Goal: Task Accomplishment & Management: Manage account settings

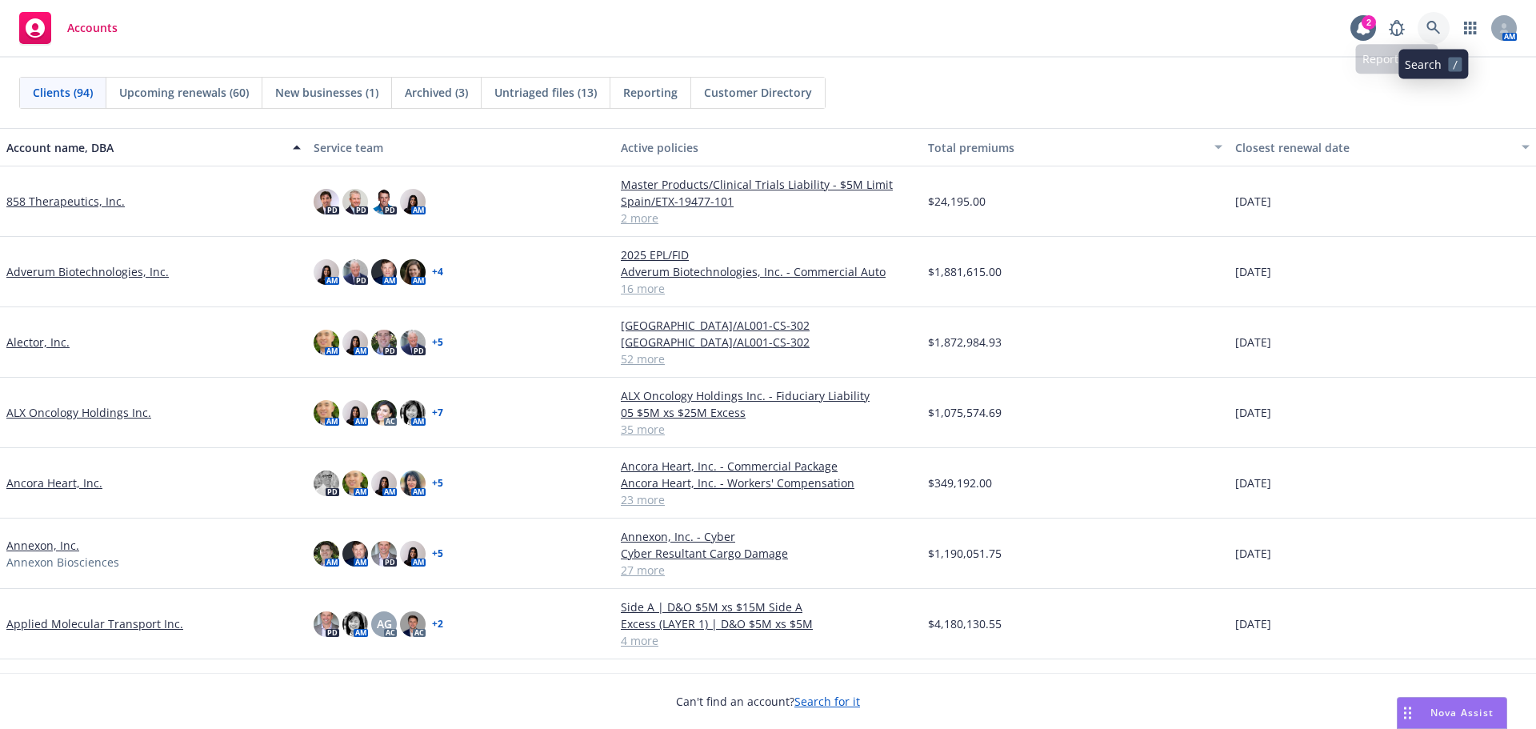
click at [1429, 24] on icon at bounding box center [1433, 28] width 14 height 14
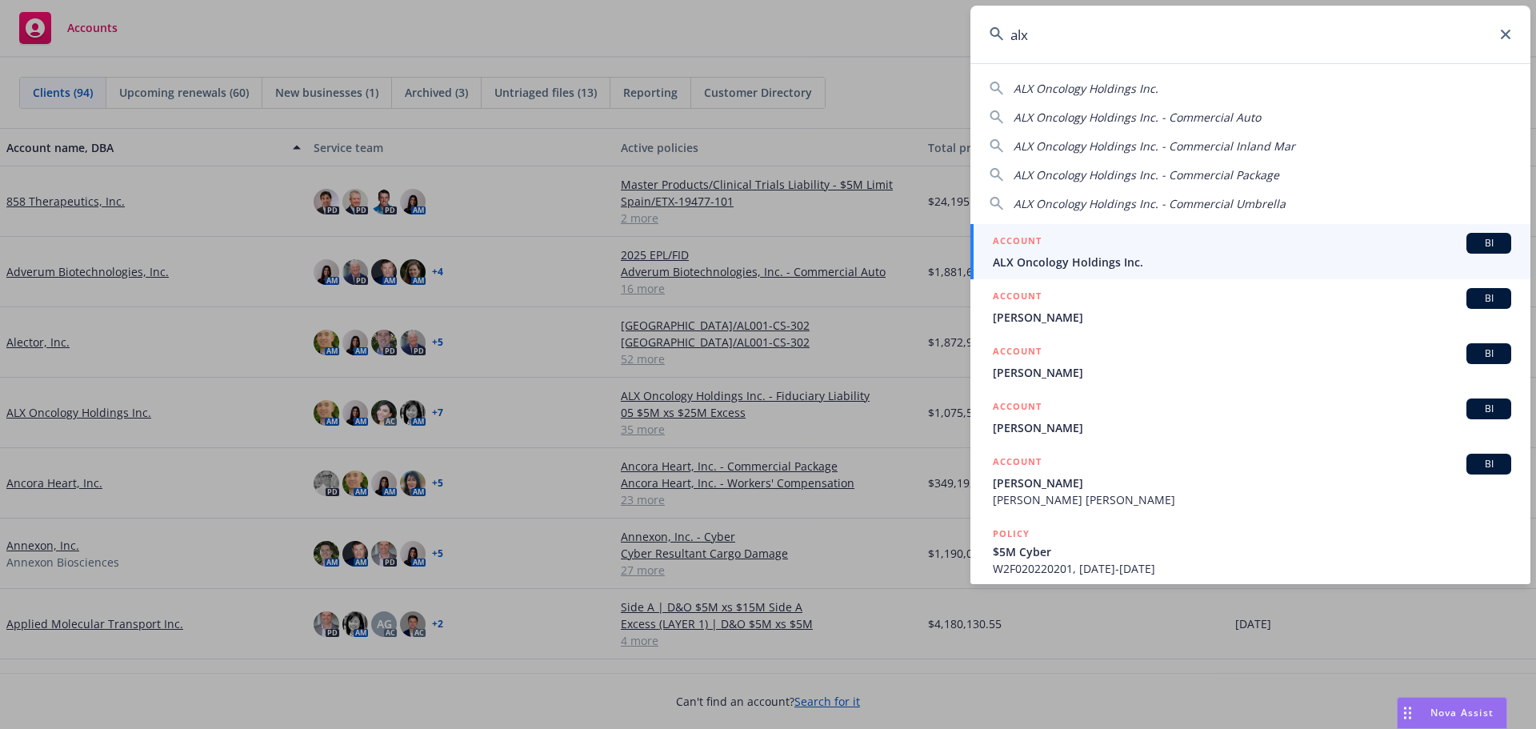
type input "alx"
click at [1192, 267] on span "ALX Oncology Holdings Inc." at bounding box center [1252, 262] width 518 height 17
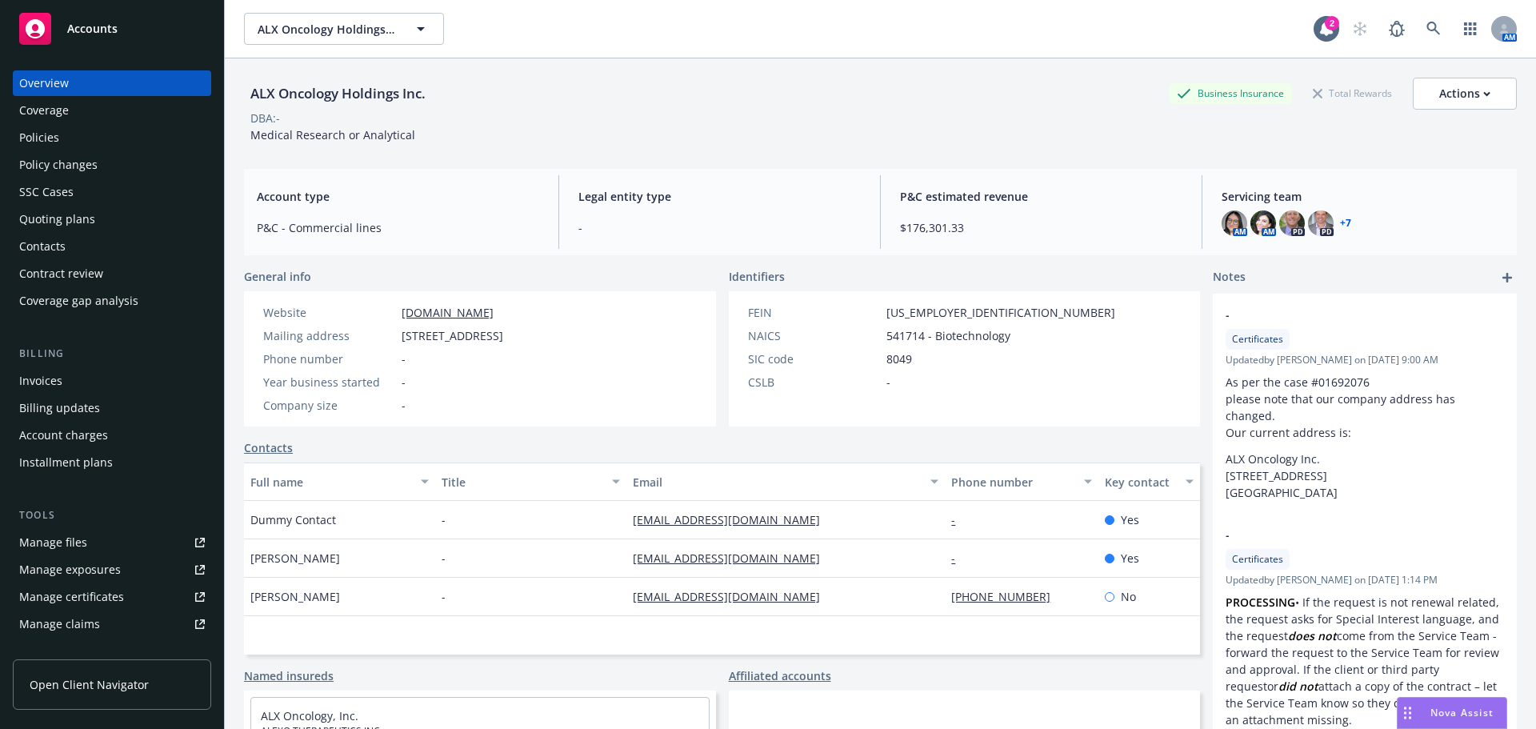
click at [93, 215] on div "Quoting plans" at bounding box center [112, 219] width 186 height 26
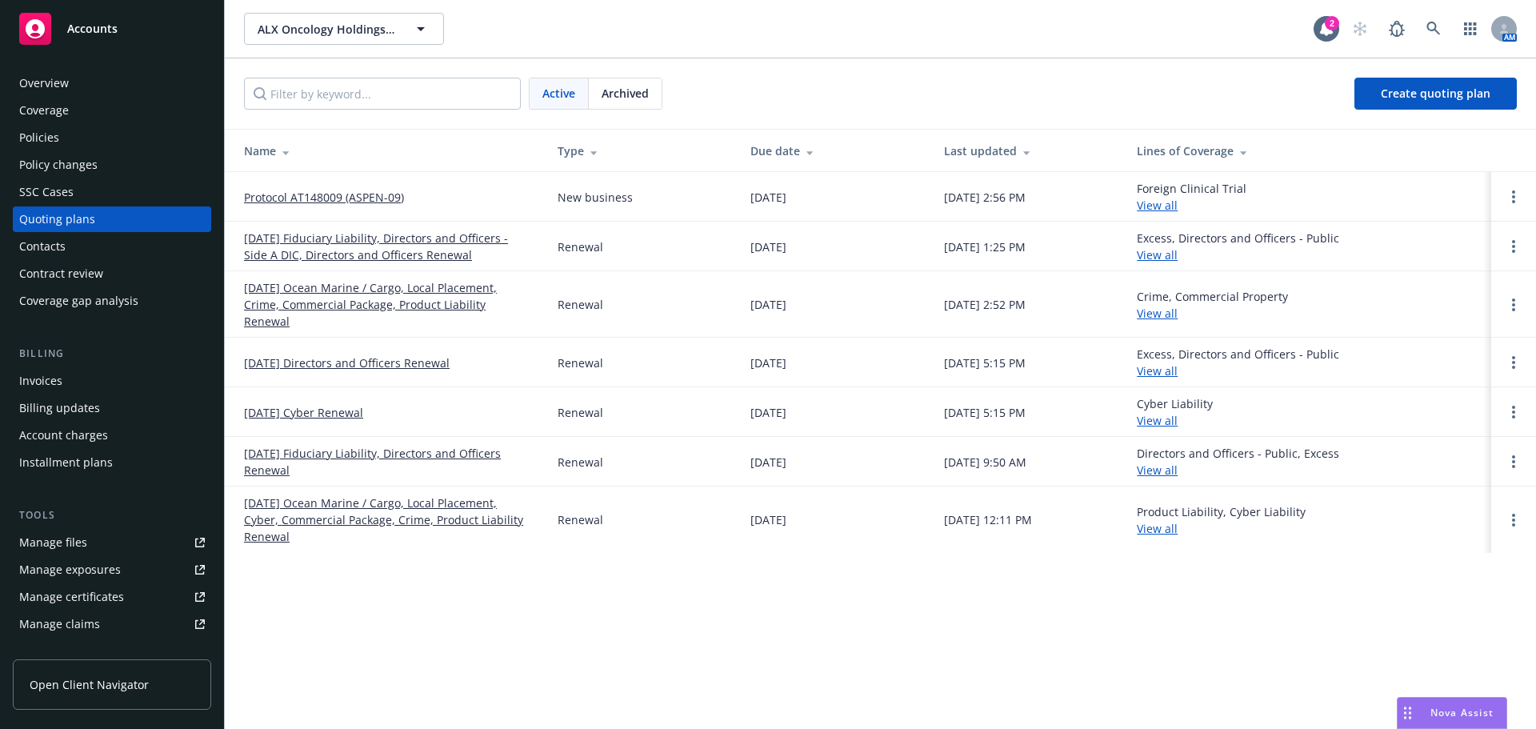
click at [373, 201] on link "Protocol AT148009 (ASPEN-09)" at bounding box center [324, 197] width 160 height 17
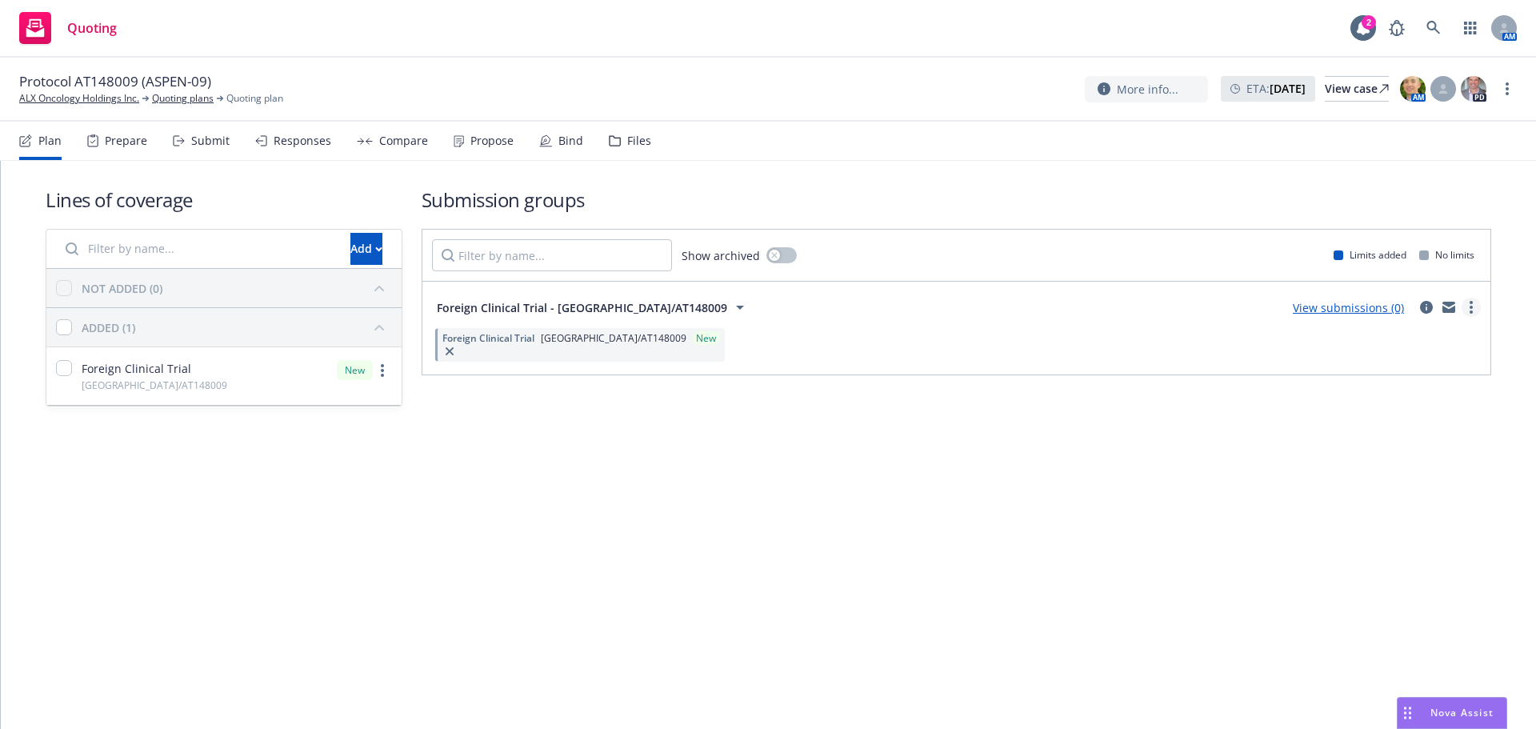
click at [1474, 302] on link "more" at bounding box center [1470, 307] width 19 height 19
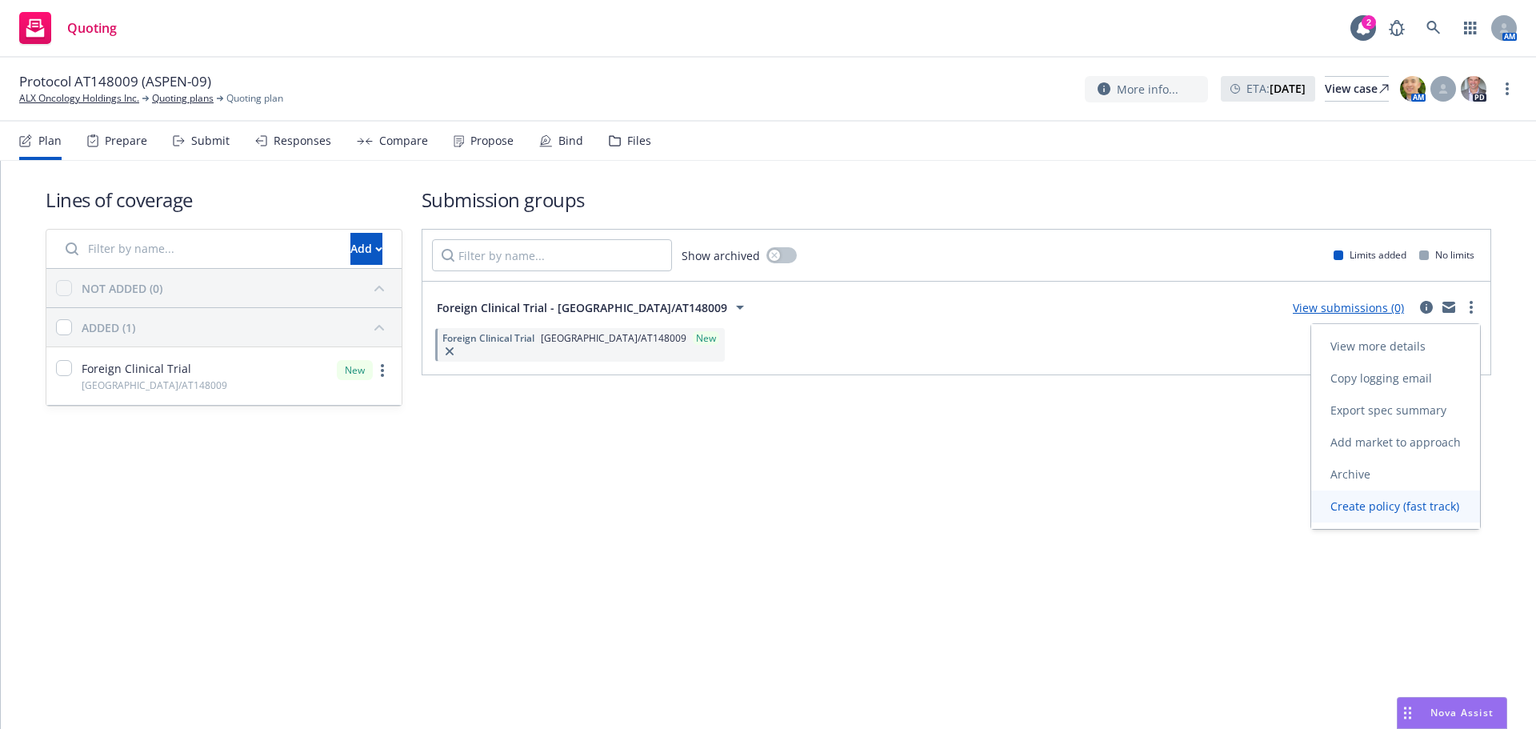
click at [1362, 503] on span "Create policy (fast track)" at bounding box center [1394, 505] width 167 height 15
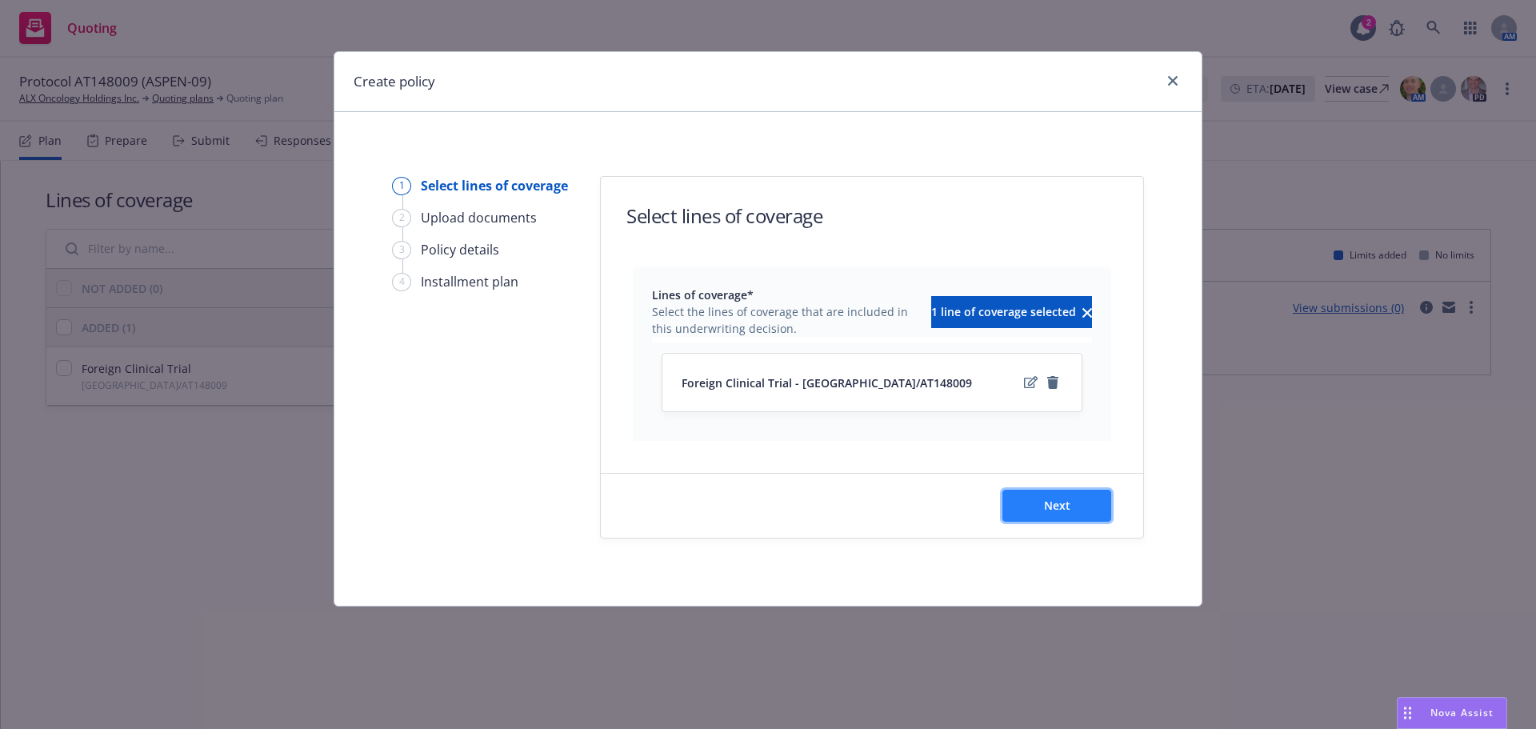
click at [1077, 514] on button "Next" at bounding box center [1056, 506] width 109 height 32
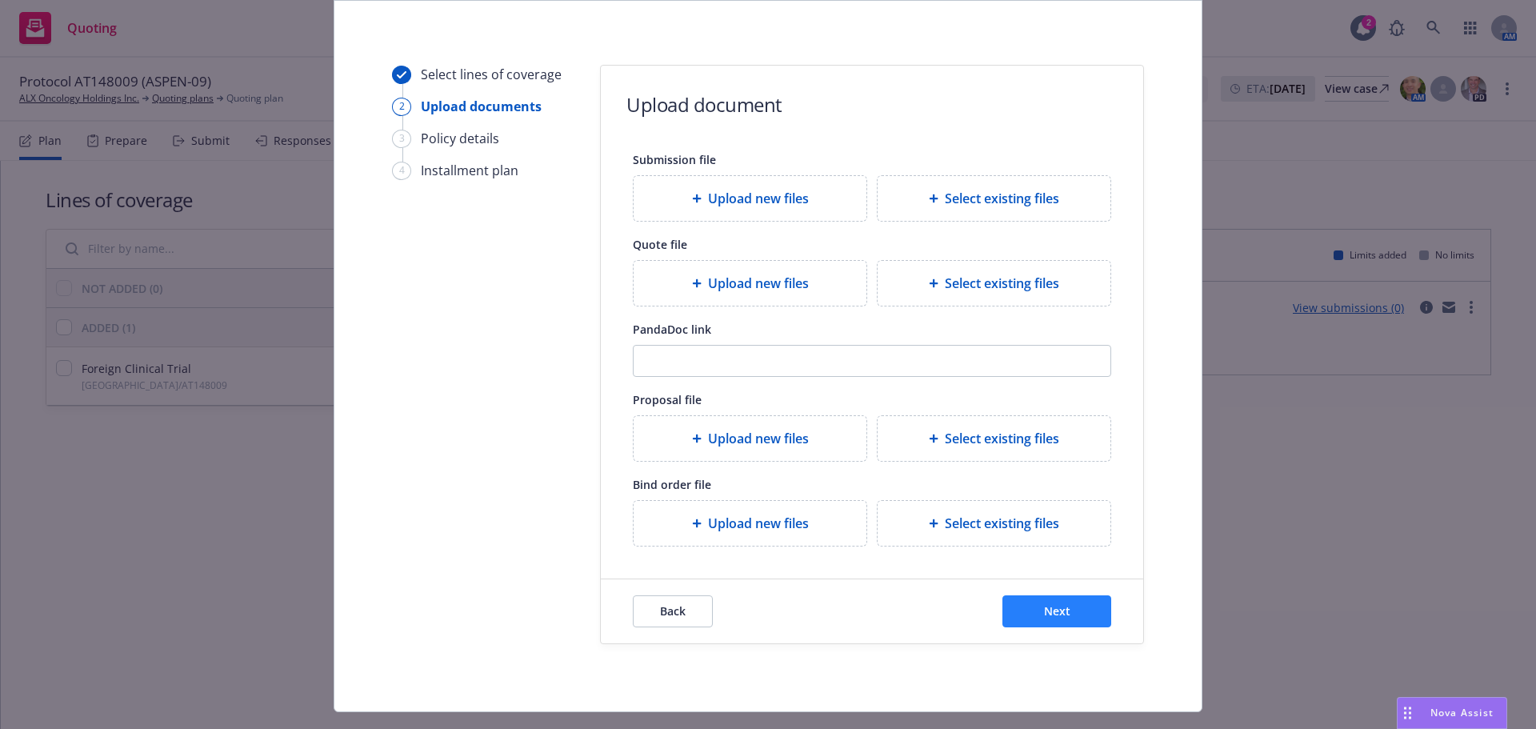
scroll to position [146, 0]
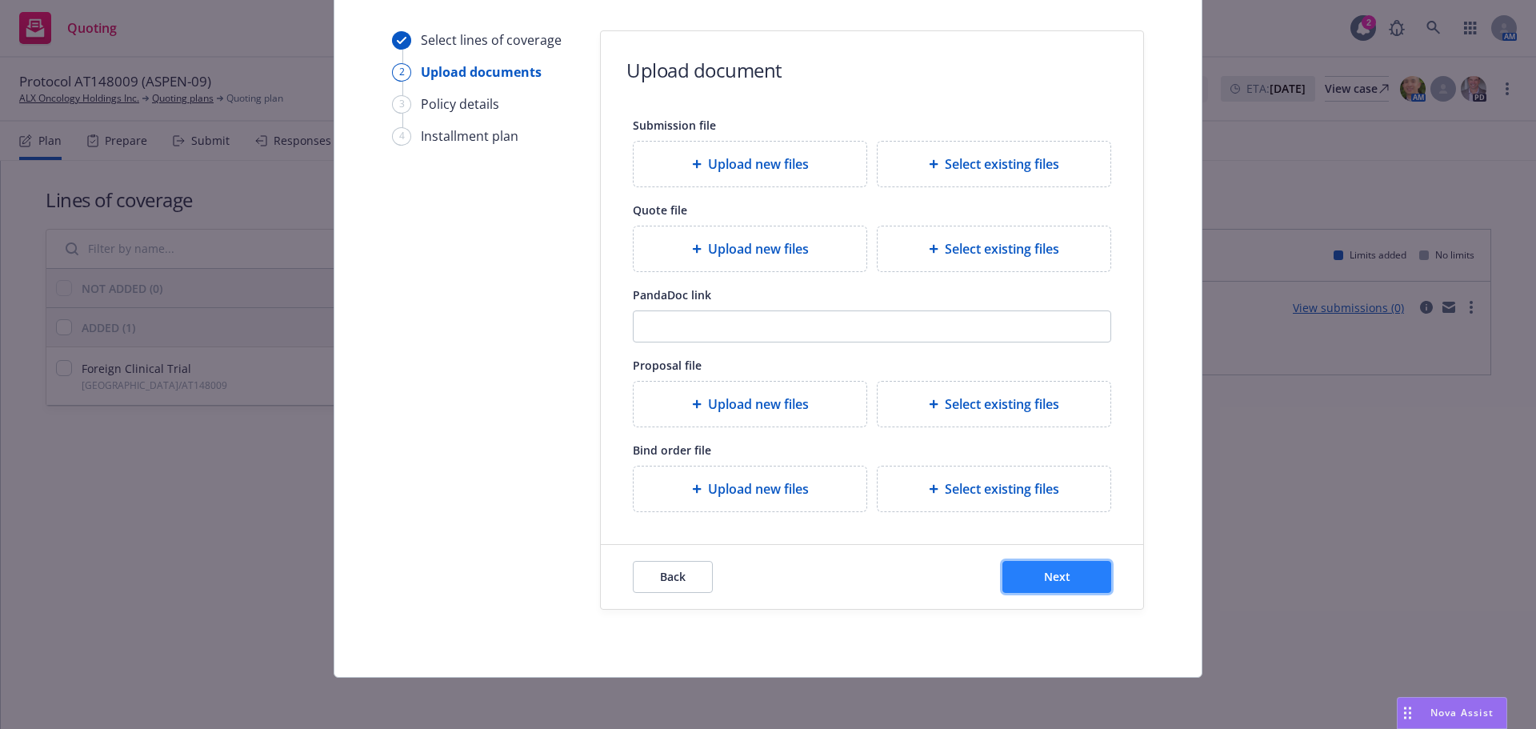
click at [1045, 561] on button "Next" at bounding box center [1056, 577] width 109 height 32
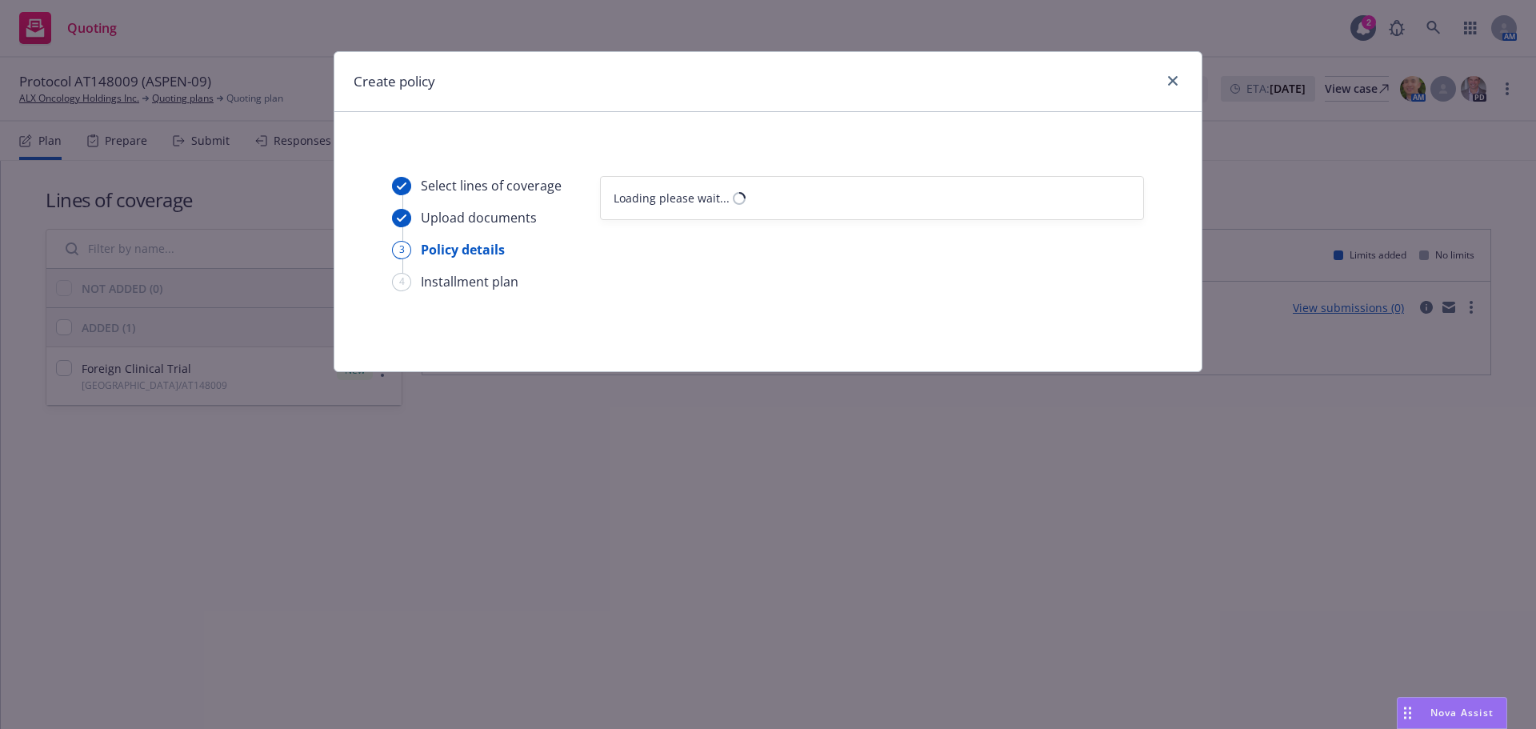
select select "12"
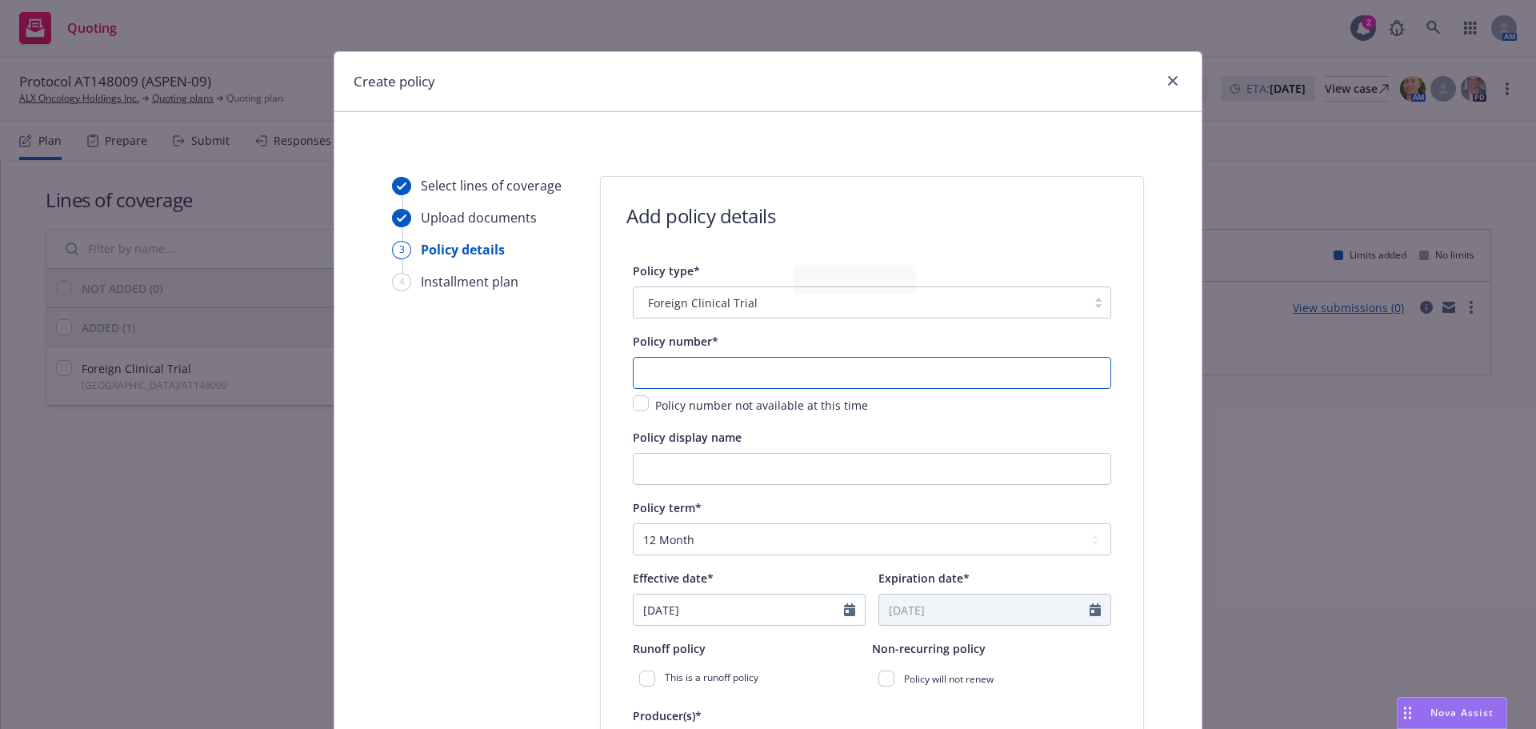
click at [699, 369] on input "text" at bounding box center [872, 373] width 478 height 32
type input "F-2025-0516158"
click at [729, 477] on input "Policy display name" at bounding box center [872, 469] width 478 height 32
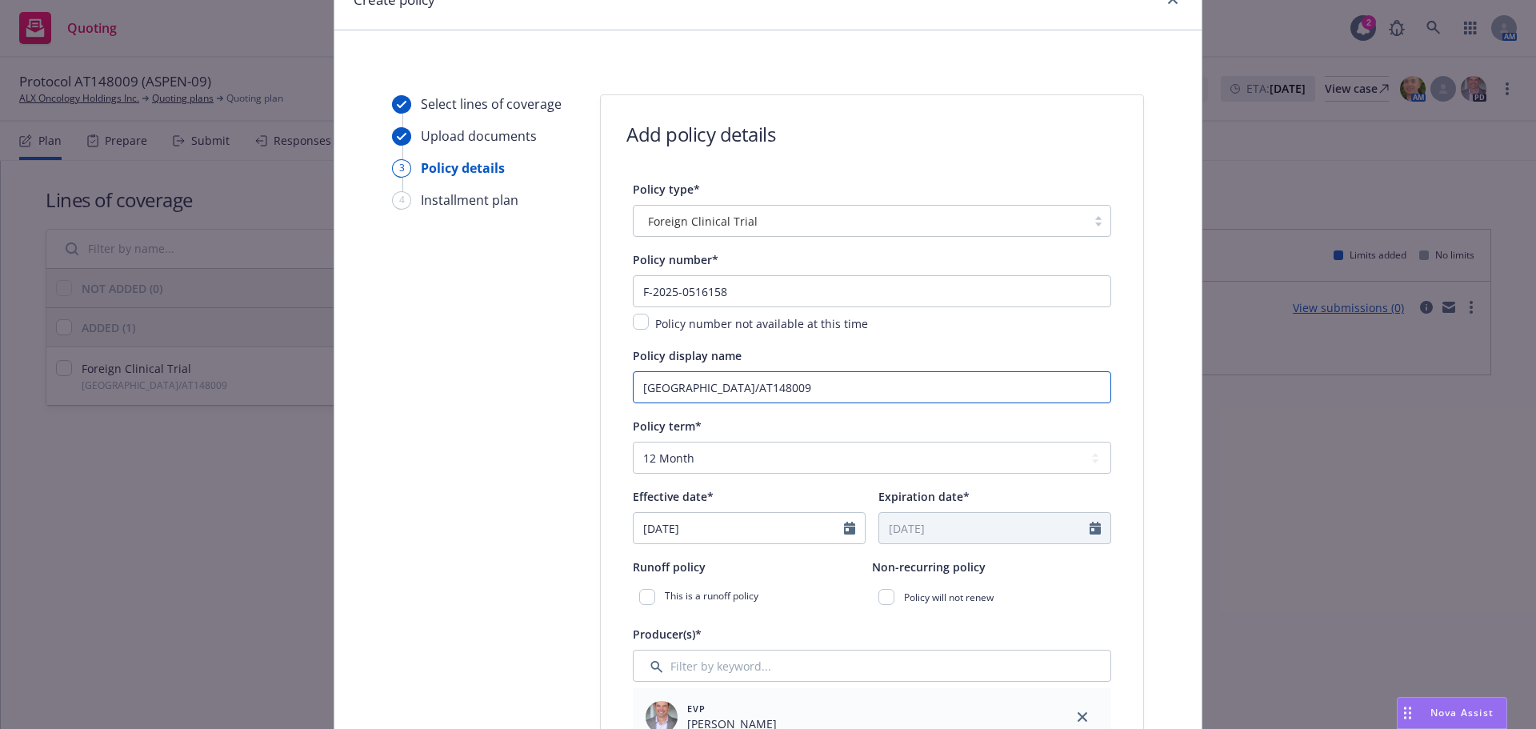
scroll to position [160, 0]
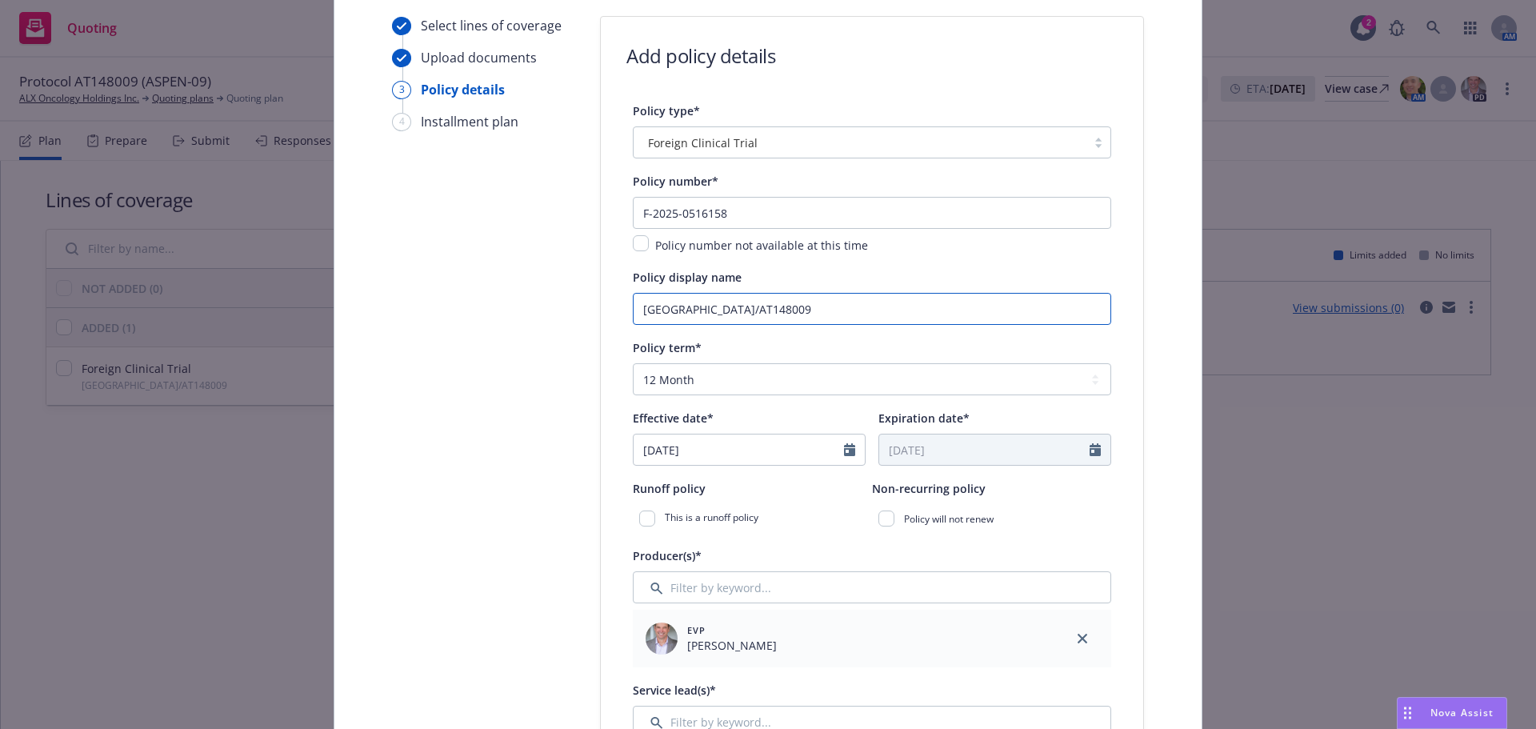
type input "South Korea/AT148009"
click at [720, 375] on select "Select policy term 12 Month 6 Month 4 Month 3 Month 2 Month 1 Month 36 Month (3…" at bounding box center [872, 379] width 478 height 32
select select "other"
click at [633, 363] on select "Select policy term 12 Month 6 Month 4 Month 3 Month 2 Month 1 Month 36 Month (3…" at bounding box center [872, 379] width 478 height 32
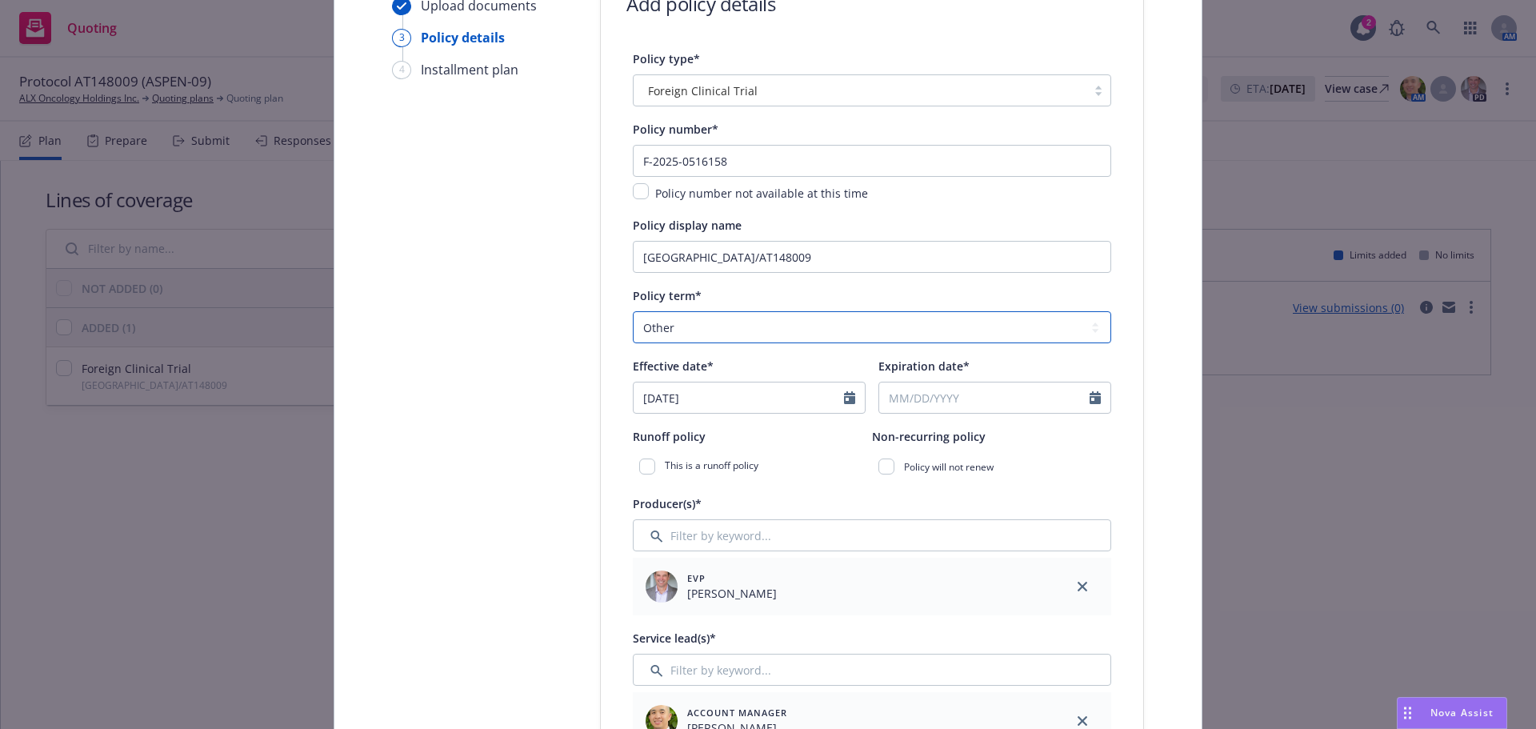
scroll to position [240, 0]
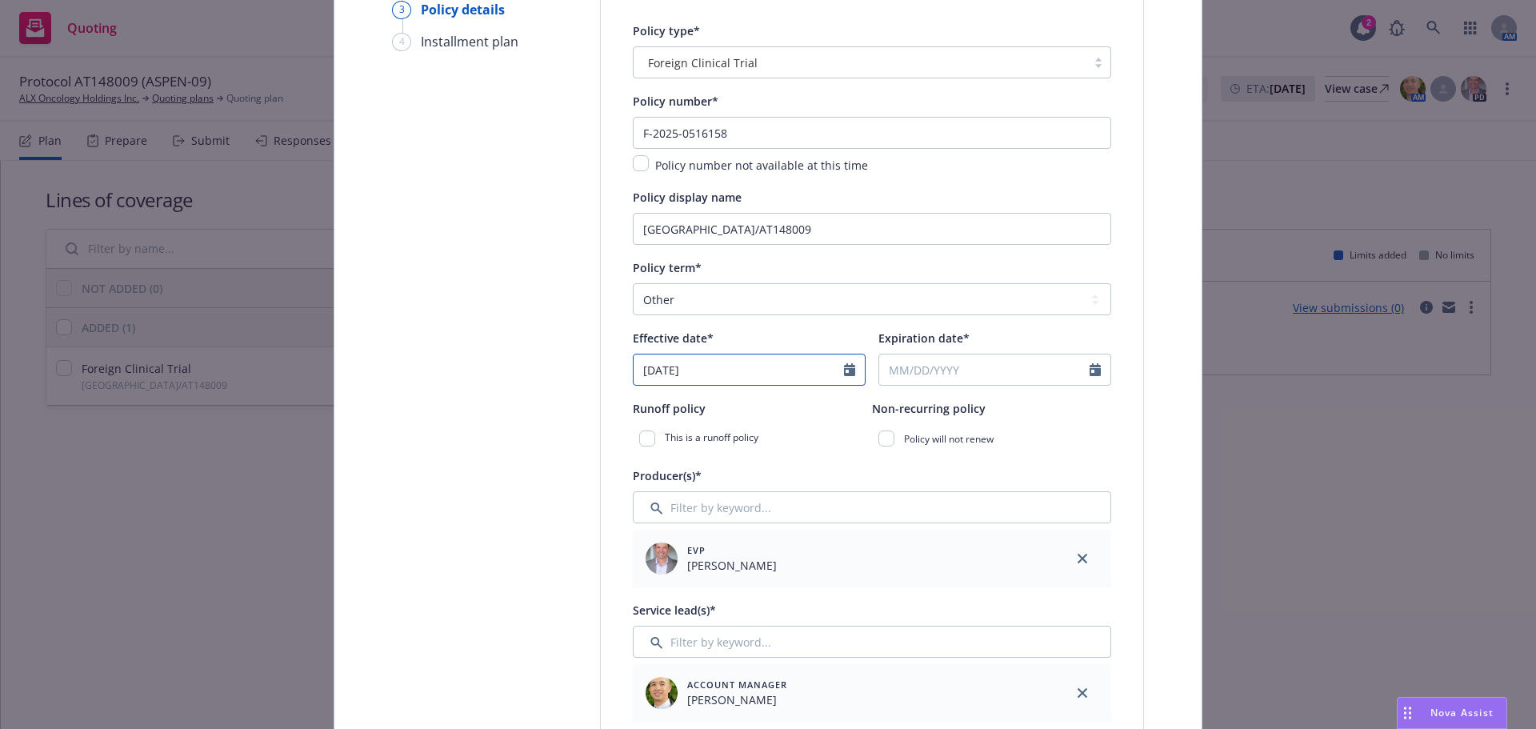
select select "8"
click at [720, 379] on input "08/11/2025" at bounding box center [739, 369] width 210 height 30
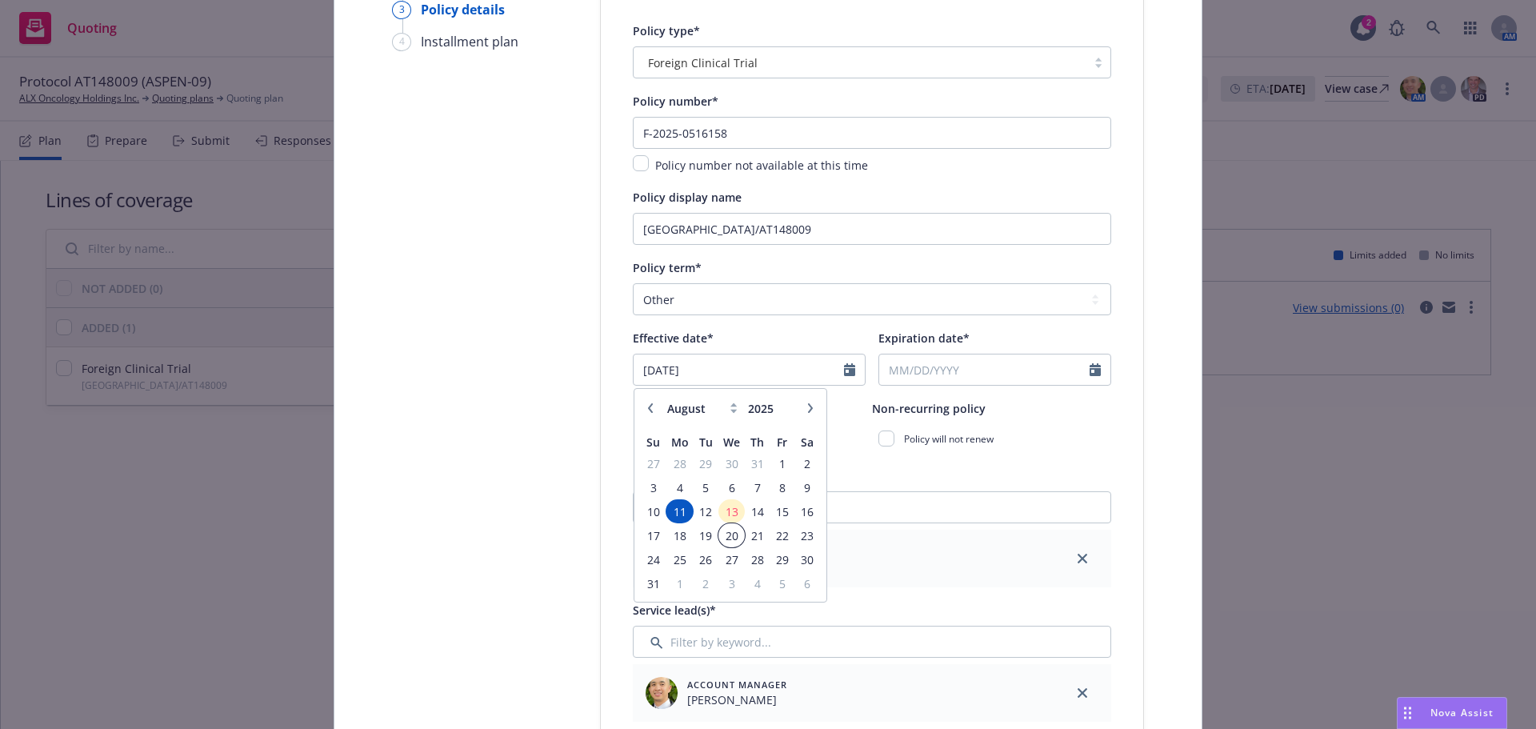
click at [723, 539] on span "20" at bounding box center [731, 536] width 23 height 20
type input "08/20/2025"
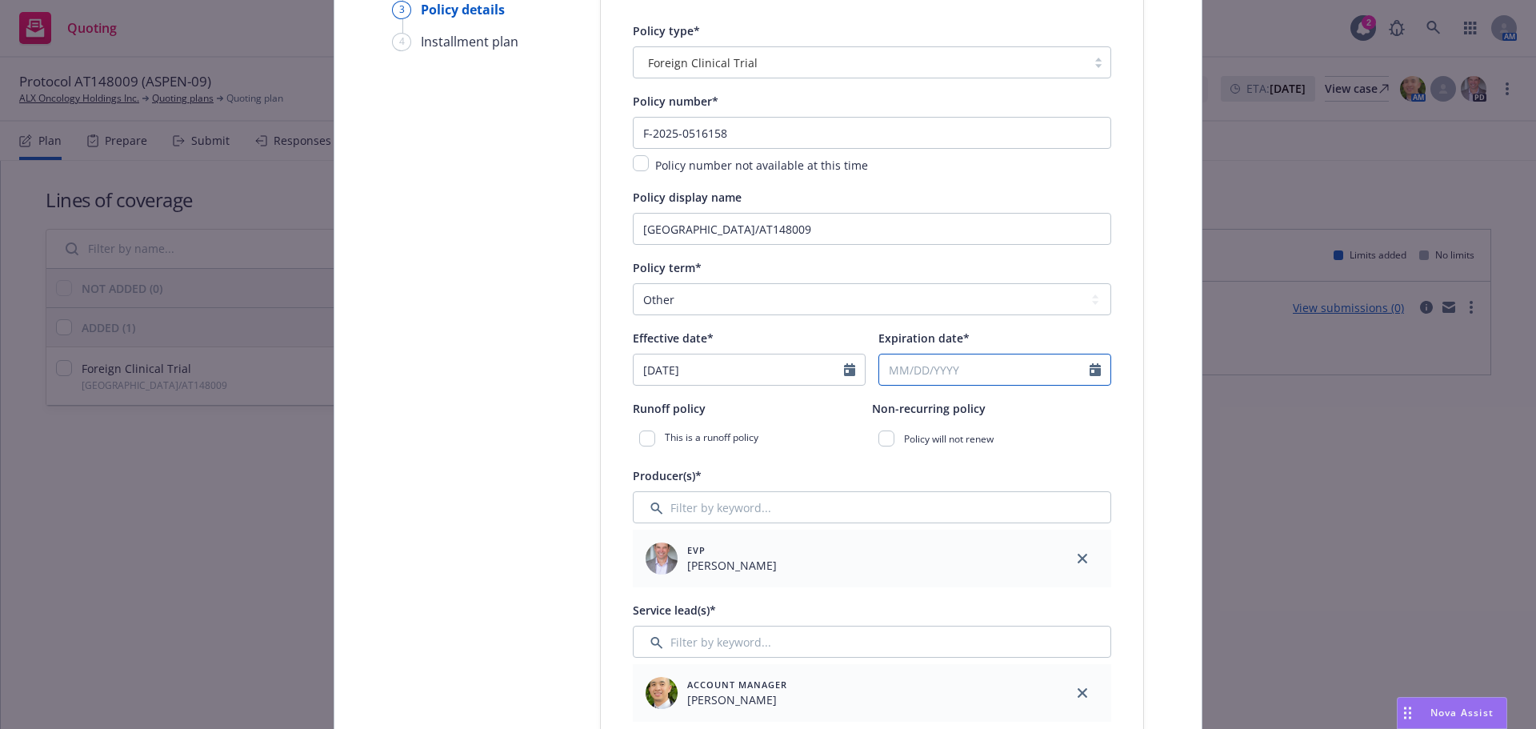
select select "8"
click at [973, 375] on input "Expiration date*" at bounding box center [984, 369] width 210 height 30
type input "03/31/2027"
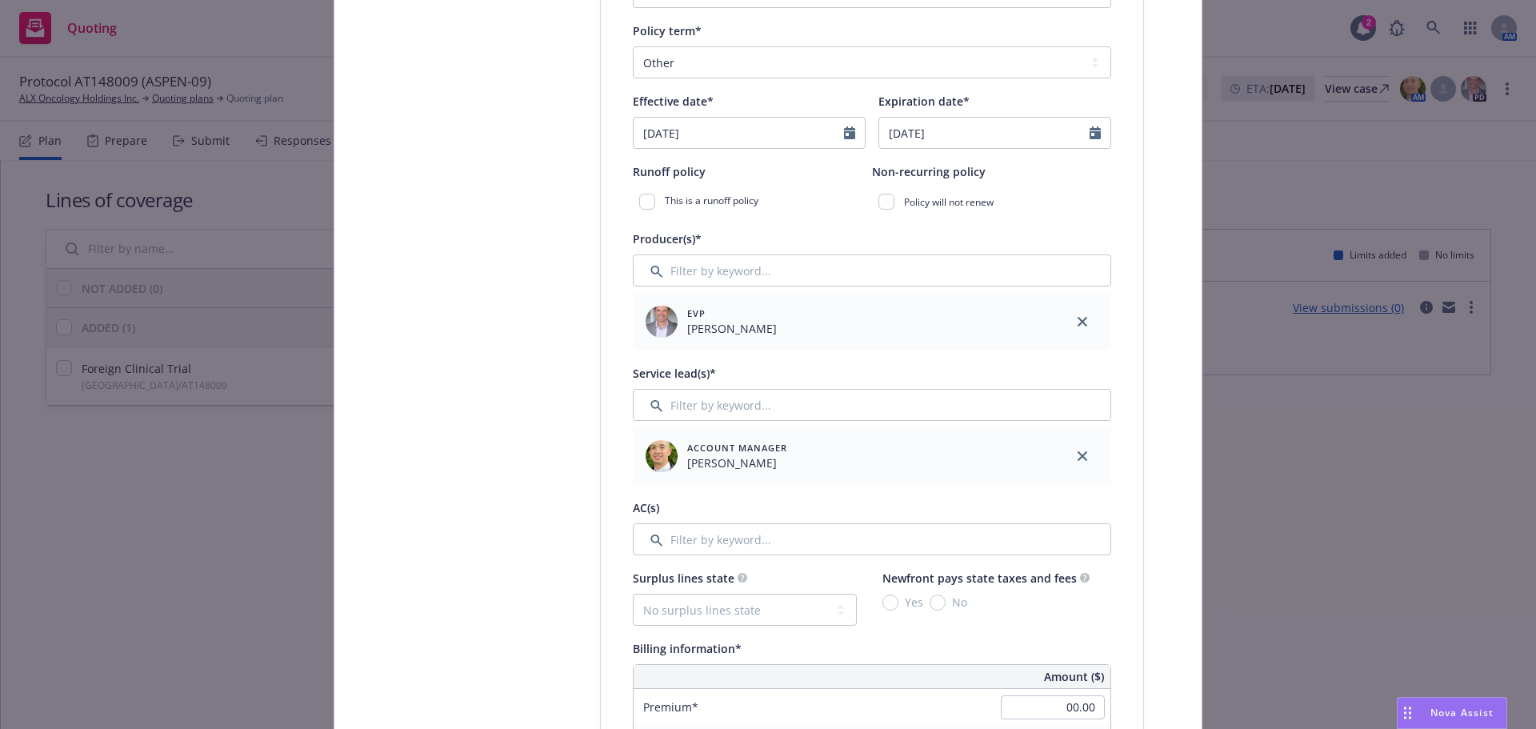
scroll to position [480, 0]
click at [1077, 454] on icon "close" at bounding box center [1082, 453] width 10 height 10
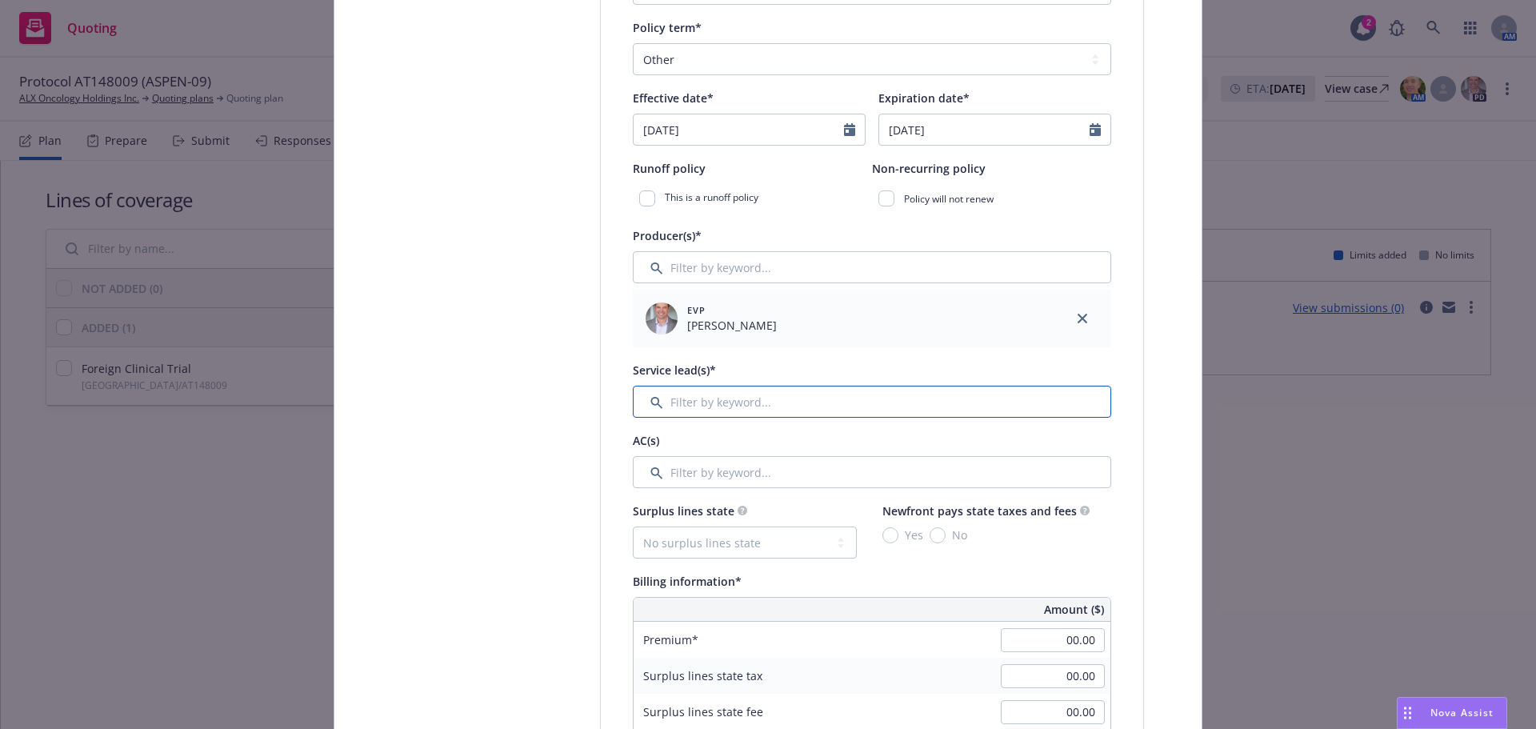
click at [795, 397] on input "Filter by keyword..." at bounding box center [872, 402] width 478 height 32
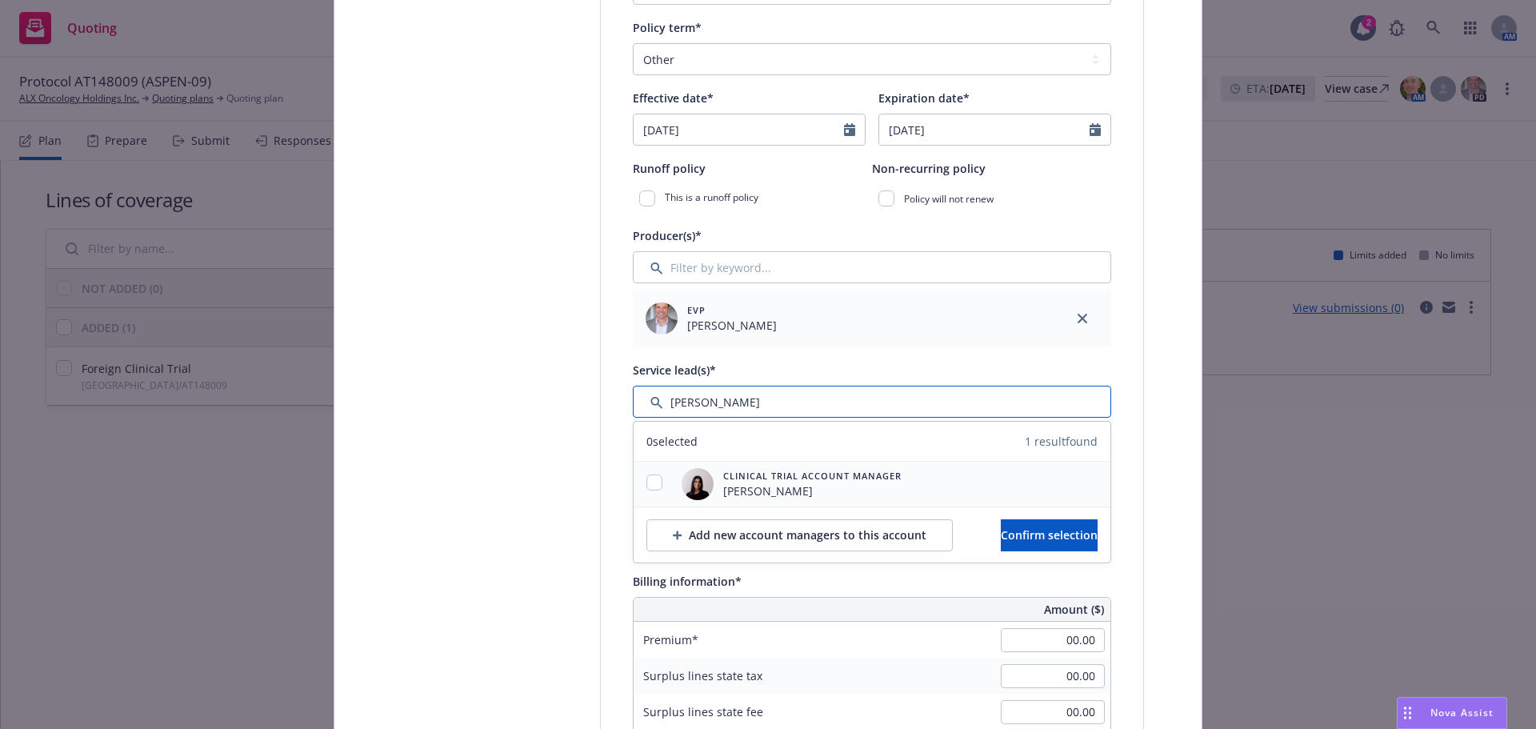
type input "ravee"
click at [650, 484] on input "checkbox" at bounding box center [654, 482] width 16 height 16
checkbox input "true"
click at [1004, 522] on button "Confirm selection" at bounding box center [1049, 535] width 97 height 32
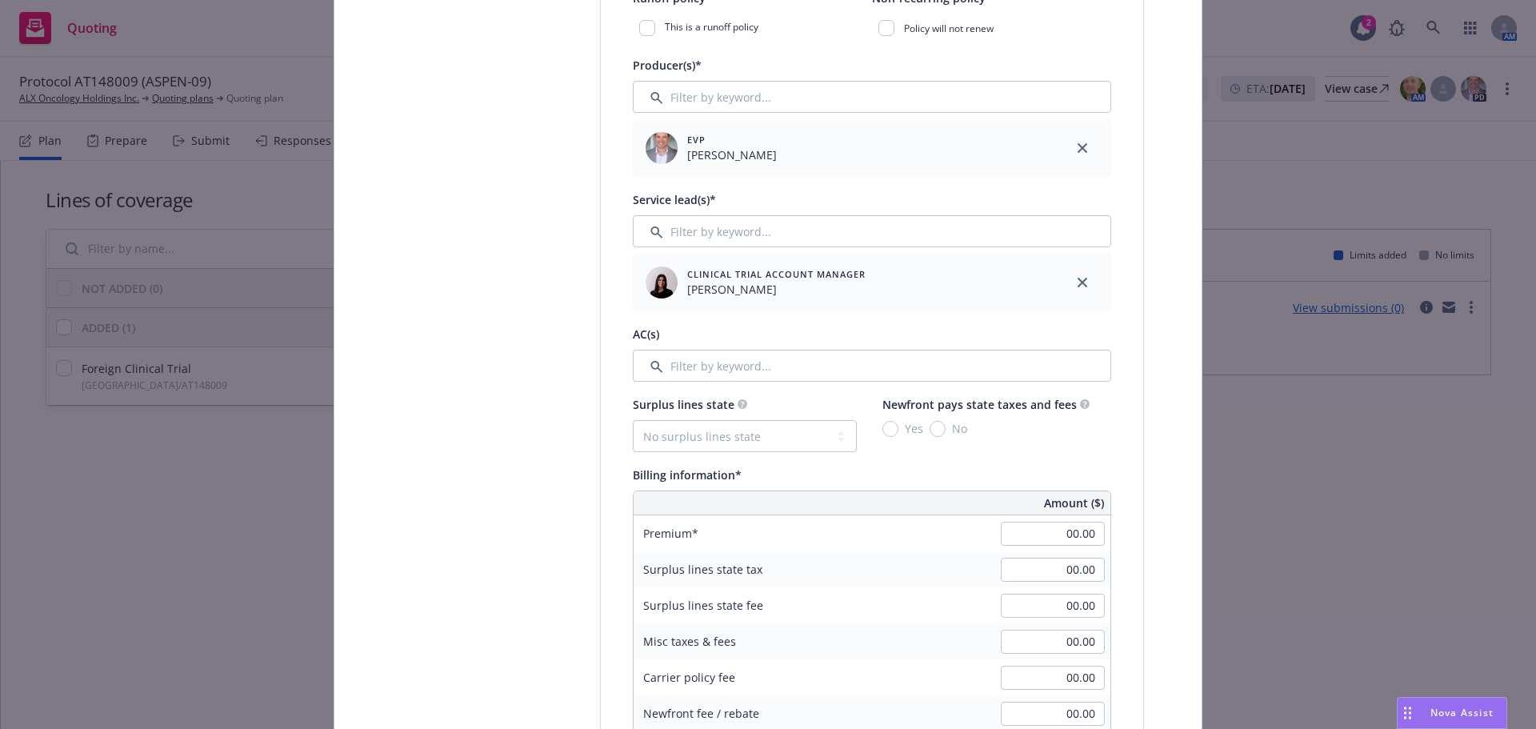
scroll to position [960, 0]
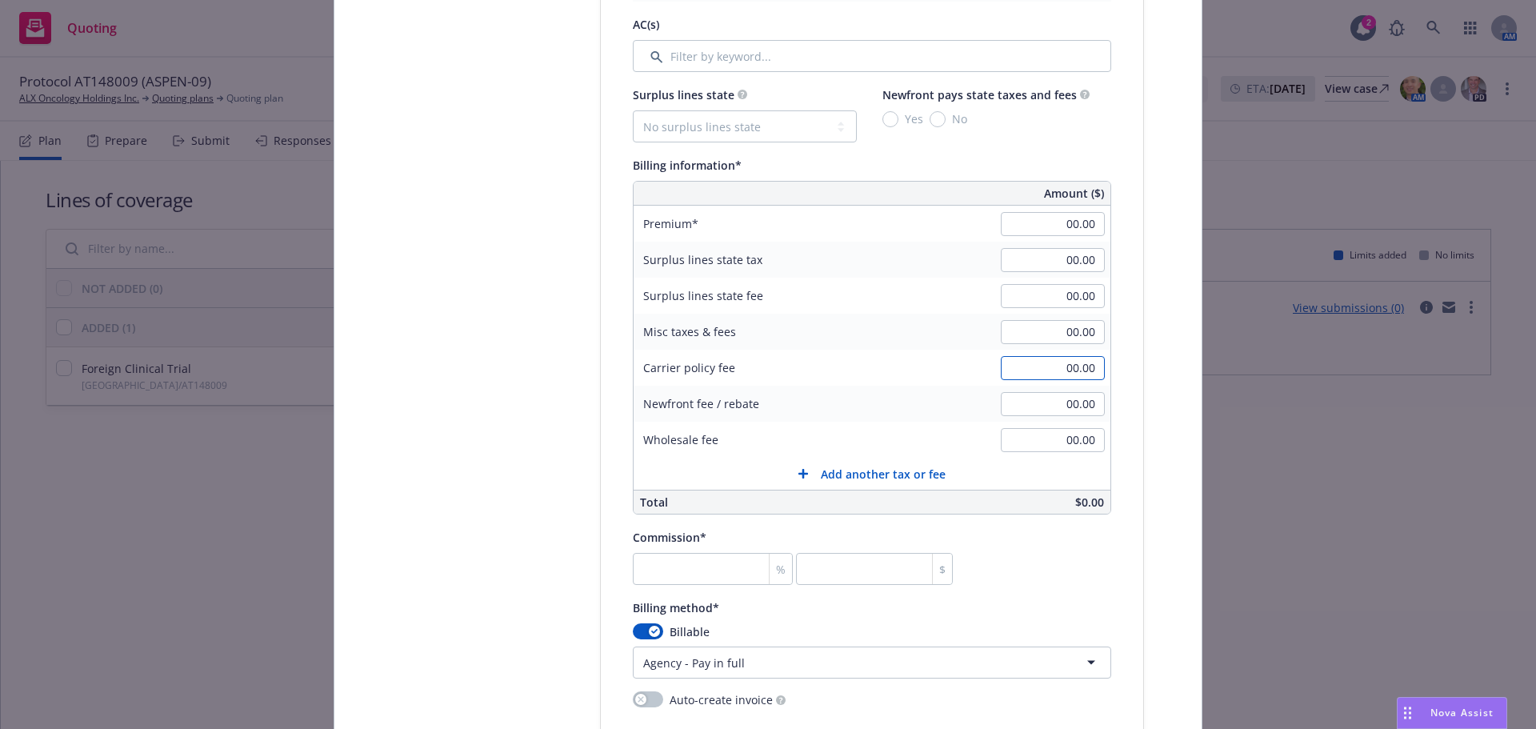
click at [1052, 374] on input "00.00" at bounding box center [1053, 368] width 104 height 24
type input "1,500.00"
click at [698, 569] on input "number" at bounding box center [713, 569] width 160 height 32
type input "0"
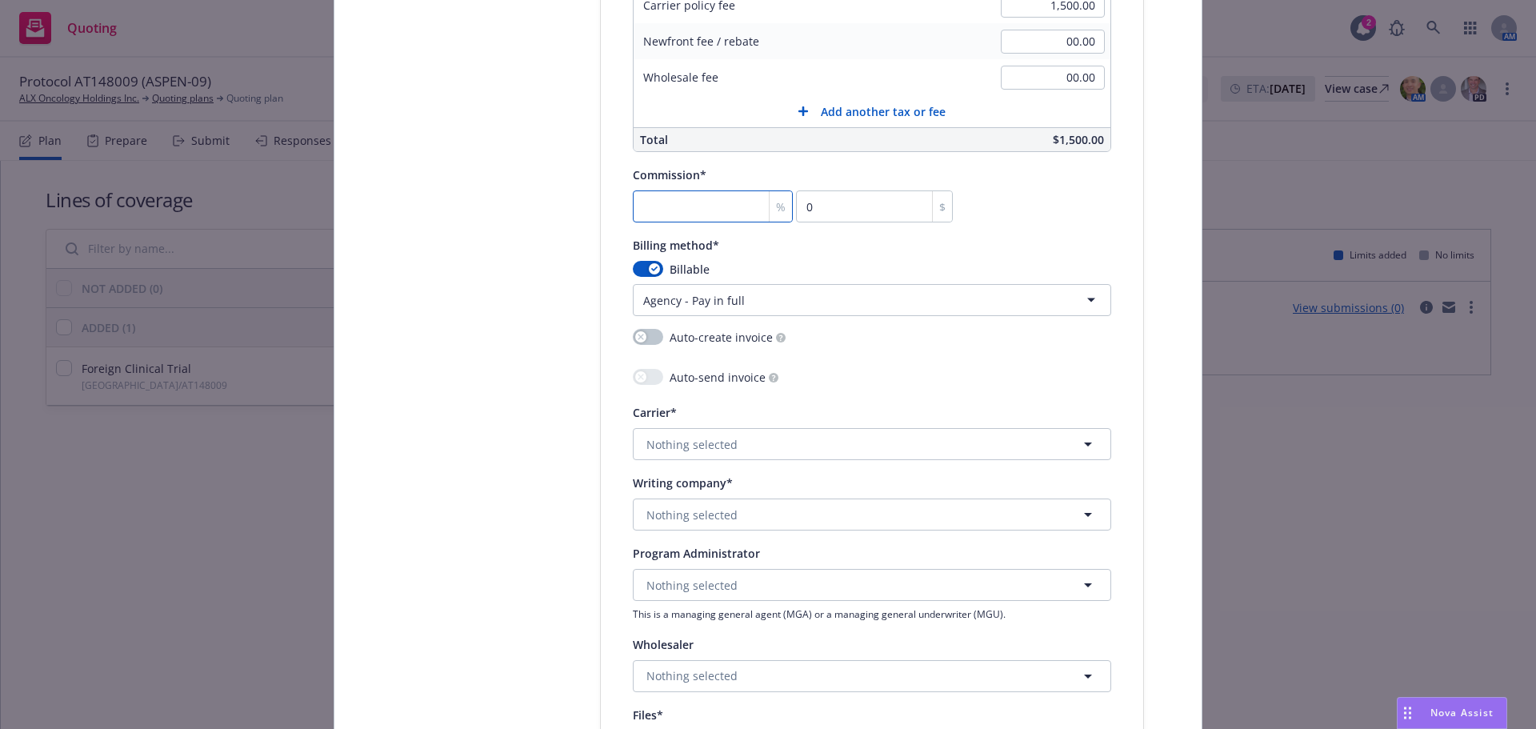
scroll to position [1360, 0]
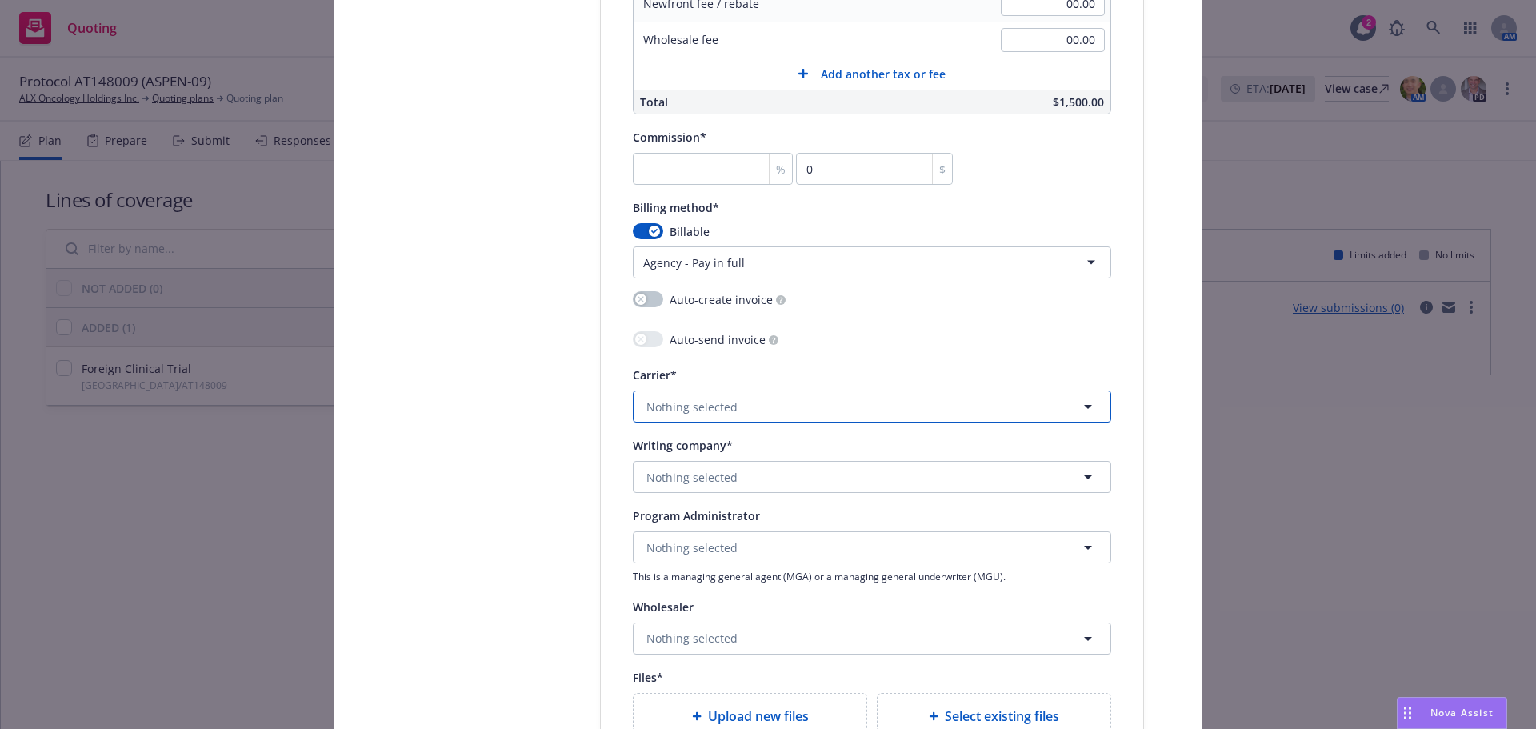
click at [752, 398] on button "Nothing selected" at bounding box center [872, 406] width 478 height 32
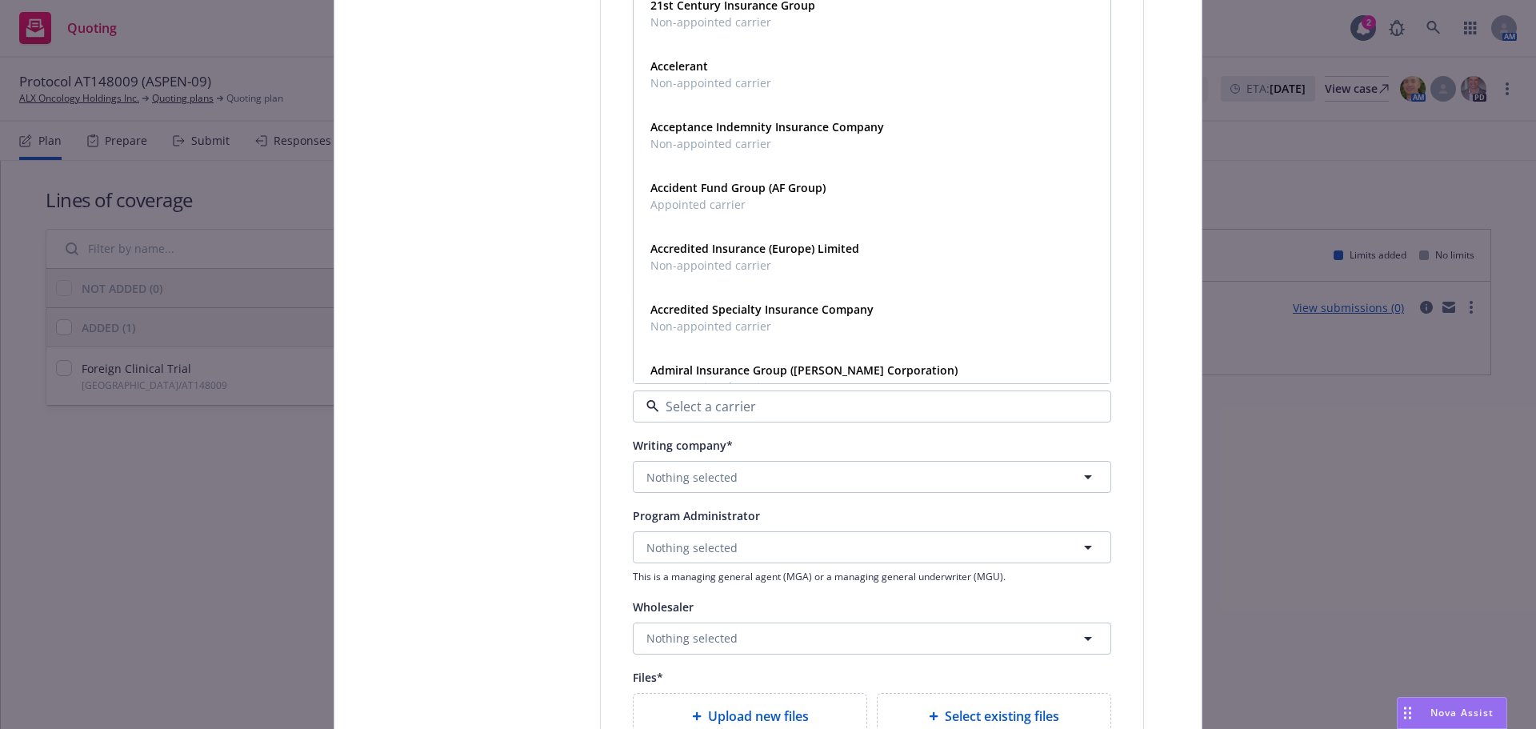
scroll to position [1120, 0]
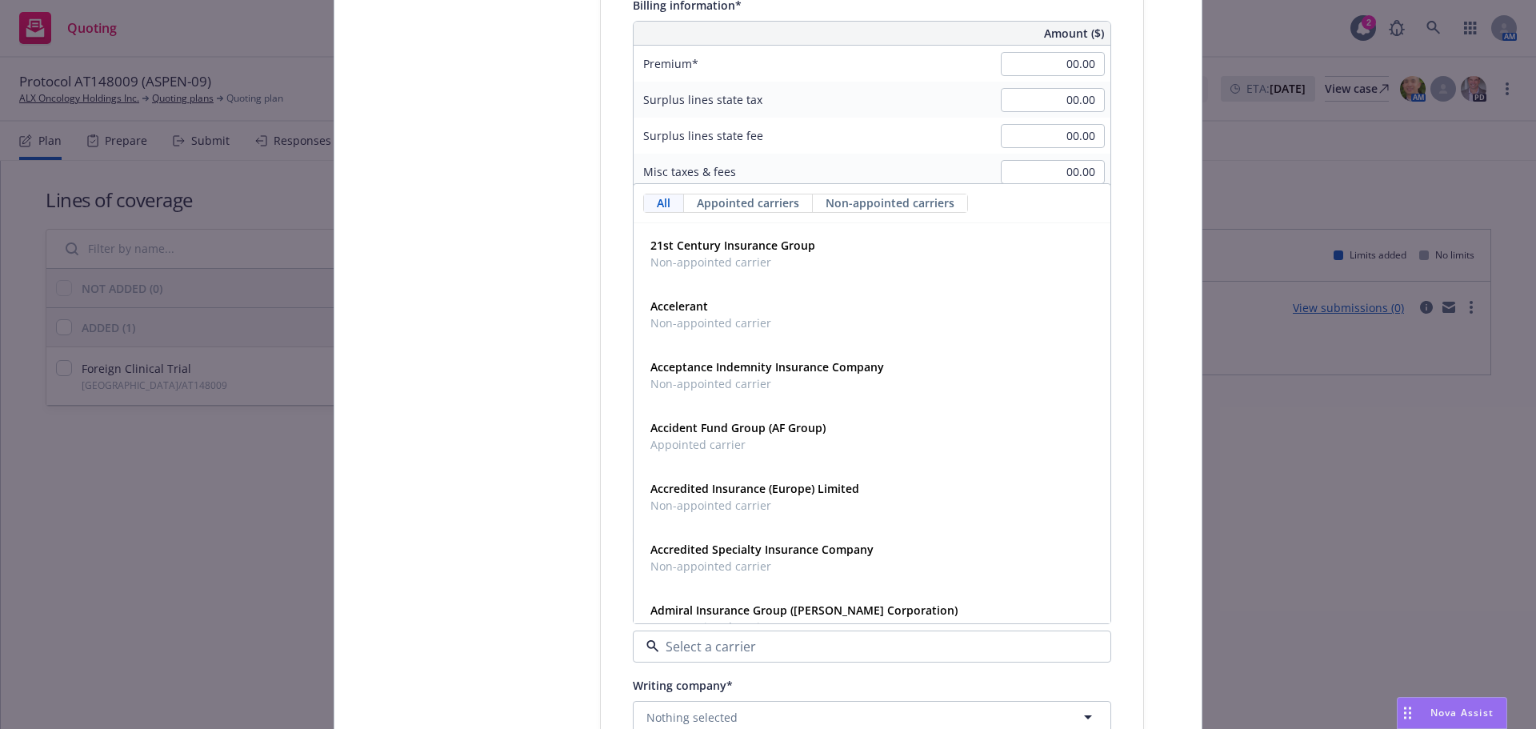
click at [1128, 302] on div "Policy type* Foreign Clinical Trial Policy number* F-2025-0516158 Policy number…" at bounding box center [872, 155] width 542 height 2028
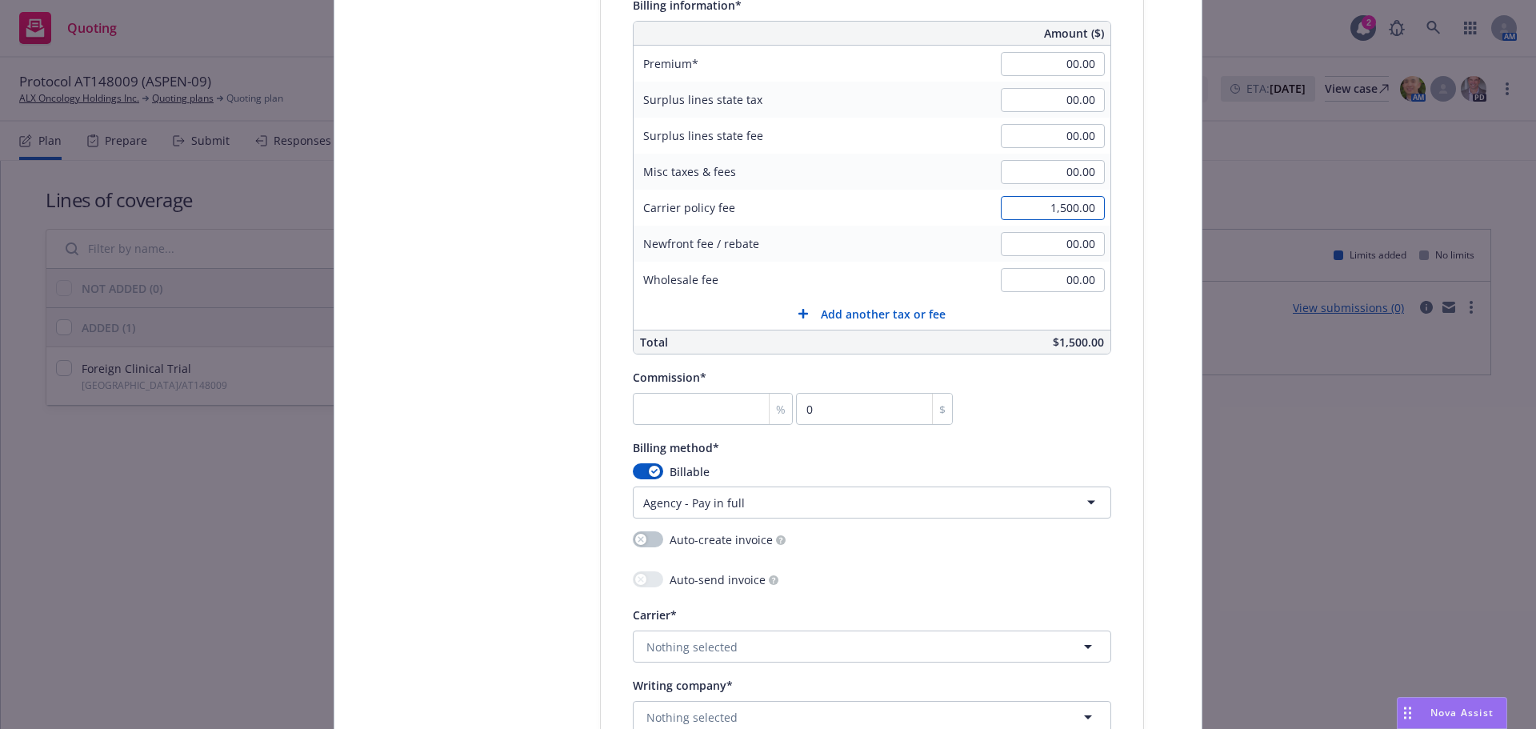
click at [1070, 216] on input "1,500.00" at bounding box center [1053, 208] width 104 height 24
click at [1139, 255] on div "Select lines of coverage Upload documents 3 Policy details 4 Installment plan A…" at bounding box center [768, 161] width 829 height 2210
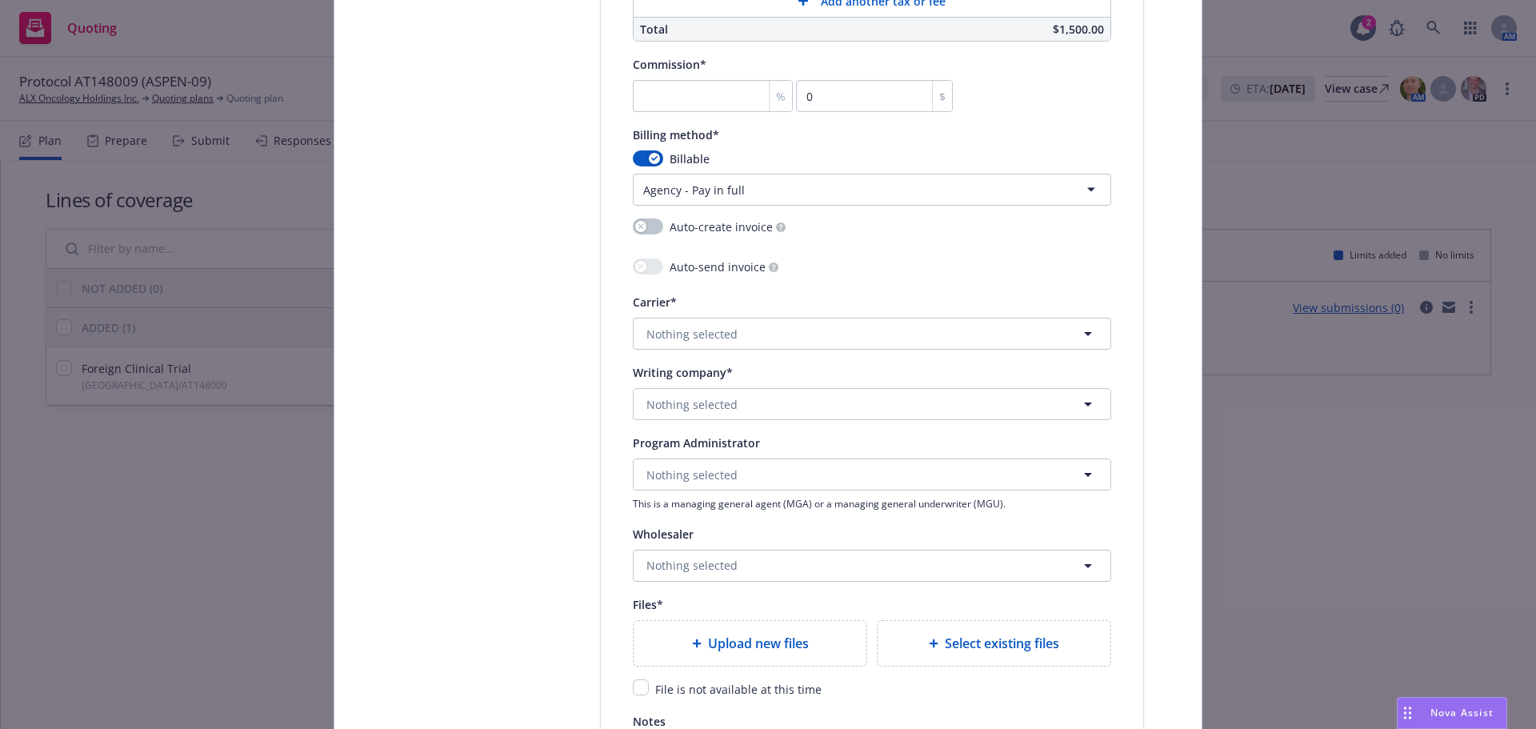
scroll to position [1440, 0]
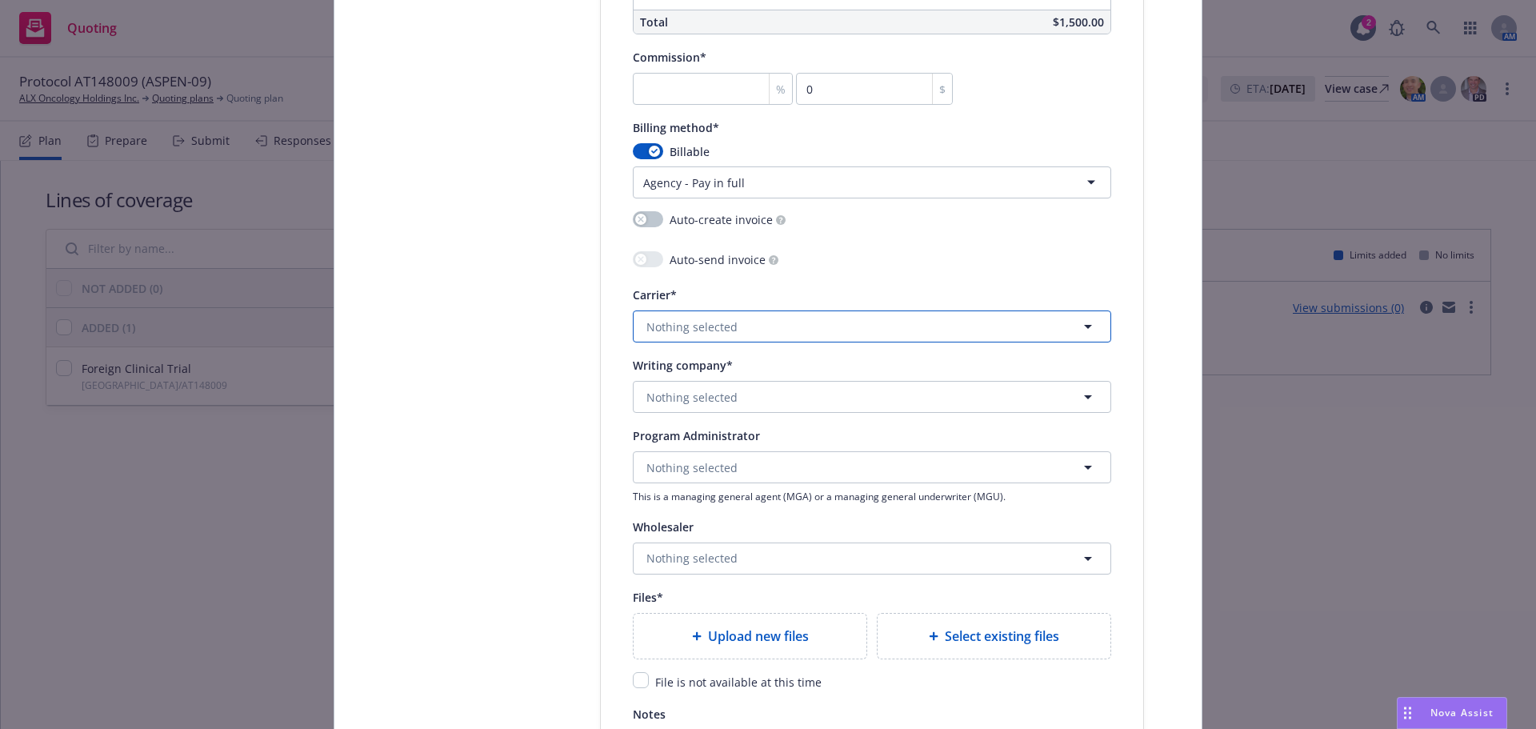
click at [682, 325] on span "Nothing selected" at bounding box center [691, 326] width 91 height 17
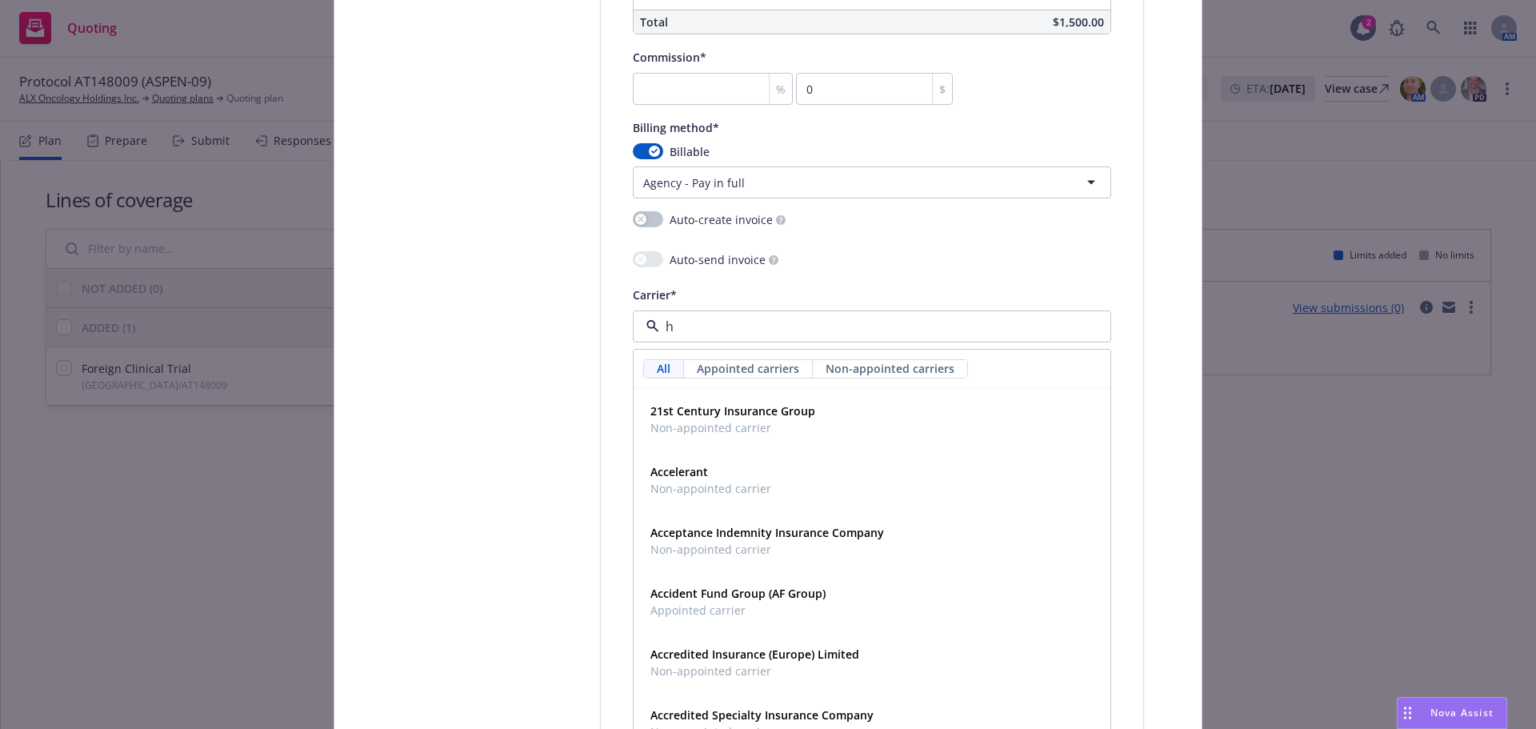
type input "hy"
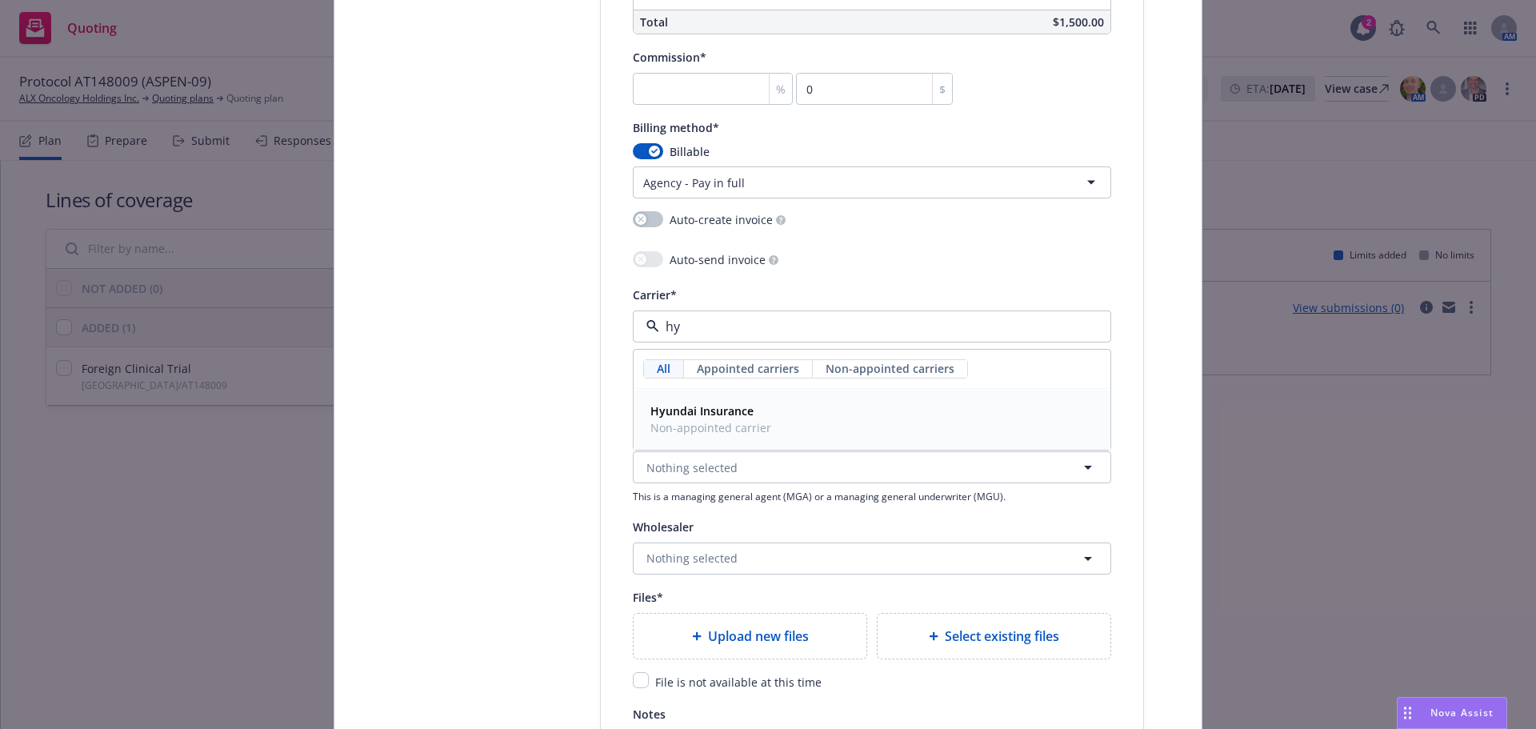
click at [852, 410] on div "Hyundai Insurance Non-appointed carrier" at bounding box center [872, 419] width 456 height 40
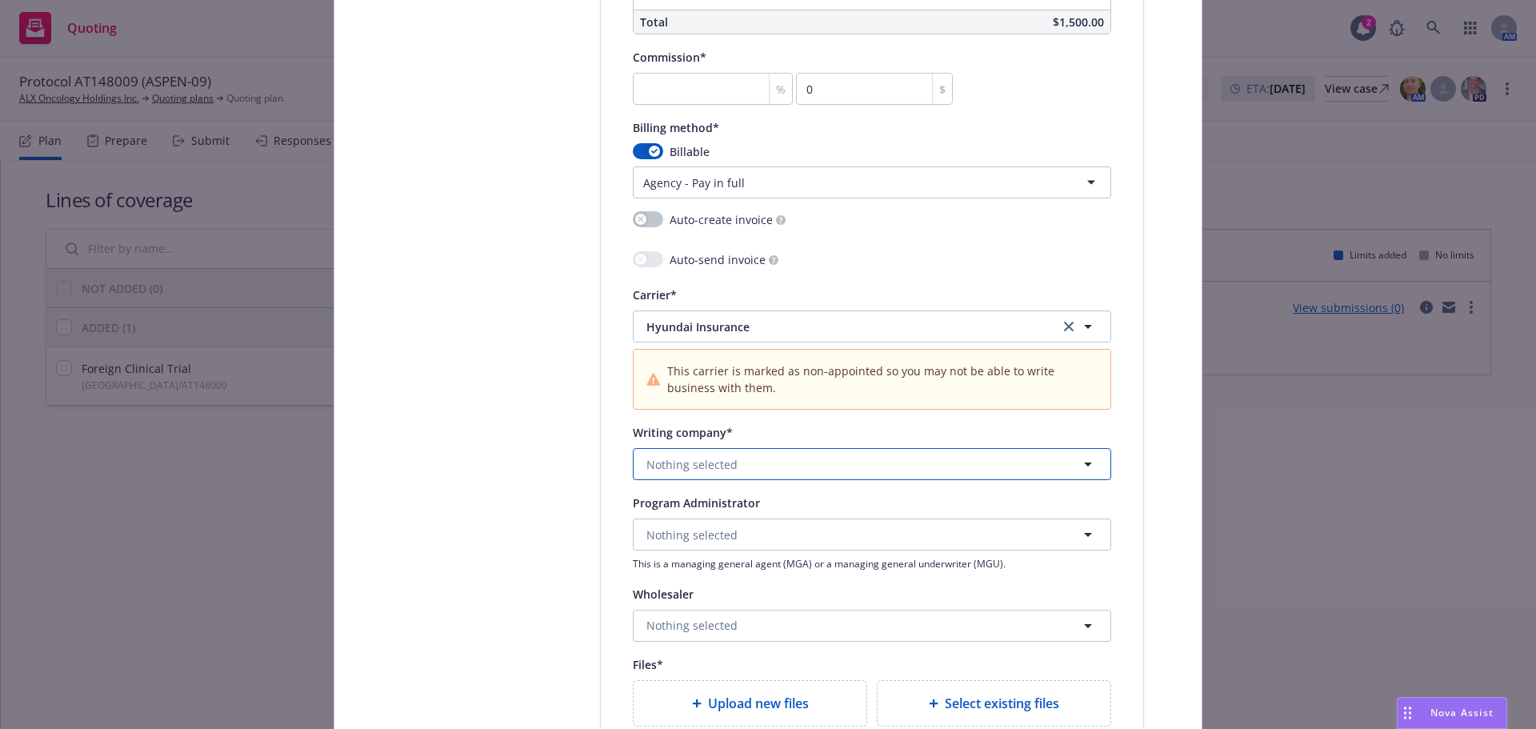
click at [698, 475] on button "Nothing selected" at bounding box center [872, 464] width 478 height 32
click at [714, 519] on span "Alien - AA5420015" at bounding box center [759, 526] width 218 height 17
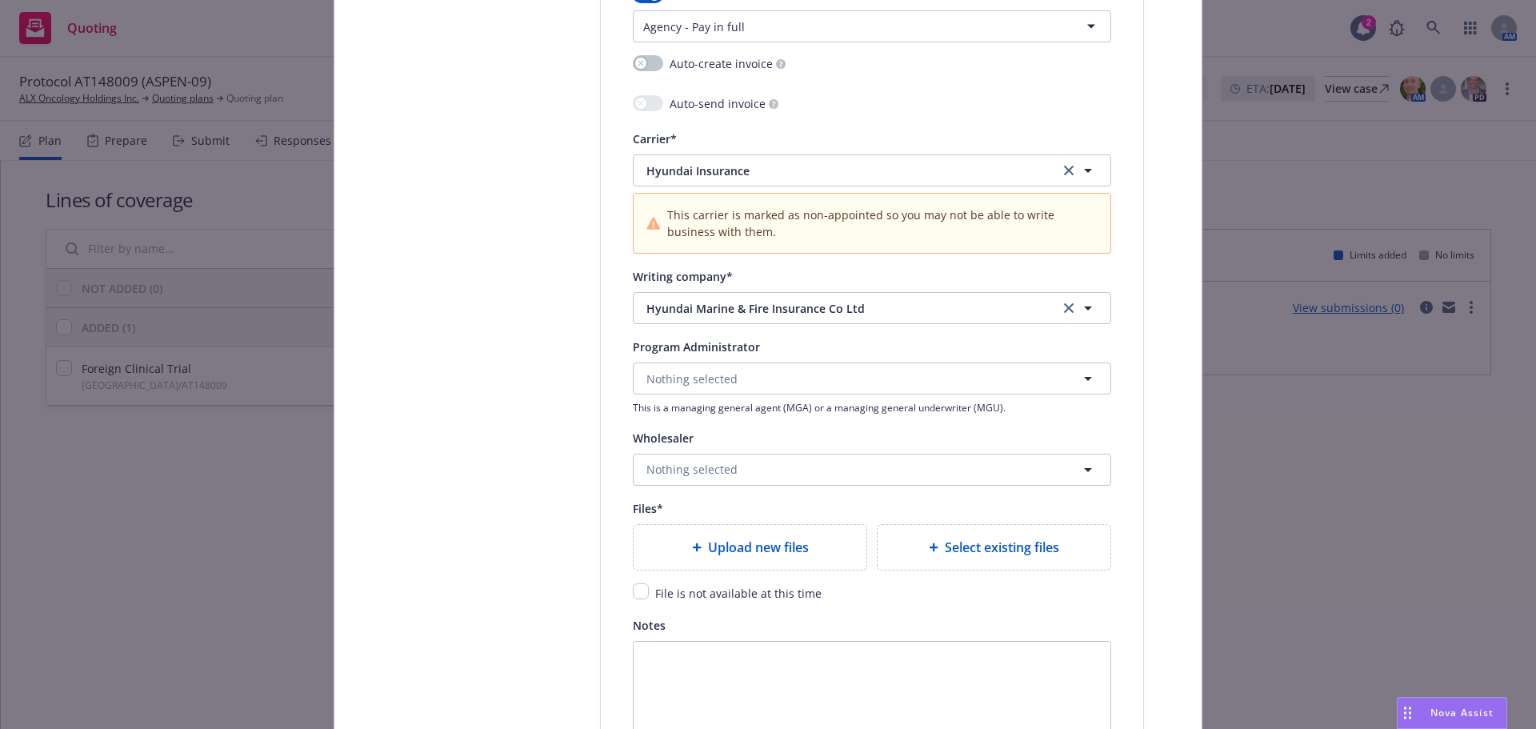
scroll to position [1600, 0]
click at [715, 374] on span "Nothing selected" at bounding box center [691, 374] width 91 height 17
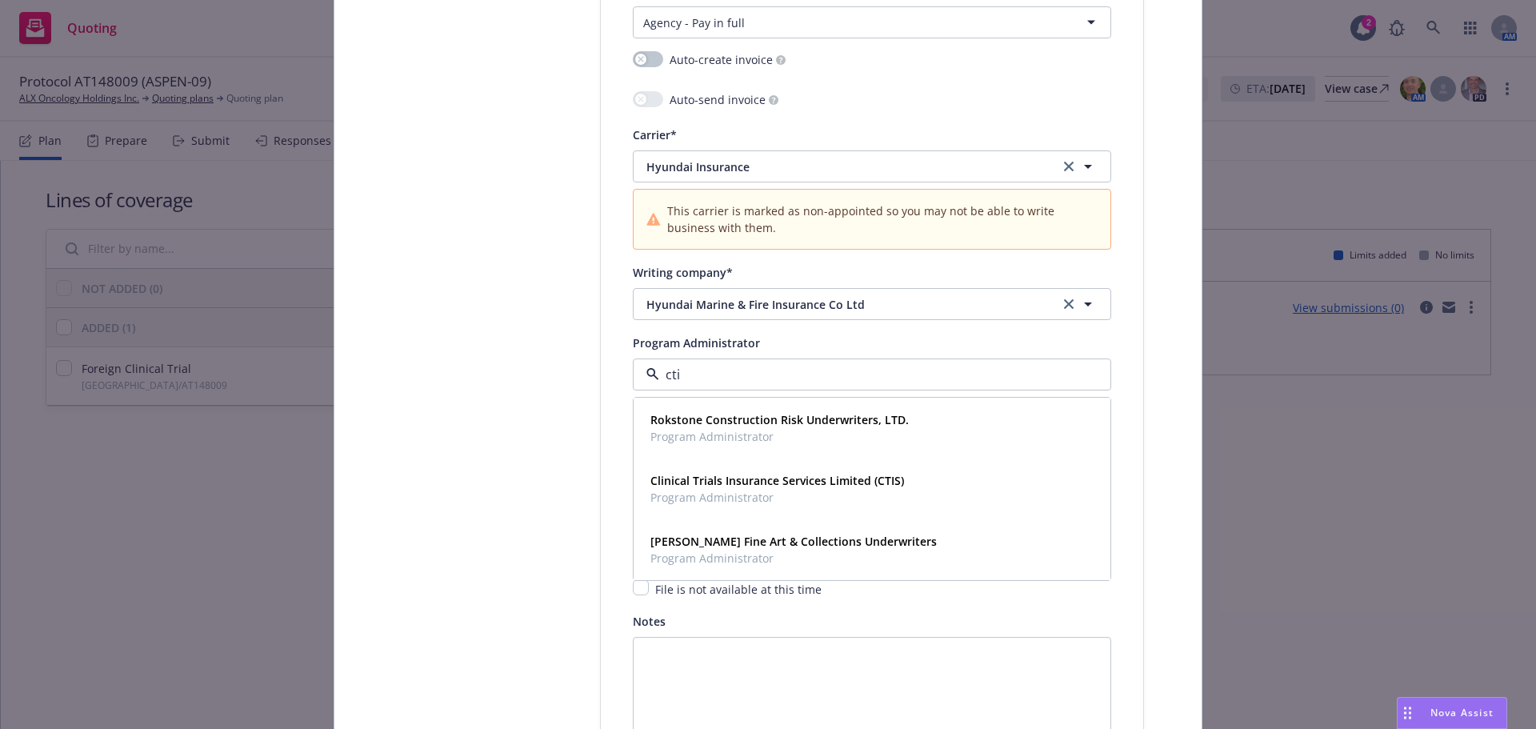
type input "ctis"
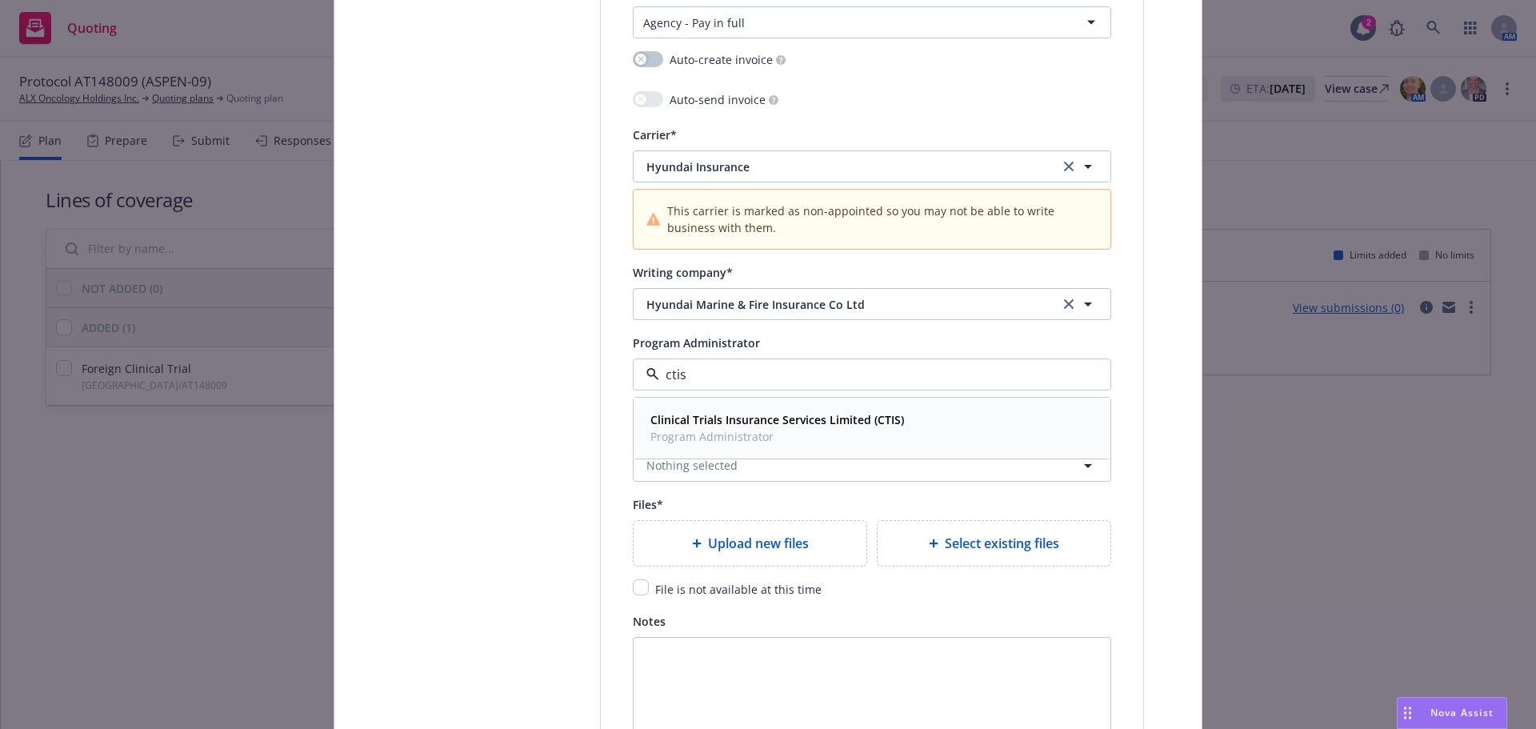
click at [779, 421] on strong "Clinical Trials Insurance Services Limited (CTIS)" at bounding box center [777, 419] width 254 height 15
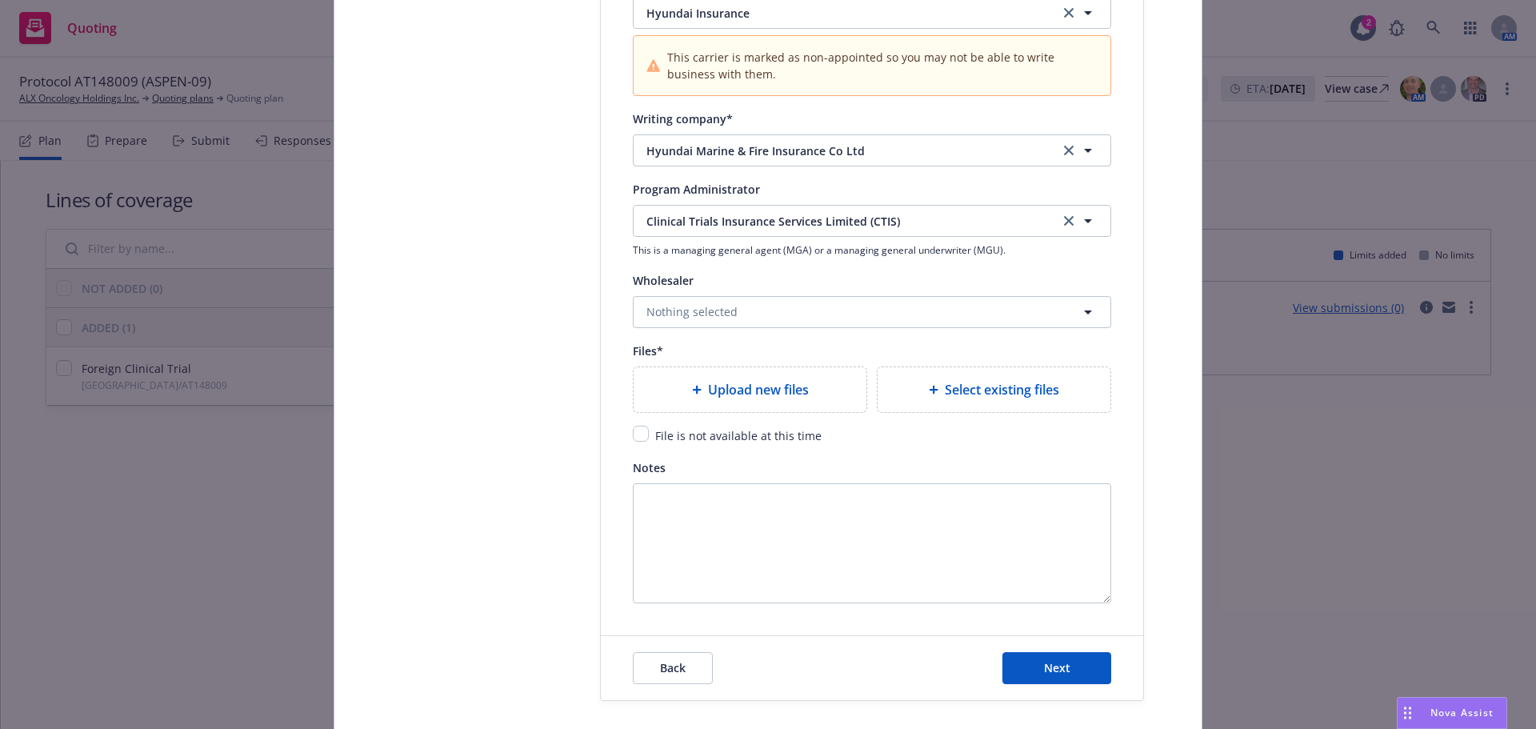
scroll to position [1760, 0]
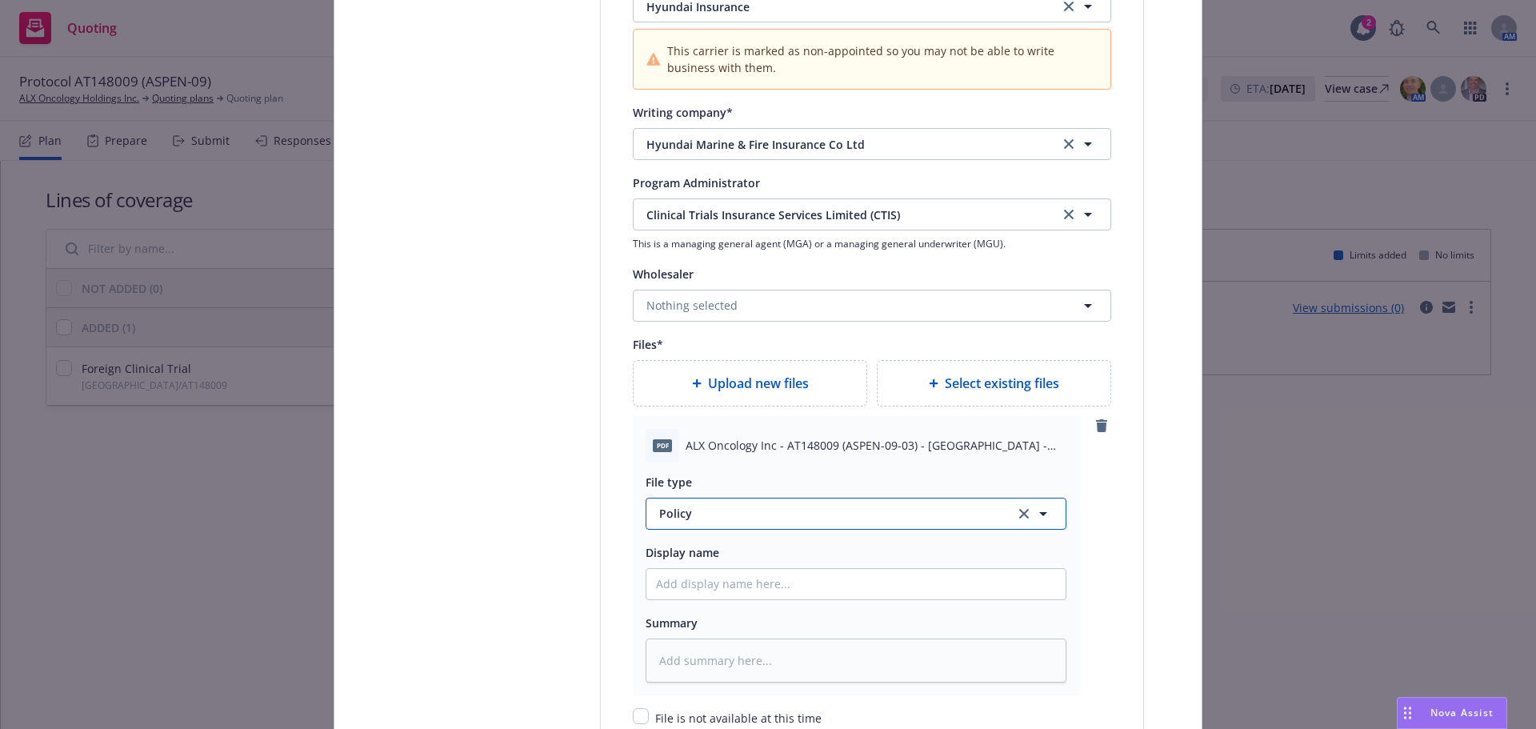
click at [719, 520] on span "Policy" at bounding box center [827, 513] width 337 height 17
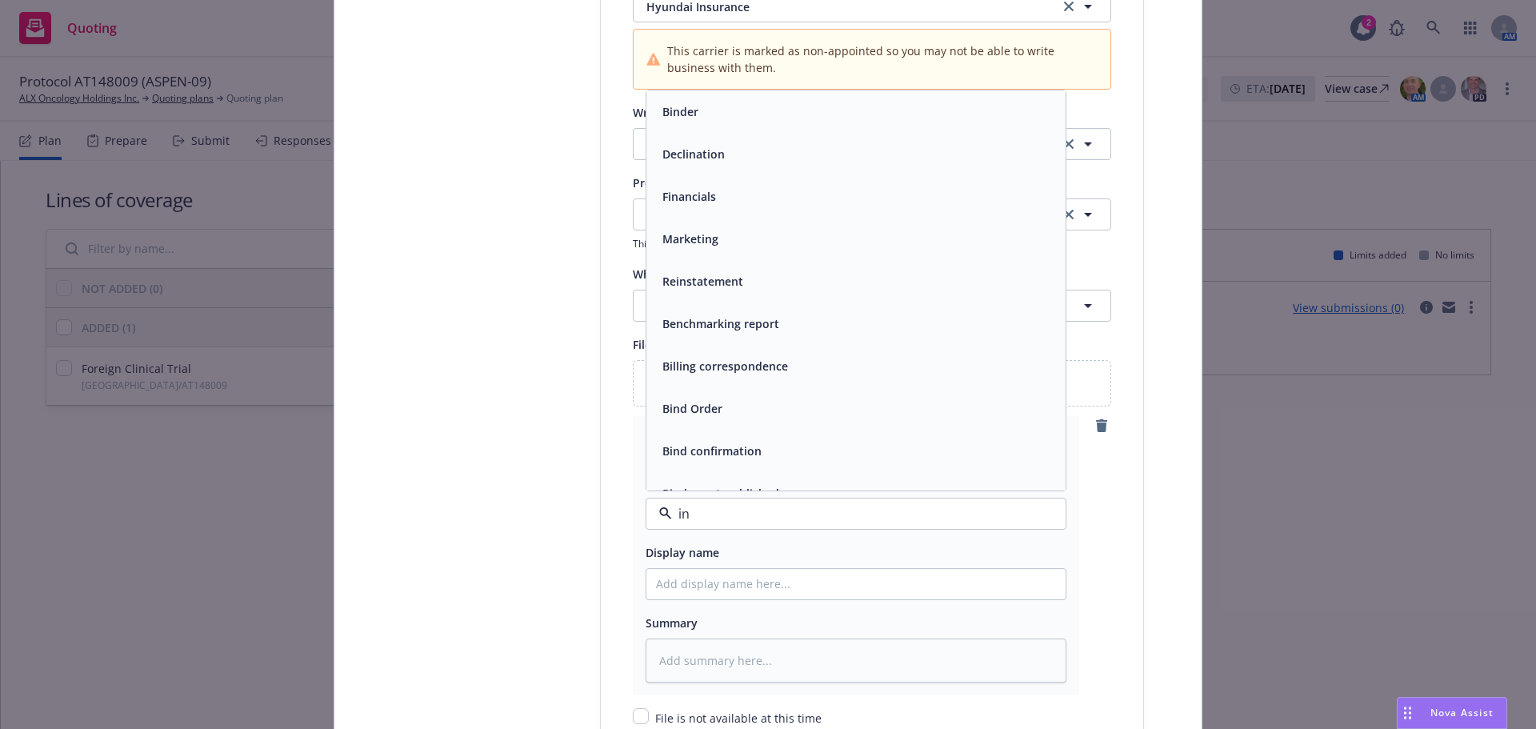
type input "inv"
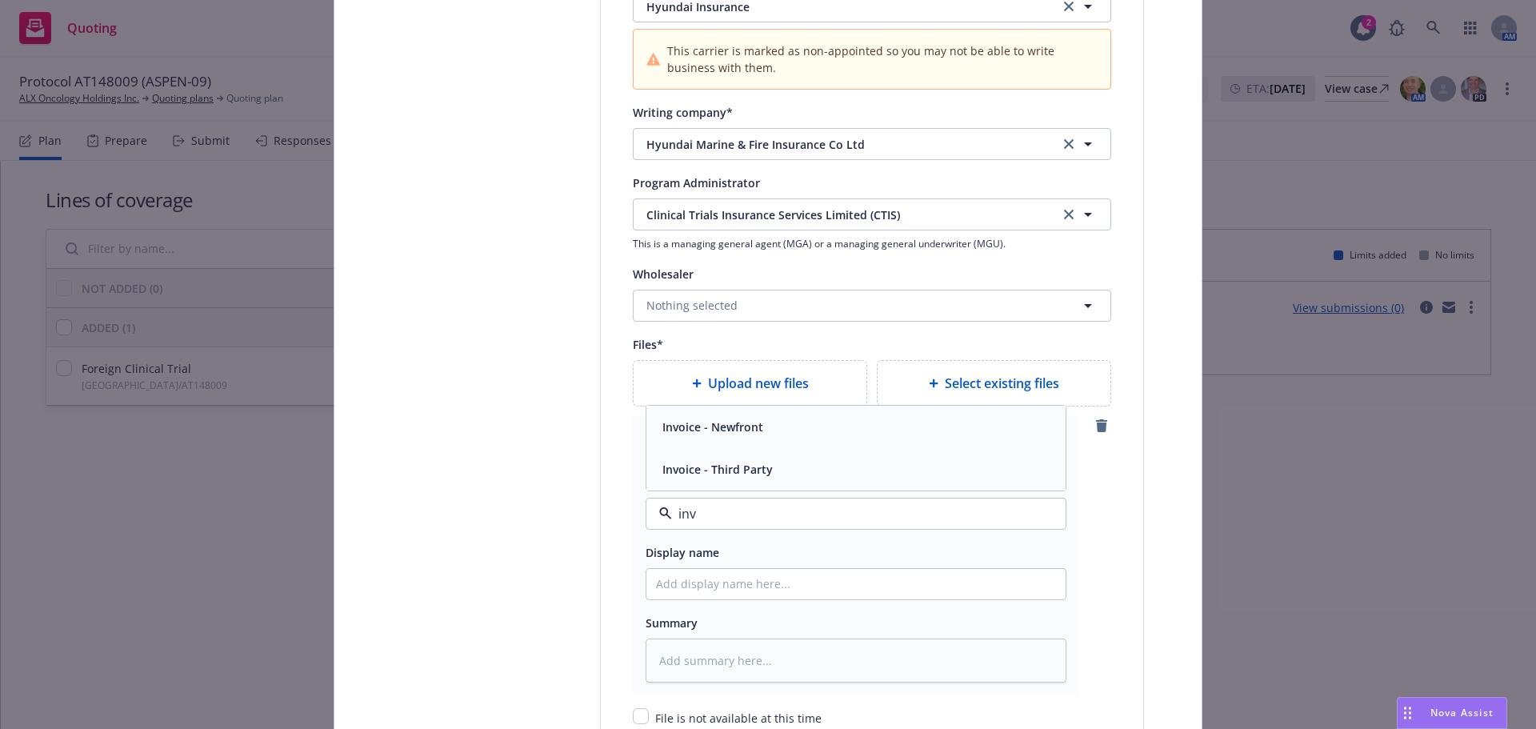
click at [753, 482] on div "Invoice - Third Party" at bounding box center [855, 469] width 419 height 42
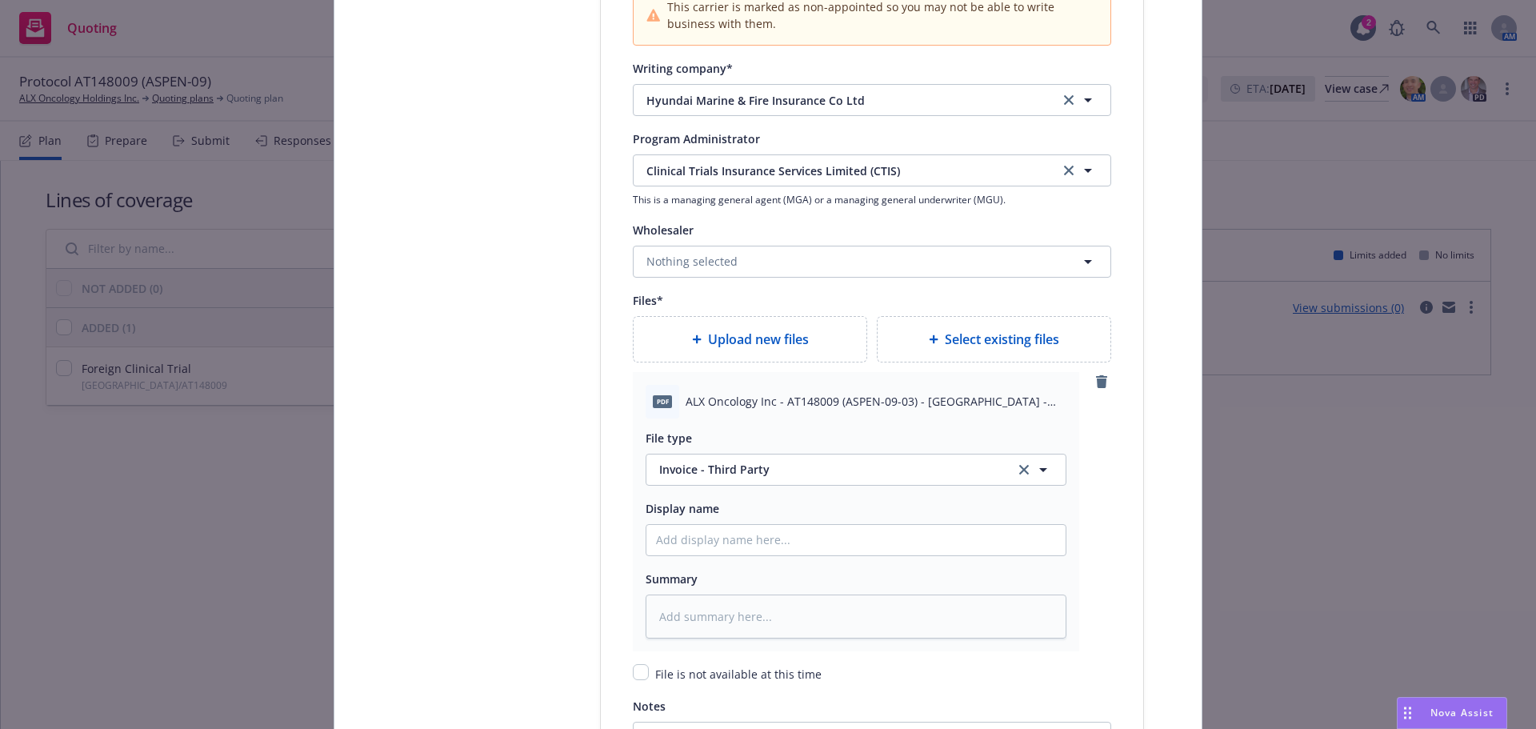
scroll to position [1840, 0]
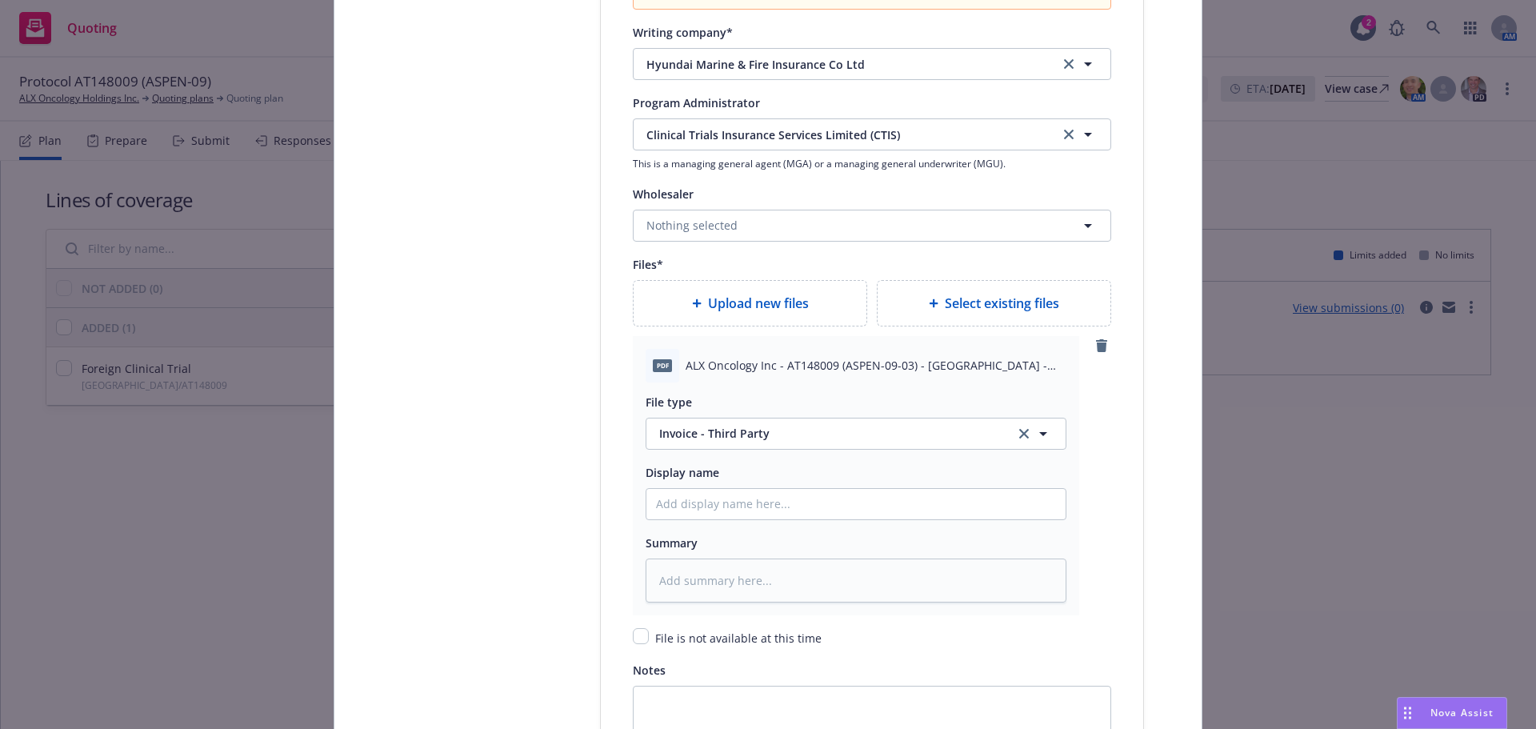
type textarea "x"
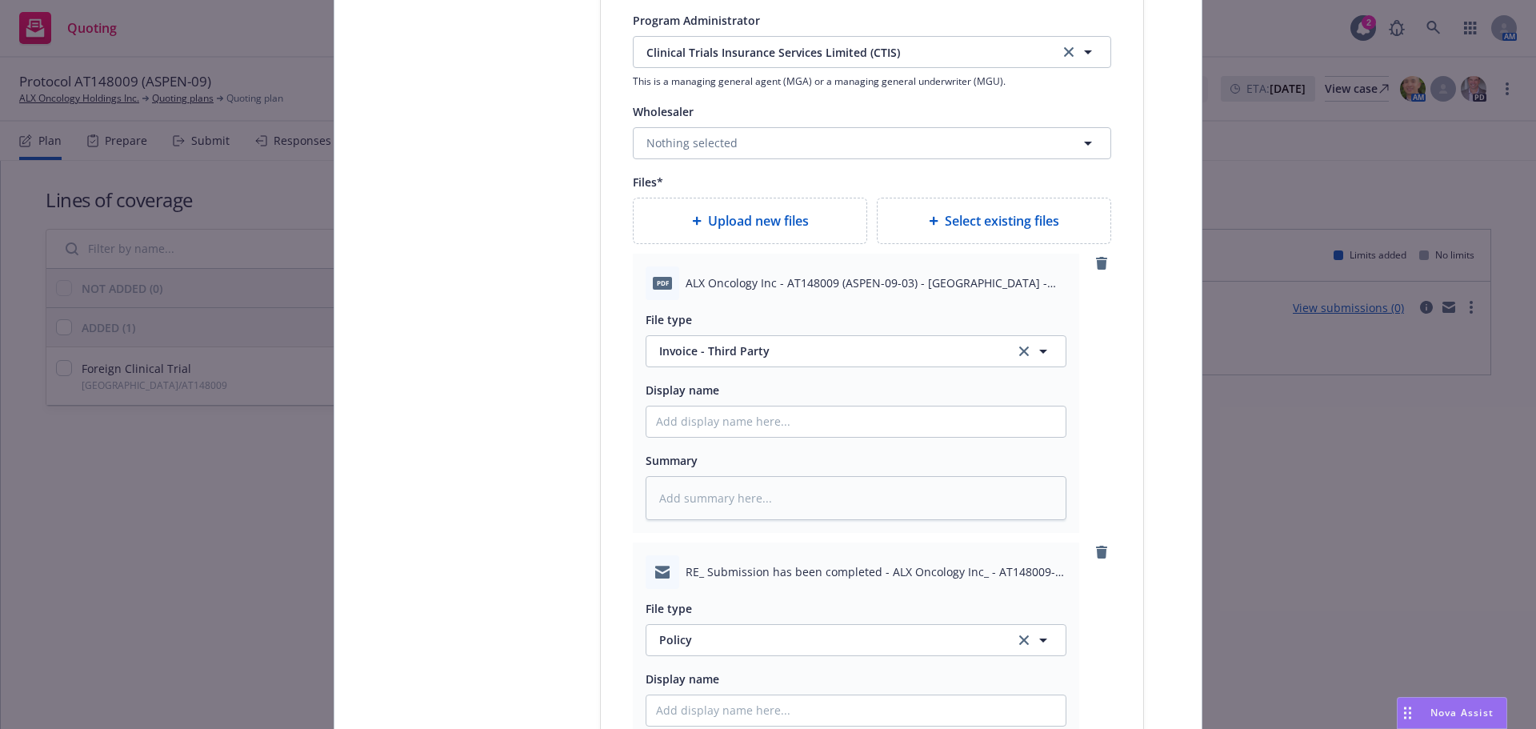
scroll to position [2000, 0]
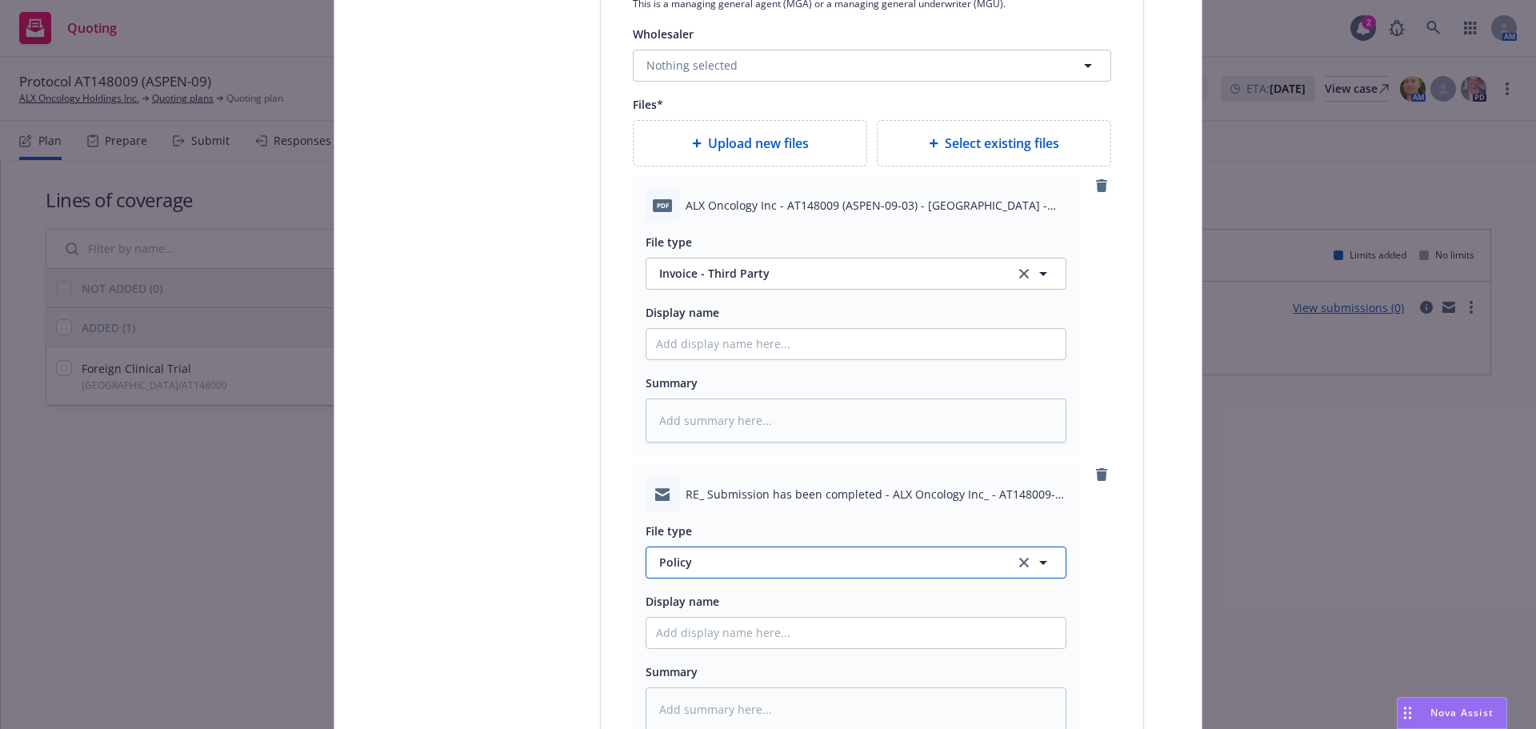
click at [743, 562] on span "Policy" at bounding box center [827, 562] width 337 height 17
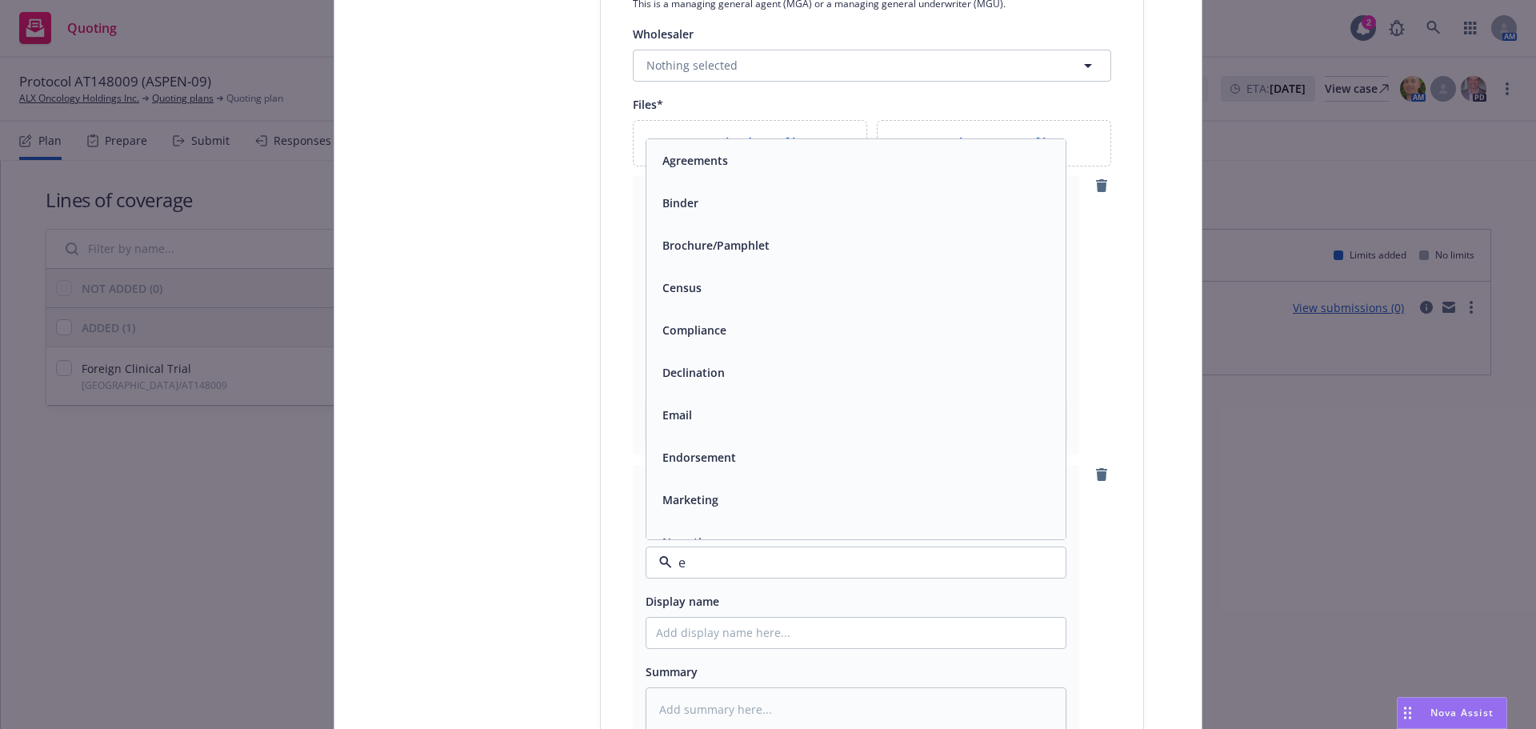
type input "em"
click at [721, 202] on div "Email" at bounding box center [856, 202] width 400 height 23
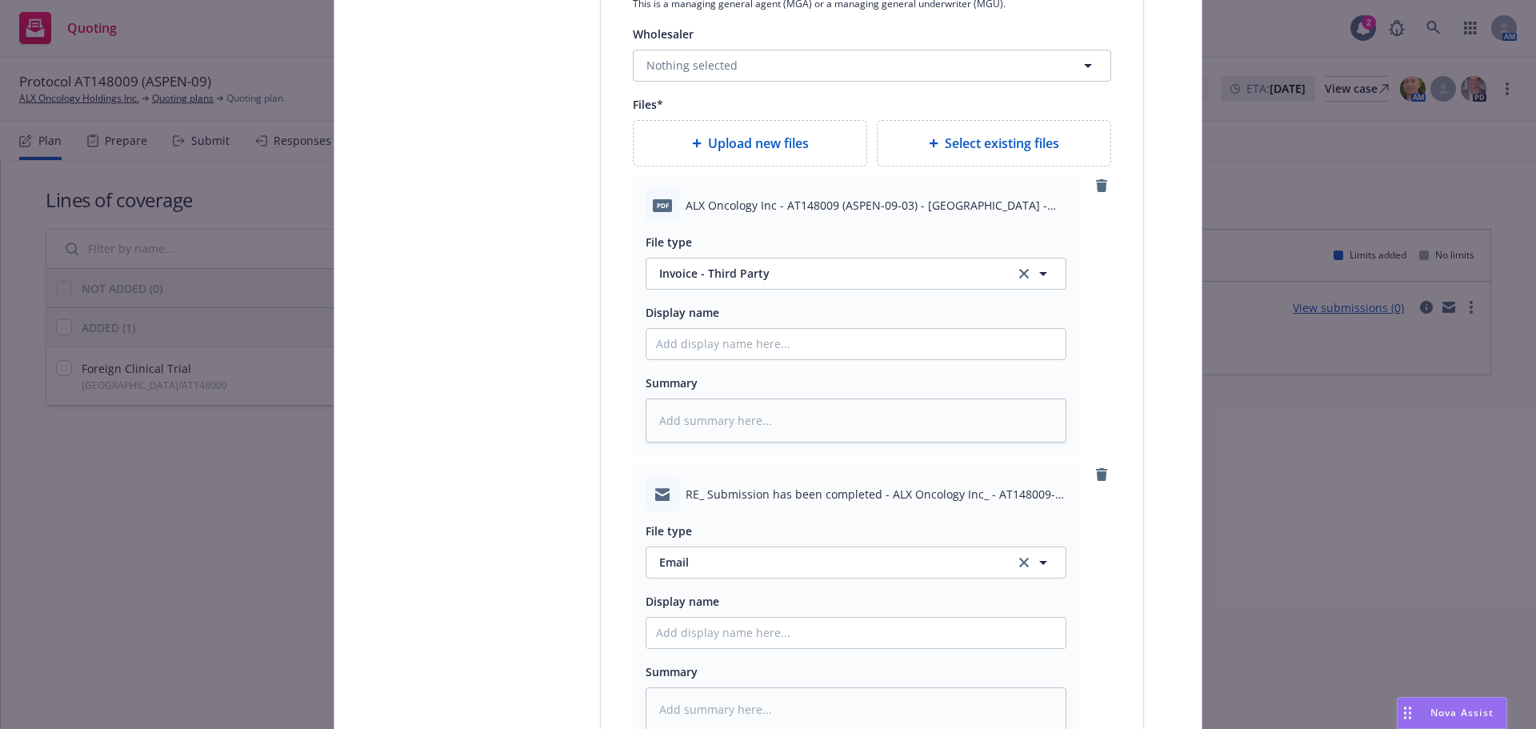
type textarea "x"
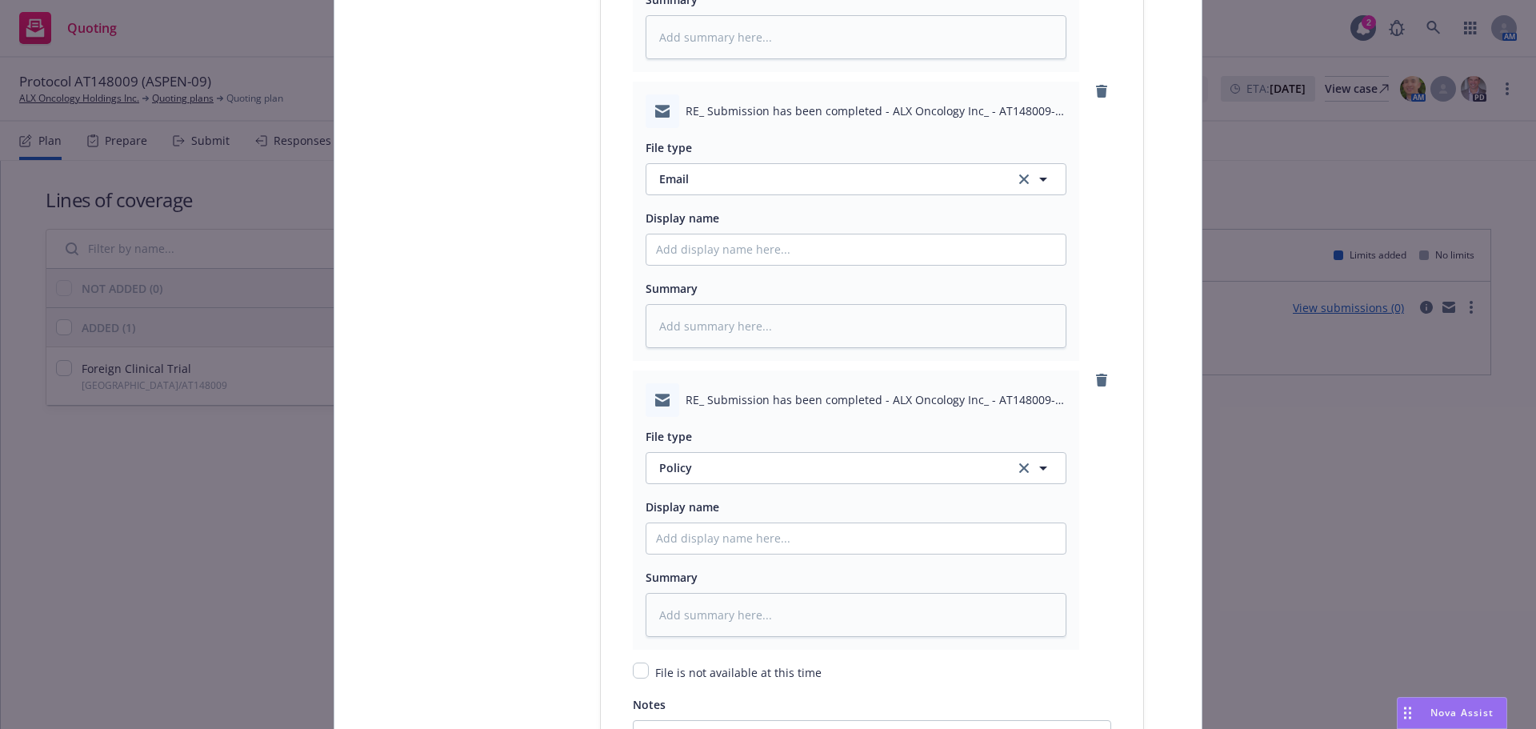
scroll to position [2400, 0]
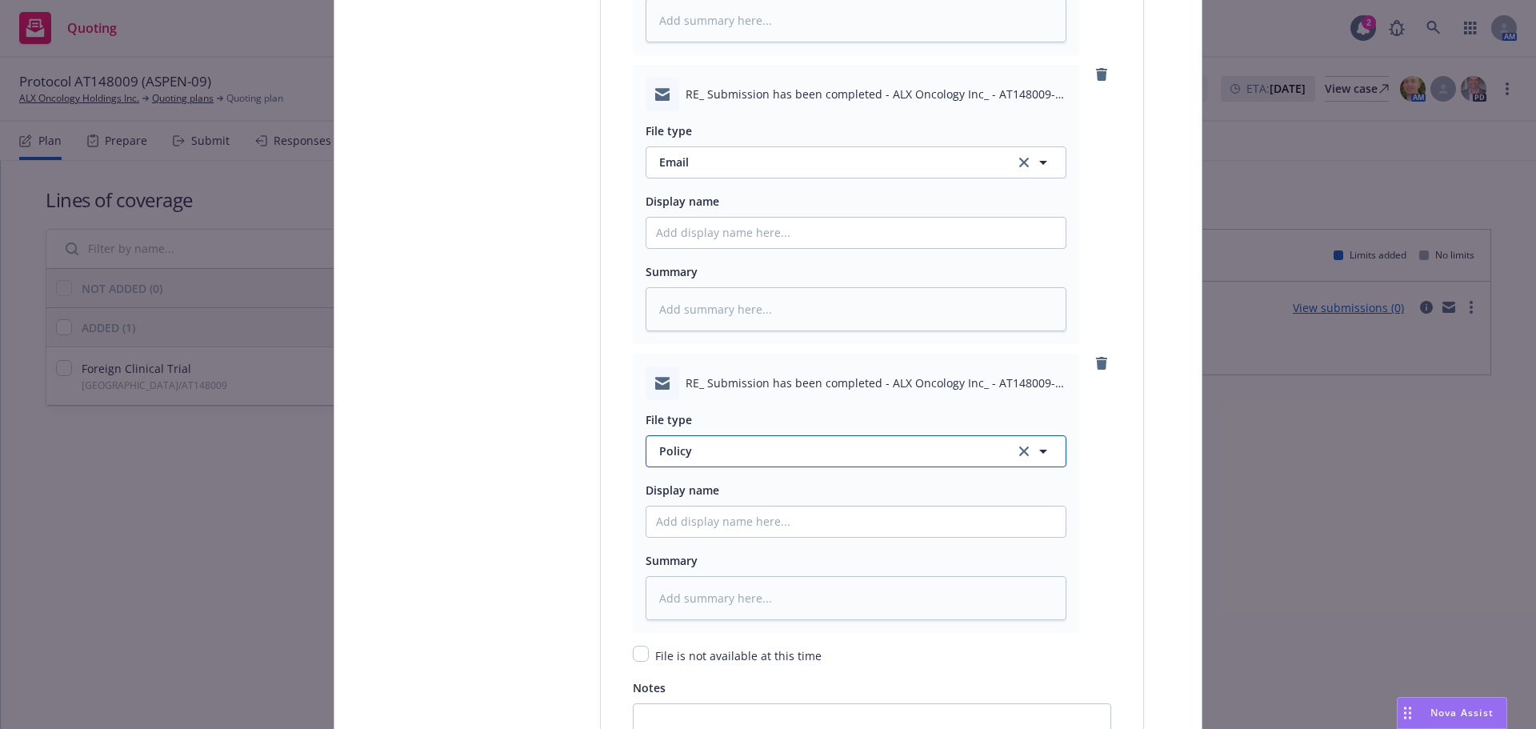
click at [725, 445] on span "Policy" at bounding box center [827, 450] width 337 height 17
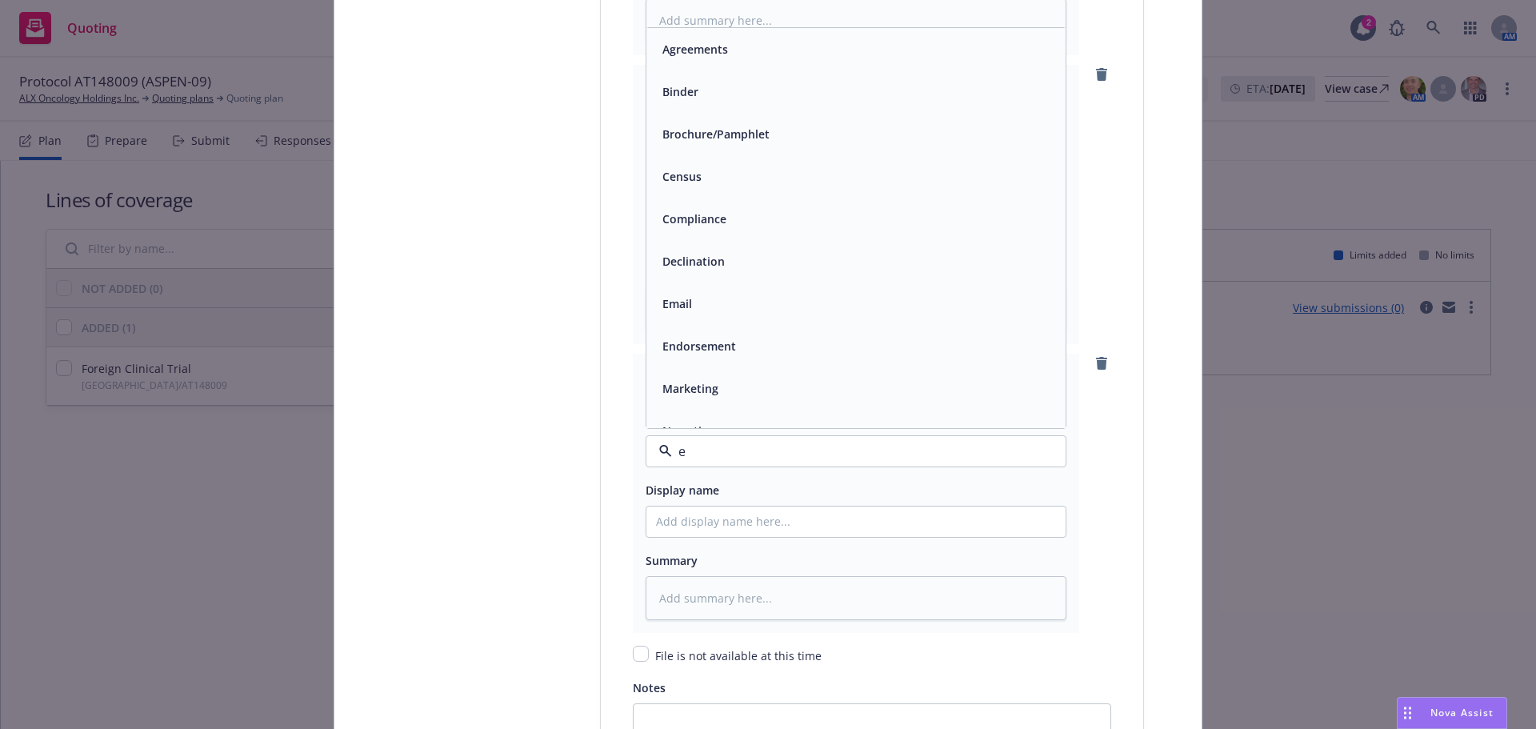
type input "em"
click at [682, 89] on span "Email" at bounding box center [677, 91] width 30 height 17
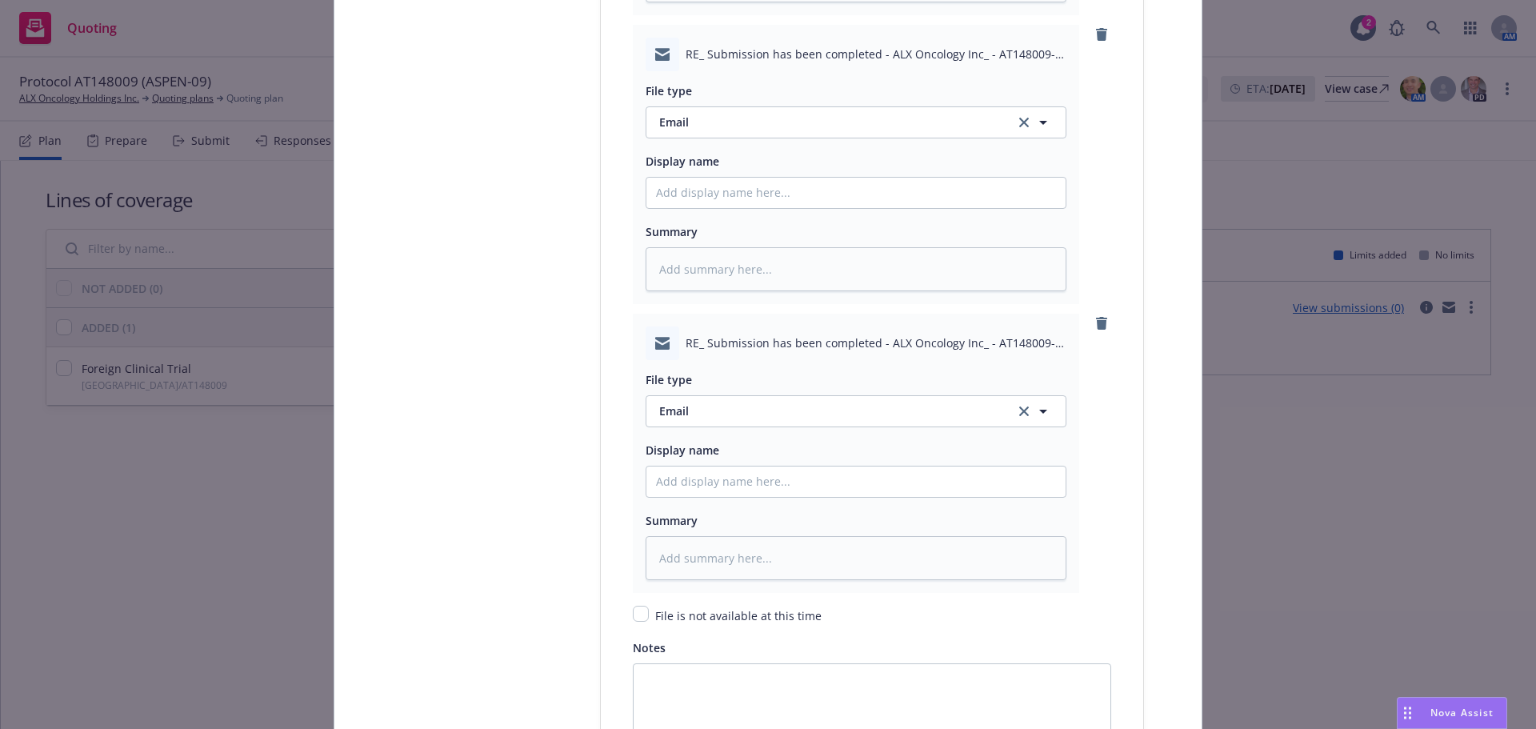
scroll to position [2711, 0]
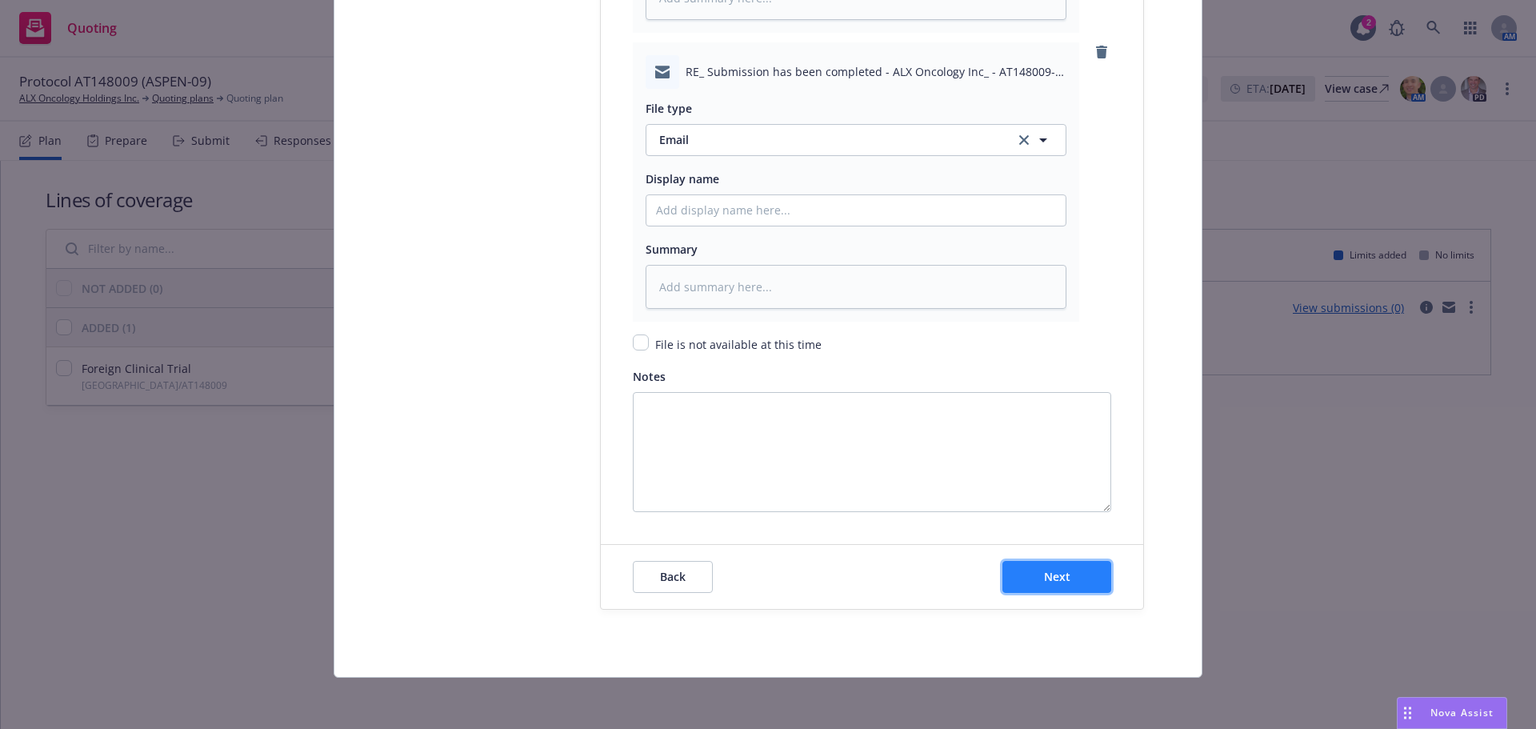
click at [1069, 576] on button "Next" at bounding box center [1056, 577] width 109 height 32
type textarea "x"
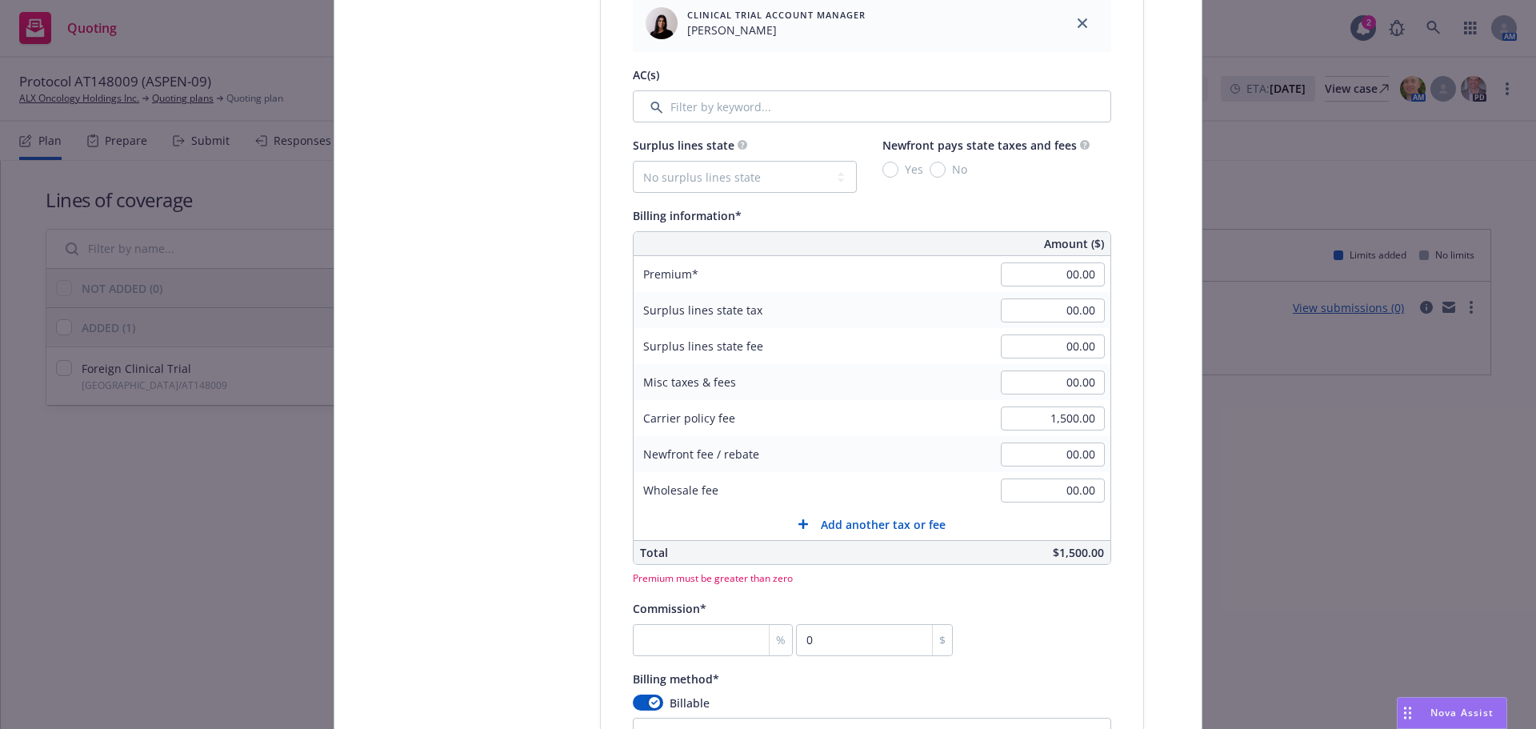
scroll to position [871, 0]
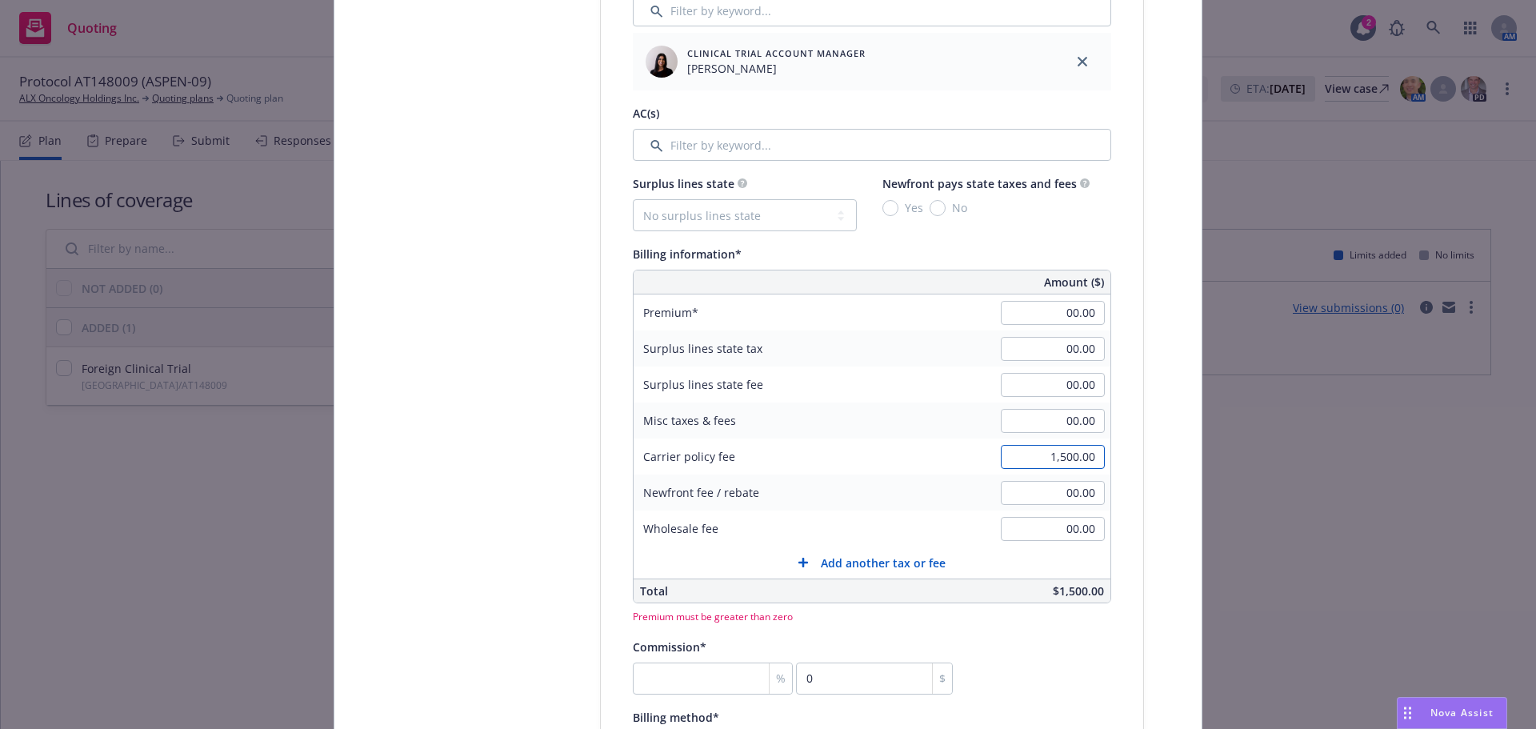
click at [1068, 451] on input "1,500.00" at bounding box center [1053, 457] width 104 height 24
type input "00.00"
type textarea "x"
click at [1049, 319] on input "00.00" at bounding box center [1053, 313] width 104 height 24
type input "1,500.00"
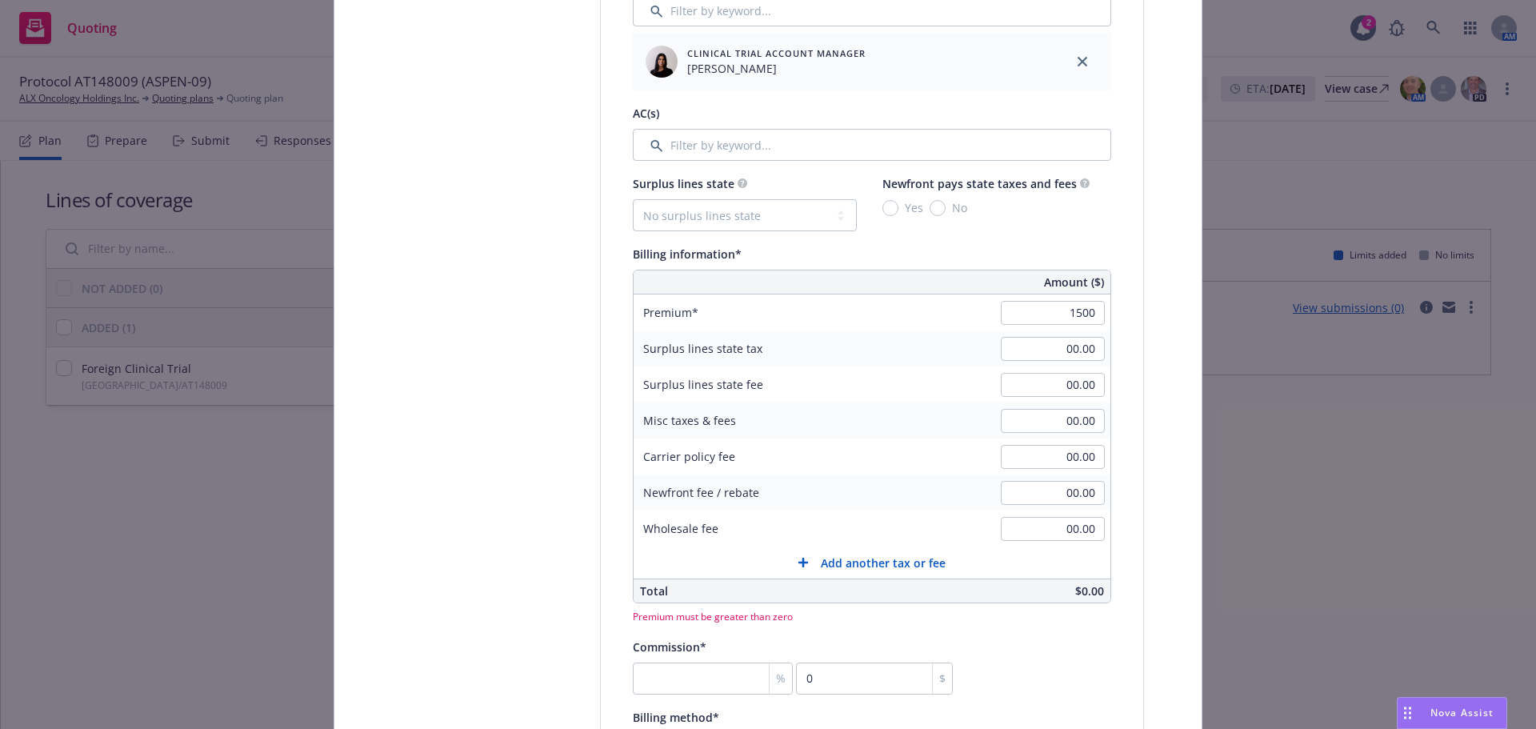
type textarea "x"
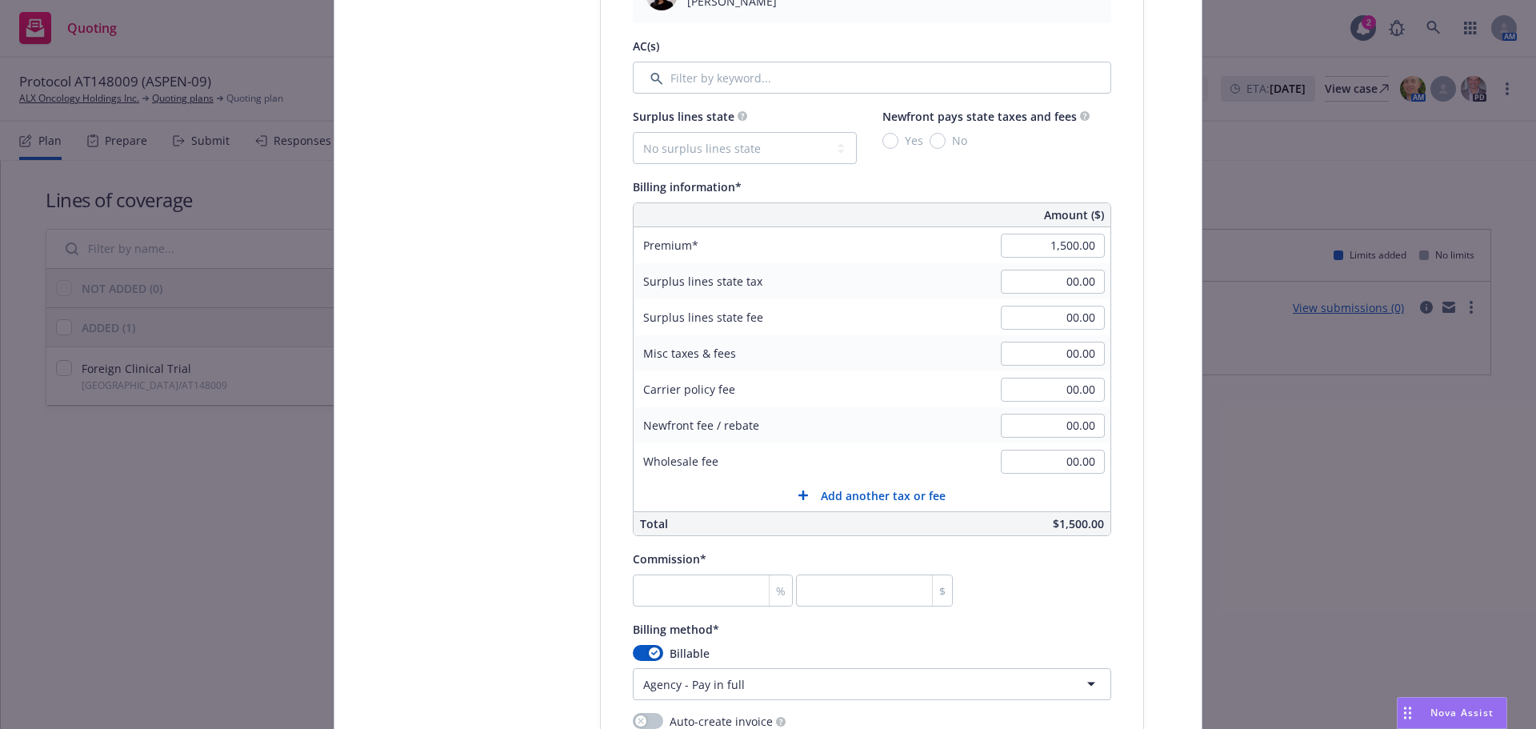
scroll to position [1031, 0]
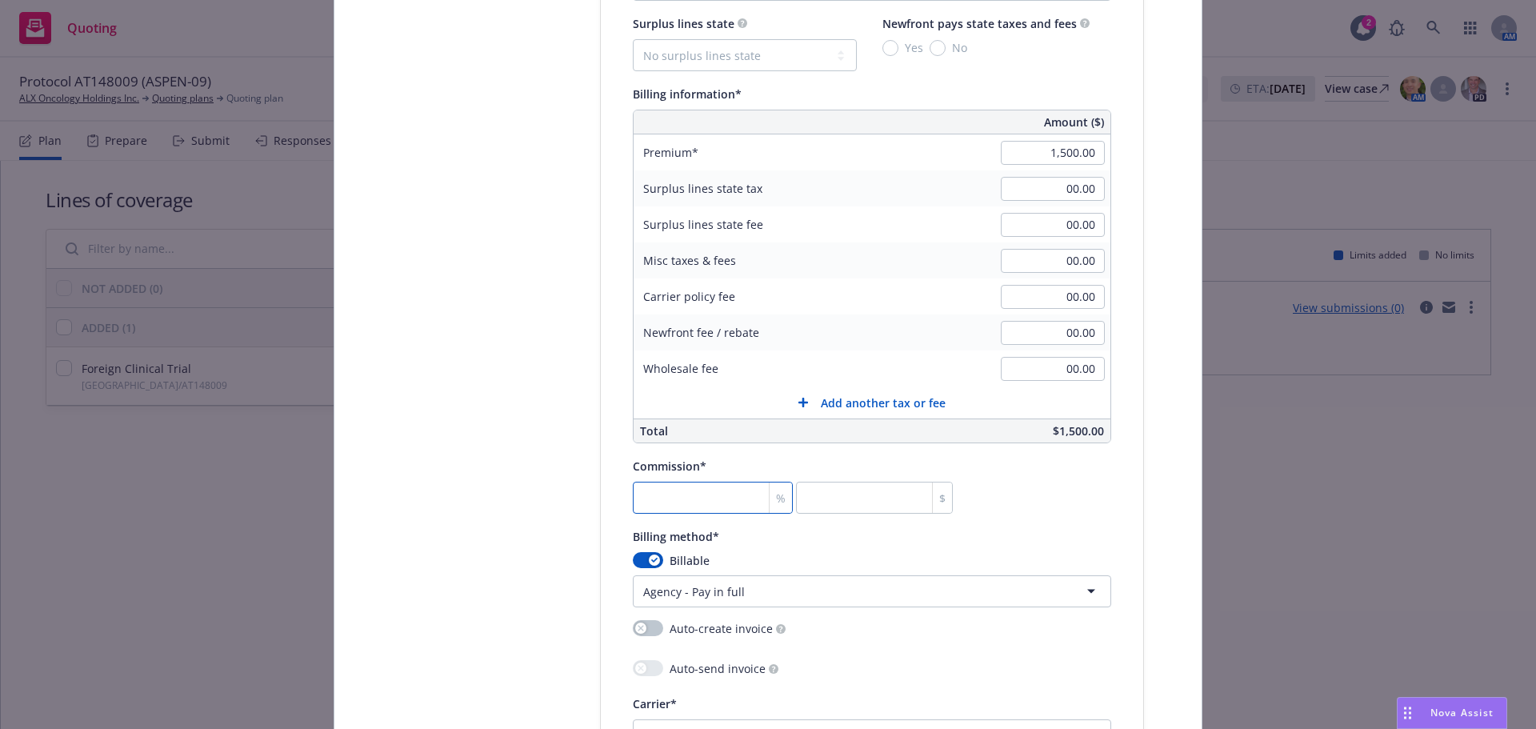
click at [666, 498] on input "number" at bounding box center [713, 498] width 160 height 32
type input "0"
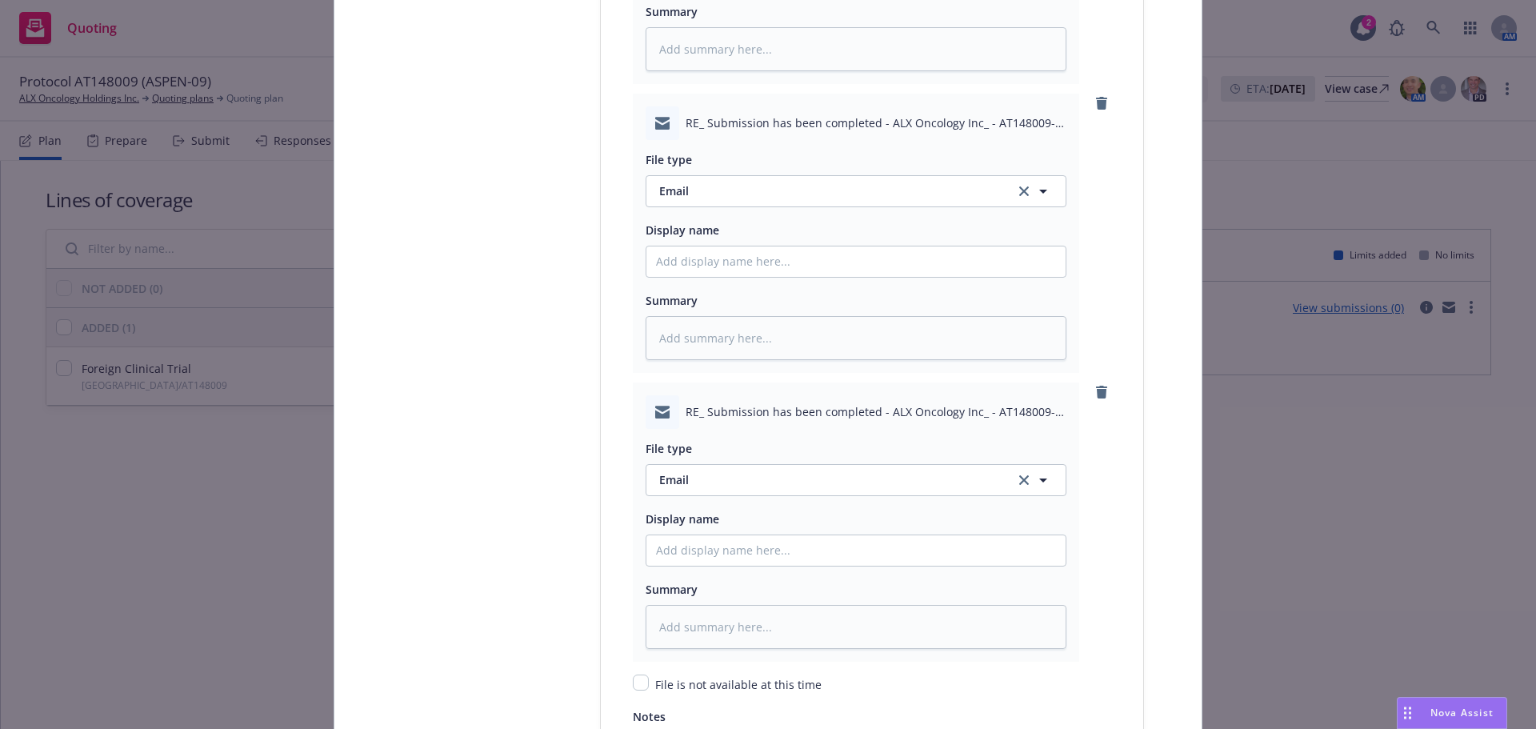
scroll to position [2731, 0]
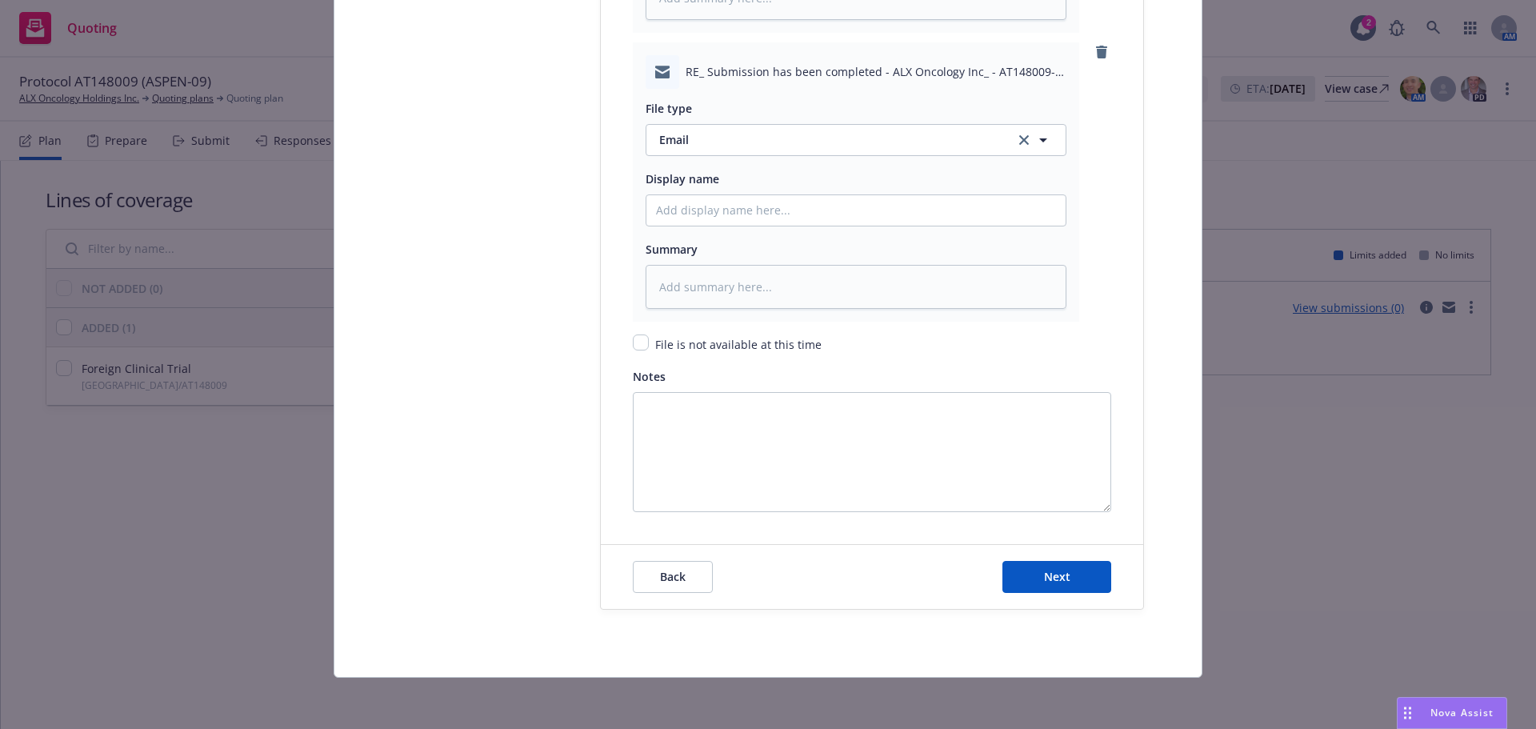
click at [1070, 572] on button "Next" at bounding box center [1056, 577] width 109 height 32
type textarea "x"
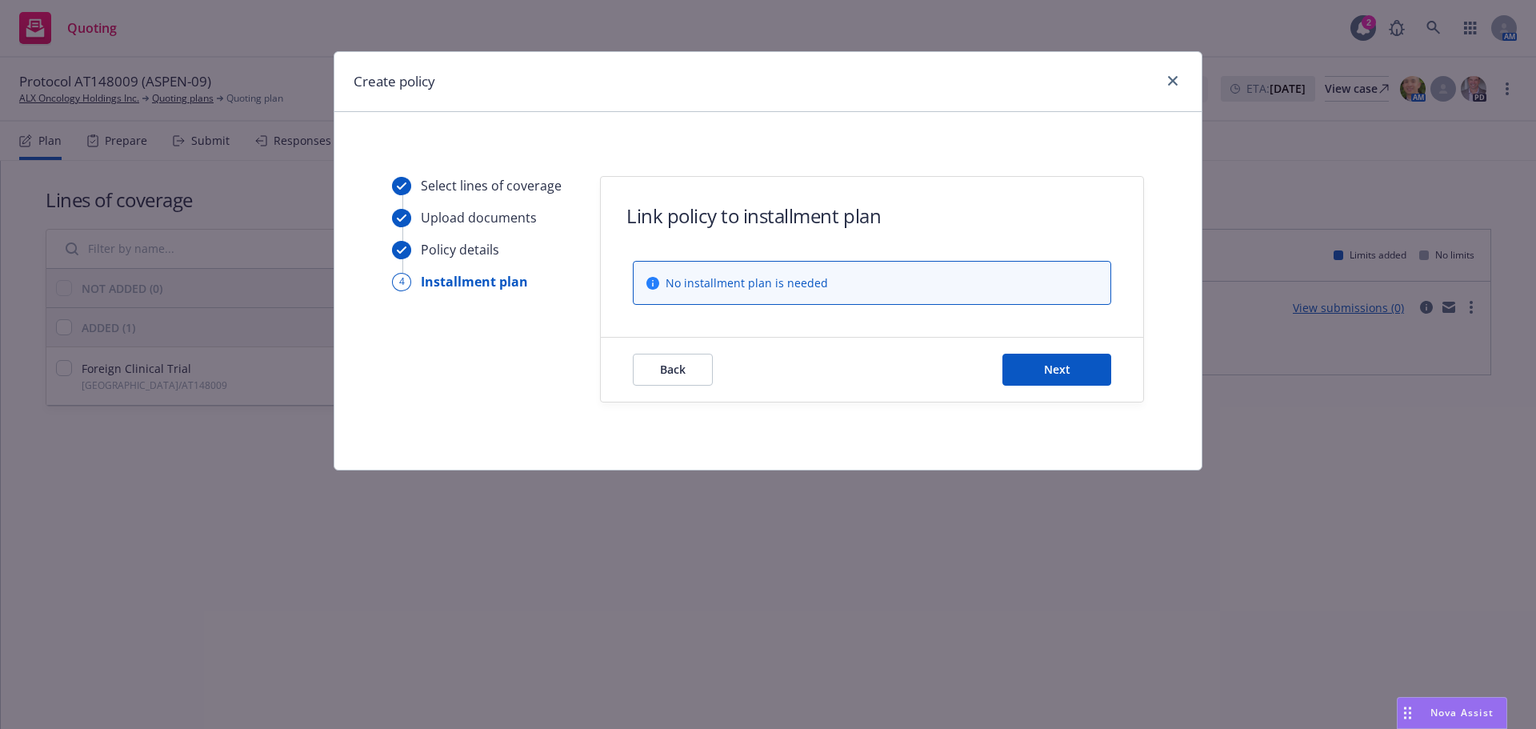
scroll to position [0, 0]
click at [1046, 355] on button "Next" at bounding box center [1056, 370] width 109 height 32
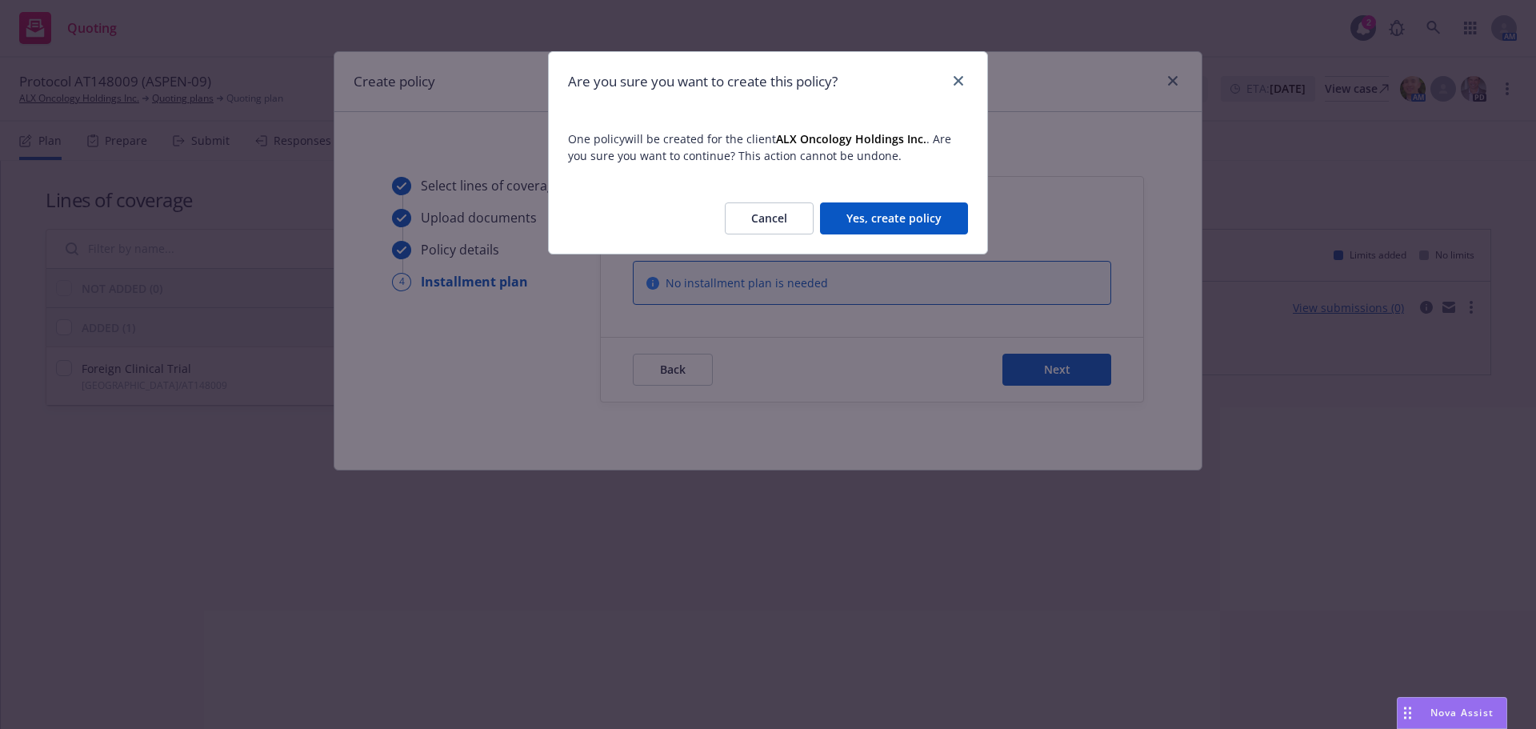
click at [884, 225] on button "Yes, create policy" at bounding box center [894, 218] width 148 height 32
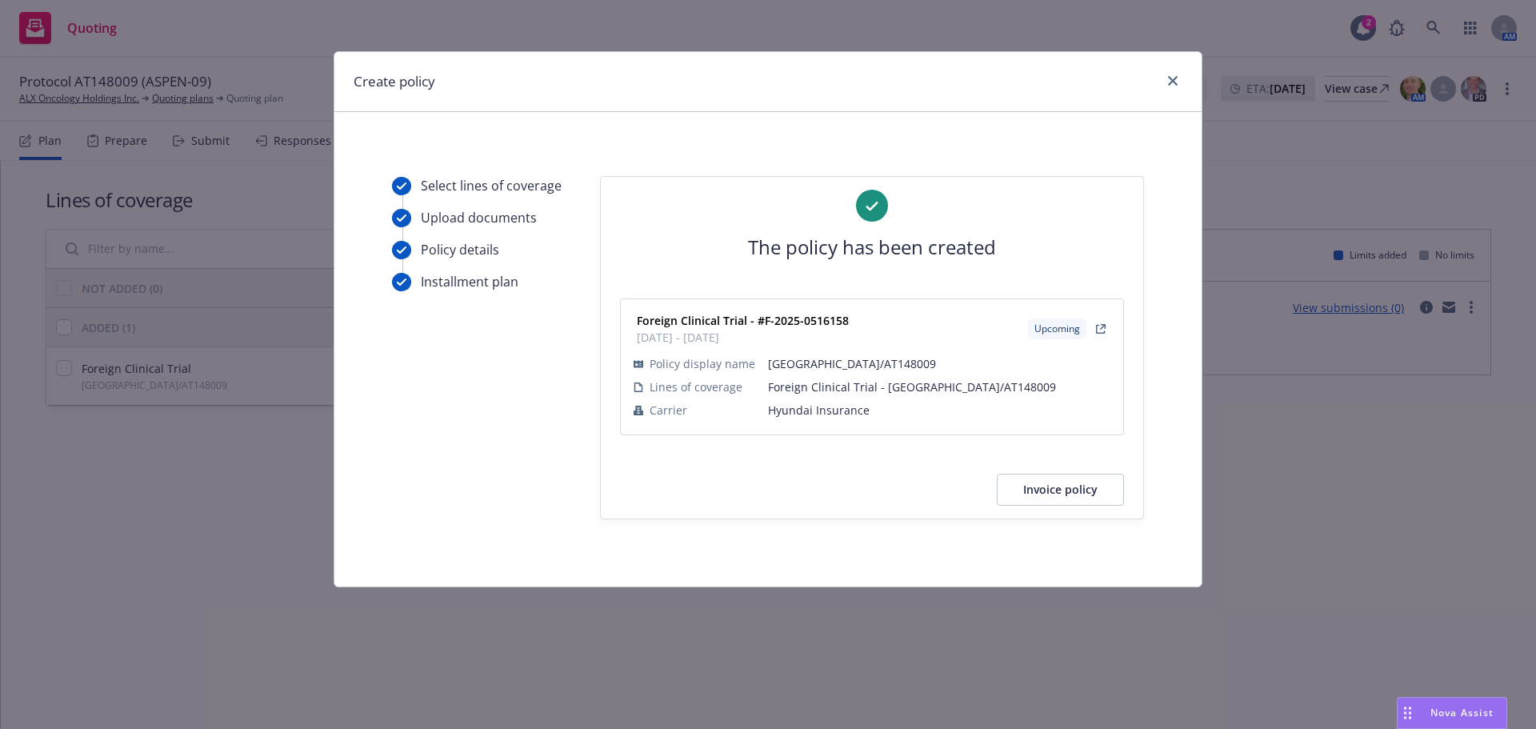
click at [1088, 492] on button "Invoice policy" at bounding box center [1060, 490] width 127 height 32
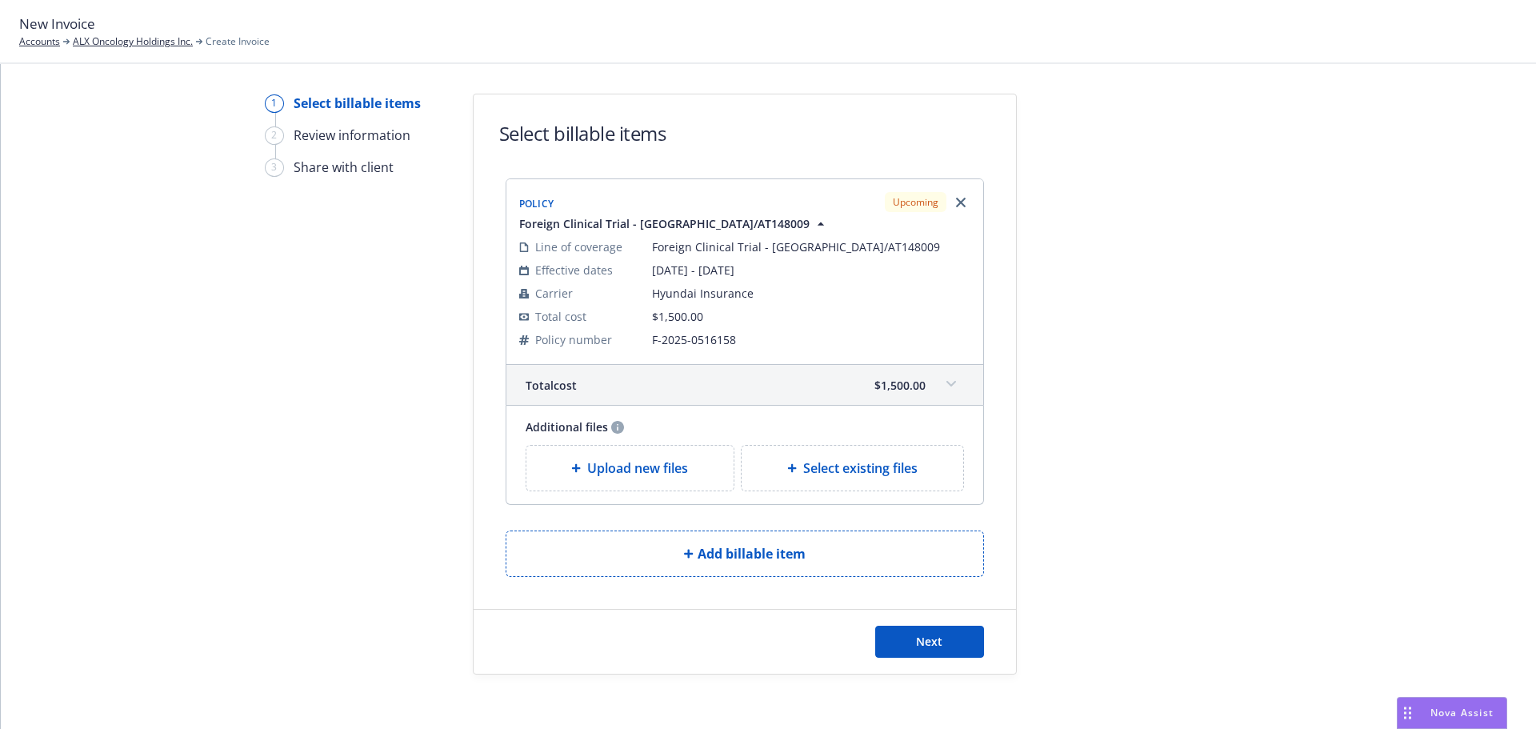
scroll to position [44, 0]
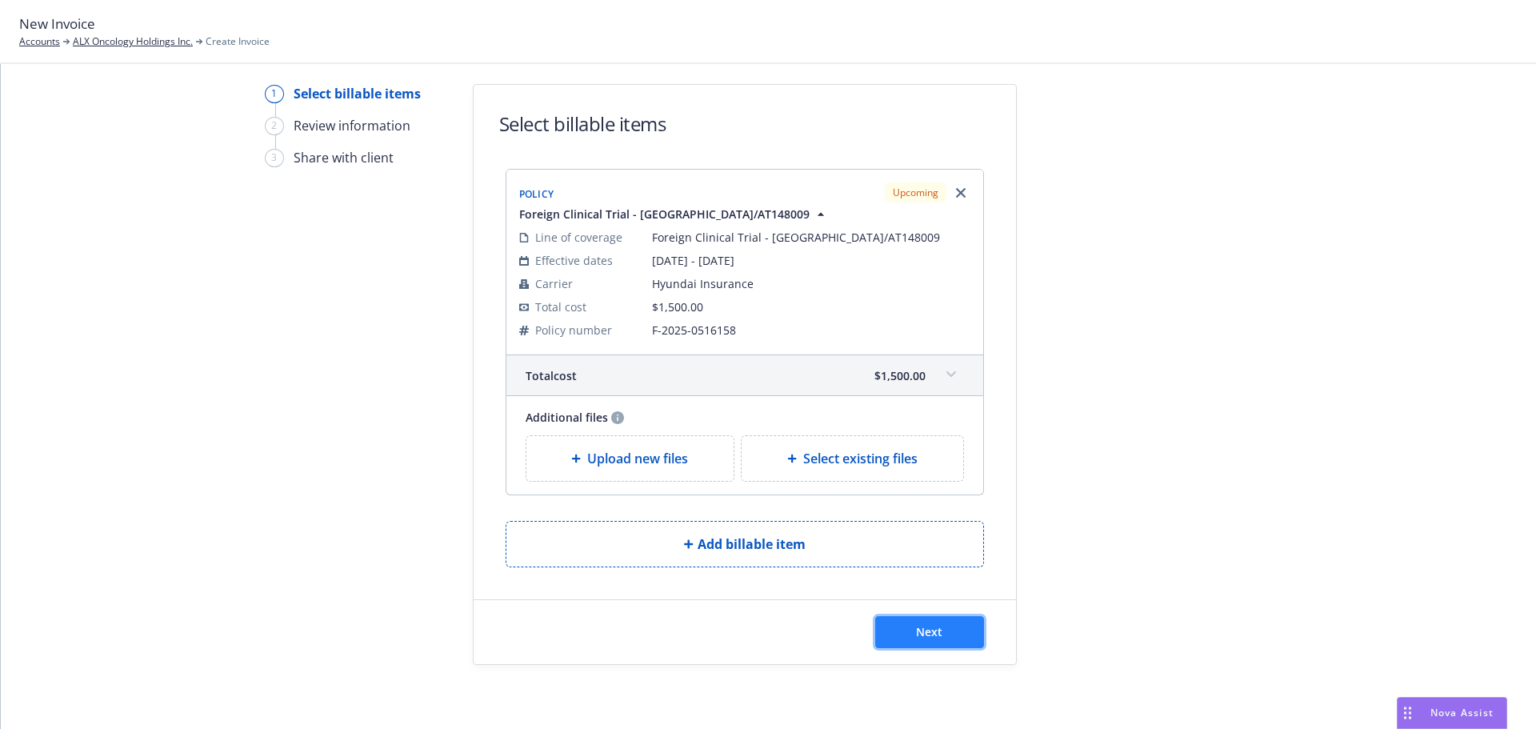
click at [924, 635] on span "Next" at bounding box center [929, 631] width 26 height 15
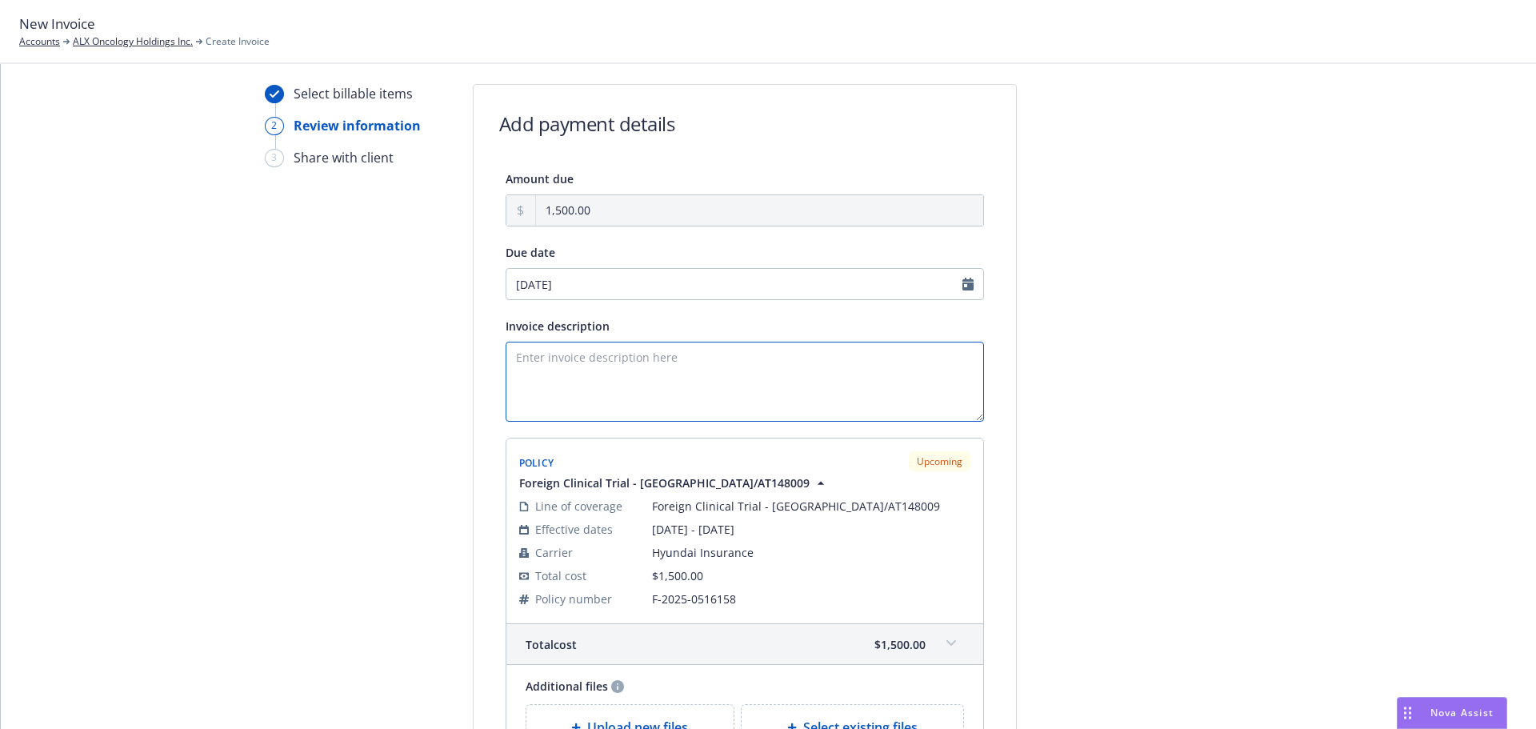
click at [604, 363] on textarea "Invoice description" at bounding box center [745, 382] width 478 height 80
drag, startPoint x: 683, startPoint y: 356, endPoint x: 475, endPoint y: 356, distance: 208.0
click at [475, 356] on div "Amount due 1,500.00 Due date 08/20/2025 Invoice description Protocol AT148009 S…" at bounding box center [745, 466] width 542 height 595
type textarea "Protocol AT148009 [GEOGRAPHIC_DATA] Payment due upon receipt. Thank you."
click at [643, 278] on input "08/20/2025" at bounding box center [745, 284] width 478 height 32
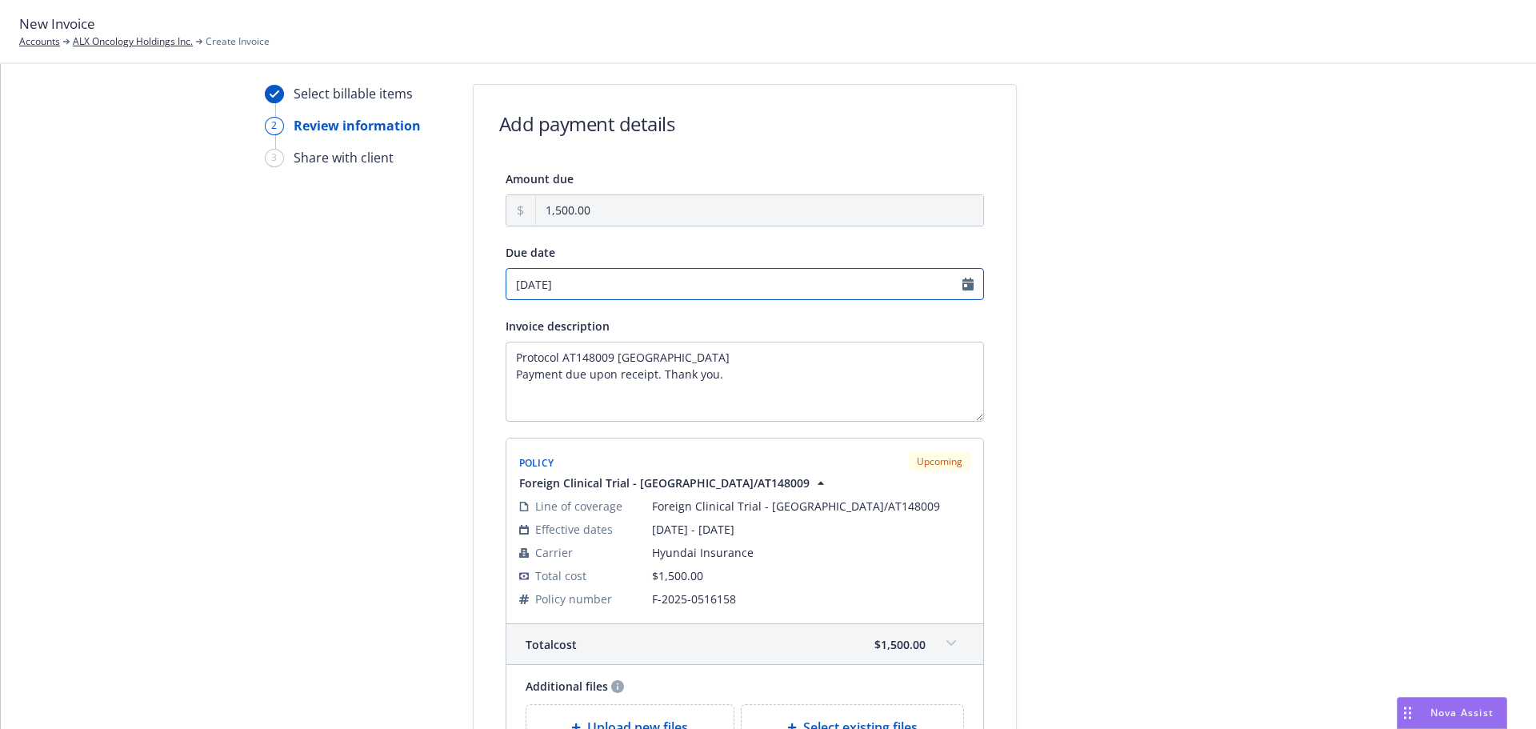
select select "August"
select select "2025"
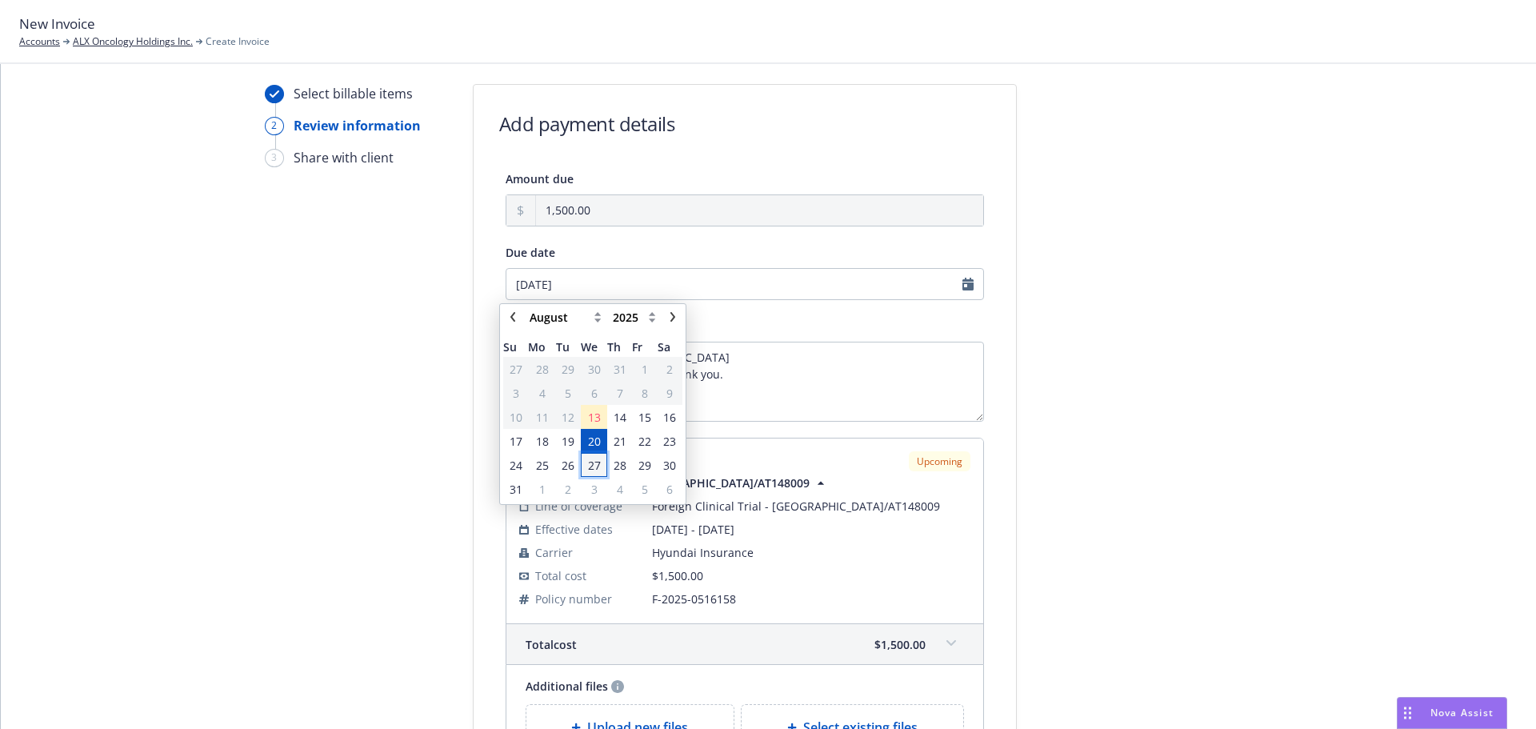
click at [599, 470] on span "27" at bounding box center [594, 465] width 13 height 17
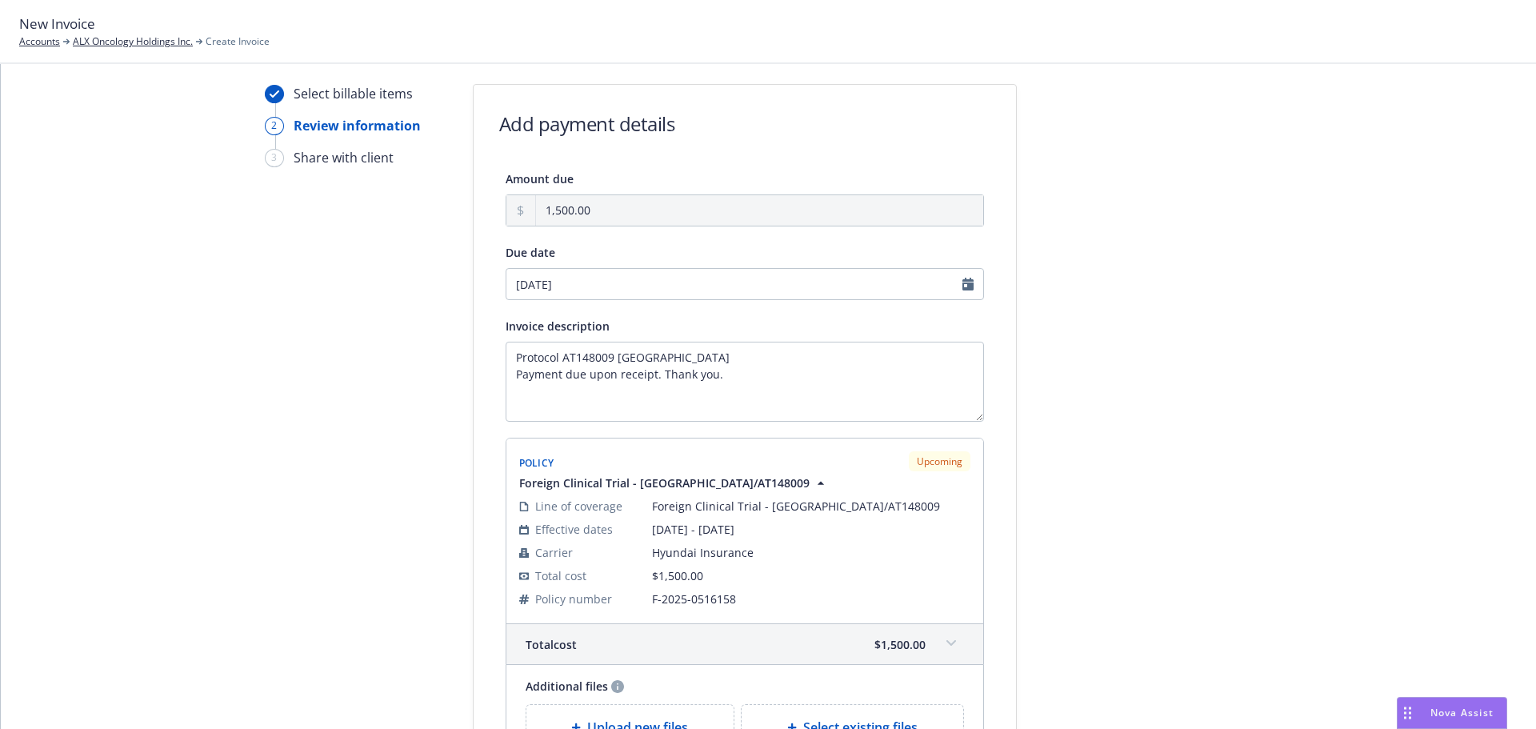
type input "08/27/2025"
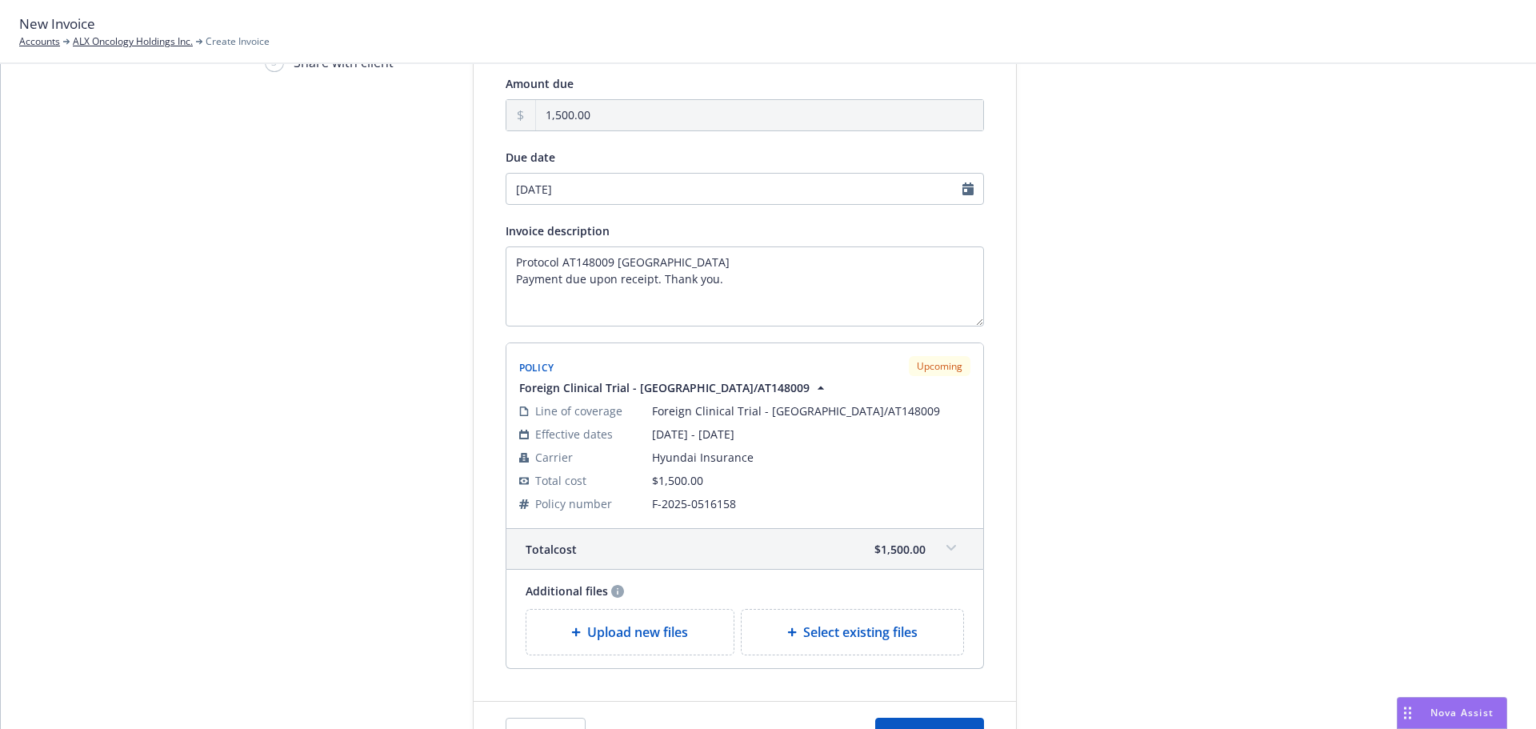
scroll to position [241, 0]
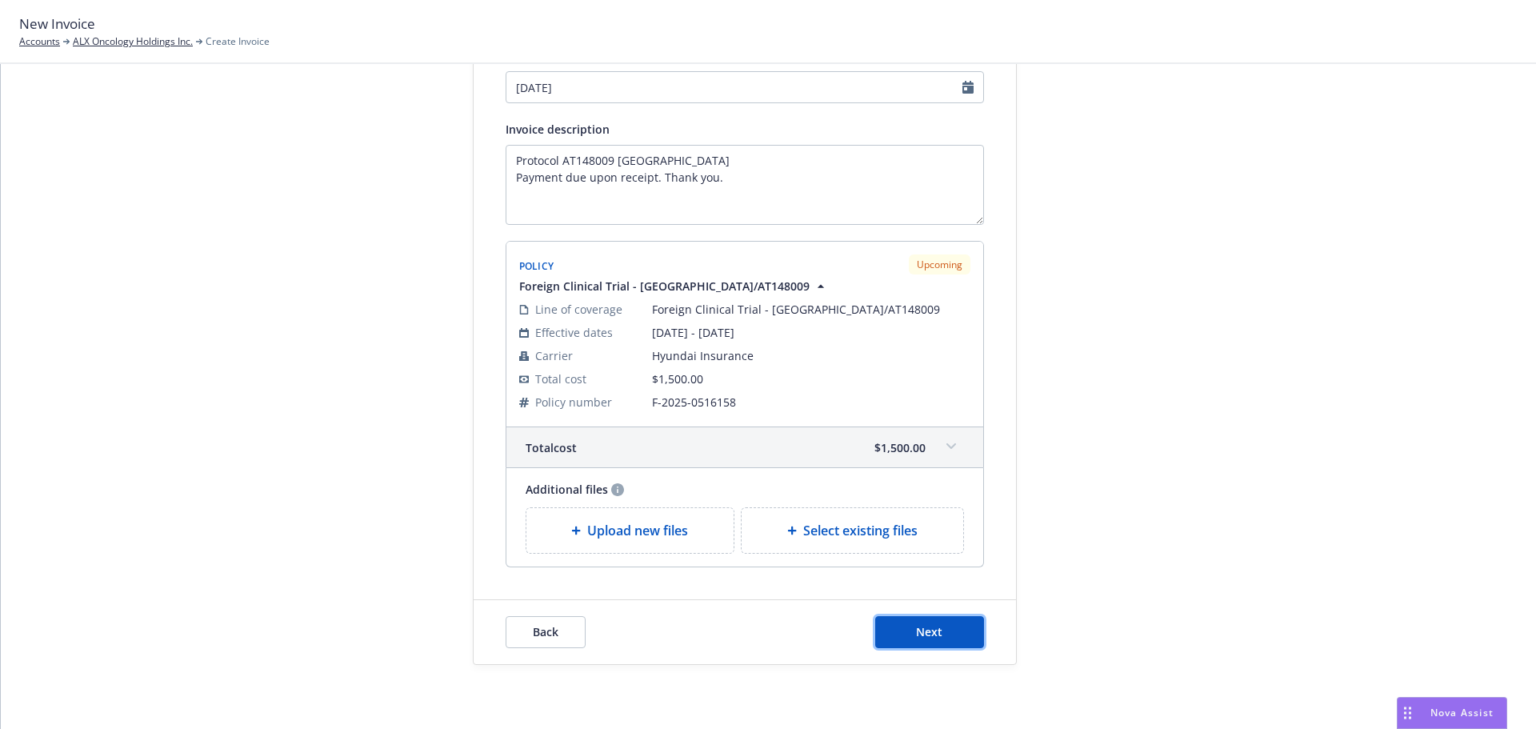
click at [934, 633] on span "Next" at bounding box center [929, 631] width 26 height 15
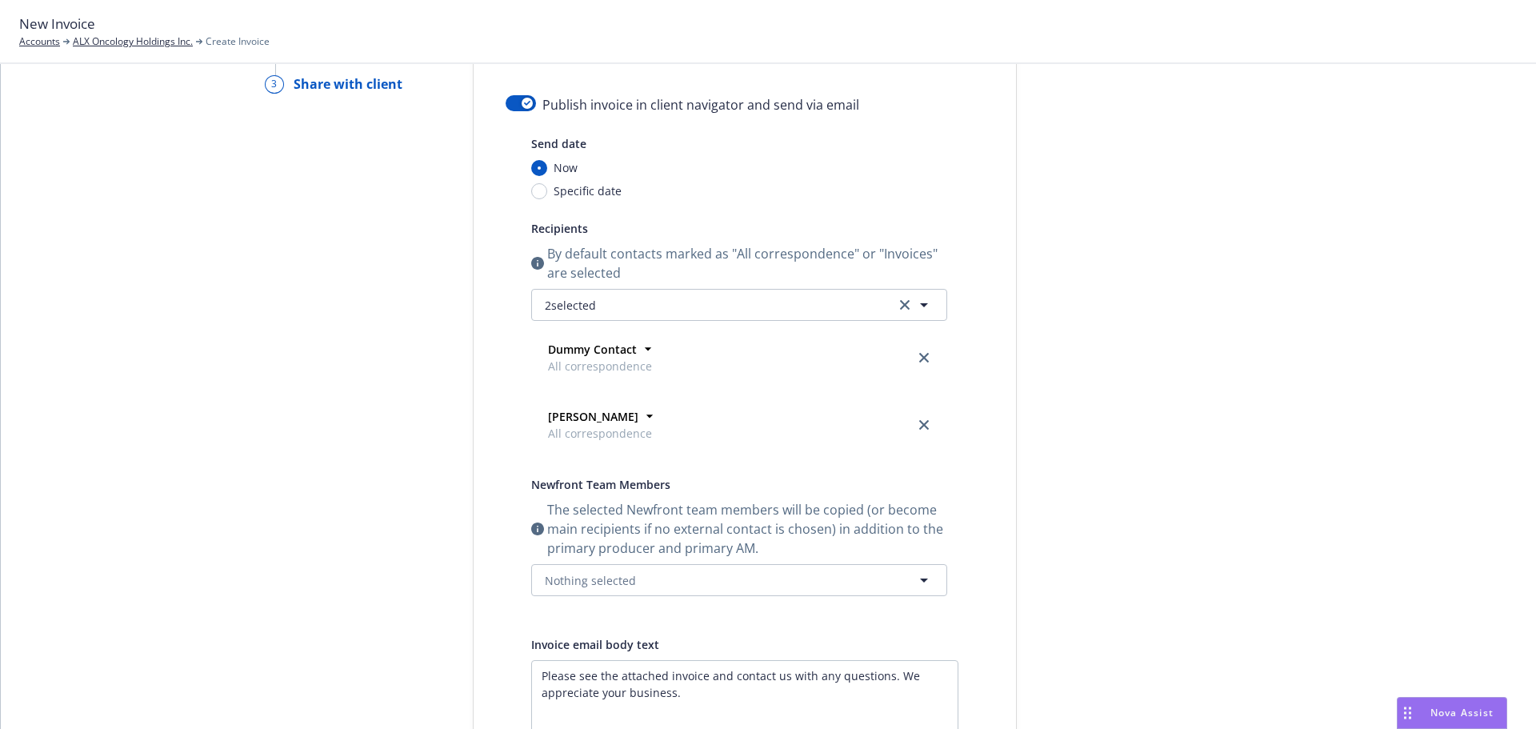
scroll to position [0, 0]
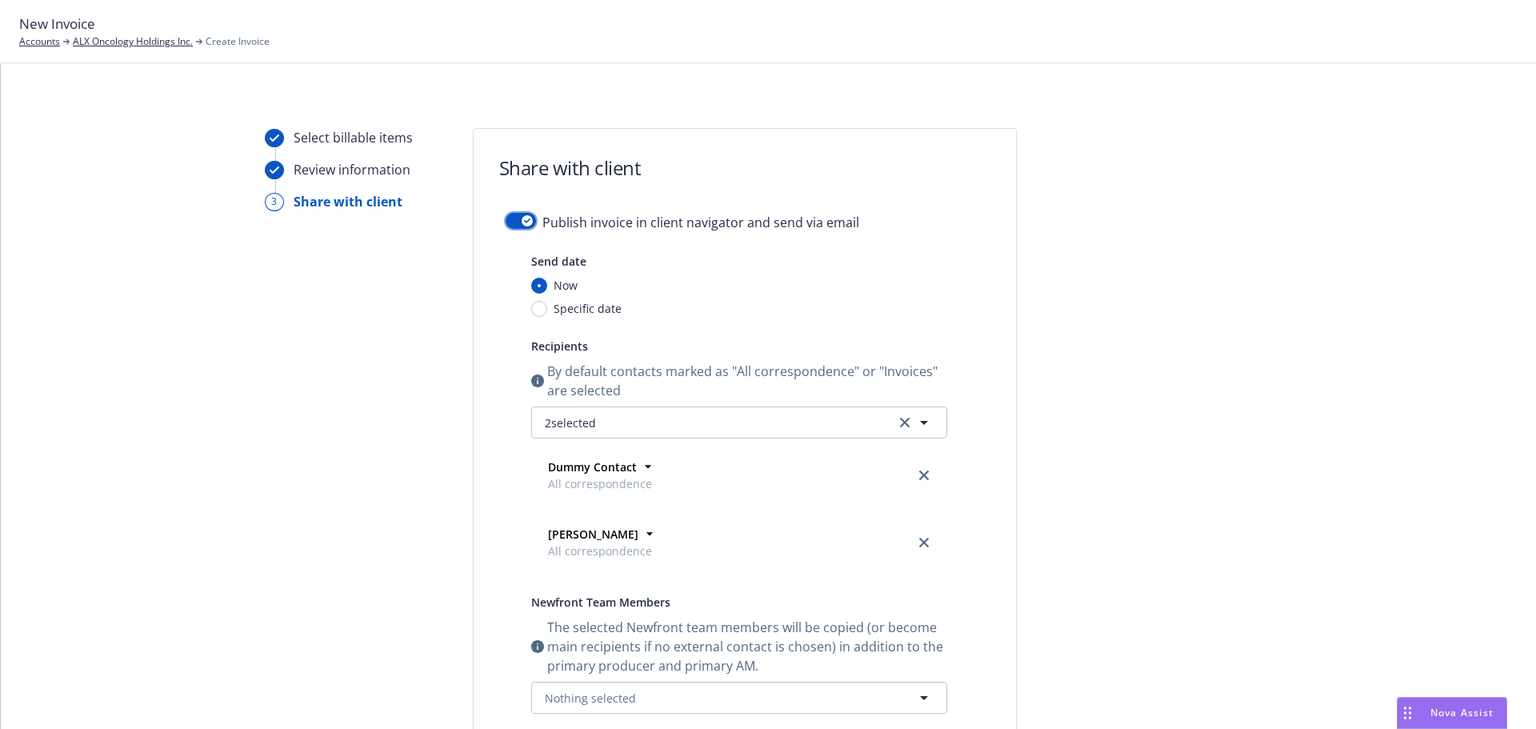
click at [522, 218] on div "button" at bounding box center [527, 220] width 11 height 11
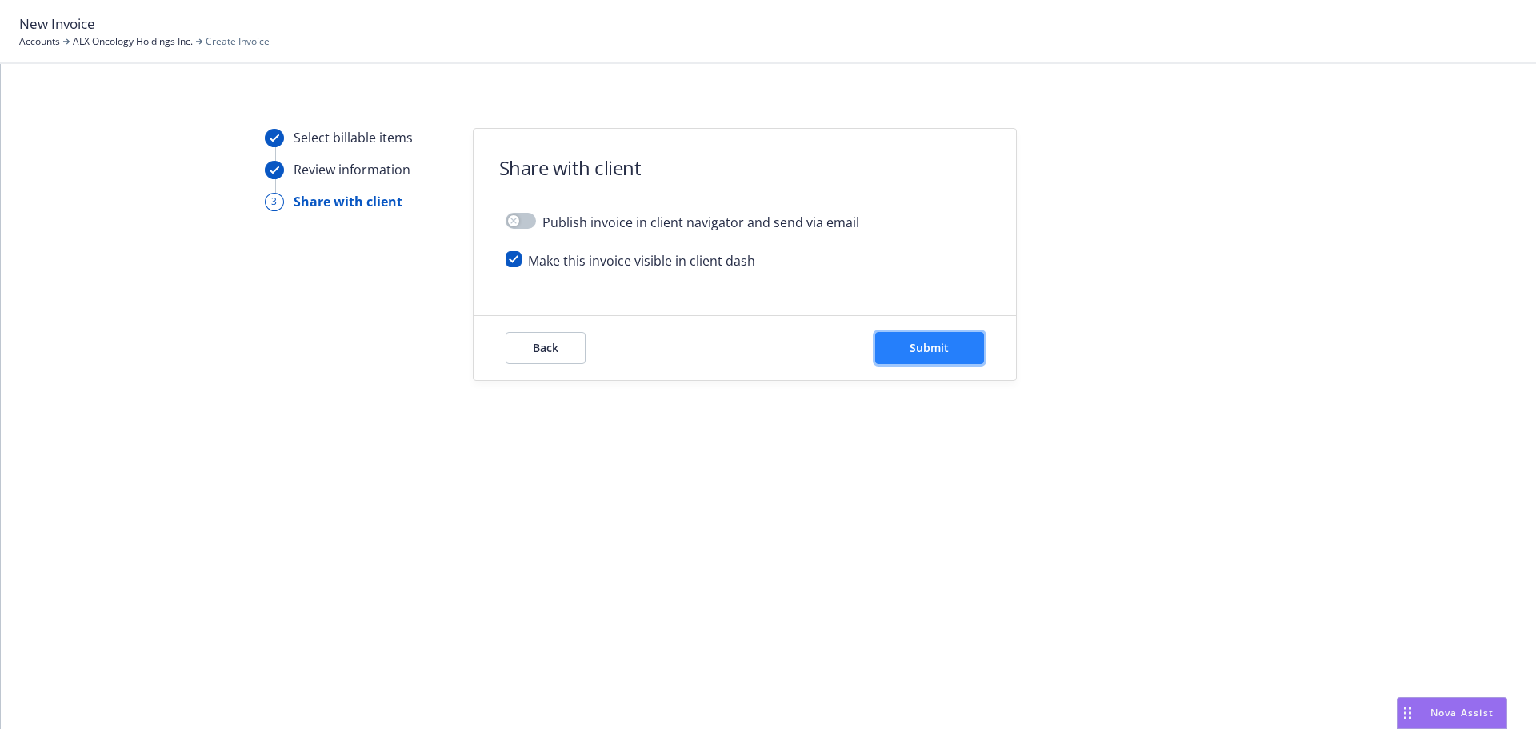
click at [927, 345] on span "Submit" at bounding box center [928, 347] width 39 height 15
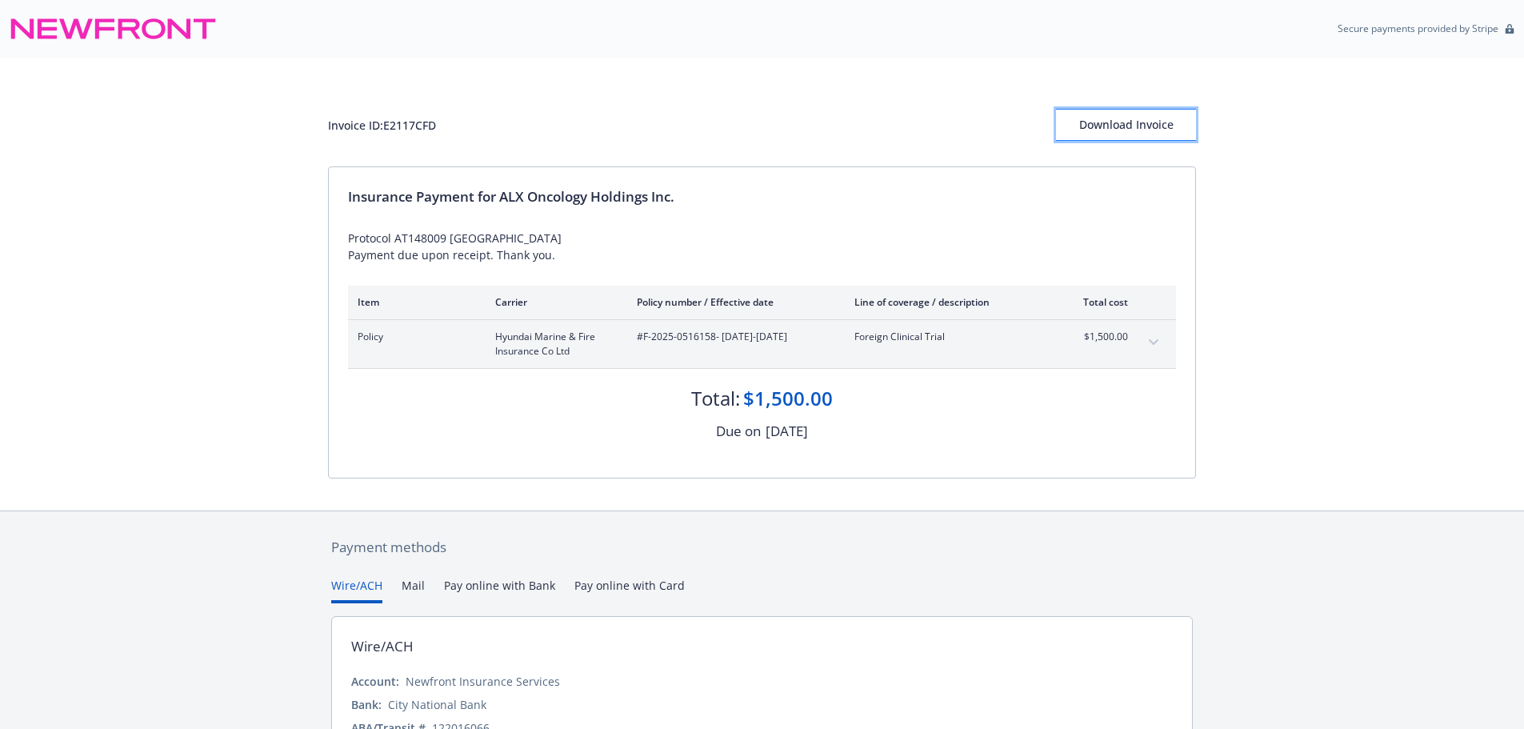
click at [1137, 134] on div "Download Invoice" at bounding box center [1126, 125] width 140 height 30
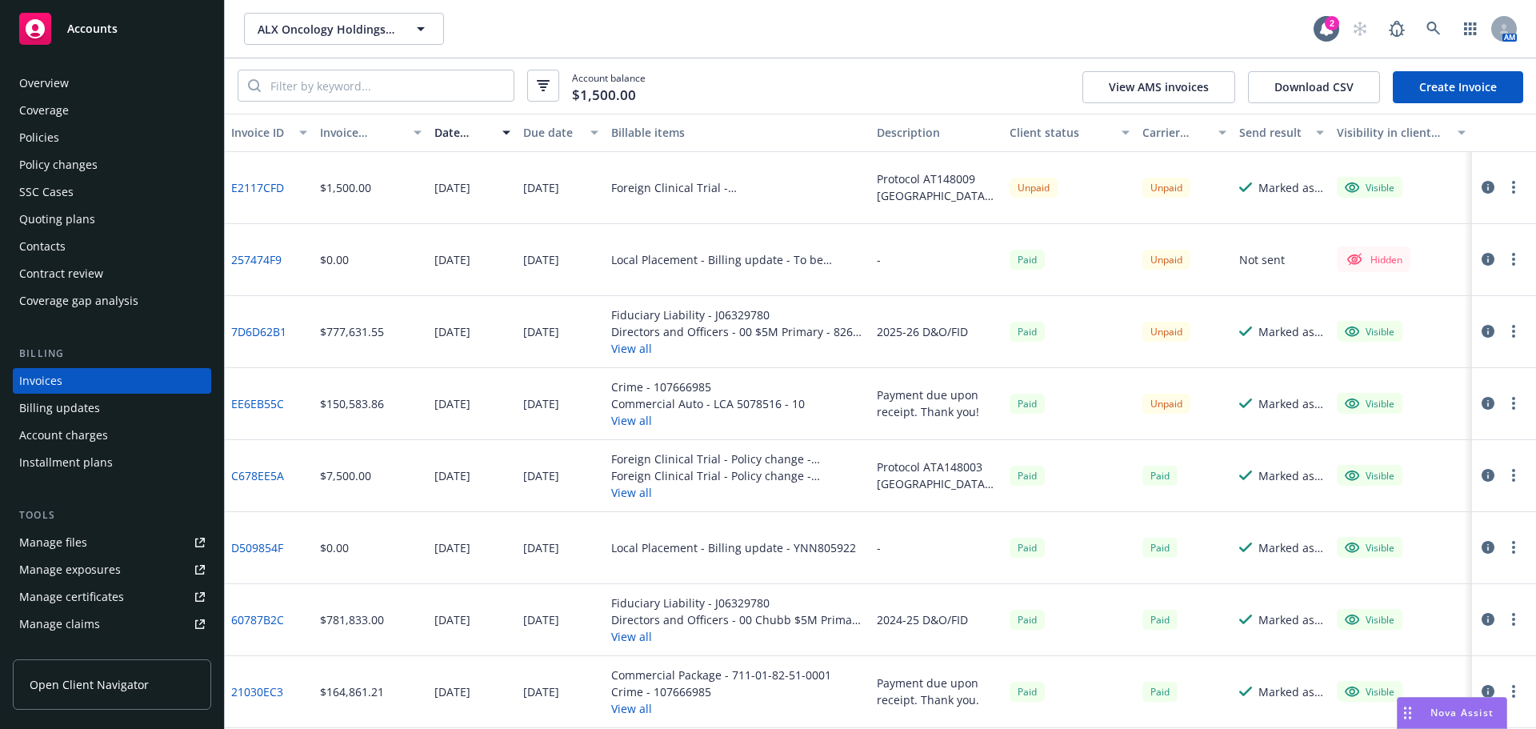
click at [89, 89] on div "Overview" at bounding box center [112, 83] width 186 height 26
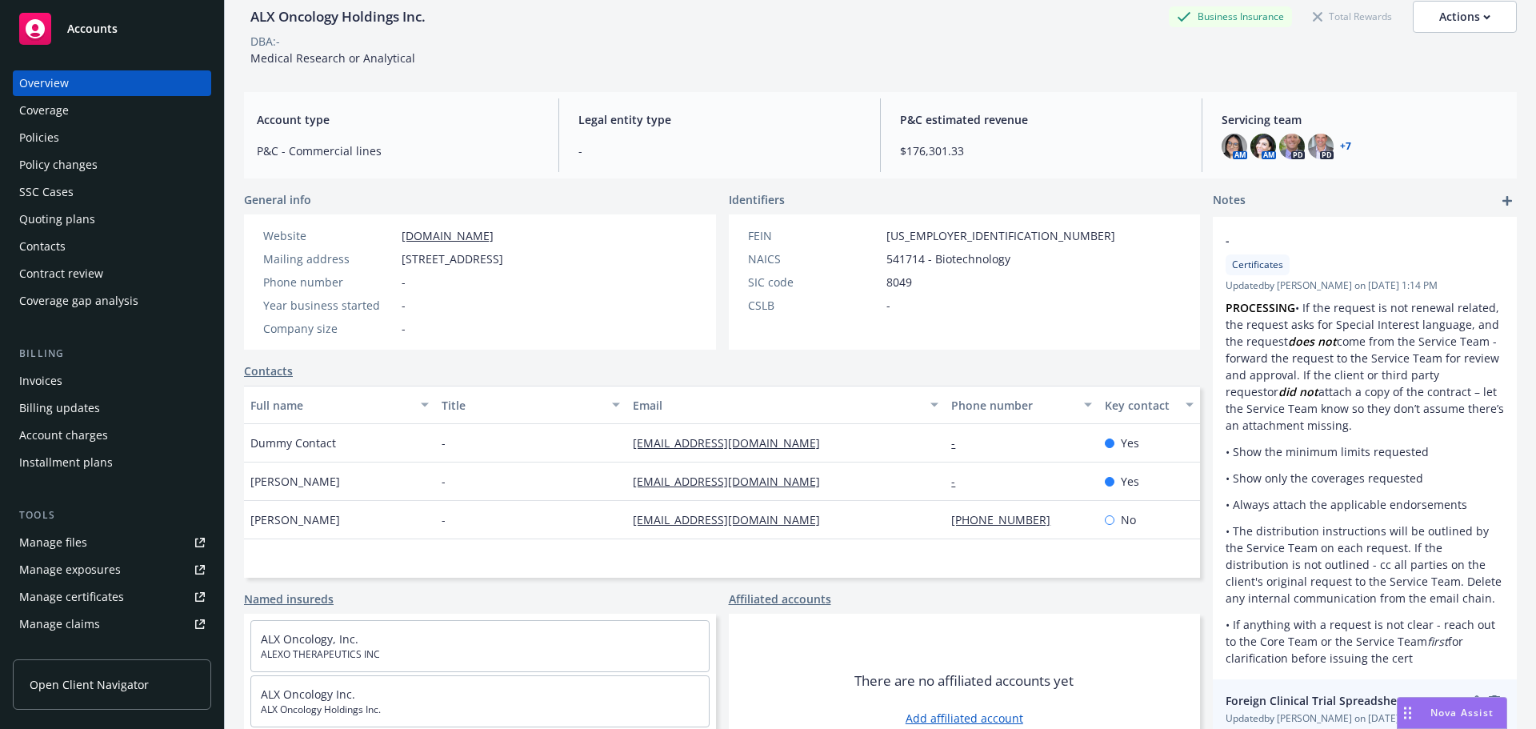
scroll to position [131, 0]
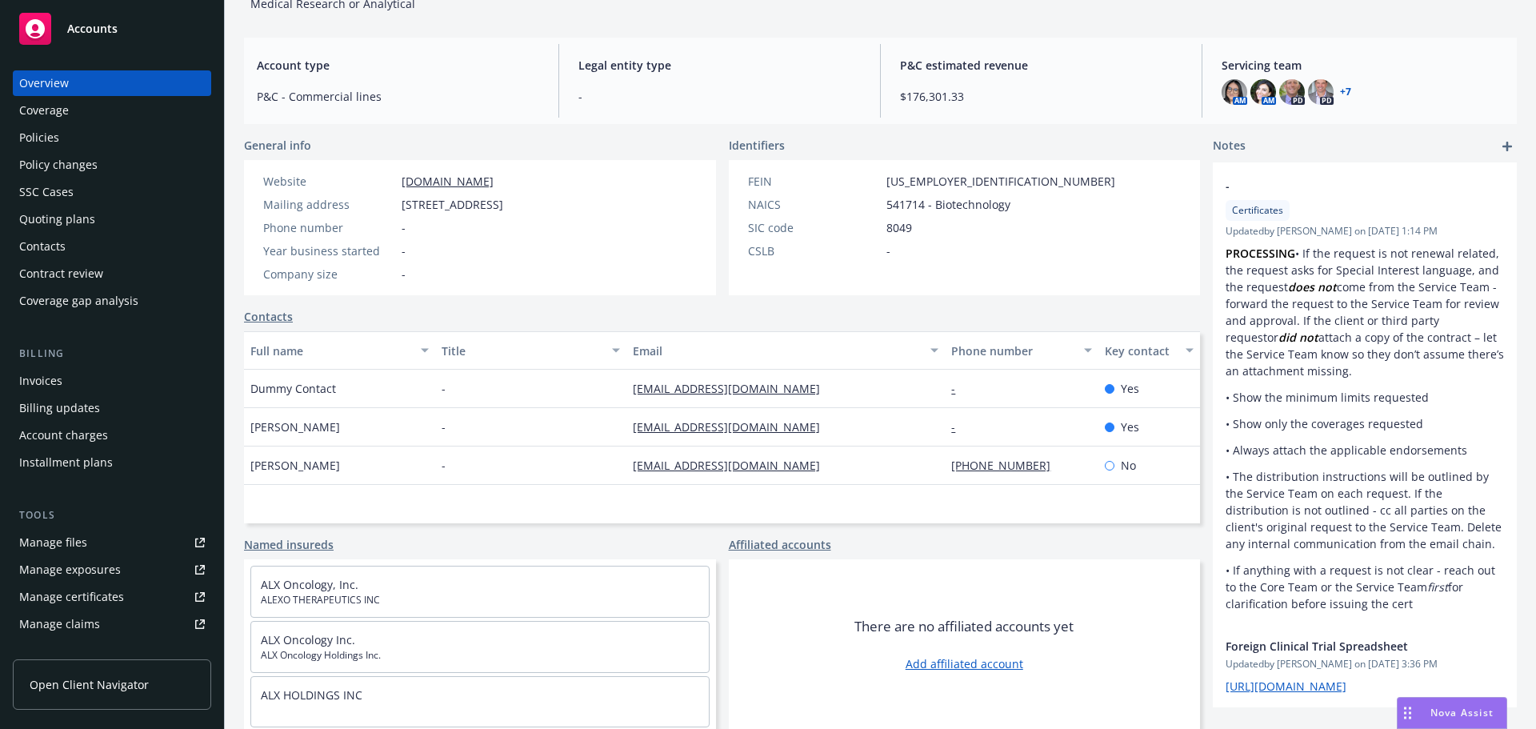
click at [80, 129] on div "Policies" at bounding box center [112, 138] width 186 height 26
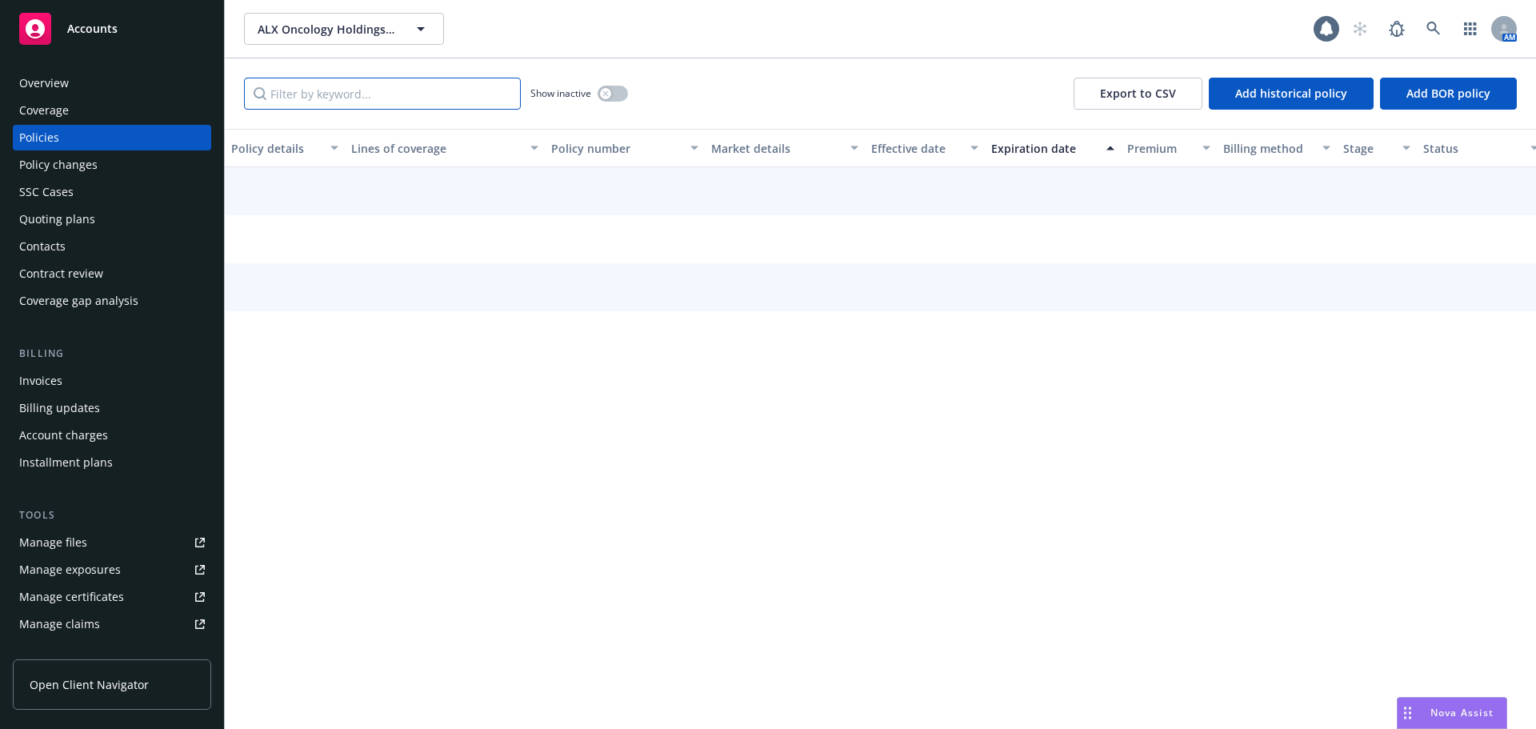
click at [342, 105] on input "Filter by keyword..." at bounding box center [382, 94] width 277 height 32
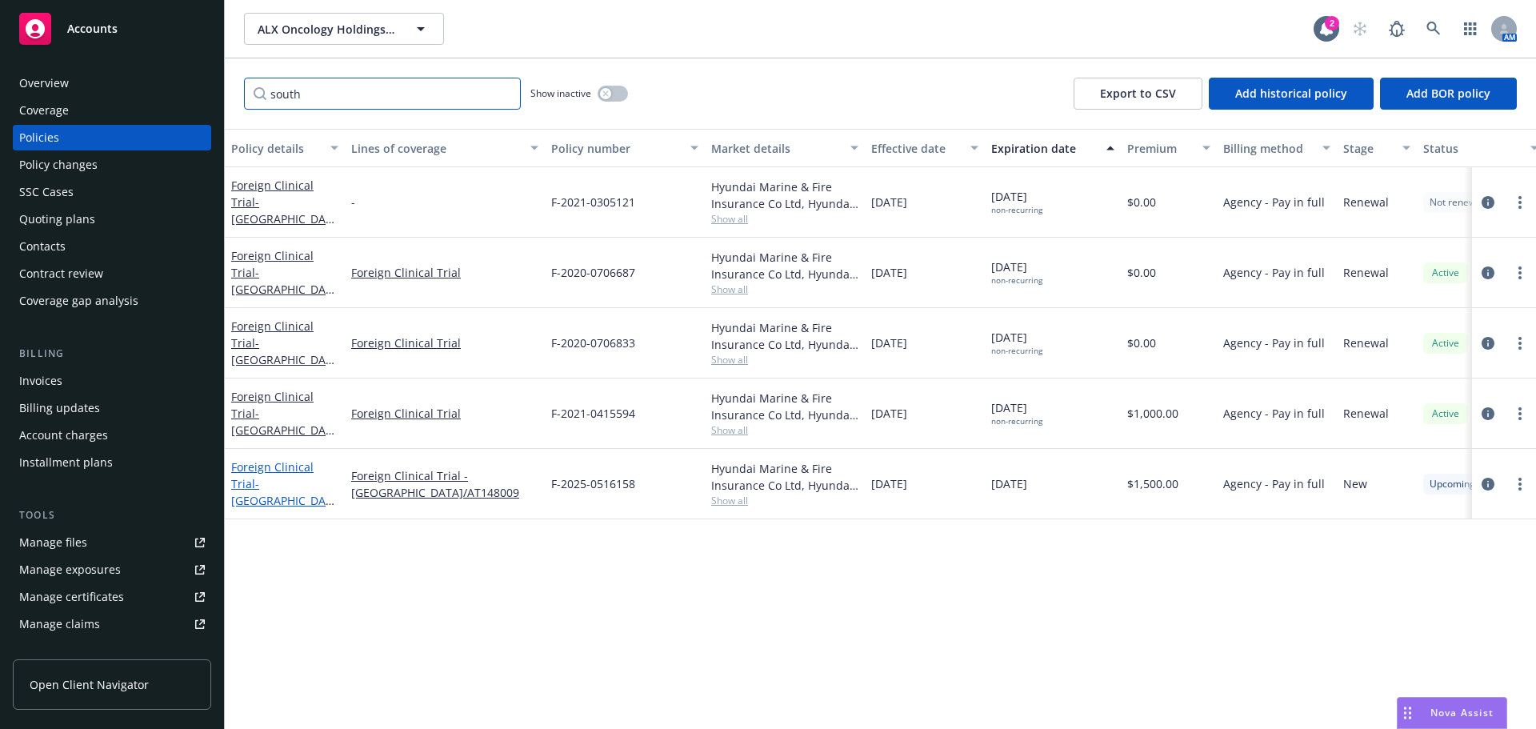
type input "south"
click at [307, 501] on span "- South Korea/AT148009" at bounding box center [282, 500] width 103 height 49
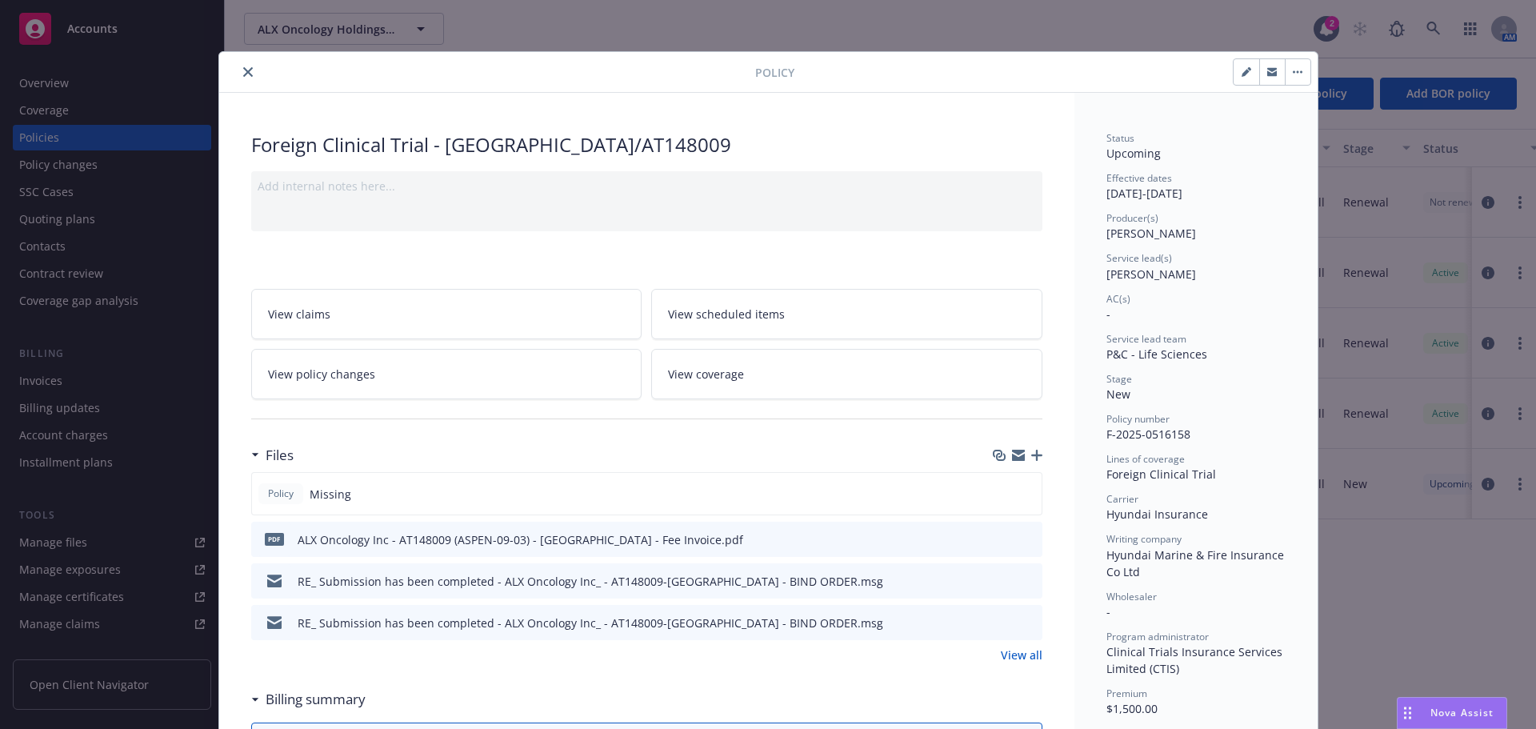
click at [1031, 453] on icon "button" at bounding box center [1036, 455] width 11 height 11
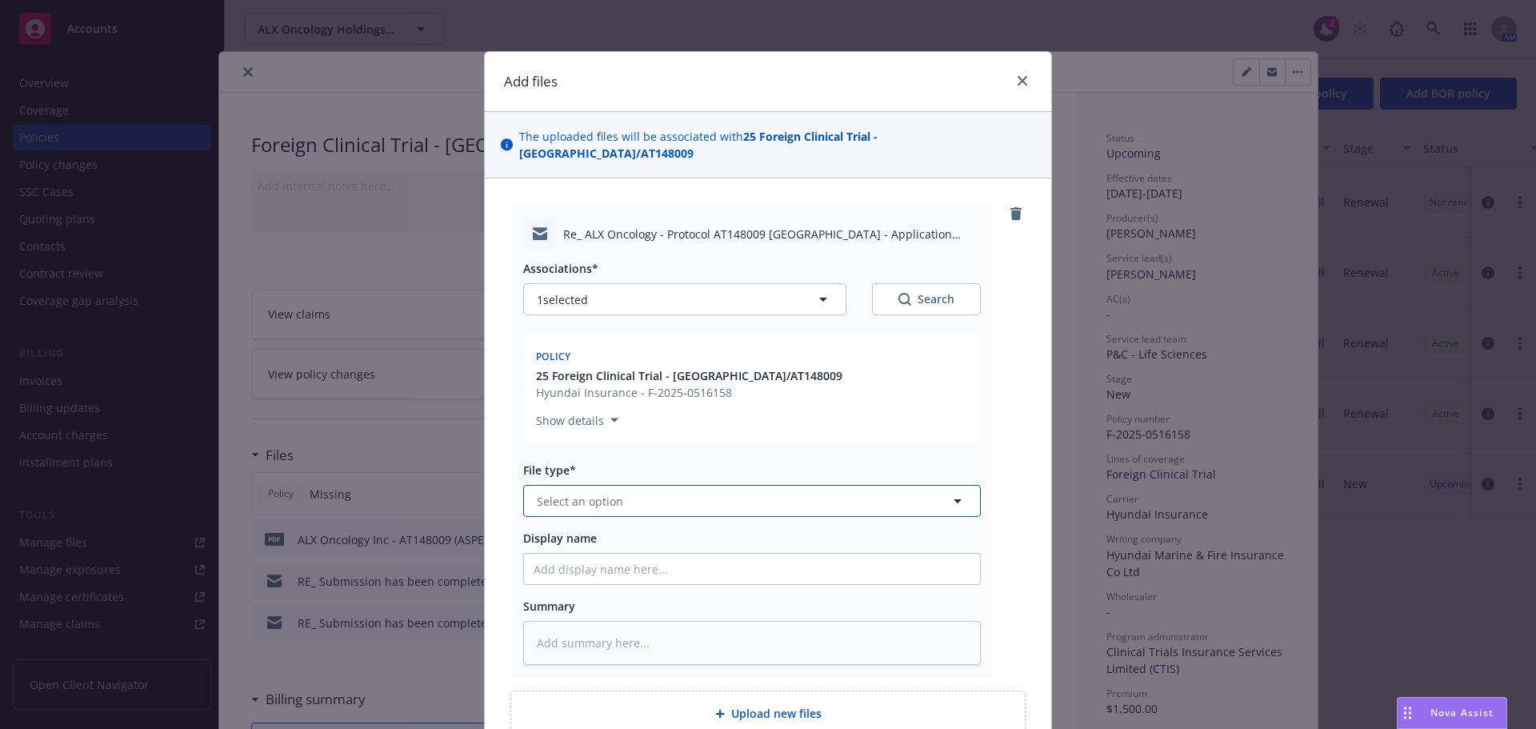
click at [635, 490] on button "Select an option" at bounding box center [752, 501] width 458 height 32
type input "em"
click at [607, 576] on div "Email" at bounding box center [752, 587] width 437 height 23
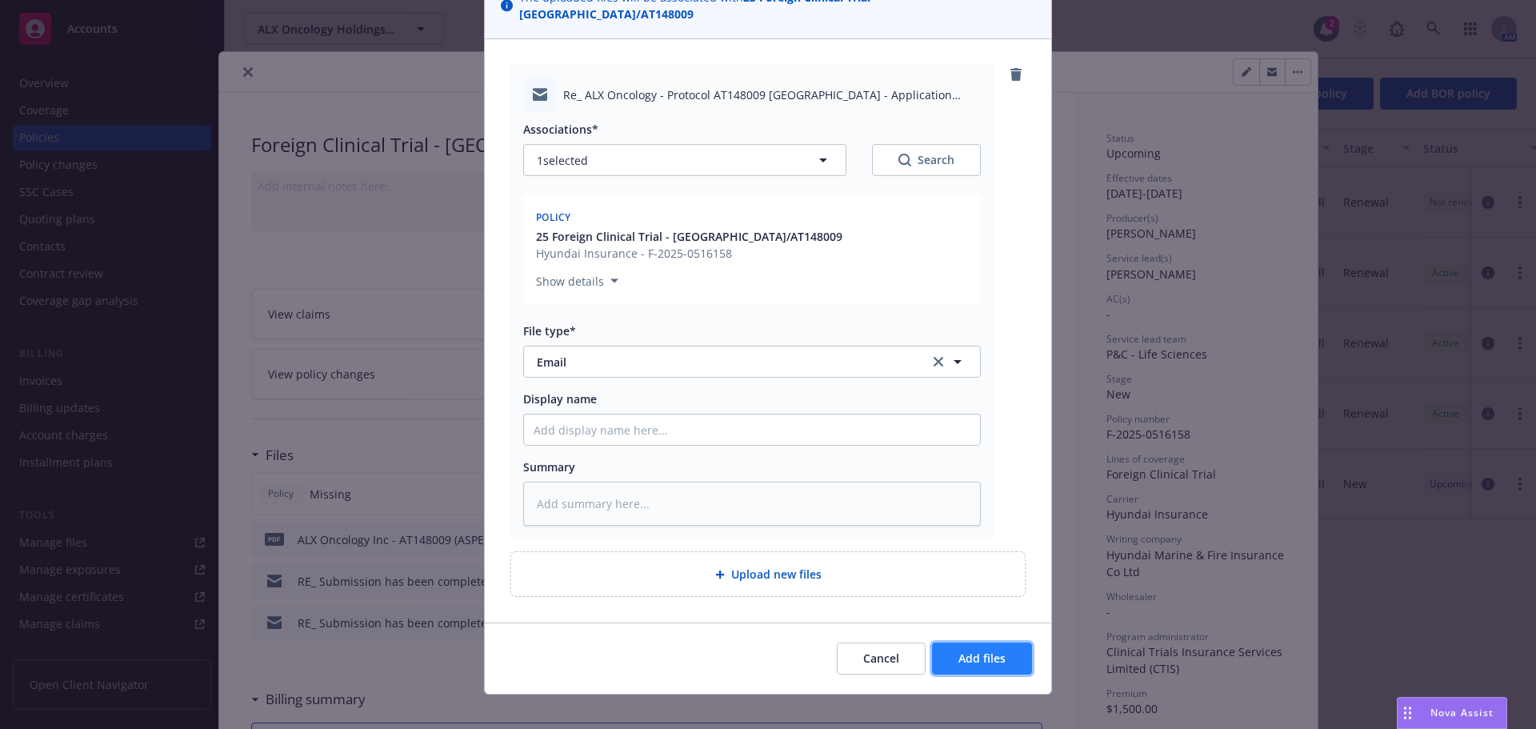
click at [998, 650] on span "Add files" at bounding box center [981, 657] width 47 height 15
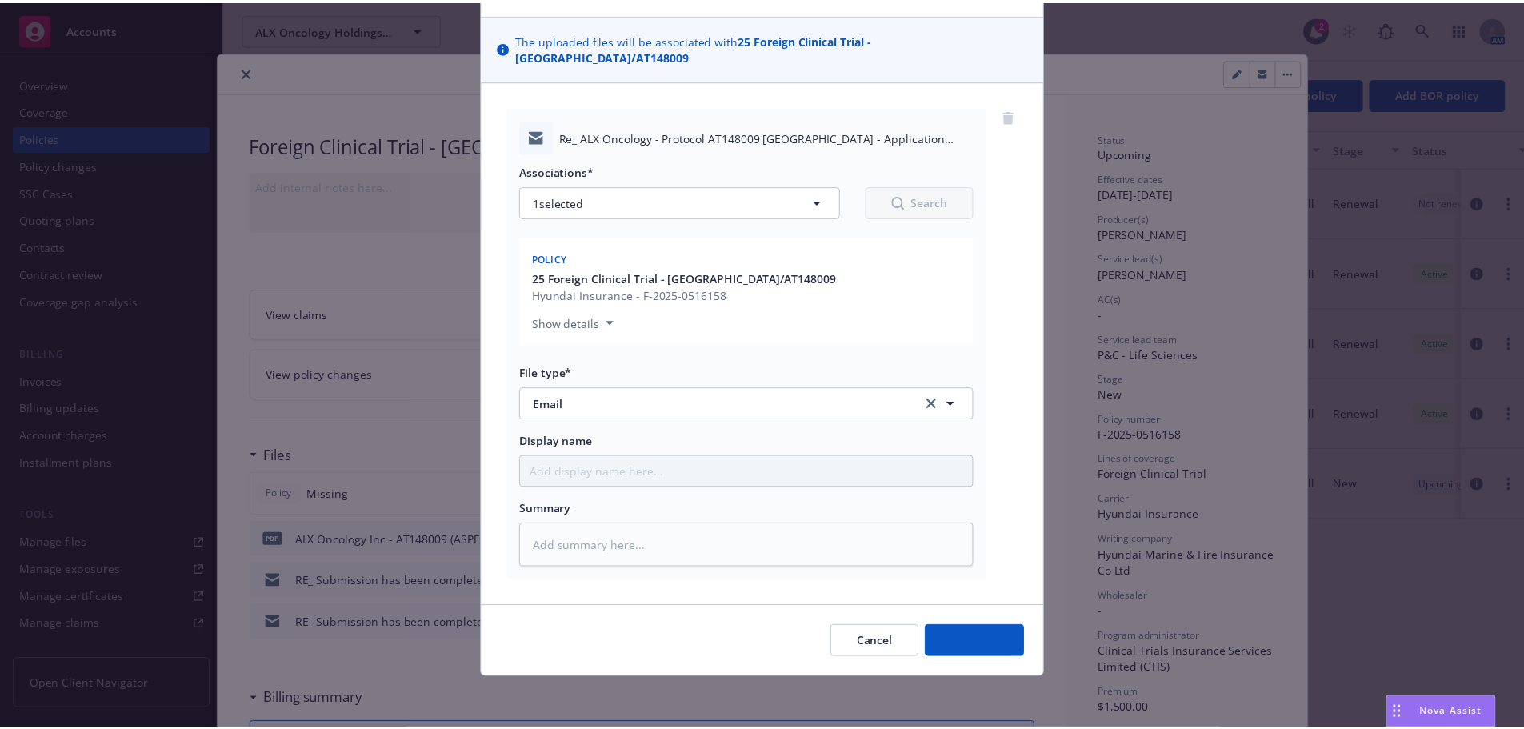
scroll to position [81, 0]
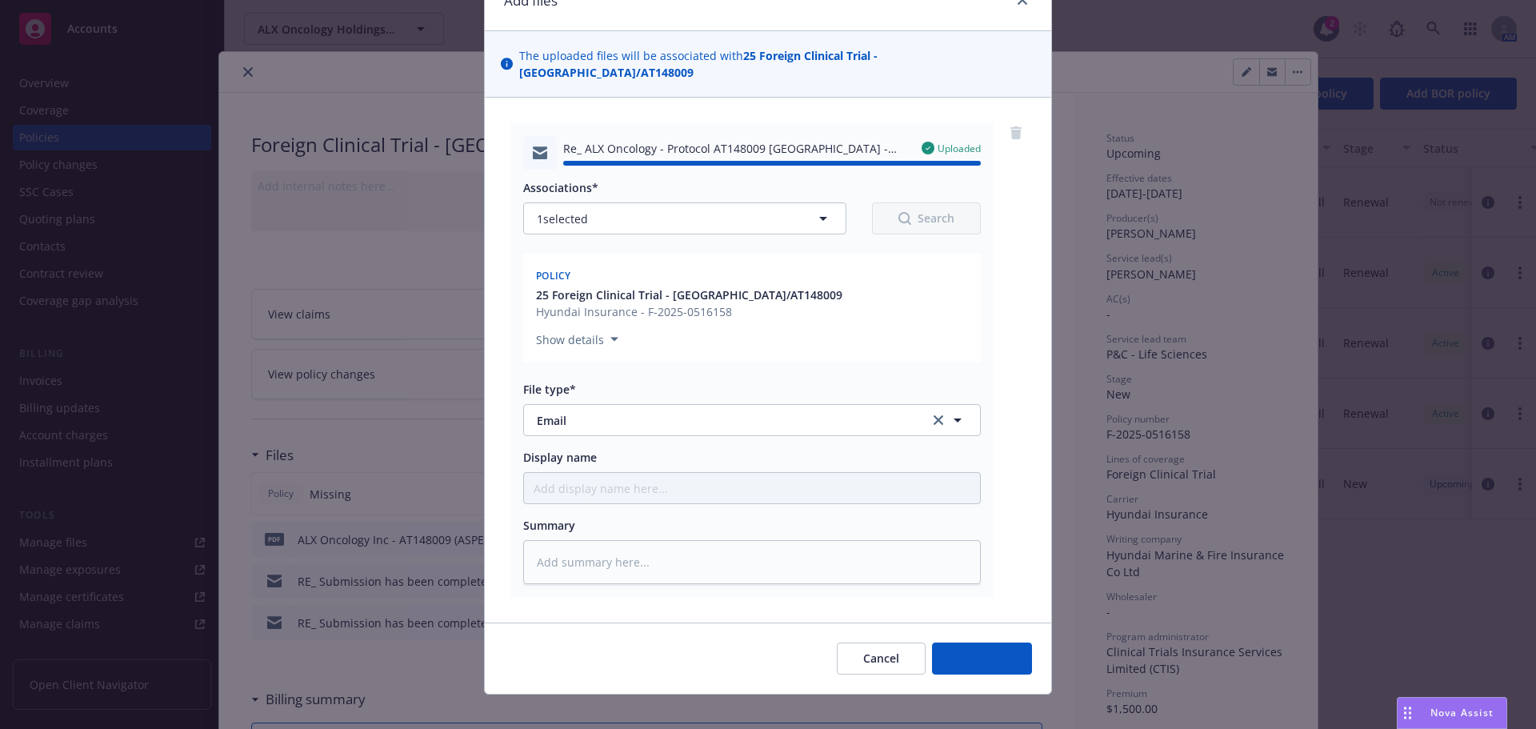
type textarea "x"
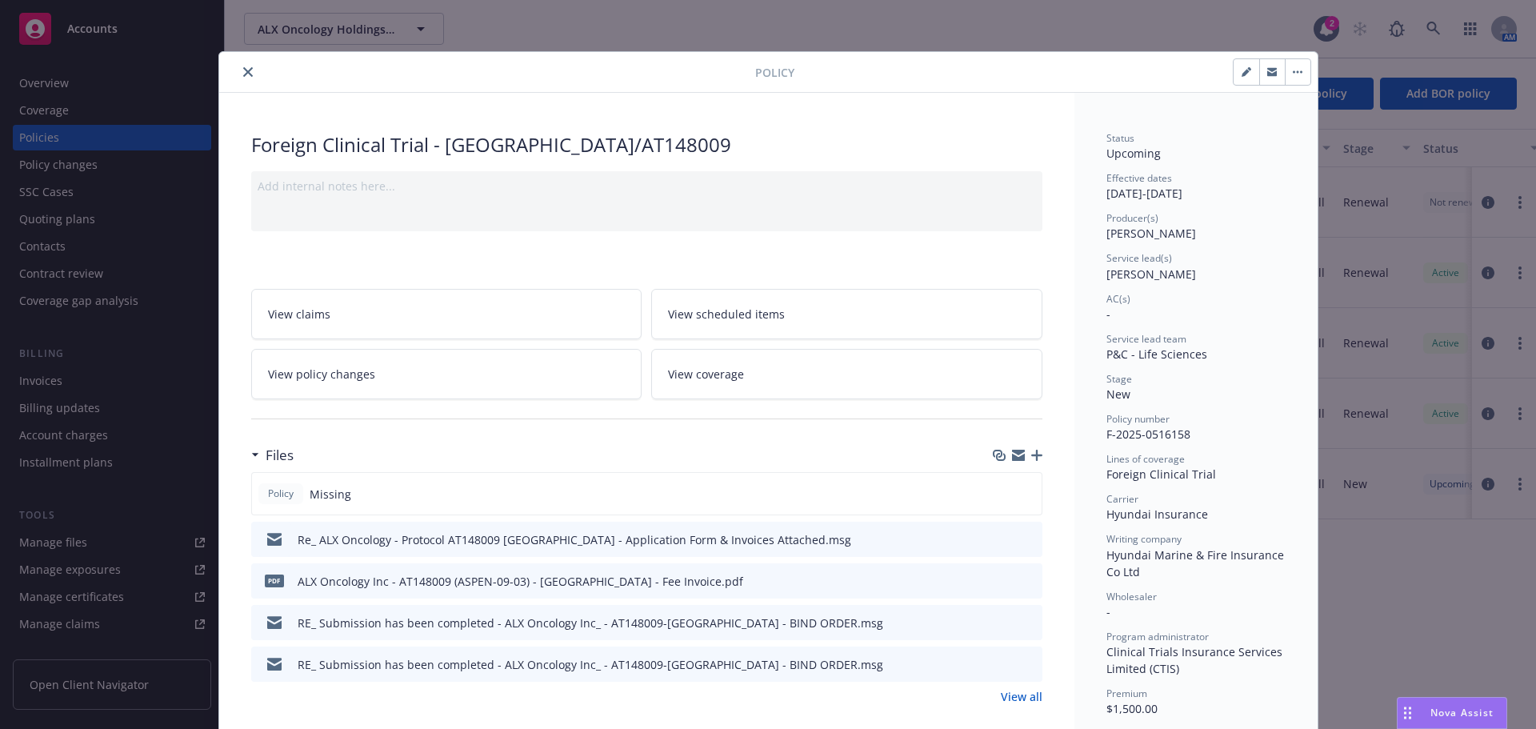
click at [243, 73] on icon "close" at bounding box center [248, 72] width 10 height 10
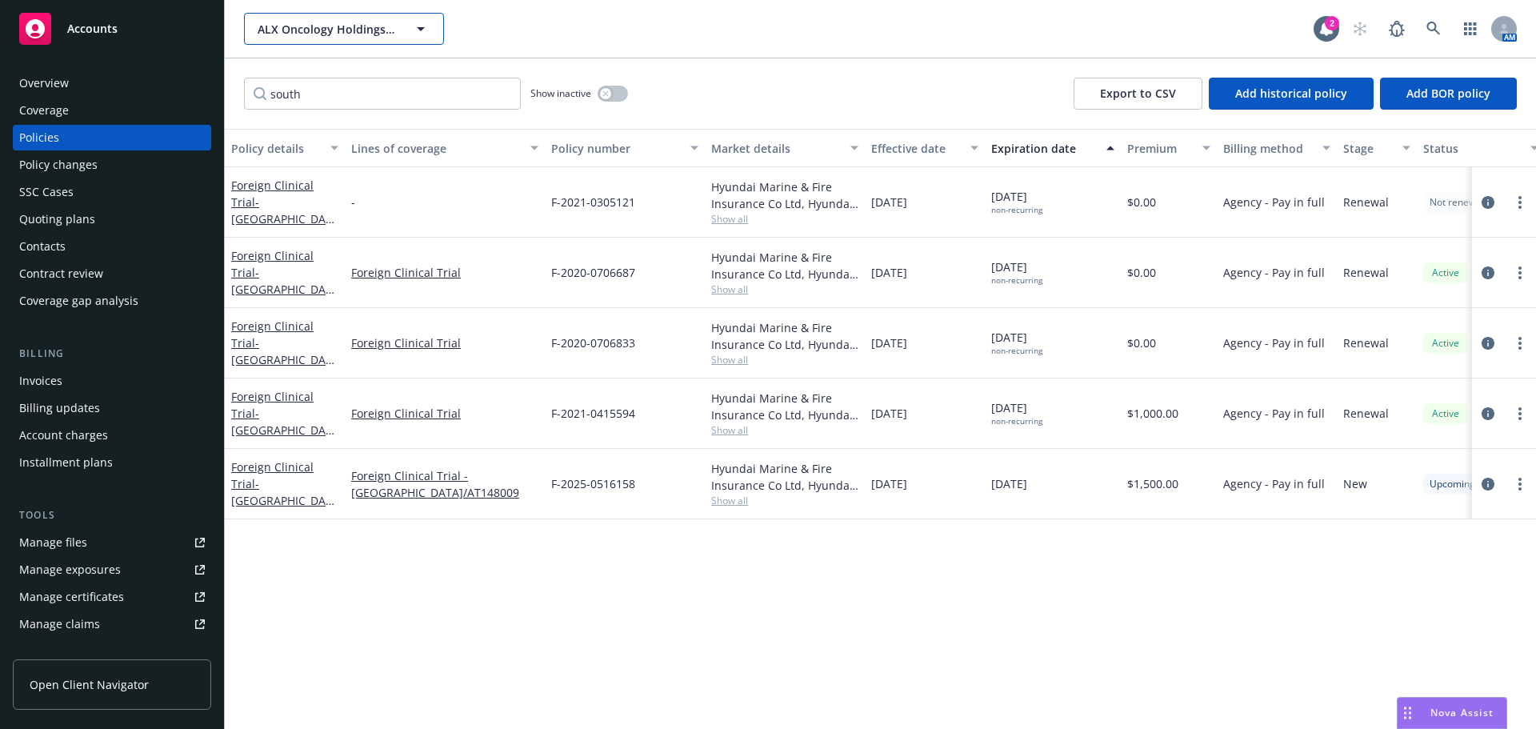
click at [294, 32] on div "ALX Oncology Holdings Inc." at bounding box center [344, 29] width 200 height 32
click at [414, 174] on div "-" at bounding box center [445, 202] width 200 height 70
click at [314, 29] on span "ALX Oncology Holdings Inc." at bounding box center [327, 29] width 138 height 17
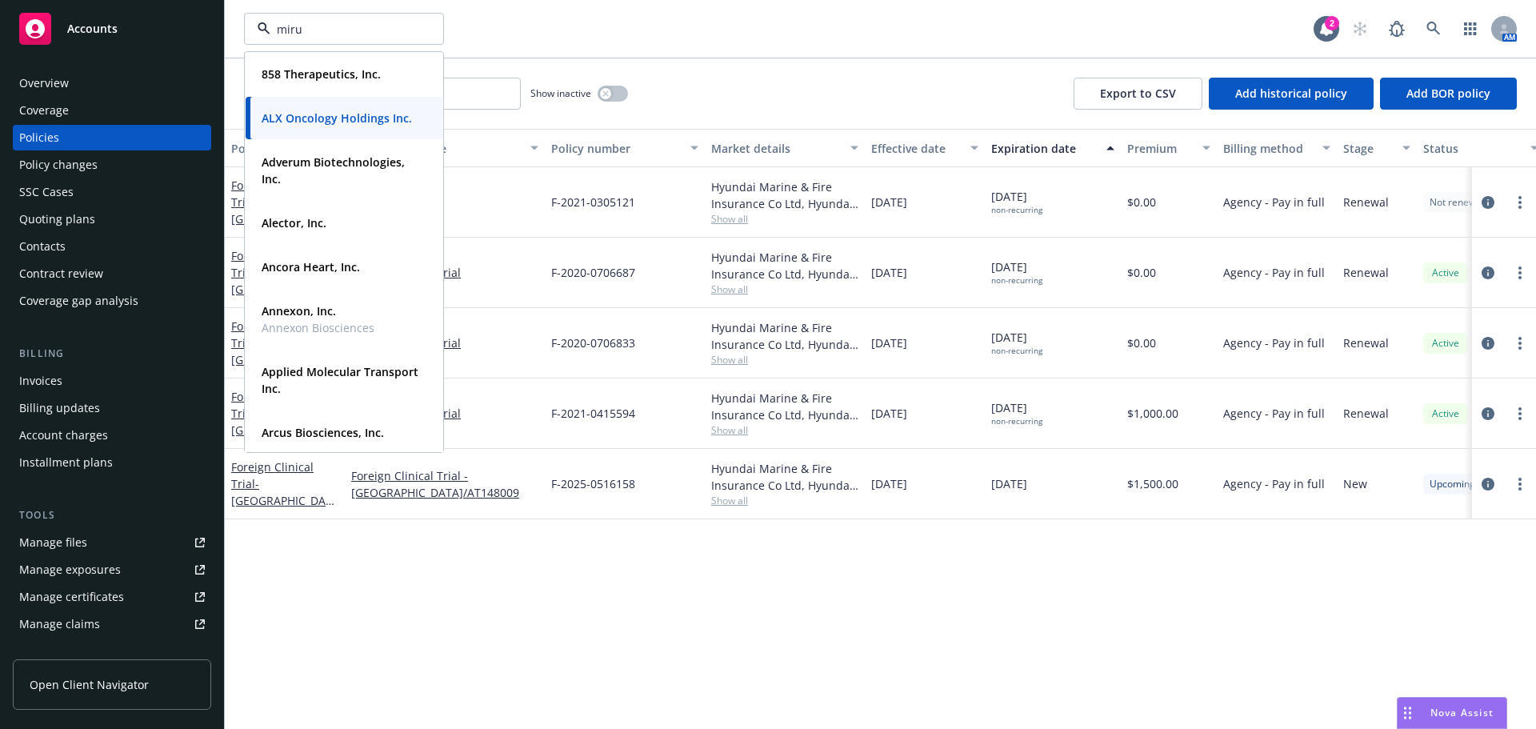
type input "mirum"
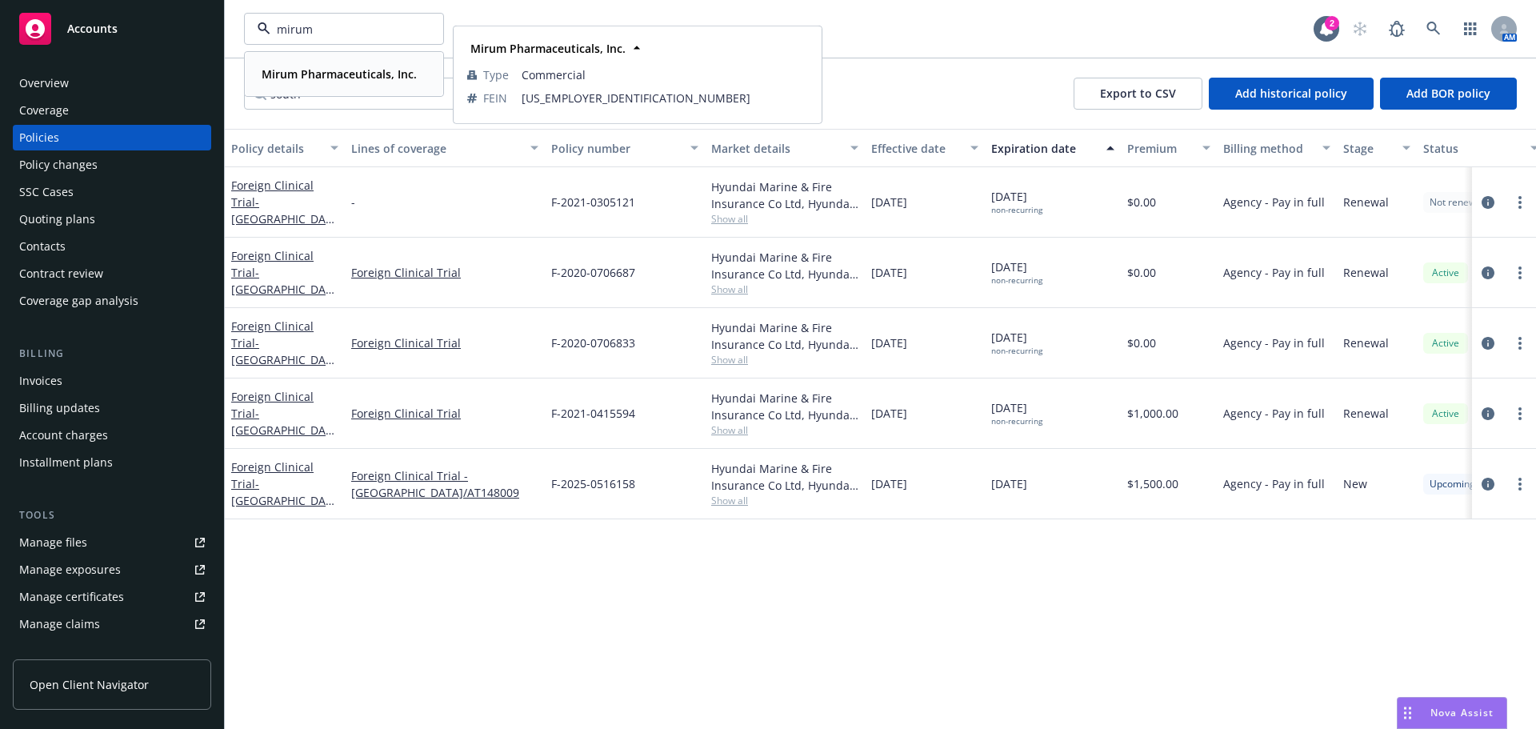
click at [336, 59] on div "Mirum Pharmaceuticals, Inc. Type Commercial FEIN 83-1281555" at bounding box center [344, 74] width 197 height 42
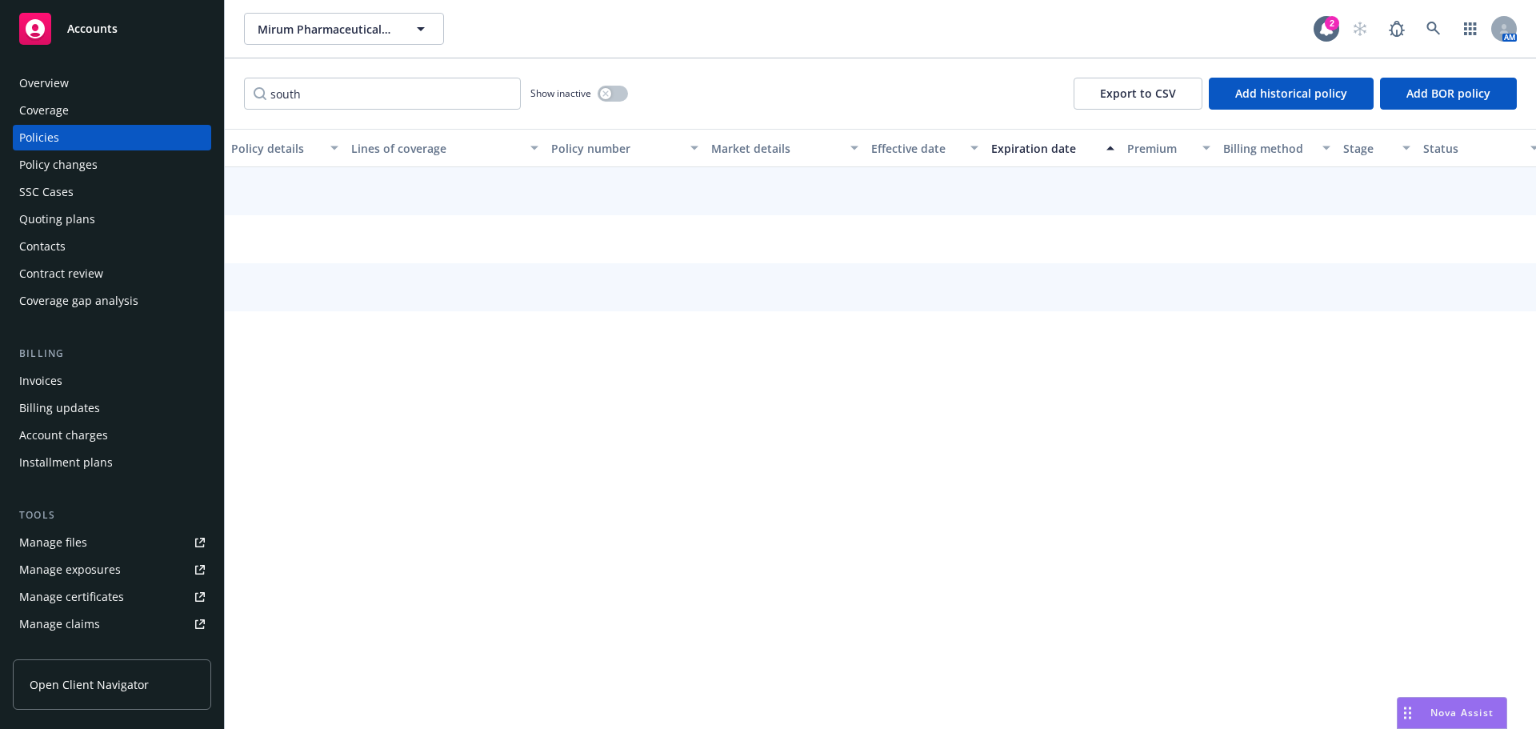
click at [62, 172] on div "Policy changes" at bounding box center [58, 165] width 78 height 26
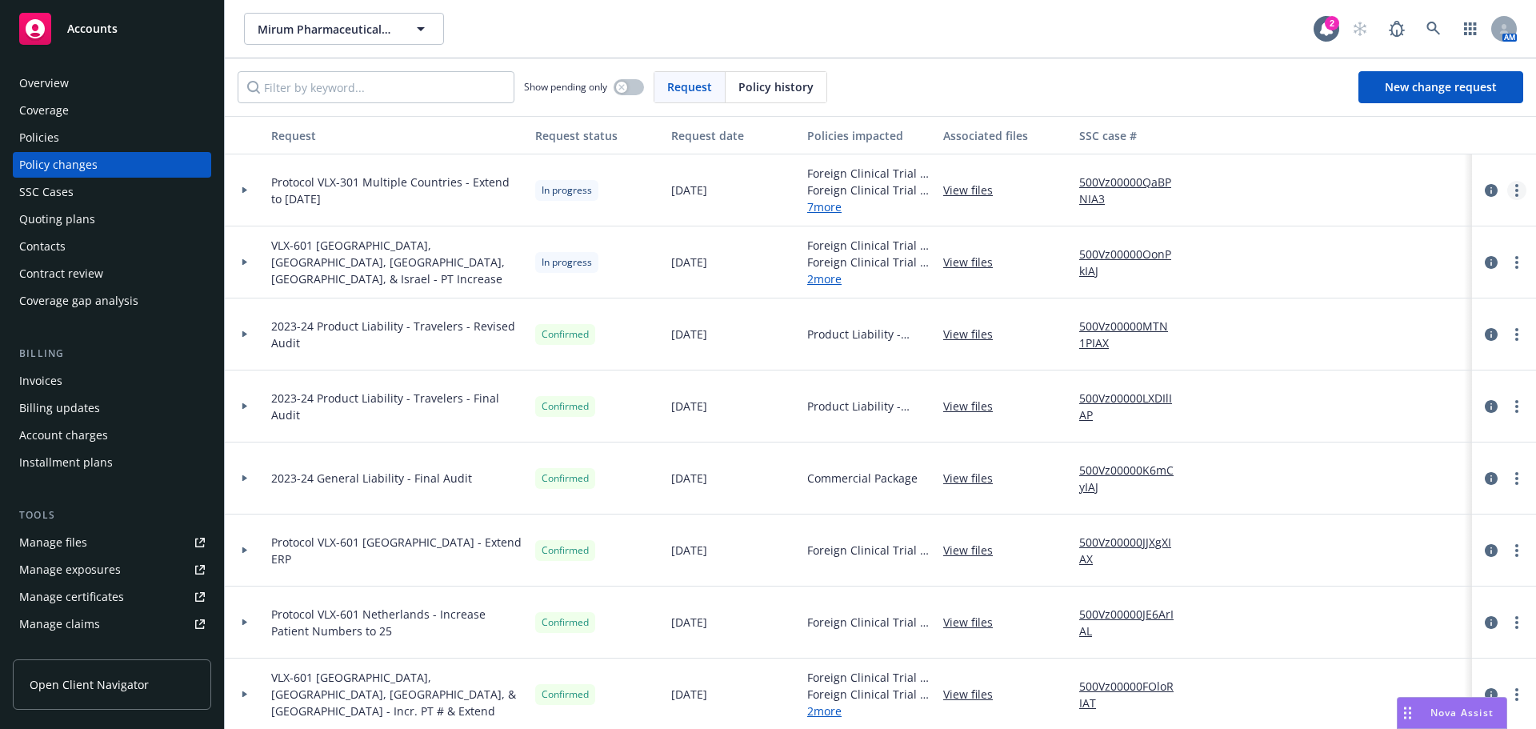
click at [1513, 194] on link "more" at bounding box center [1516, 190] width 19 height 19
click at [1320, 314] on link "Resume workflow" at bounding box center [1376, 319] width 274 height 32
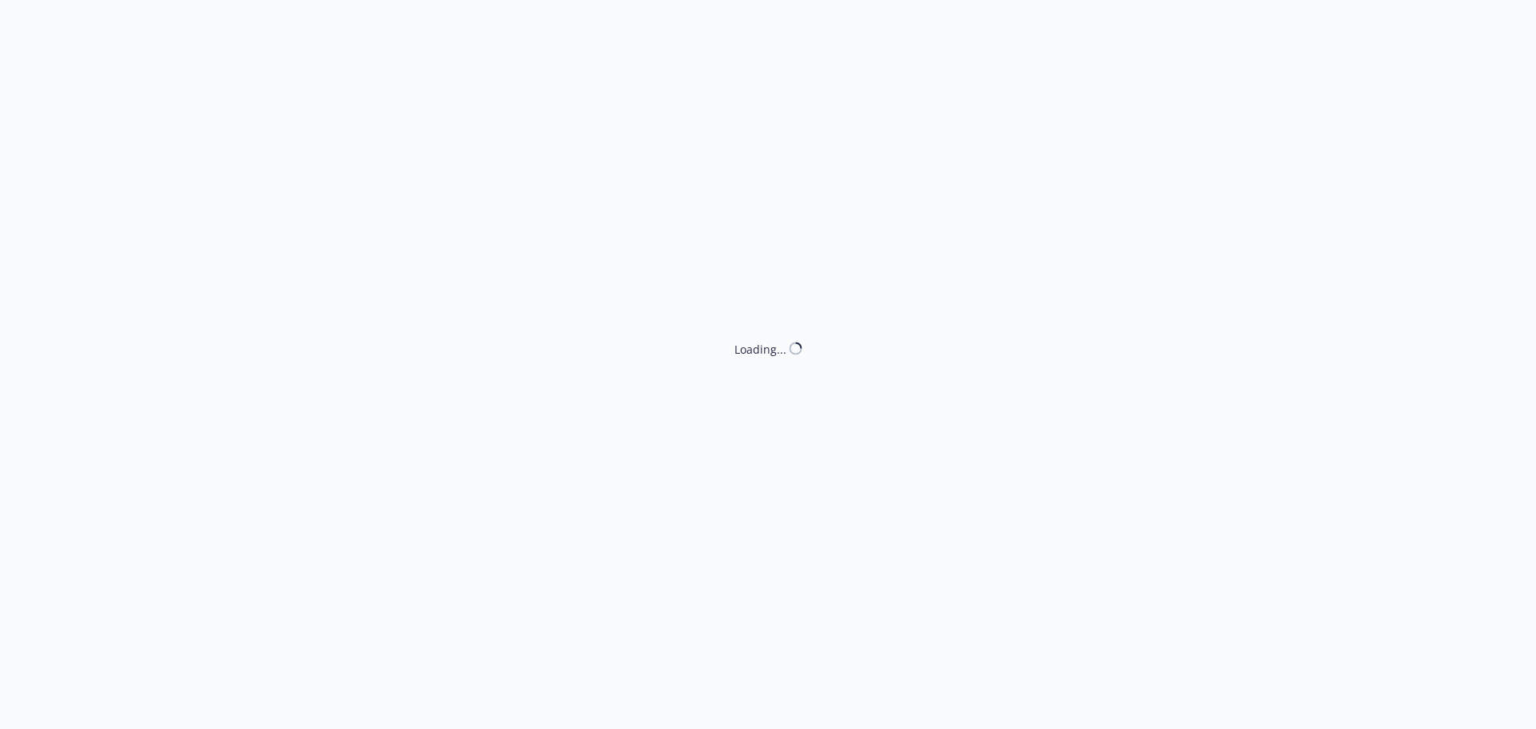
select select "ACCEPTED"
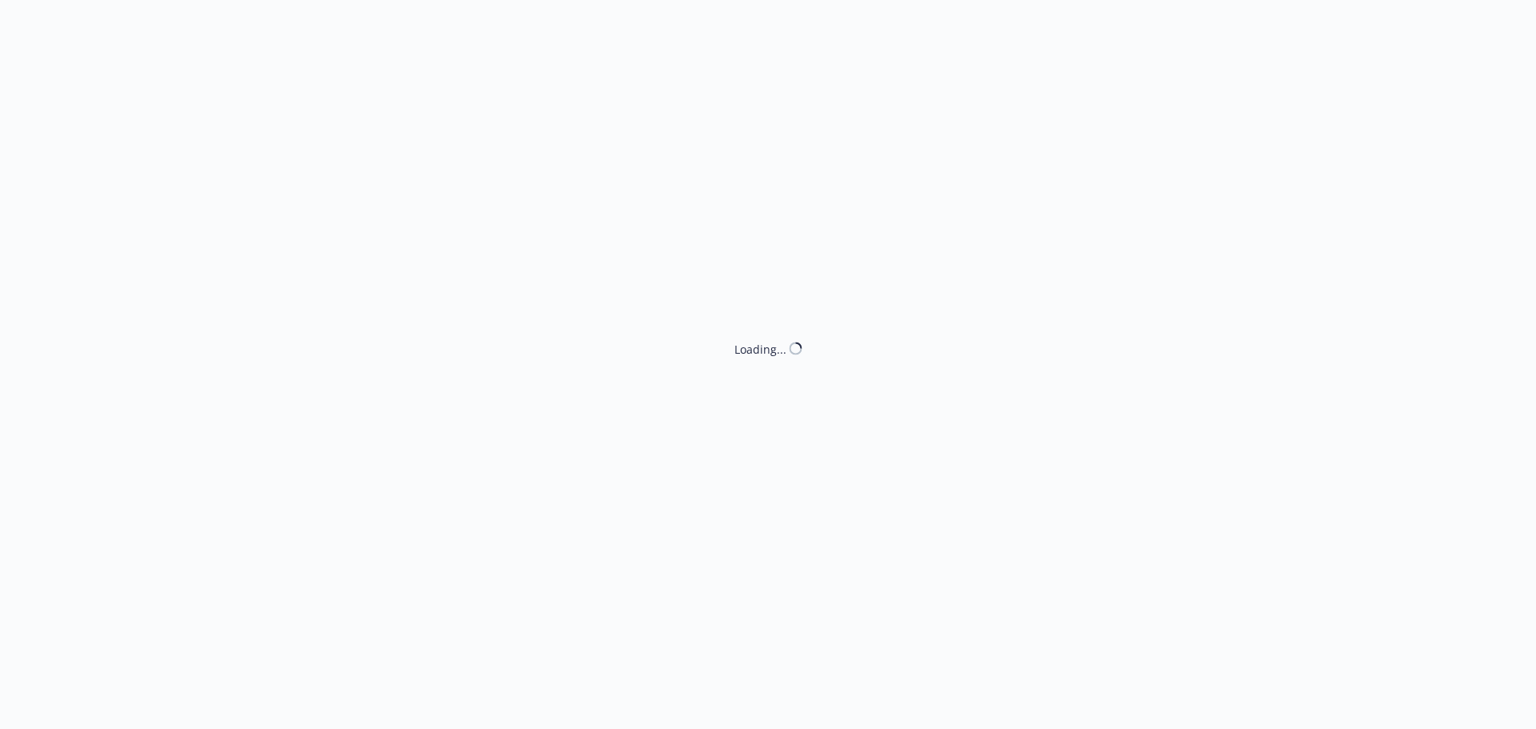
select select "ACCEPTED"
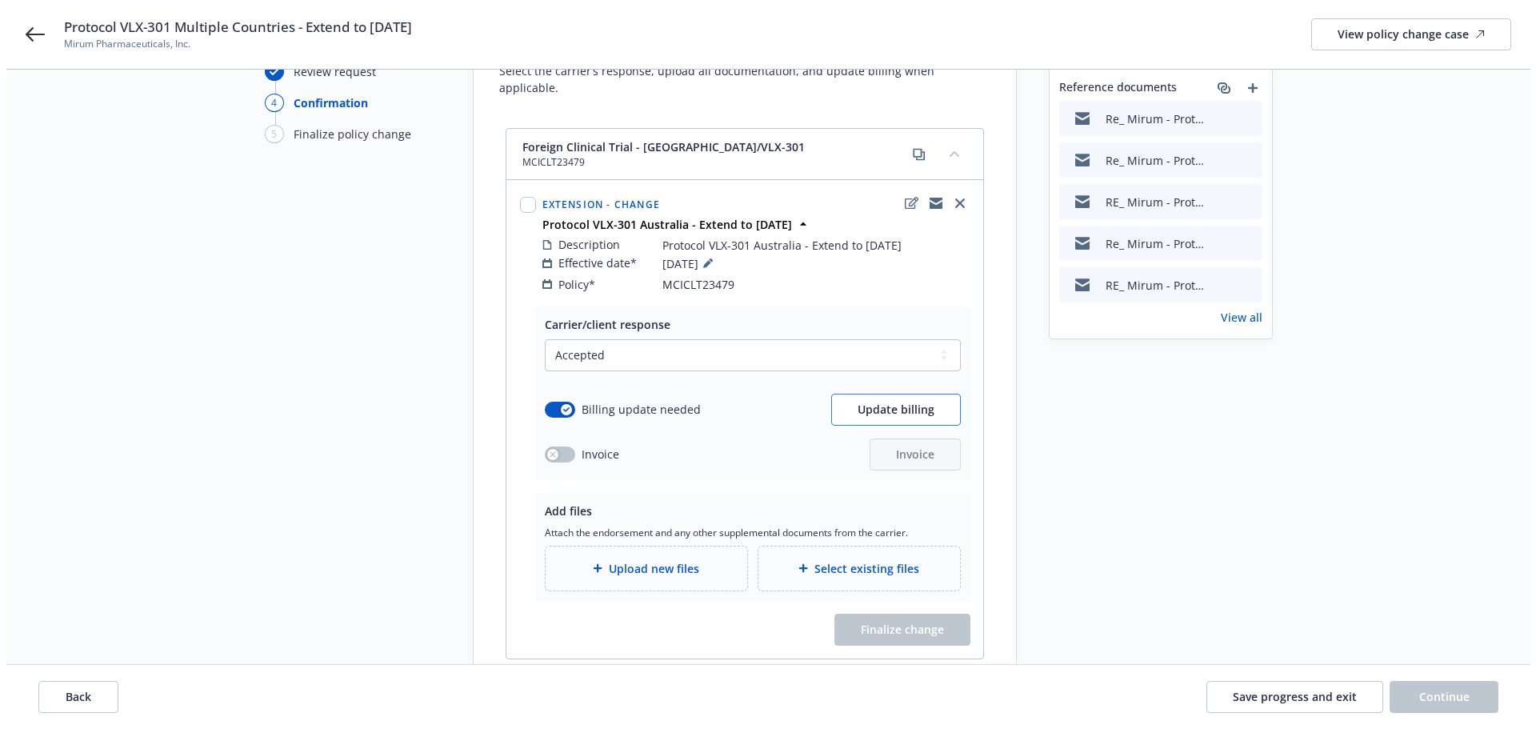
scroll to position [160, 0]
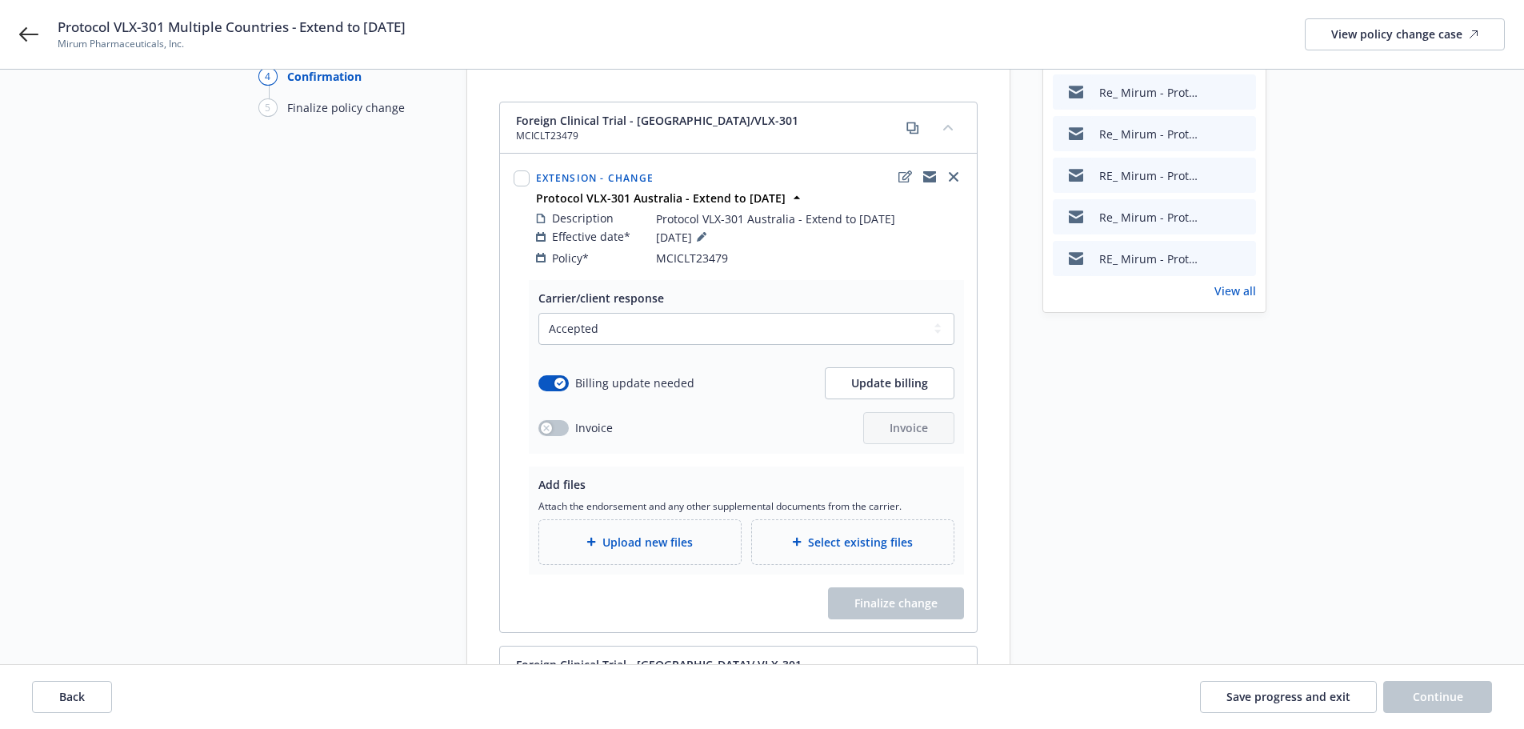
click at [645, 534] on span "Upload new files" at bounding box center [647, 542] width 90 height 17
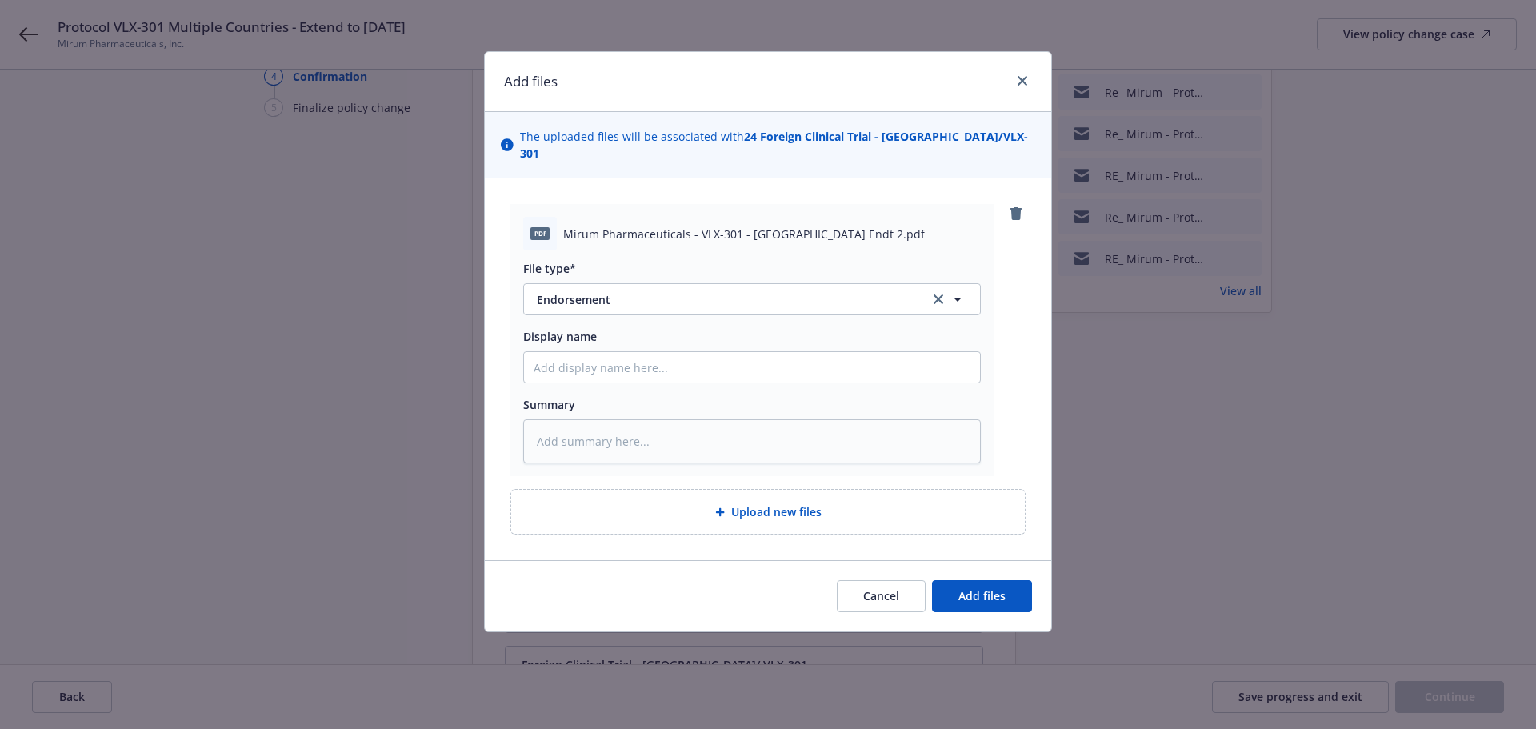
type textarea "x"
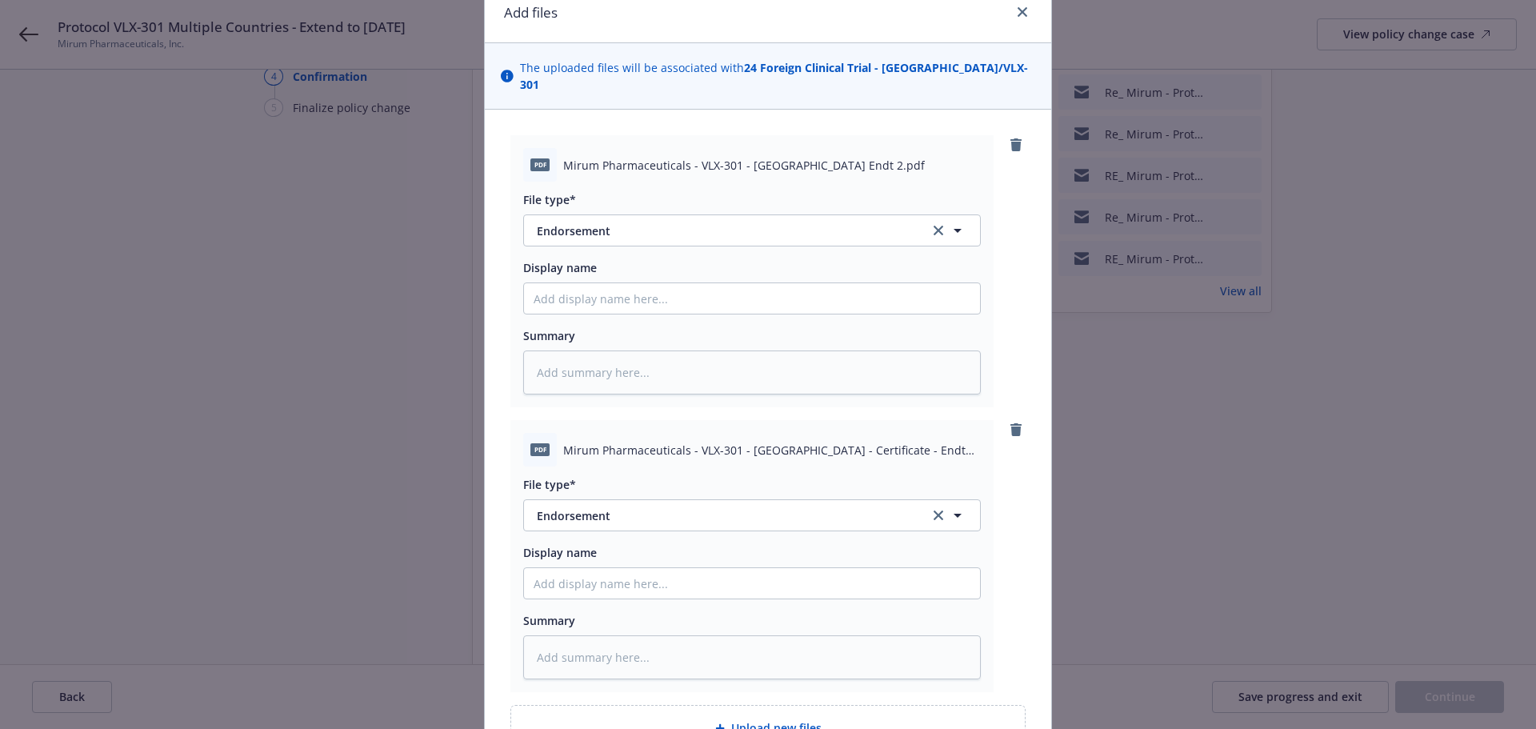
scroll to position [222, 0]
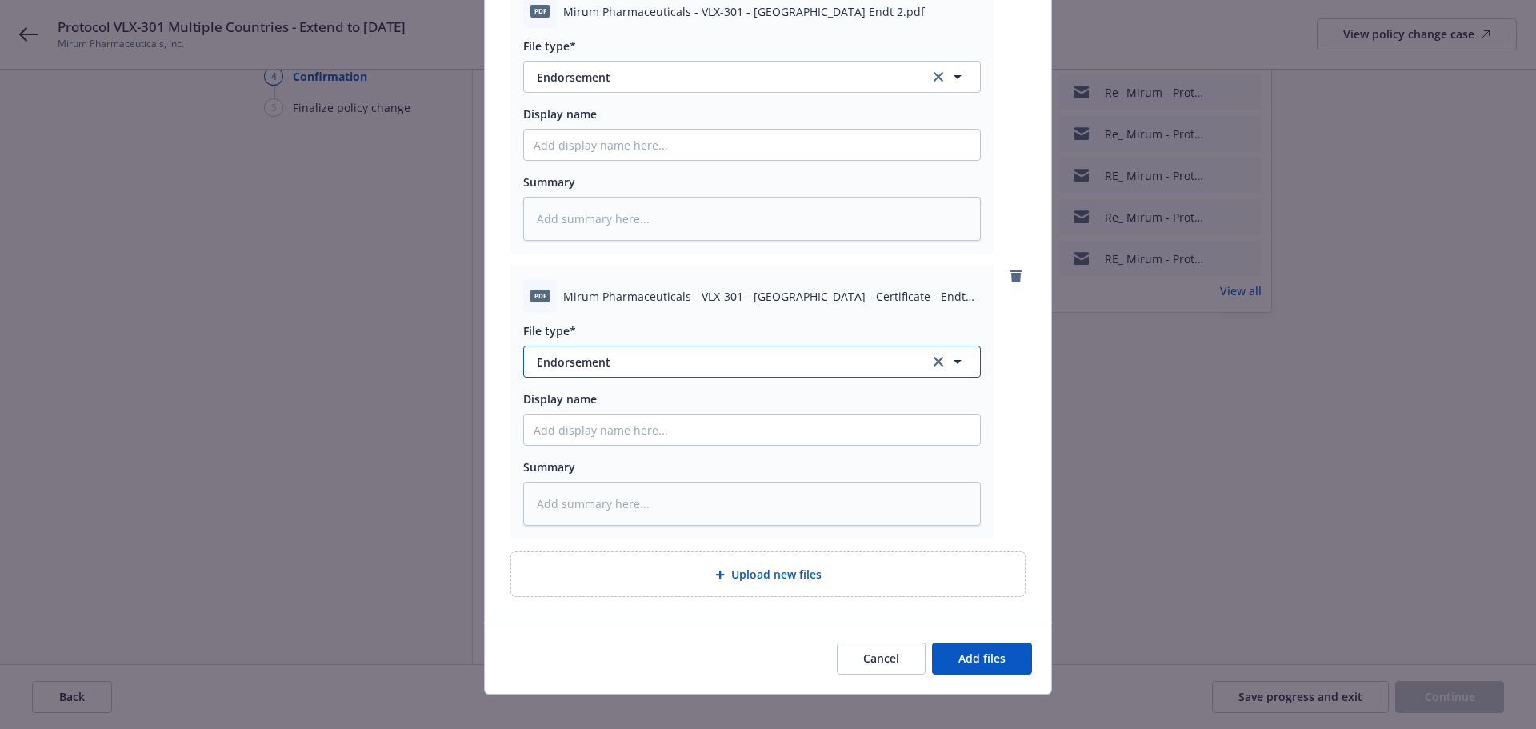
click at [600, 354] on span "Endorsement" at bounding box center [722, 362] width 370 height 17
type input "cert"
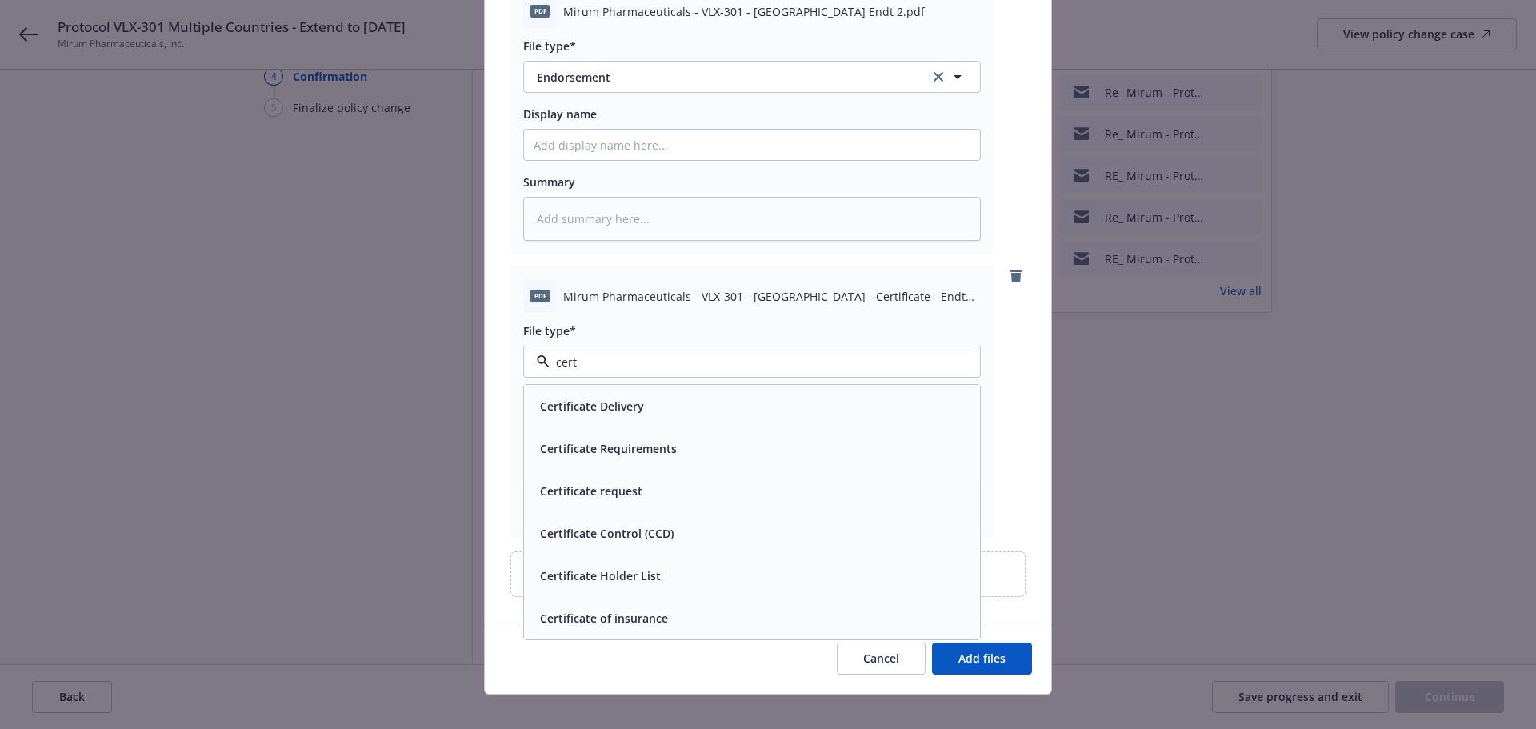
click at [655, 610] on span "Certificate of insurance" at bounding box center [604, 618] width 128 height 17
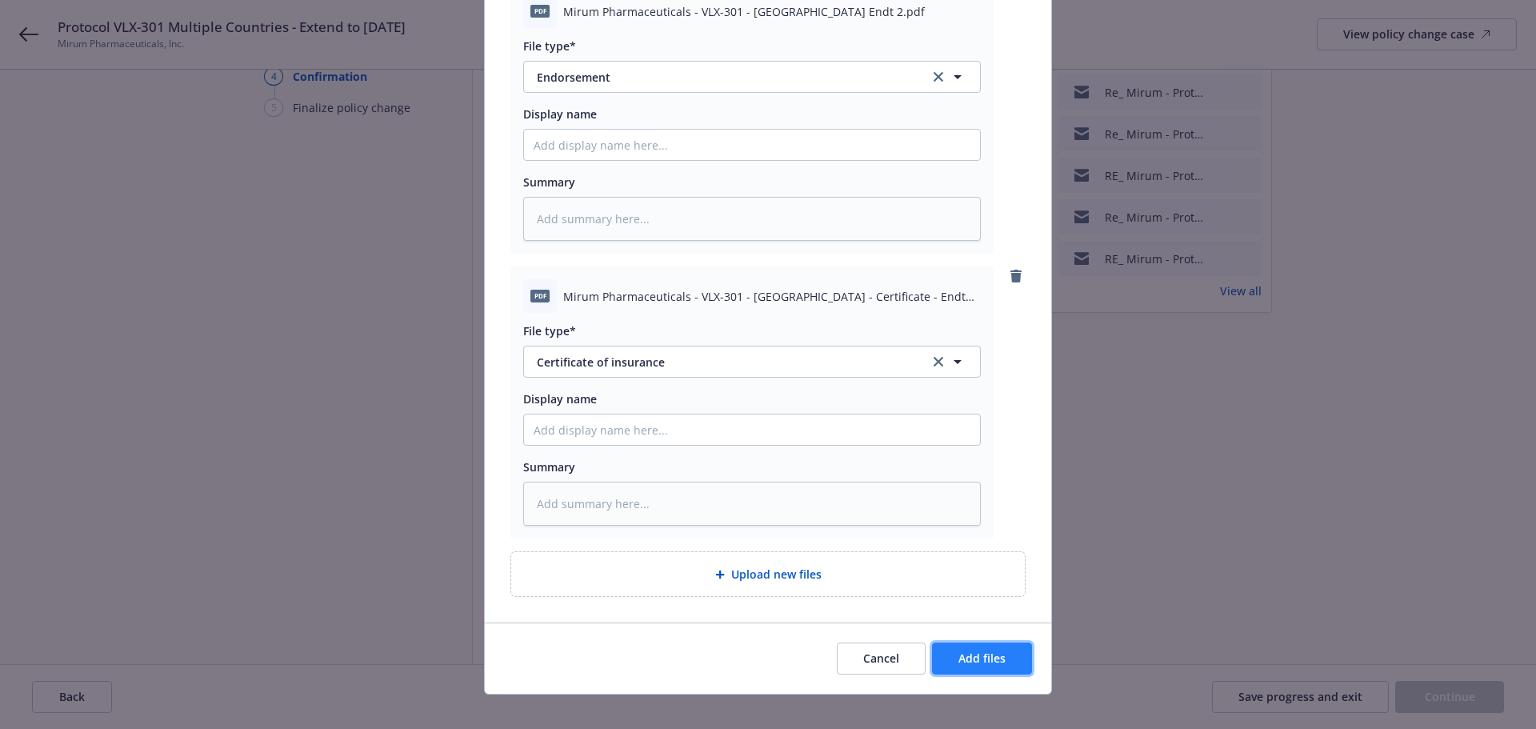
click at [1001, 642] on button "Add files" at bounding box center [982, 658] width 100 height 32
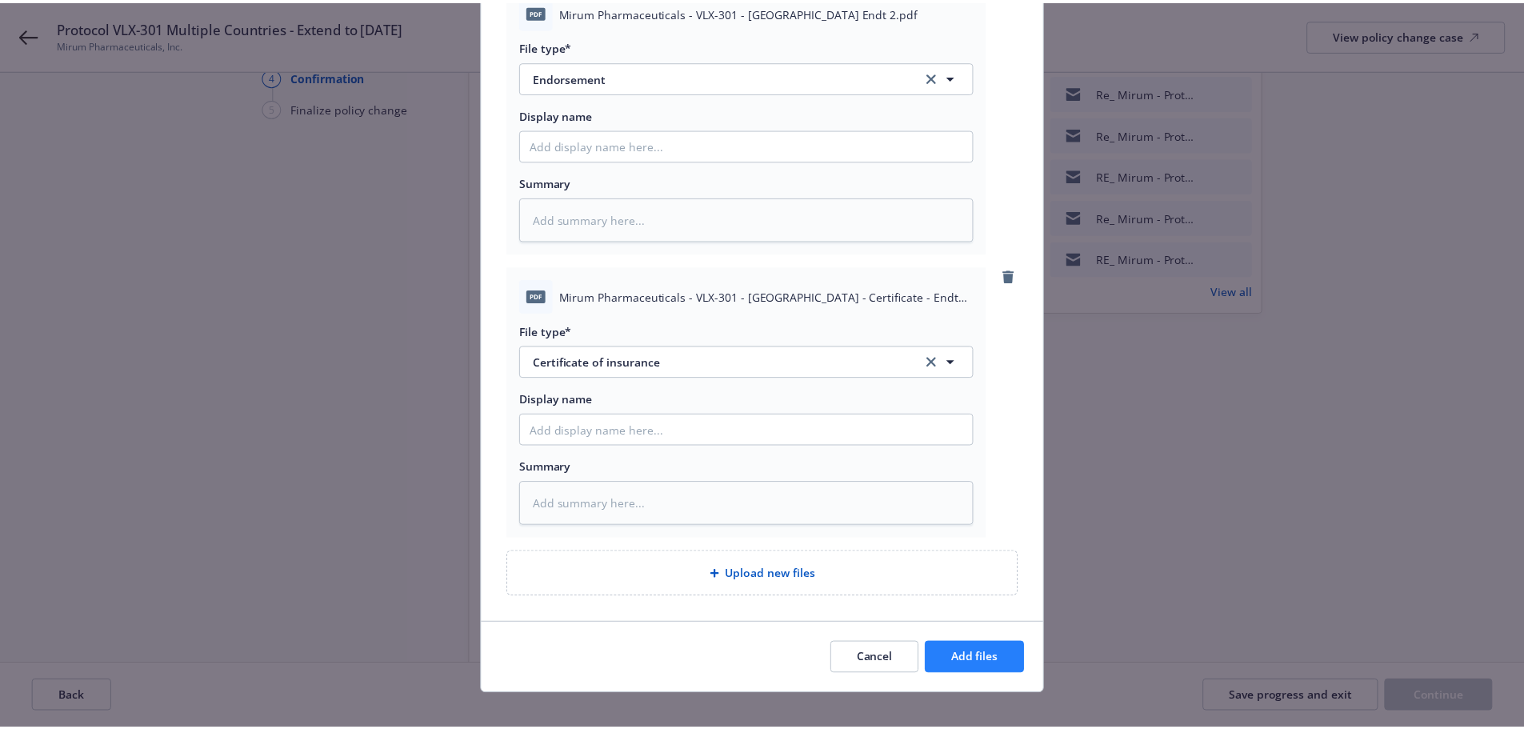
scroll to position [164, 0]
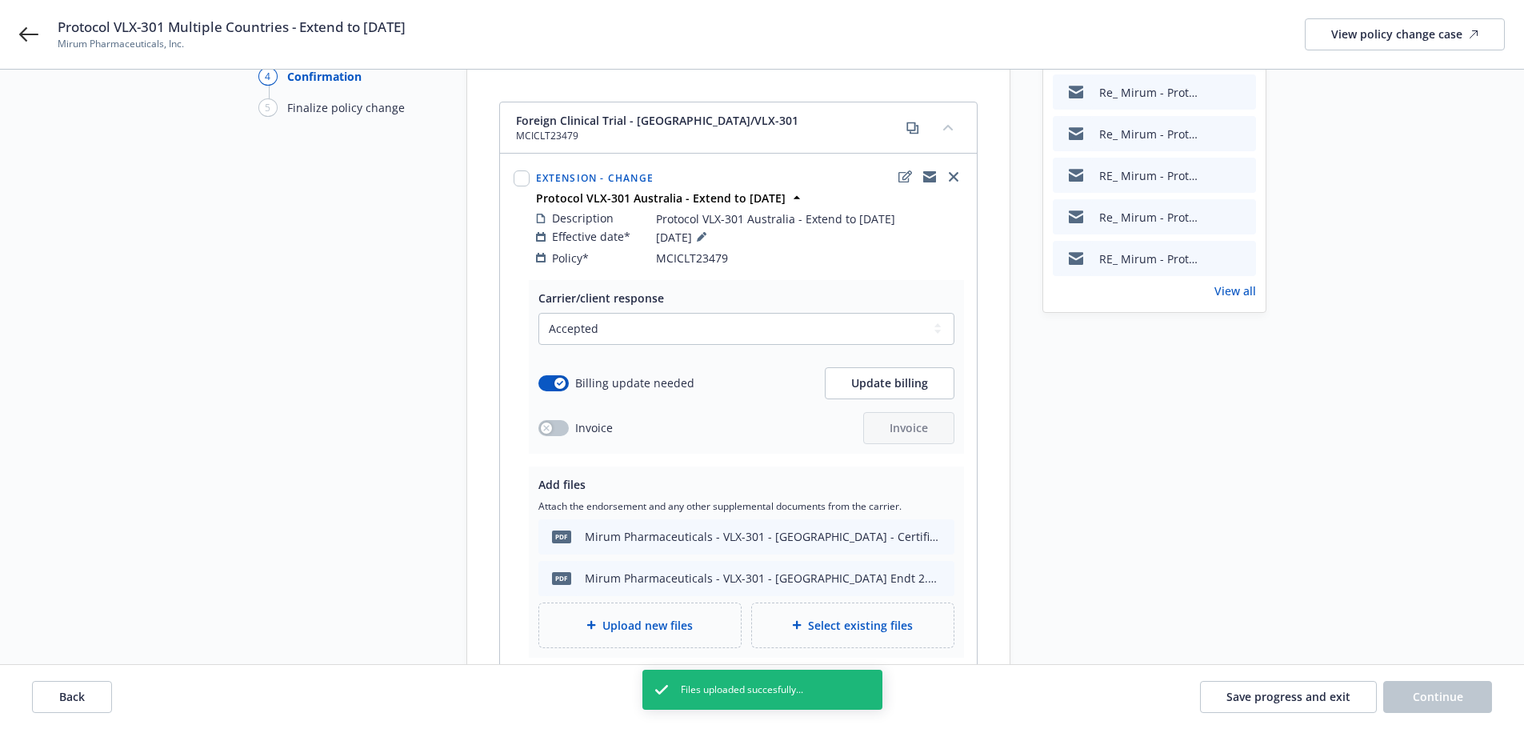
click at [636, 617] on span "Upload new files" at bounding box center [647, 625] width 90 height 17
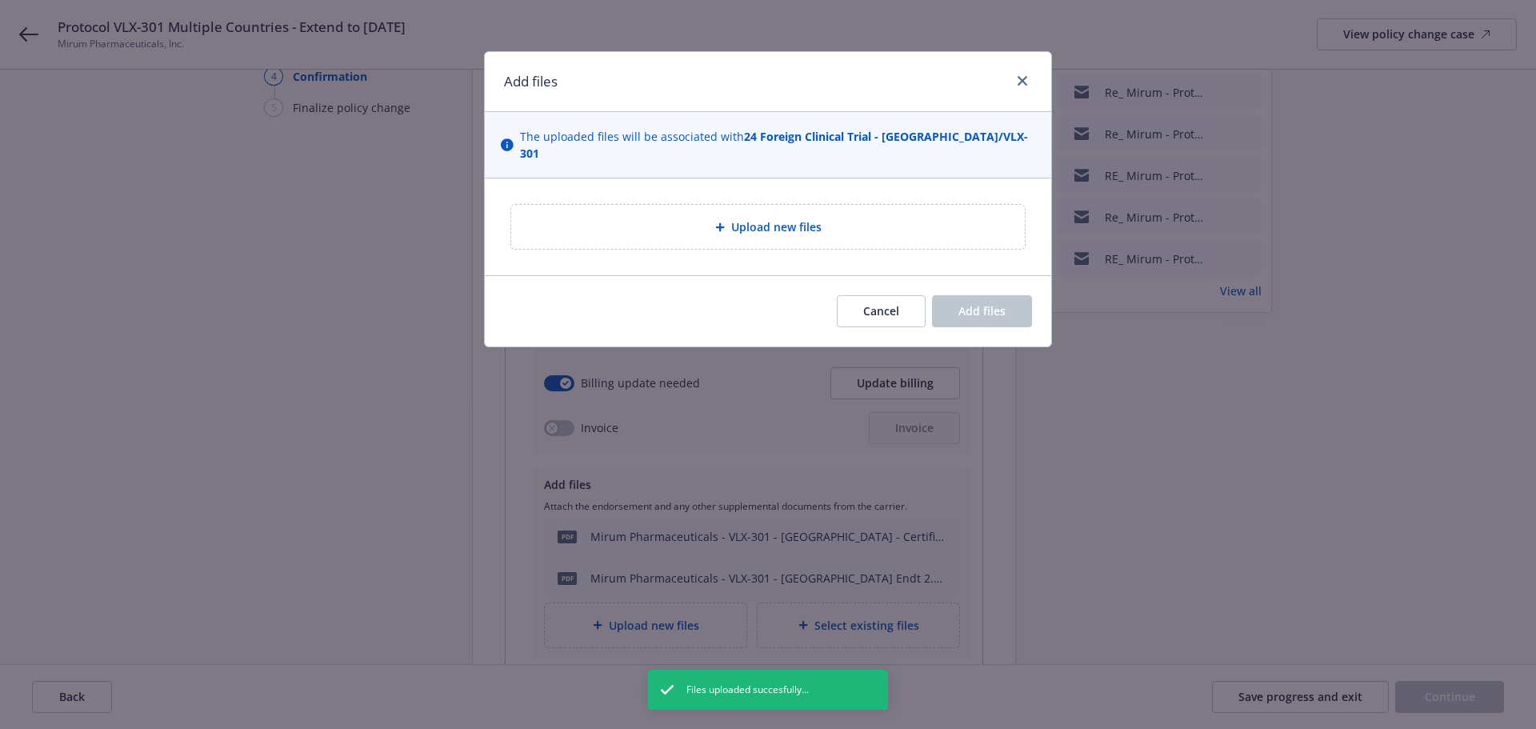
type textarea "x"
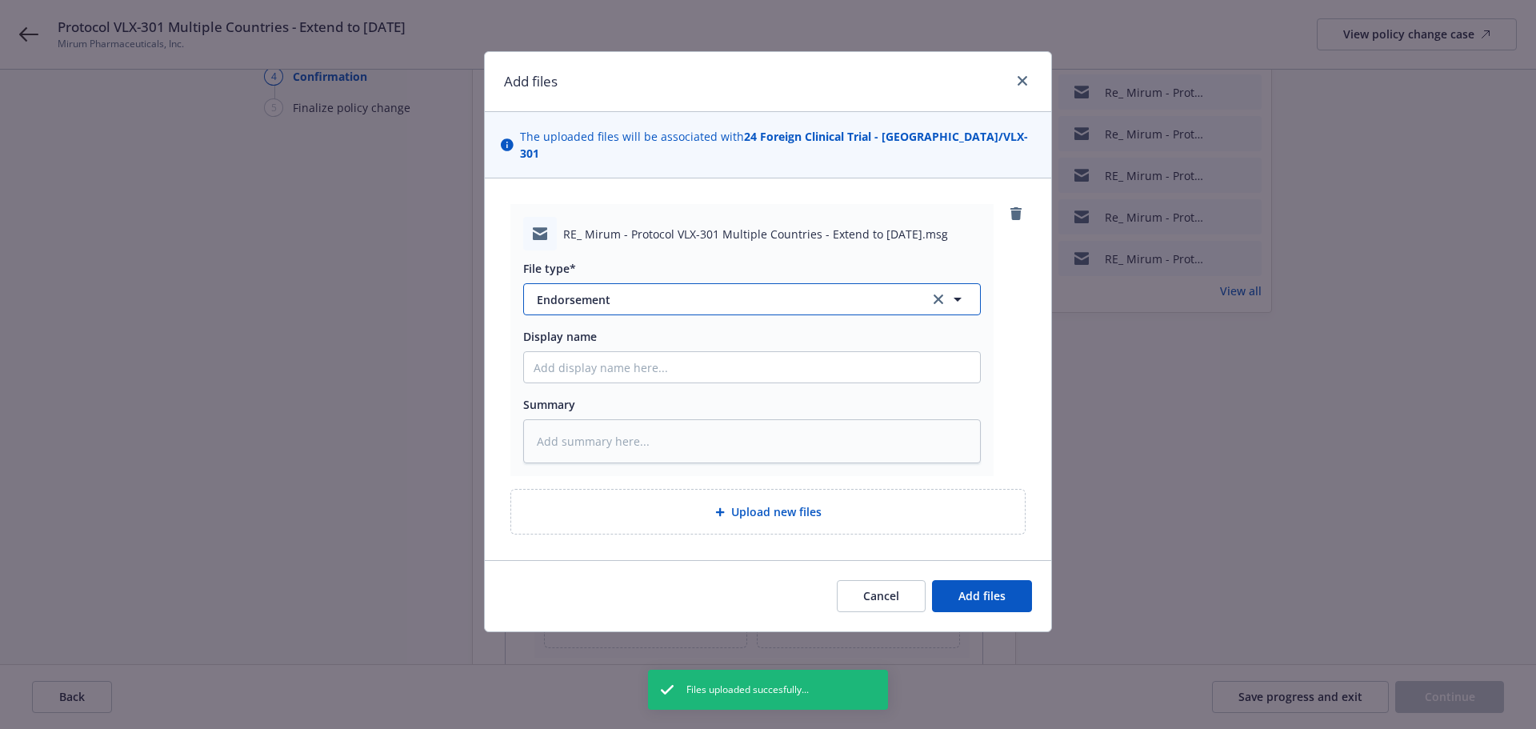
click at [624, 291] on span "Endorsement" at bounding box center [722, 299] width 370 height 17
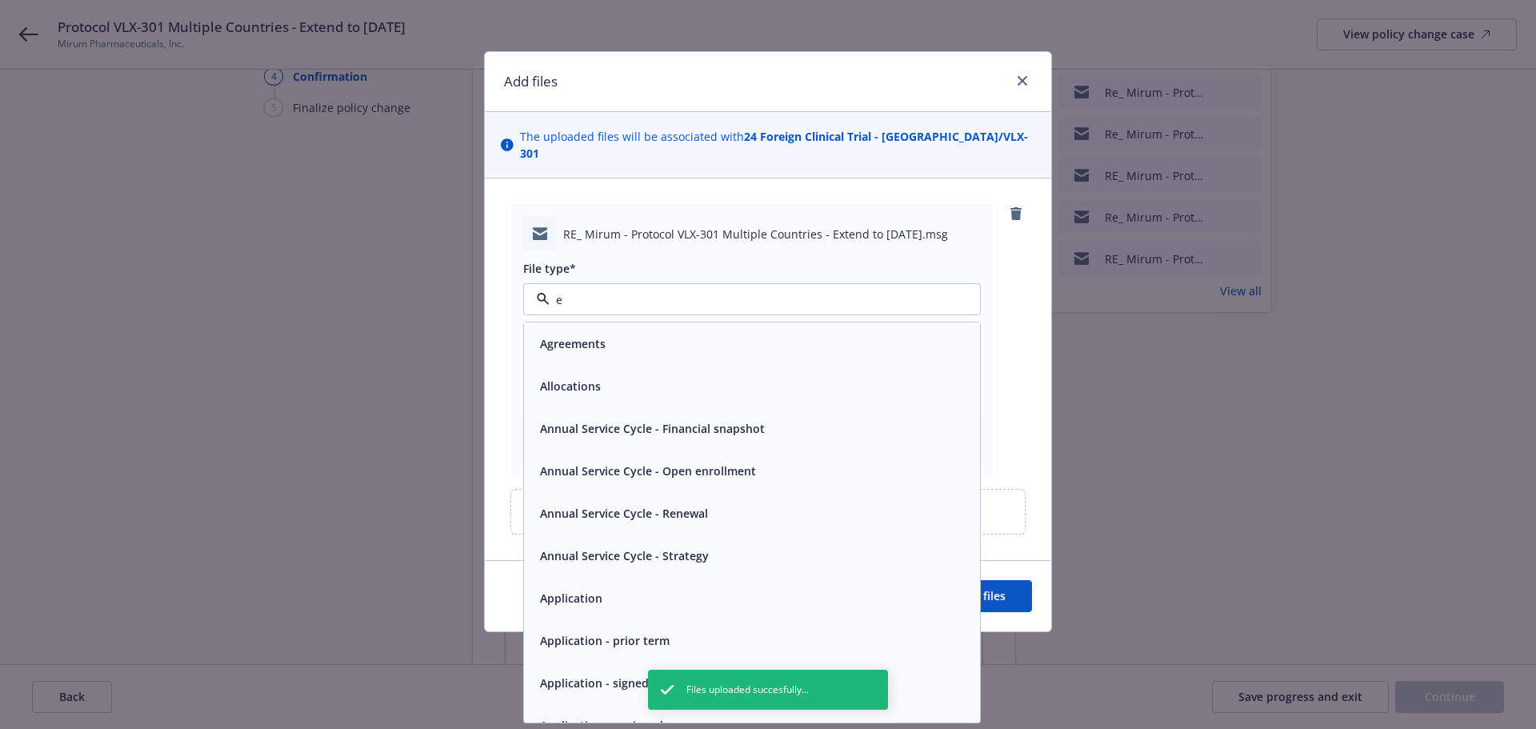
type input "em"
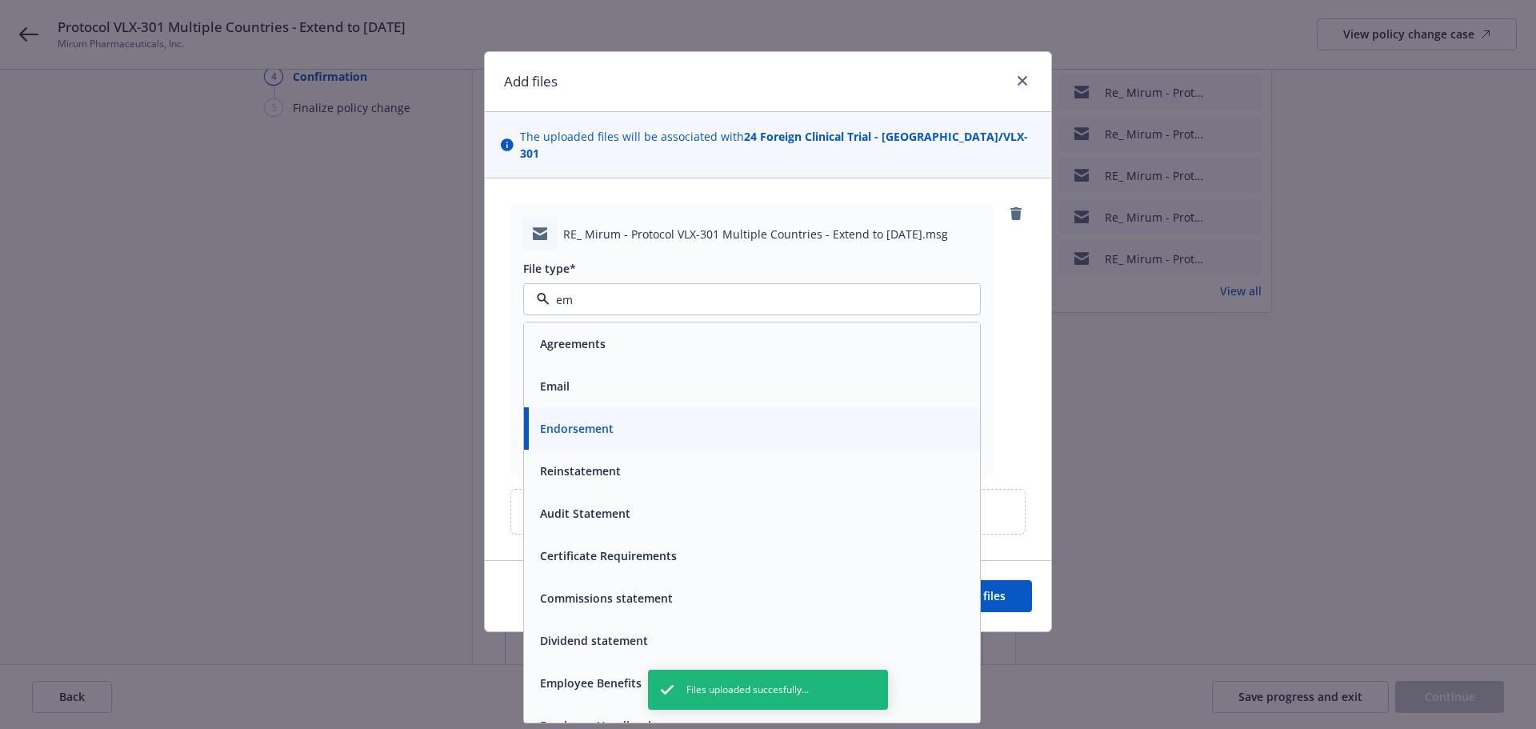
click at [751, 379] on div "Email" at bounding box center [752, 385] width 437 height 23
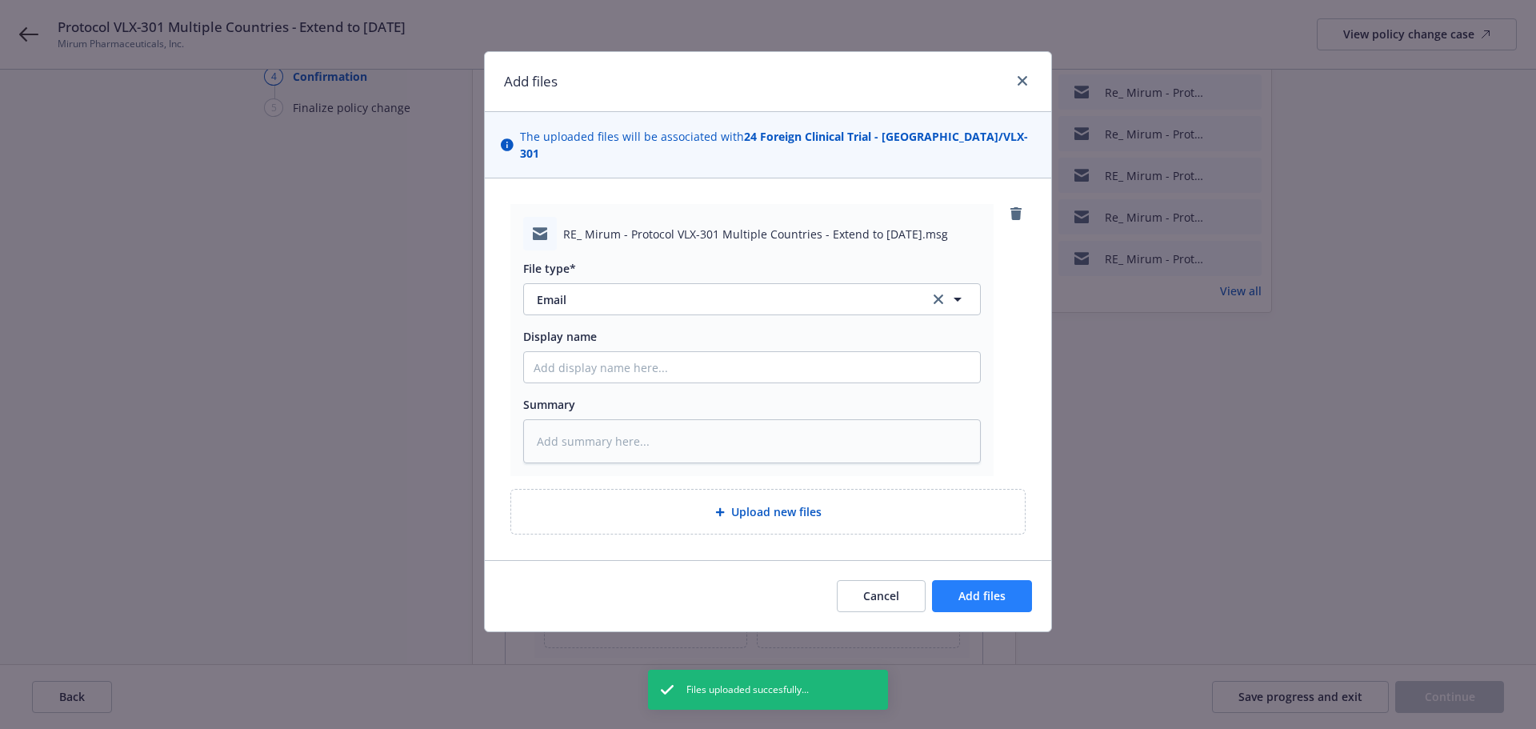
click at [975, 565] on div "Cancel Add files" at bounding box center [768, 595] width 566 height 71
click at [979, 588] on span "Add files" at bounding box center [981, 595] width 47 height 15
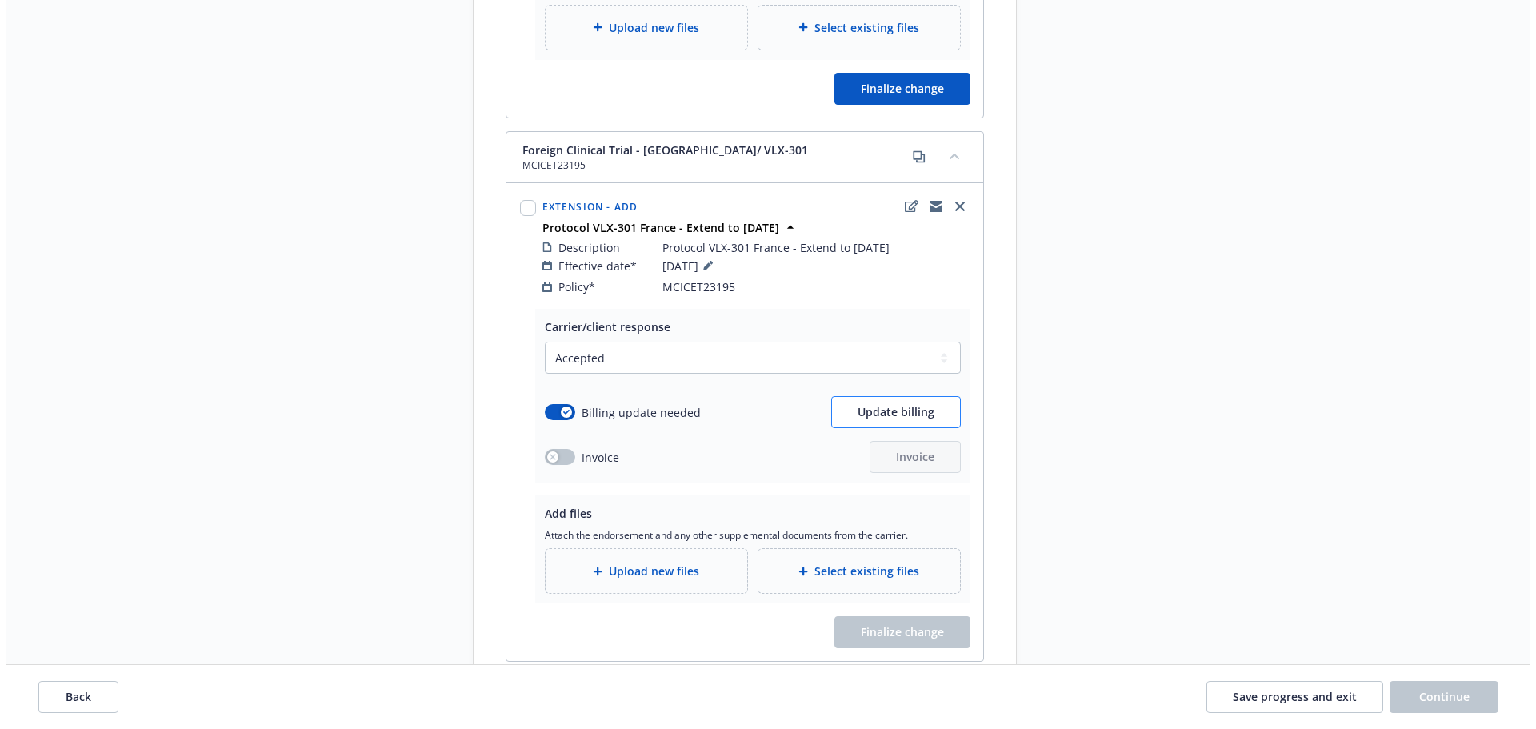
scroll to position [800, 0]
click at [660, 562] on span "Upload new files" at bounding box center [647, 570] width 90 height 17
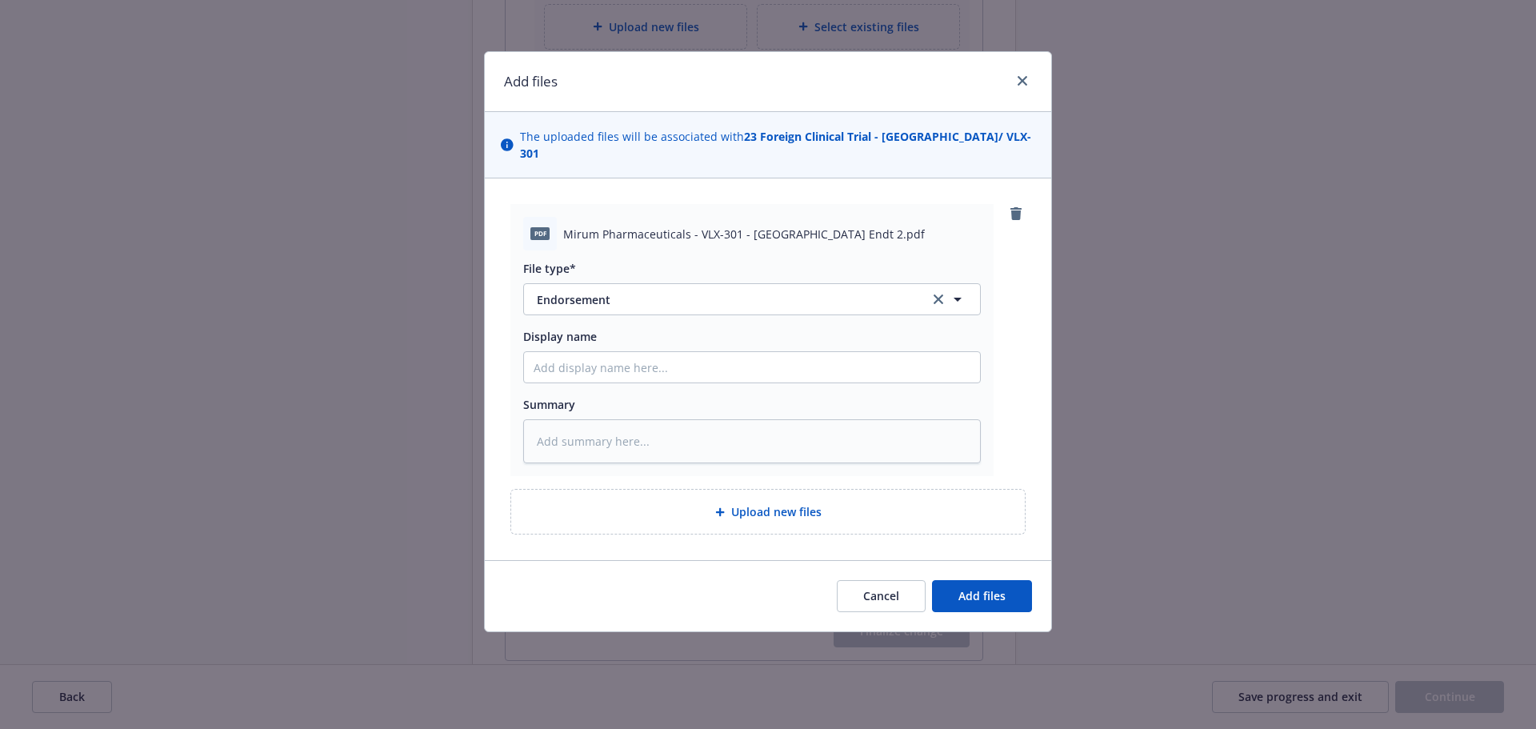
type textarea "x"
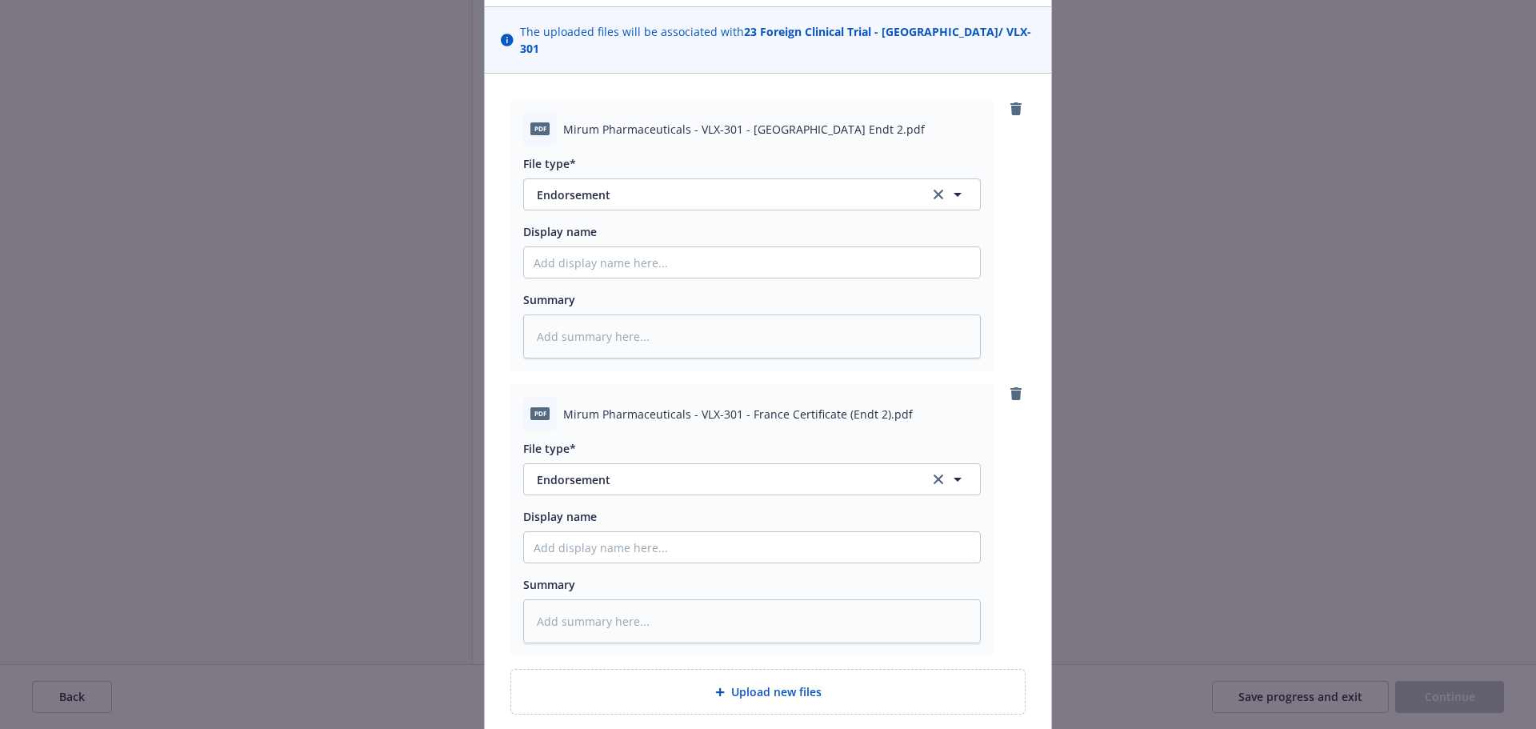
scroll to position [222, 0]
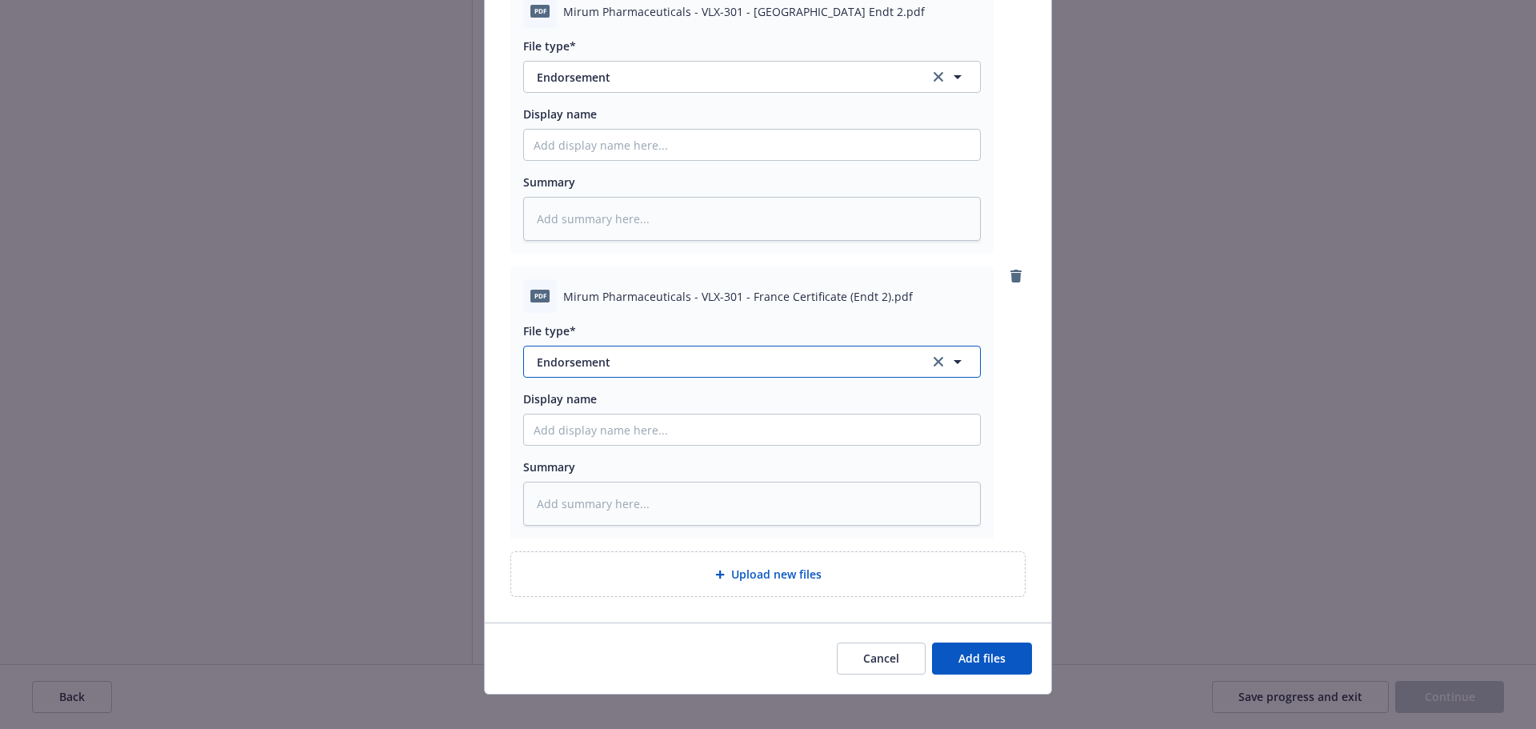
click at [632, 354] on span "Endorsement" at bounding box center [722, 362] width 370 height 17
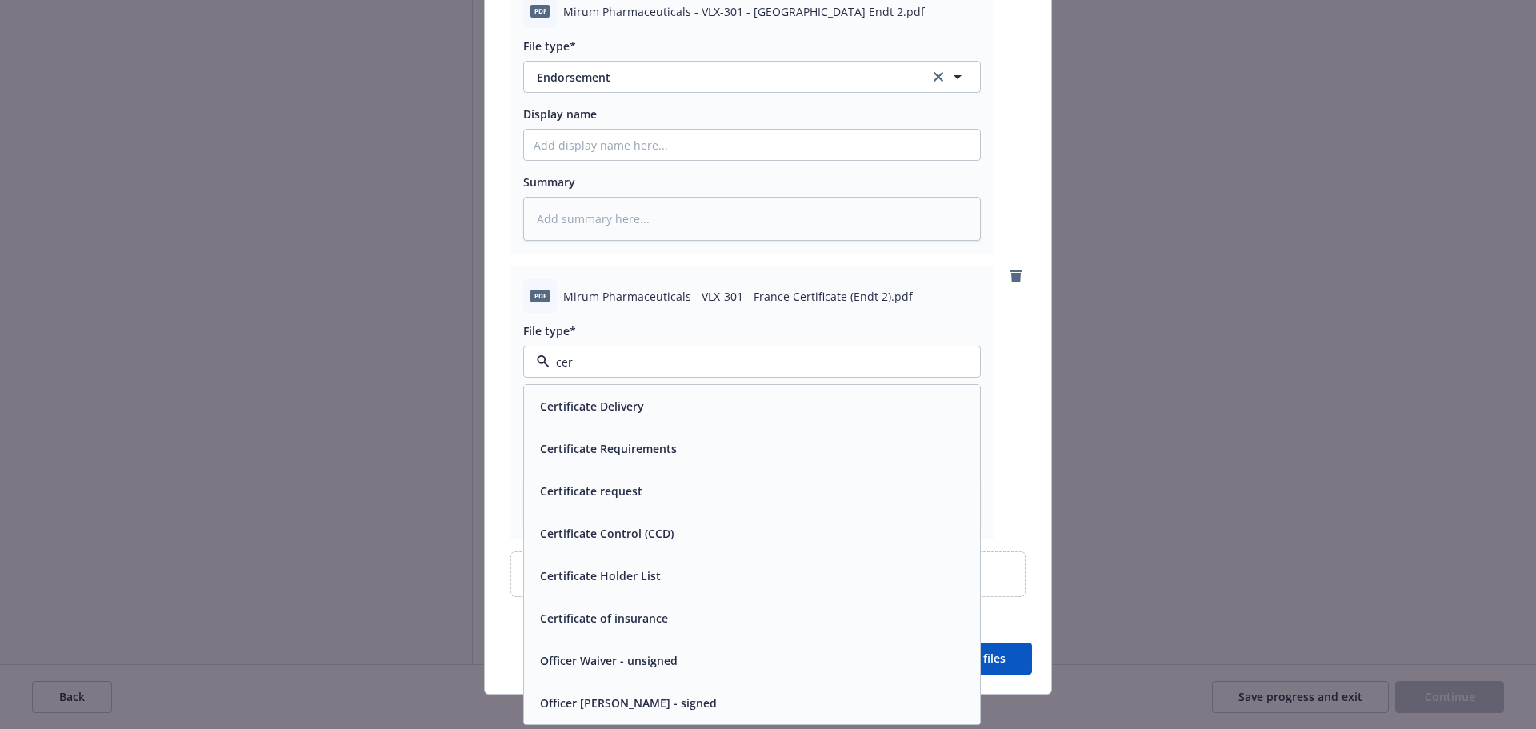
type input "cert"
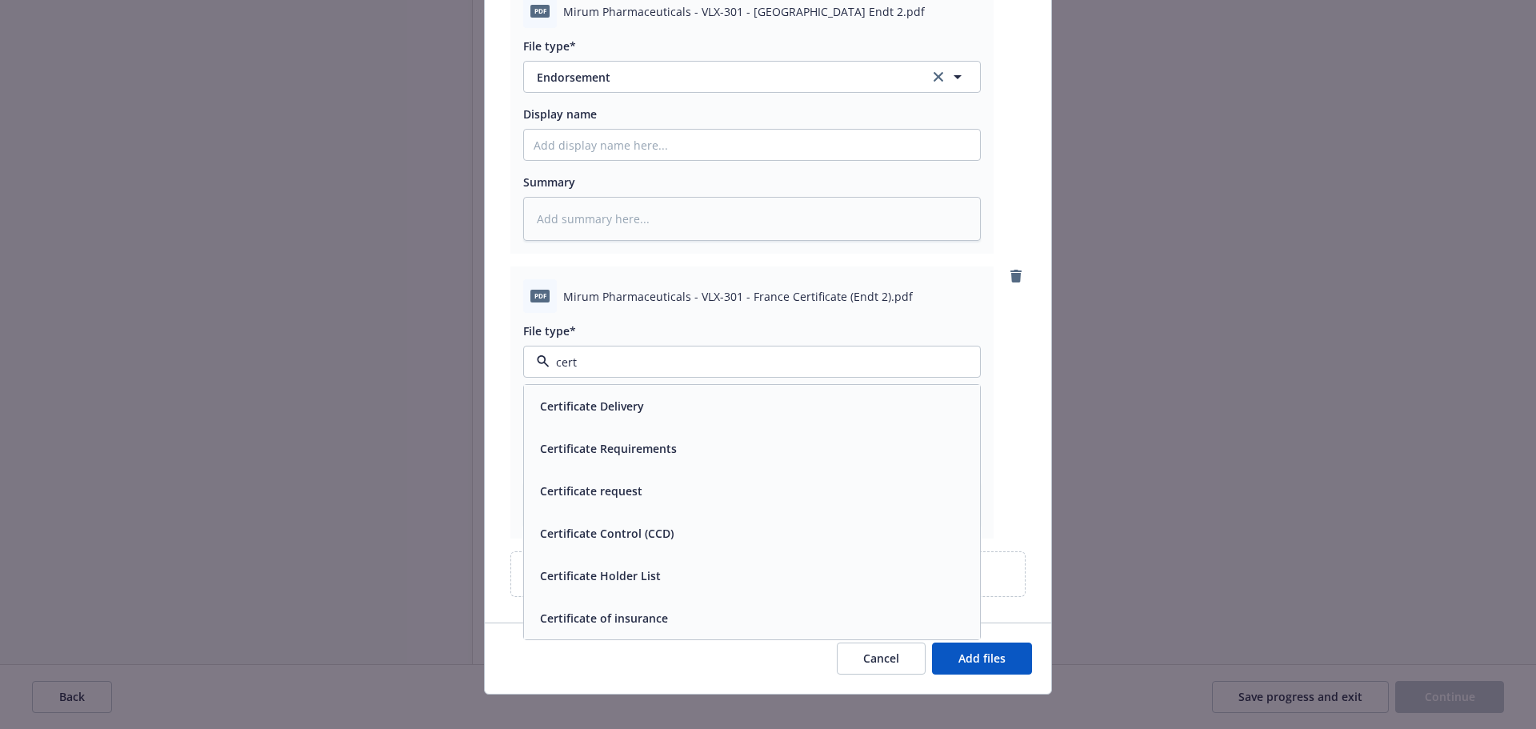
click at [711, 606] on div "Certificate of insurance" at bounding box center [752, 617] width 437 height 23
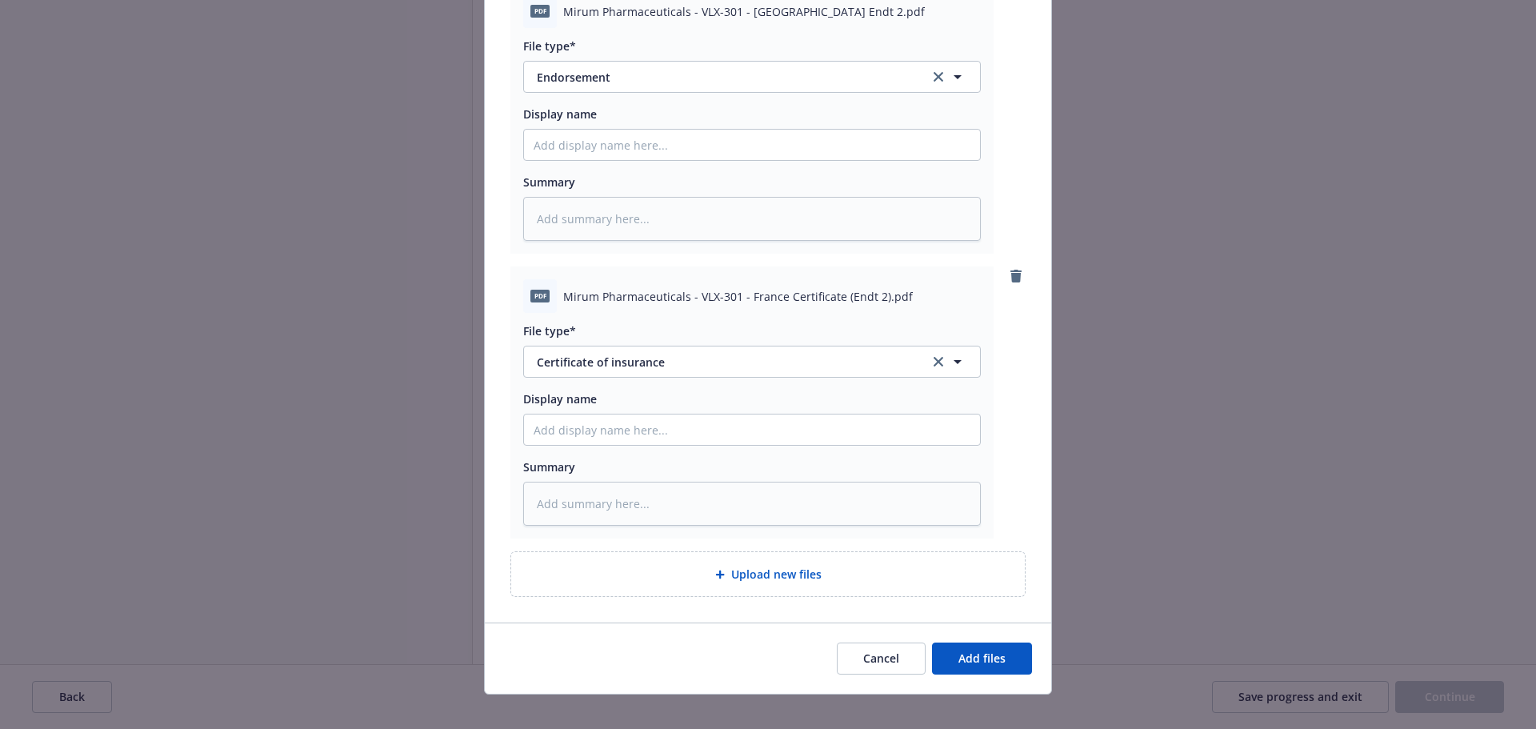
type textarea "x"
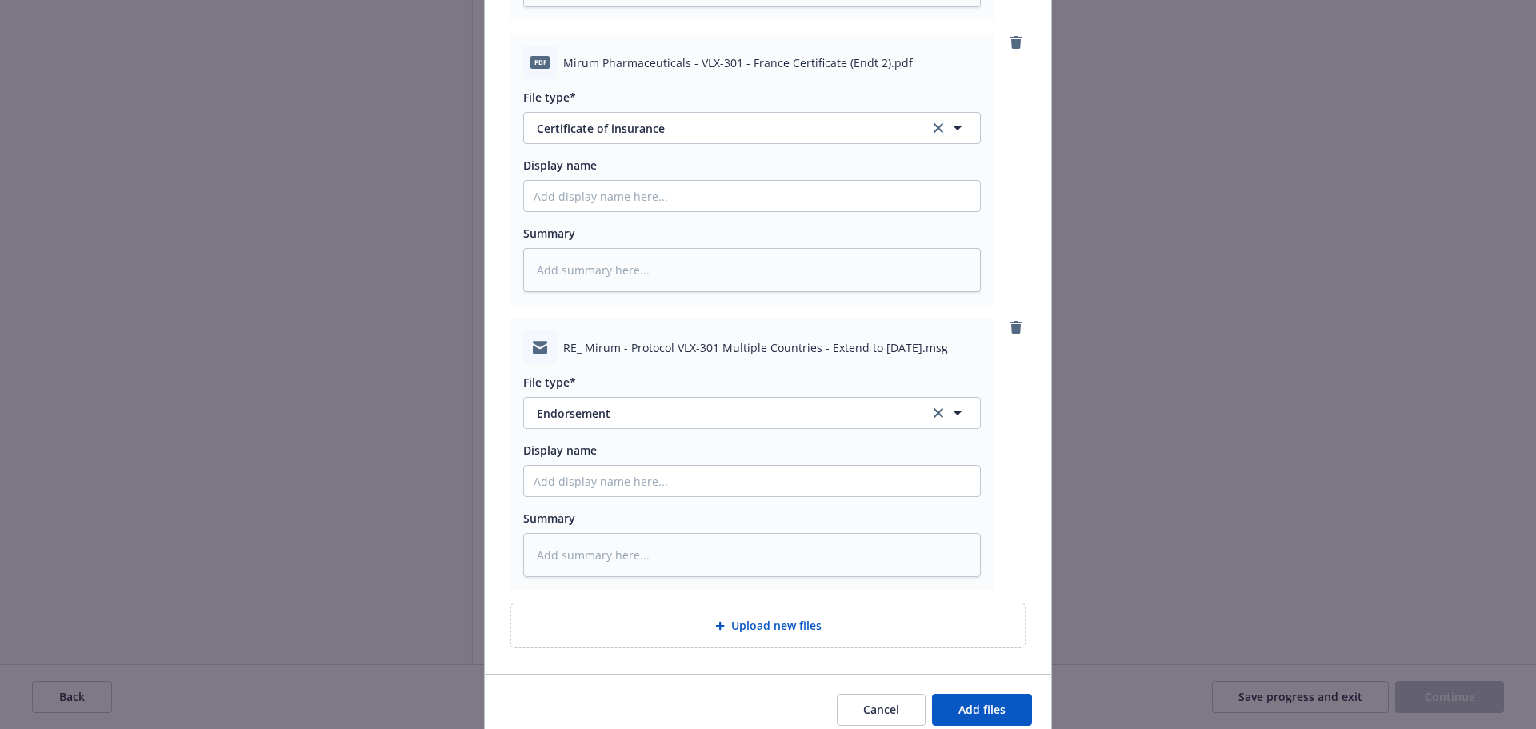
scroll to position [462, 0]
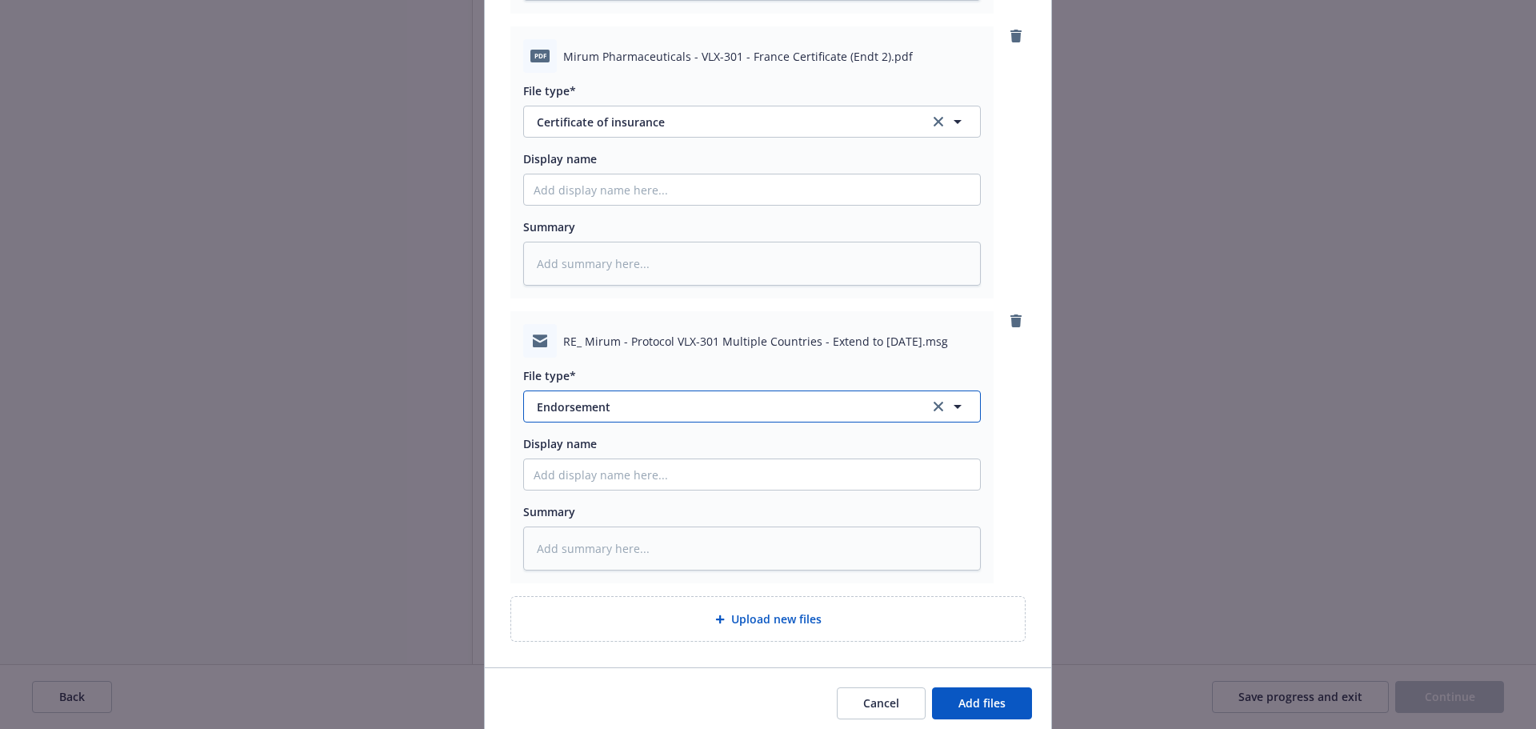
click at [649, 398] on span "Endorsement" at bounding box center [722, 406] width 370 height 17
type input "em"
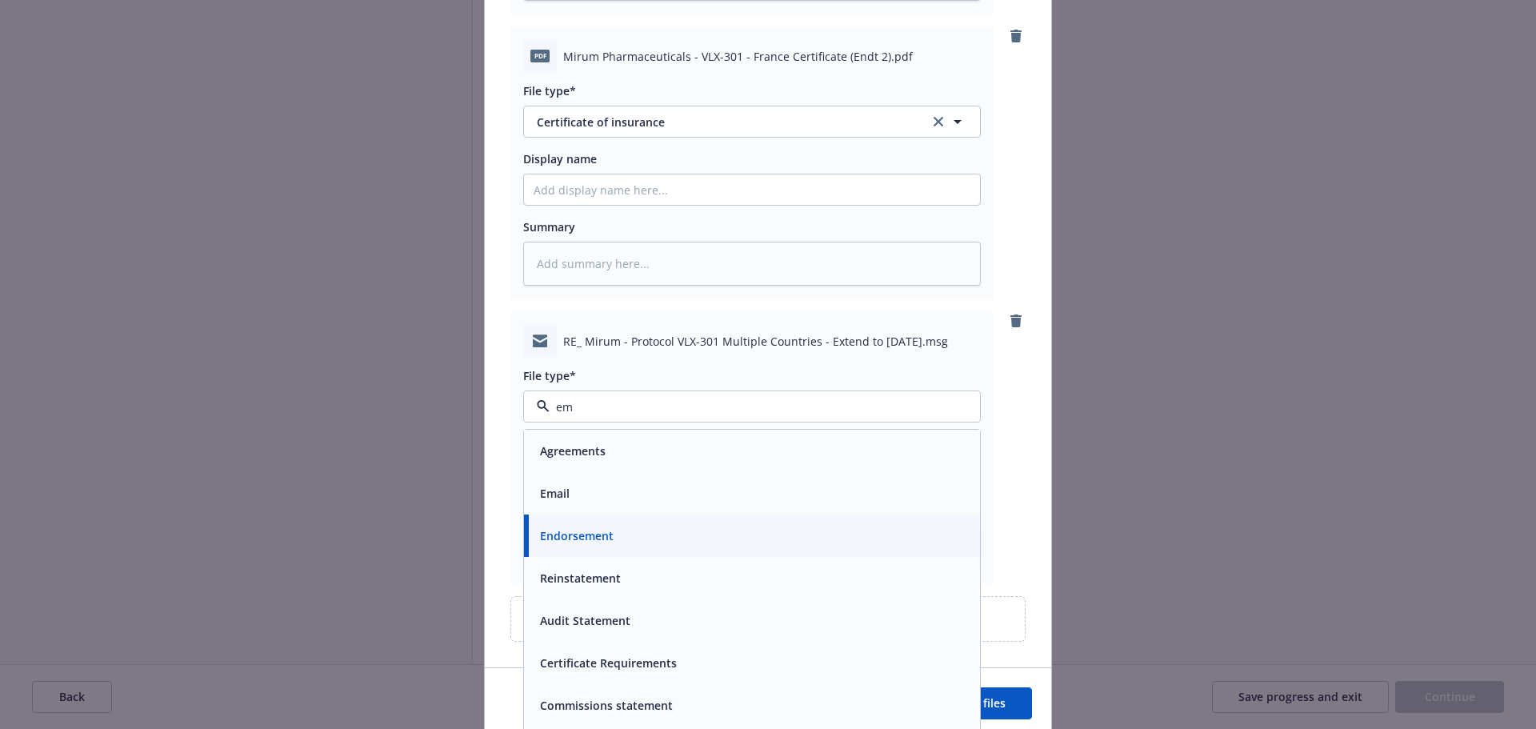
click at [689, 472] on div "Email" at bounding box center [752, 493] width 456 height 42
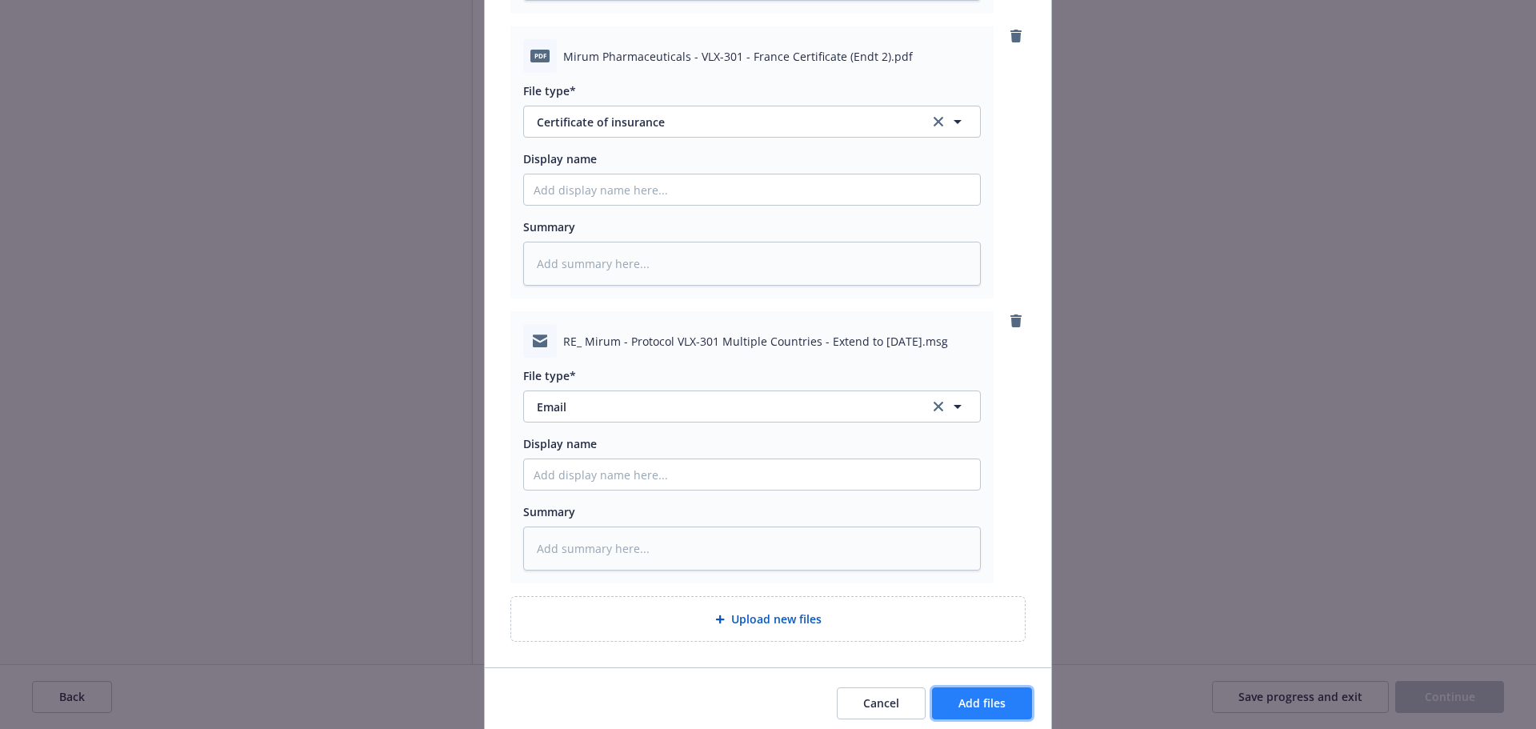
click at [981, 695] on span "Add files" at bounding box center [981, 702] width 47 height 15
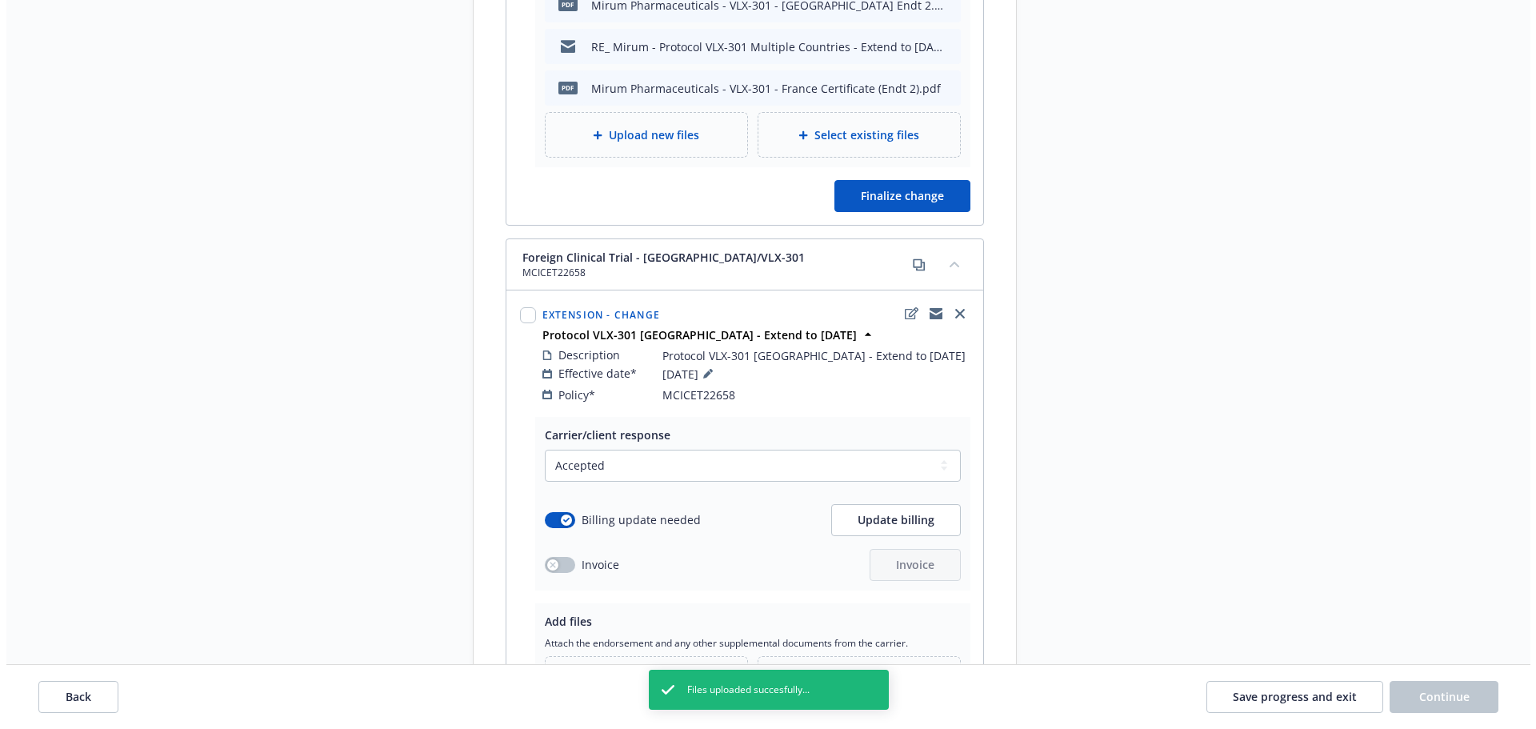
scroll to position [1600, 0]
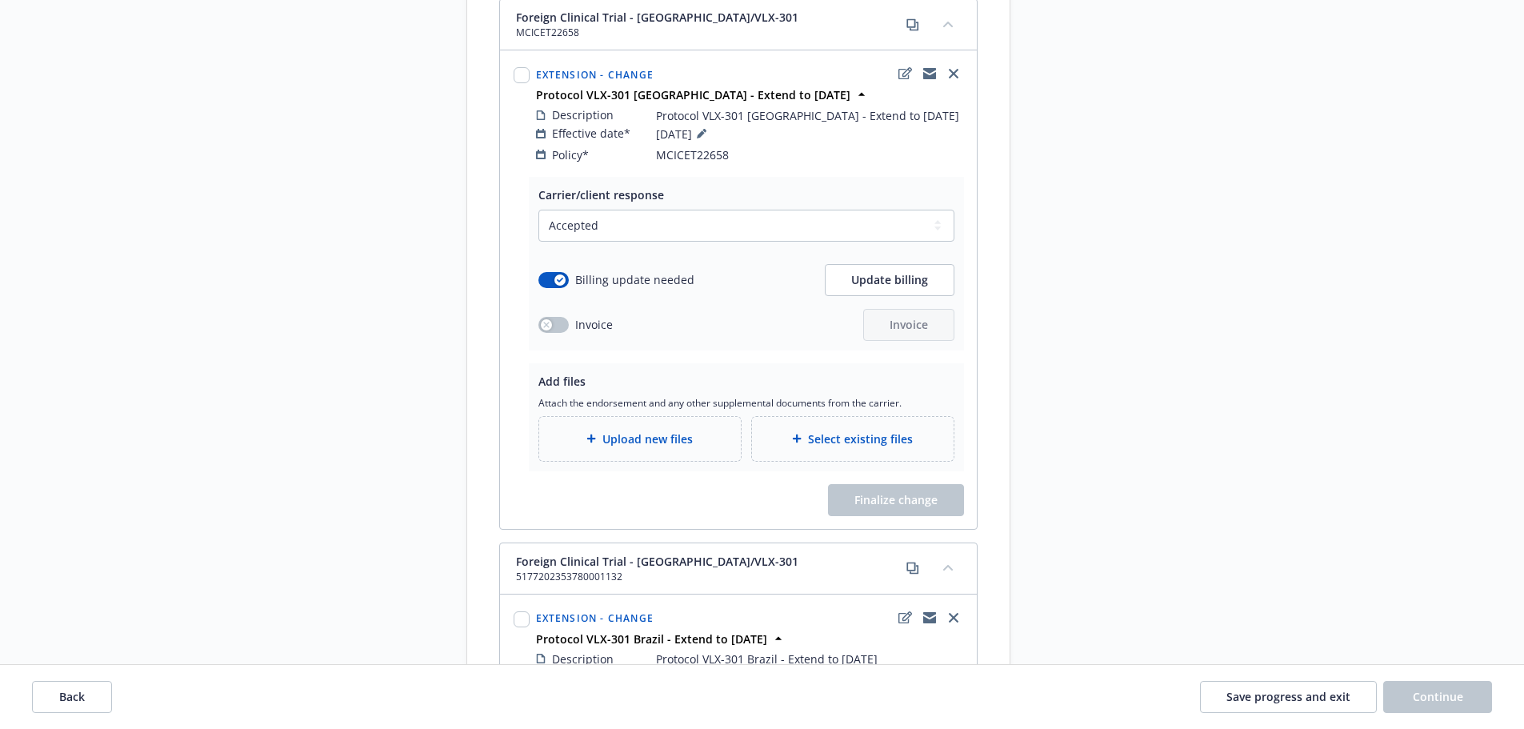
click at [610, 430] on span "Upload new files" at bounding box center [647, 438] width 90 height 17
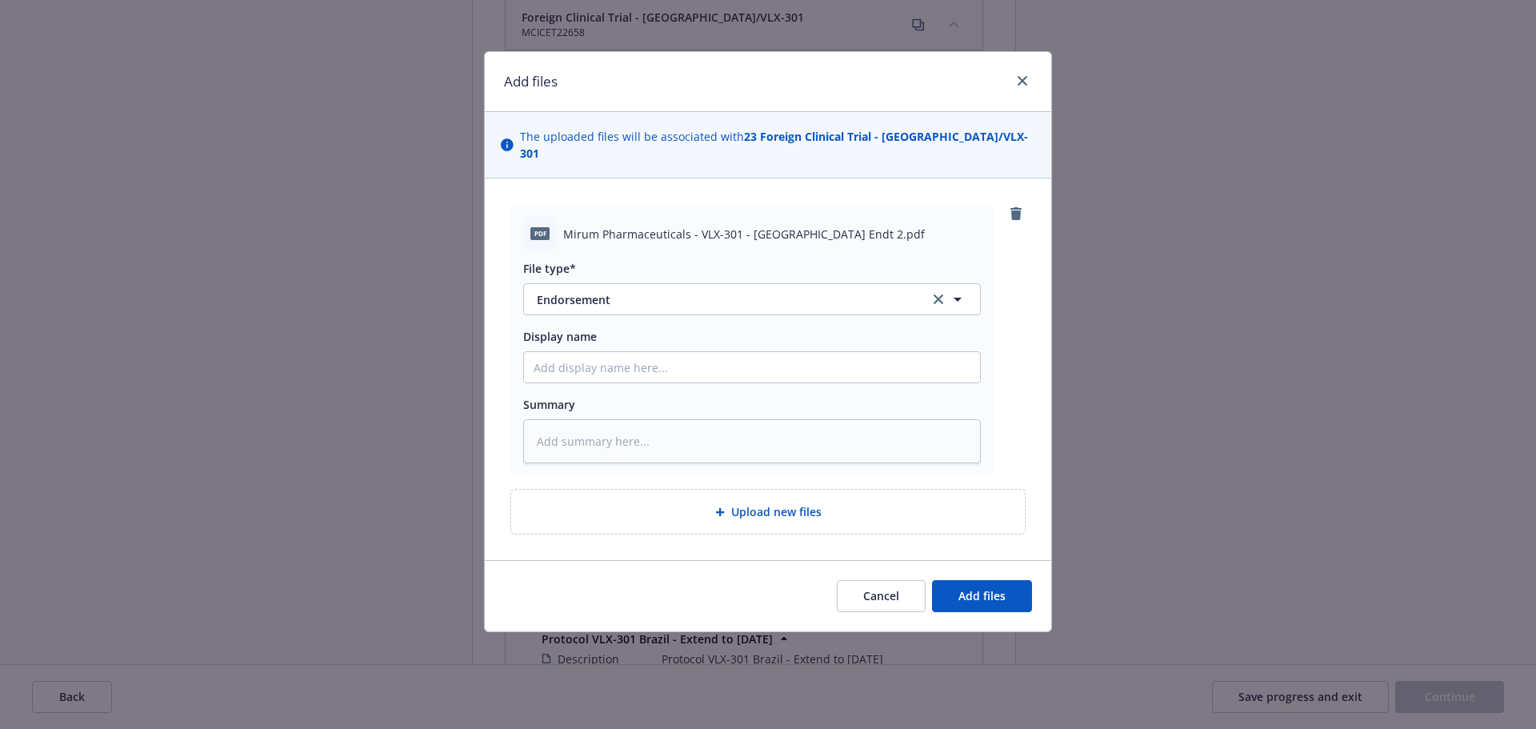
type textarea "x"
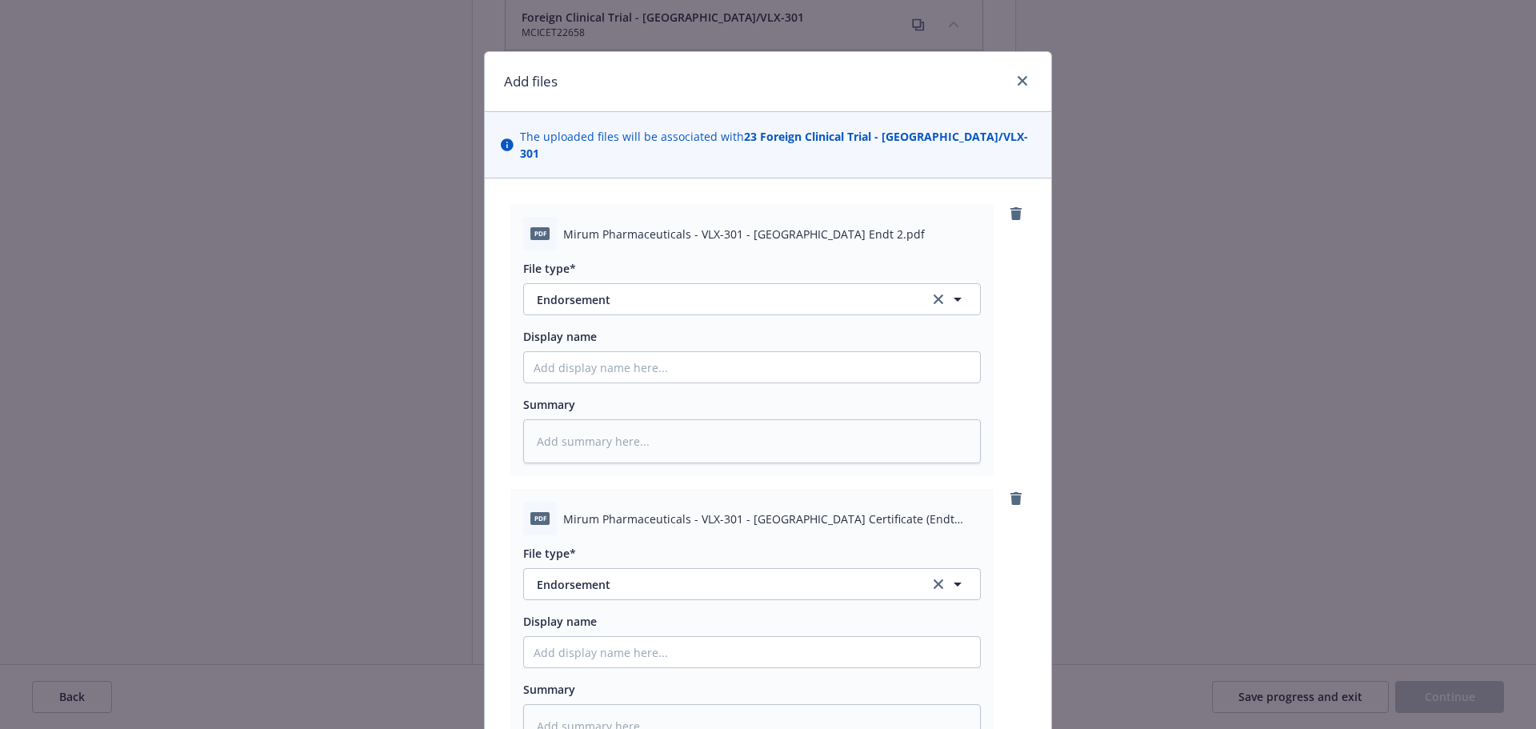
scroll to position [222, 0]
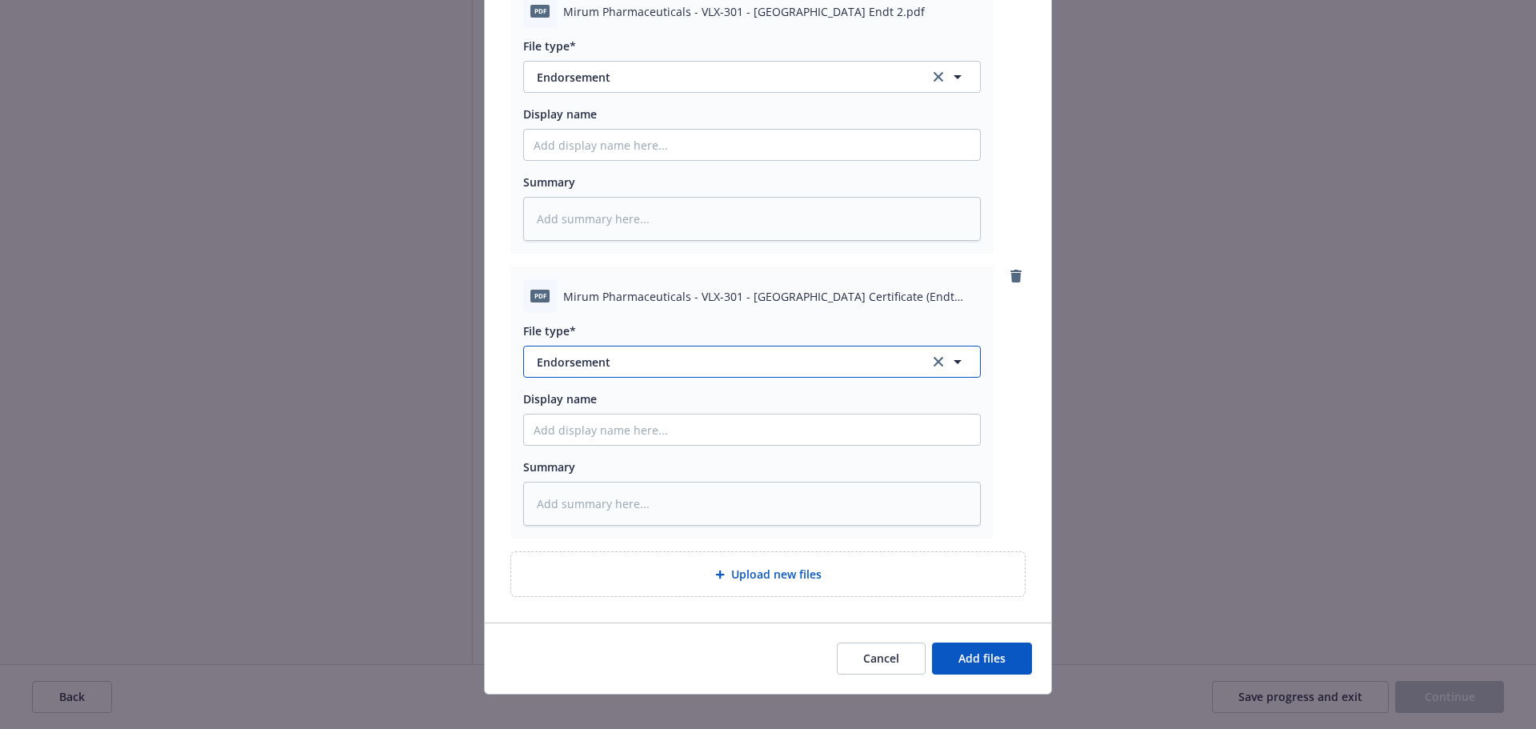
click at [662, 354] on span "Endorsement" at bounding box center [722, 362] width 370 height 17
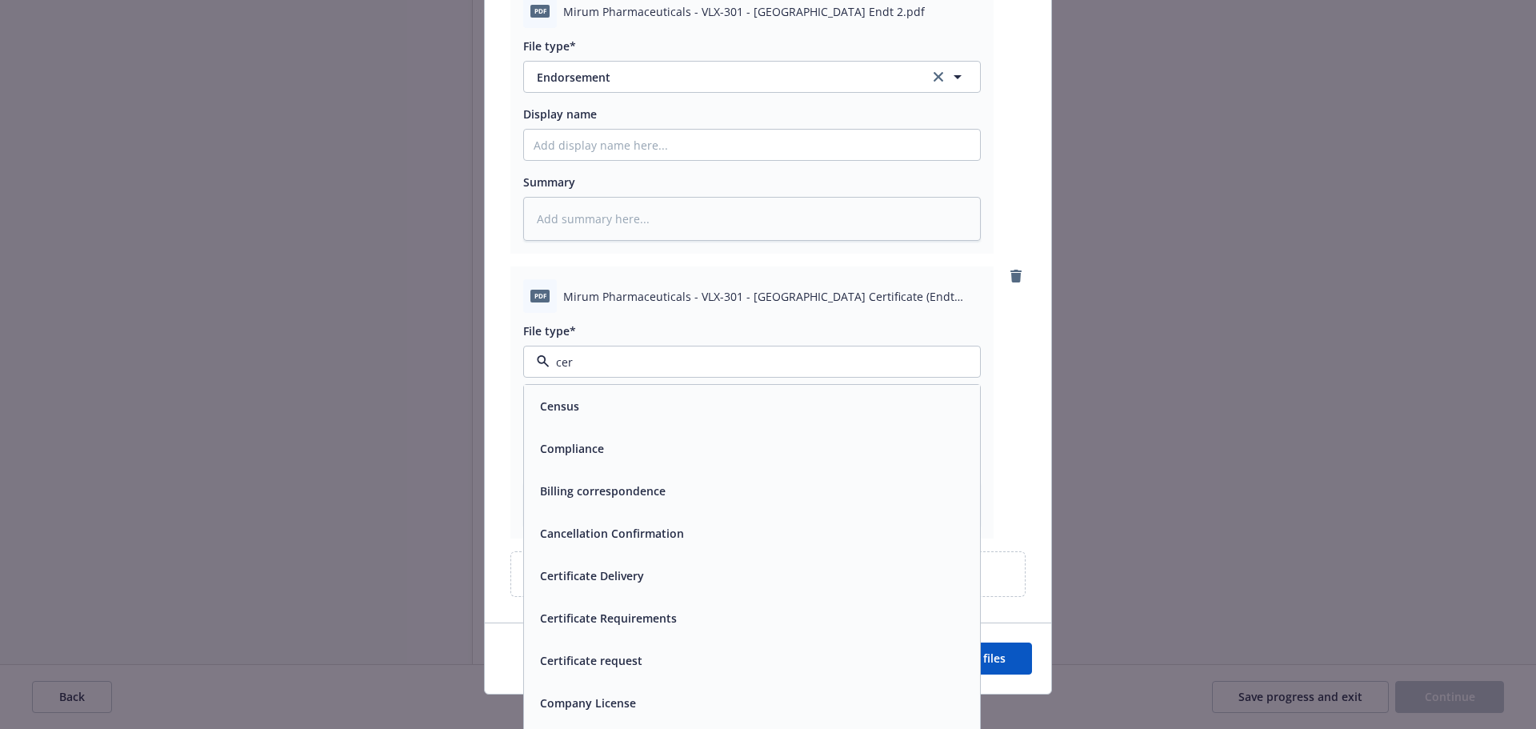
type input "cert"
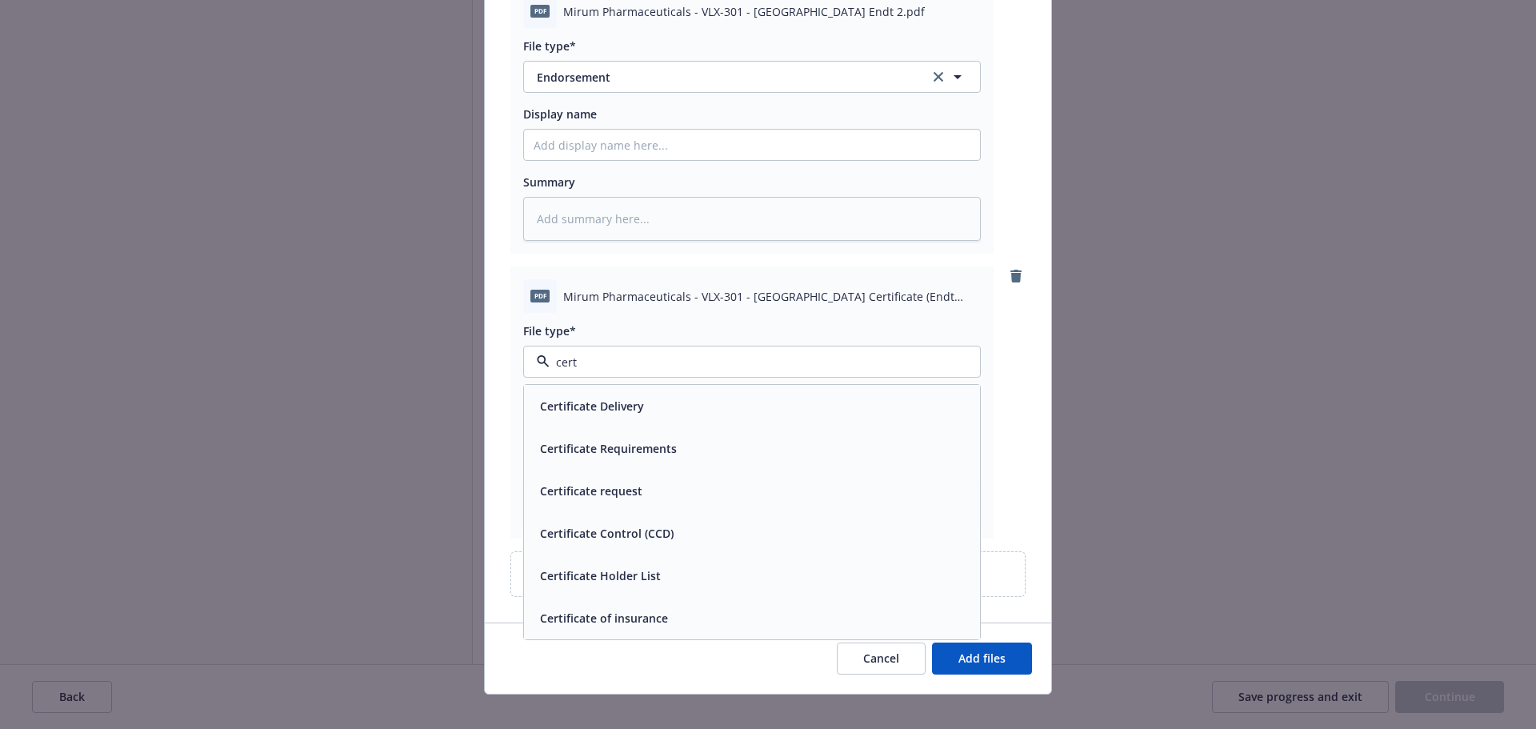
click at [742, 597] on div "Certificate of insurance" at bounding box center [752, 618] width 456 height 42
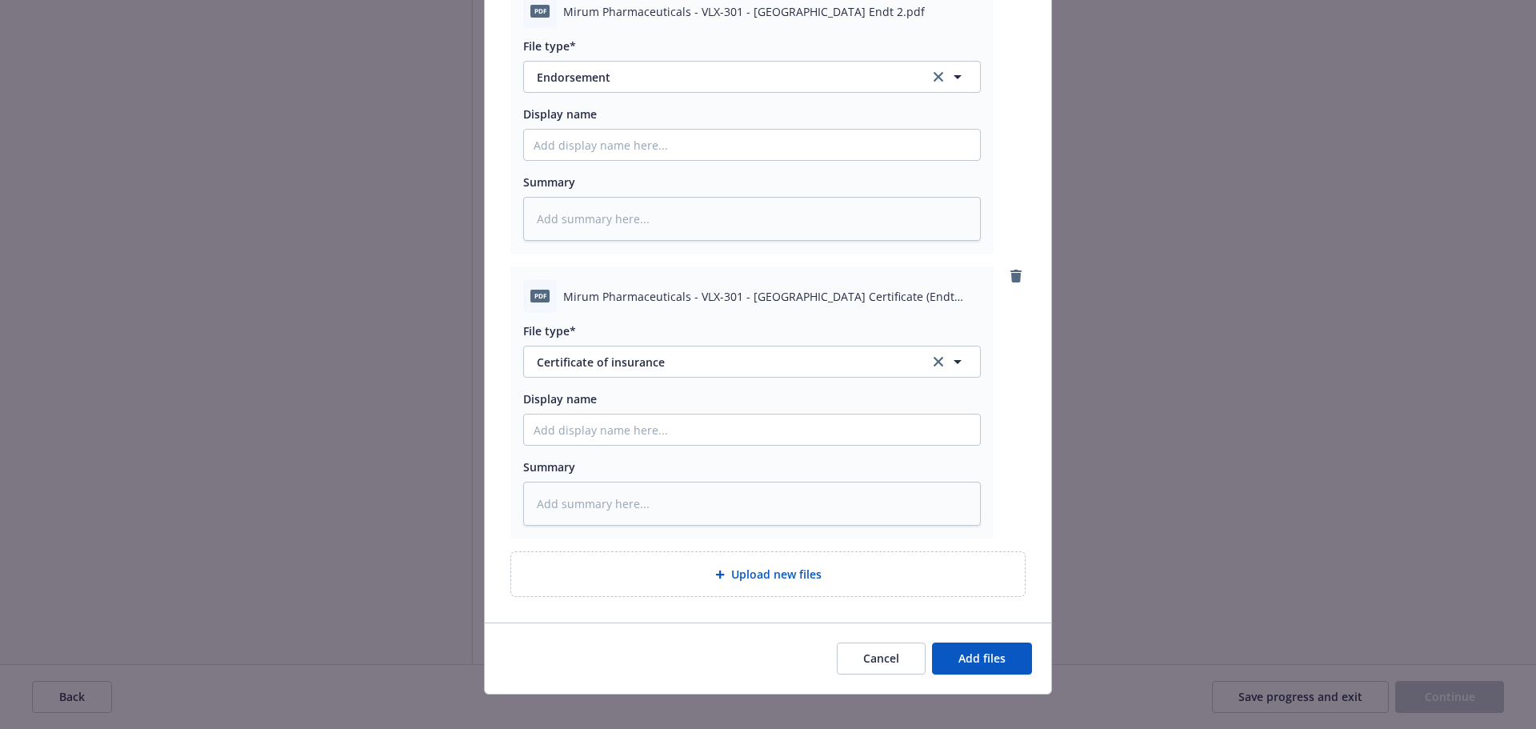
type textarea "x"
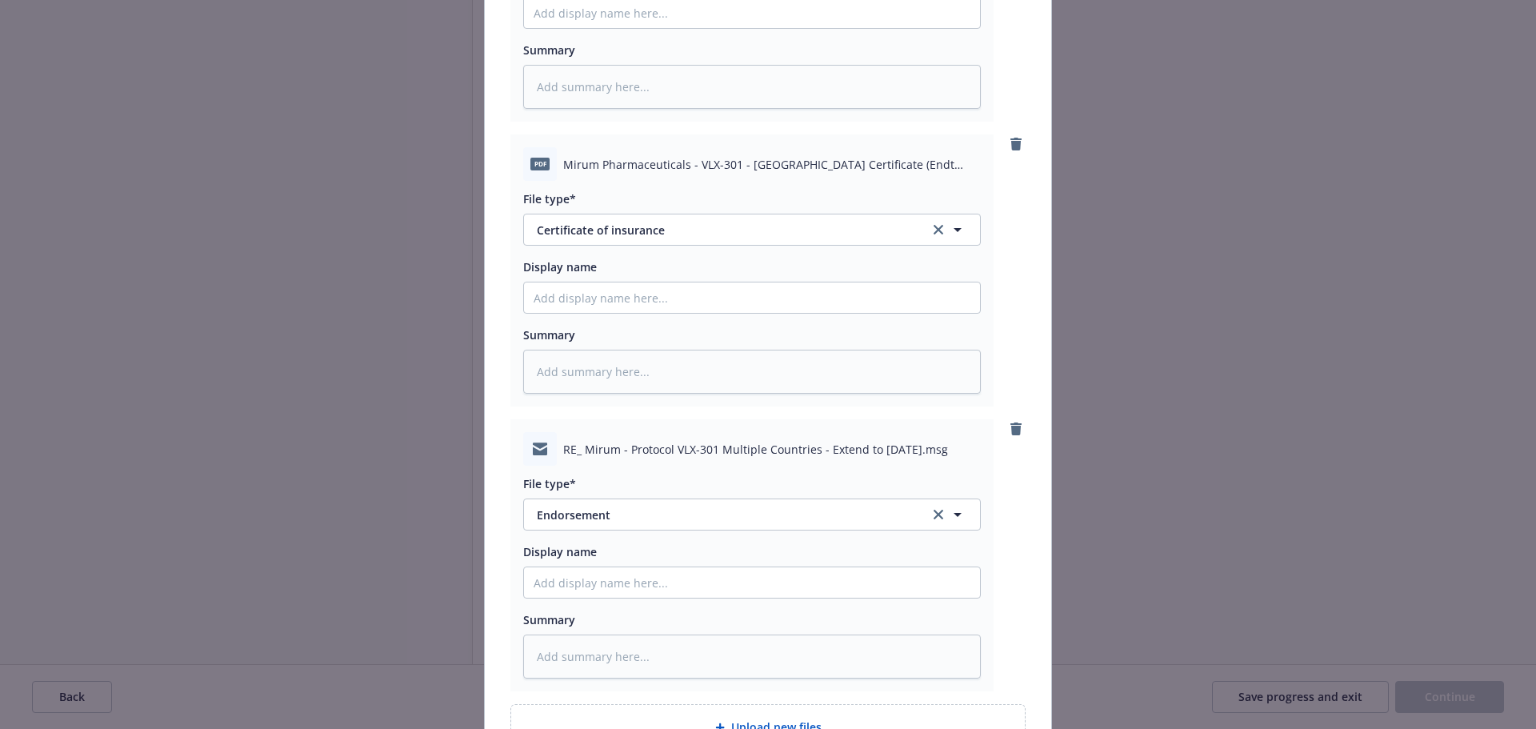
scroll to position [507, 0]
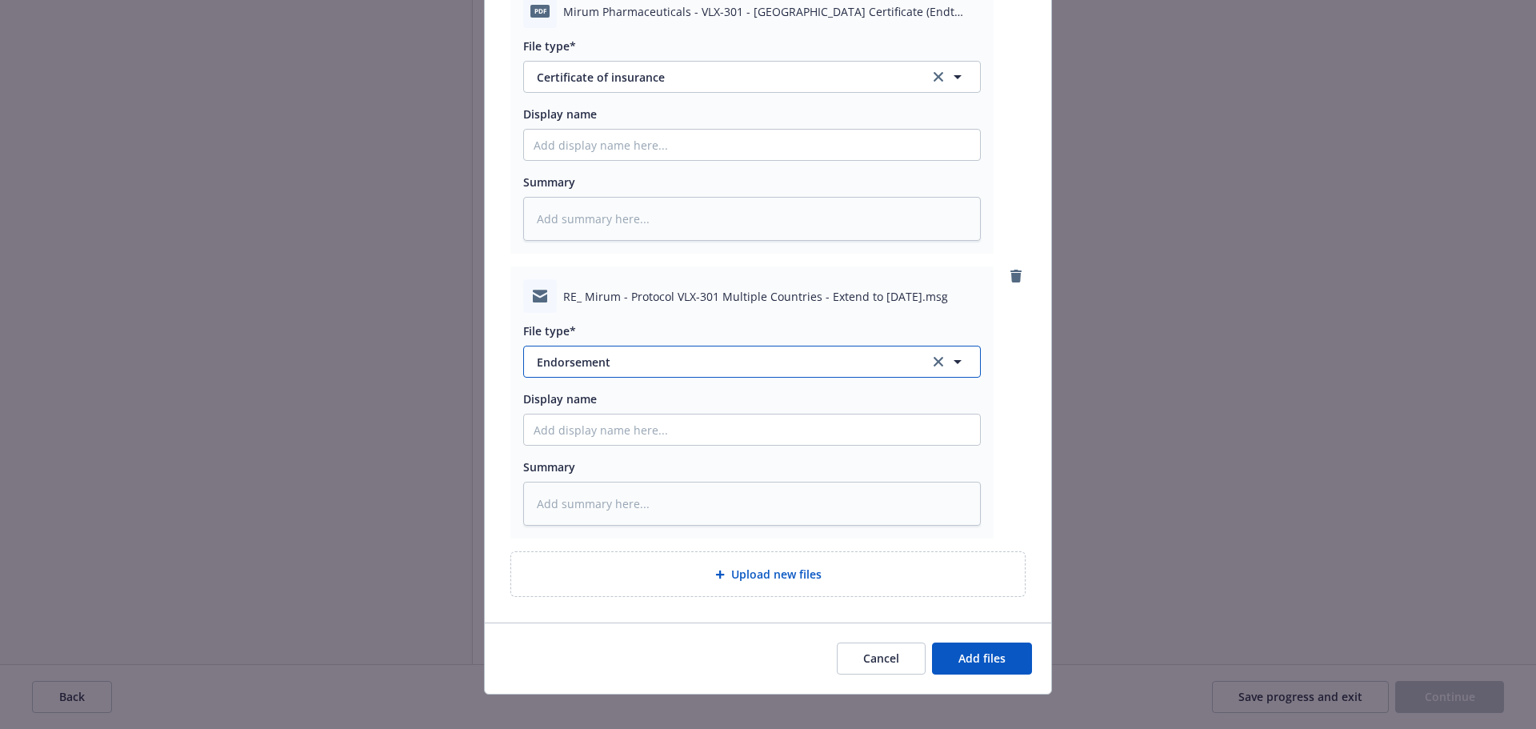
click at [638, 354] on span "Endorsement" at bounding box center [722, 362] width 370 height 17
type input "em"
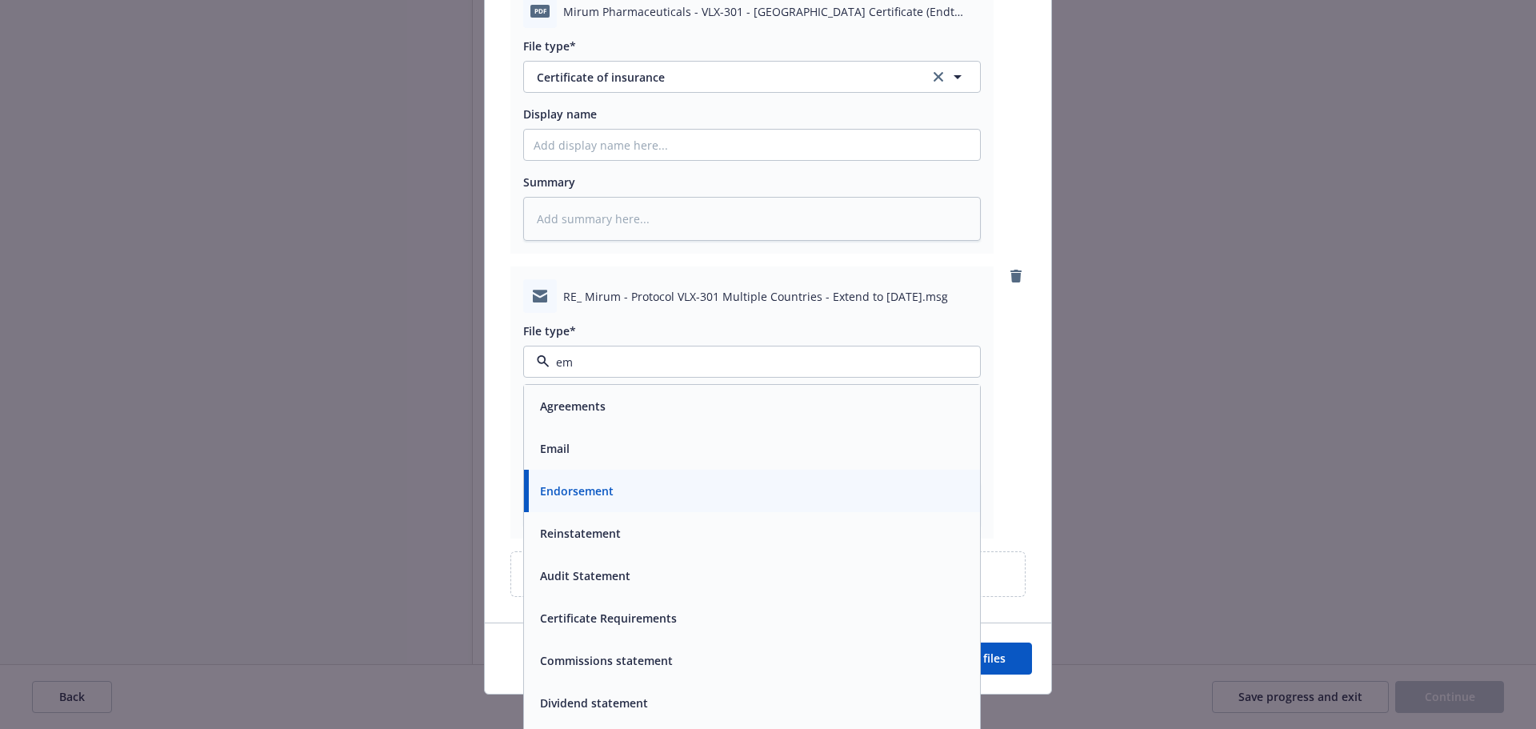
drag, startPoint x: 610, startPoint y: 441, endPoint x: 616, endPoint y: 434, distance: 8.5
click at [609, 440] on div "Email" at bounding box center [752, 448] width 437 height 23
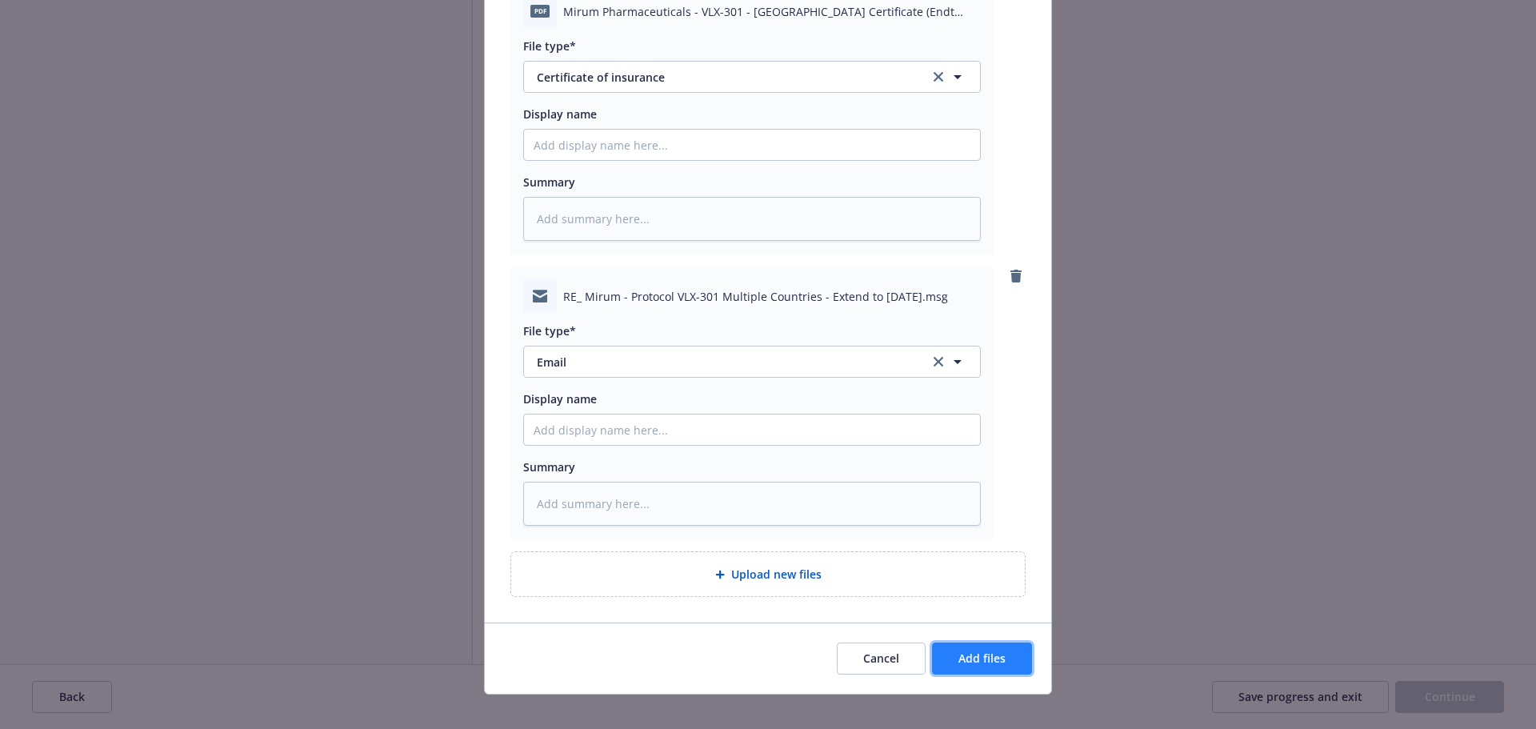
click at [1010, 642] on button "Add files" at bounding box center [982, 658] width 100 height 32
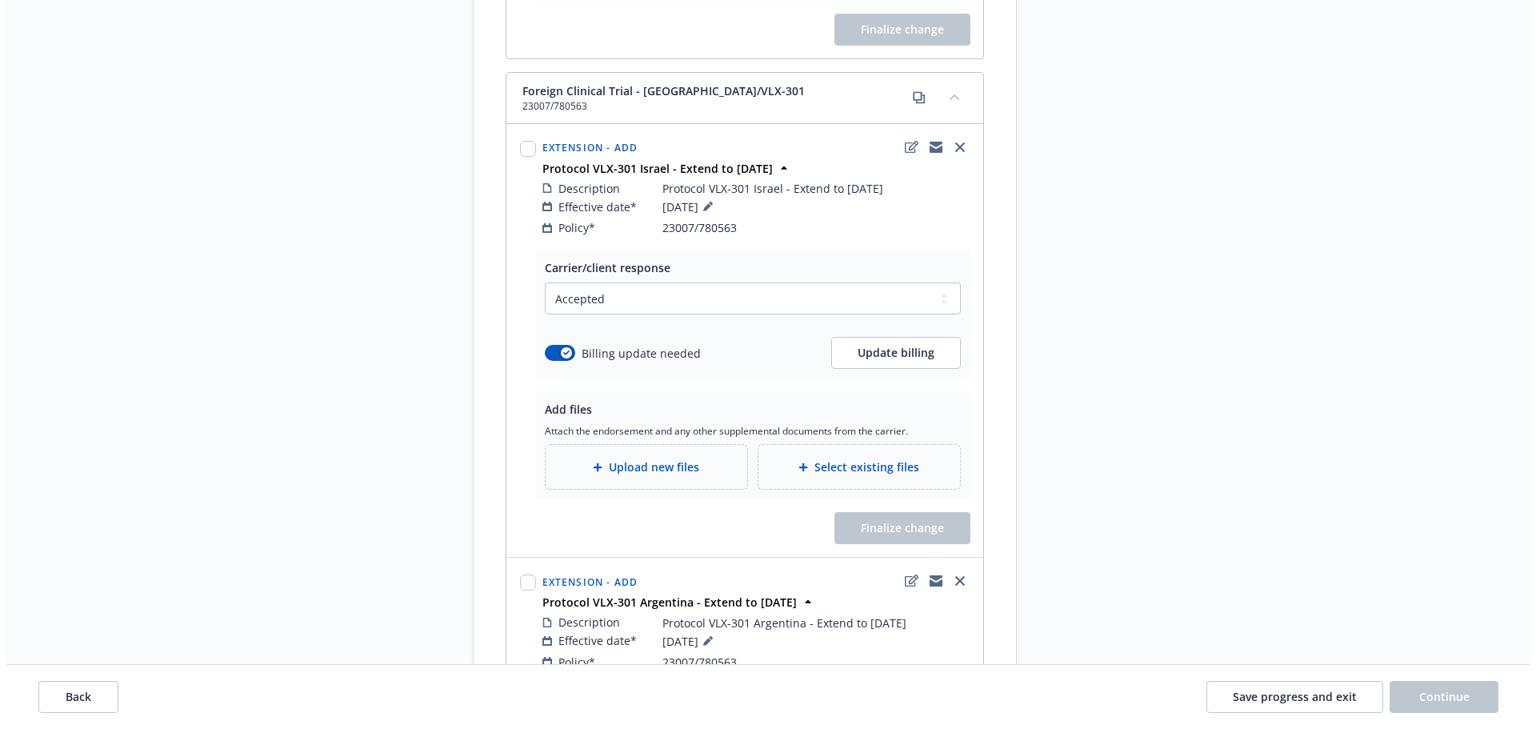
scroll to position [2720, 0]
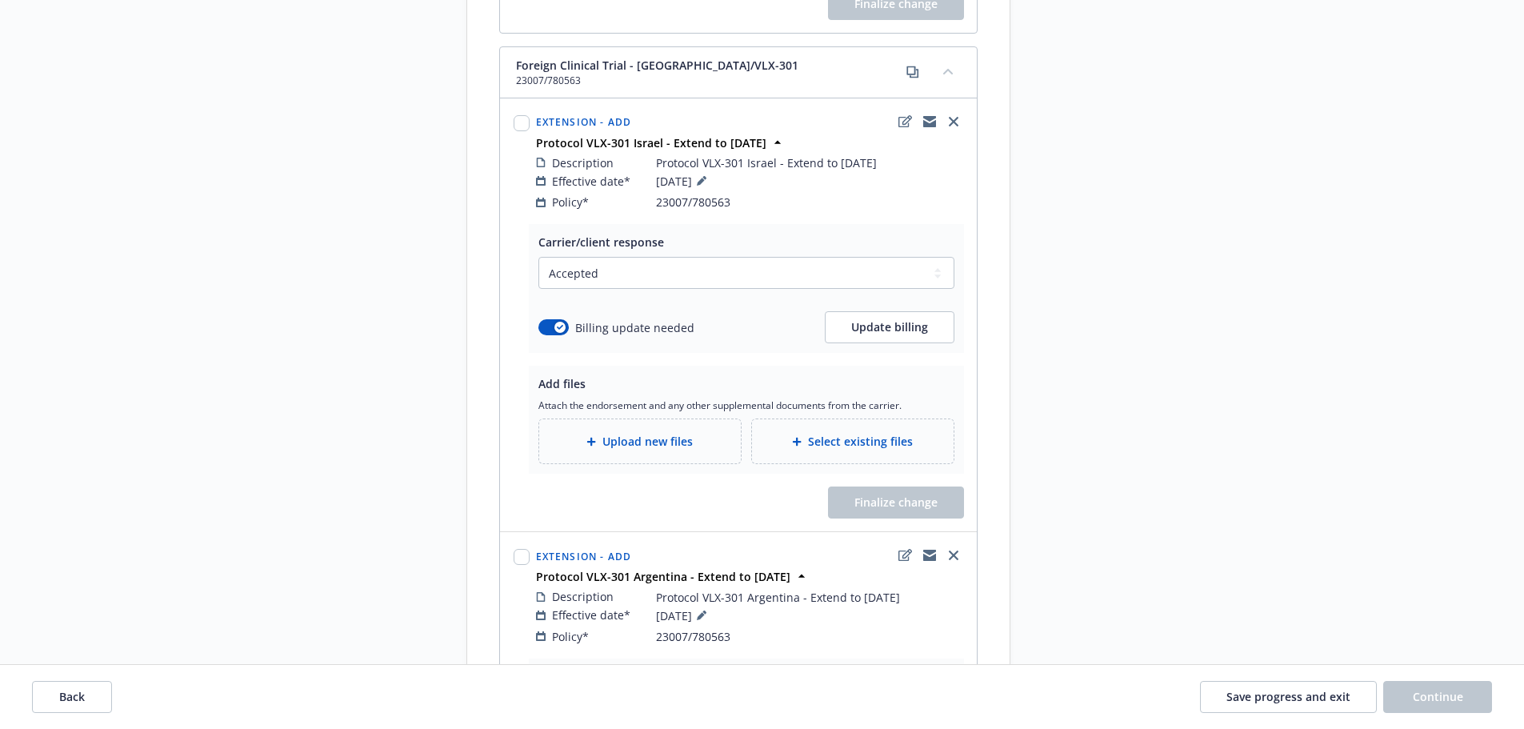
click at [692, 433] on span "Upload new files" at bounding box center [647, 441] width 90 height 17
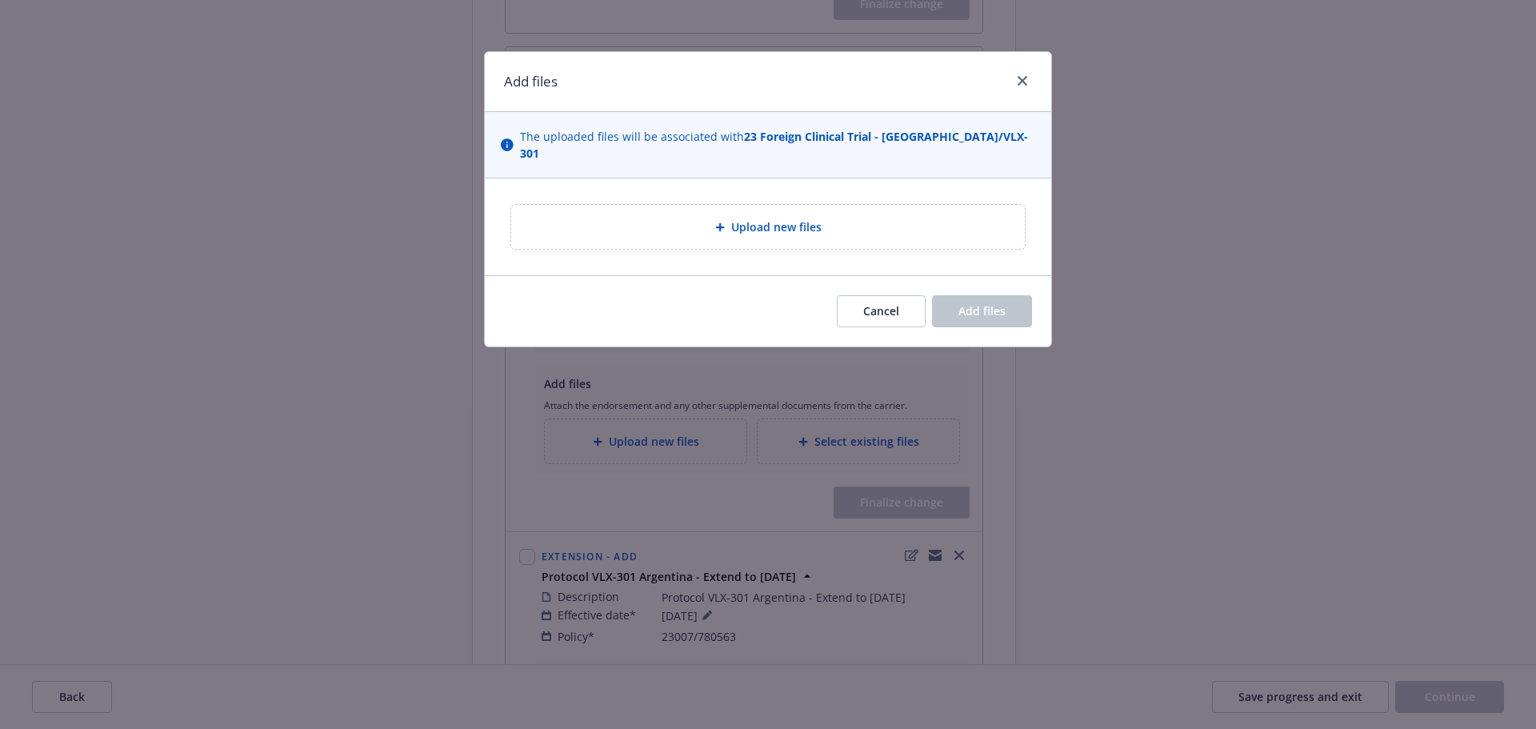
type textarea "x"
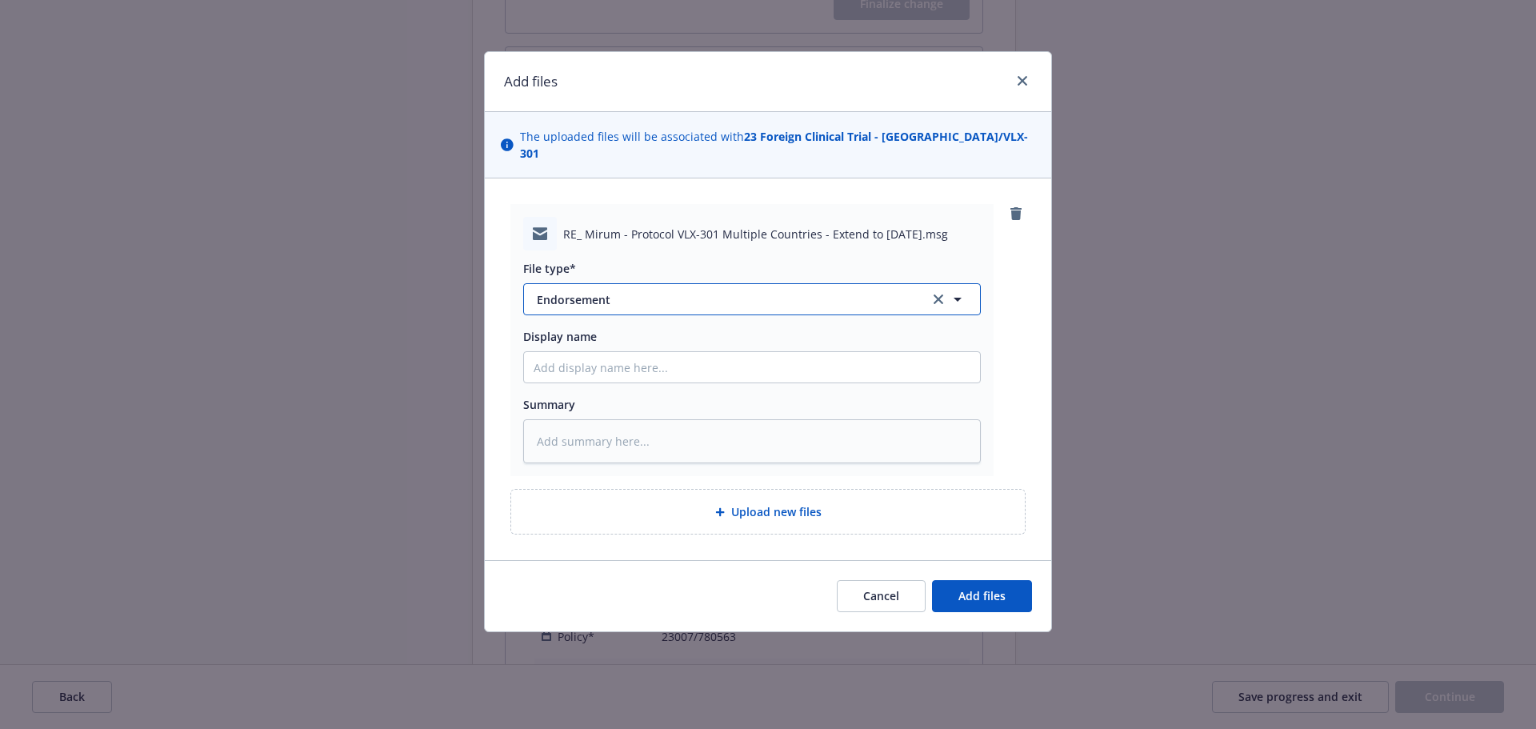
click at [682, 291] on span "Endorsement" at bounding box center [722, 299] width 370 height 17
type input "em"
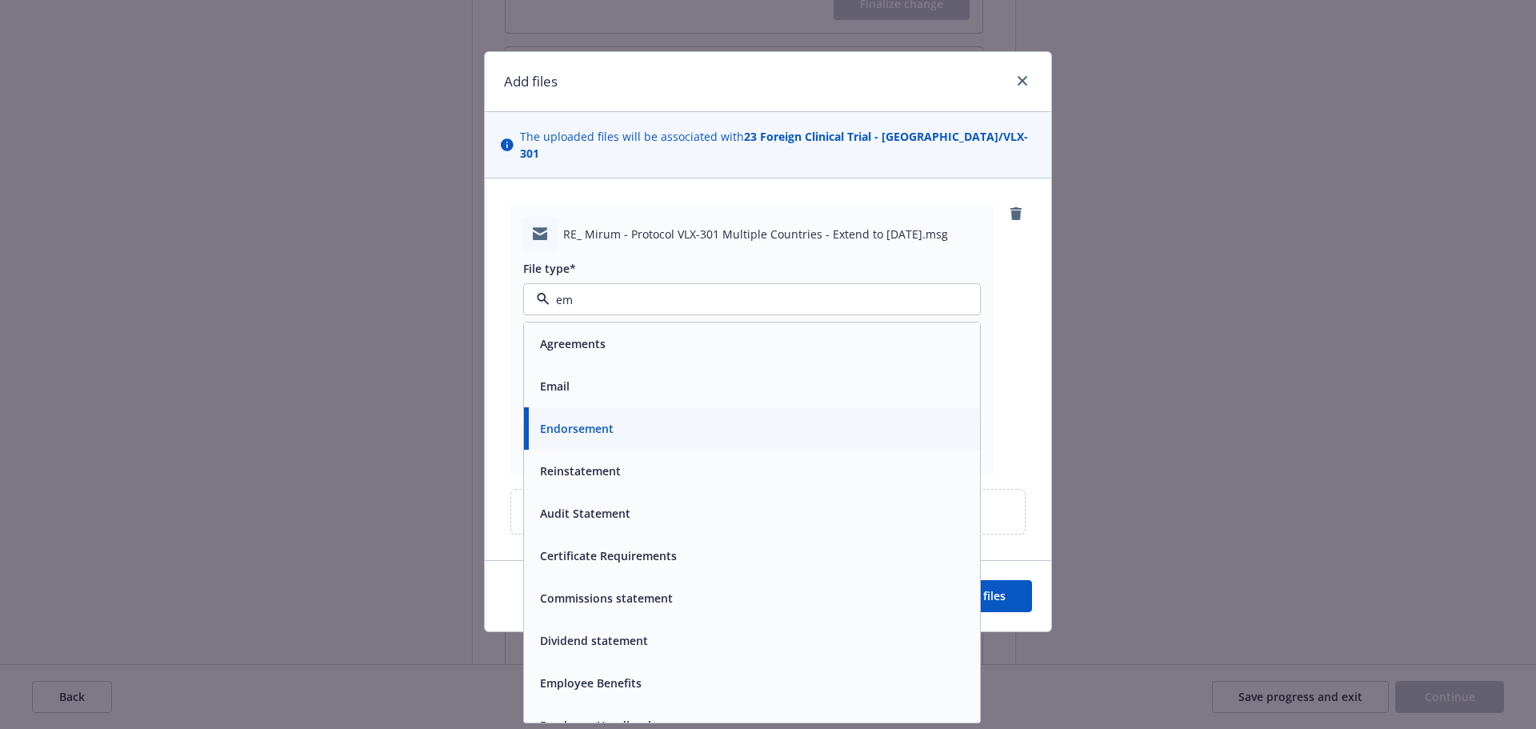
click at [637, 374] on div "Email" at bounding box center [752, 385] width 437 height 23
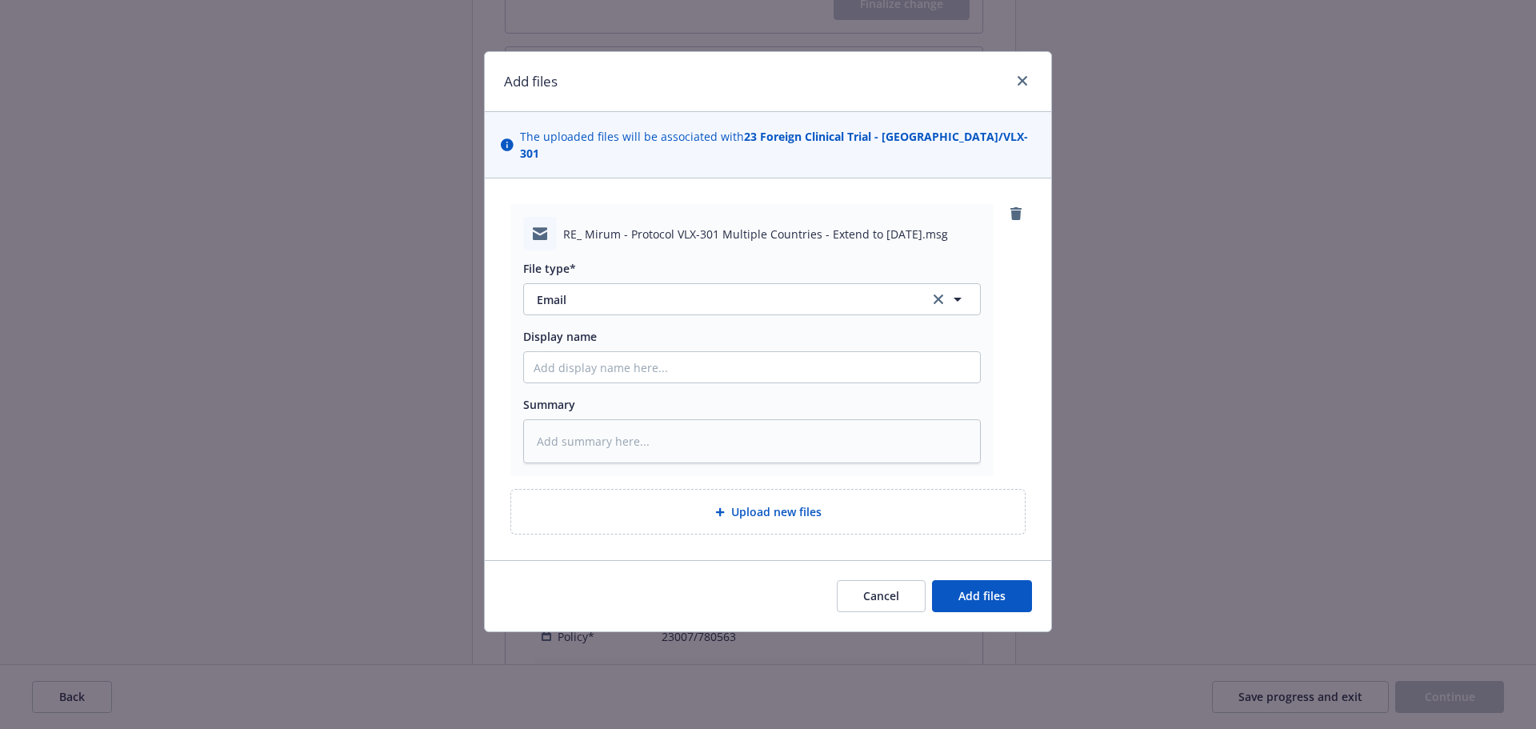
type textarea "x"
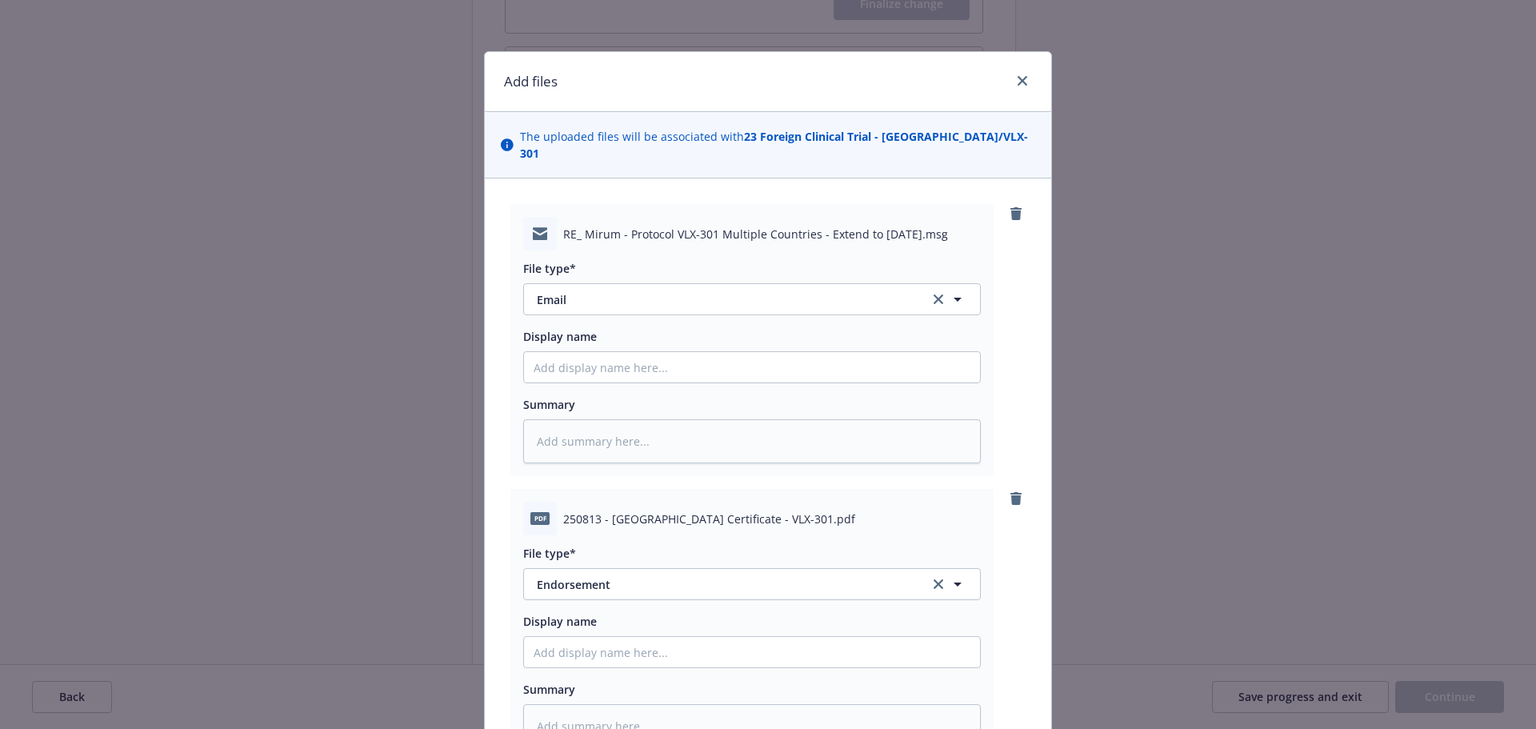
scroll to position [160, 0]
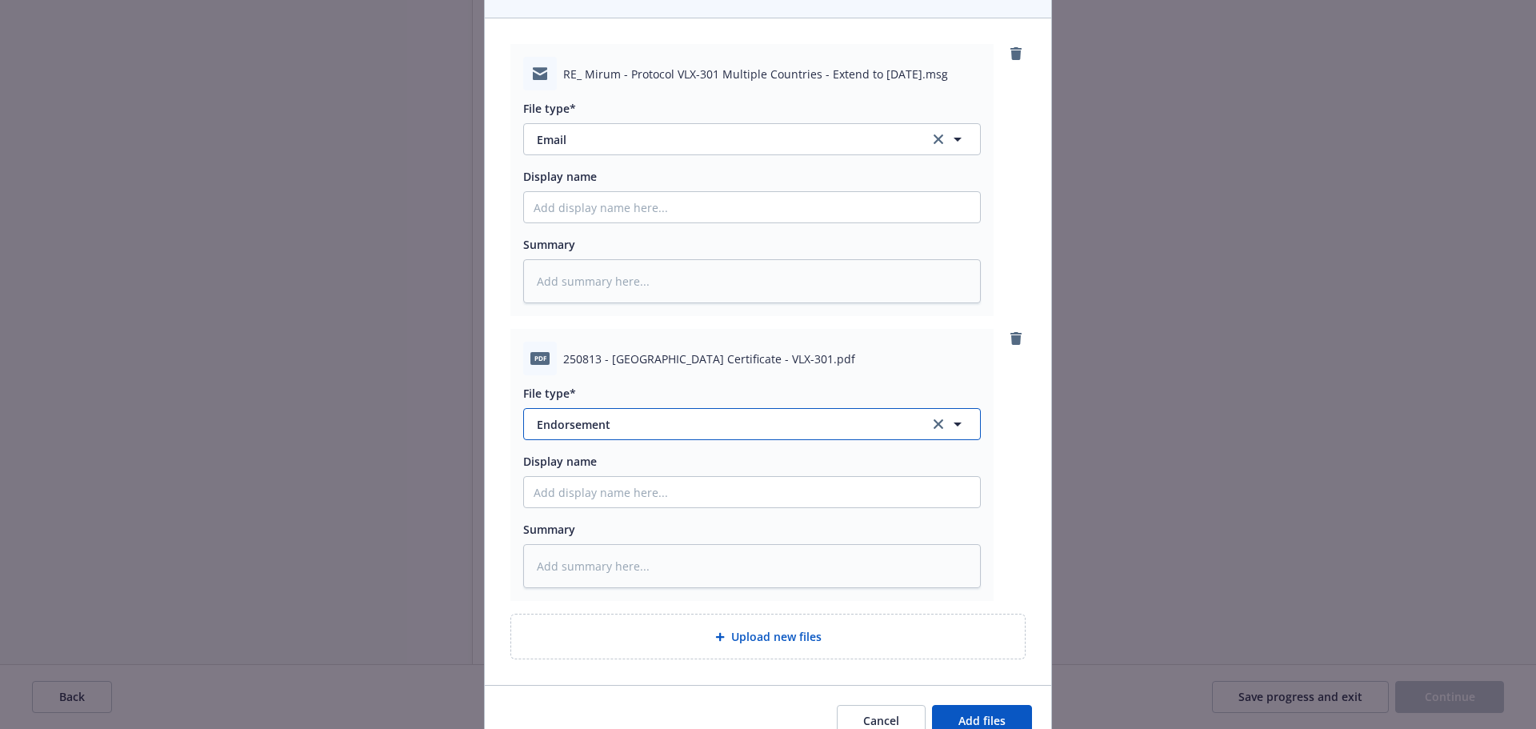
click at [637, 416] on span "Endorsement" at bounding box center [722, 424] width 370 height 17
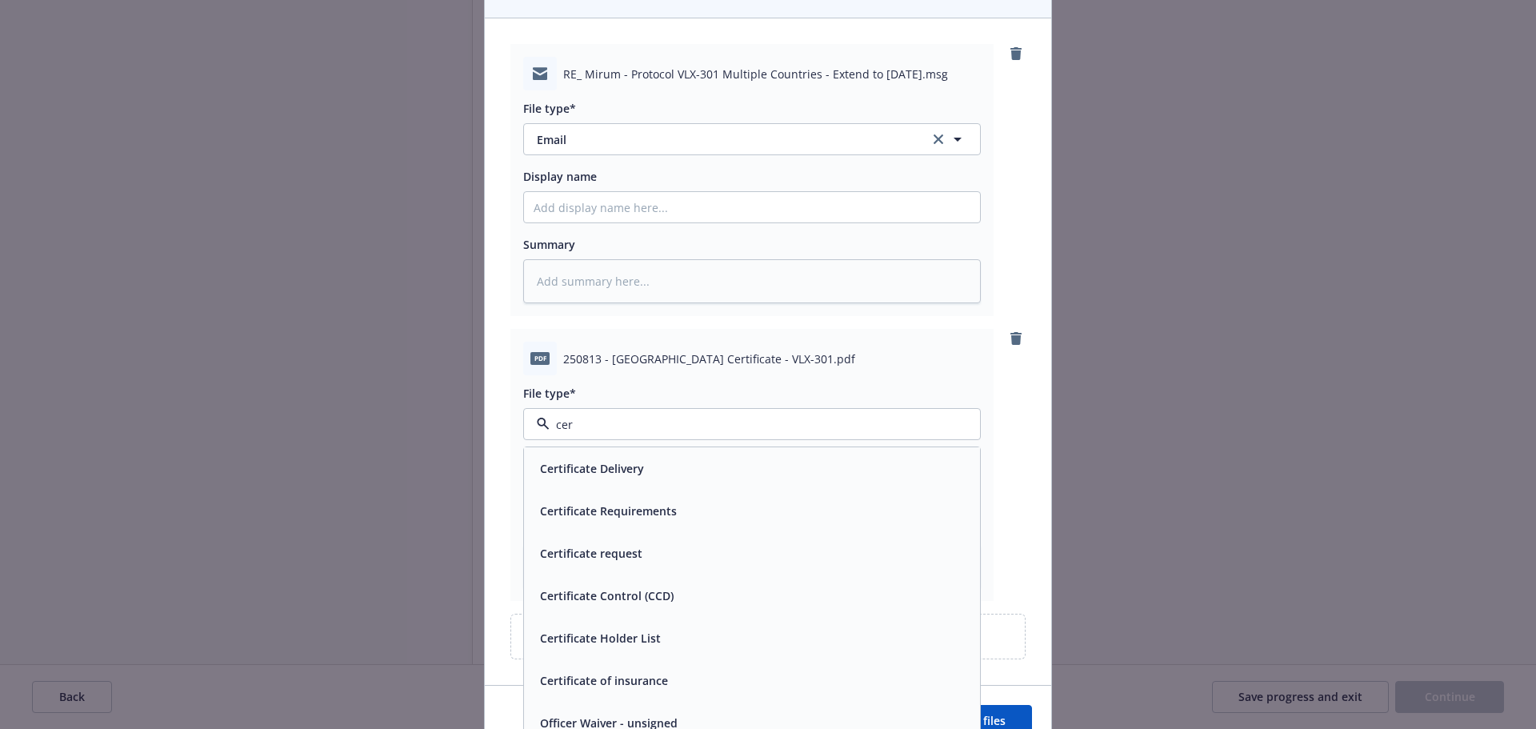
type input "cert"
click at [718, 669] on div "Certificate of insurance" at bounding box center [752, 680] width 437 height 23
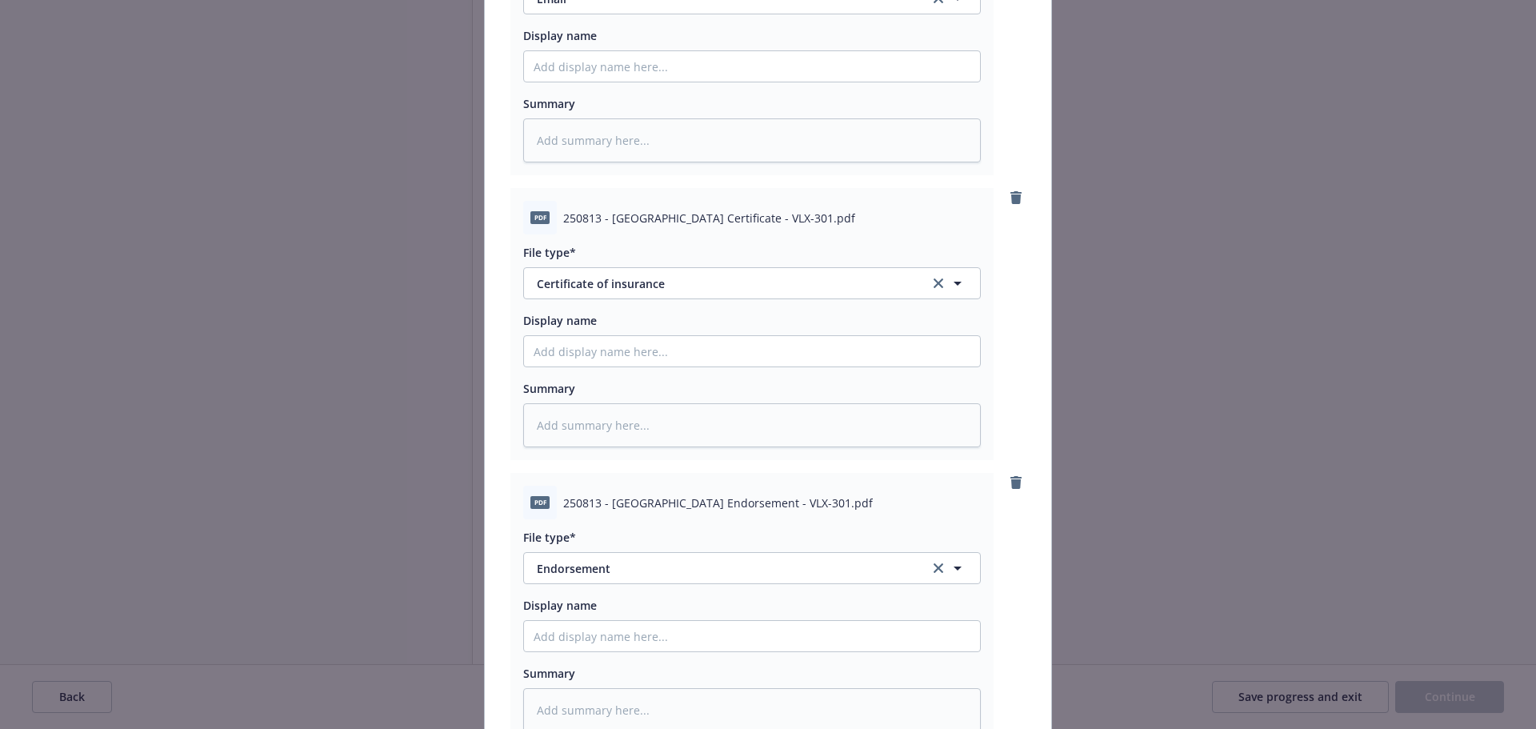
scroll to position [507, 0]
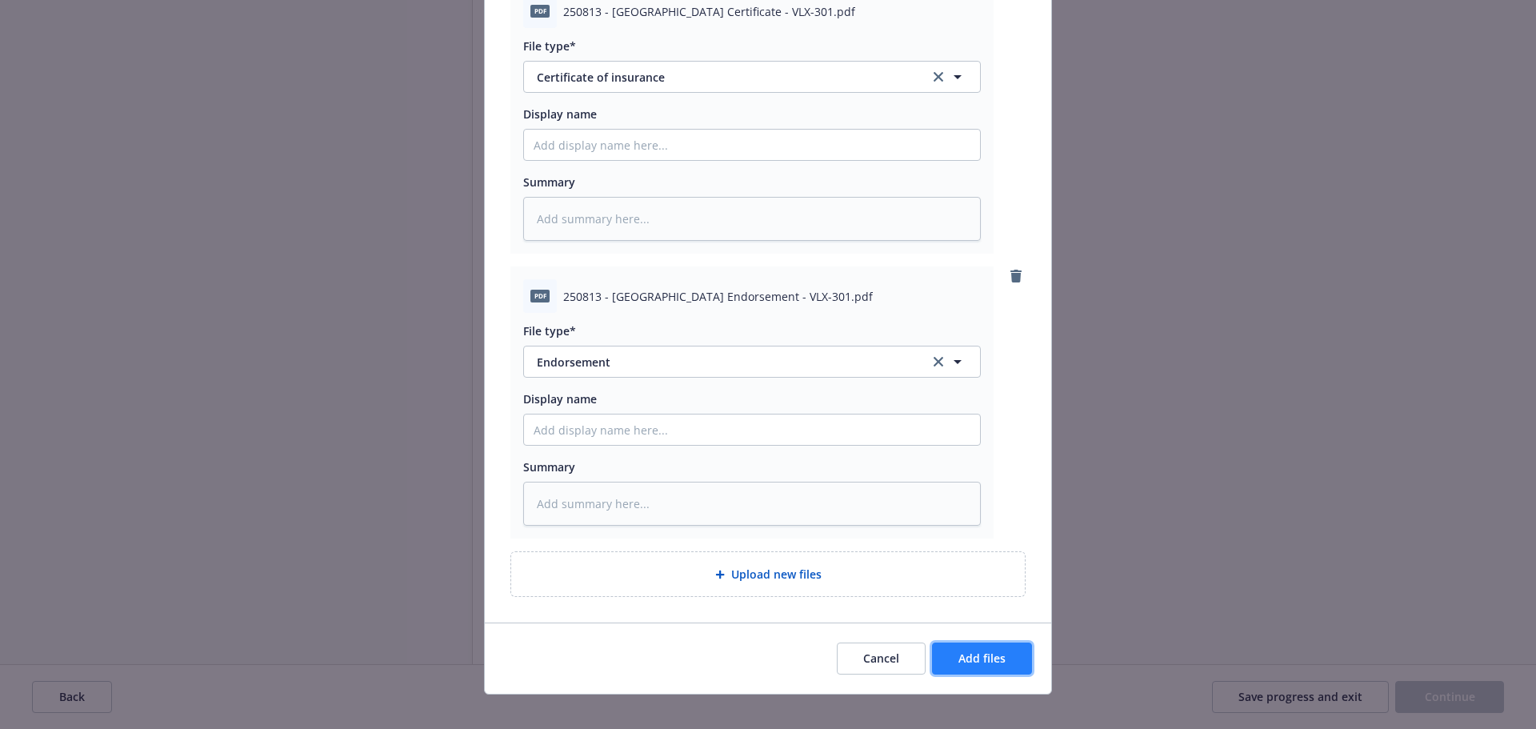
click at [997, 642] on button "Add files" at bounding box center [982, 658] width 100 height 32
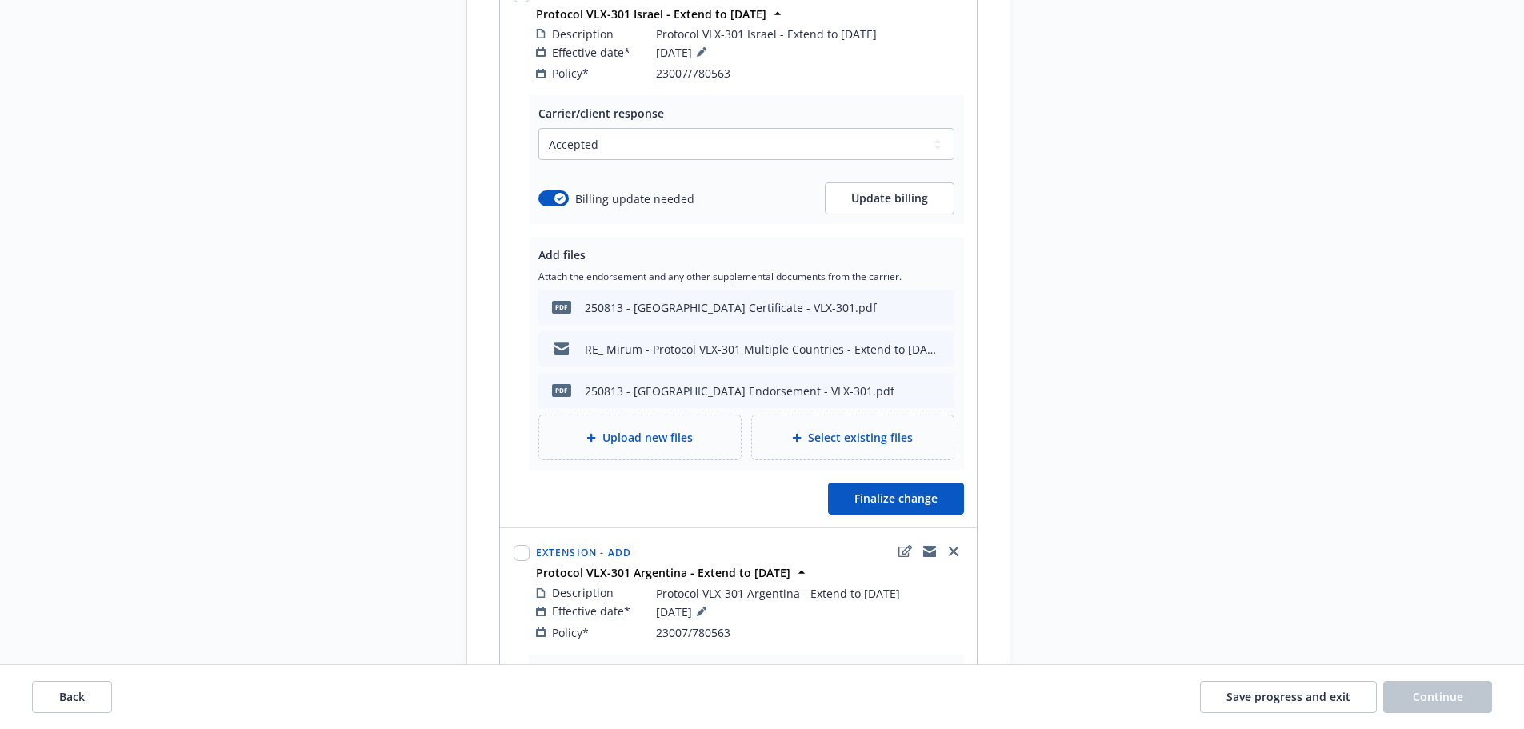
scroll to position [2848, 0]
click at [801, 300] on div "250813 - Argentina Certificate - VLX-301.pdf" at bounding box center [731, 308] width 292 height 17
click at [890, 294] on div "pdf 250813 - Argentina Certificate - VLX-301.pdf" at bounding box center [746, 307] width 416 height 35
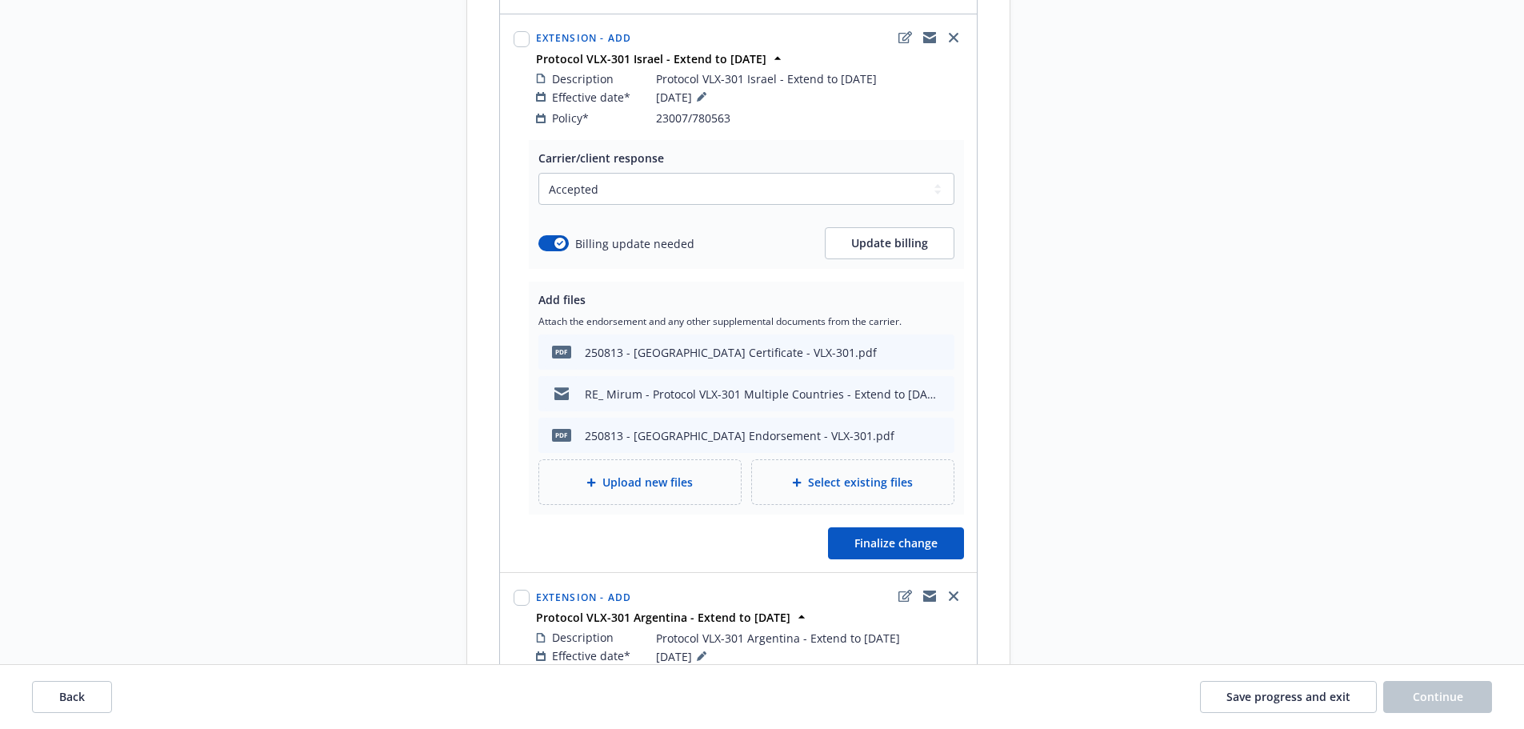
scroll to position [2688, 0]
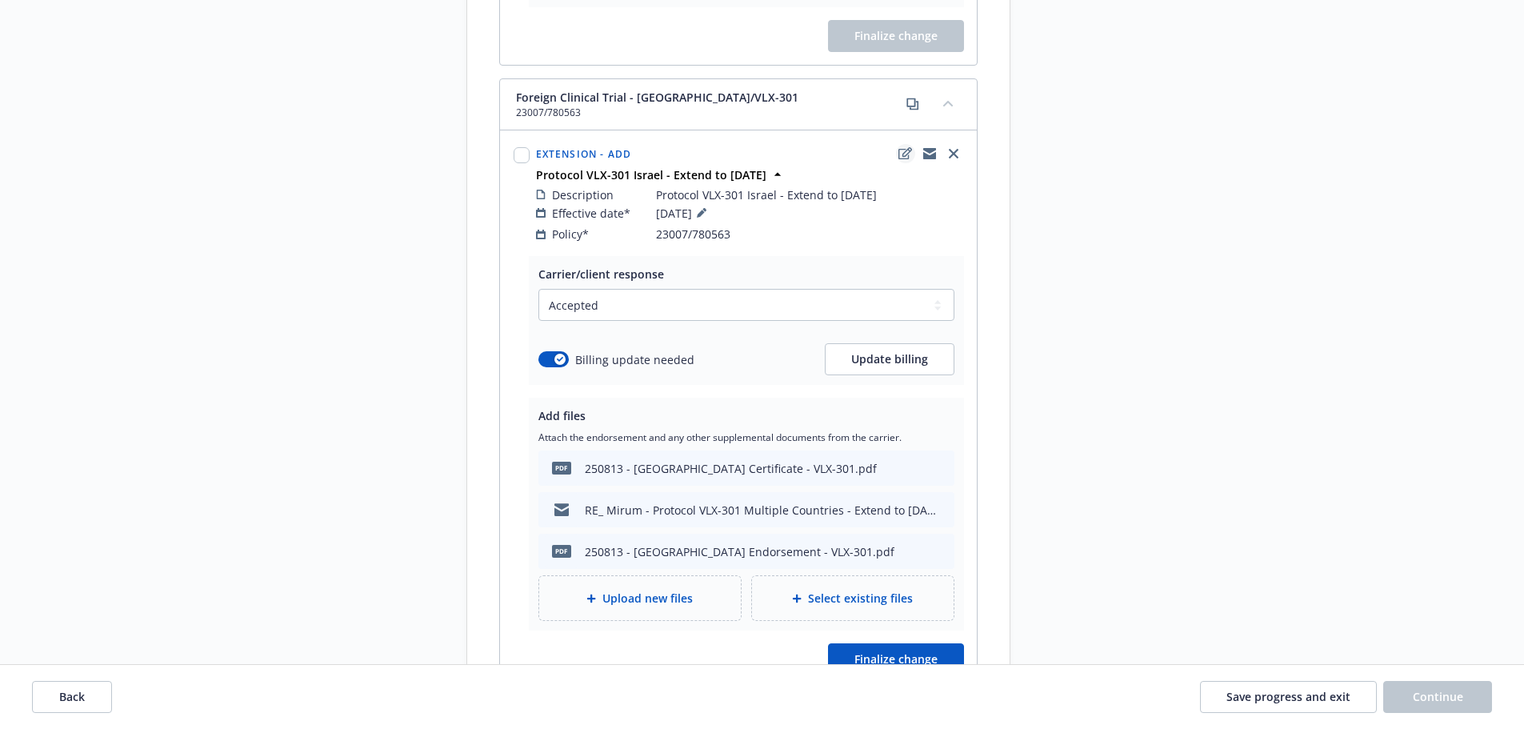
click at [908, 147] on icon "edit" at bounding box center [905, 153] width 14 height 12
type textarea "x"
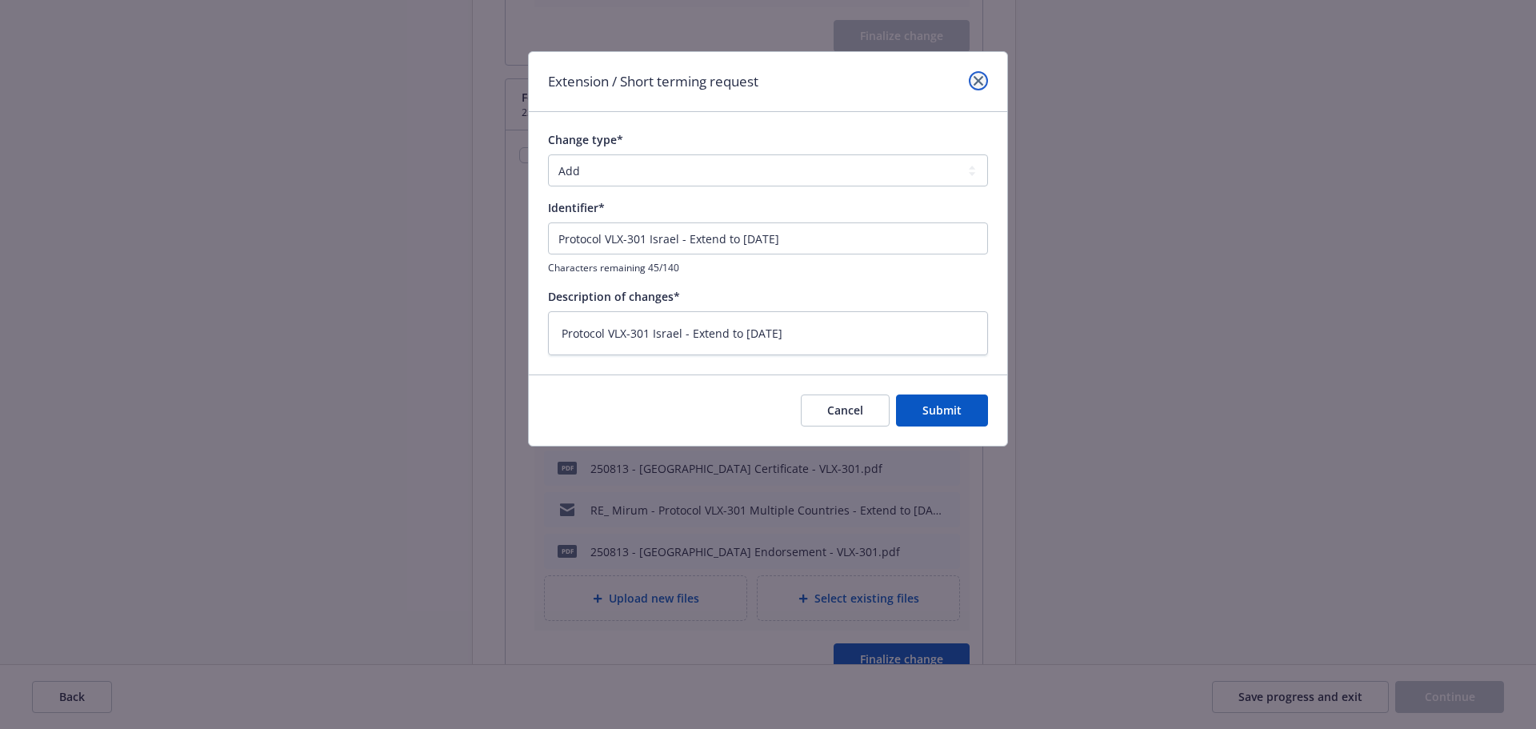
click at [983, 74] on link "close" at bounding box center [978, 80] width 19 height 19
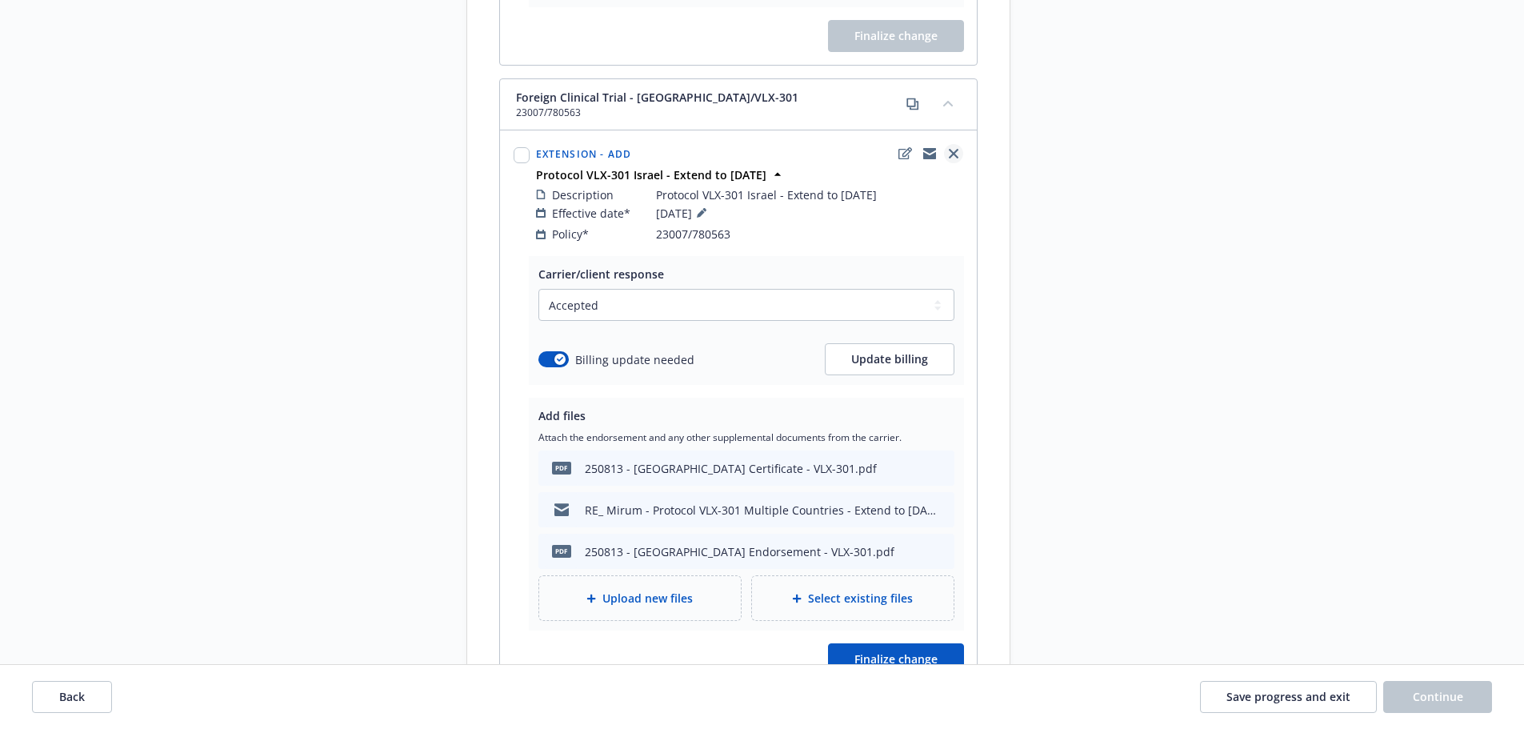
click at [957, 149] on icon "close" at bounding box center [954, 154] width 10 height 10
select select "ACCEPTED"
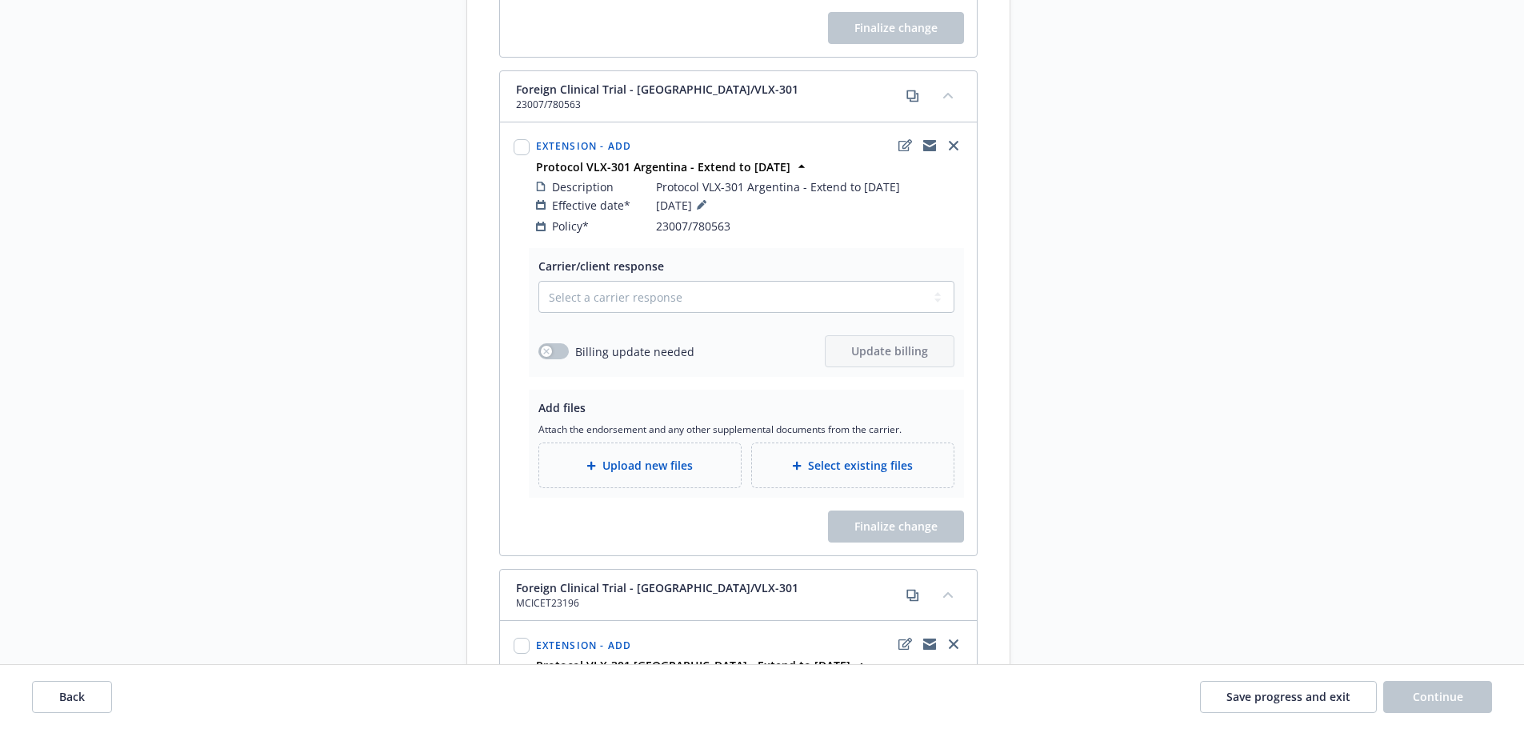
scroll to position [2608, 0]
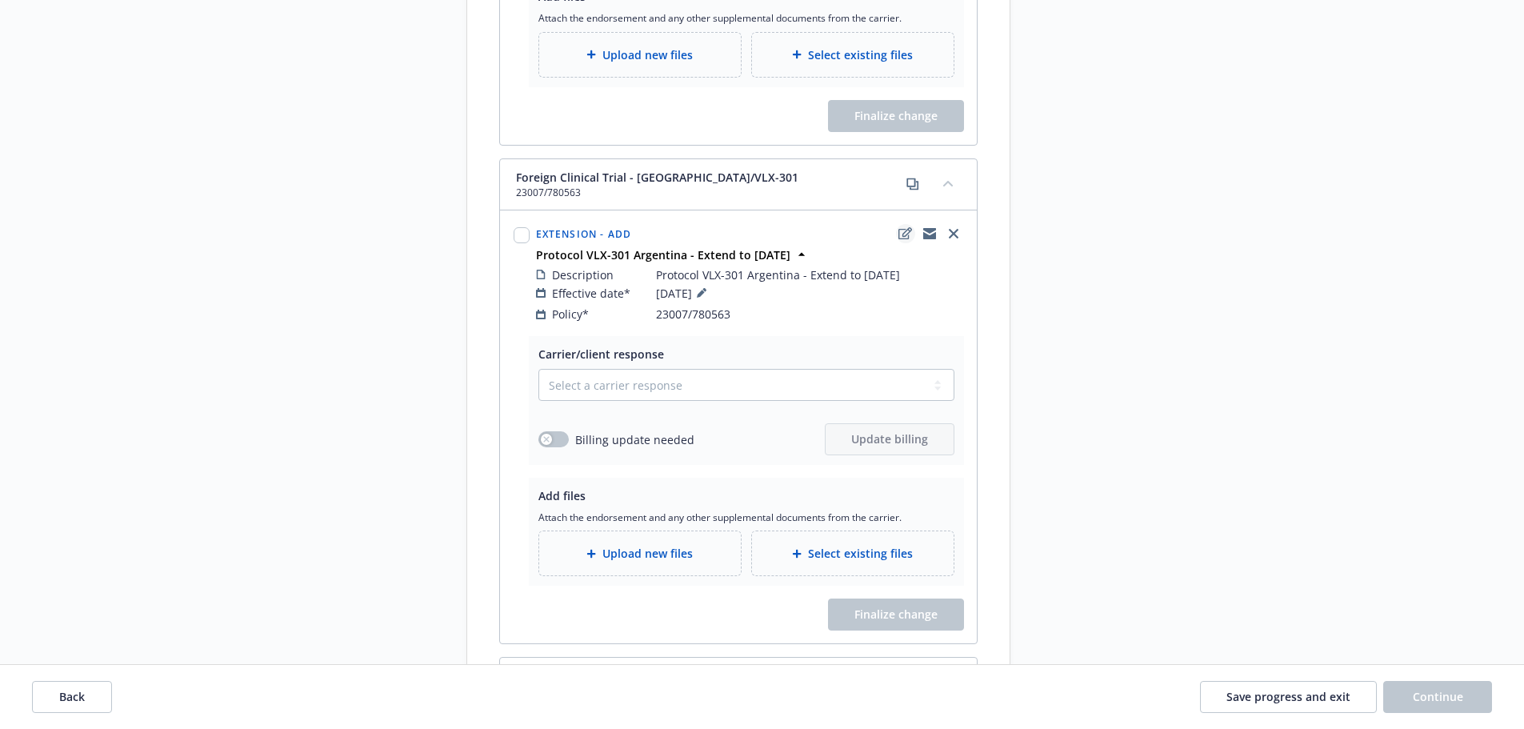
click at [898, 227] on icon "edit" at bounding box center [905, 233] width 14 height 13
type textarea "x"
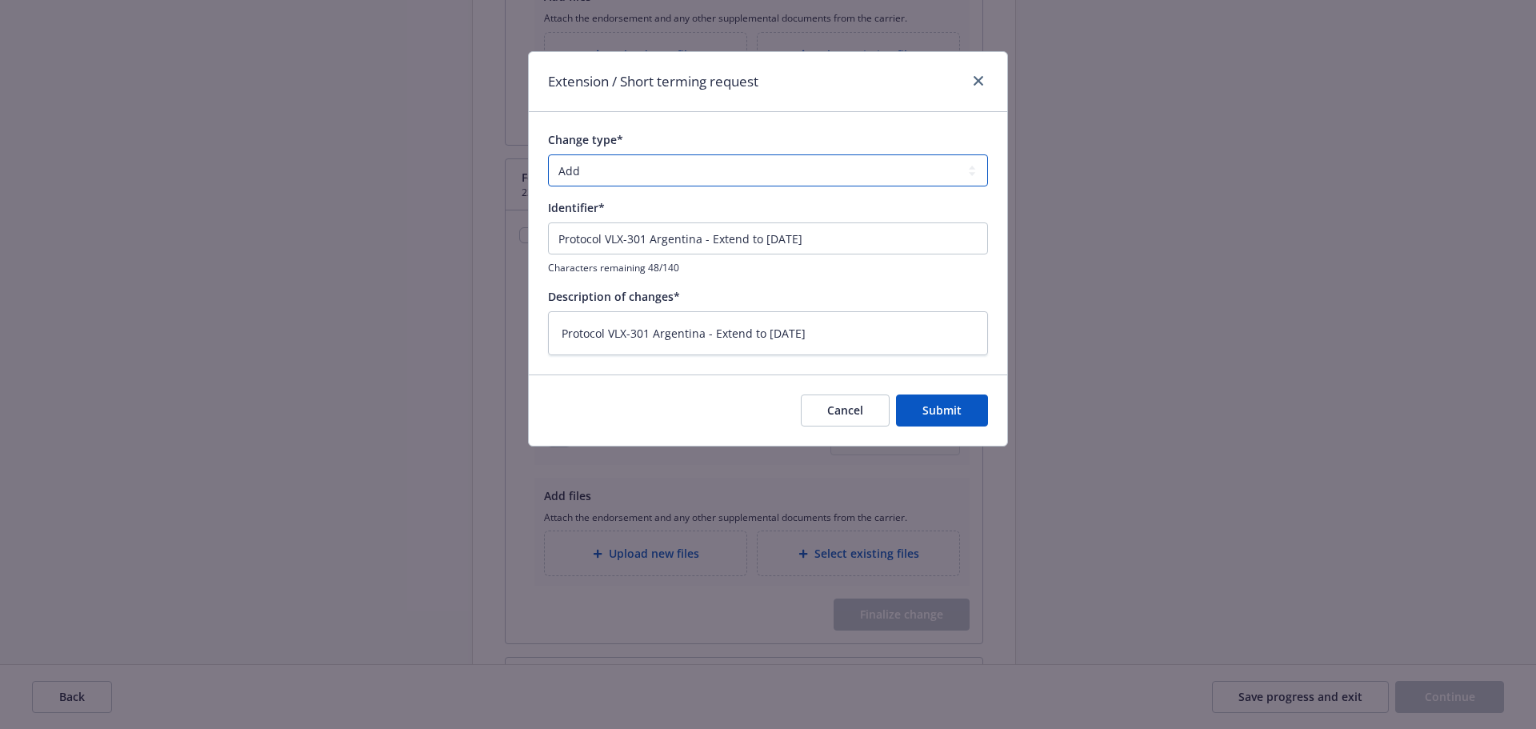
click at [608, 162] on select "Add Audit Change Remove" at bounding box center [768, 170] width 440 height 32
select select "CHANGE"
click at [548, 154] on select "Add Audit Change Remove" at bounding box center [768, 170] width 440 height 32
click at [961, 418] on button "Submit" at bounding box center [942, 410] width 92 height 32
type textarea "x"
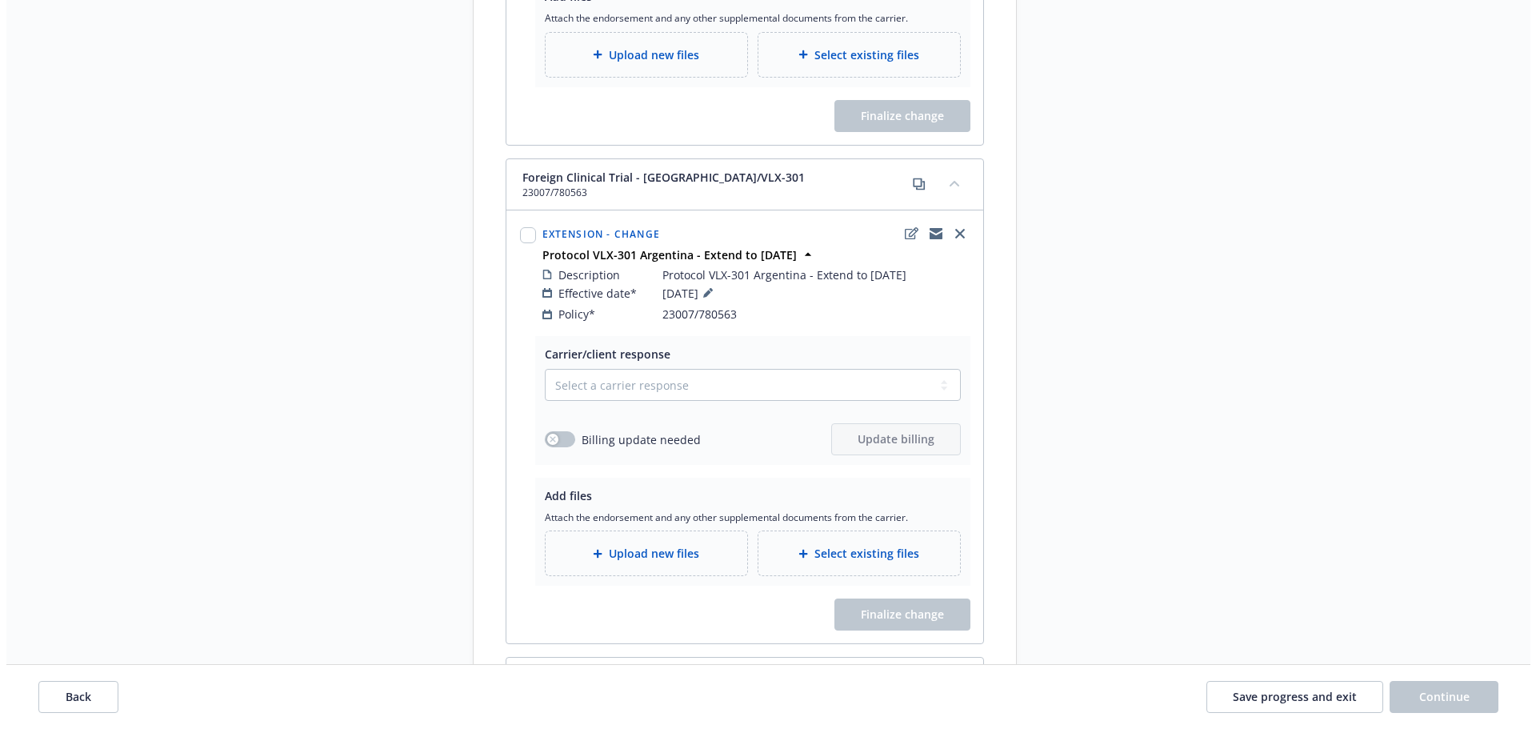
scroll to position [2688, 0]
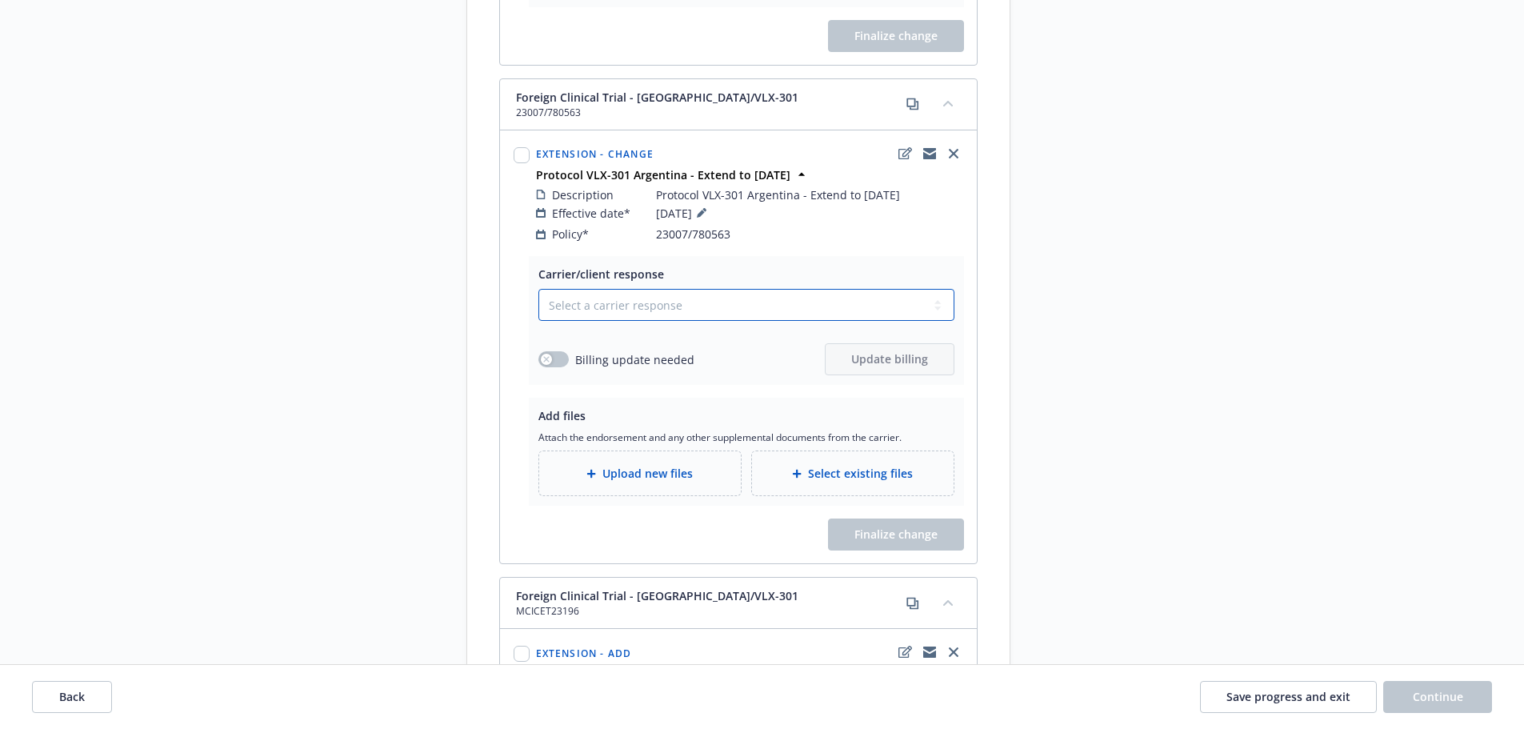
click at [641, 297] on select "Select a carrier response Accepted Accepted with revision No endorsement needed…" at bounding box center [746, 305] width 416 height 32
select select "ACCEPTED"
click at [538, 289] on select "Select a carrier response Accepted Accepted with revision No endorsement needed…" at bounding box center [746, 305] width 416 height 32
click at [661, 468] on div "Upload new files" at bounding box center [640, 473] width 202 height 44
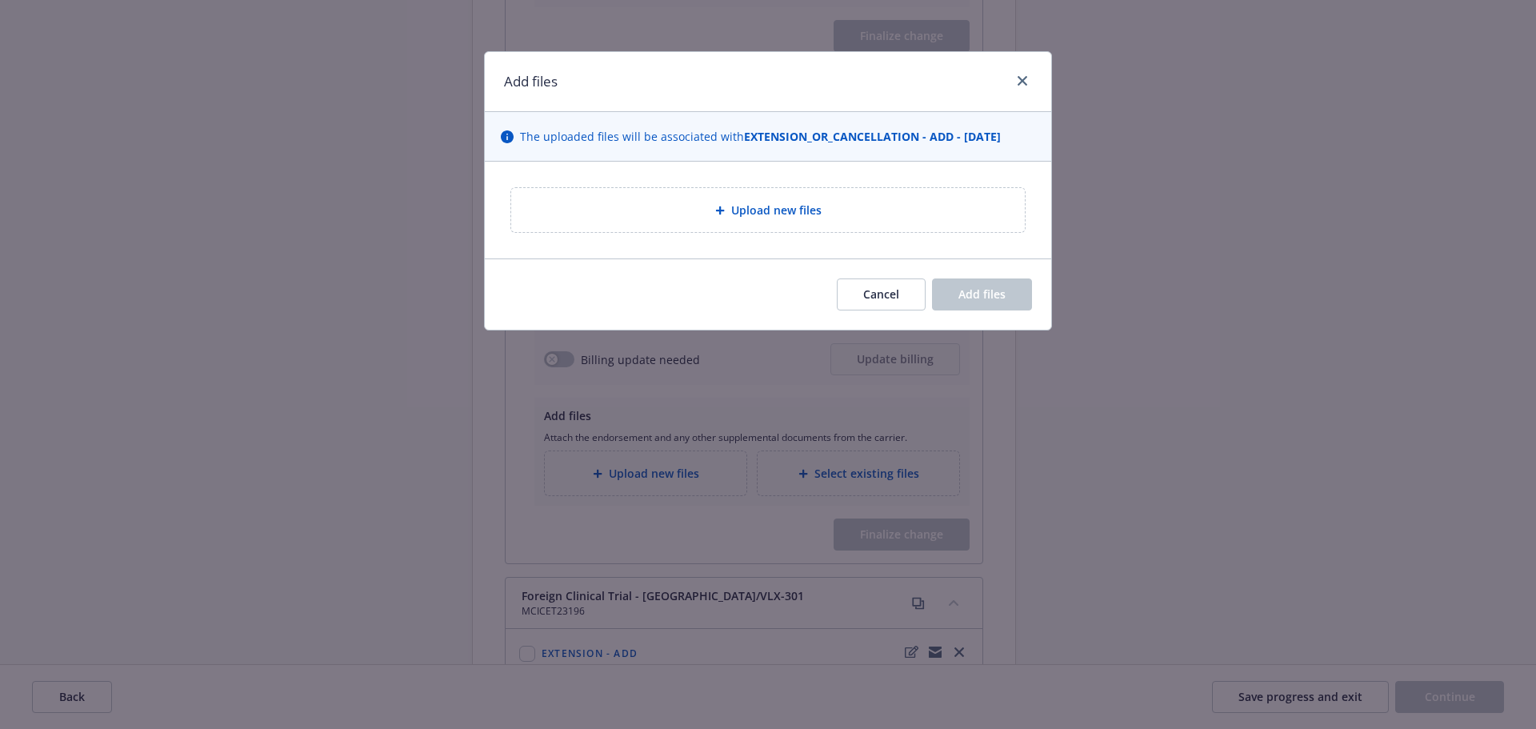
type textarea "x"
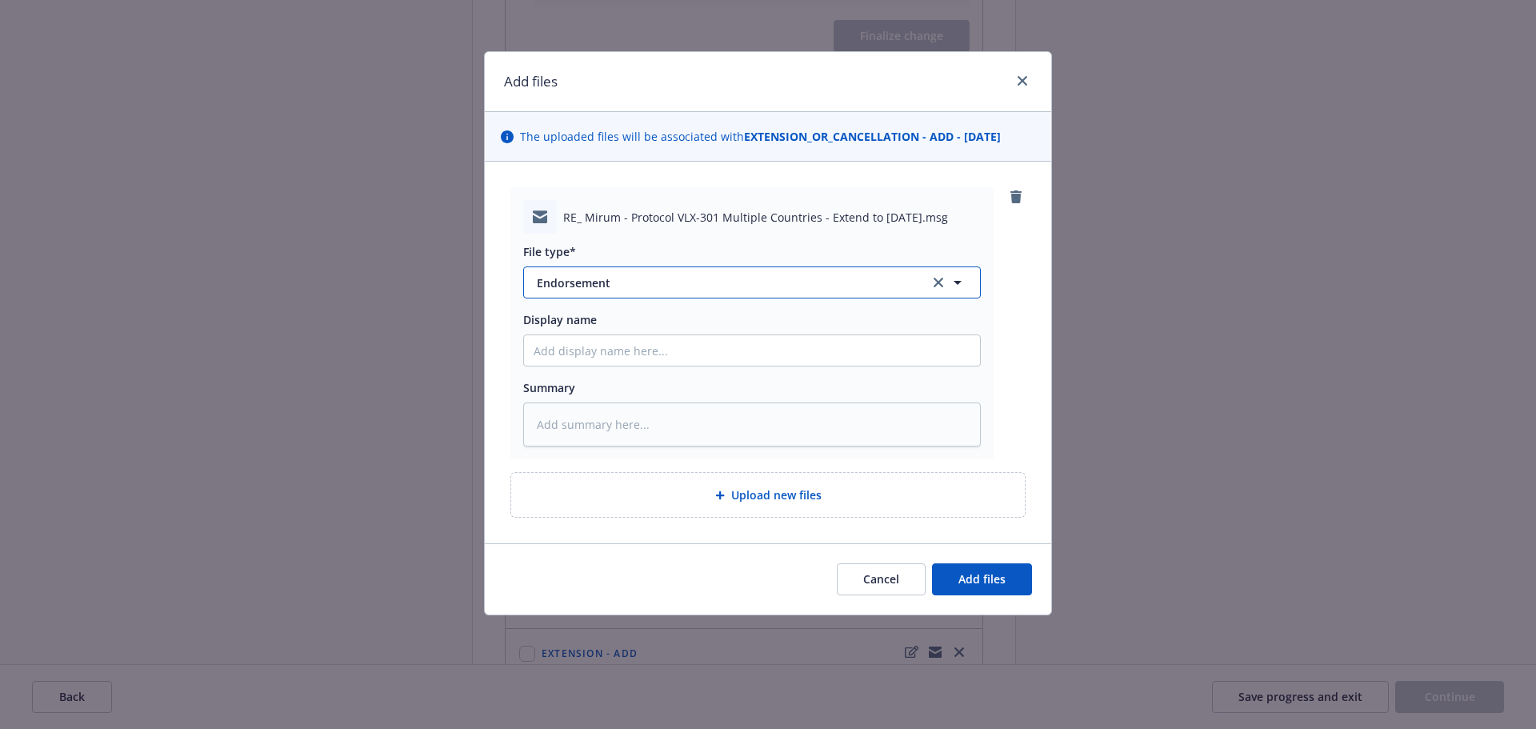
click at [725, 273] on button "Endorsement" at bounding box center [752, 282] width 458 height 32
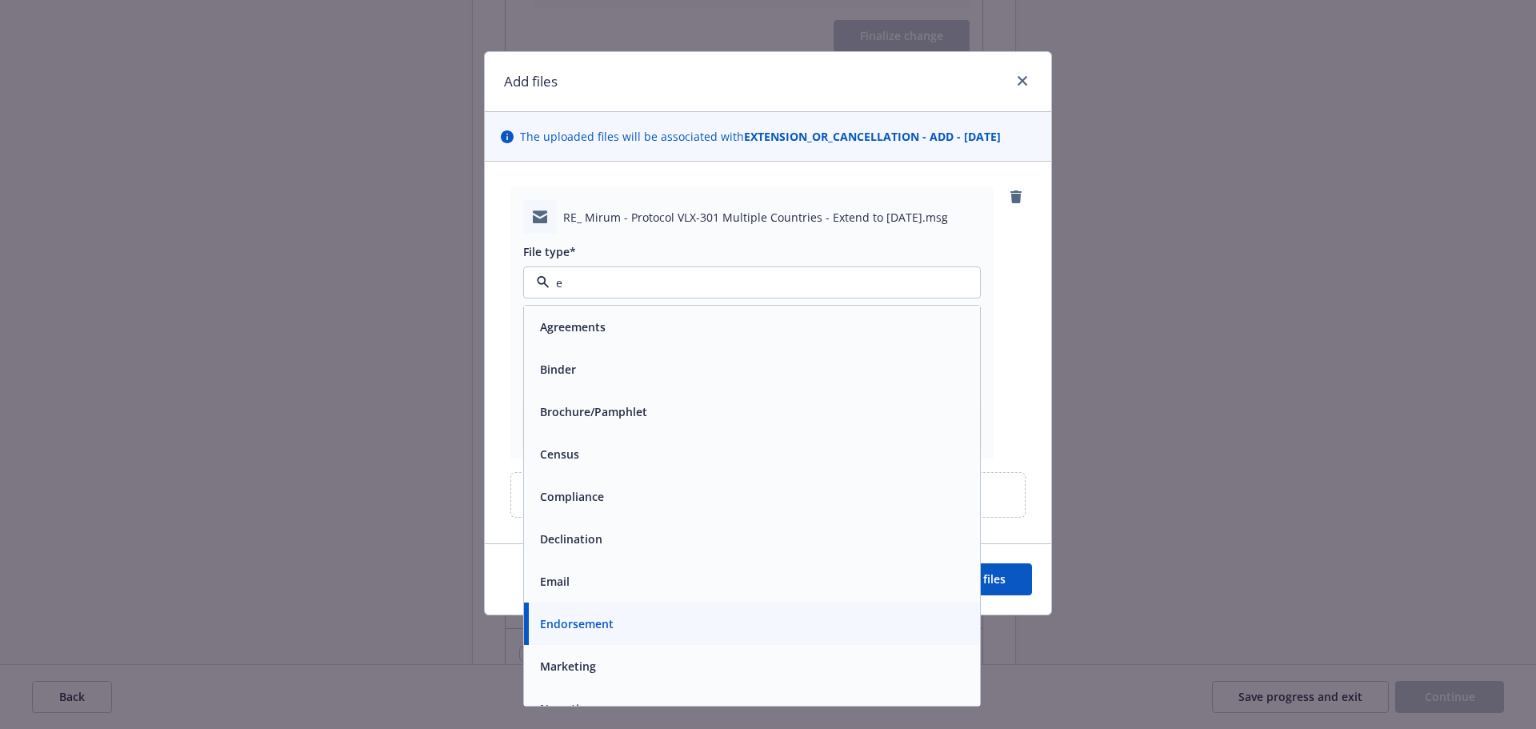
type input "em"
click at [718, 373] on div "Email" at bounding box center [752, 369] width 437 height 23
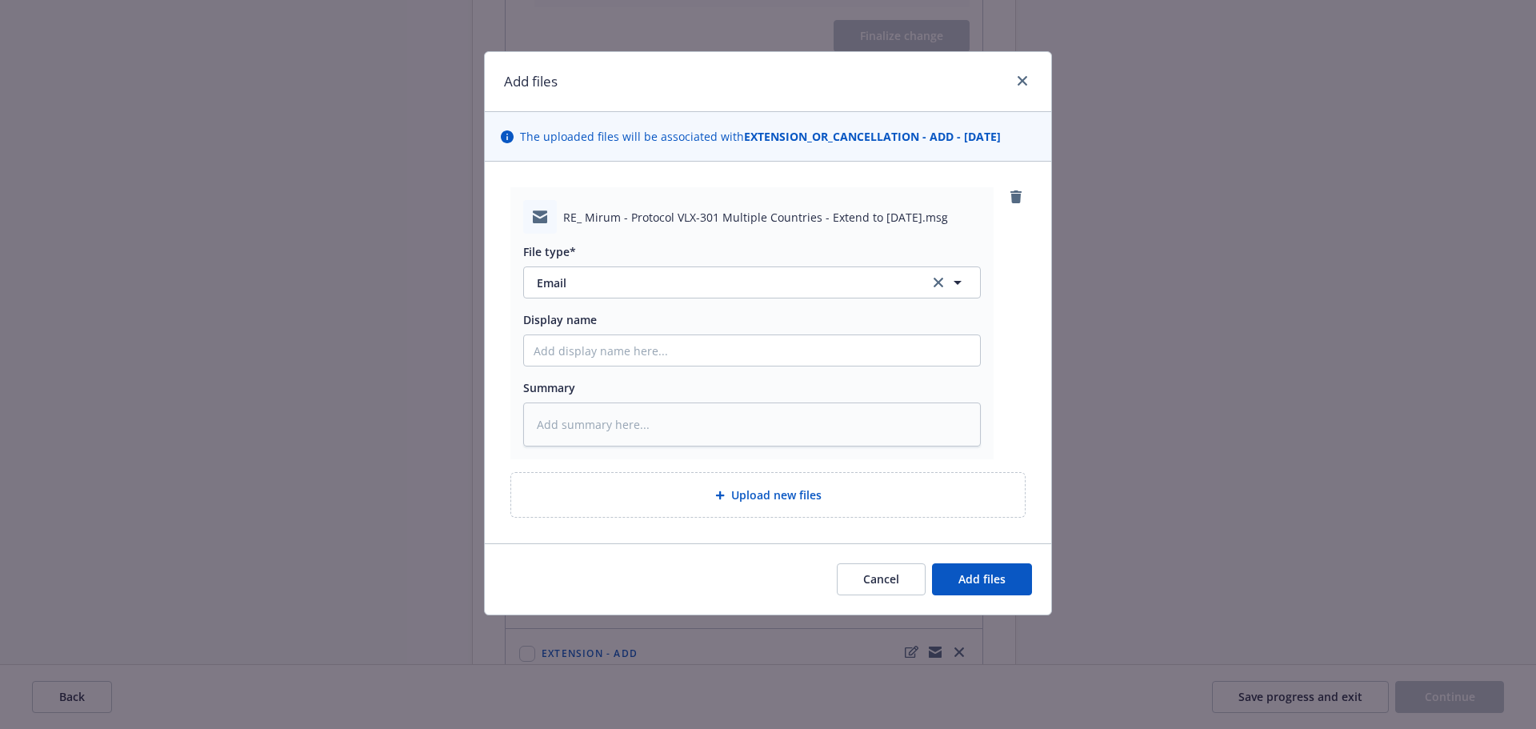
type textarea "x"
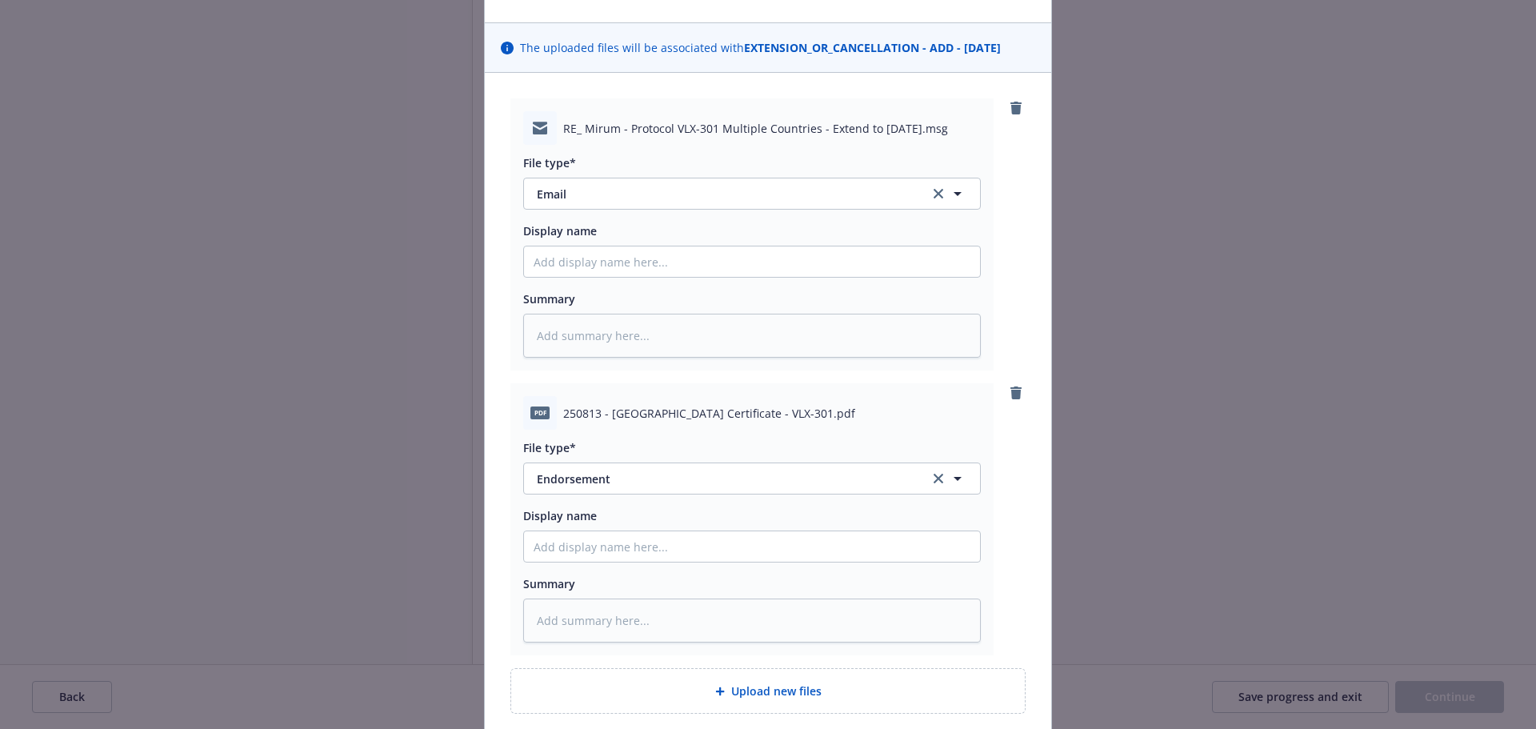
scroll to position [222, 0]
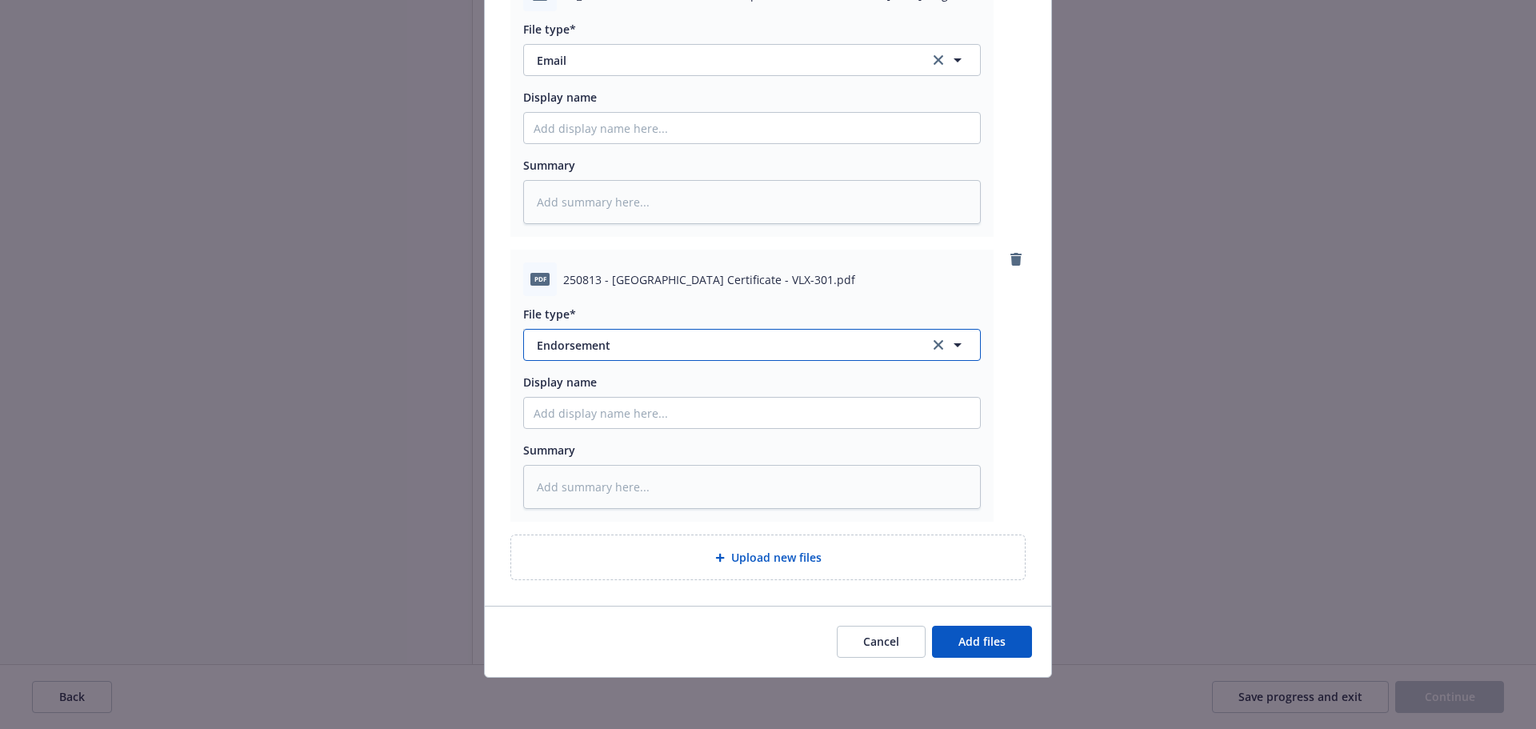
click at [635, 339] on span "Endorsement" at bounding box center [722, 345] width 370 height 17
type input "cert"
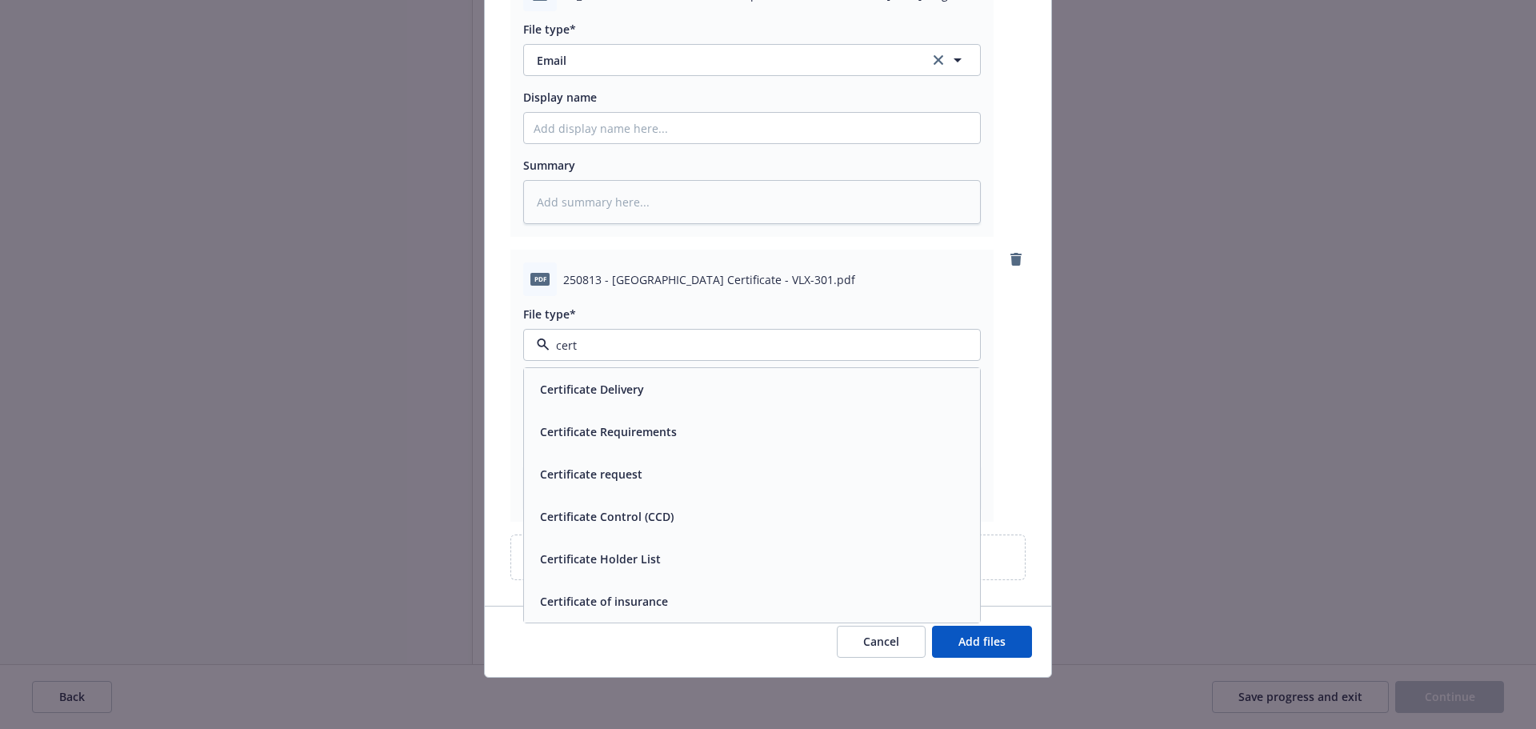
click at [686, 598] on div "Certificate of insurance" at bounding box center [752, 601] width 437 height 23
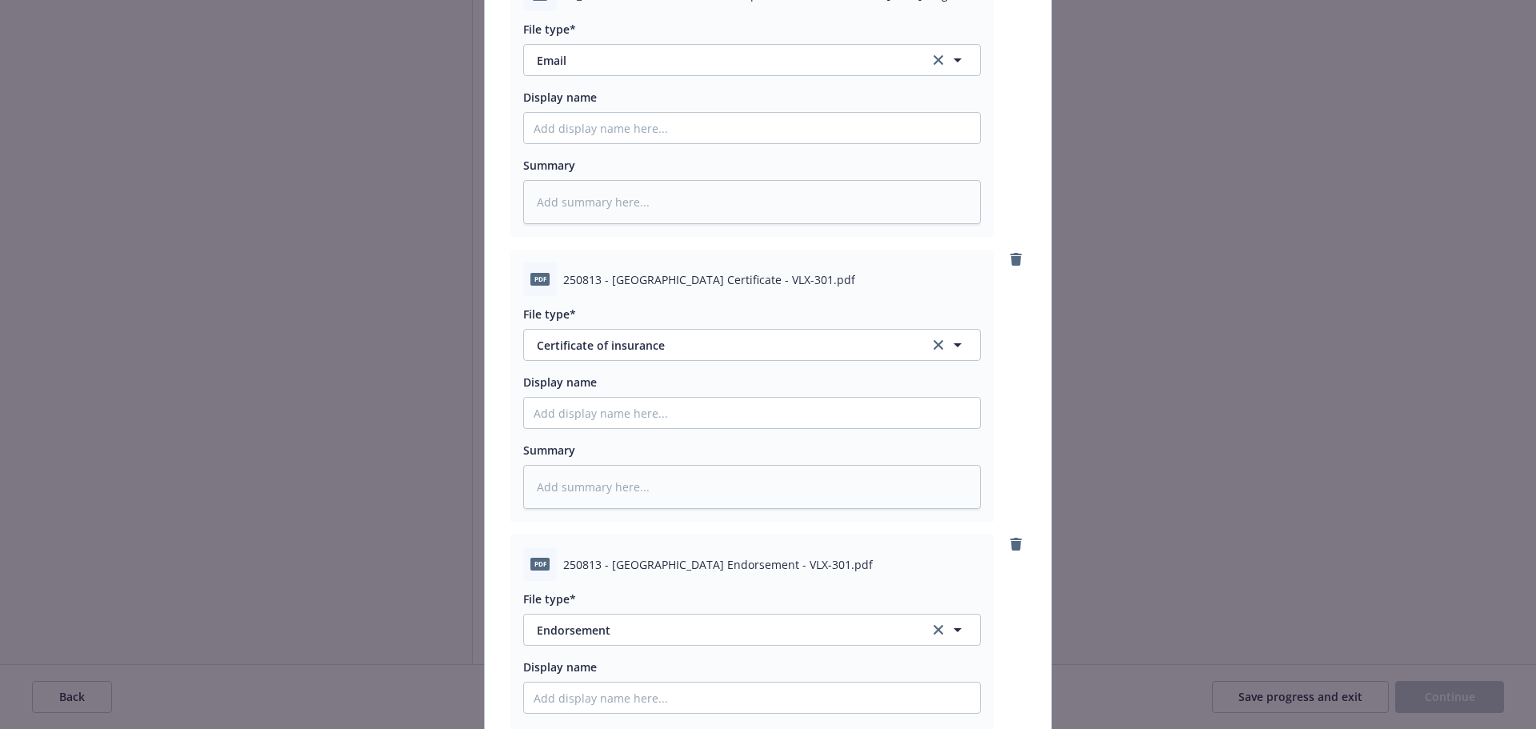
click at [579, 552] on div "pdf 250813 - Argentina Endorsement - VLX-301.pdf" at bounding box center [752, 564] width 458 height 34
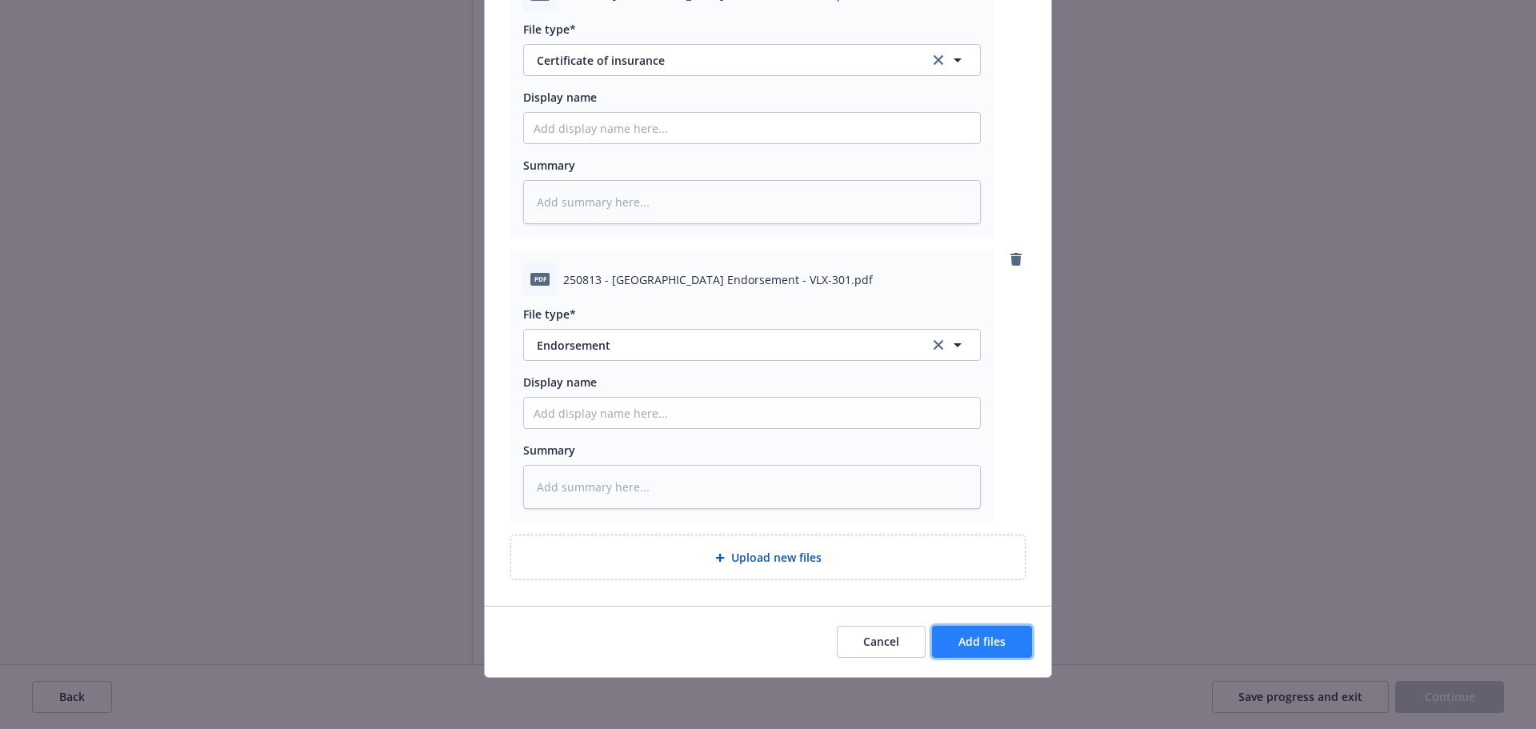
click at [958, 650] on button "Add files" at bounding box center [982, 642] width 100 height 32
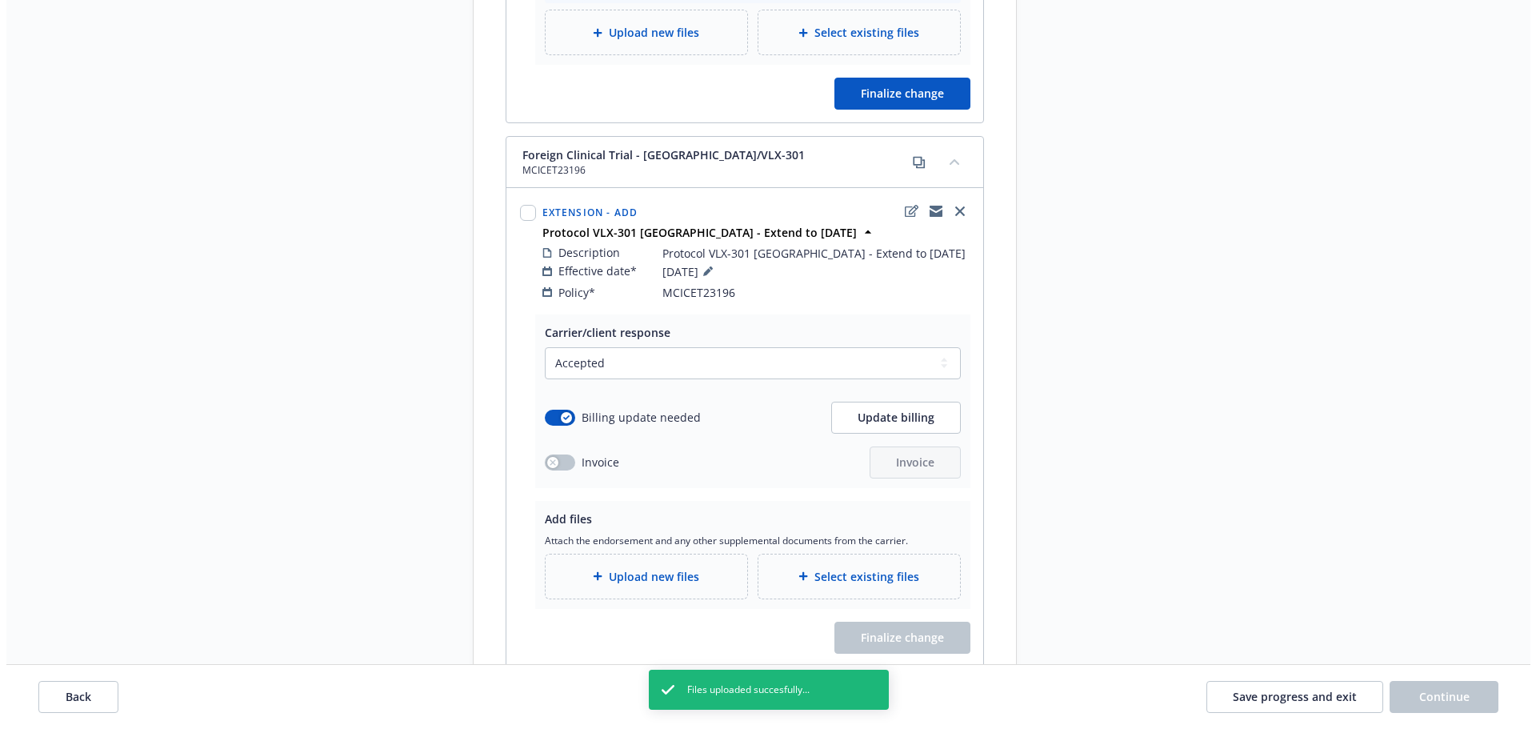
scroll to position [3408, 0]
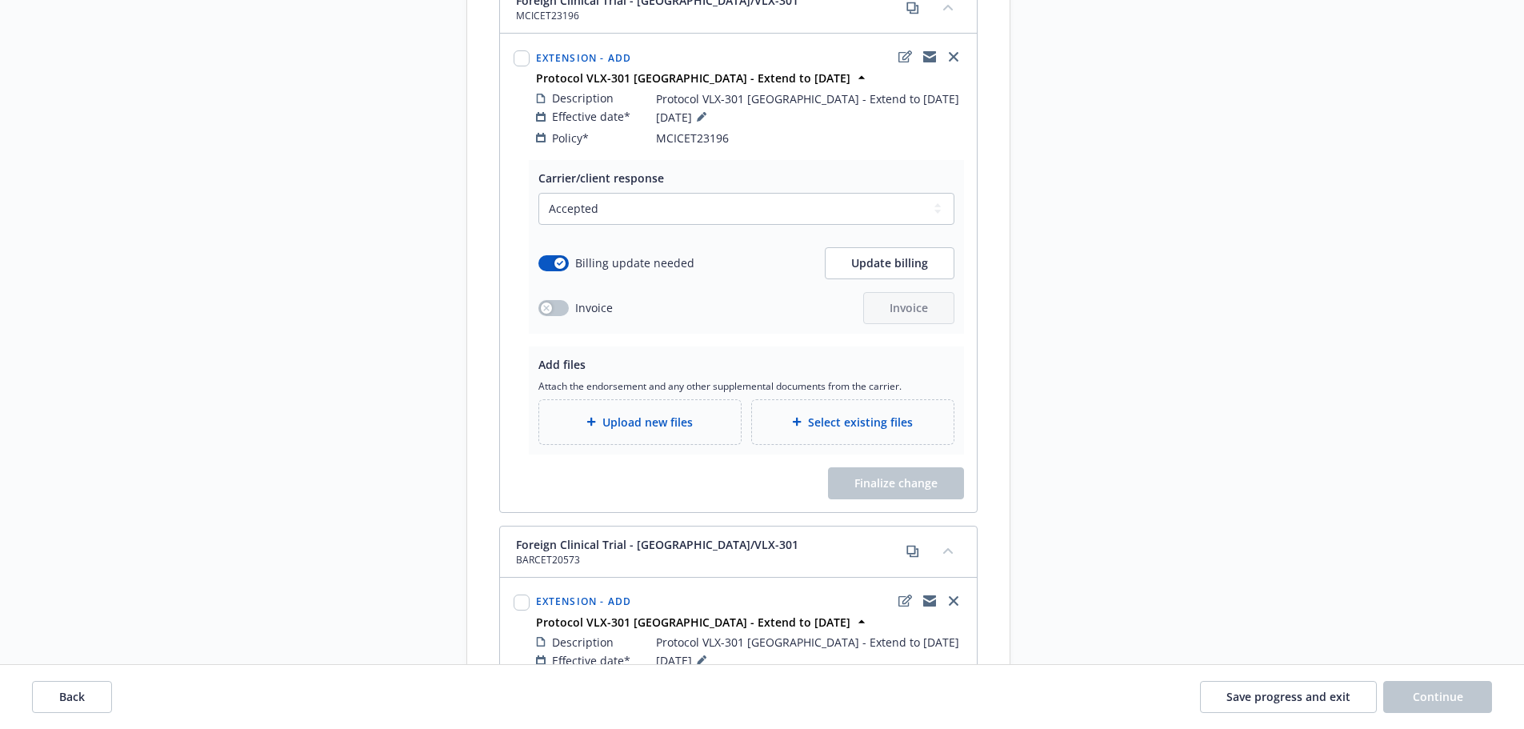
click at [634, 418] on div "Upload new files" at bounding box center [640, 422] width 202 height 44
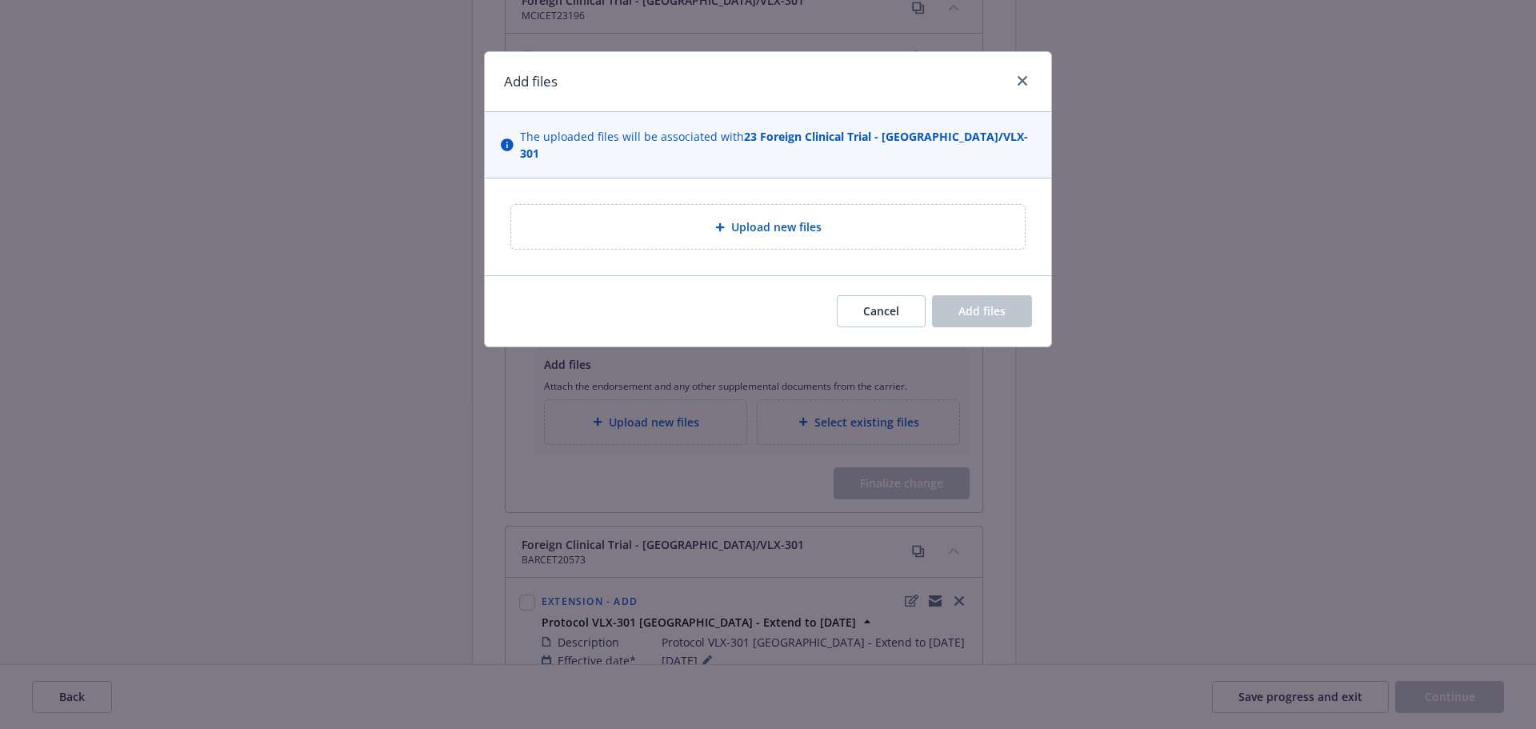
type textarea "x"
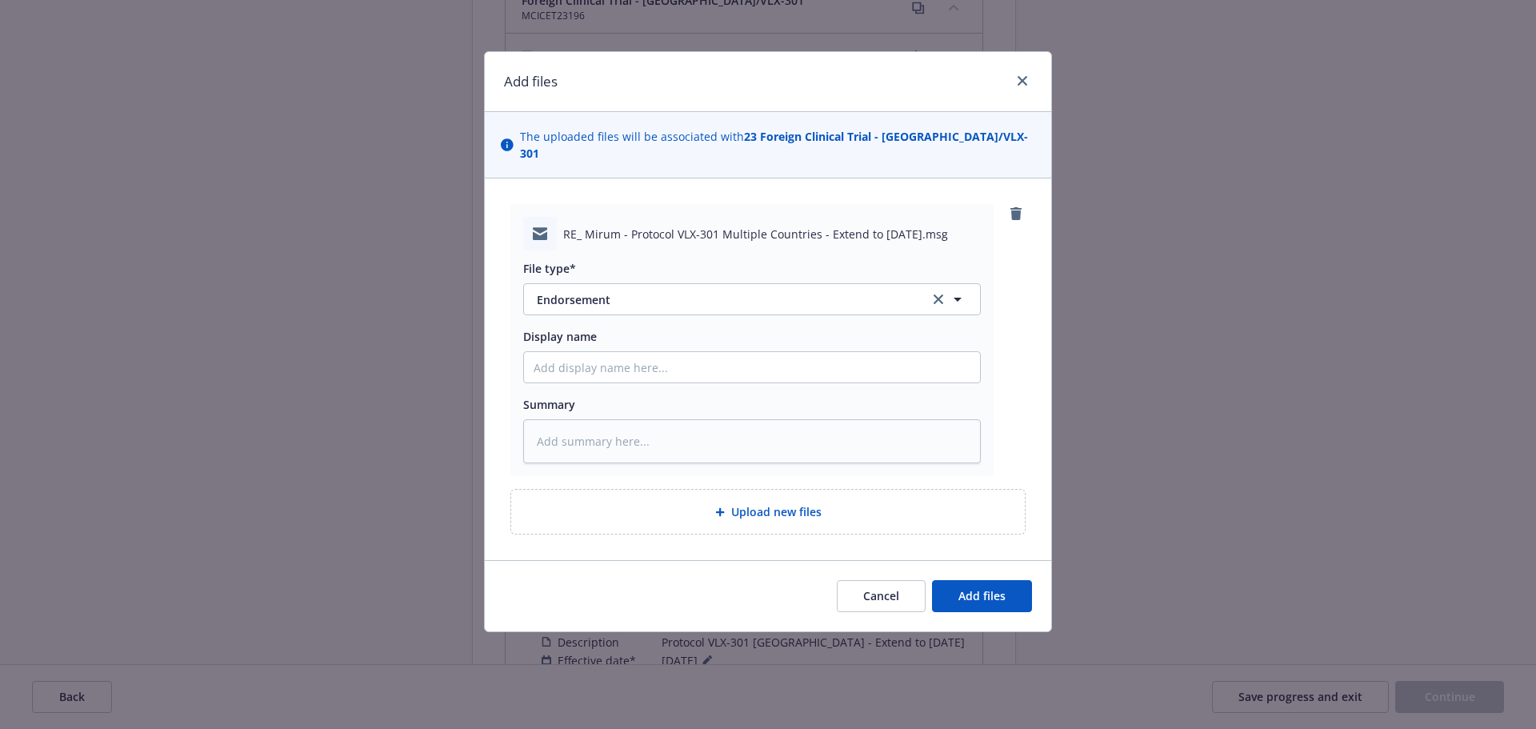
click at [689, 300] on div "File type* Endorsement Endorsement Display name Summary" at bounding box center [752, 356] width 458 height 213
click at [695, 291] on span "Endorsement" at bounding box center [722, 299] width 370 height 17
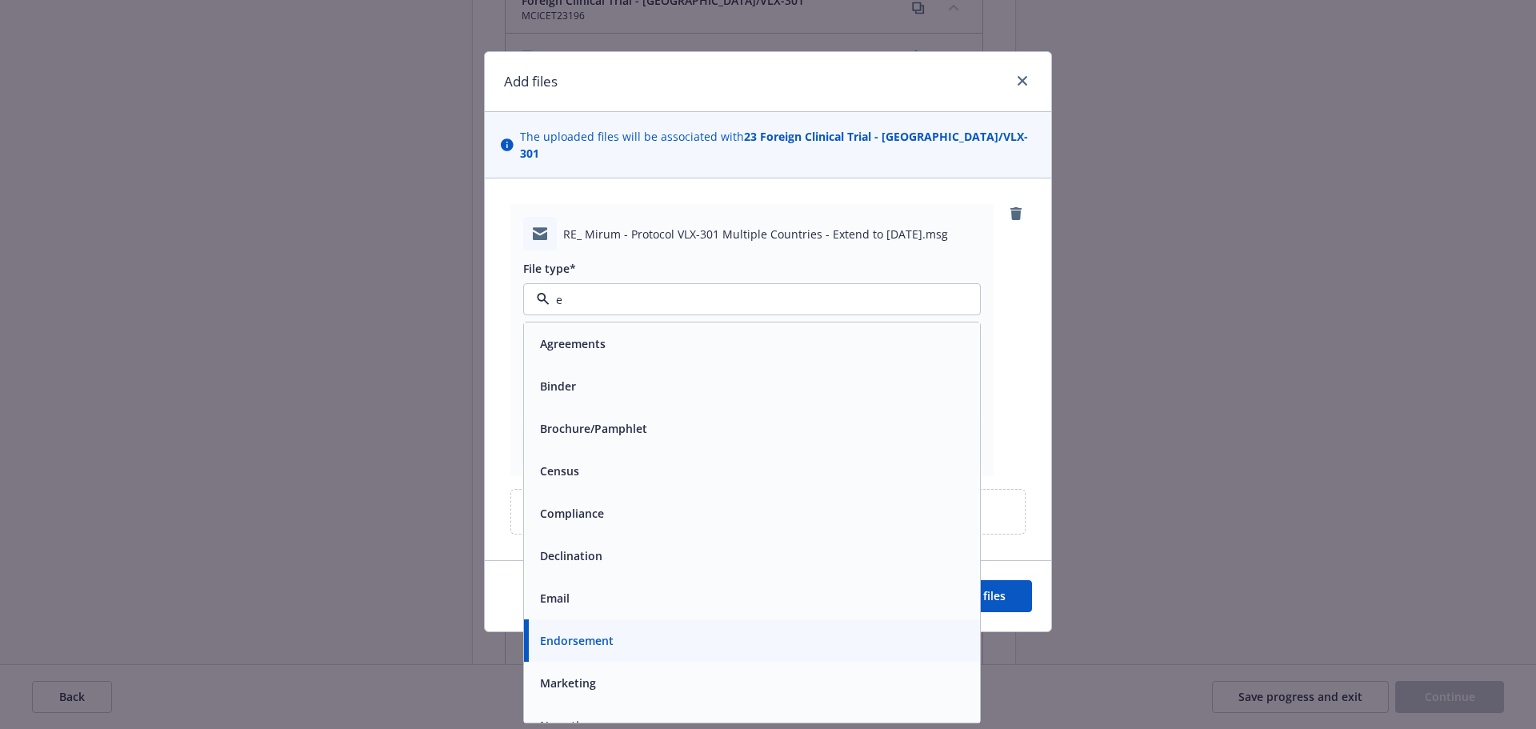
type input "em"
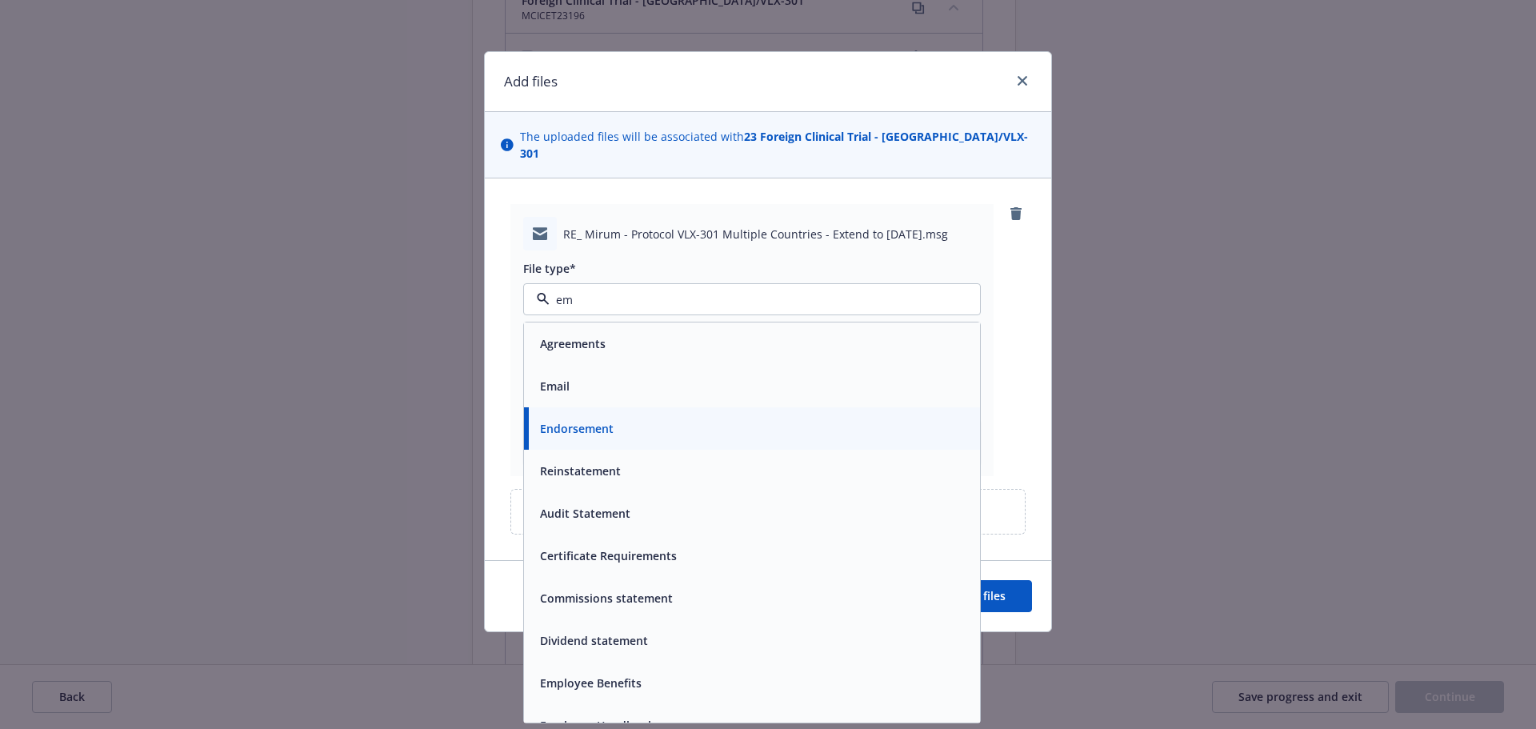
click at [715, 380] on div "Email" at bounding box center [752, 385] width 437 height 23
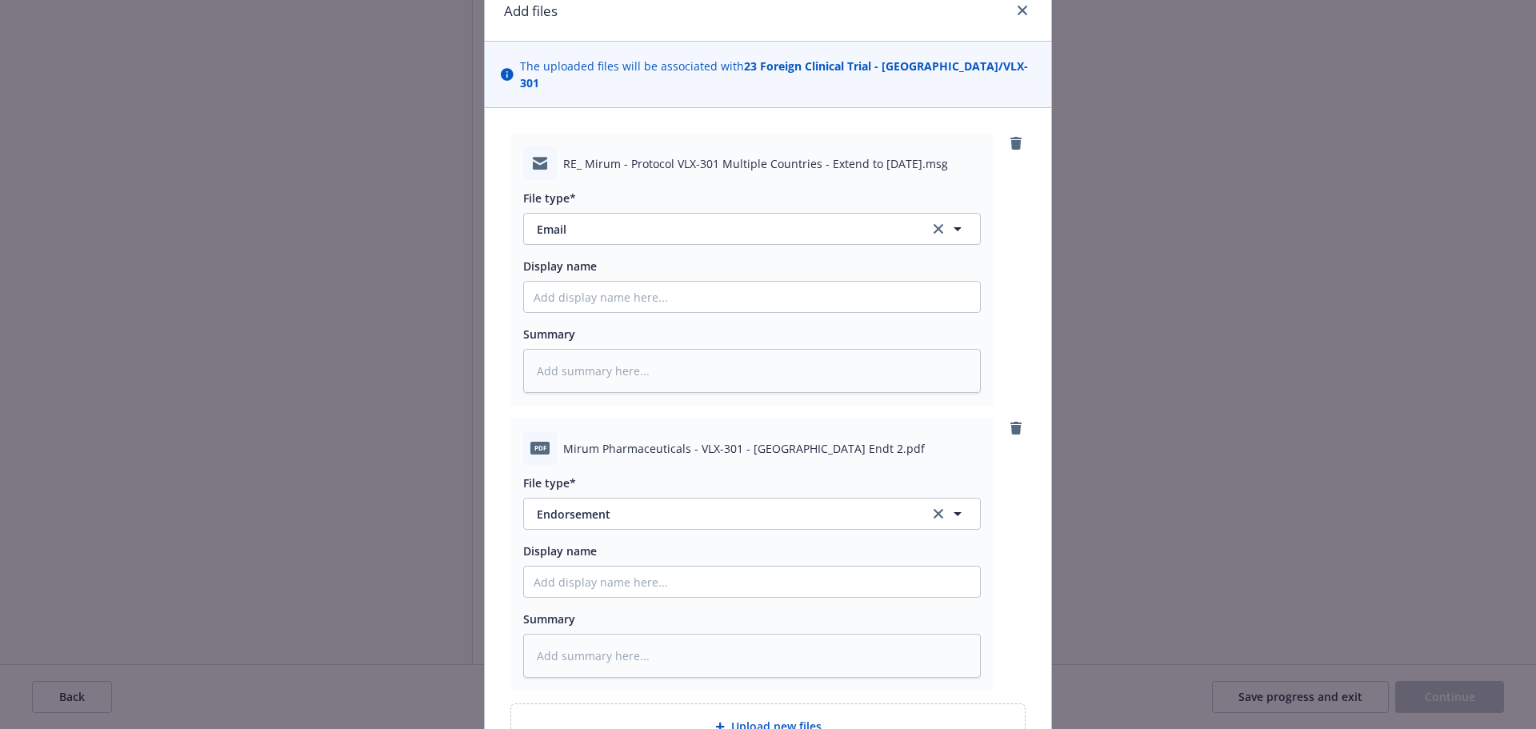
scroll to position [222, 0]
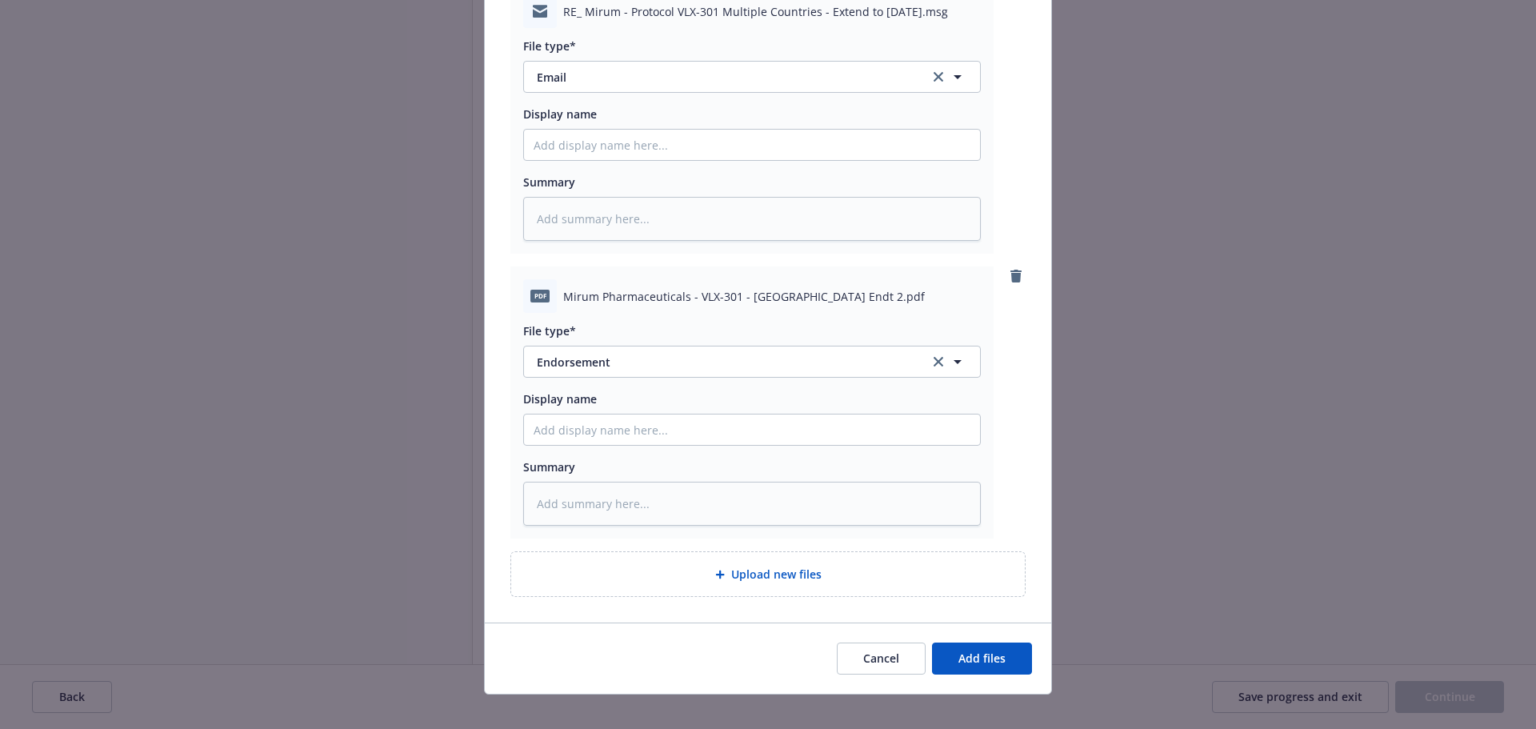
type textarea "x"
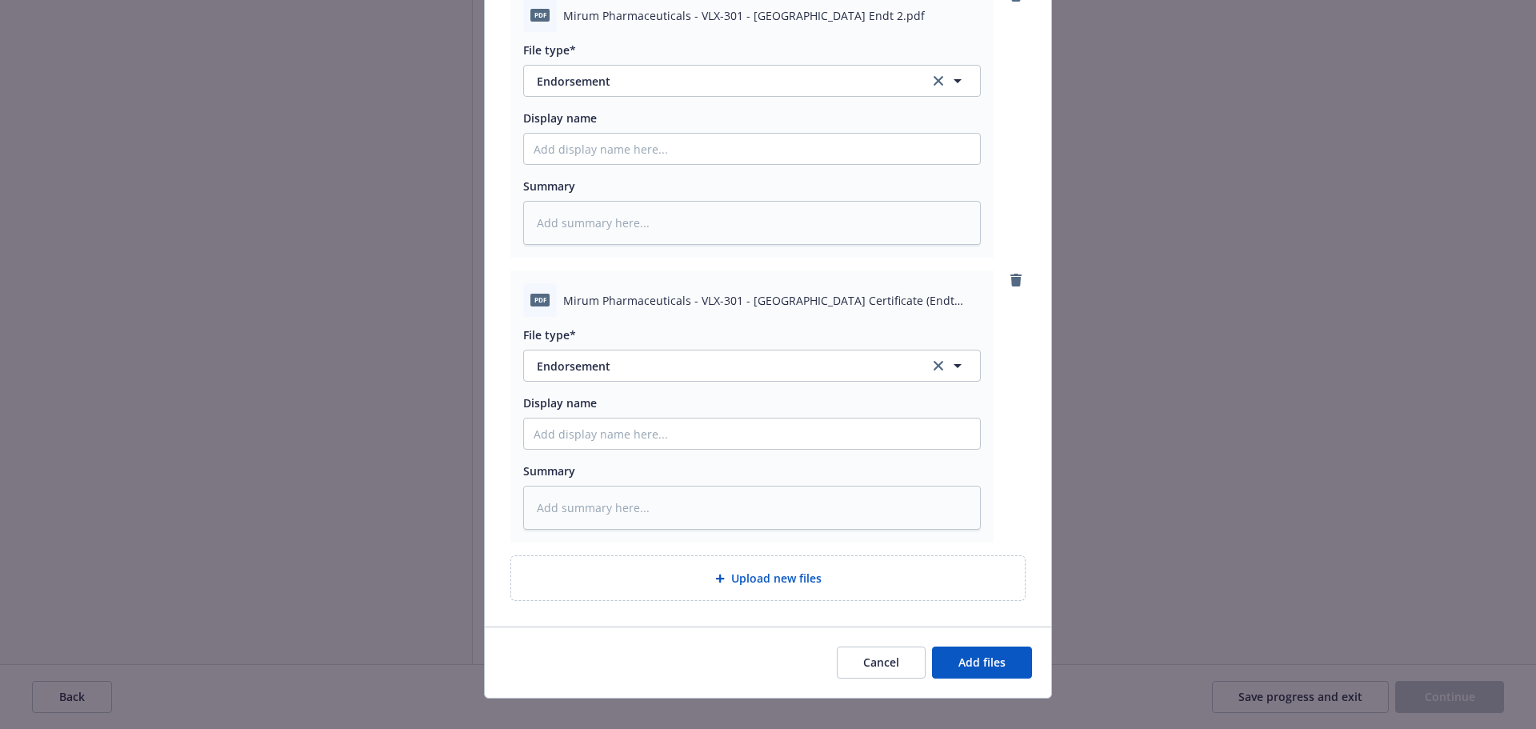
scroll to position [507, 0]
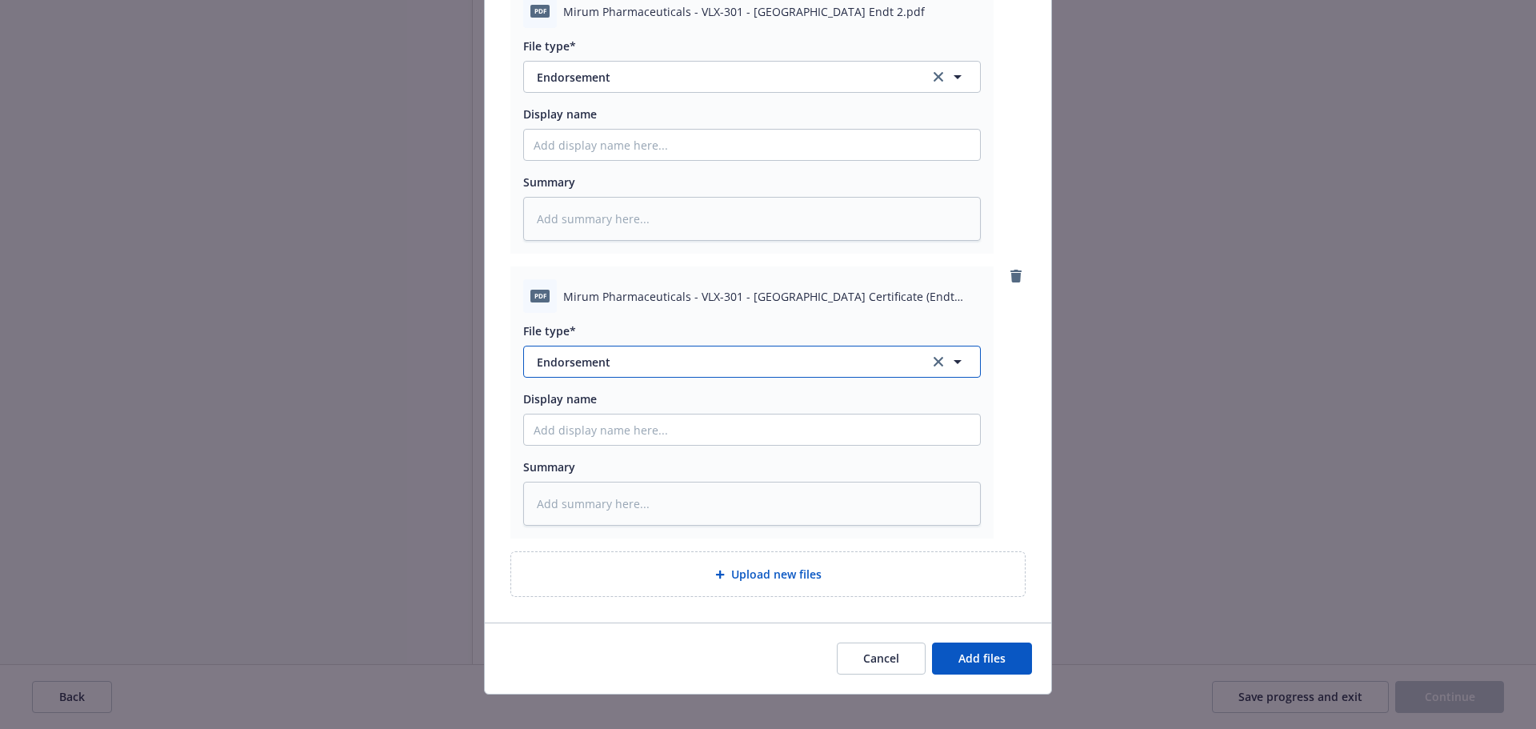
click at [678, 354] on span "Endorsement" at bounding box center [722, 362] width 370 height 17
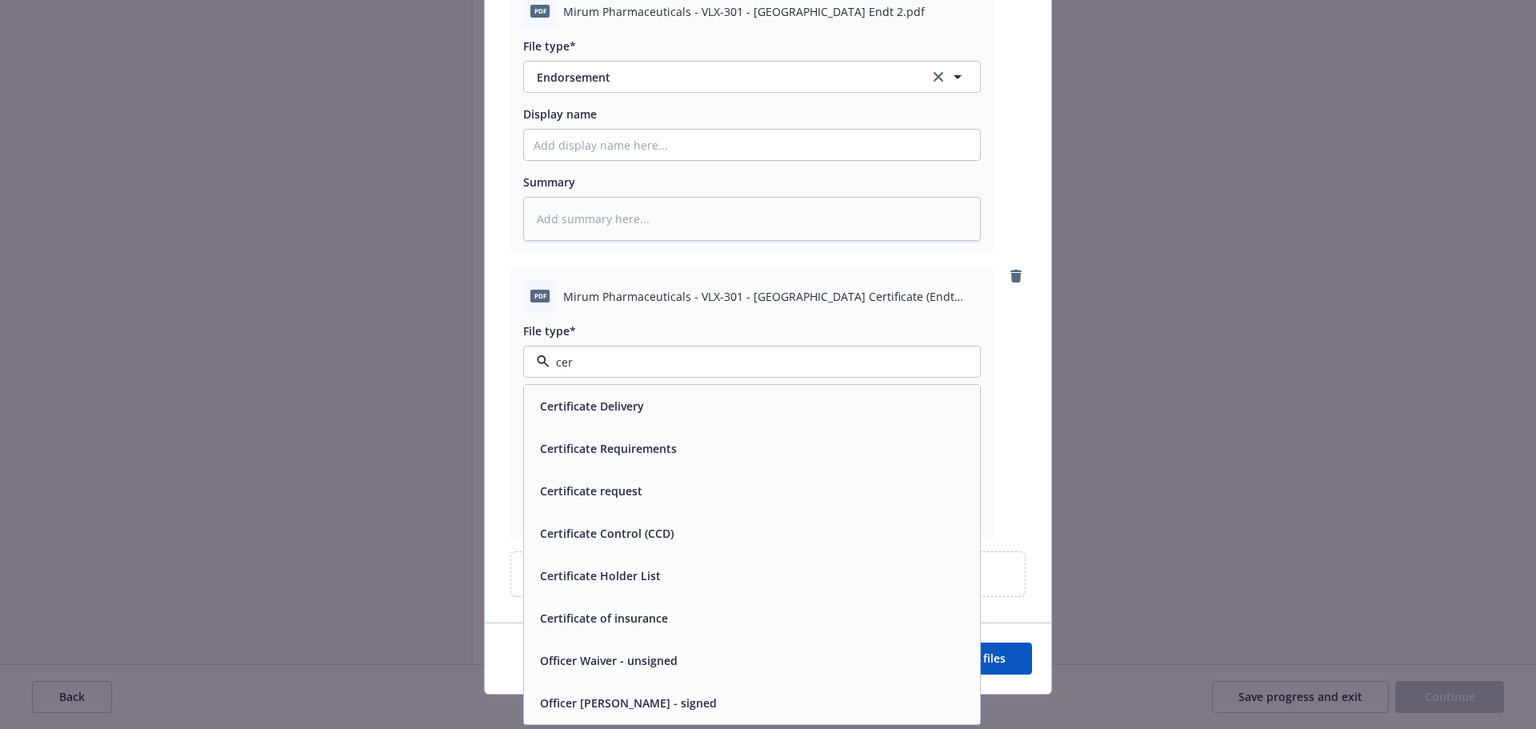
type input "cert"
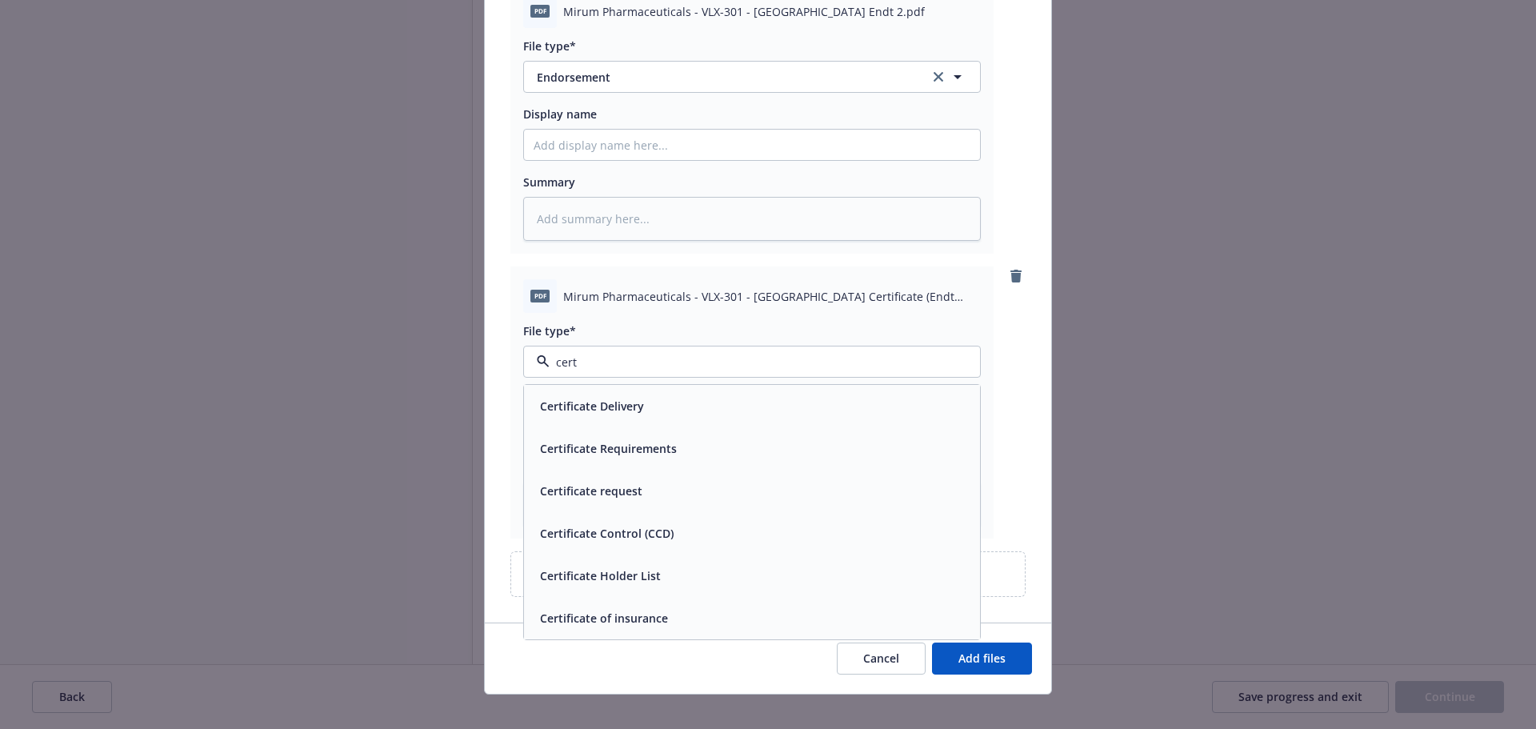
click at [697, 606] on div "Certificate of insurance" at bounding box center [752, 617] width 437 height 23
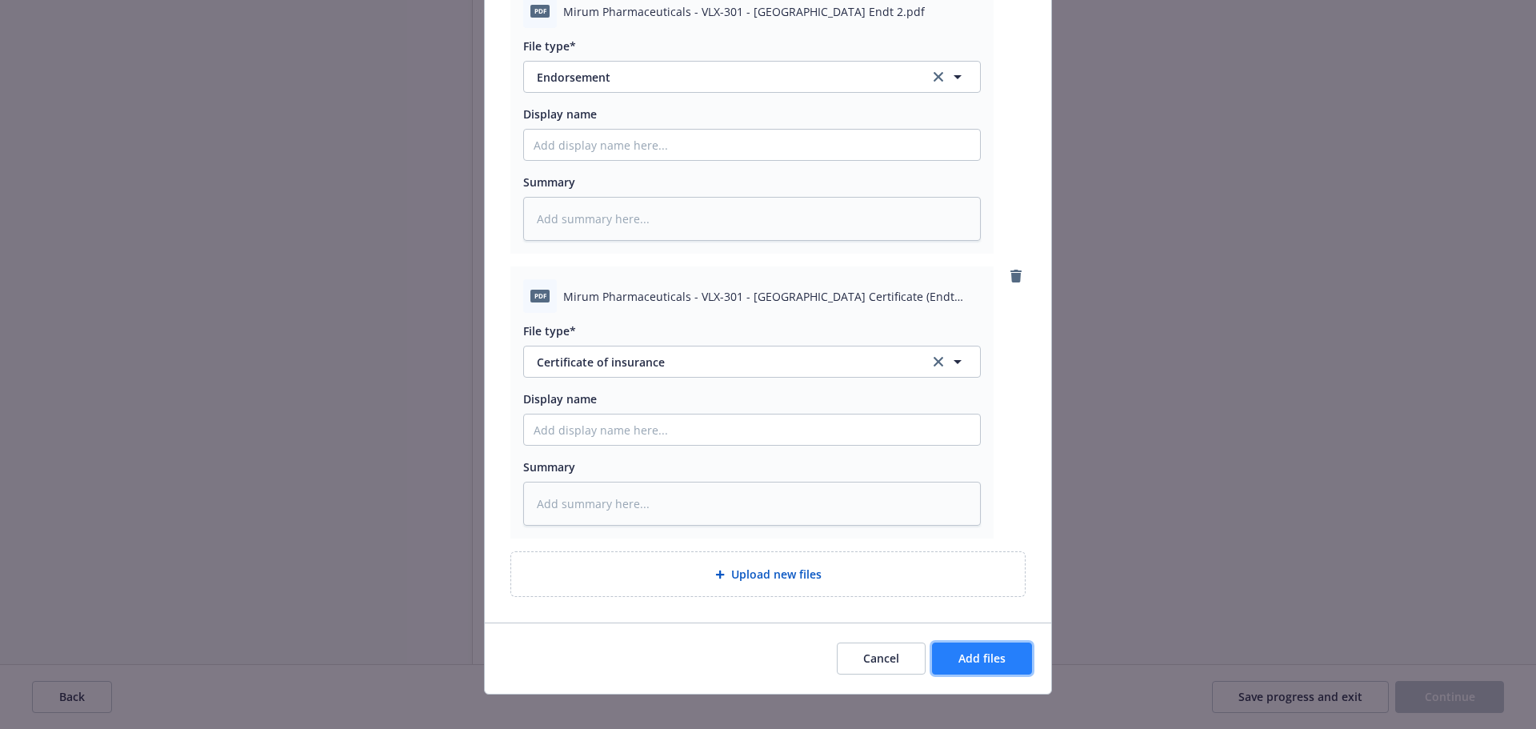
click at [967, 650] on span "Add files" at bounding box center [981, 657] width 47 height 15
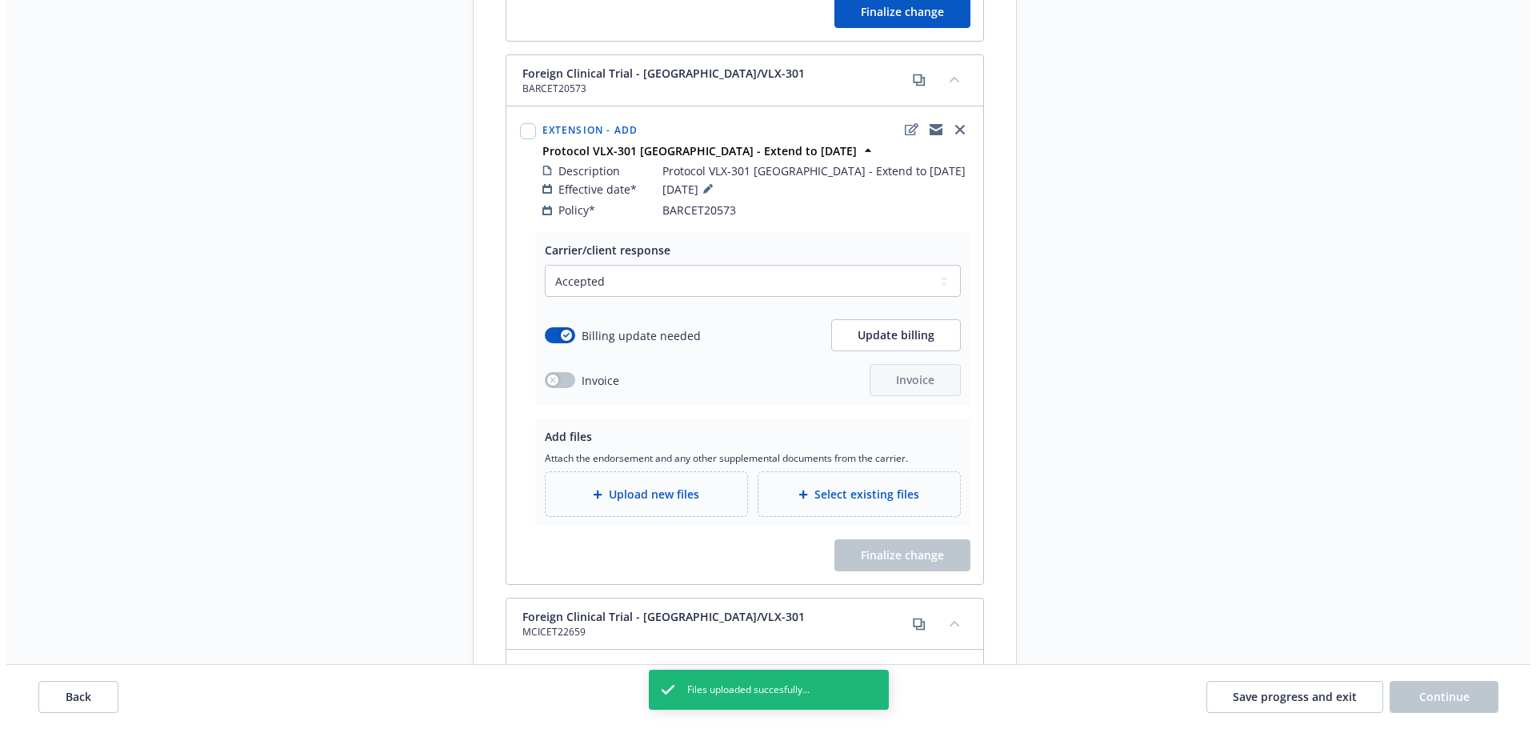
scroll to position [4048, 0]
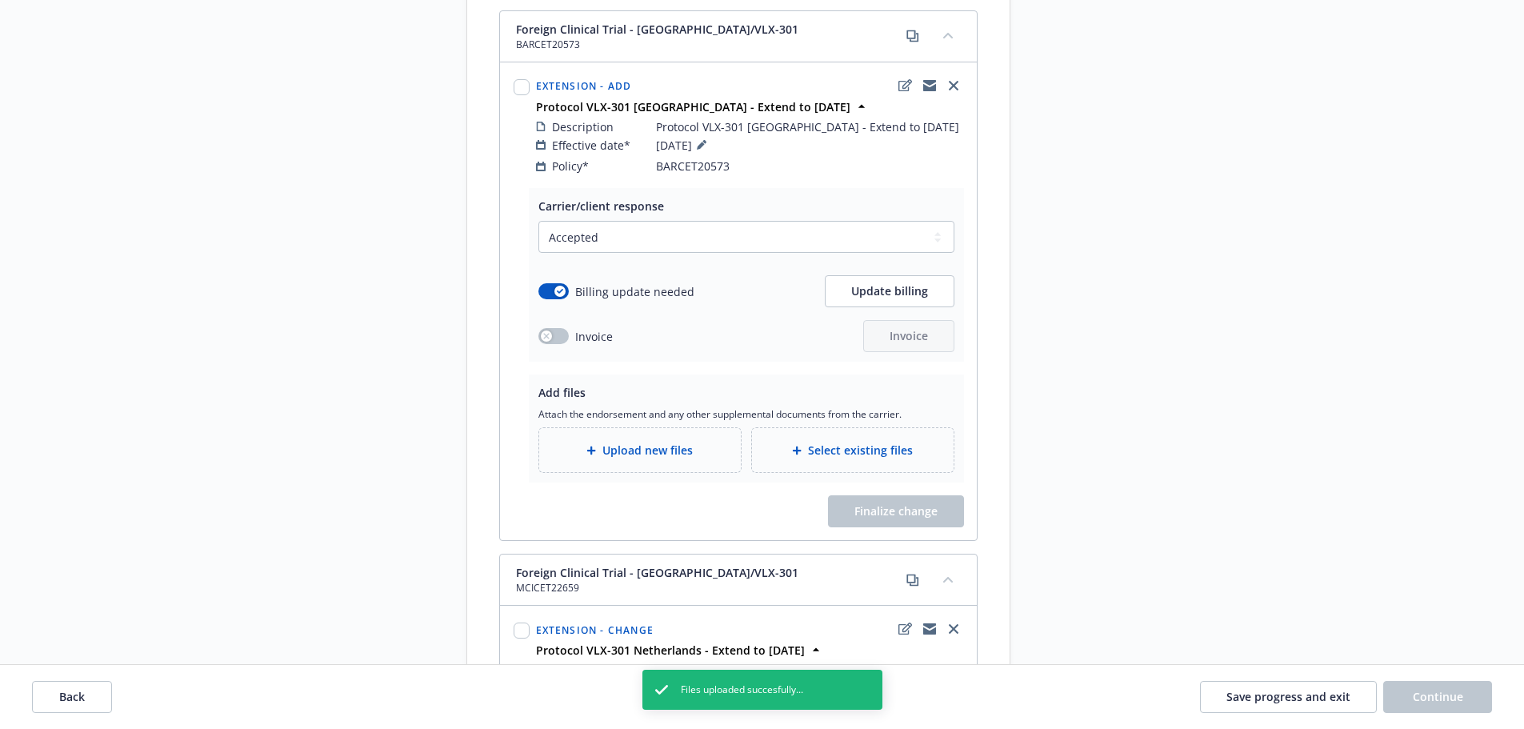
click at [638, 442] on span "Upload new files" at bounding box center [647, 450] width 90 height 17
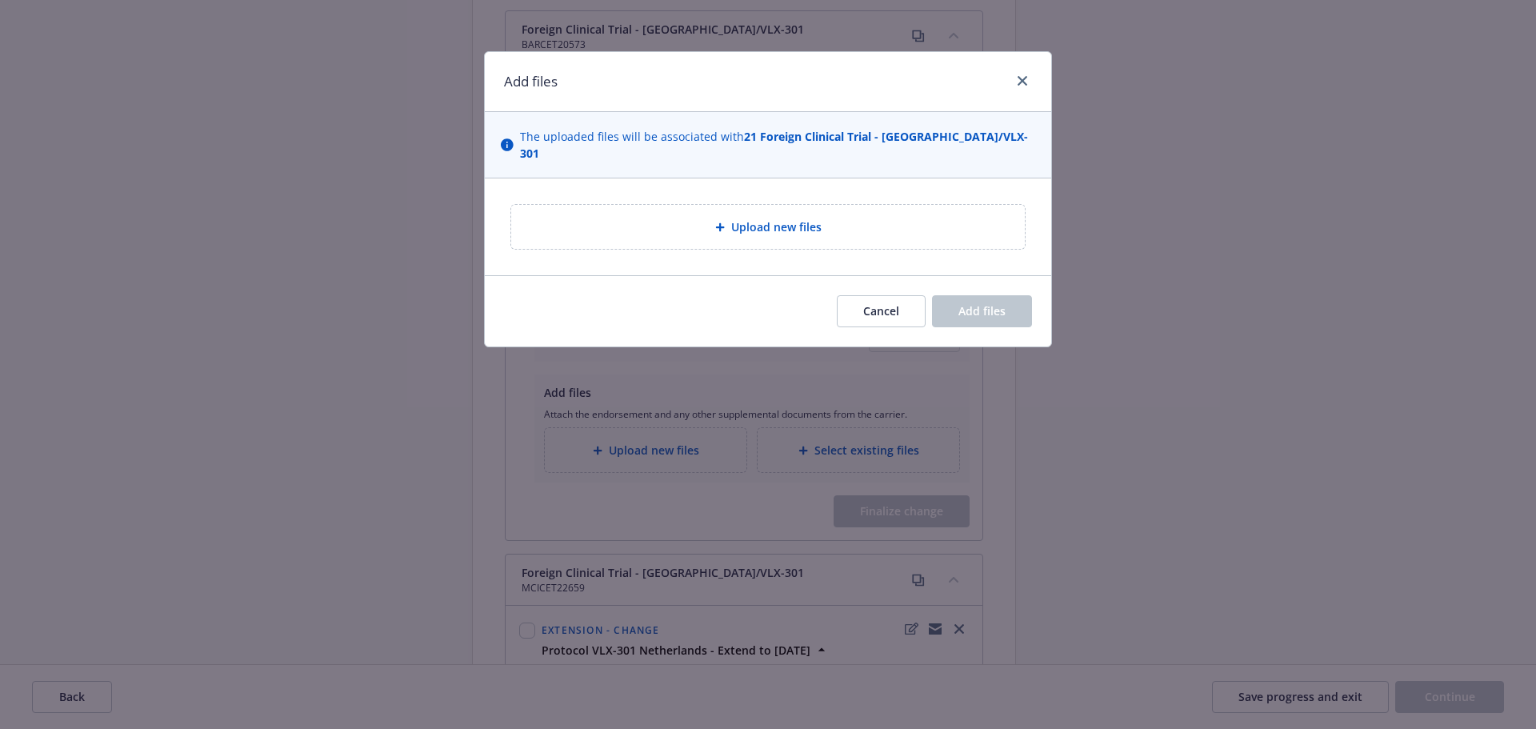
type textarea "x"
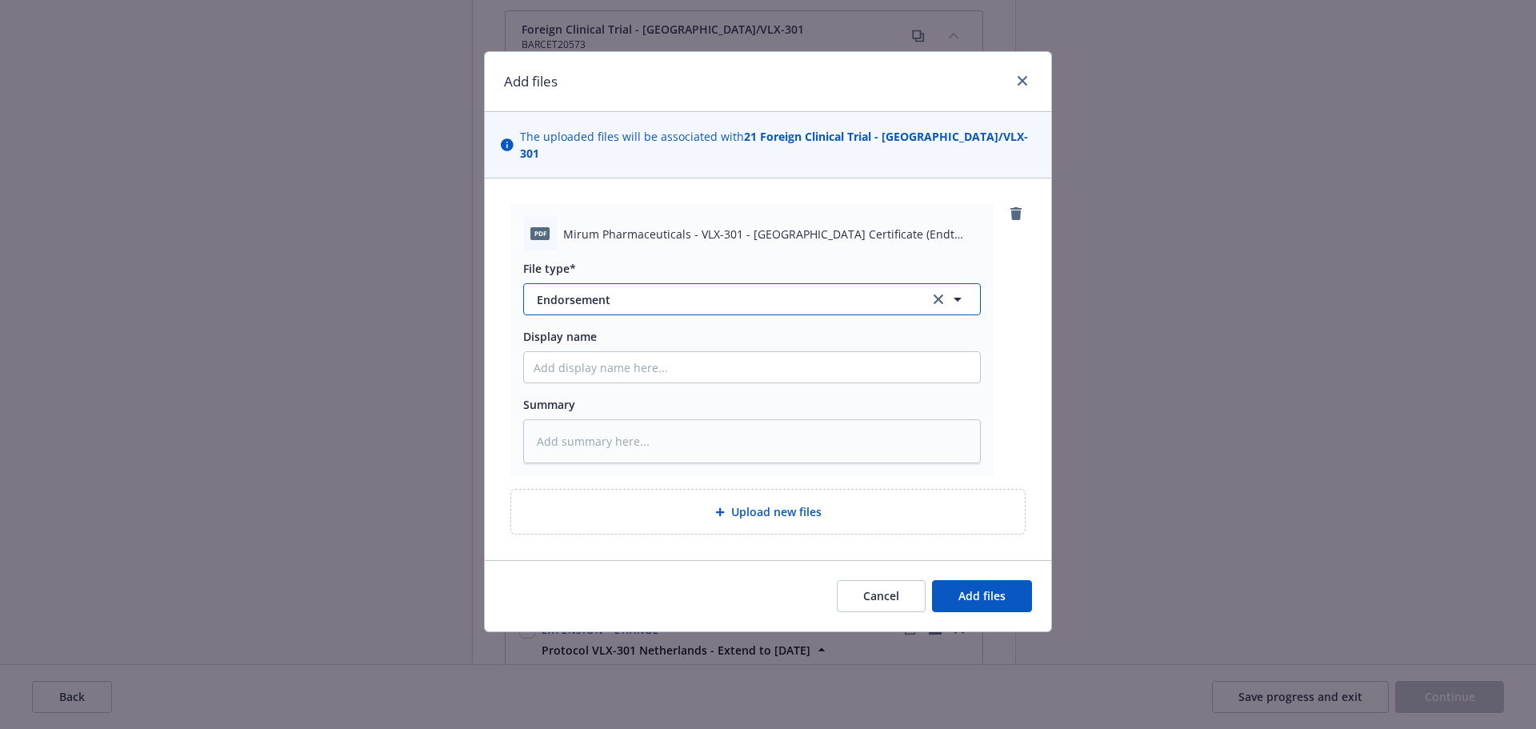
click at [614, 291] on span "Endorsement" at bounding box center [722, 299] width 370 height 17
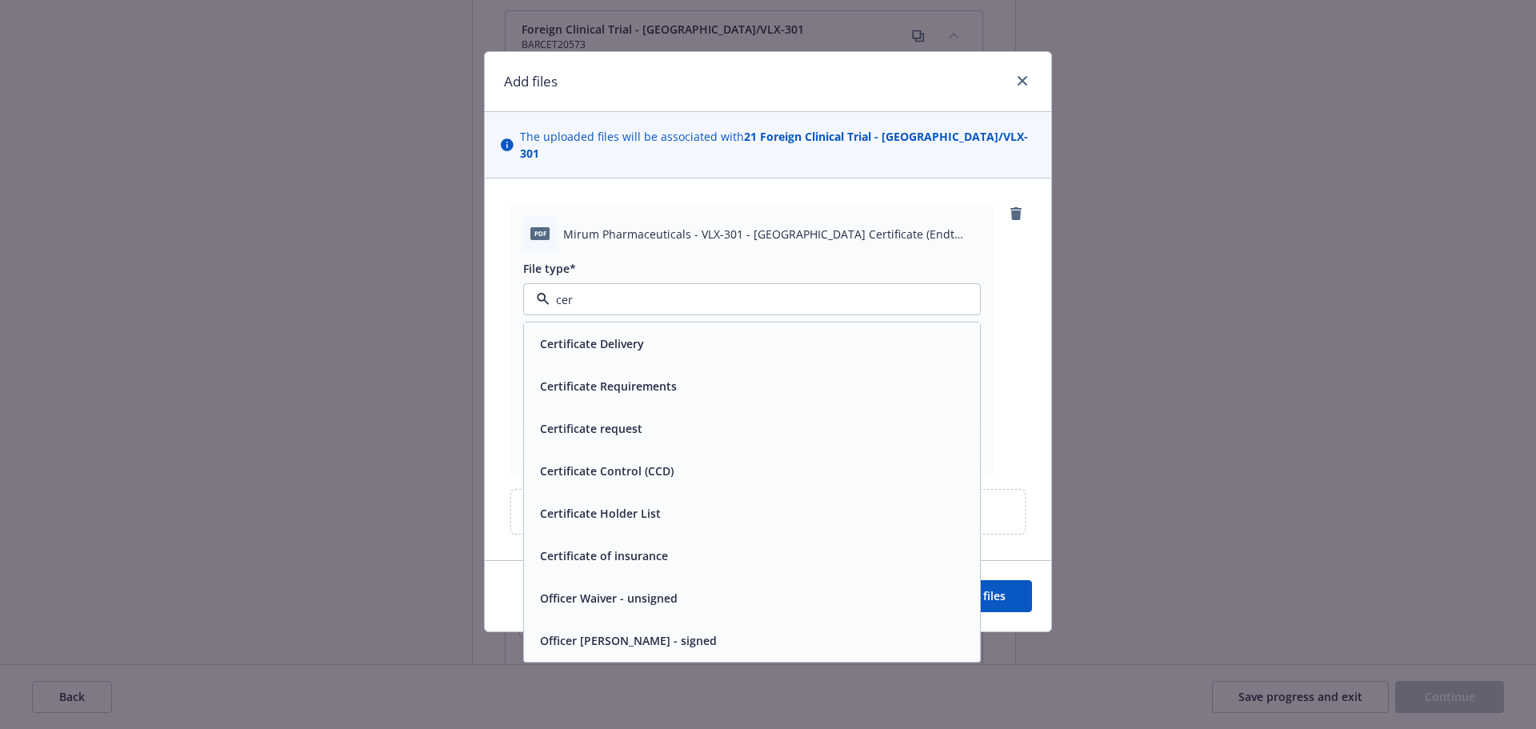
type input "cert"
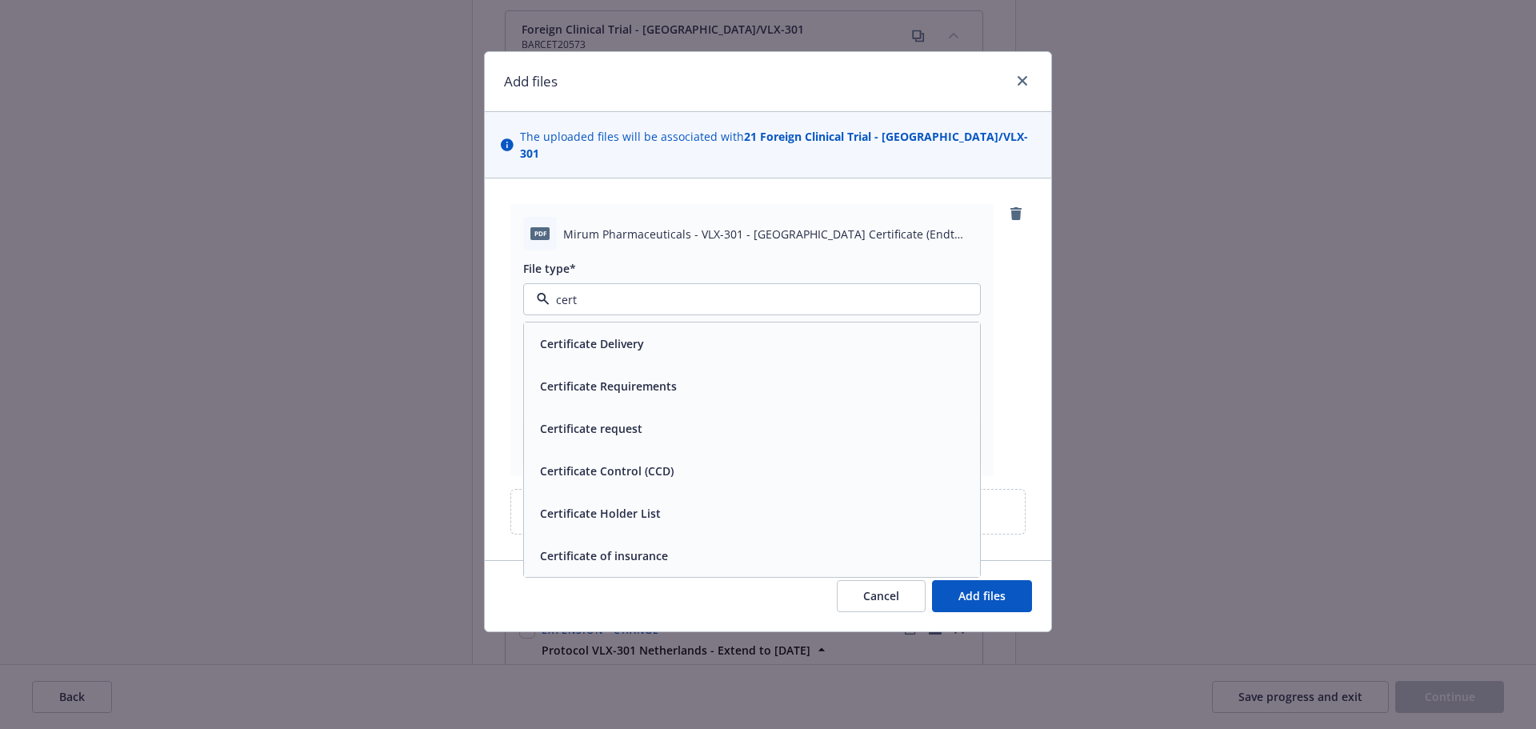
click at [772, 544] on div "Certificate of insurance" at bounding box center [752, 555] width 437 height 23
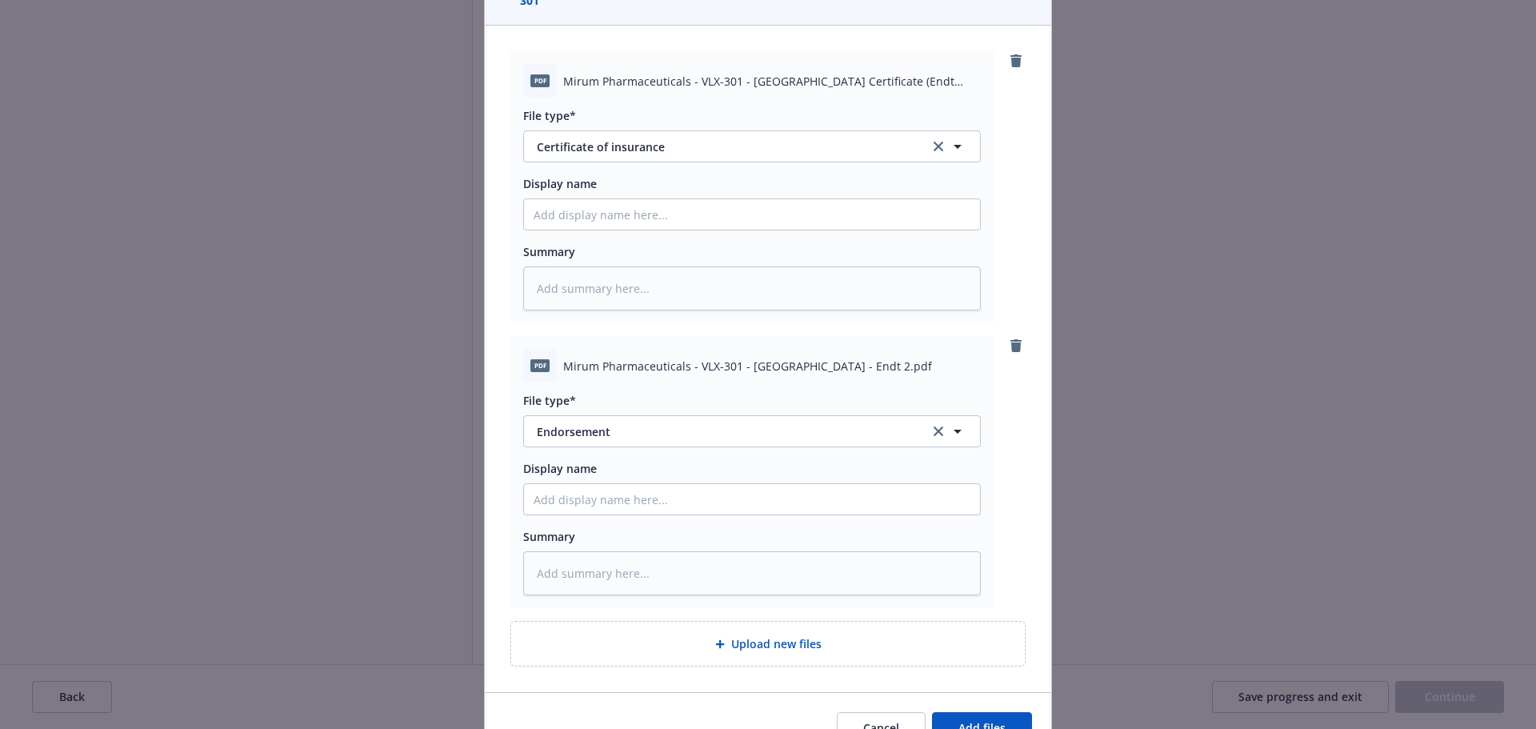
scroll to position [222, 0]
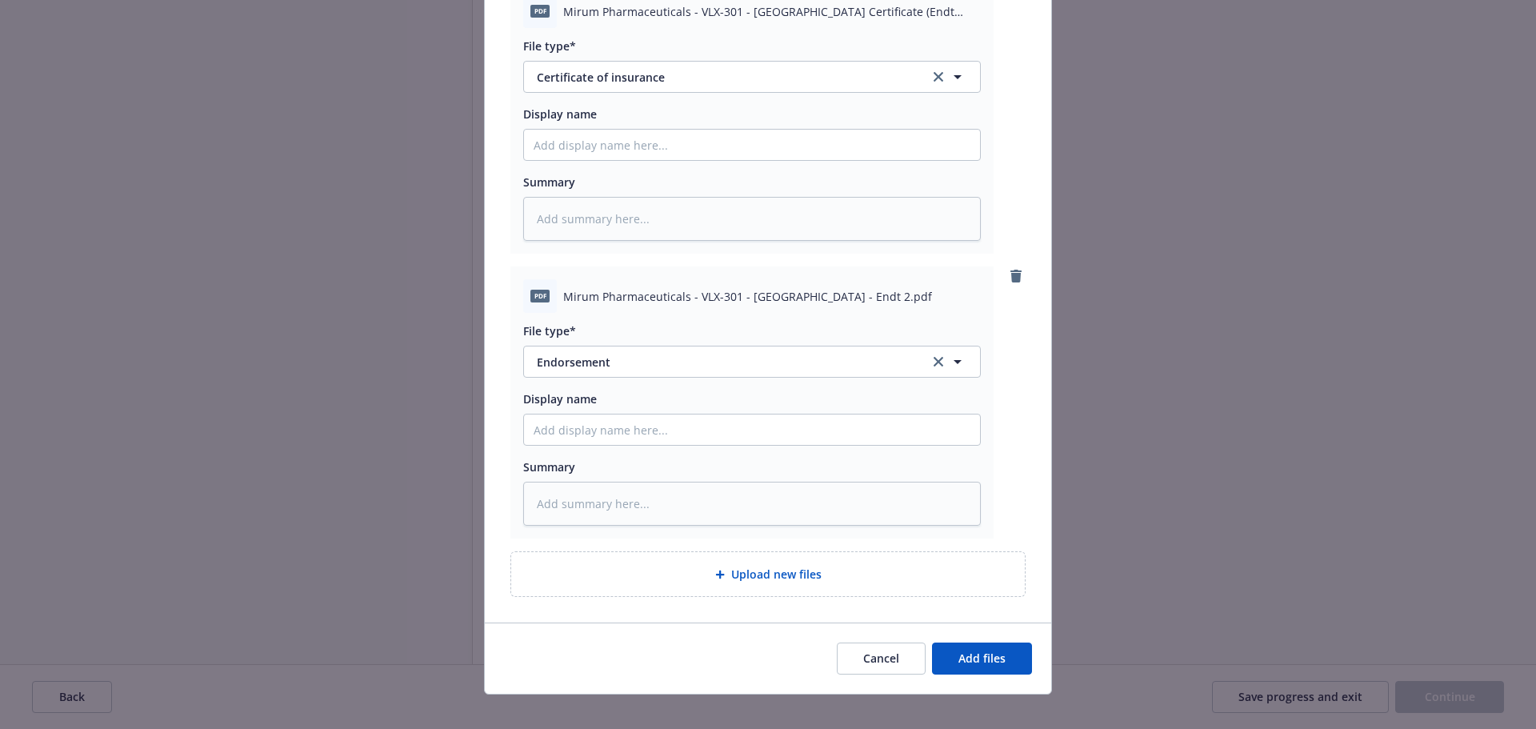
type textarea "x"
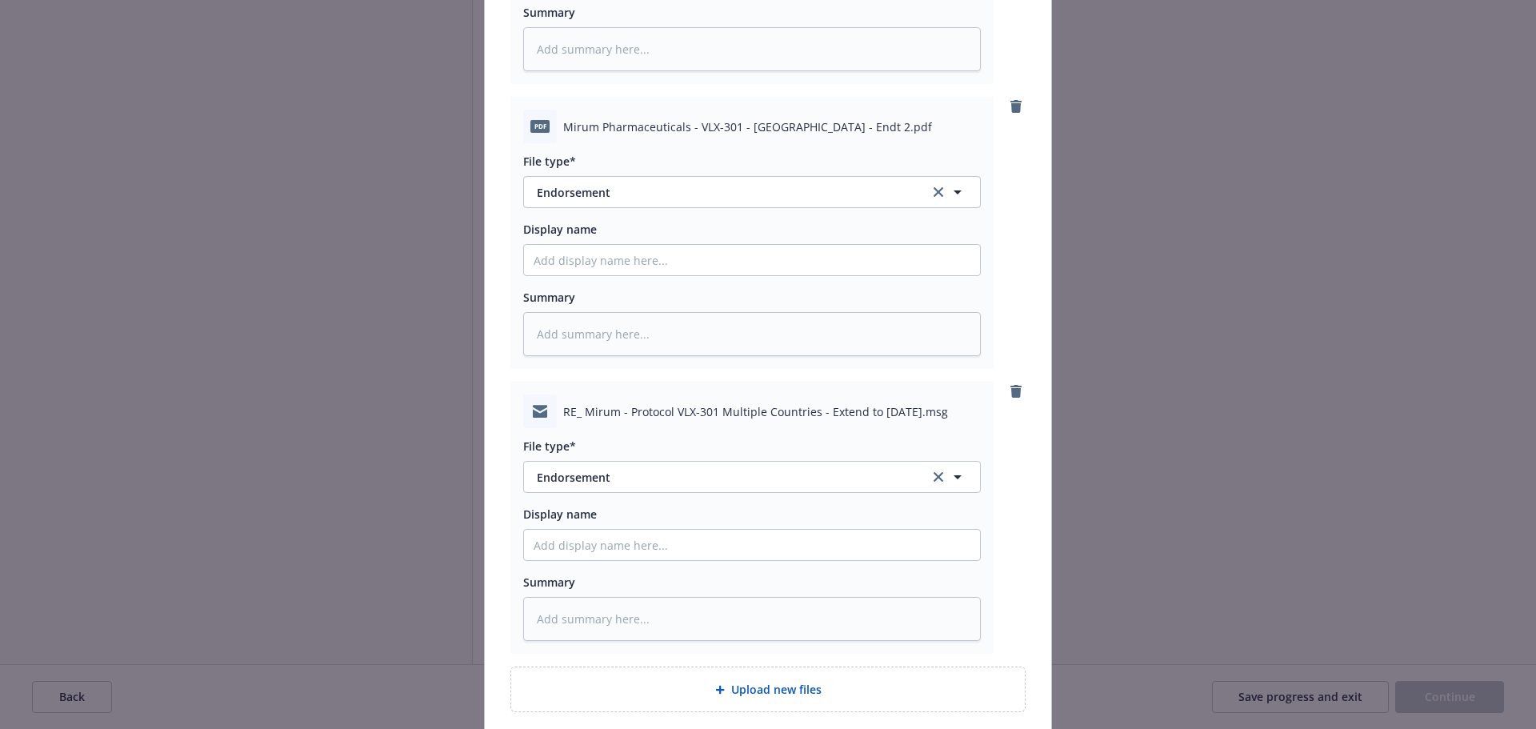
scroll to position [507, 0]
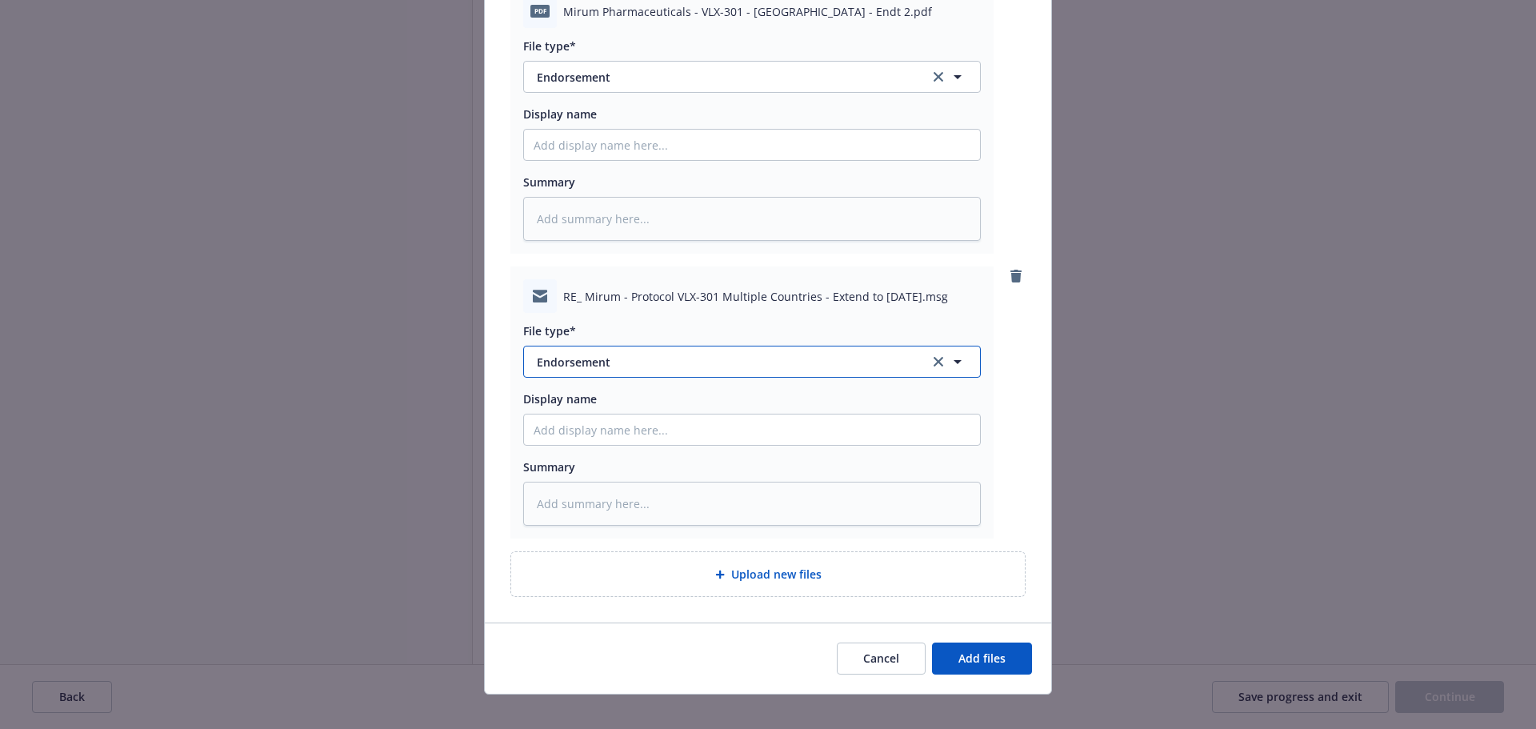
click at [798, 354] on span "Endorsement" at bounding box center [722, 362] width 370 height 17
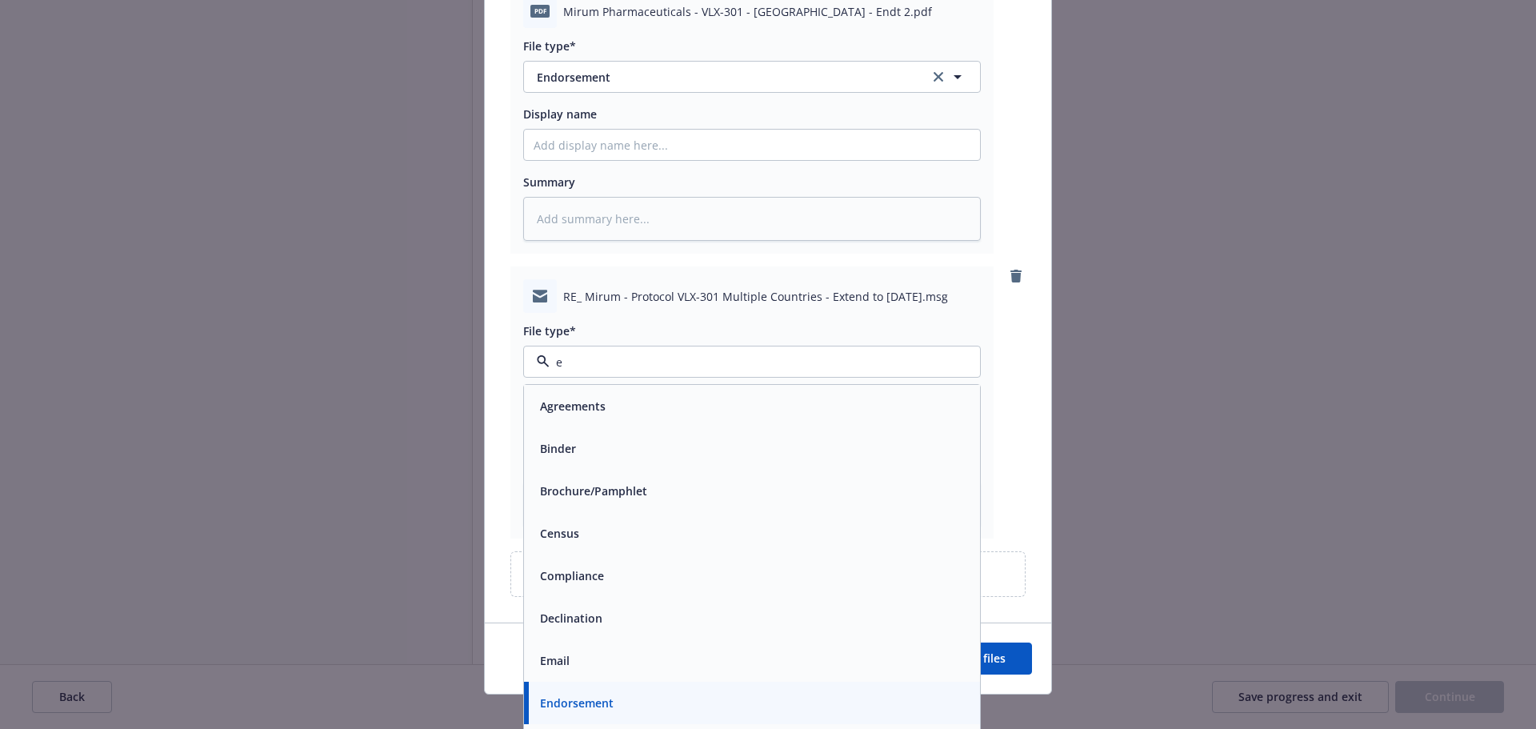
type input "em"
click at [766, 437] on div "Email" at bounding box center [752, 448] width 437 height 23
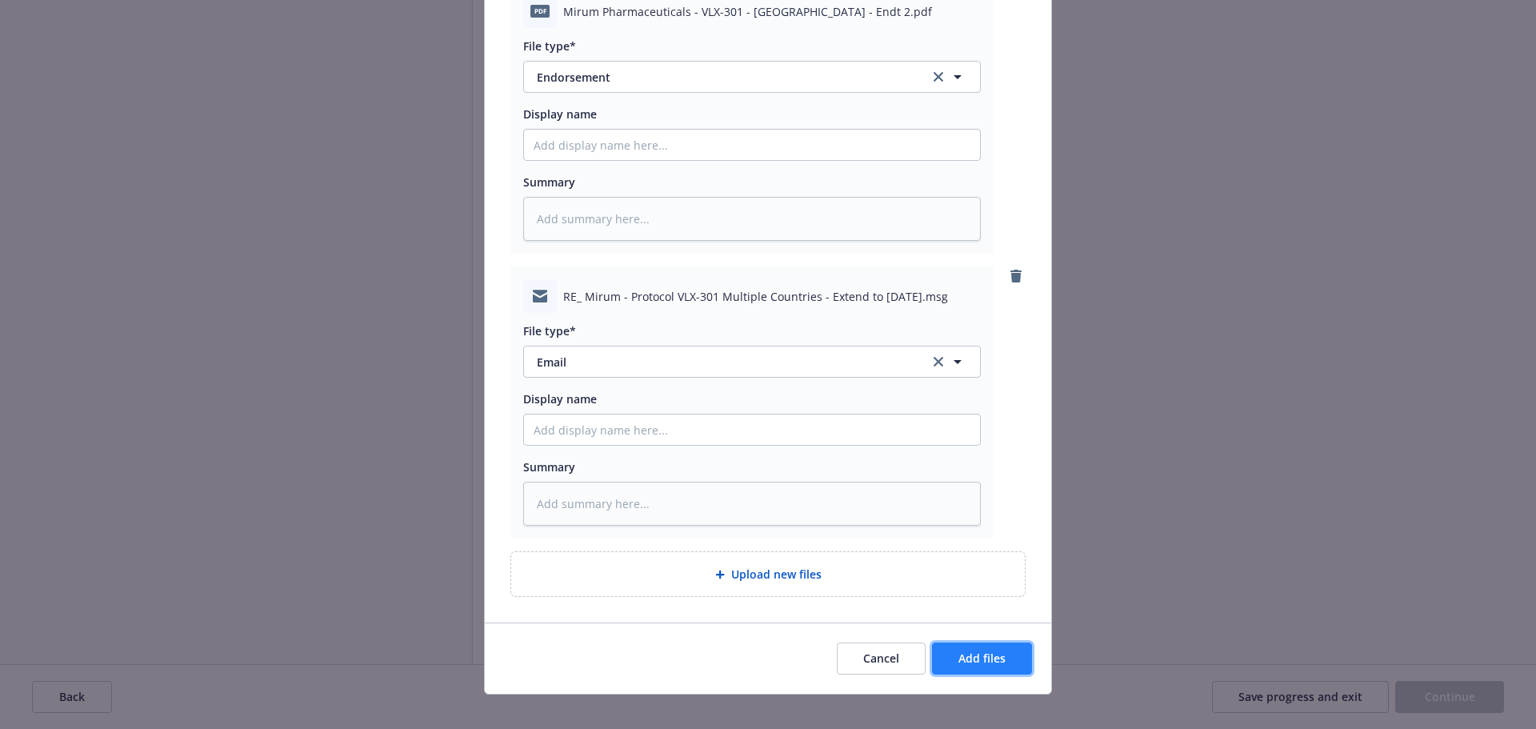
click at [973, 650] on span "Add files" at bounding box center [981, 657] width 47 height 15
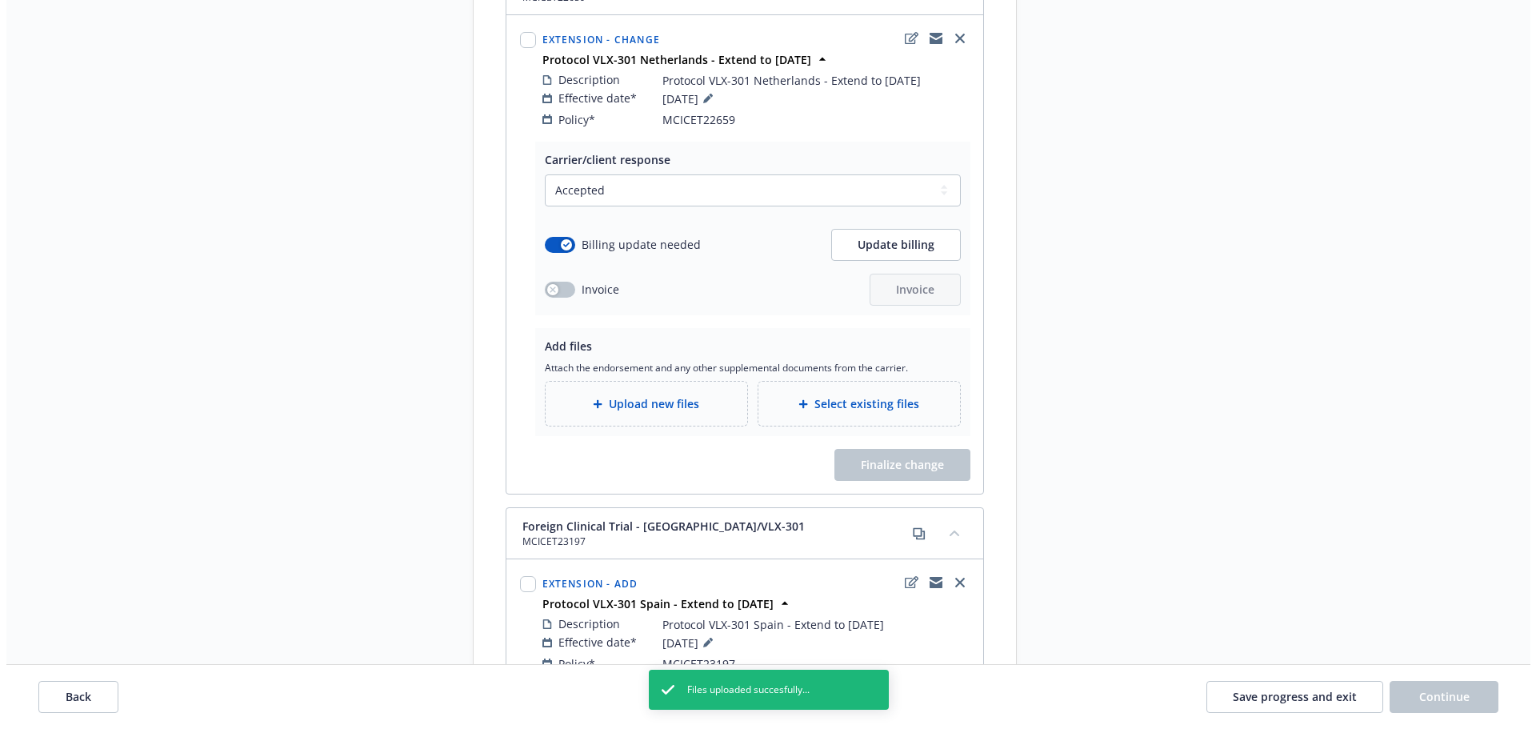
scroll to position [4767, 0]
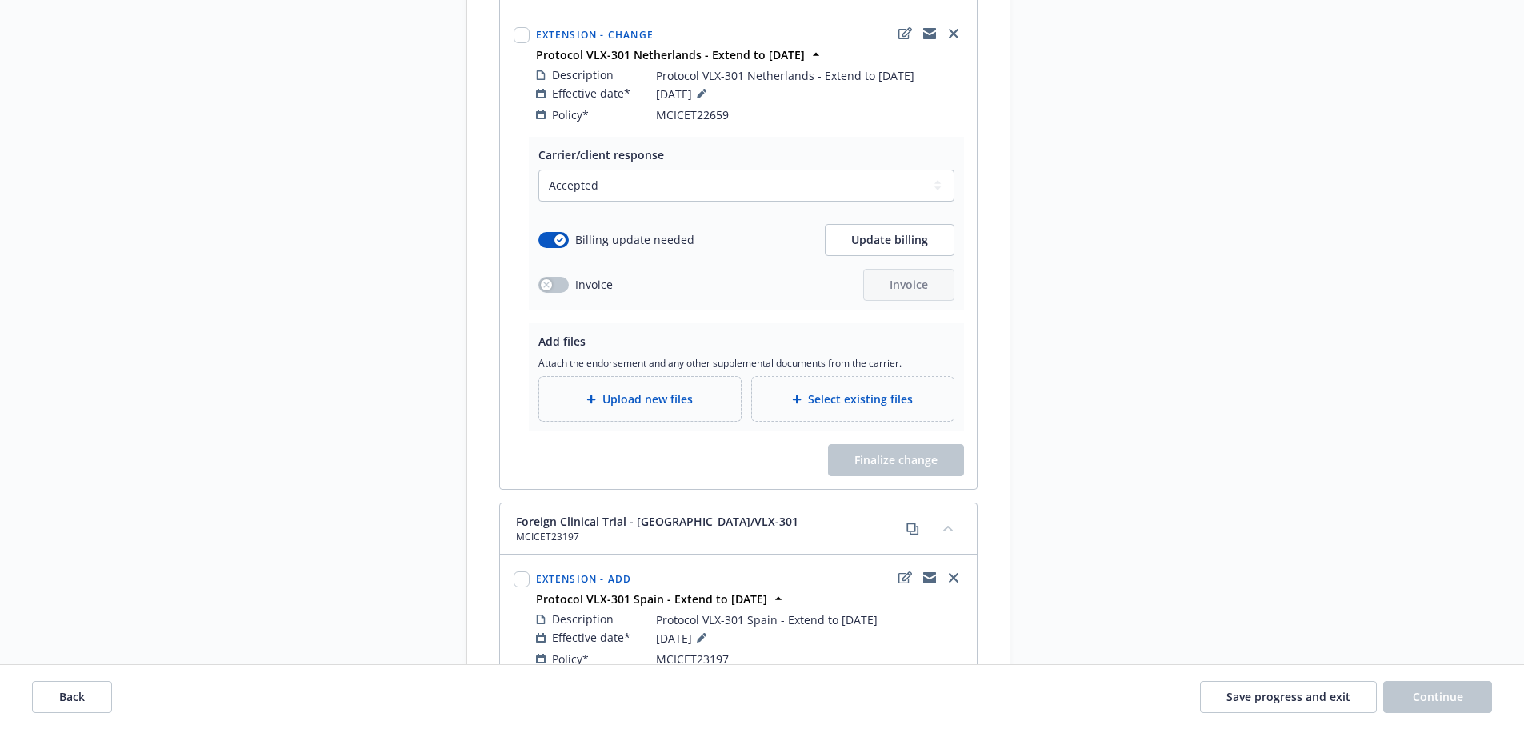
click at [642, 390] on span "Upload new files" at bounding box center [647, 398] width 90 height 17
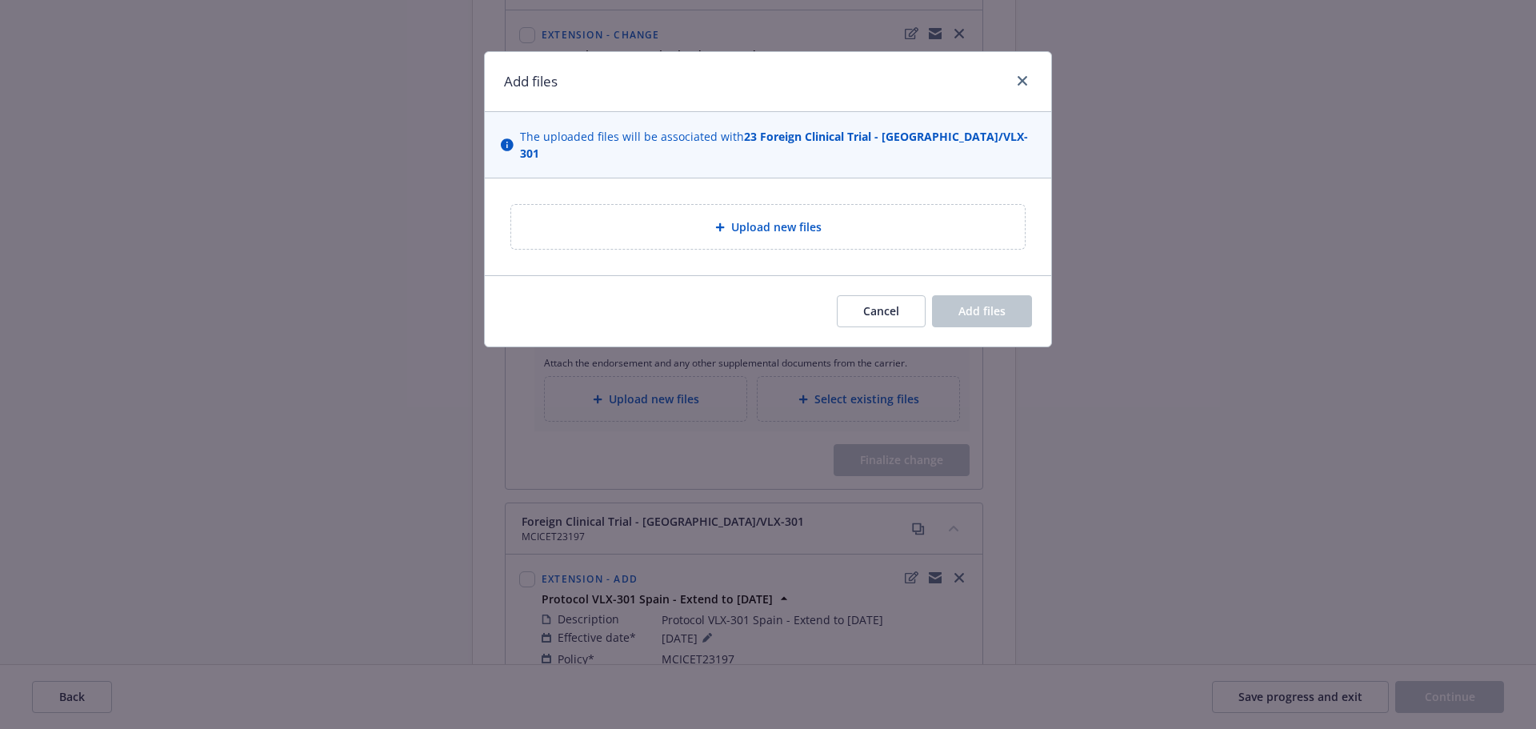
type textarea "x"
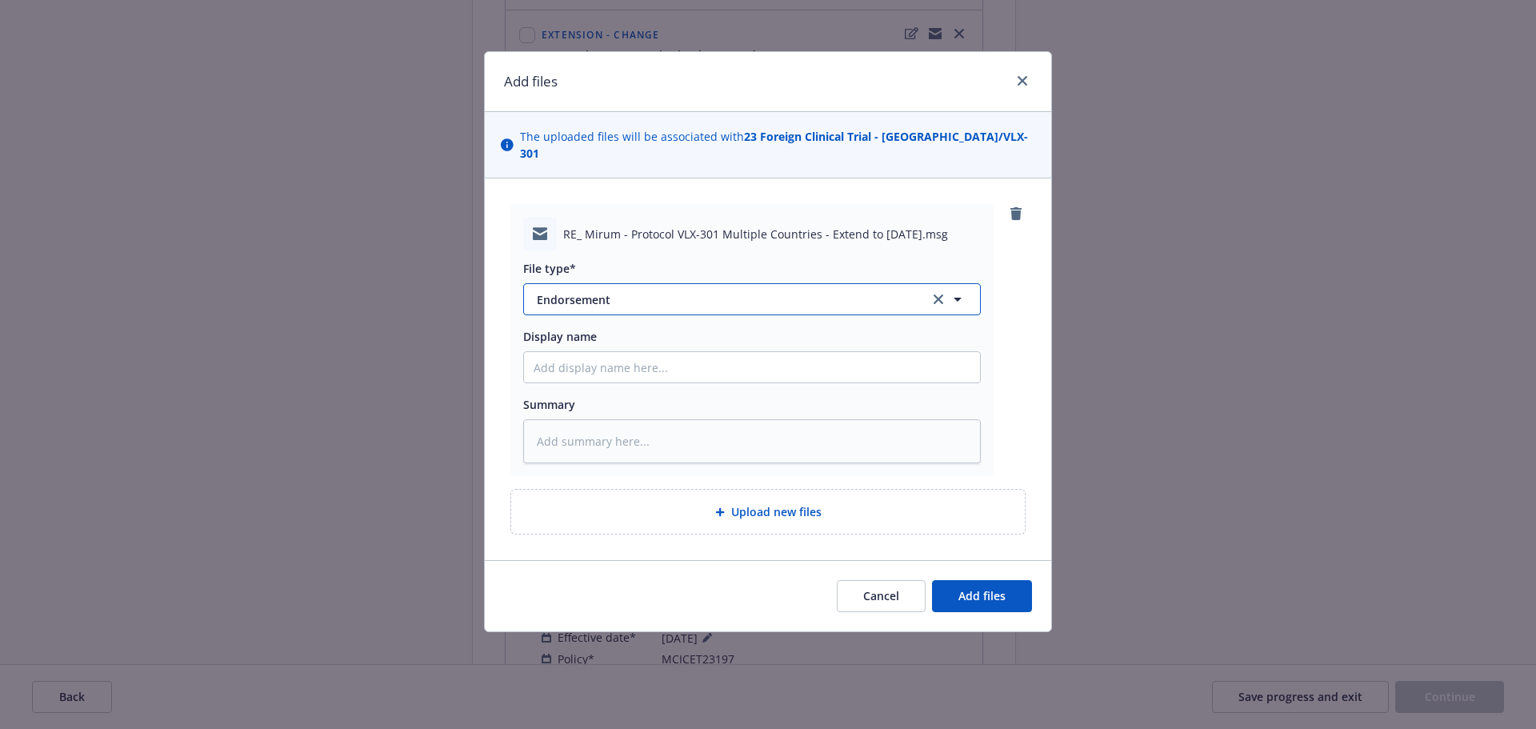
click at [696, 283] on button "Endorsement" at bounding box center [752, 299] width 458 height 32
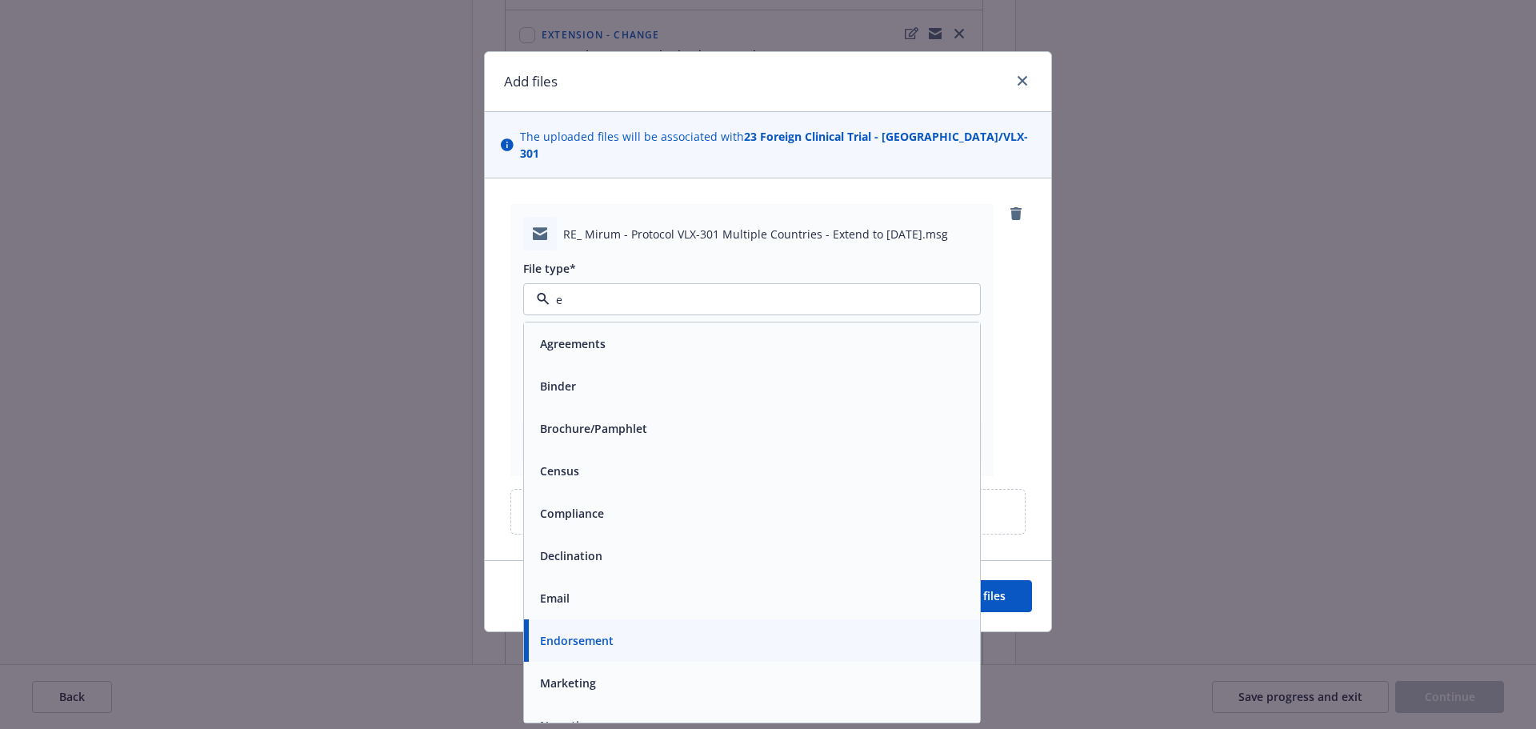
type input "em"
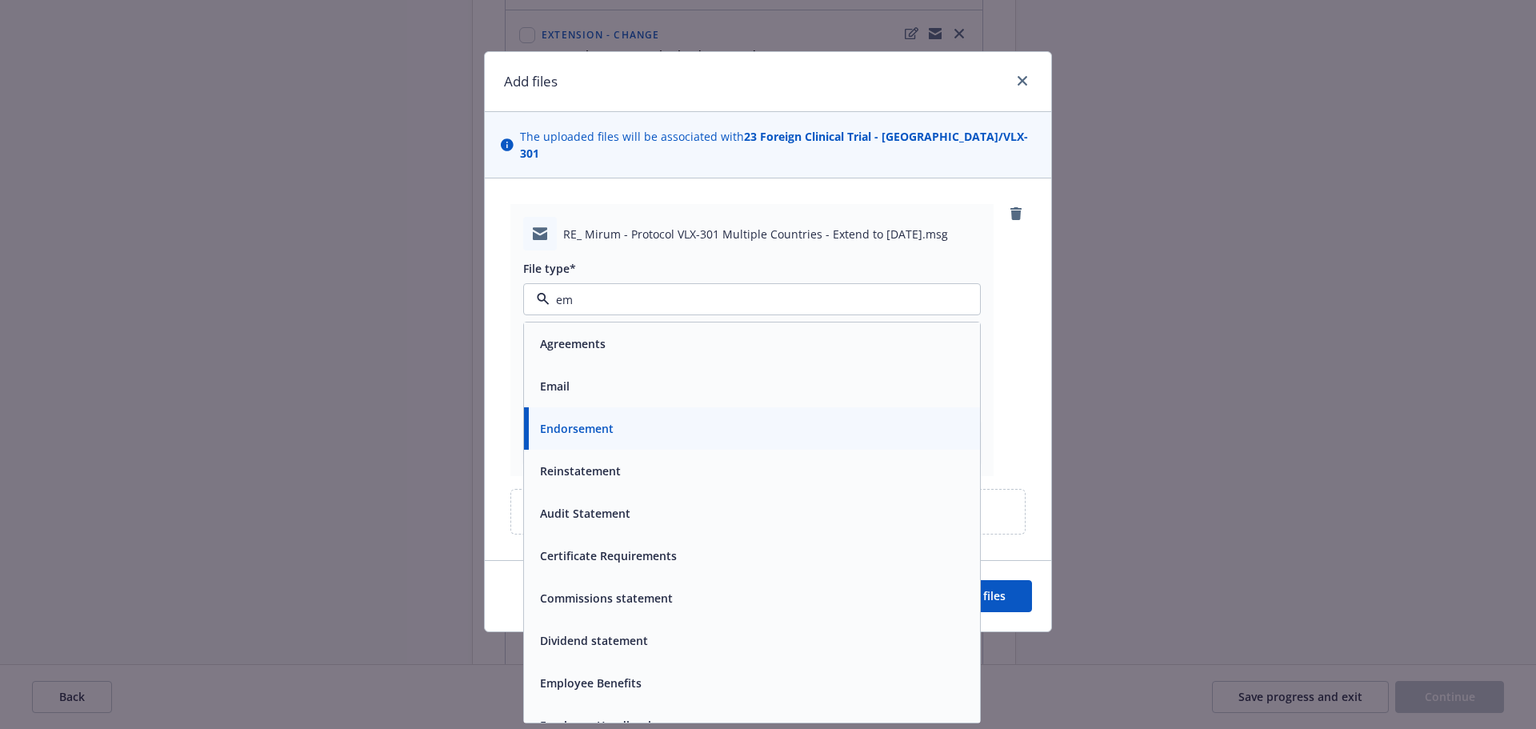
click at [782, 378] on div "Email" at bounding box center [752, 385] width 437 height 23
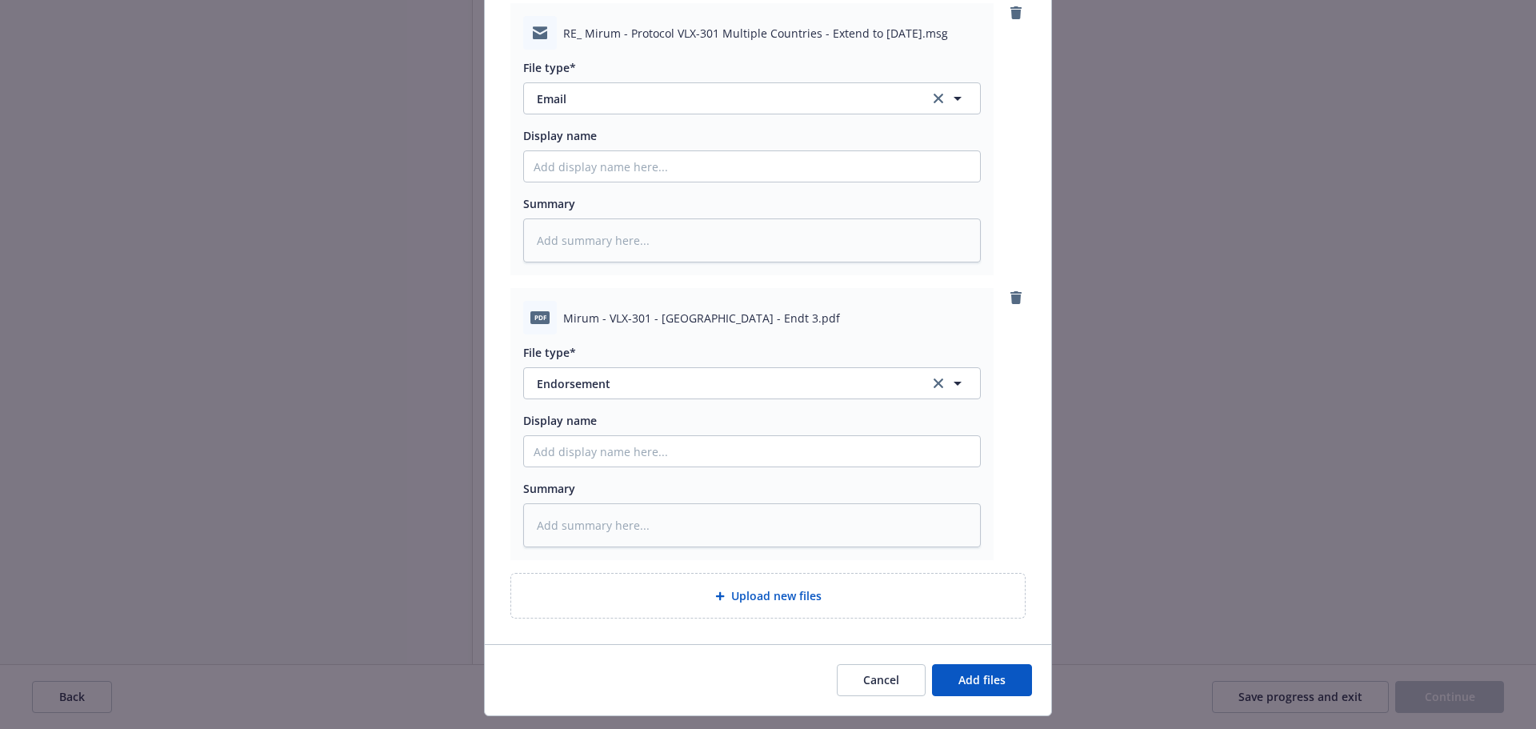
scroll to position [222, 0]
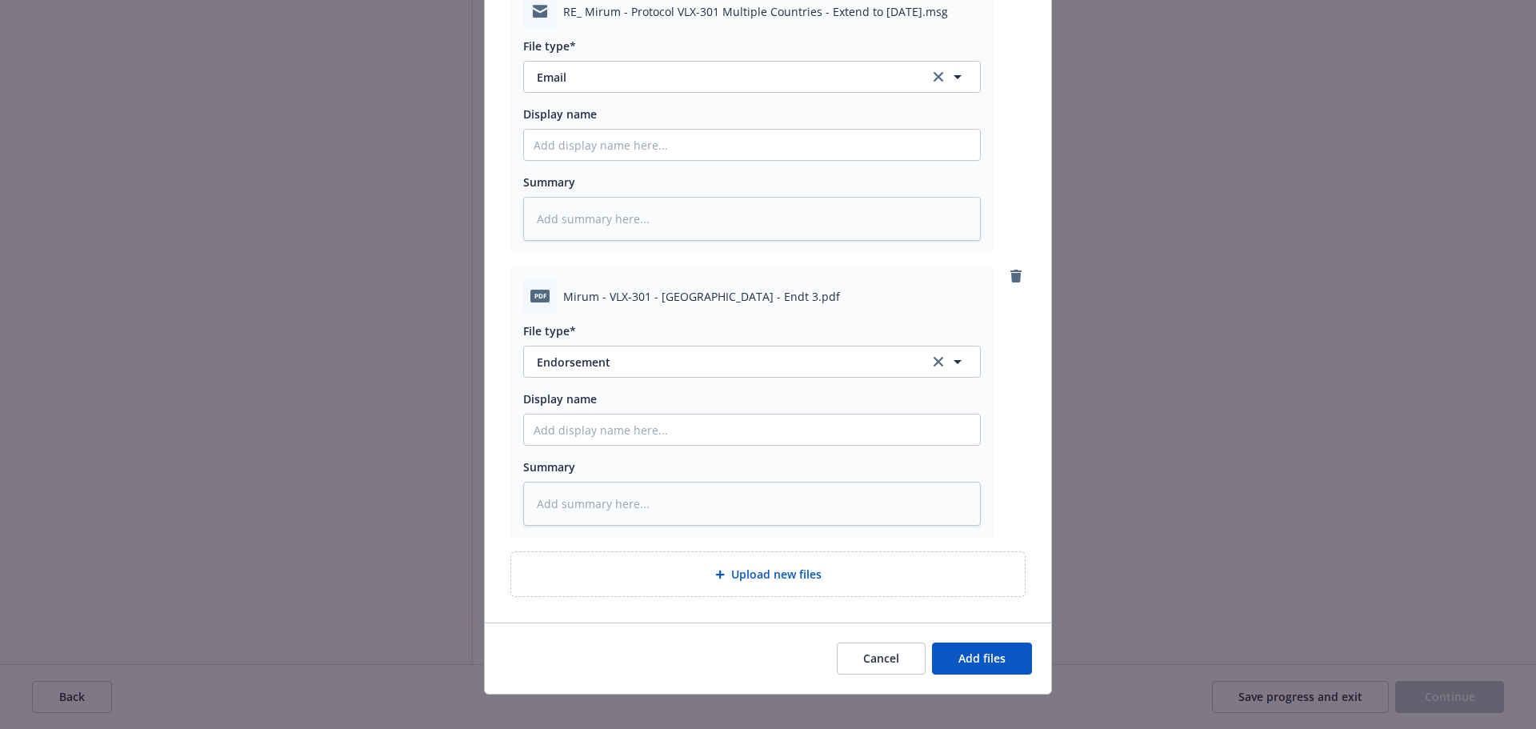
type textarea "x"
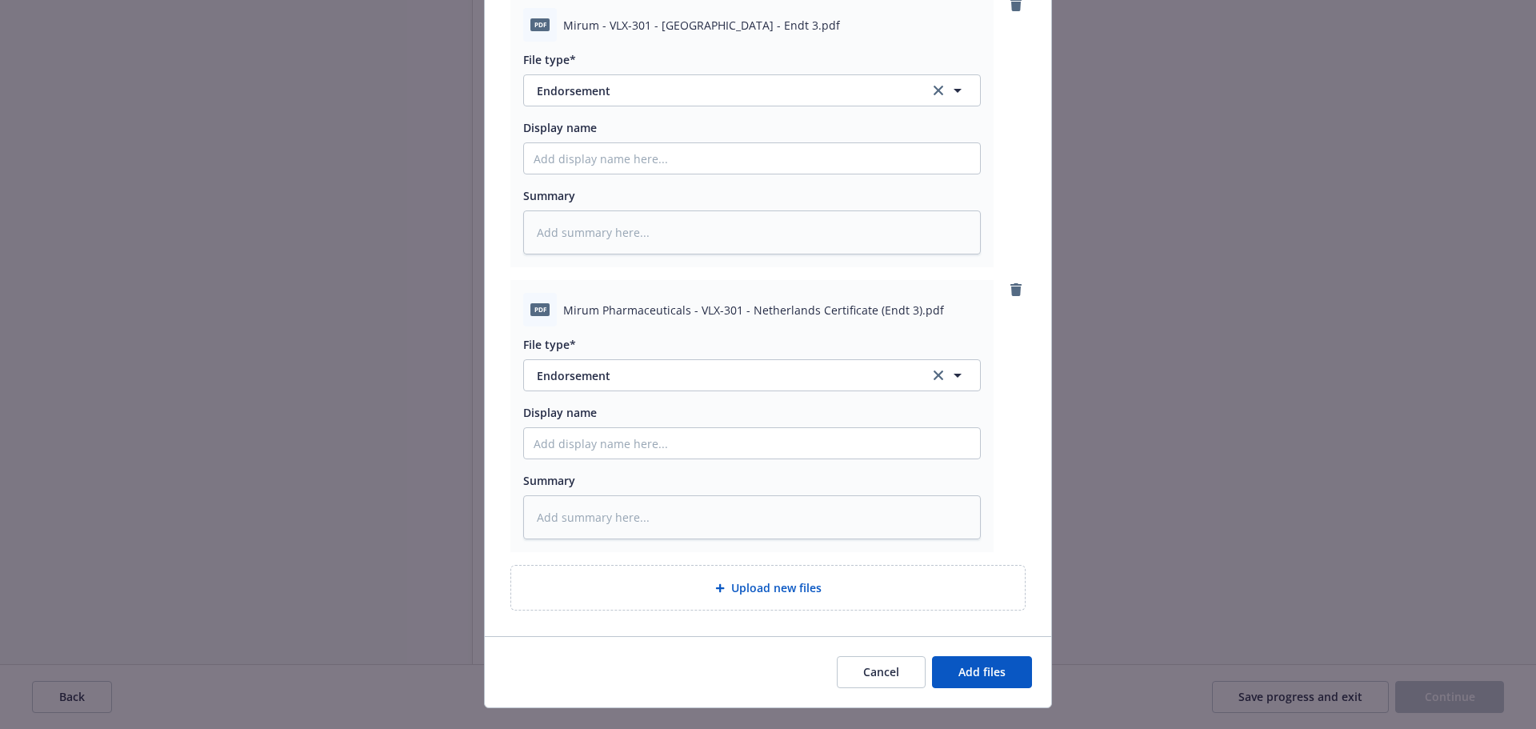
scroll to position [507, 0]
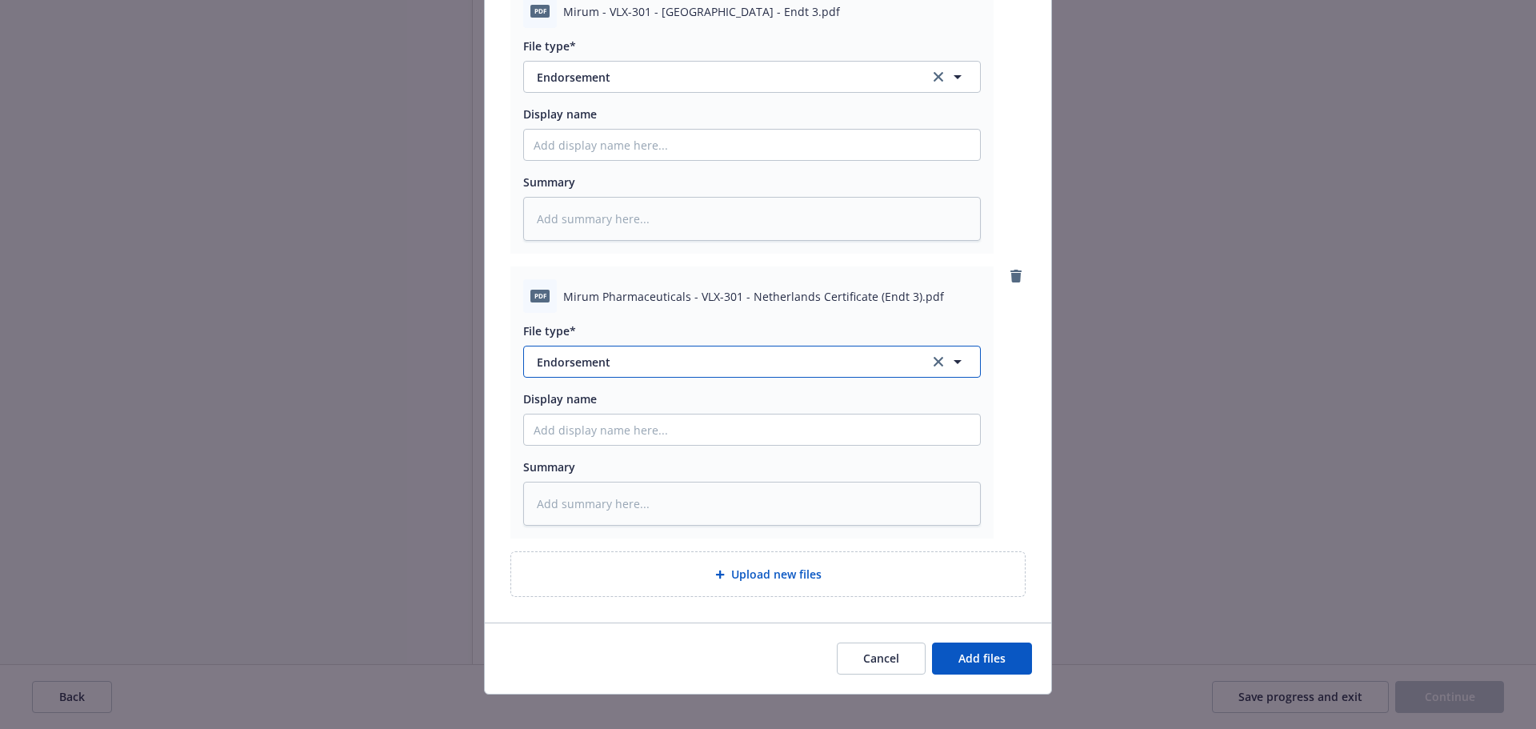
drag, startPoint x: 642, startPoint y: 337, endPoint x: 671, endPoint y: 334, distance: 28.9
click at [642, 354] on span "Endorsement" at bounding box center [722, 362] width 370 height 17
type input "cert"
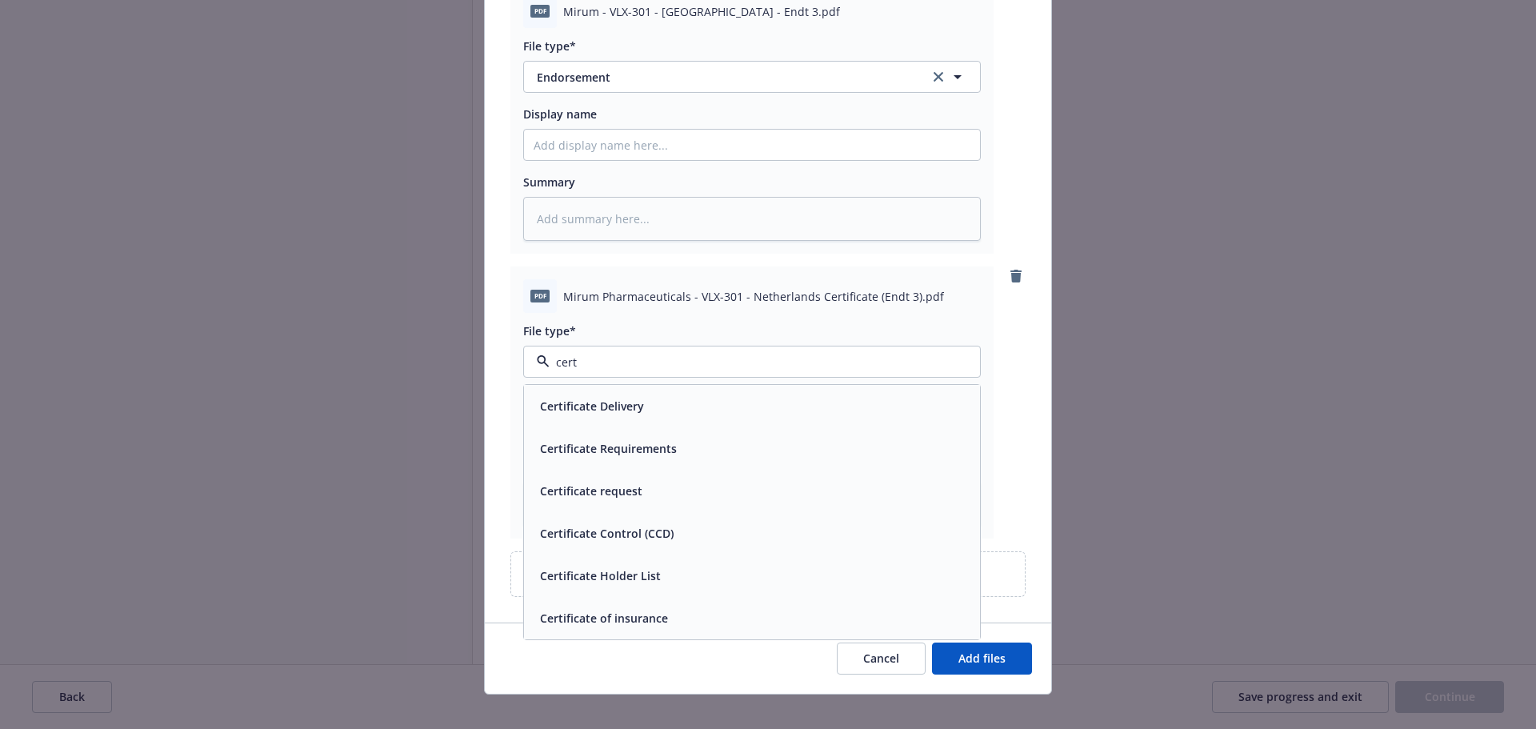
click at [731, 606] on div "Certificate of insurance" at bounding box center [752, 617] width 437 height 23
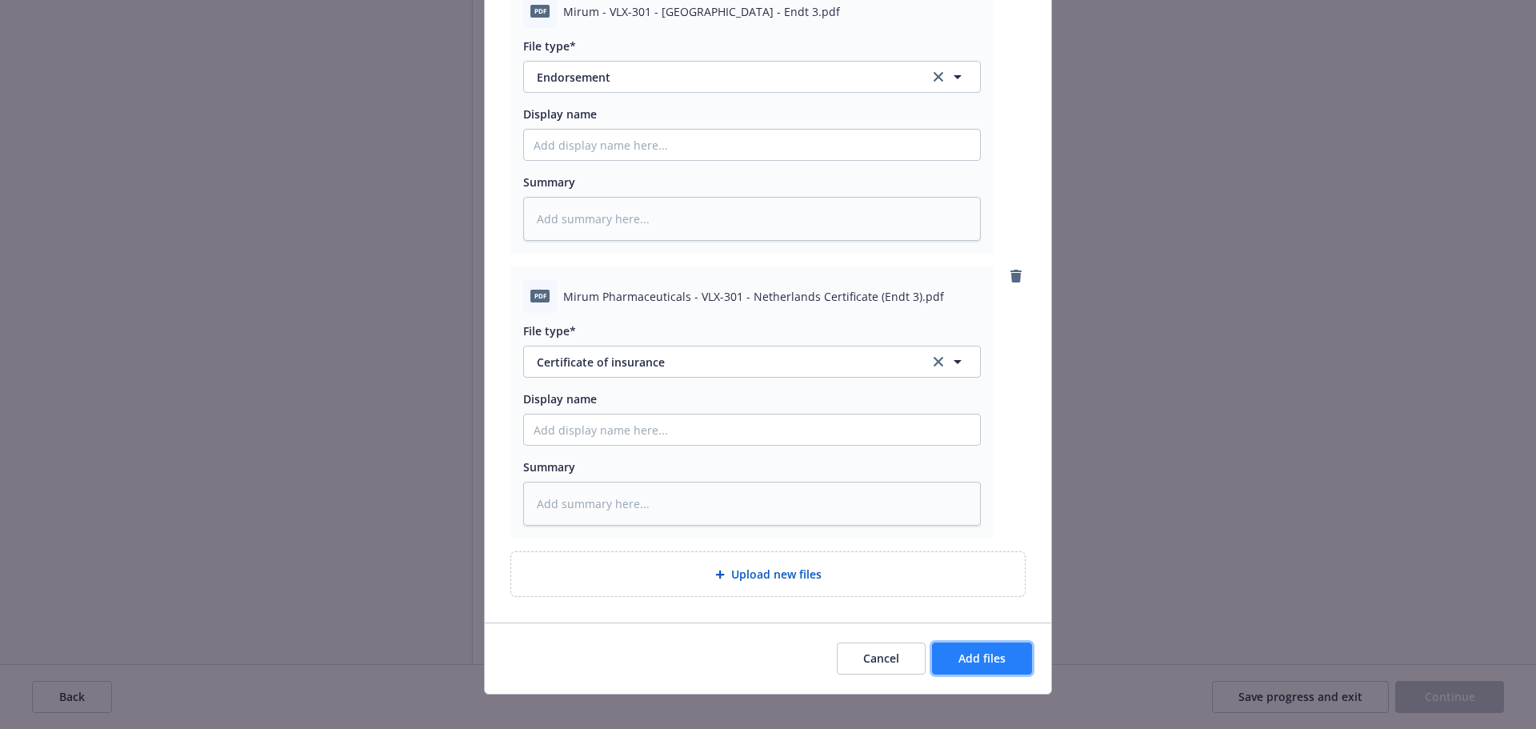
click at [963, 650] on span "Add files" at bounding box center [981, 657] width 47 height 15
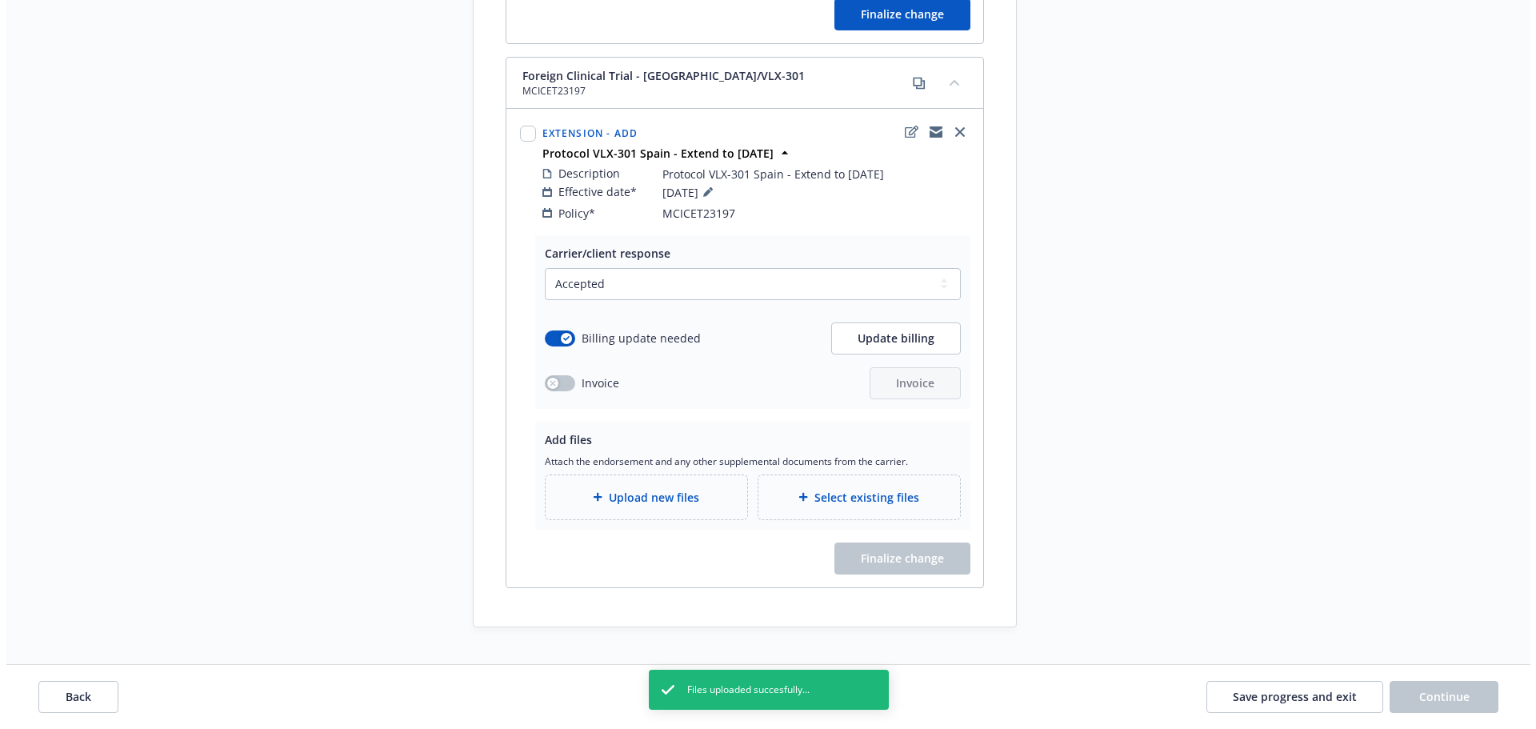
scroll to position [5348, 0]
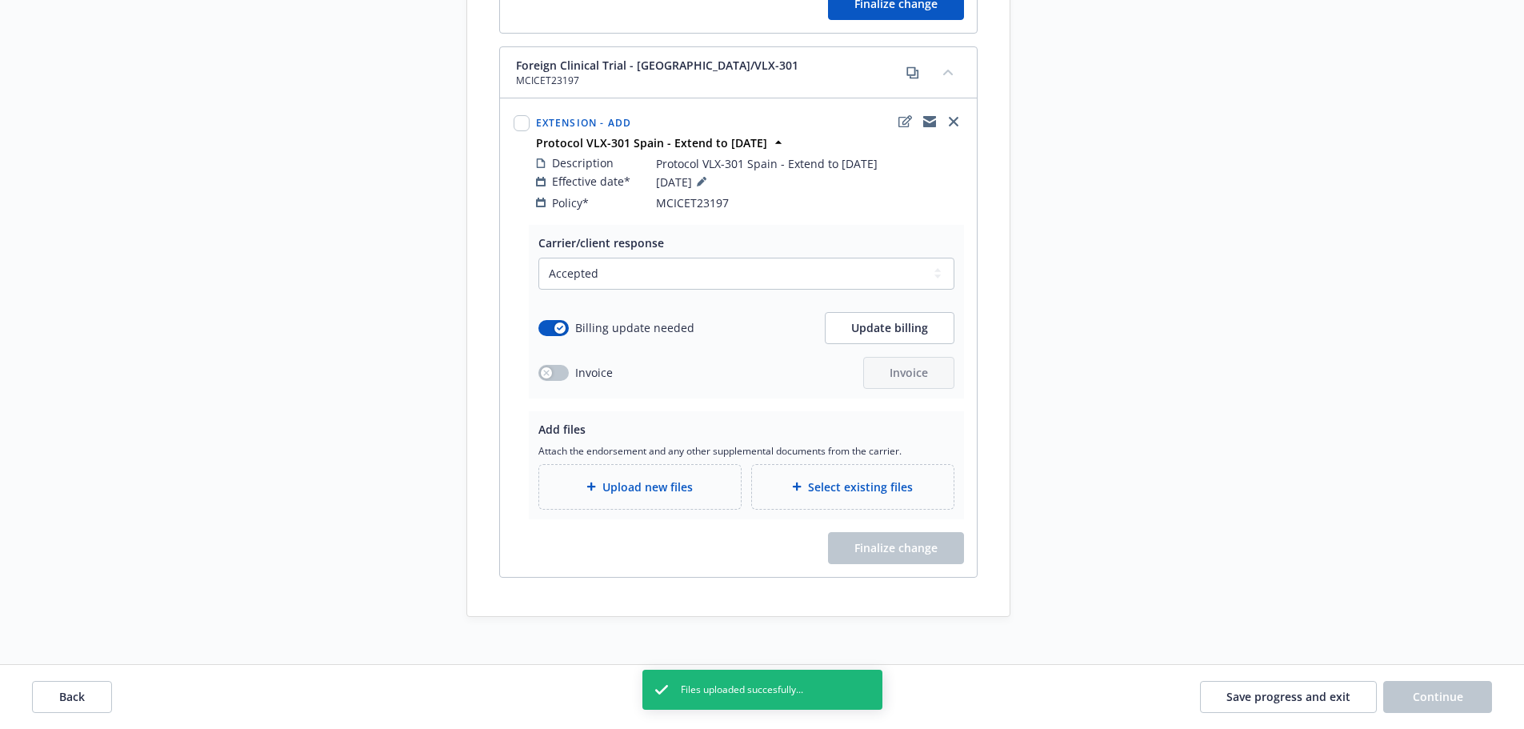
click at [642, 478] on span "Upload new files" at bounding box center [647, 486] width 90 height 17
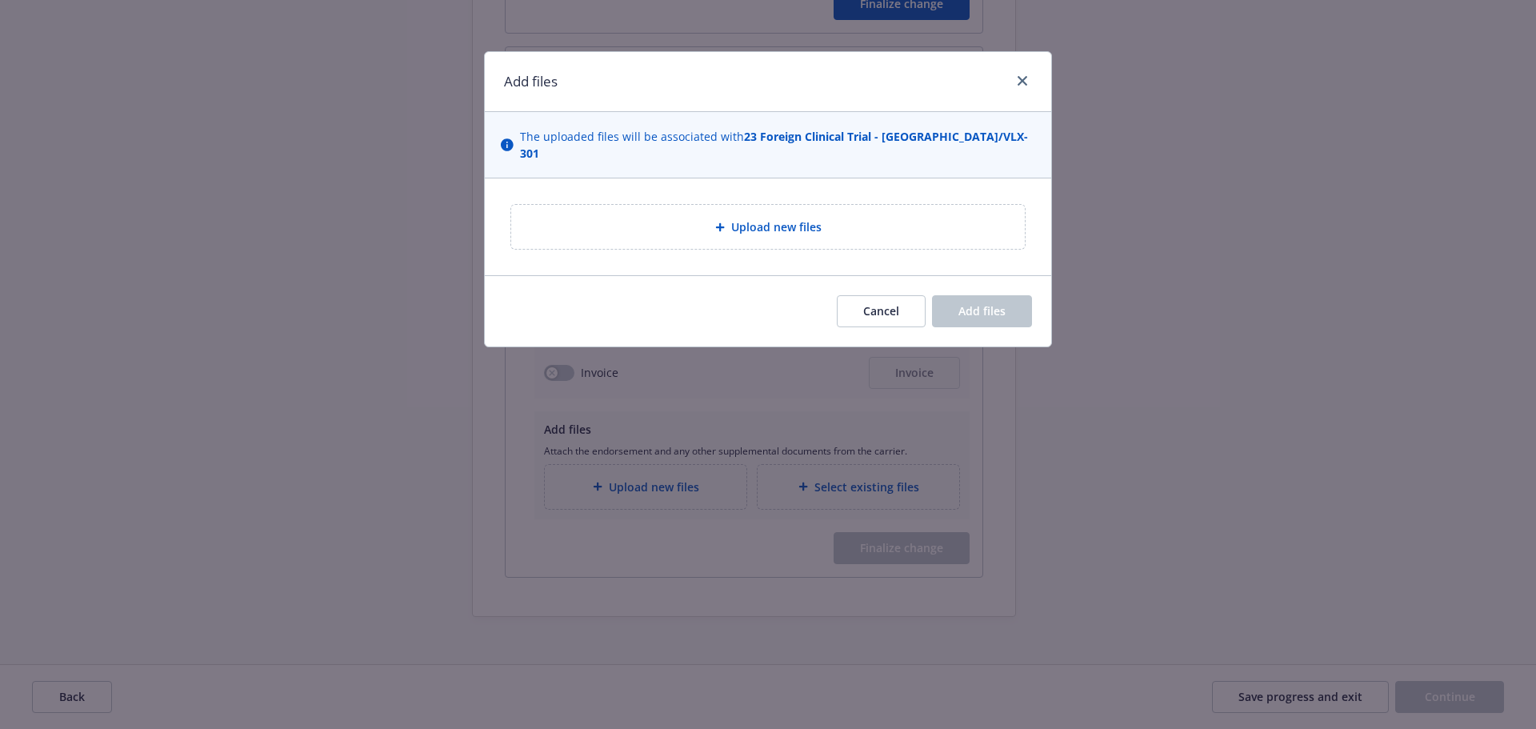
type textarea "x"
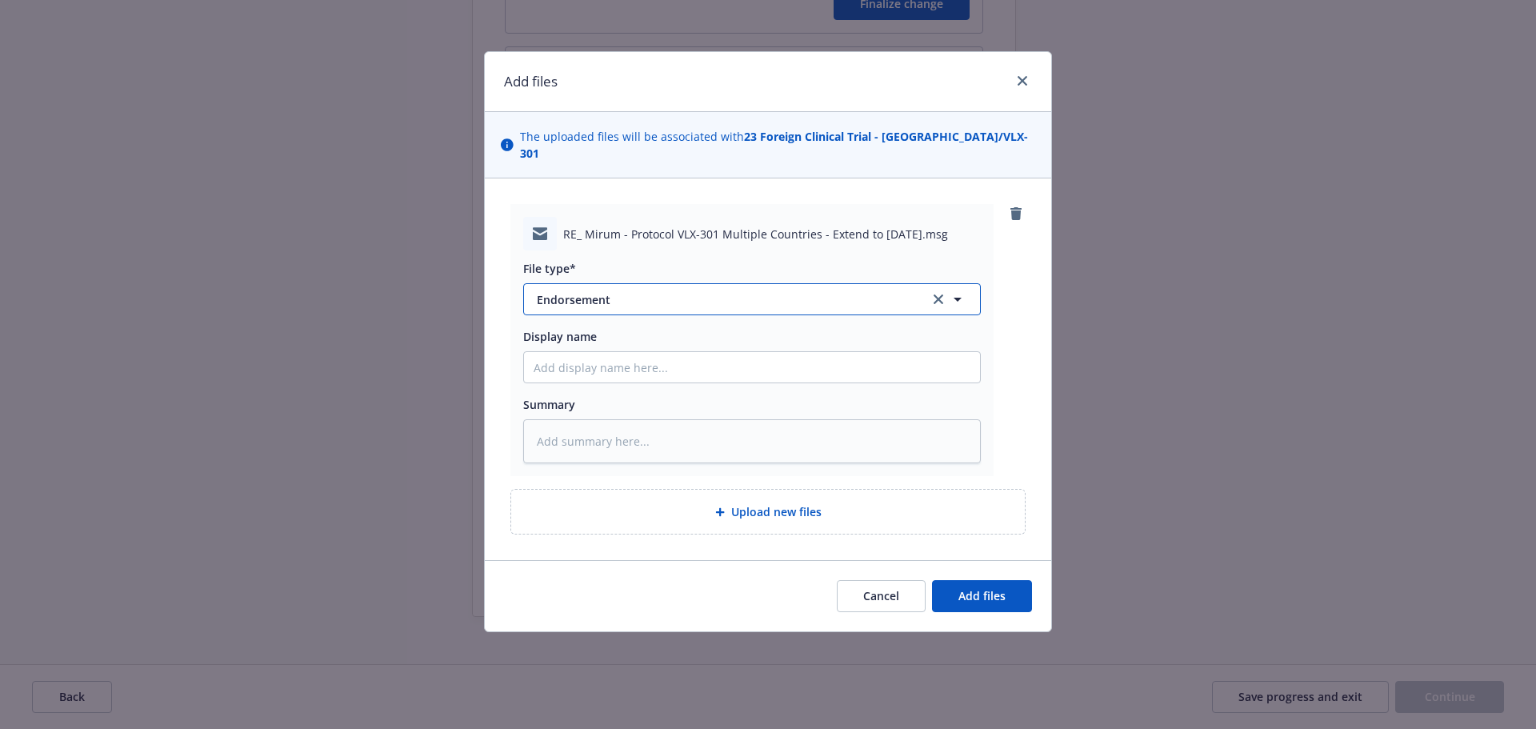
click at [648, 291] on span "Endorsement" at bounding box center [722, 299] width 370 height 17
type input "em"
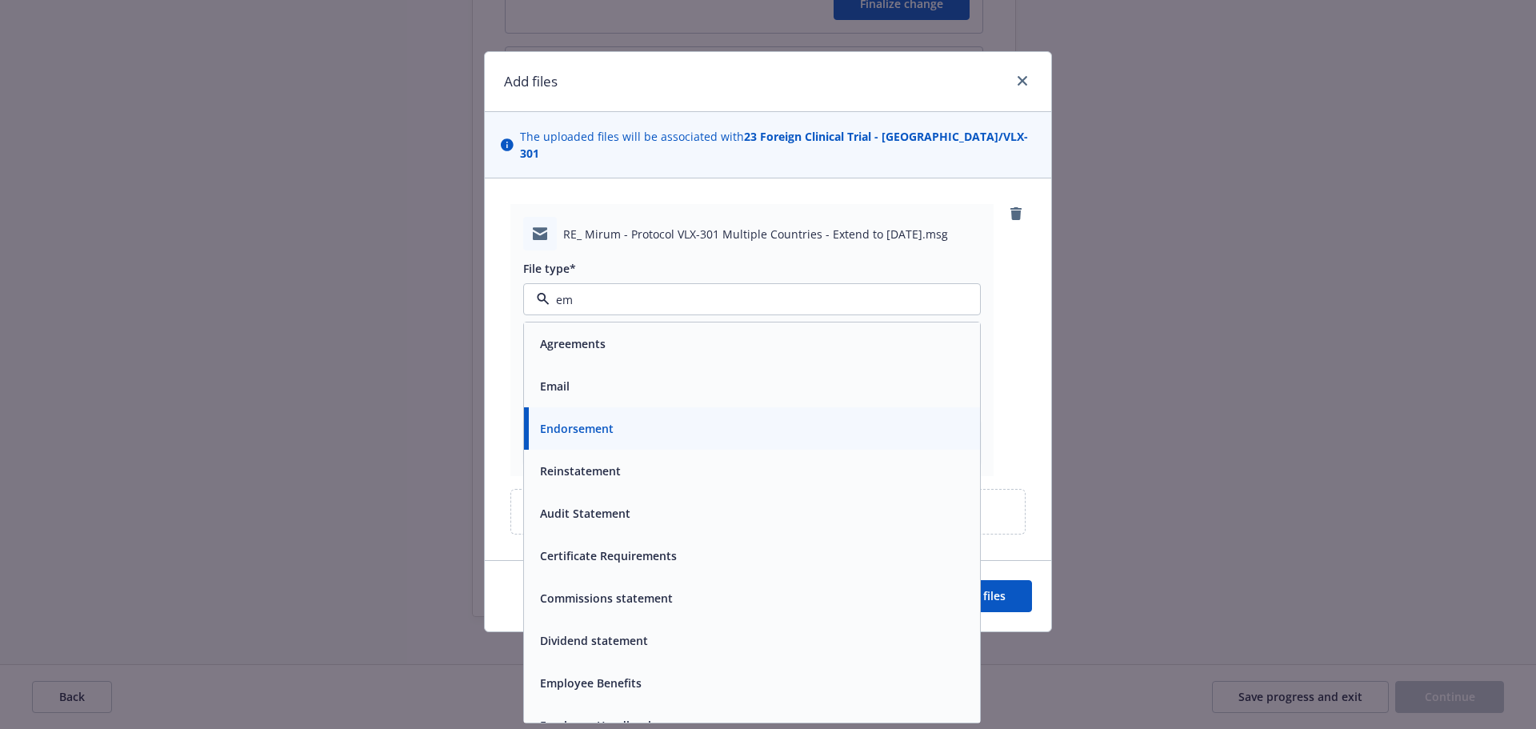
click at [734, 374] on div "Email" at bounding box center [752, 385] width 437 height 23
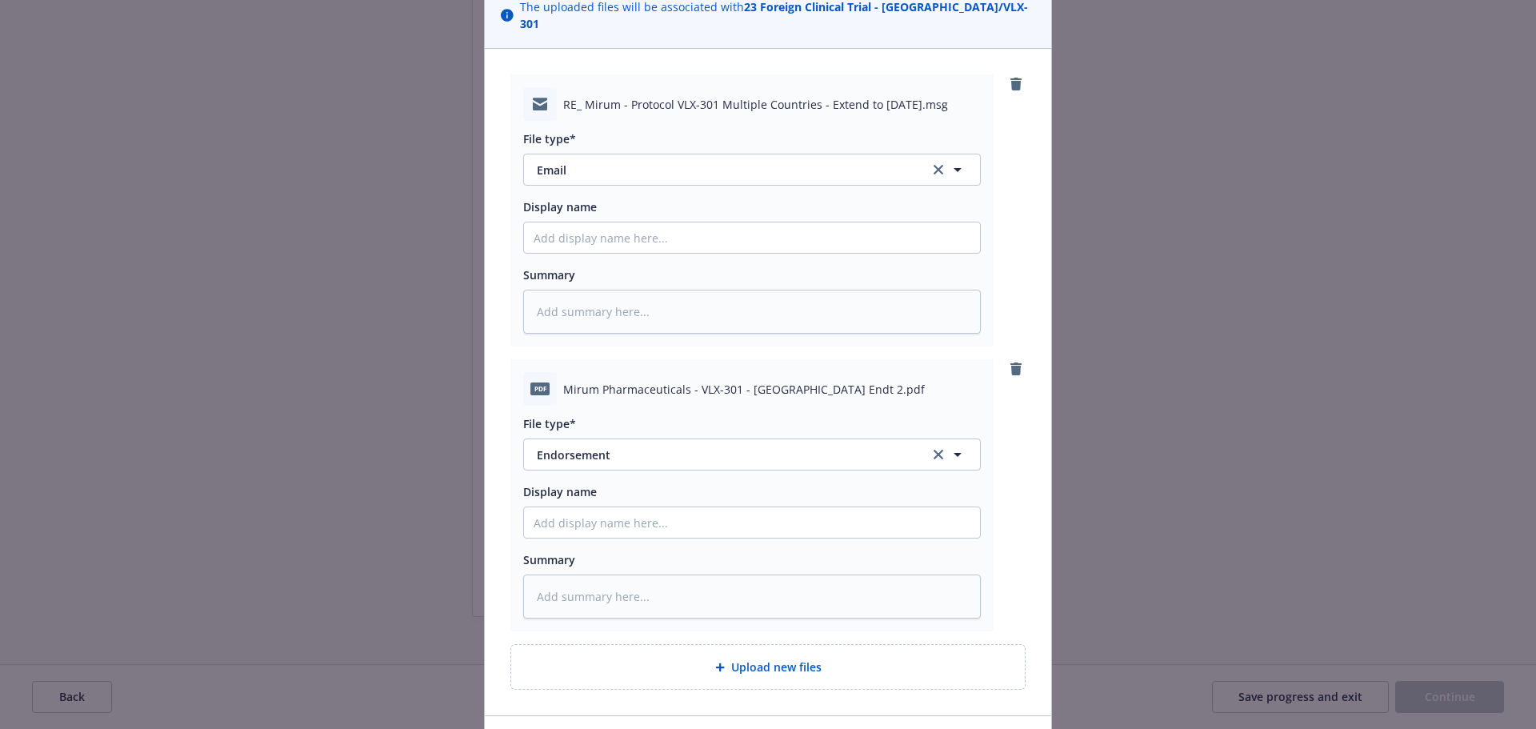
scroll to position [222, 0]
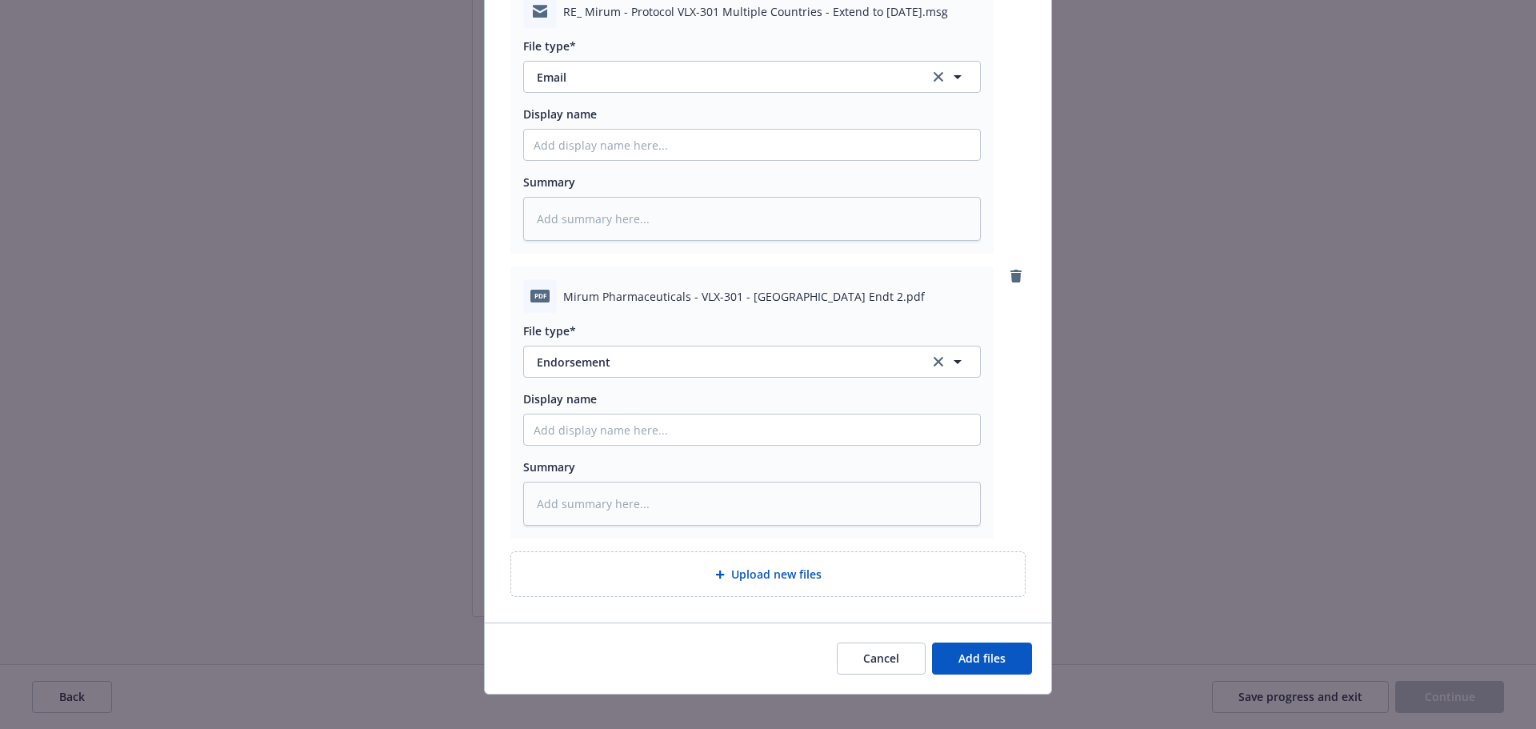
type textarea "x"
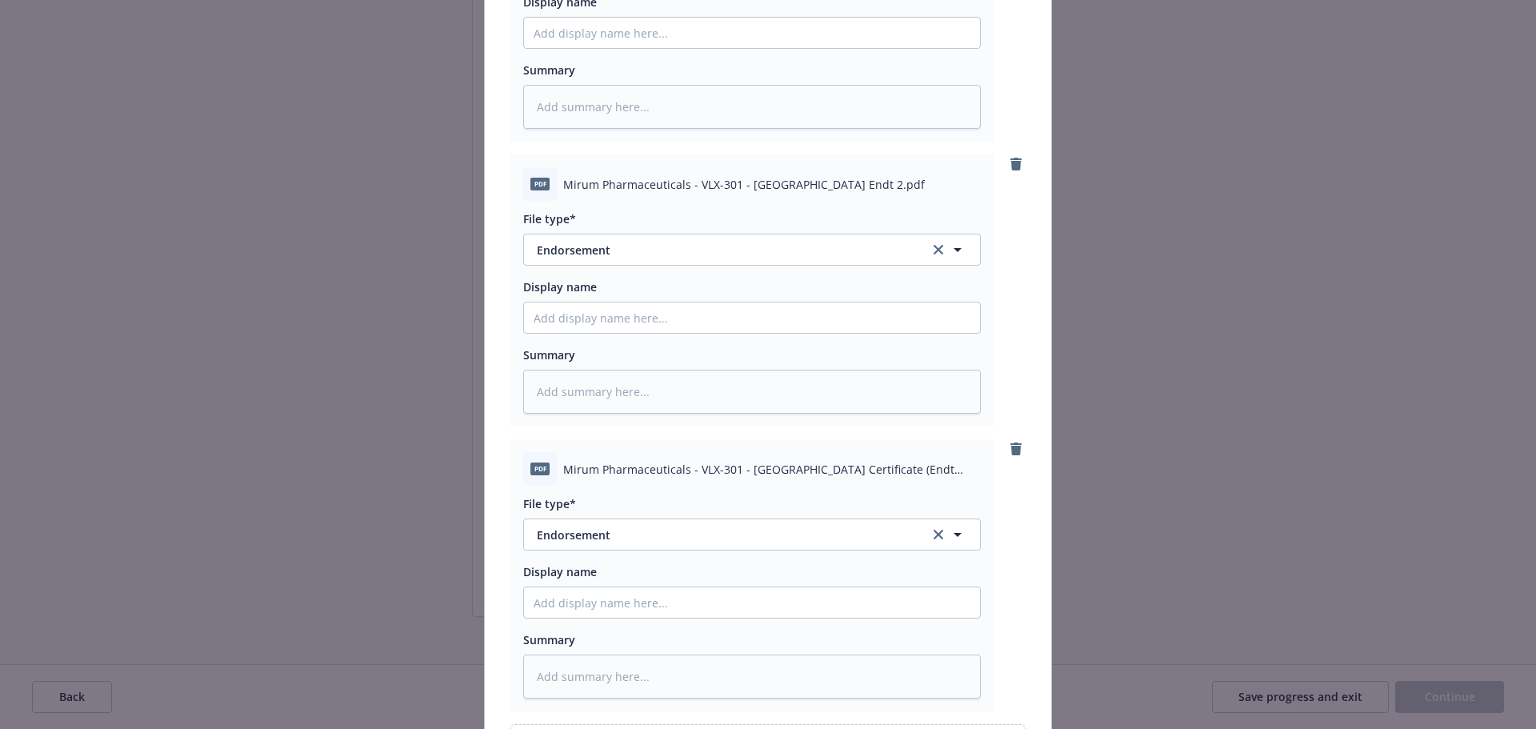
scroll to position [507, 0]
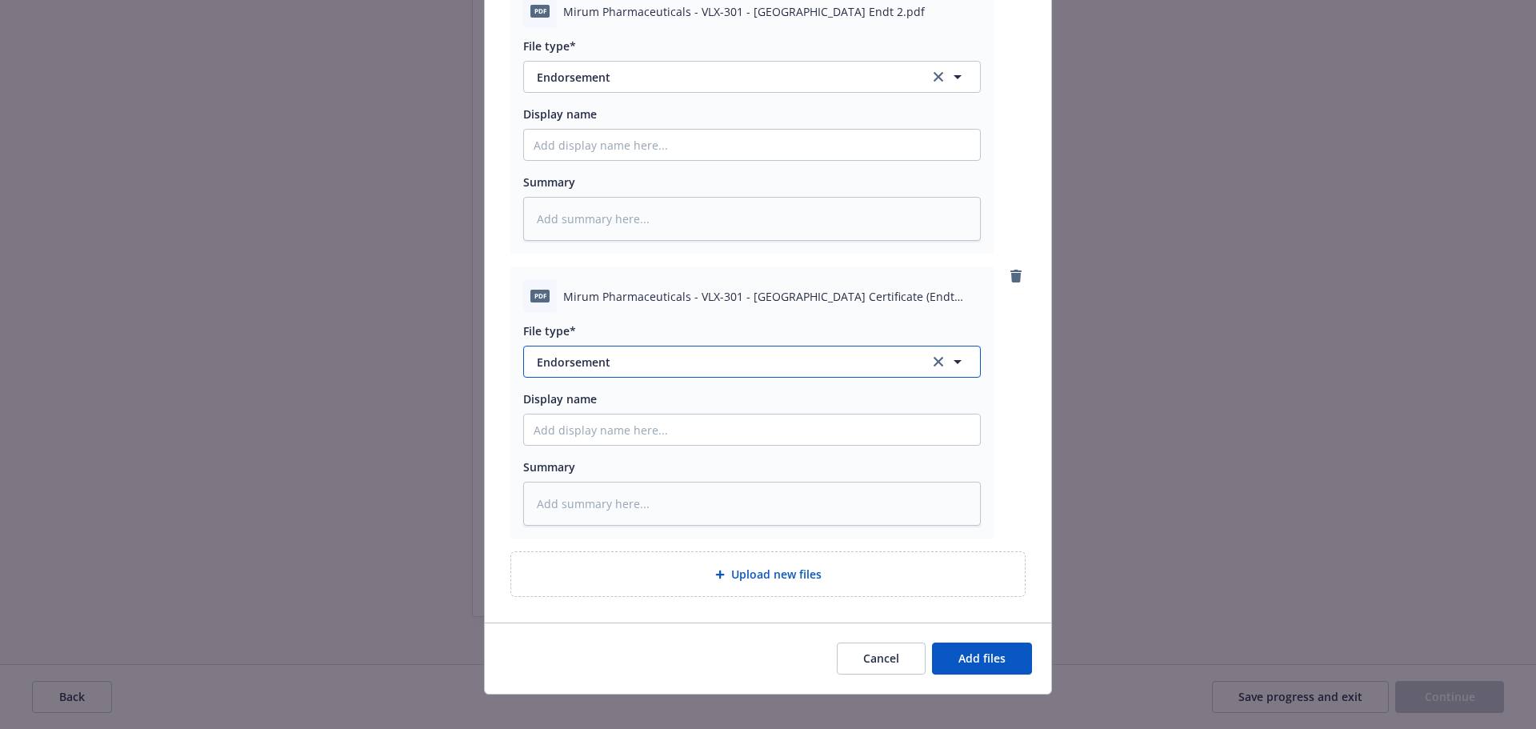
click at [708, 354] on span "Endorsement" at bounding box center [722, 362] width 370 height 17
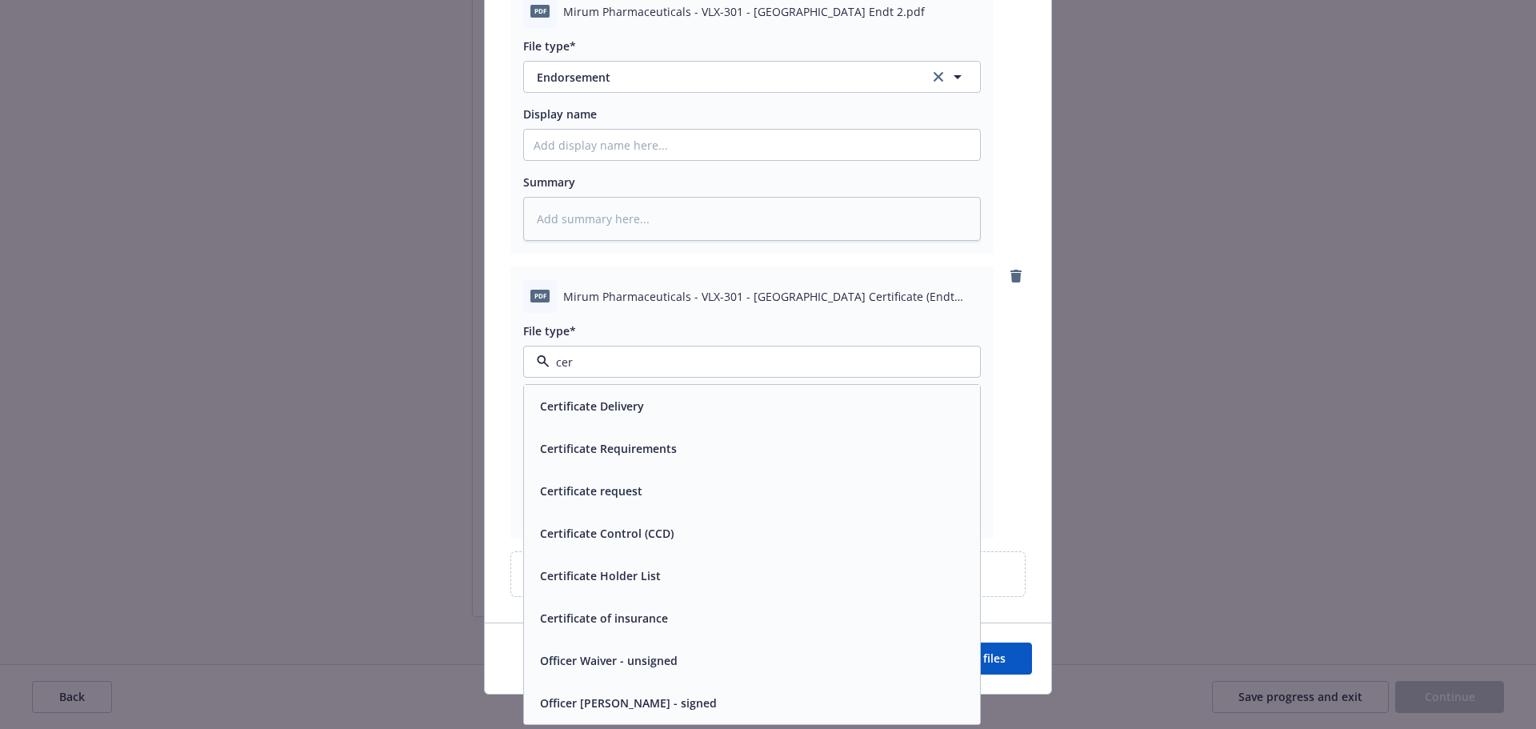
type input "cert"
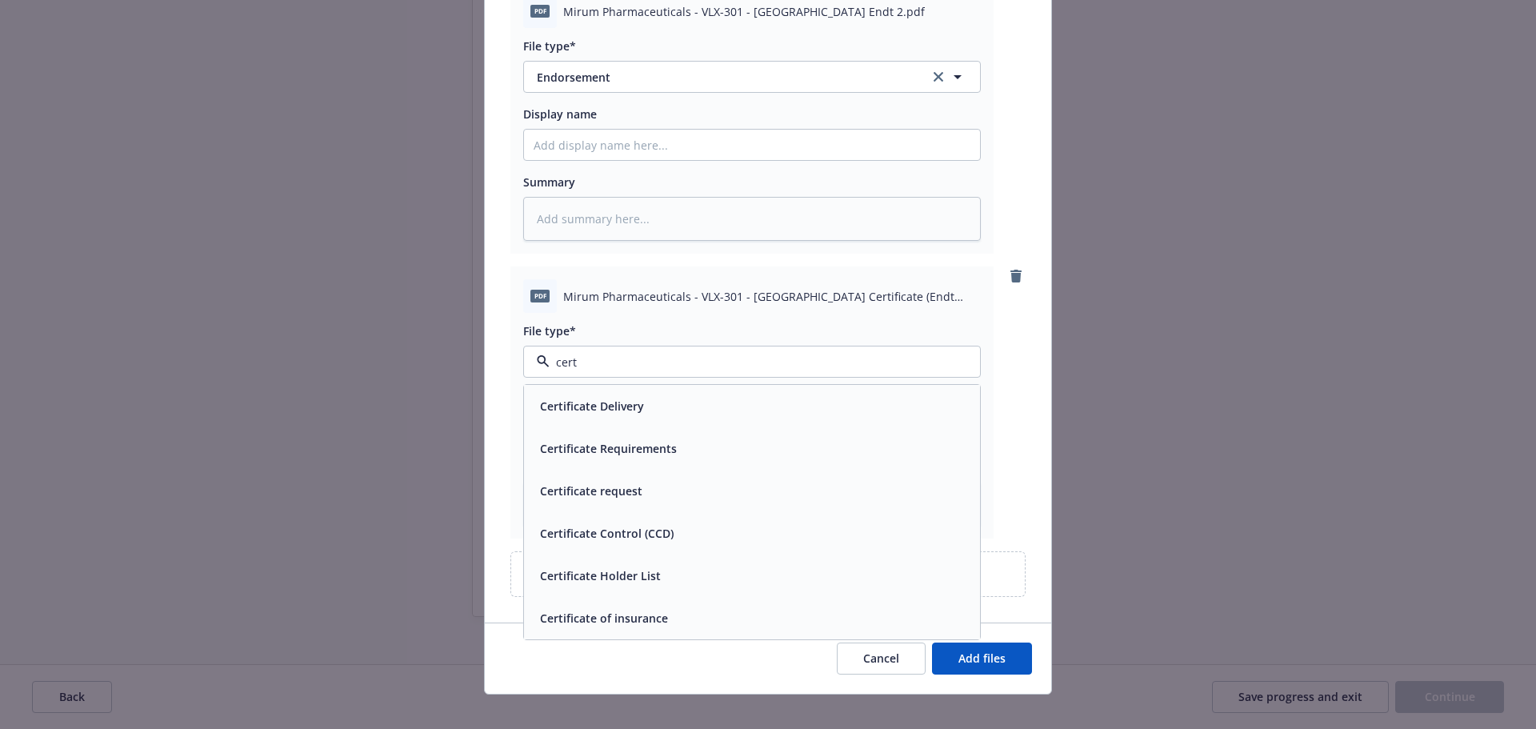
click at [674, 608] on div "Certificate of insurance" at bounding box center [752, 617] width 437 height 23
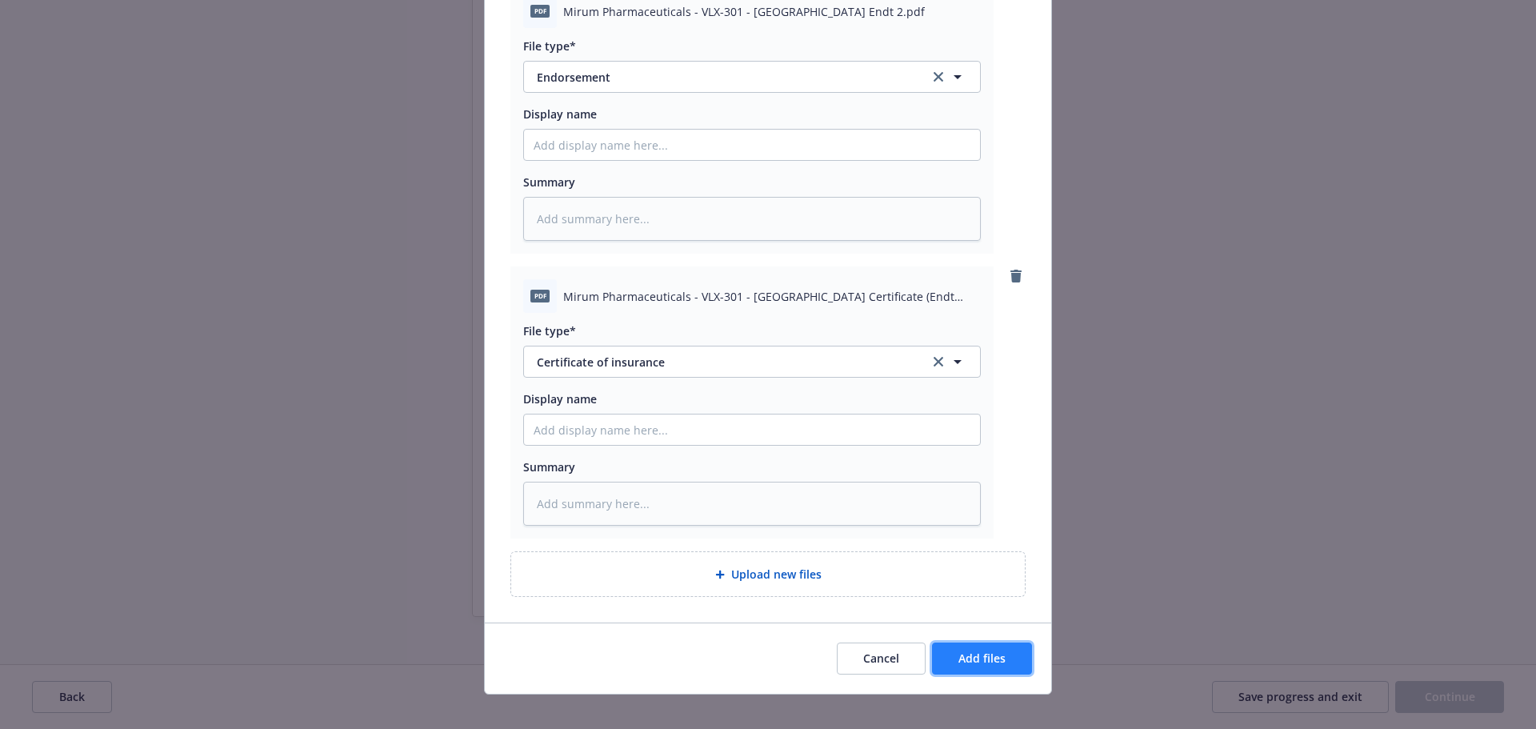
click at [985, 642] on button "Add files" at bounding box center [982, 658] width 100 height 32
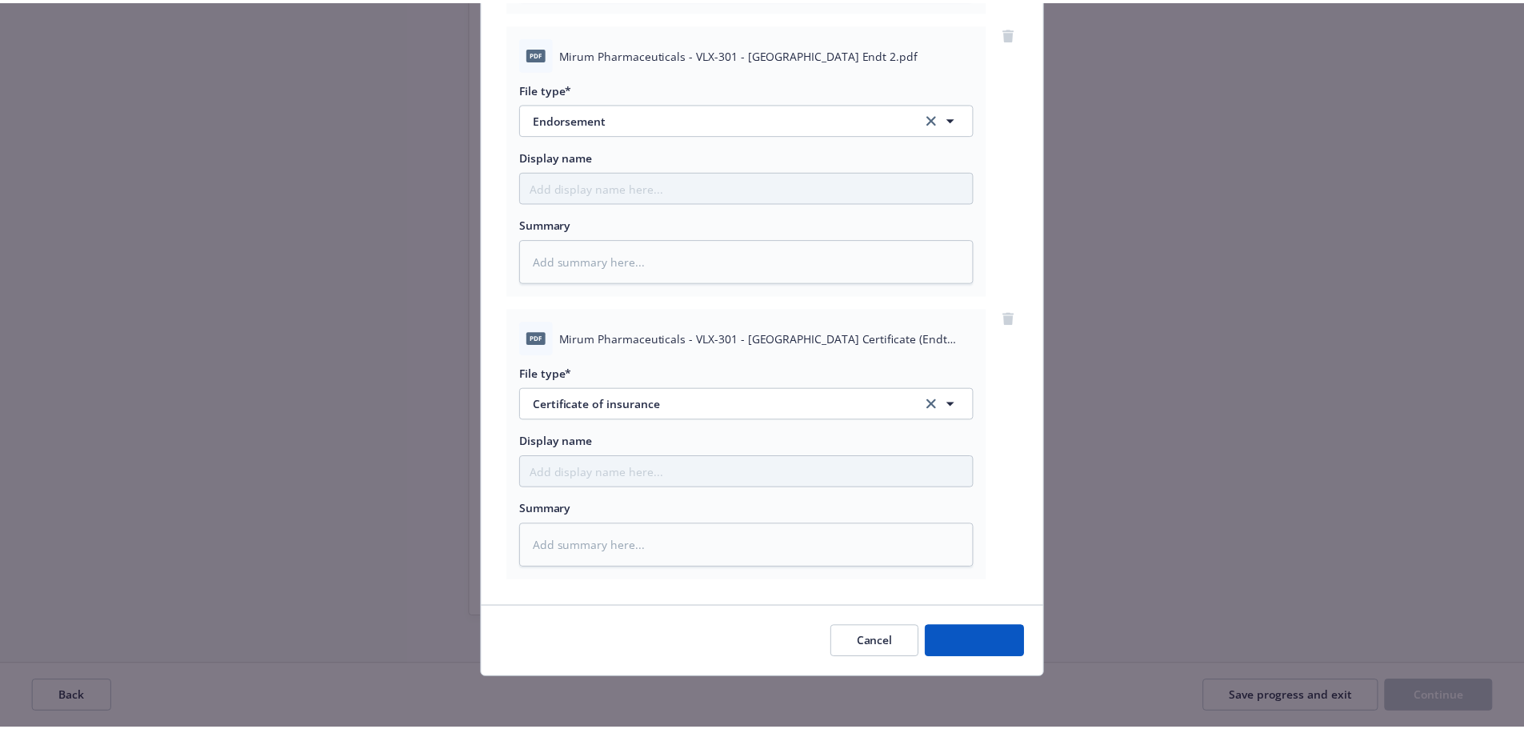
scroll to position [449, 0]
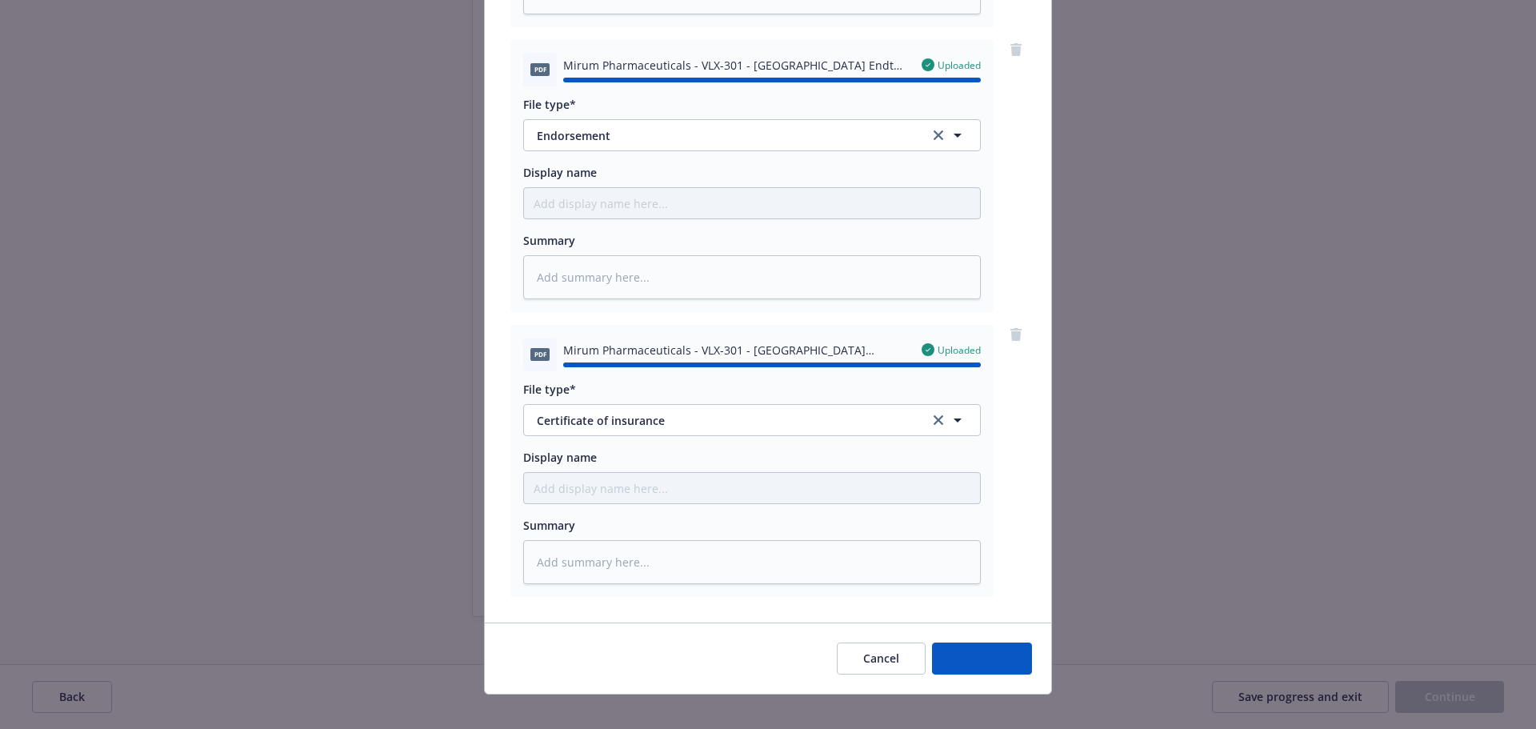
type textarea "x"
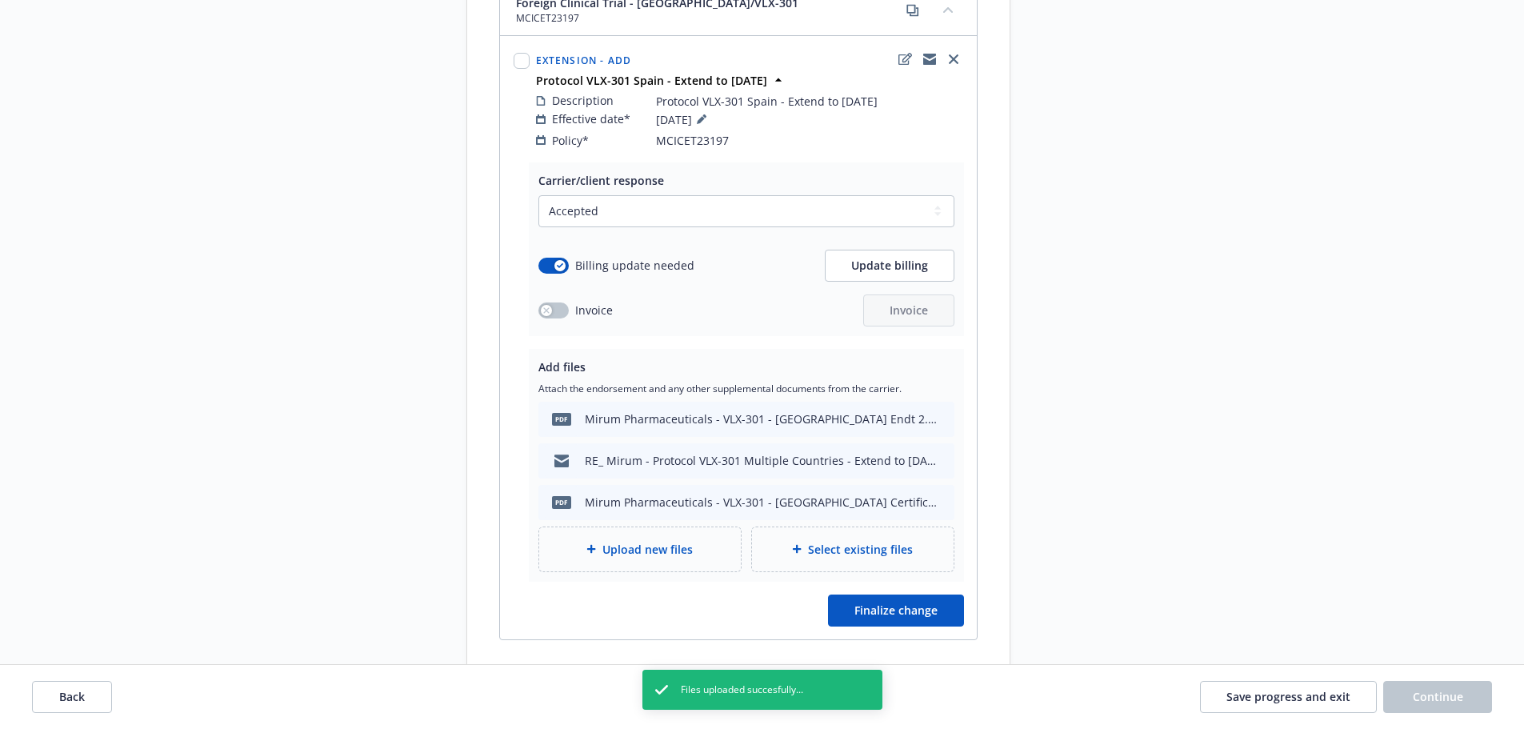
scroll to position [5473, 0]
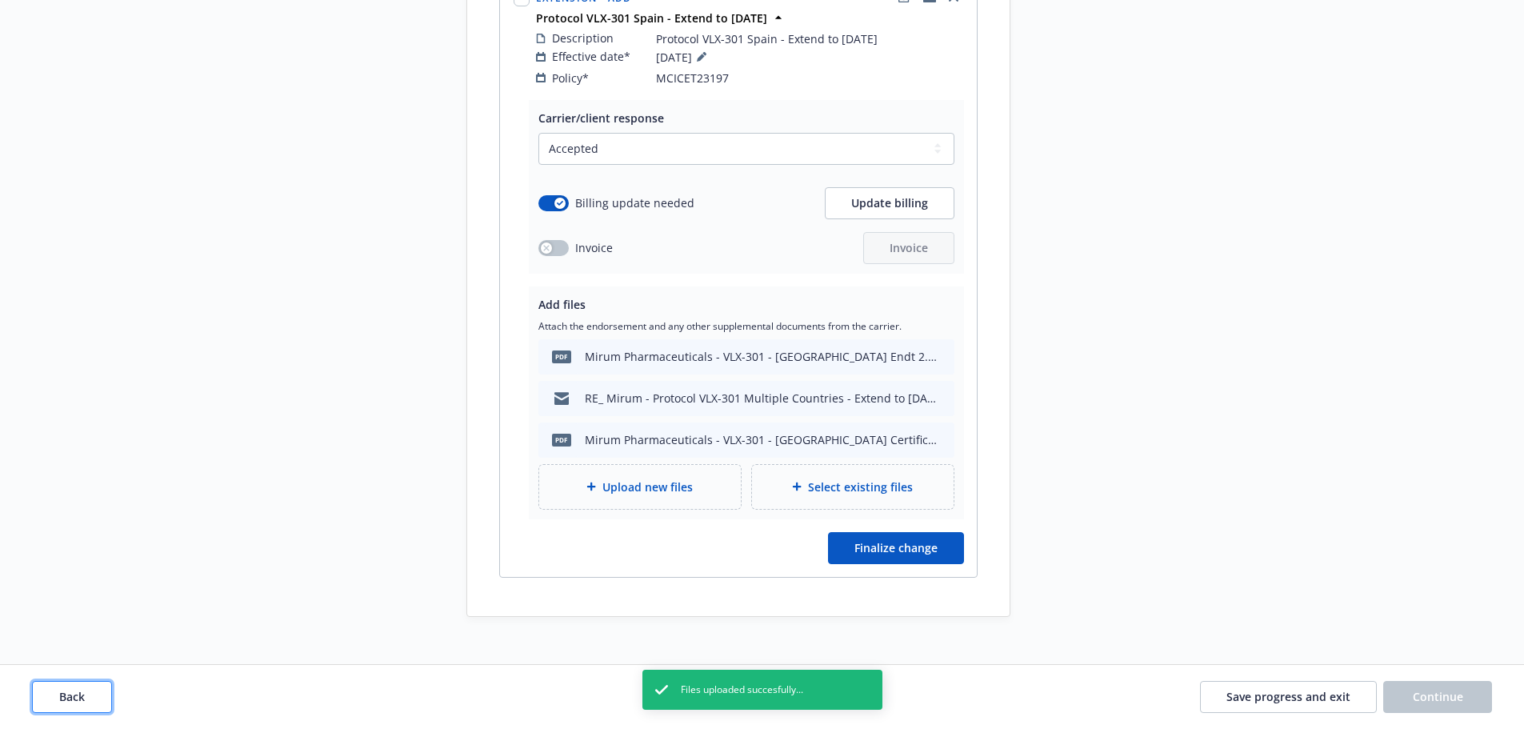
click at [65, 707] on button "Back" at bounding box center [72, 697] width 80 height 32
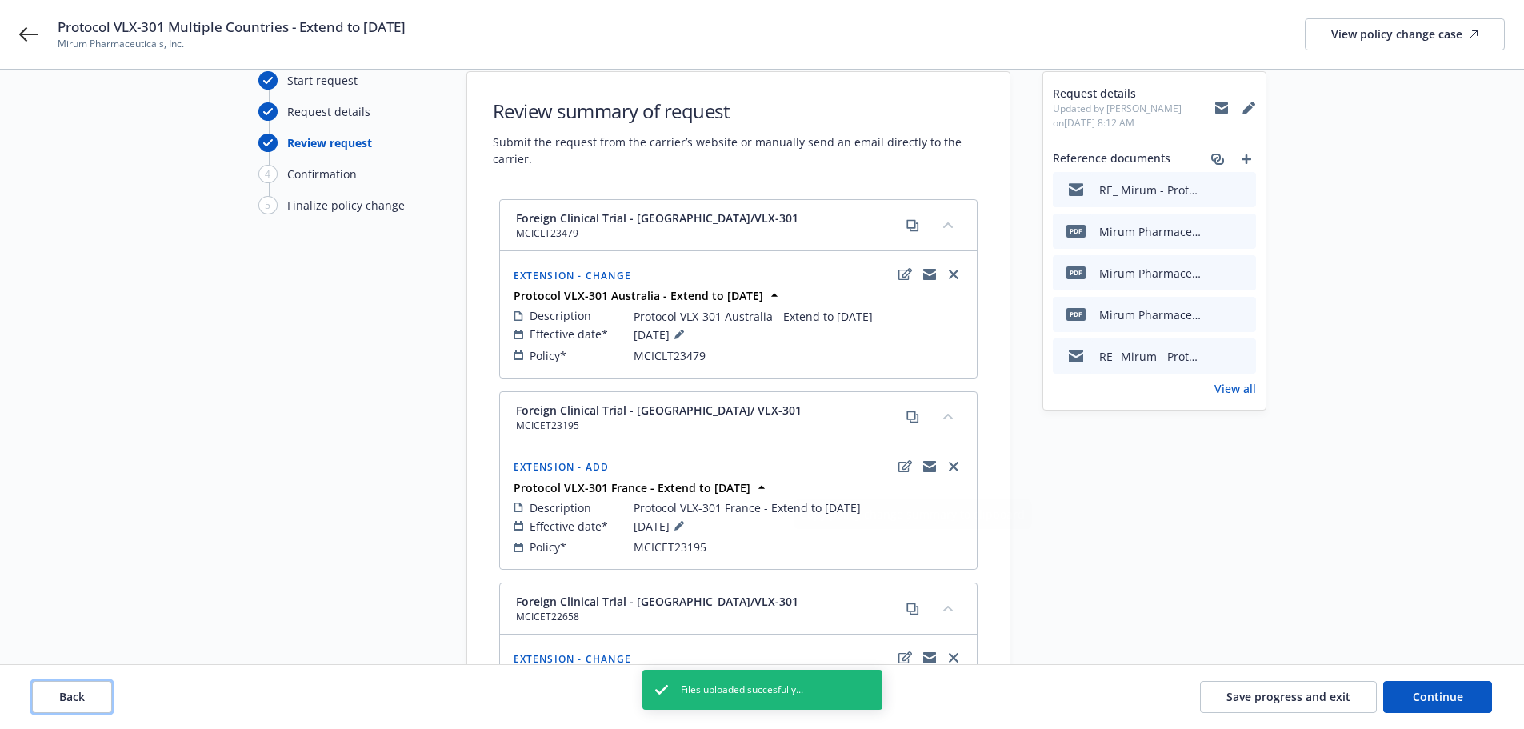
scroll to position [0, 0]
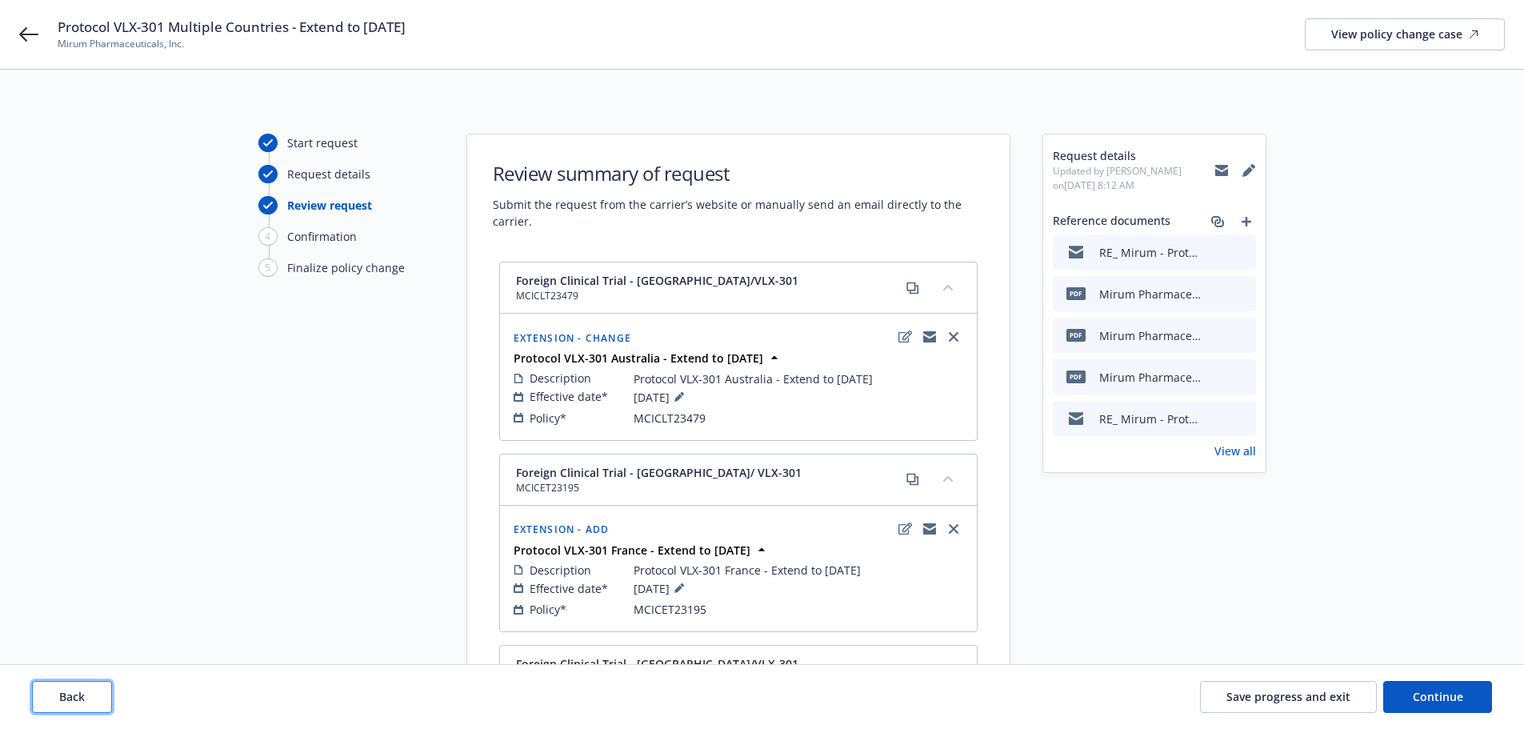
click at [84, 690] on span "Back" at bounding box center [72, 696] width 26 height 15
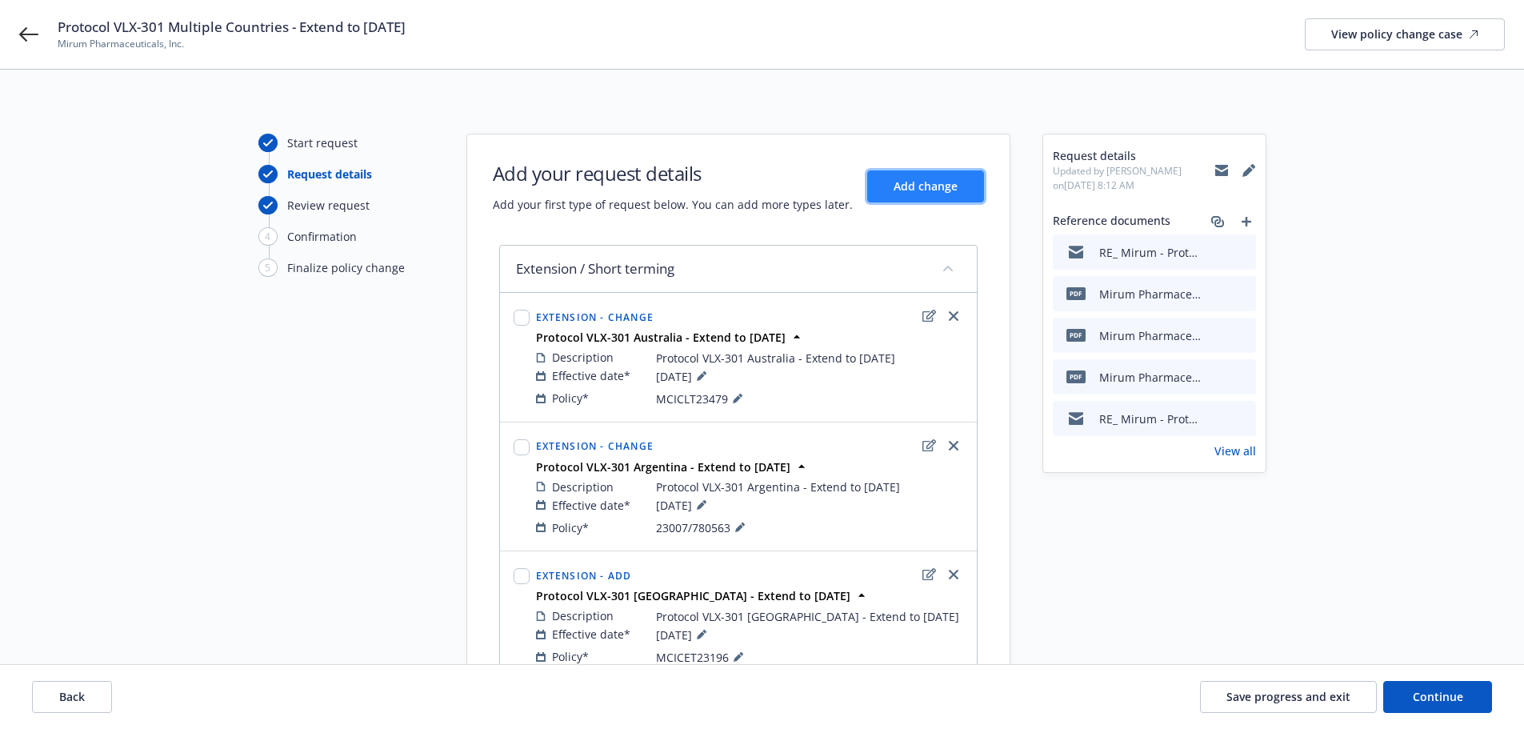
click at [919, 182] on span "Add change" at bounding box center [925, 185] width 64 height 15
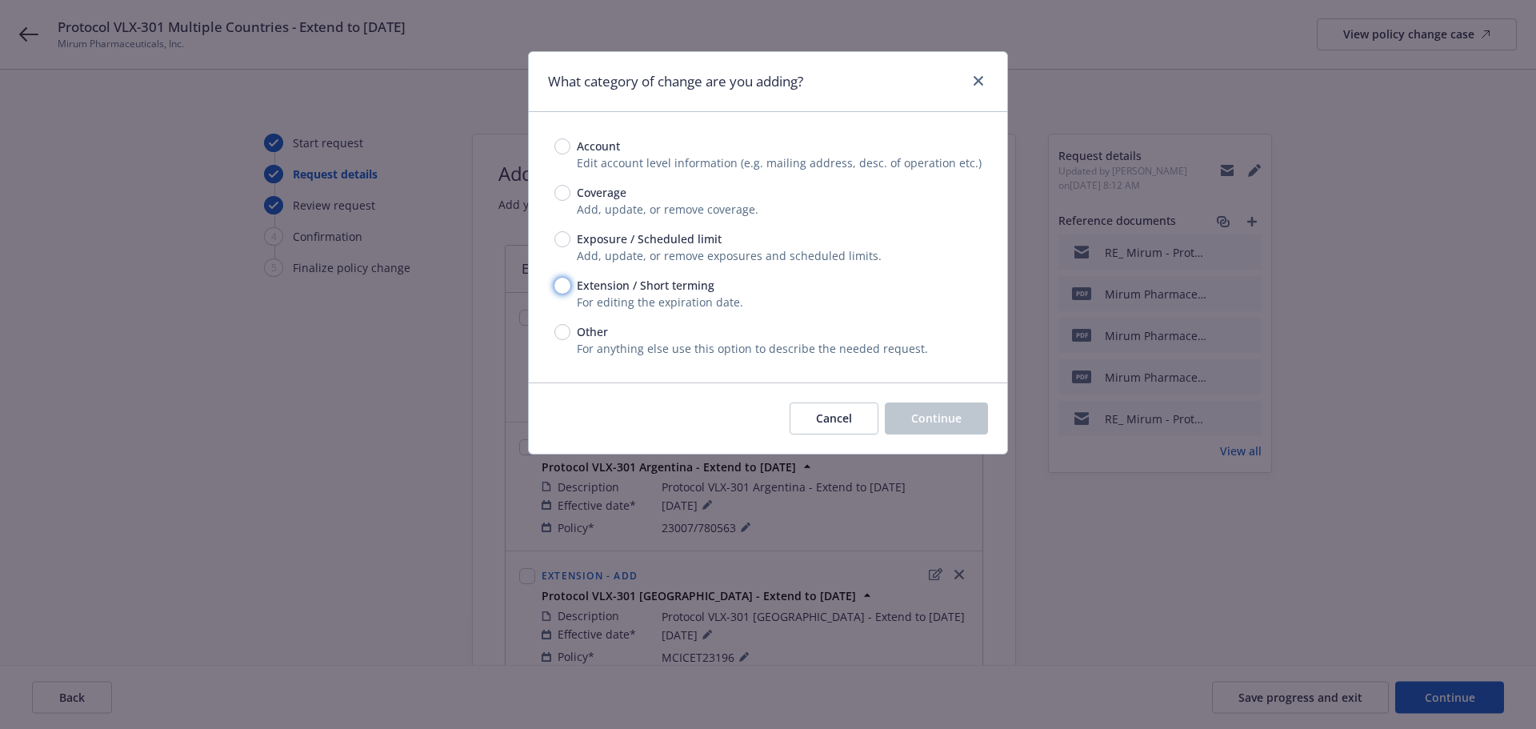
click at [563, 282] on input "Extension / Short terming" at bounding box center [562, 286] width 16 height 16
radio input "true"
click at [913, 422] on span "Continue" at bounding box center [936, 417] width 50 height 15
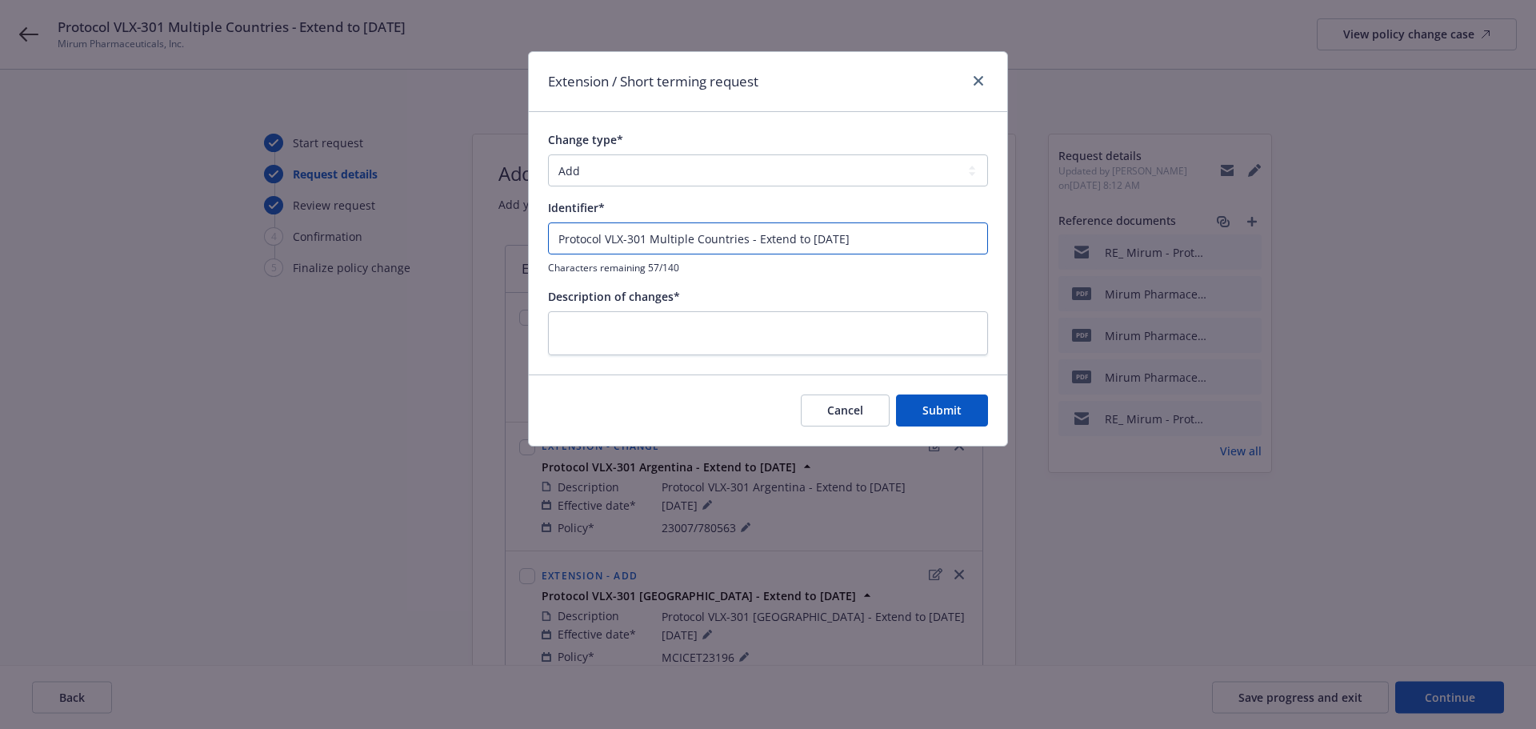
drag, startPoint x: 745, startPoint y: 239, endPoint x: 649, endPoint y: 244, distance: 96.1
click at [649, 244] on input "Protocol VLX-301 Multiple Countries - Extend to 31Jan2027" at bounding box center [768, 238] width 440 height 32
type input "Protocol VLX-301 Israel - Extend to 31Jan2027"
click at [633, 166] on select "Add Audit Change Remove" at bounding box center [768, 170] width 440 height 32
select select "CHANGE"
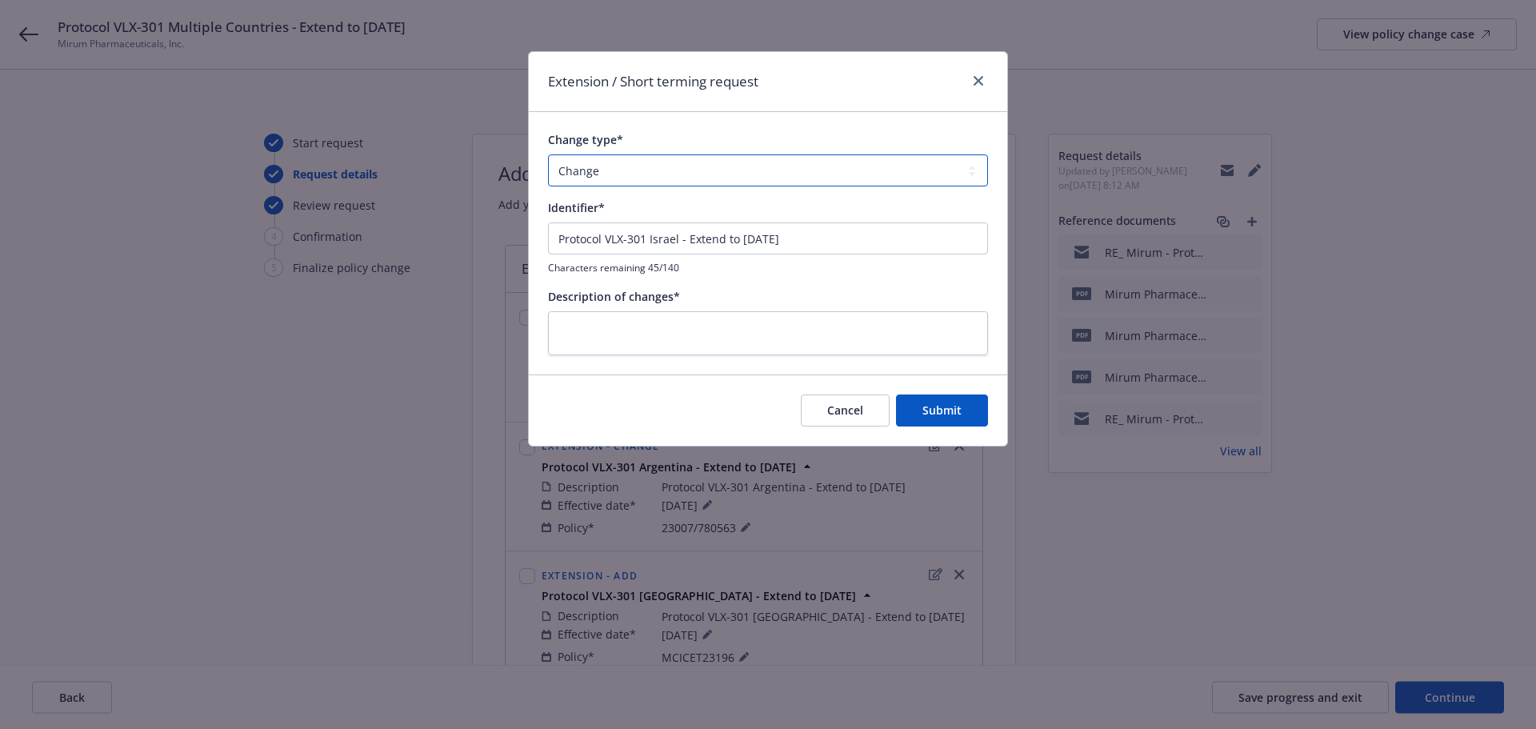
click at [548, 154] on select "Add Audit Change Remove" at bounding box center [768, 170] width 440 height 32
drag, startPoint x: 843, startPoint y: 240, endPoint x: 390, endPoint y: 226, distance: 453.8
click at [390, 226] on div "Extension / Short terming request Change type* Add Audit Change Remove Identifi…" at bounding box center [768, 364] width 1536 height 729
paste textarea "Protocol VLX-301 Israel - Extend to 31Jan2027"
type textarea "x"
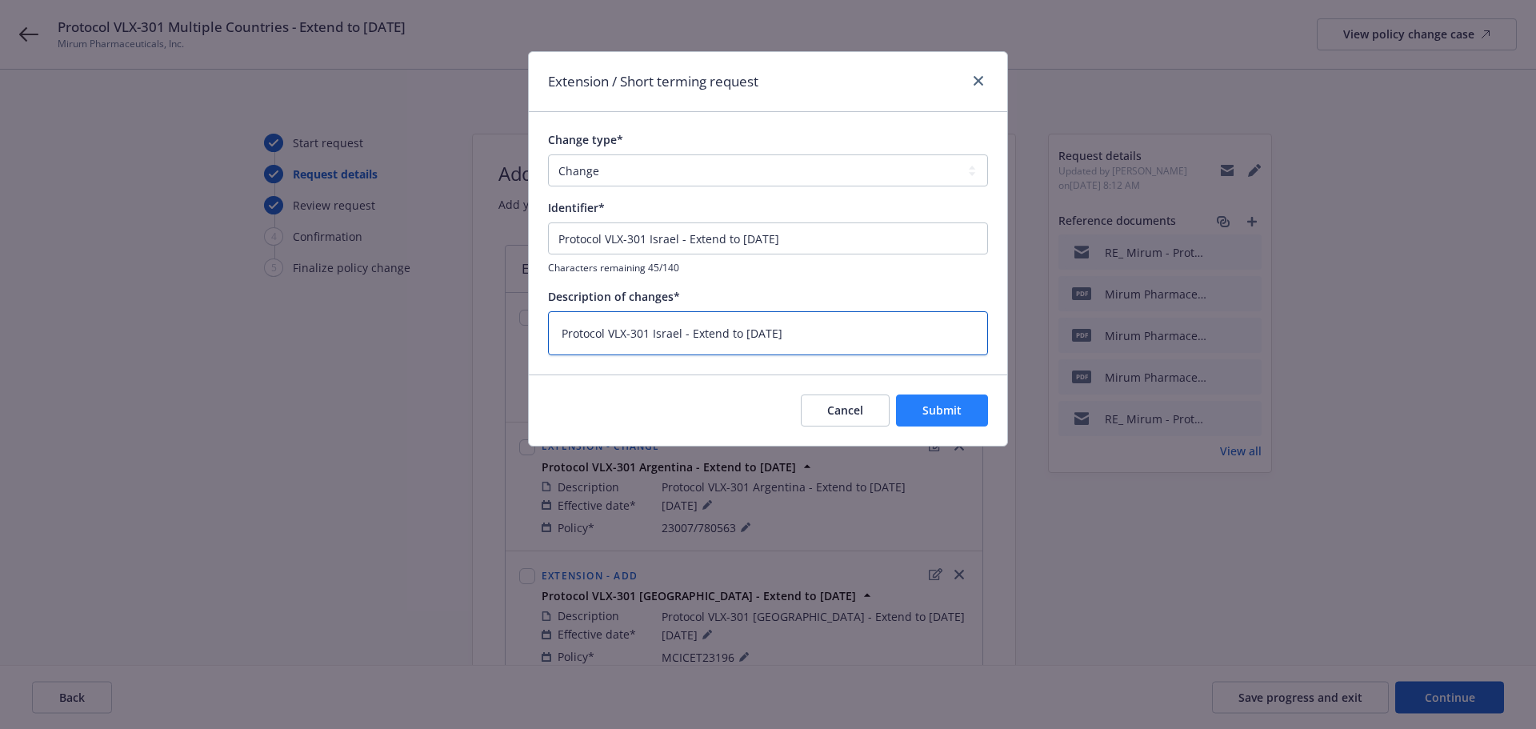
type textarea "Protocol VLX-301 Israel - Extend to 31Jan2027"
click at [936, 408] on span "Submit" at bounding box center [941, 409] width 39 height 15
type textarea "x"
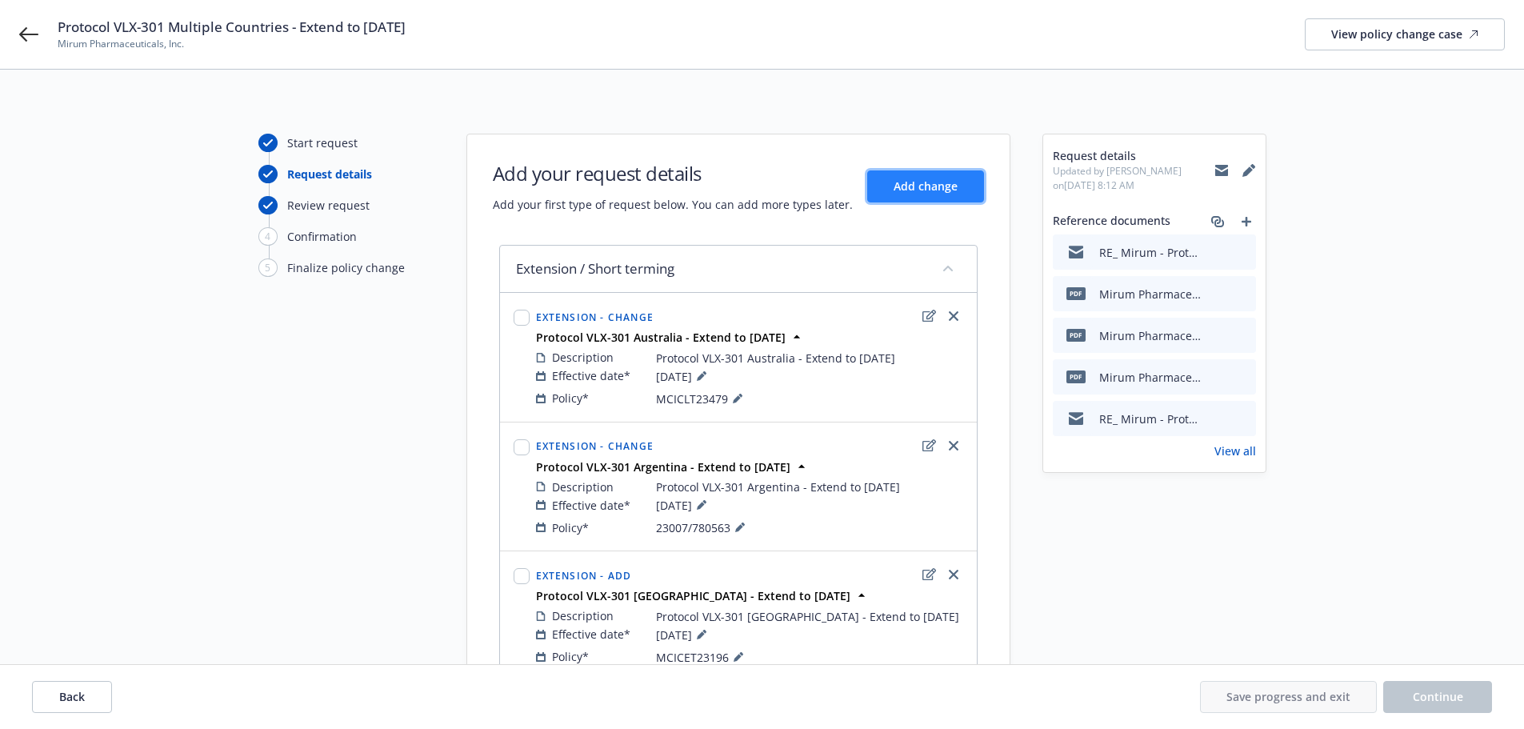
click at [921, 181] on span "Add change" at bounding box center [925, 185] width 64 height 15
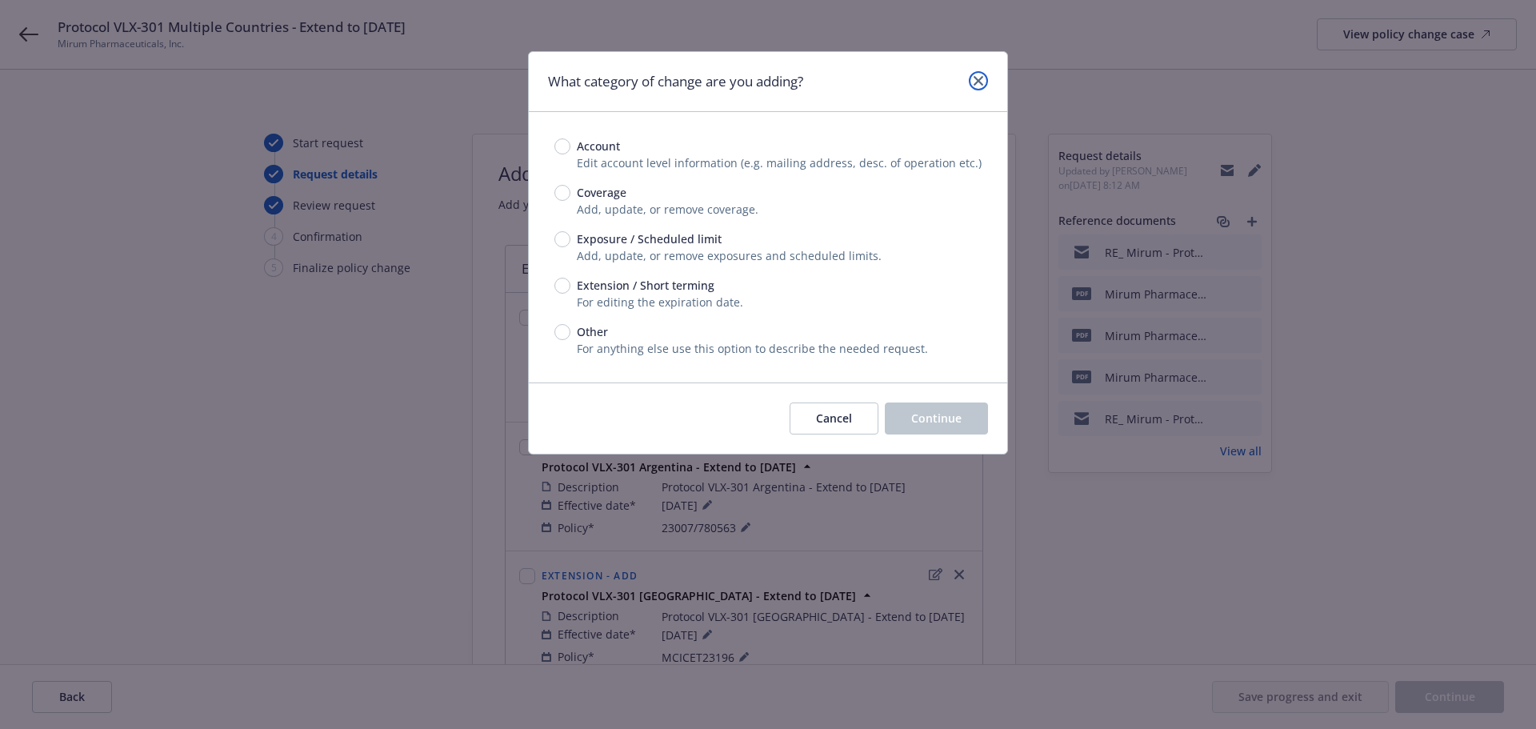
click at [985, 84] on link "close" at bounding box center [978, 80] width 19 height 19
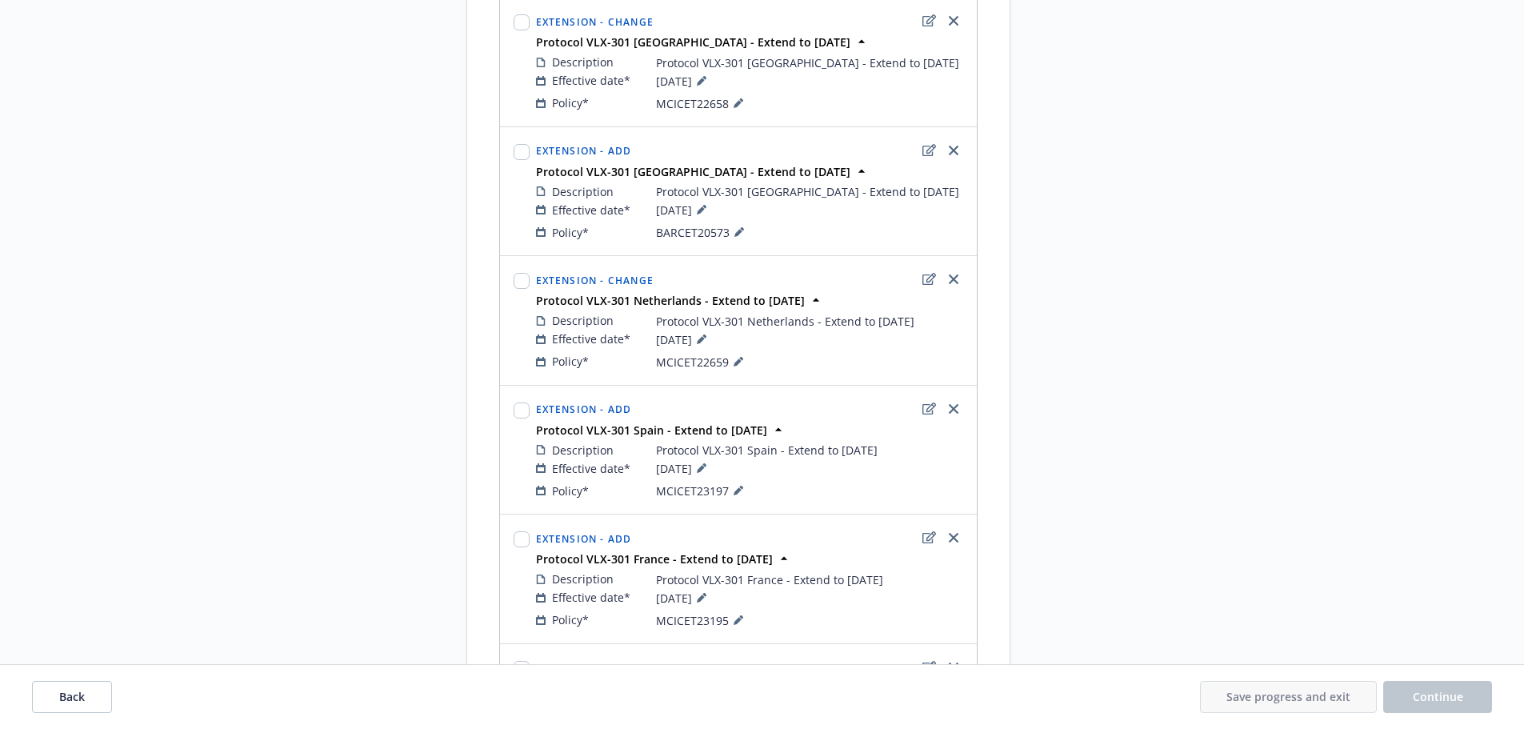
scroll to position [1019, 0]
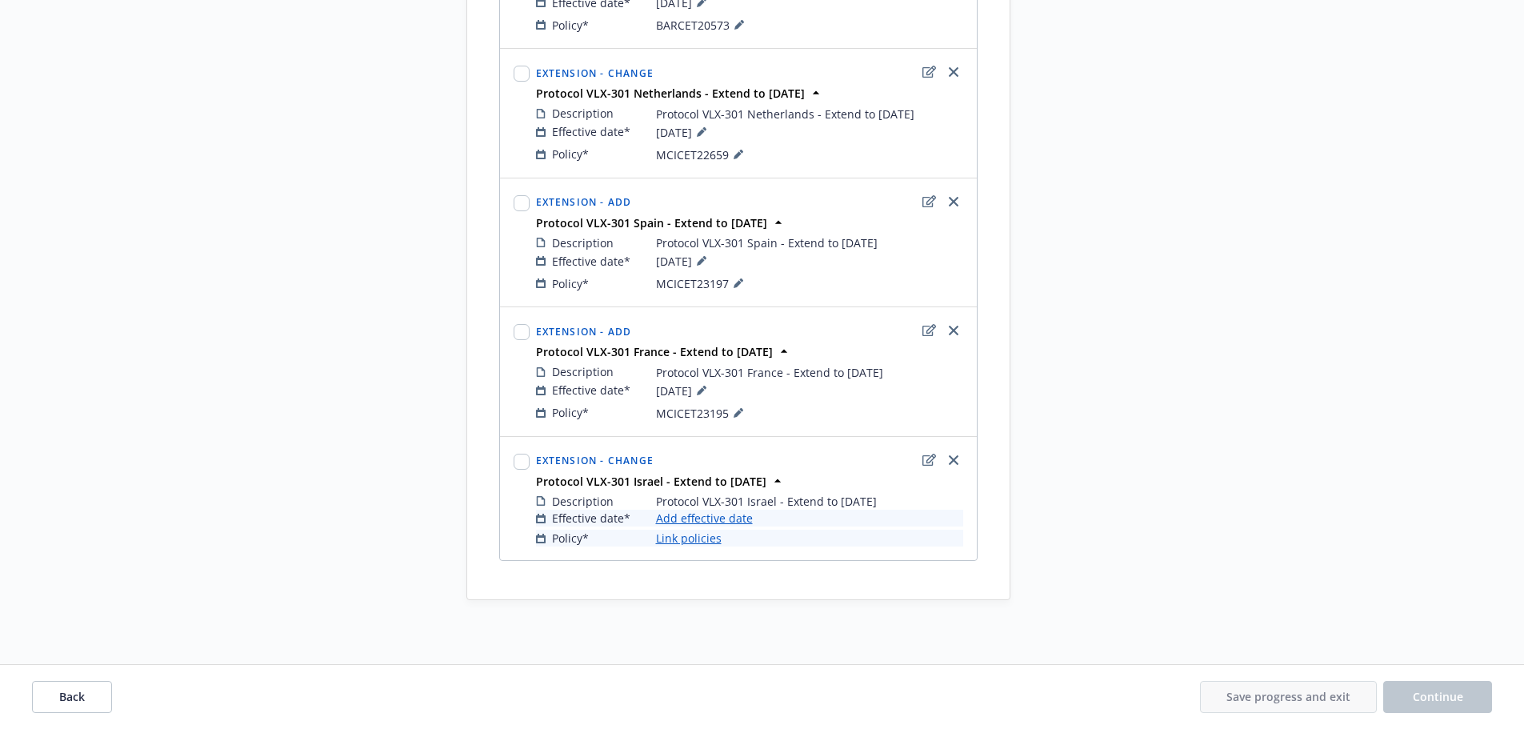
click at [752, 523] on div "Effective date* Add effective date" at bounding box center [749, 518] width 427 height 17
click at [748, 520] on div "Effective date* Add effective date" at bounding box center [749, 518] width 427 height 17
click at [740, 515] on link "Add effective date" at bounding box center [704, 518] width 97 height 17
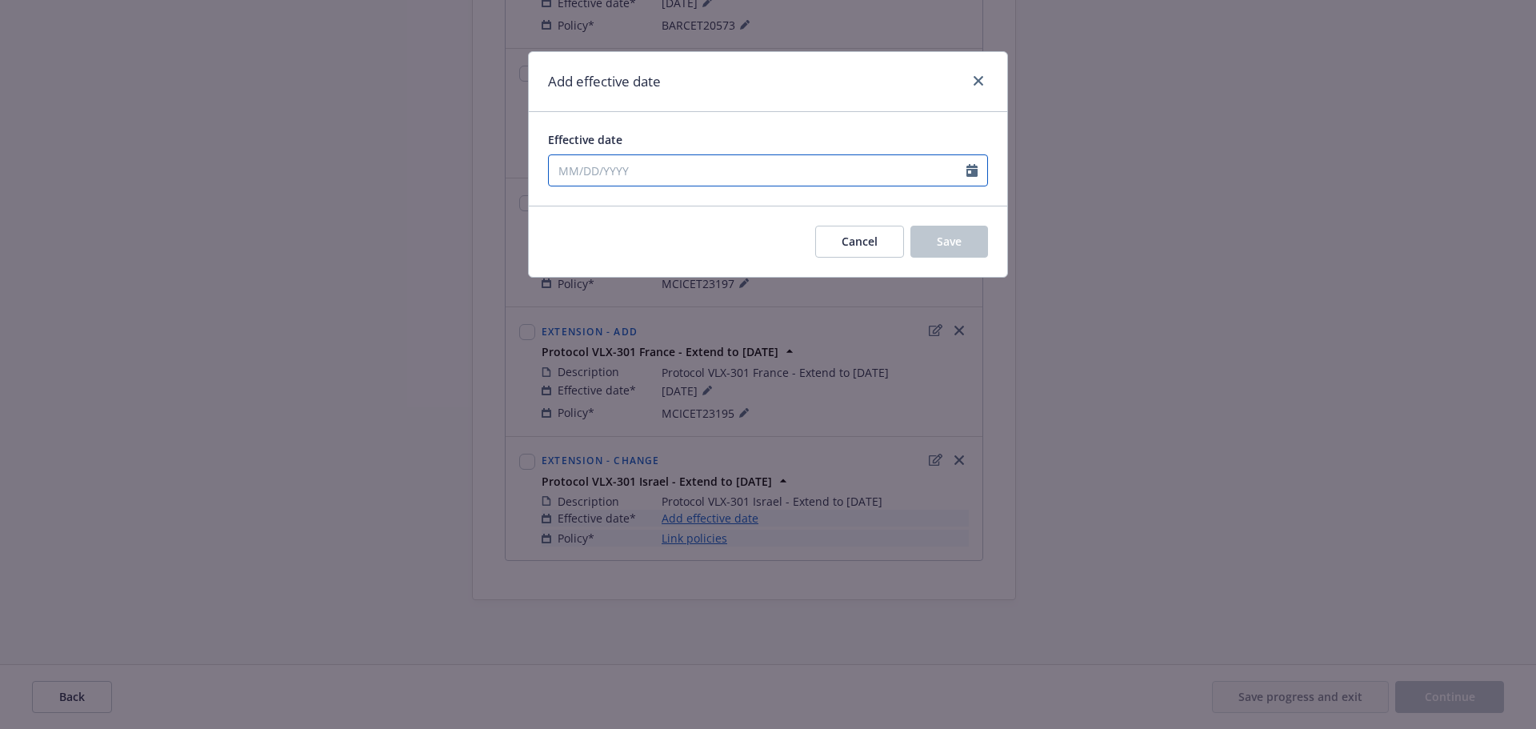
select select "8"
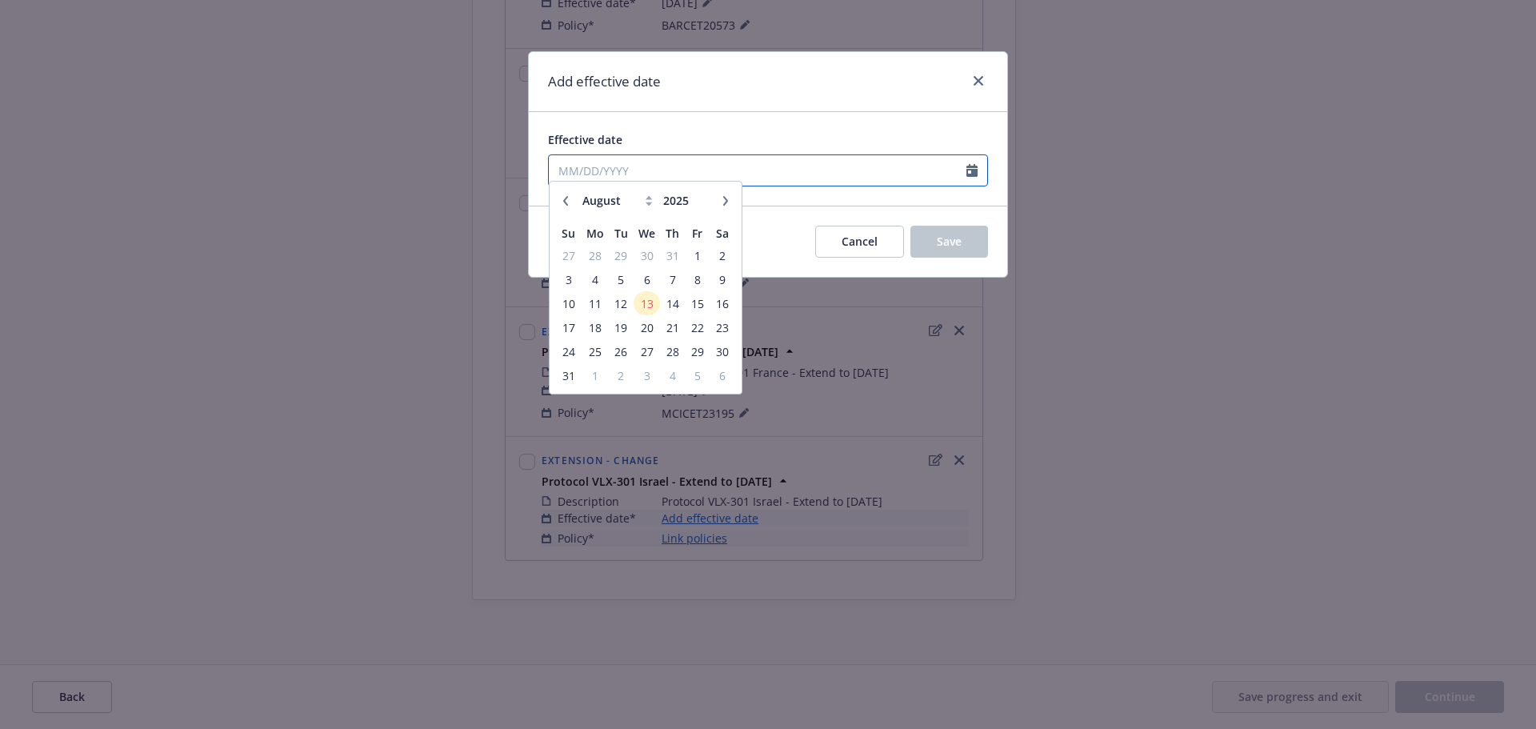
click at [680, 170] on input "Effective date" at bounding box center [758, 170] width 418 height 30
drag, startPoint x: 631, startPoint y: 315, endPoint x: 642, endPoint y: 309, distance: 12.9
click at [626, 312] on span "12" at bounding box center [621, 312] width 22 height 20
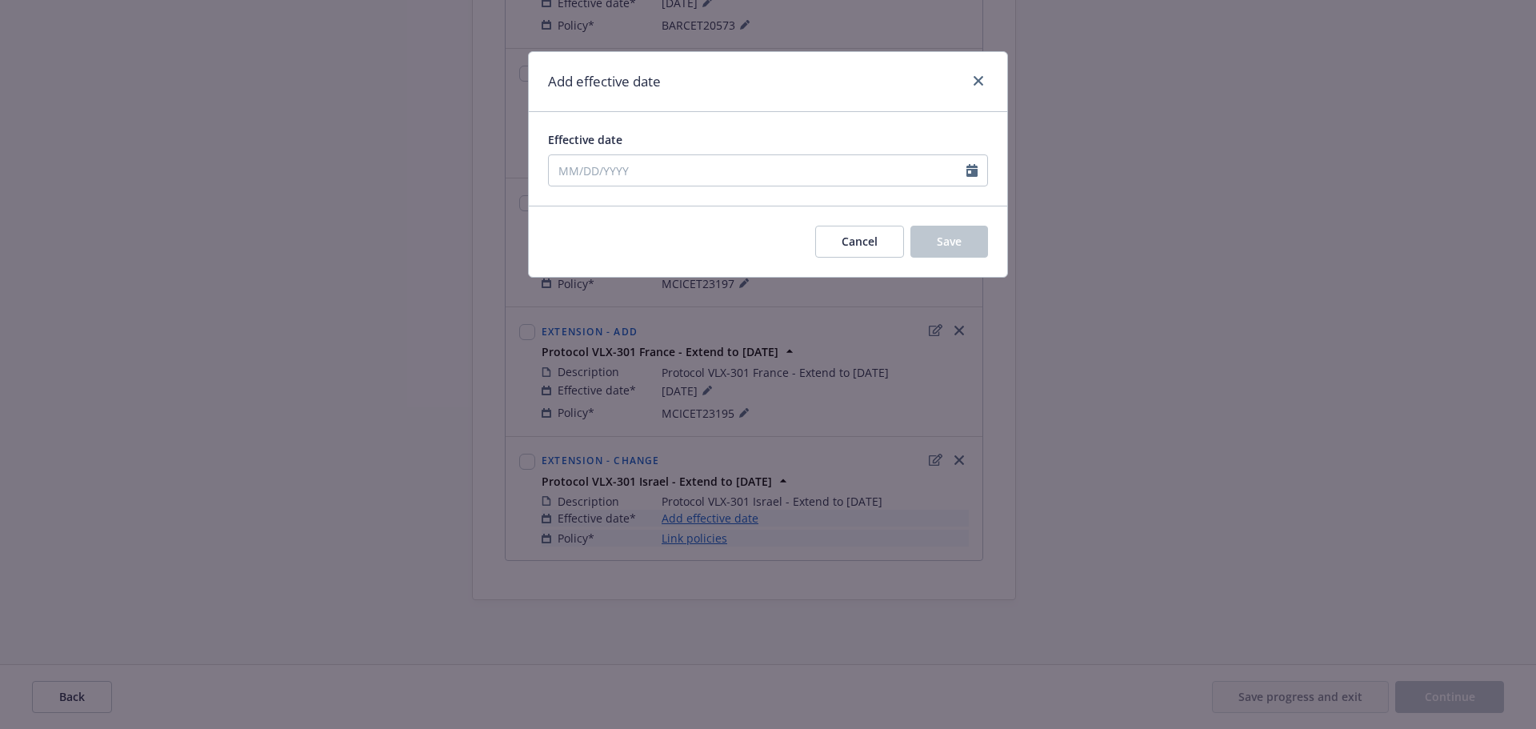
type input "08/12/2025"
click at [957, 232] on button "Save" at bounding box center [949, 242] width 78 height 32
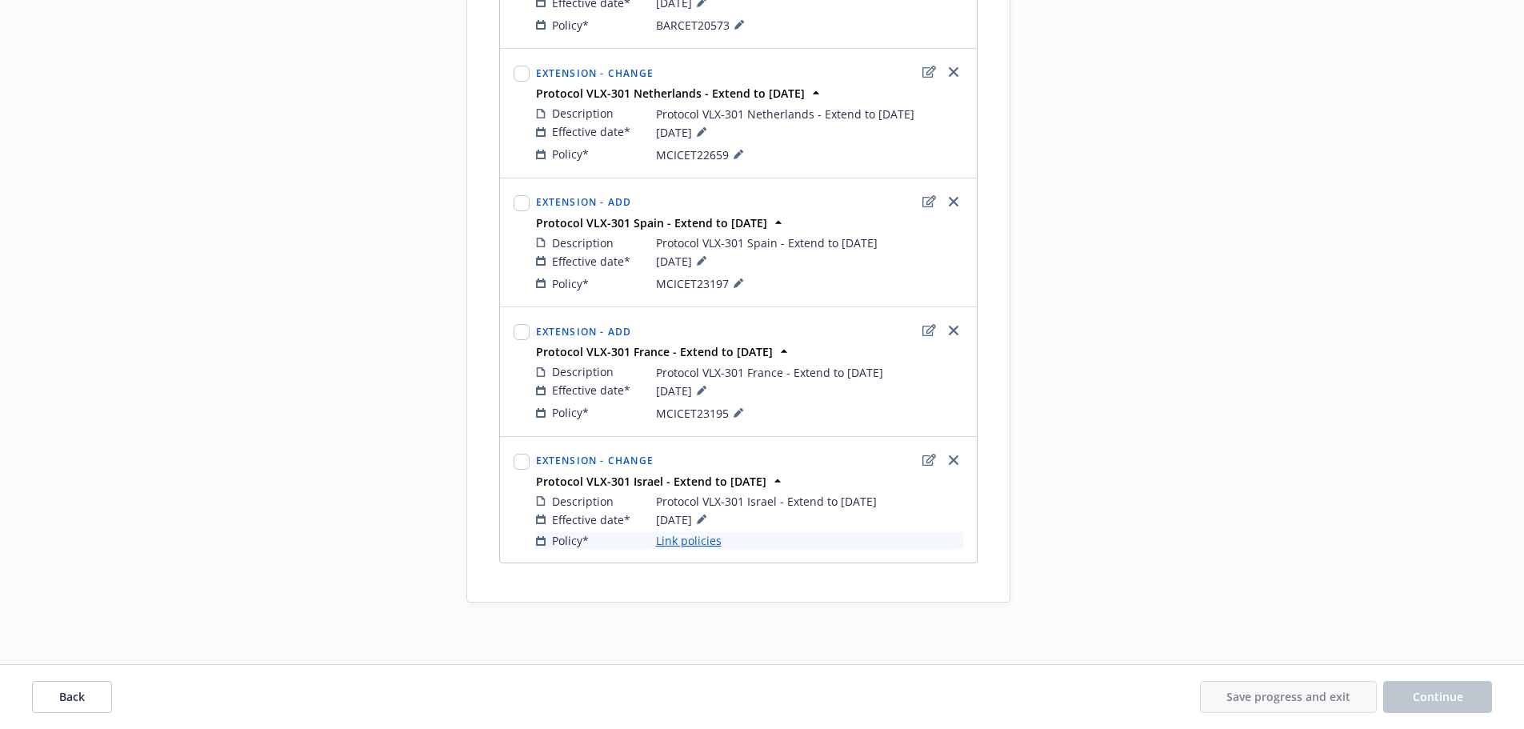
click at [690, 534] on link "Link policies" at bounding box center [689, 540] width 66 height 17
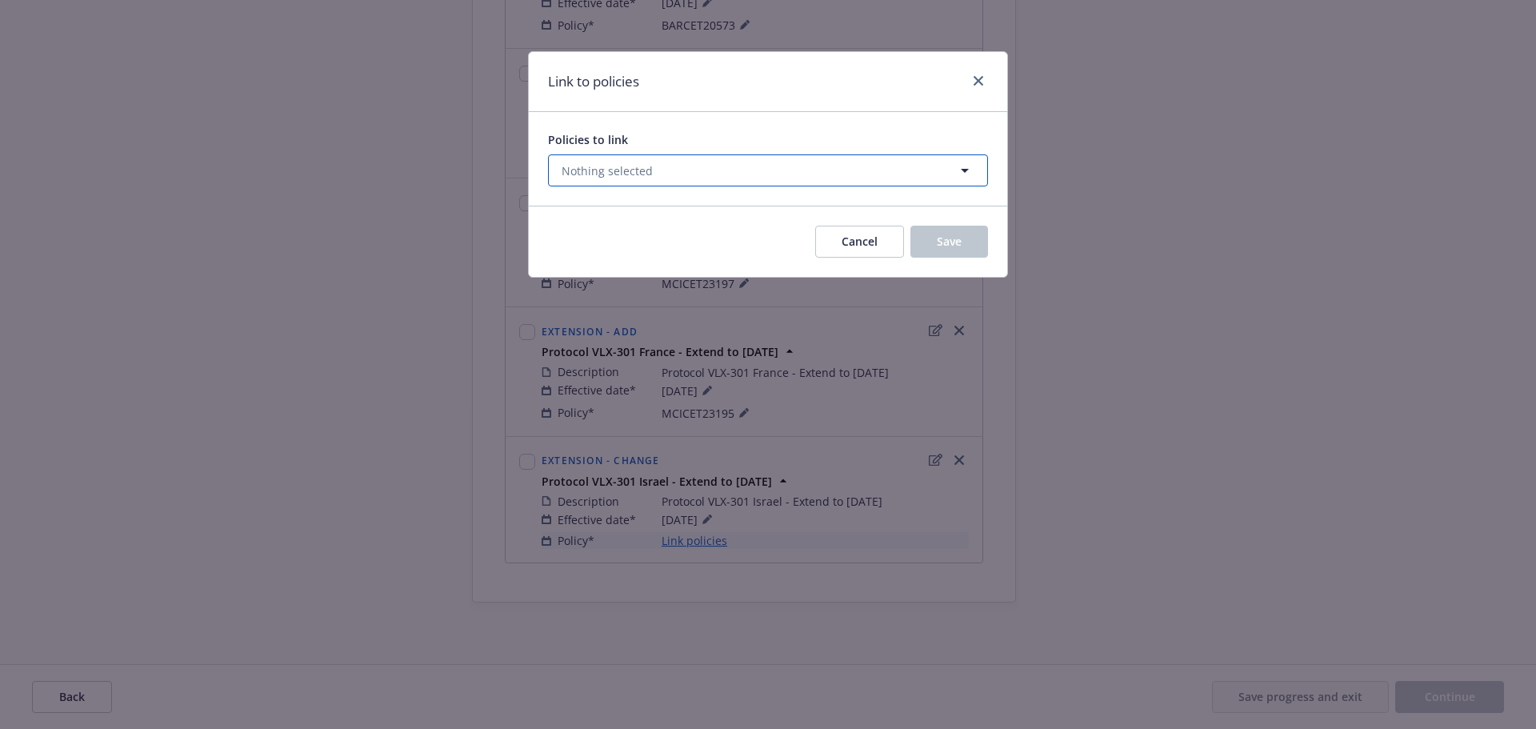
click at [646, 172] on span "Nothing selected" at bounding box center [607, 170] width 91 height 17
select select "ACTIVE"
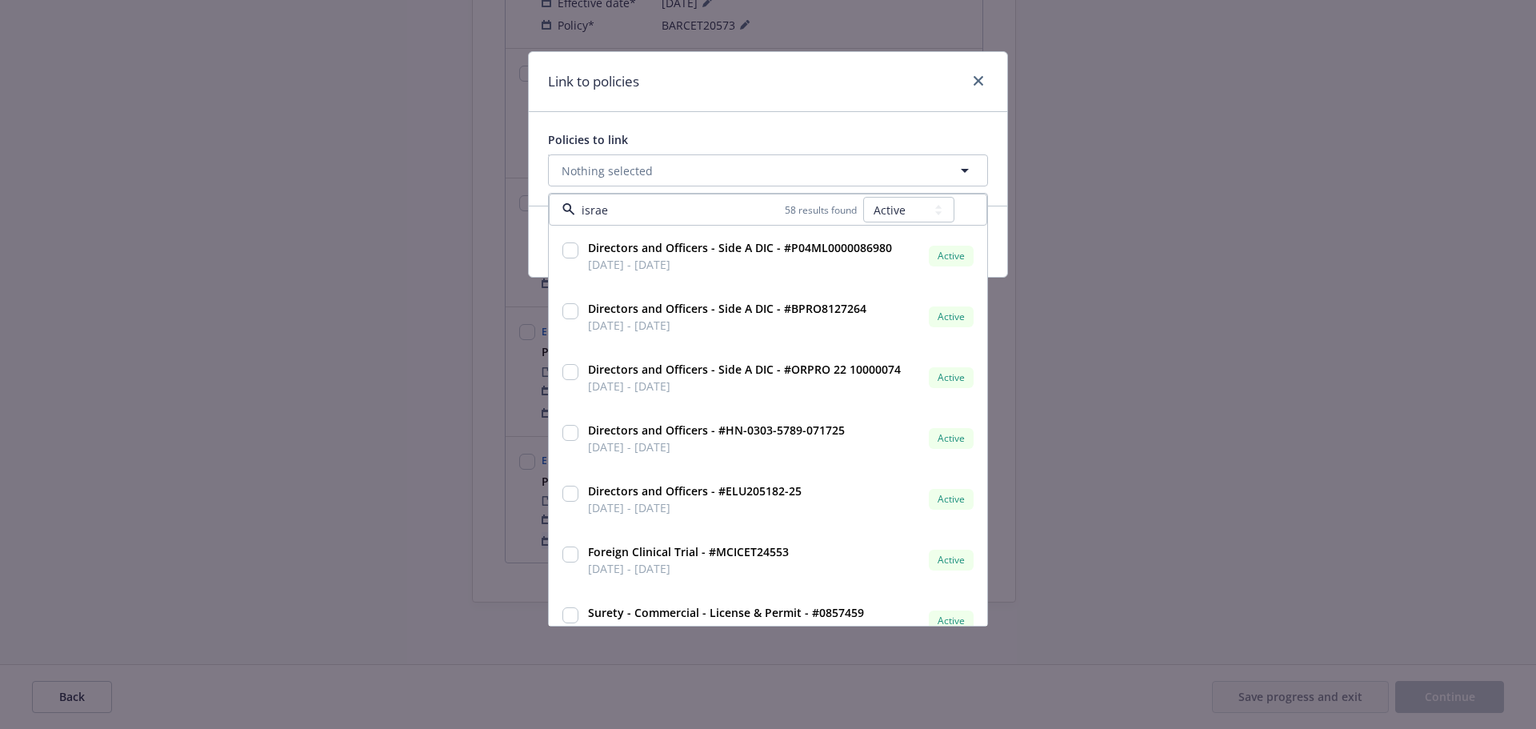
type input "israel"
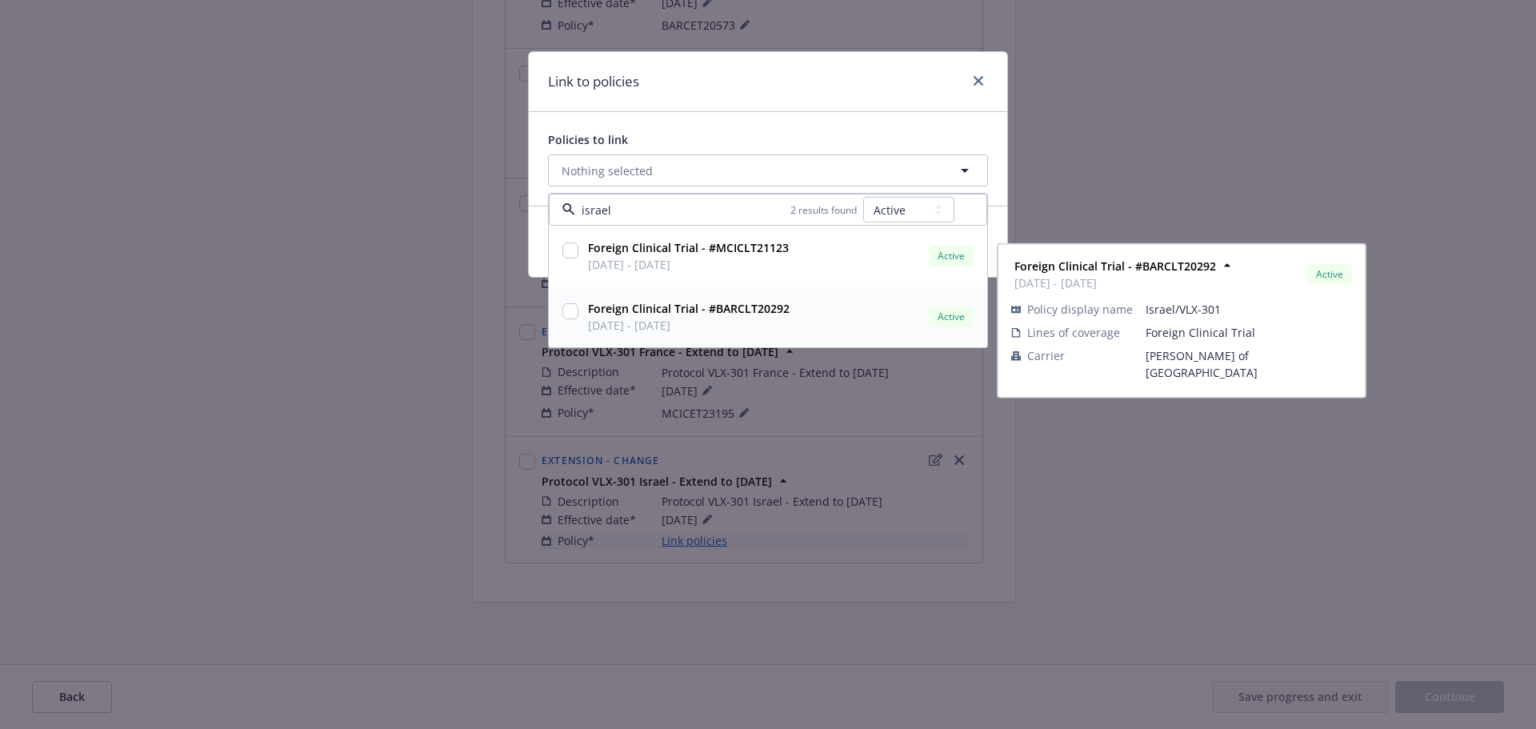
click at [558, 314] on div "Foreign Clinical Trial - #BARCLT20292 12/03/2020 - 12/31/2025 Active Policy dis…" at bounding box center [768, 316] width 437 height 59
checkbox input "true"
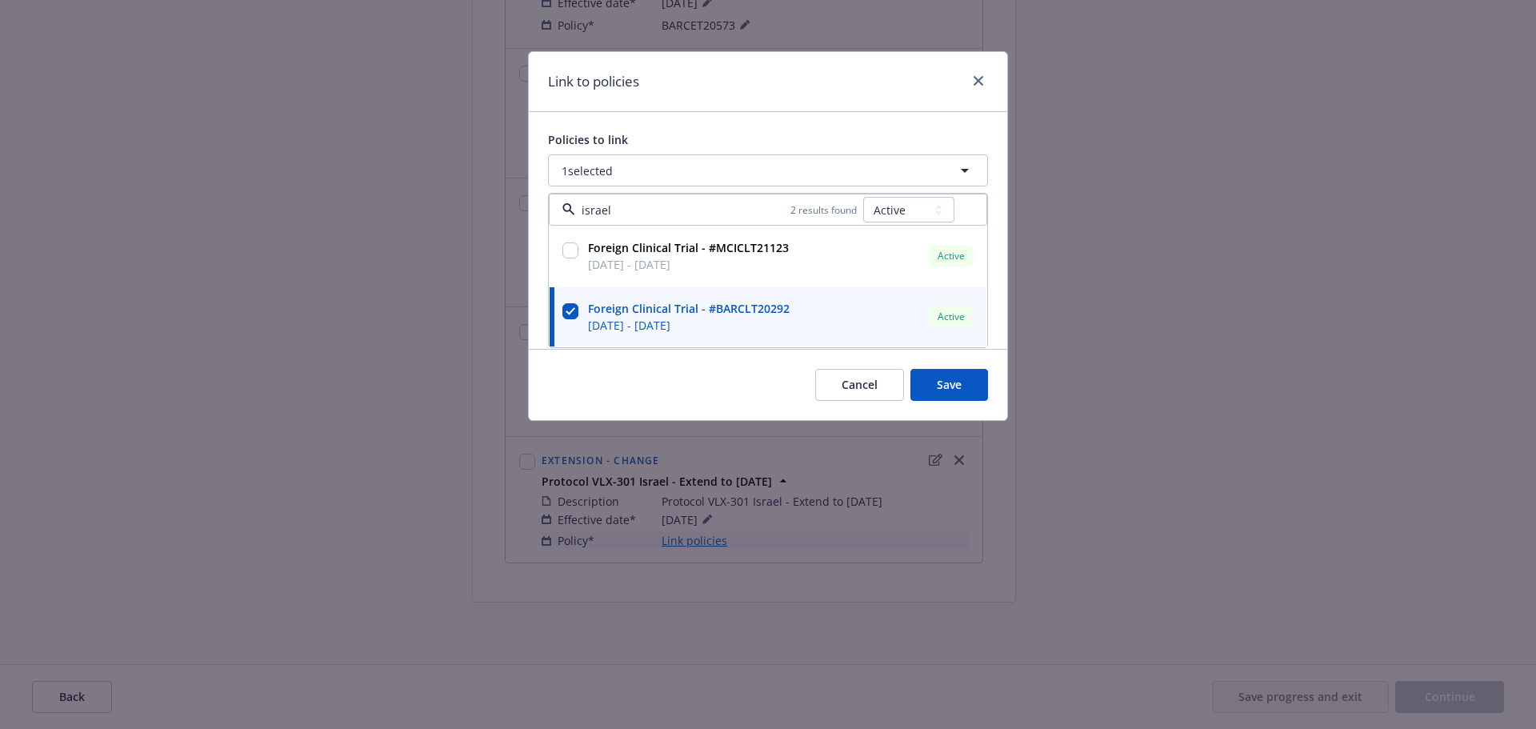
type input "israel"
click at [702, 105] on div "Link to policies" at bounding box center [768, 82] width 478 height 60
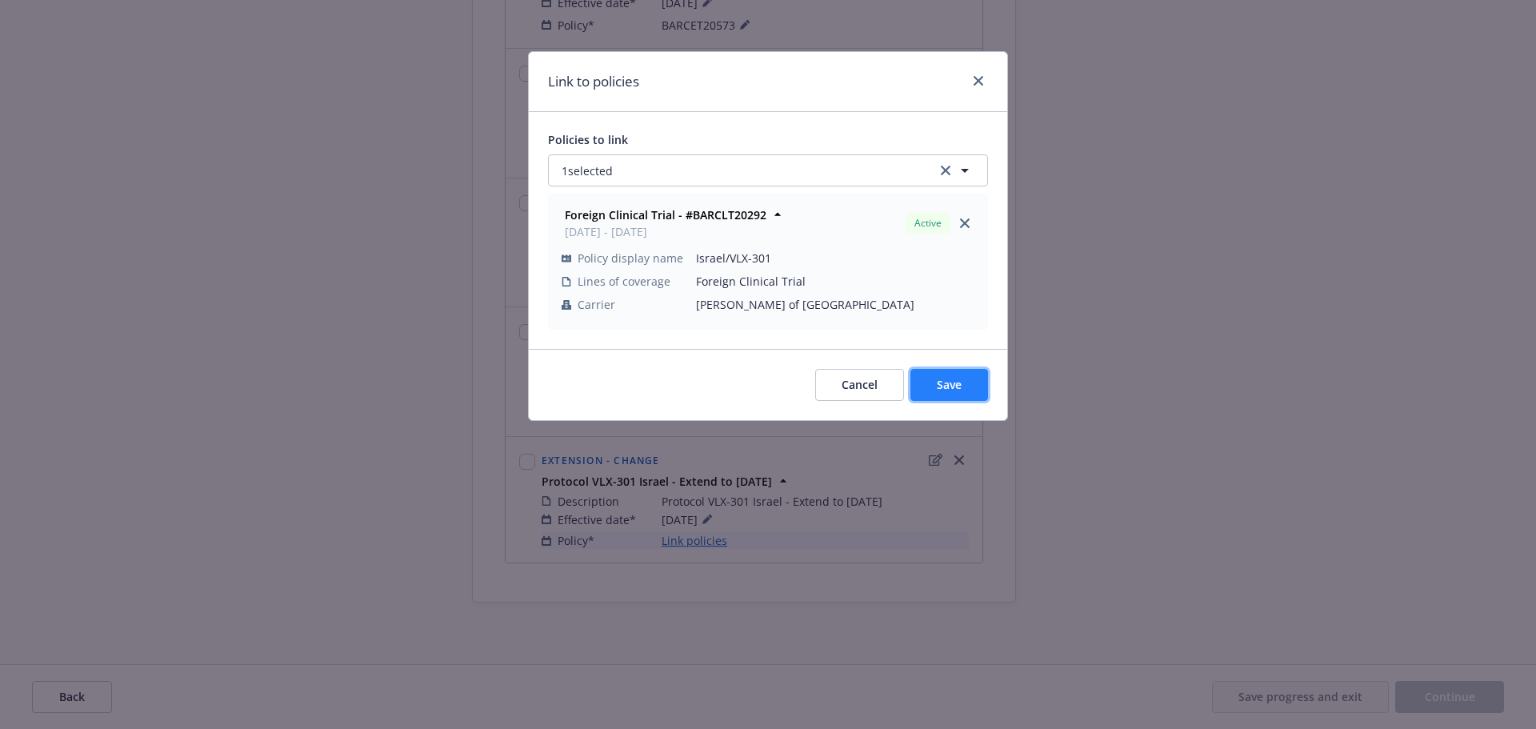
click at [950, 389] on span "Save" at bounding box center [949, 384] width 25 height 15
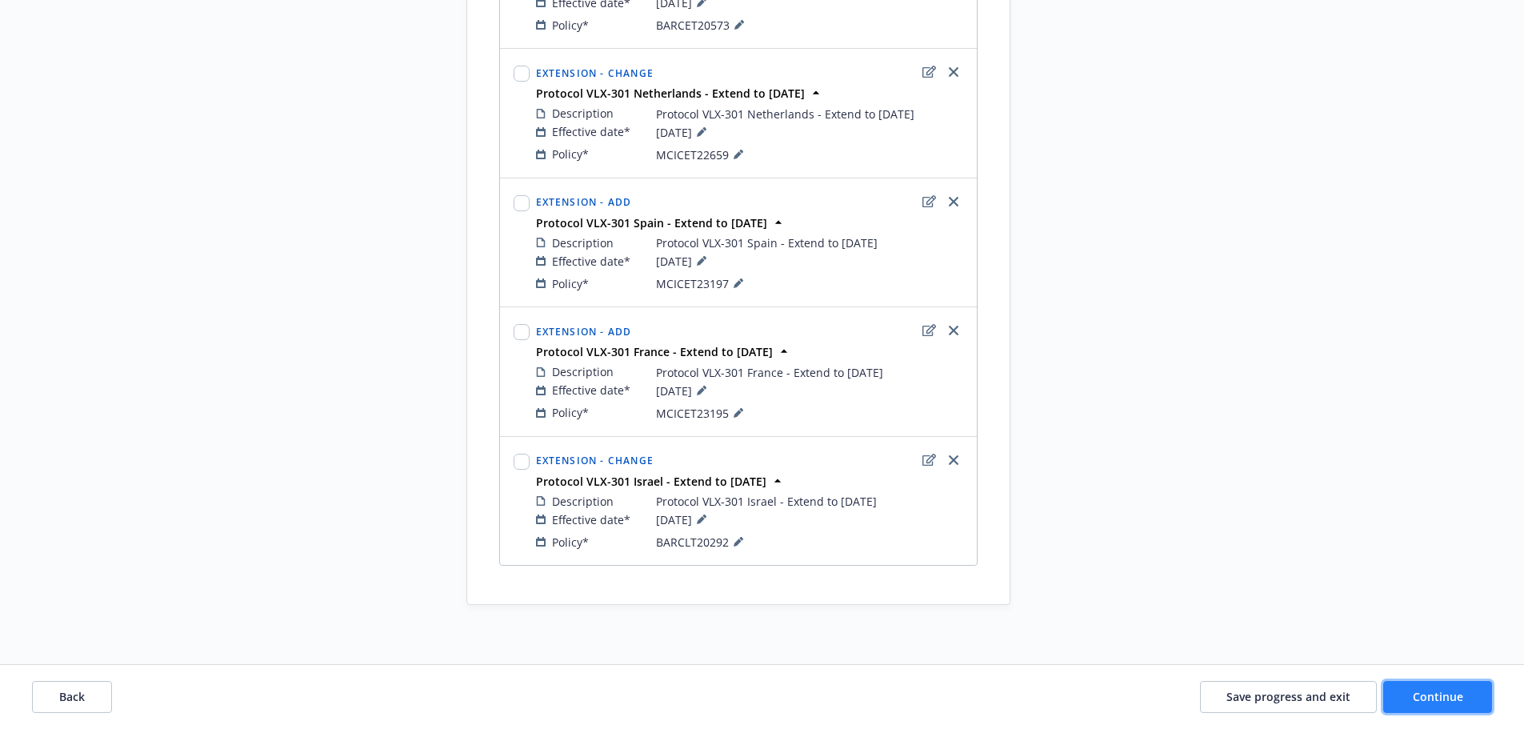
click at [1435, 701] on span "Continue" at bounding box center [1438, 696] width 50 height 15
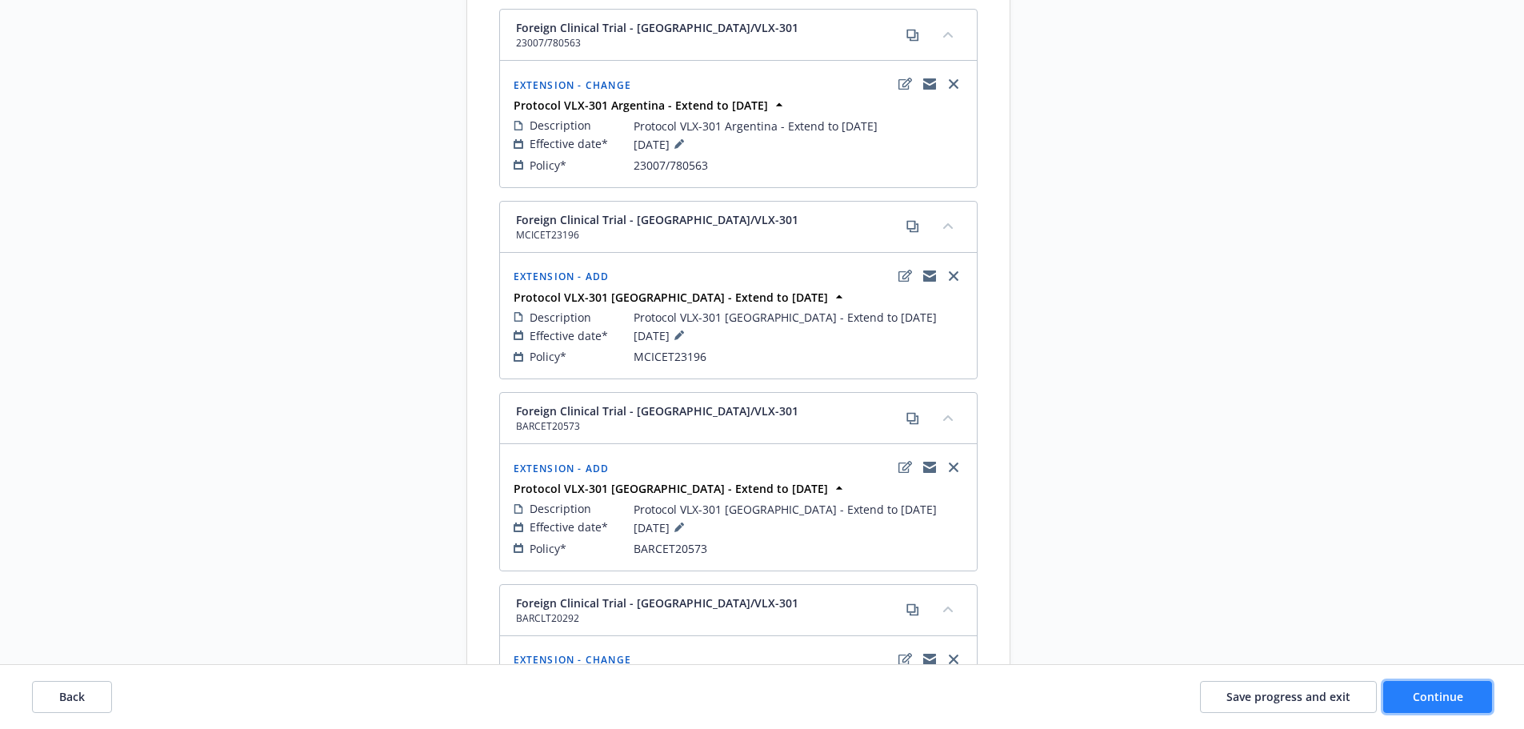
click at [1448, 691] on span "Continue" at bounding box center [1438, 696] width 50 height 15
select select "ACCEPTED"
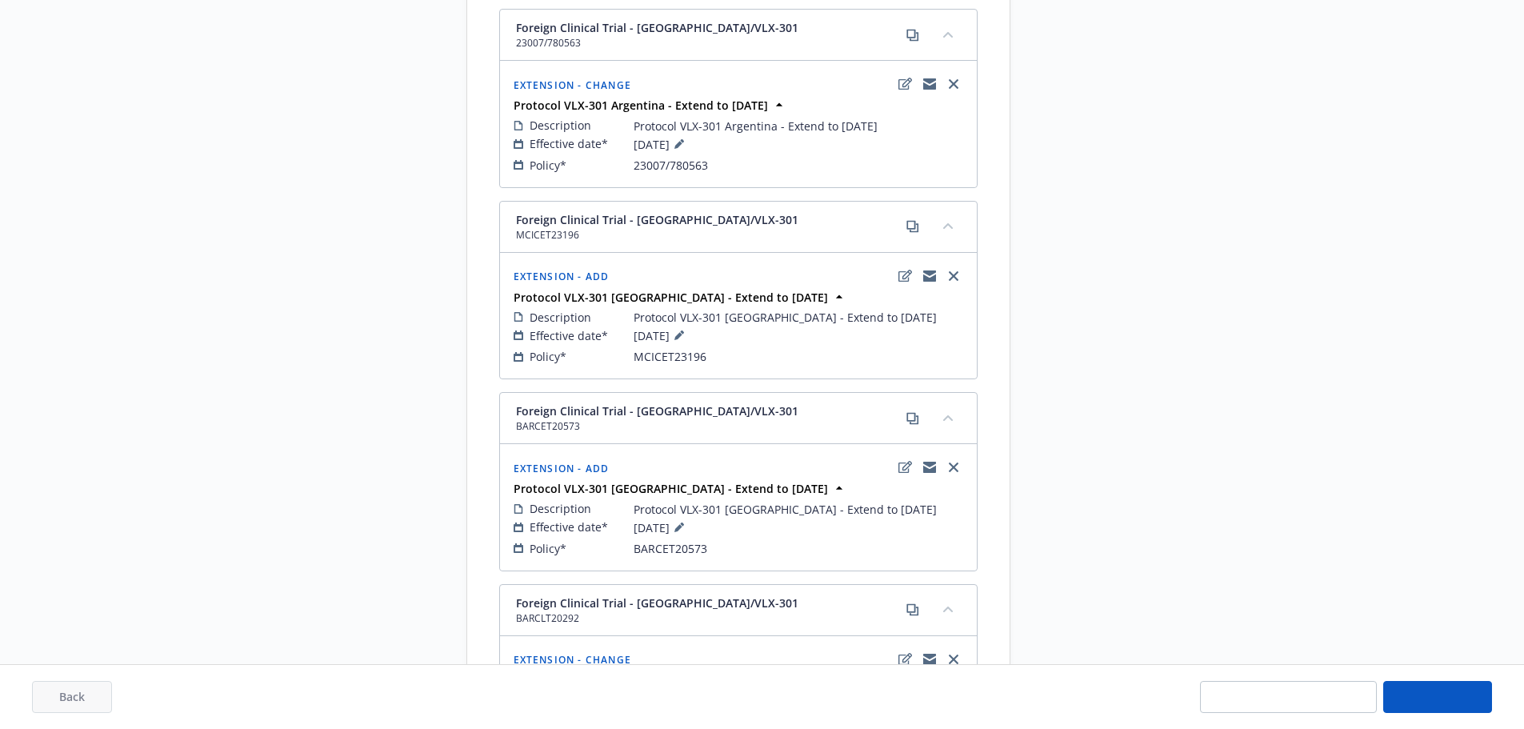
select select "ACCEPTED"
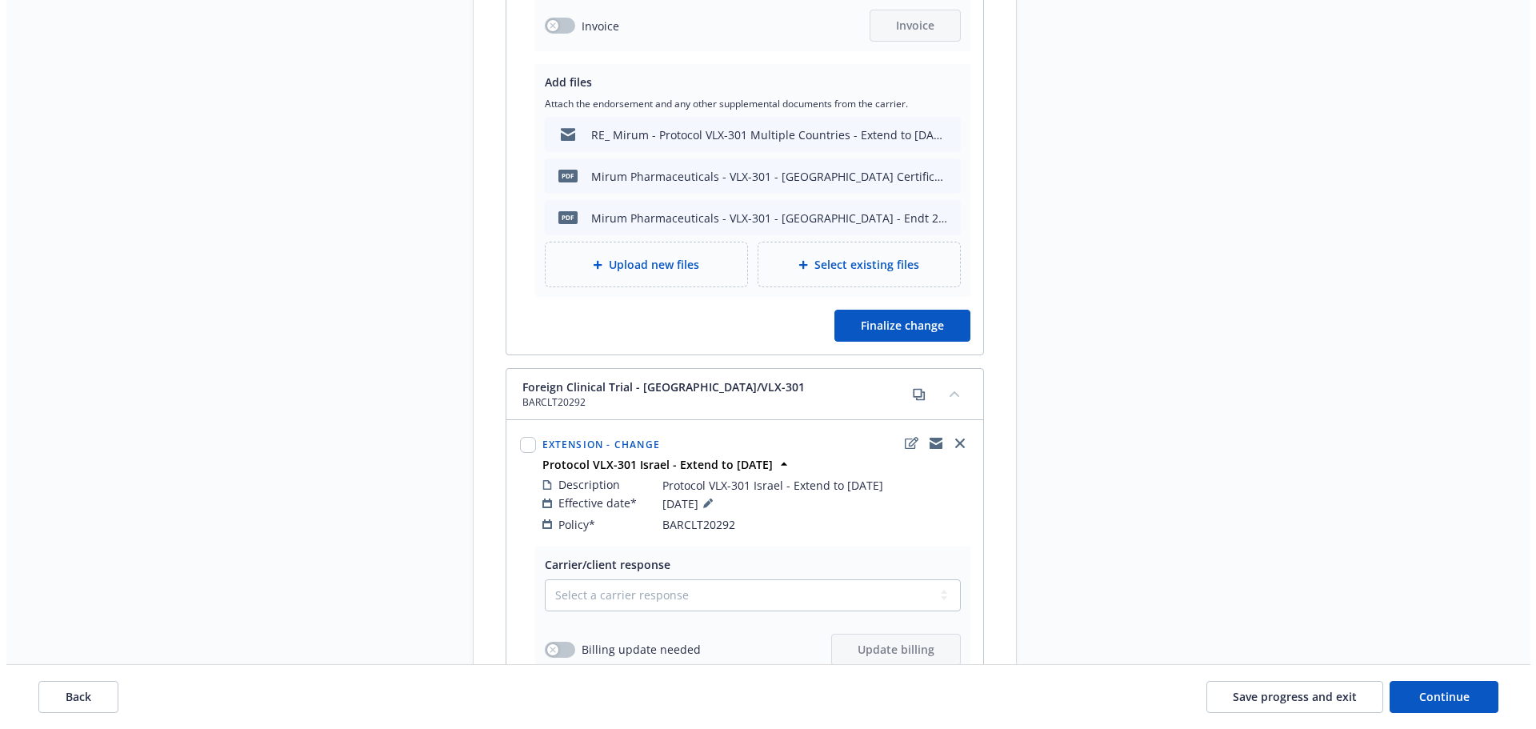
scroll to position [4699, 0]
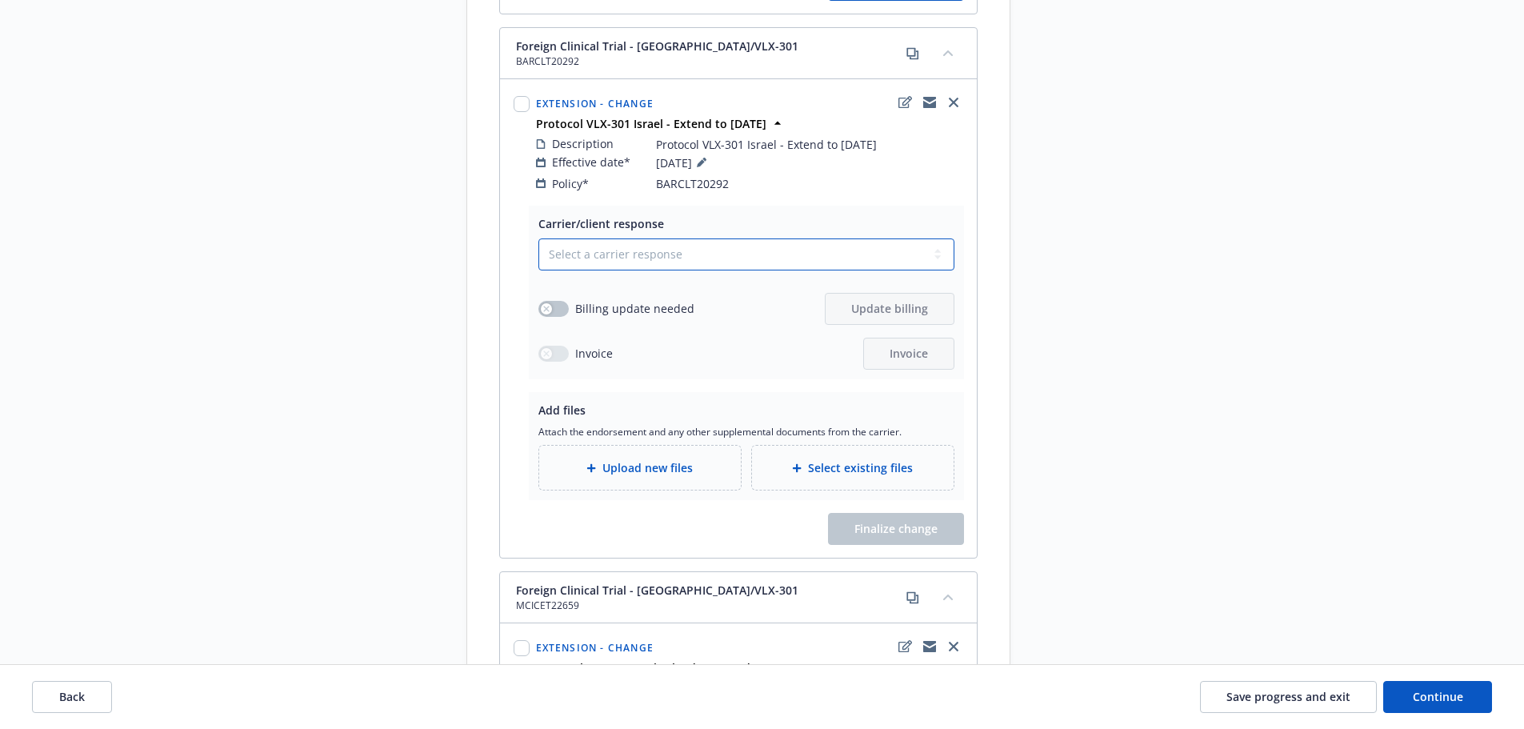
click at [594, 238] on select "Select a carrier response Accepted Accepted with revision No endorsement needed…" at bounding box center [746, 254] width 416 height 32
select select "ACCEPTED"
click at [538, 238] on select "Select a carrier response Accepted Accepted with revision No endorsement needed…" at bounding box center [746, 254] width 416 height 32
click at [561, 301] on button "button" at bounding box center [553, 309] width 30 height 16
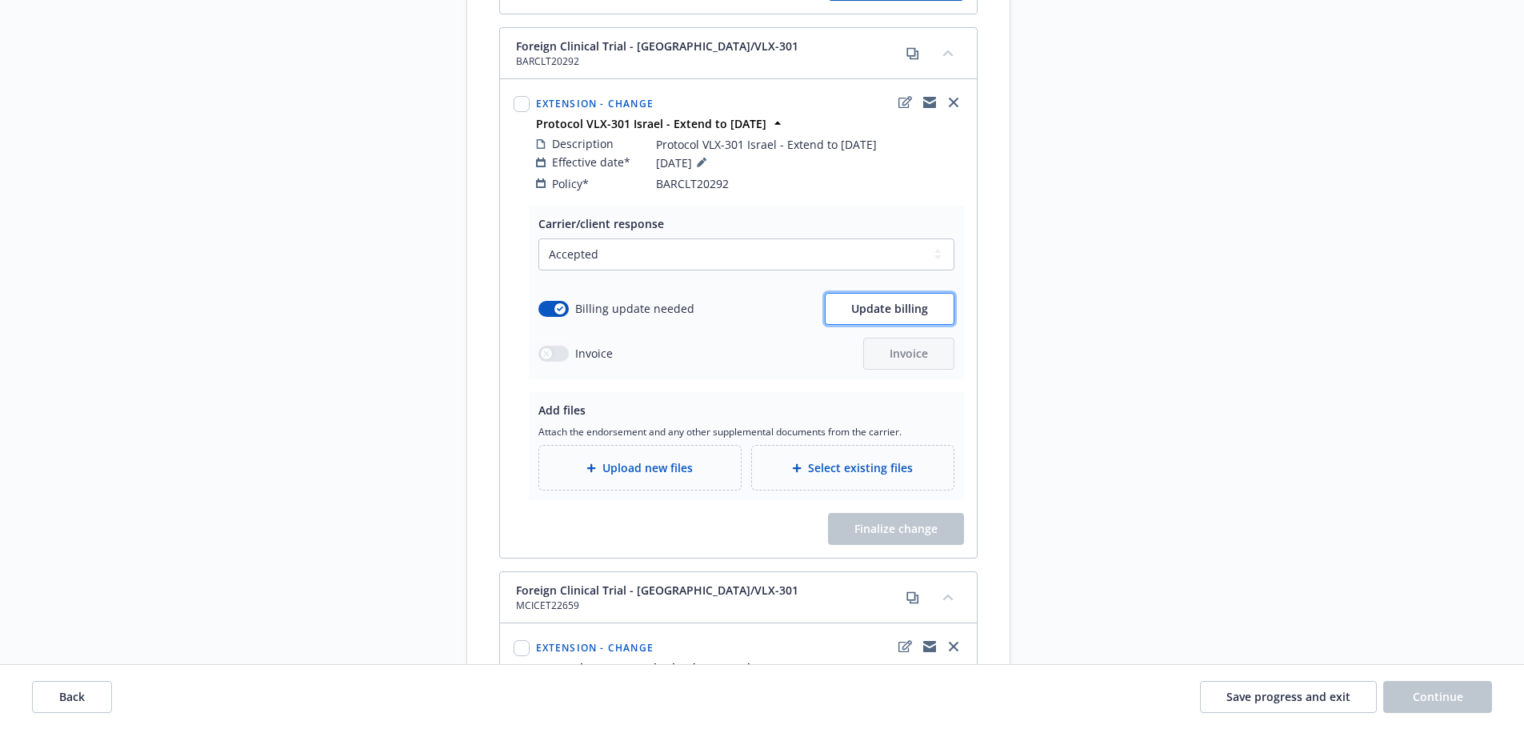
click at [881, 301] on span "Update billing" at bounding box center [889, 308] width 77 height 15
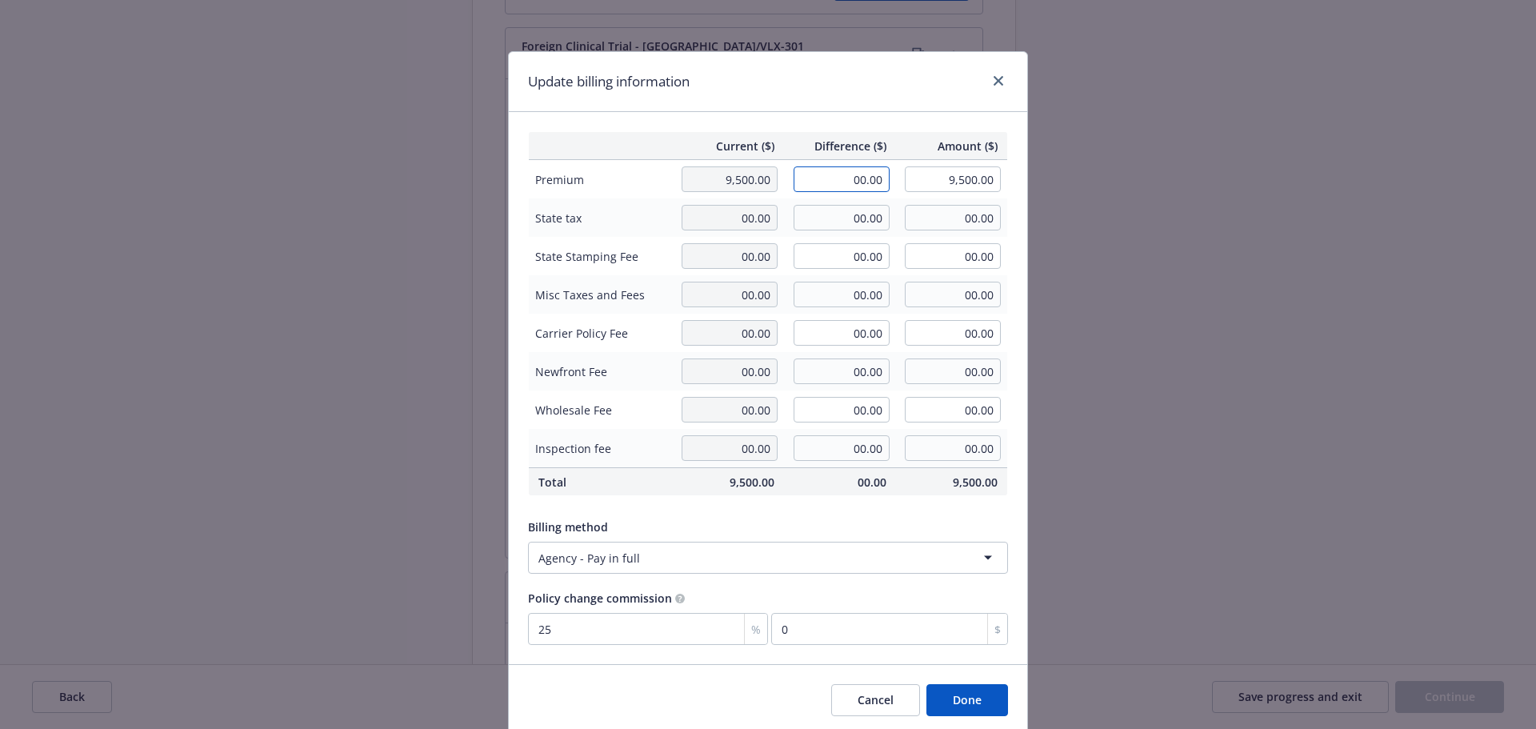
click at [857, 170] on input "00.00" at bounding box center [842, 179] width 96 height 26
type input "1,750.00"
type input "11,250.00"
type input "437.5"
drag, startPoint x: 983, startPoint y: 699, endPoint x: 1002, endPoint y: 686, distance: 23.5
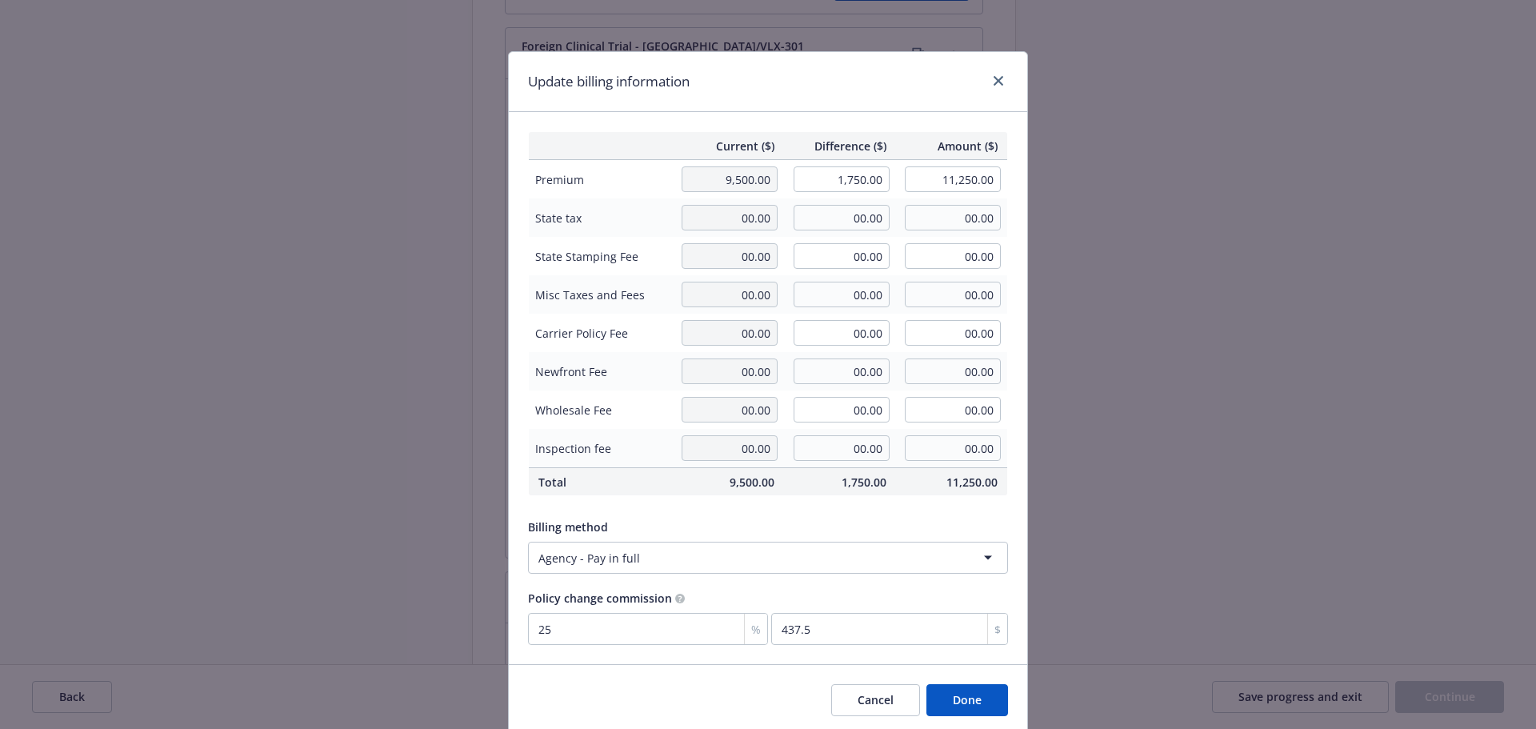
click at [983, 699] on button "Done" at bounding box center [967, 700] width 82 height 32
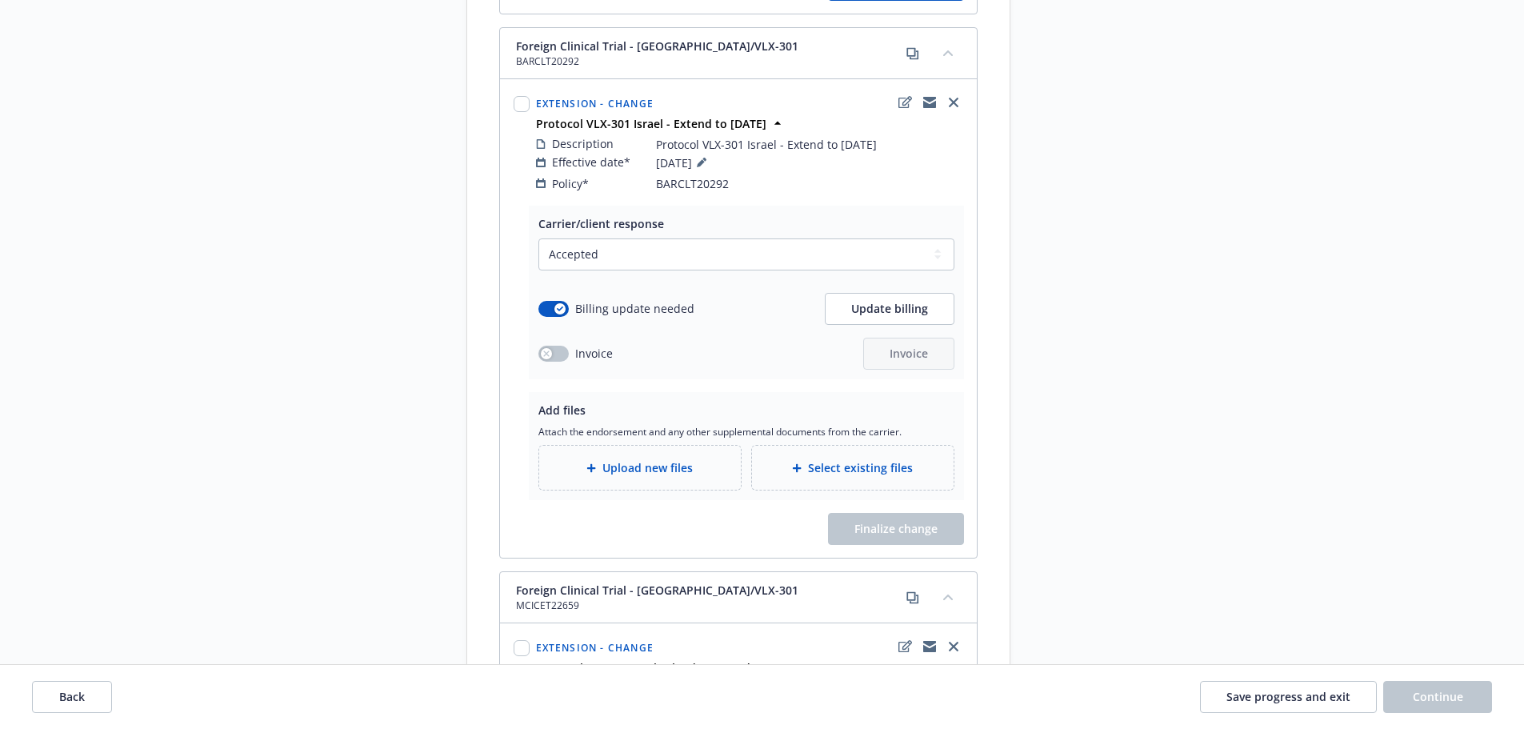
click at [678, 460] on div "Upload new files" at bounding box center [640, 467] width 176 height 18
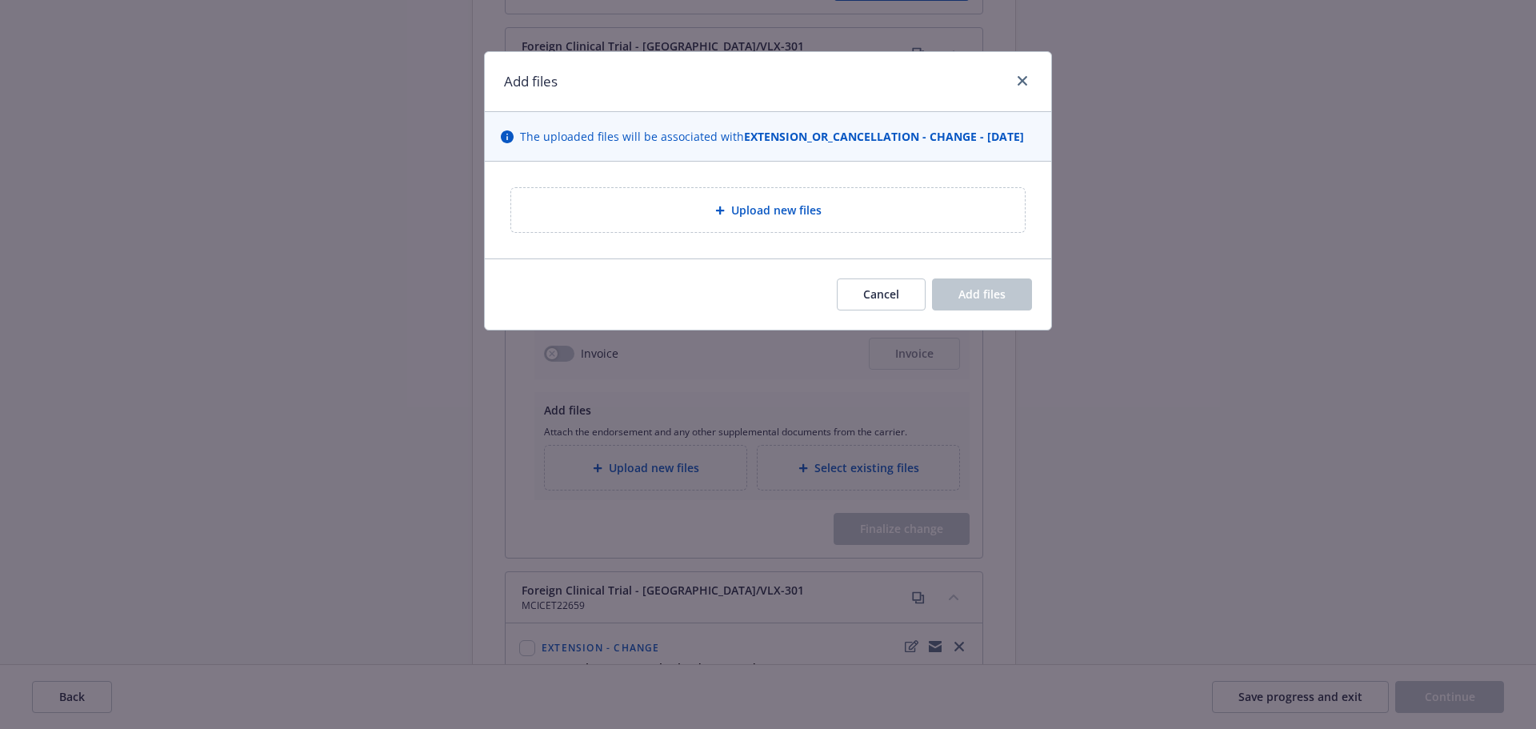
type textarea "x"
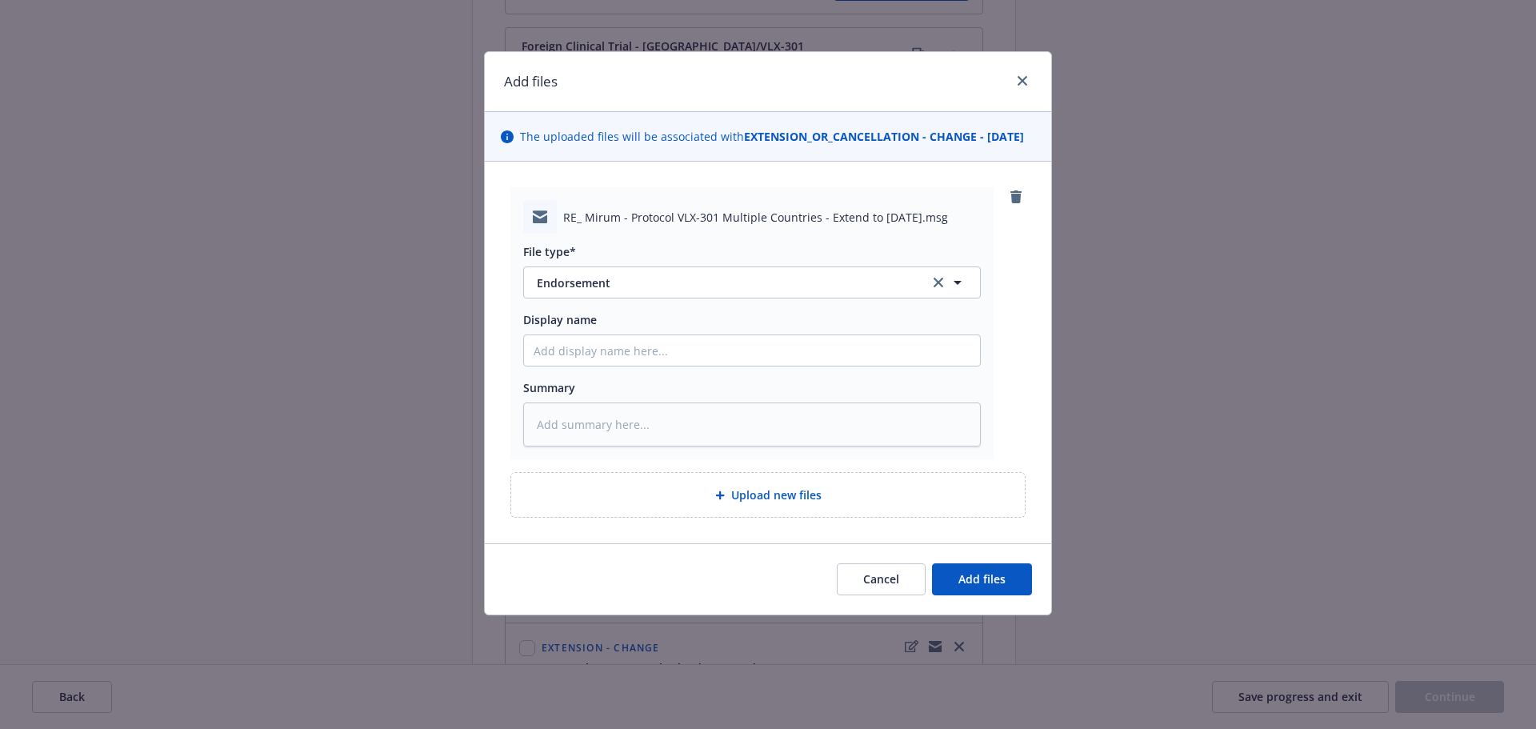
click at [689, 282] on div "File type* Endorsement Endorsement" at bounding box center [752, 270] width 458 height 55
click at [771, 298] on button "Endorsement" at bounding box center [752, 282] width 458 height 32
type input "em"
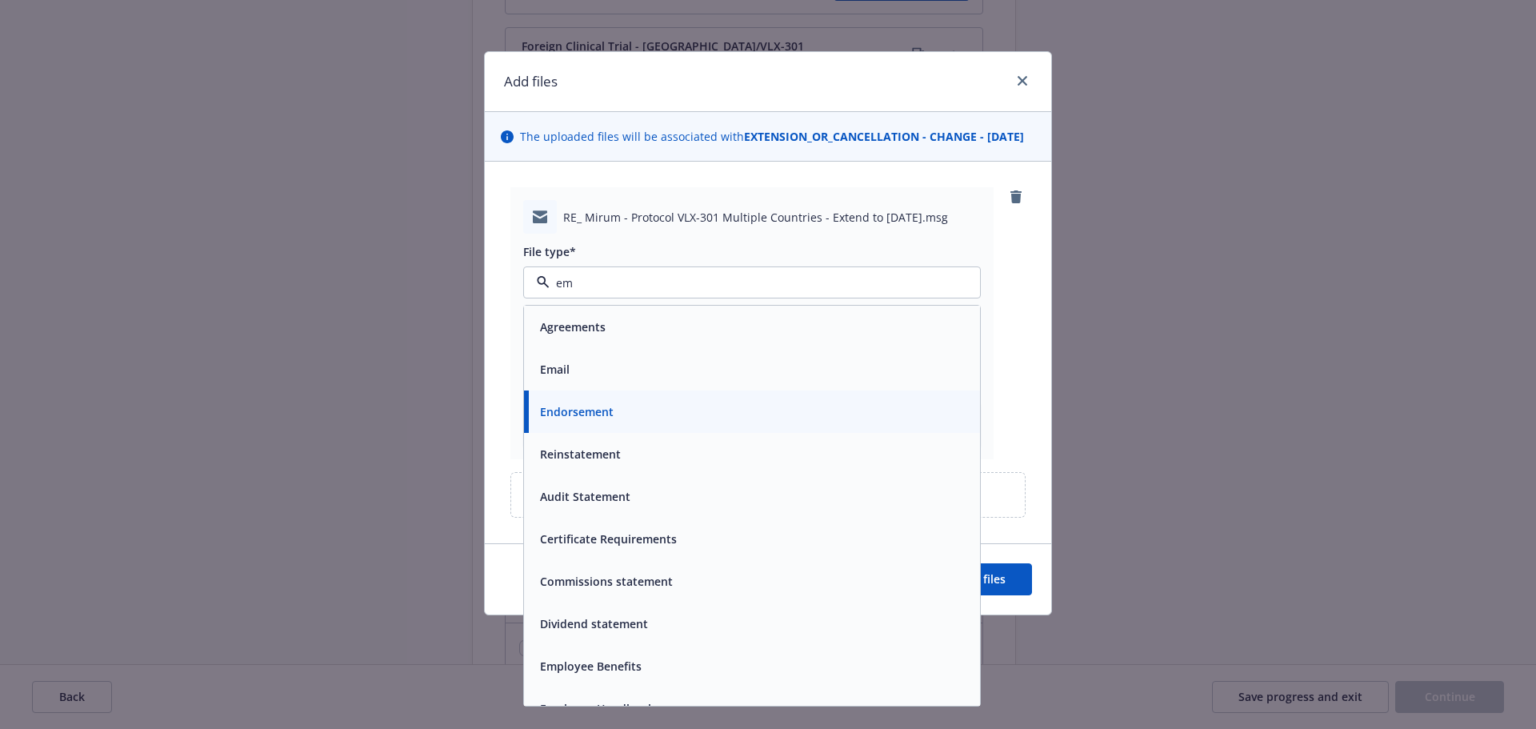
click at [698, 381] on div "Email" at bounding box center [752, 369] width 437 height 23
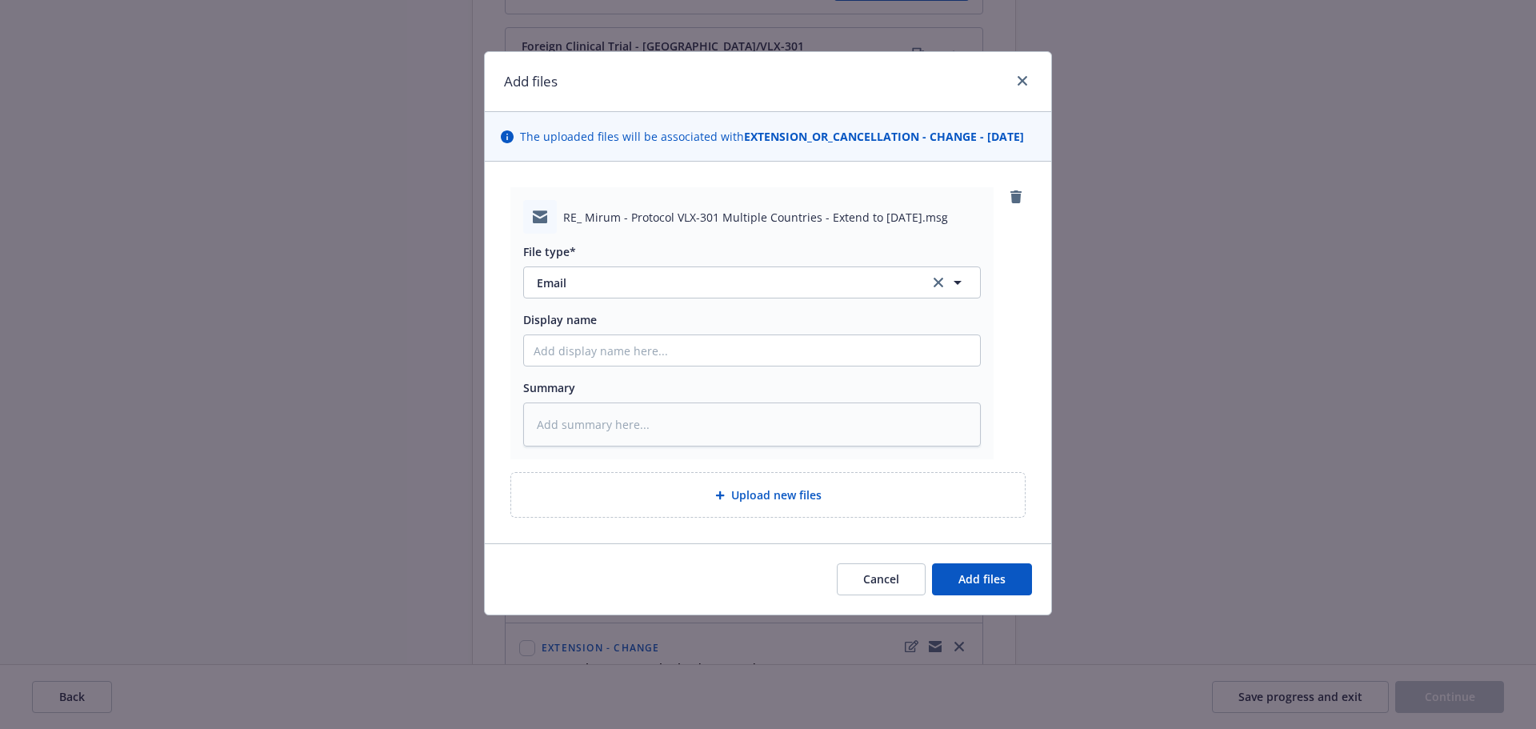
type textarea "x"
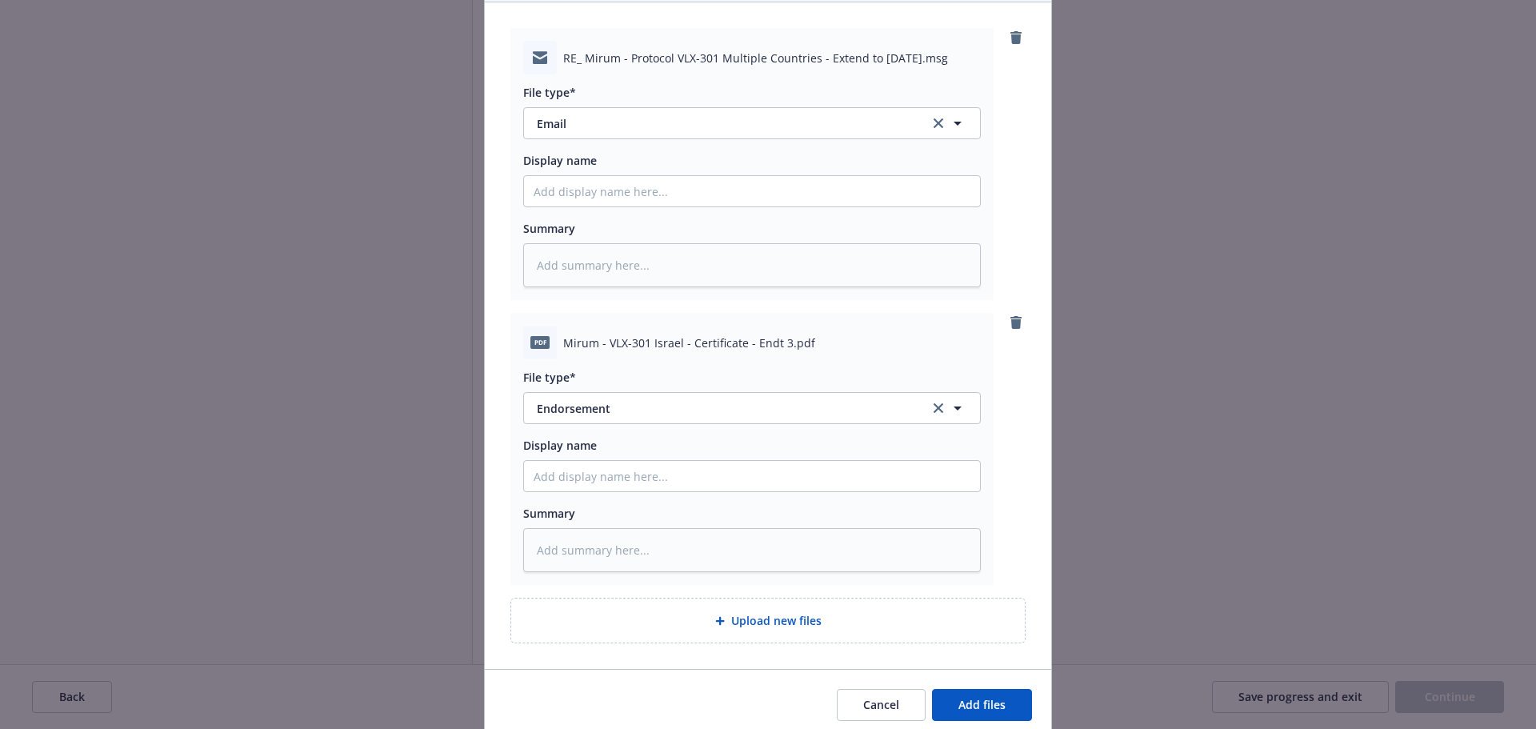
scroll to position [239, 0]
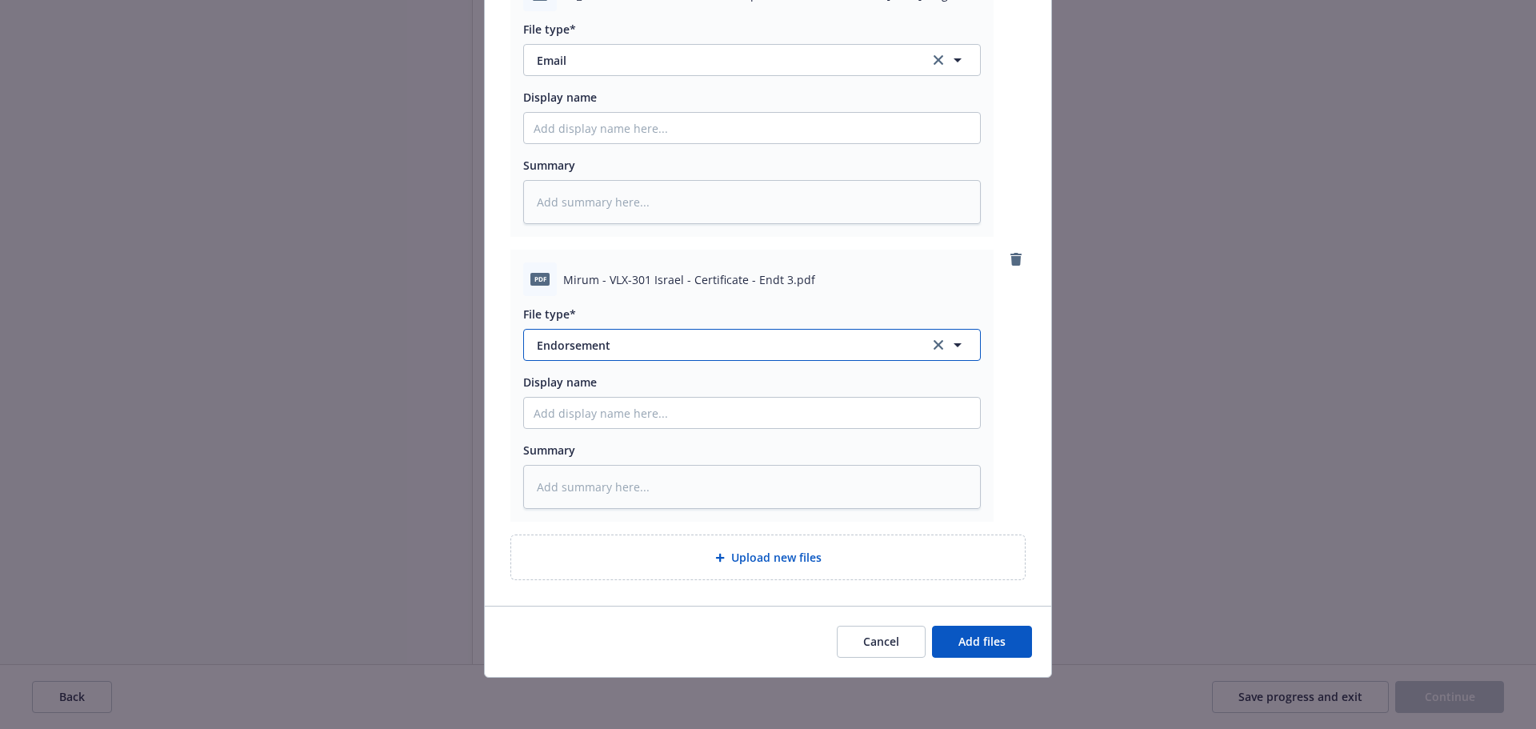
click at [612, 354] on button "Endorsement" at bounding box center [752, 345] width 458 height 32
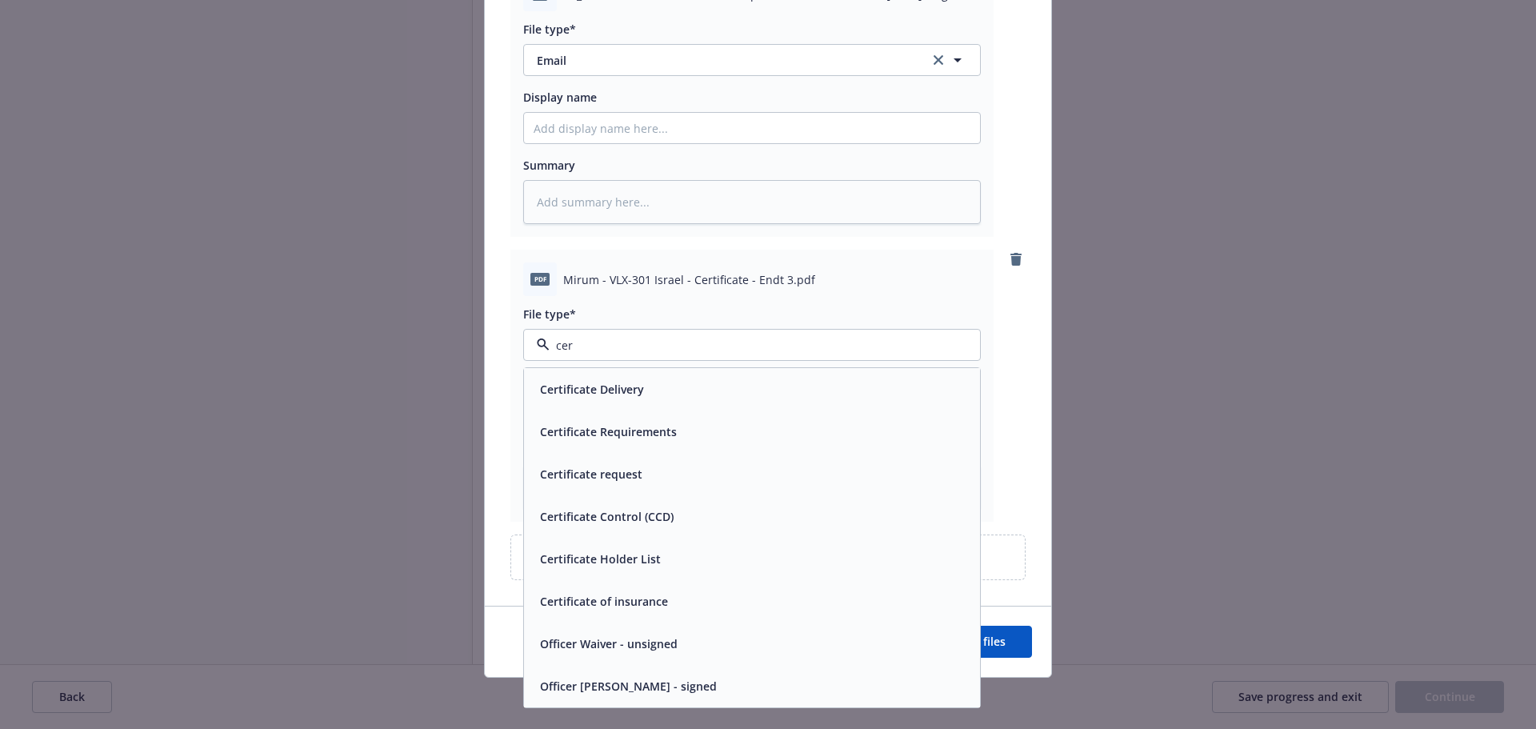
type input "cert"
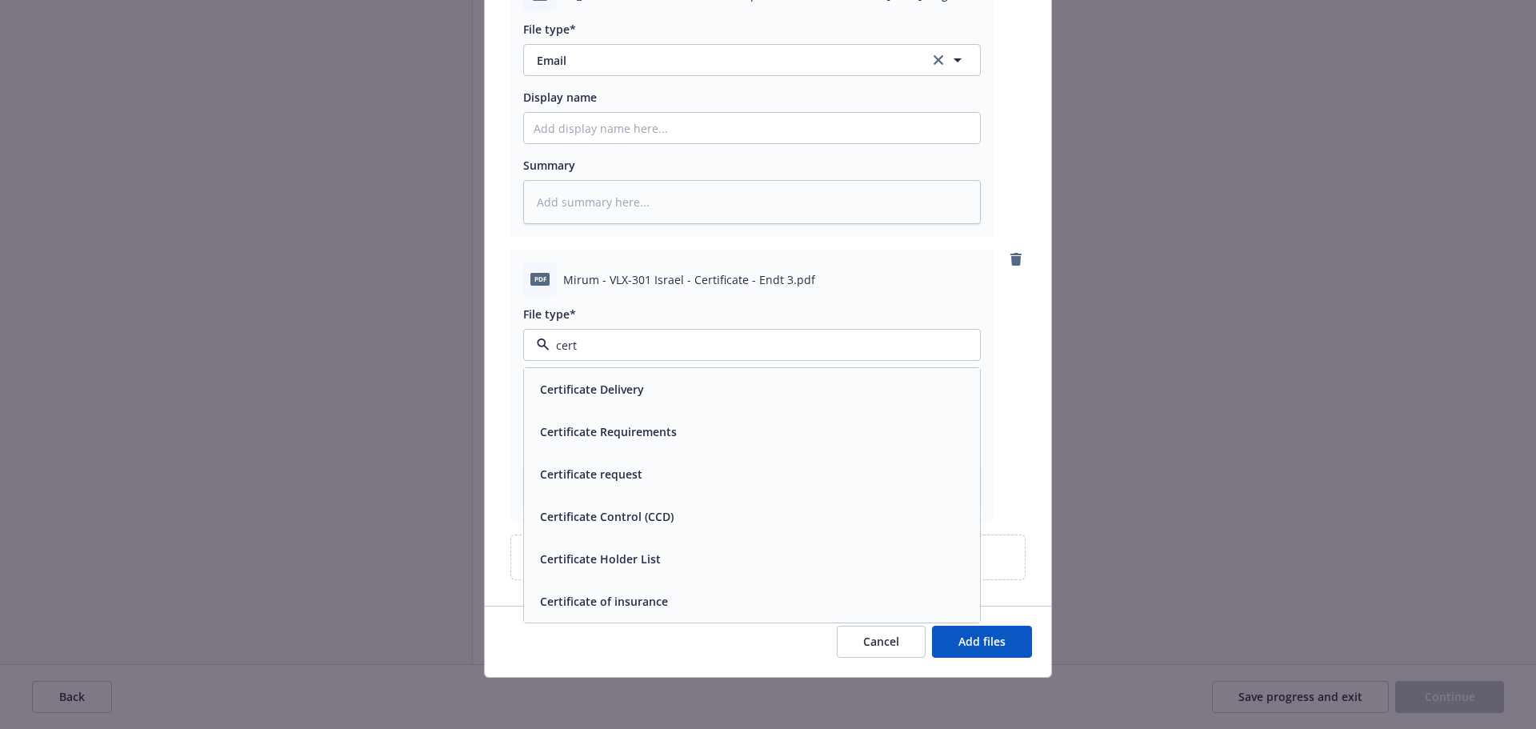
click at [709, 602] on div "Certificate of insurance" at bounding box center [752, 601] width 437 height 23
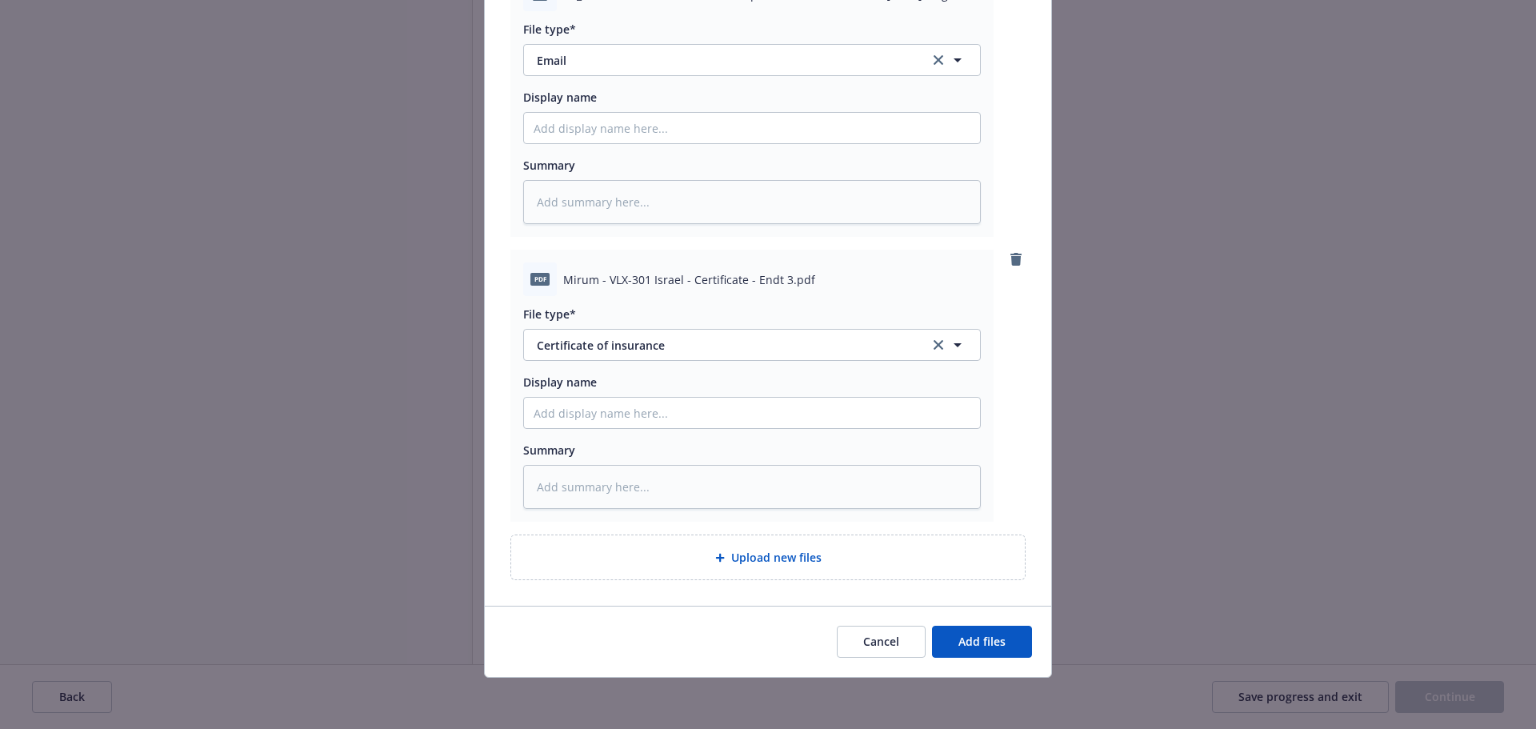
type textarea "x"
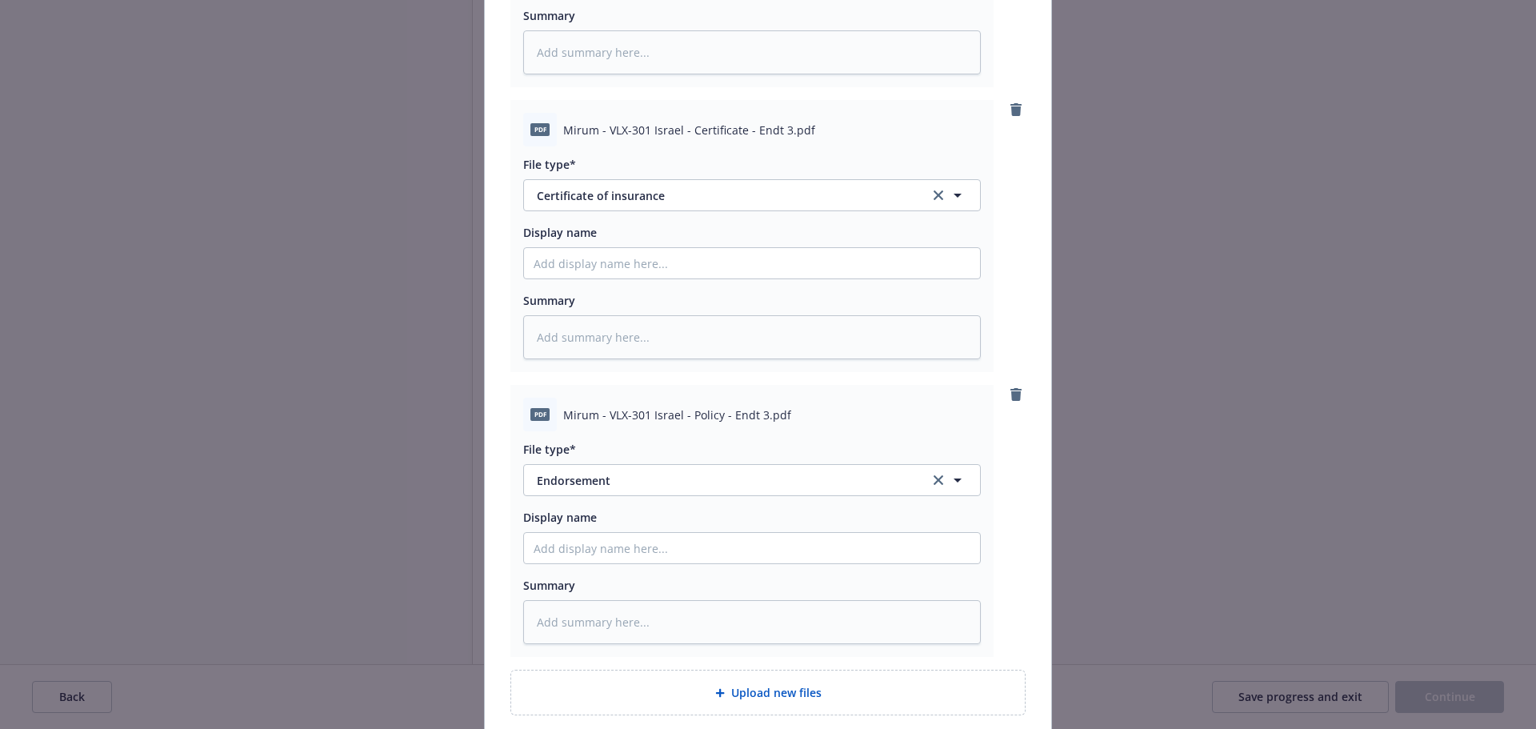
scroll to position [524, 0]
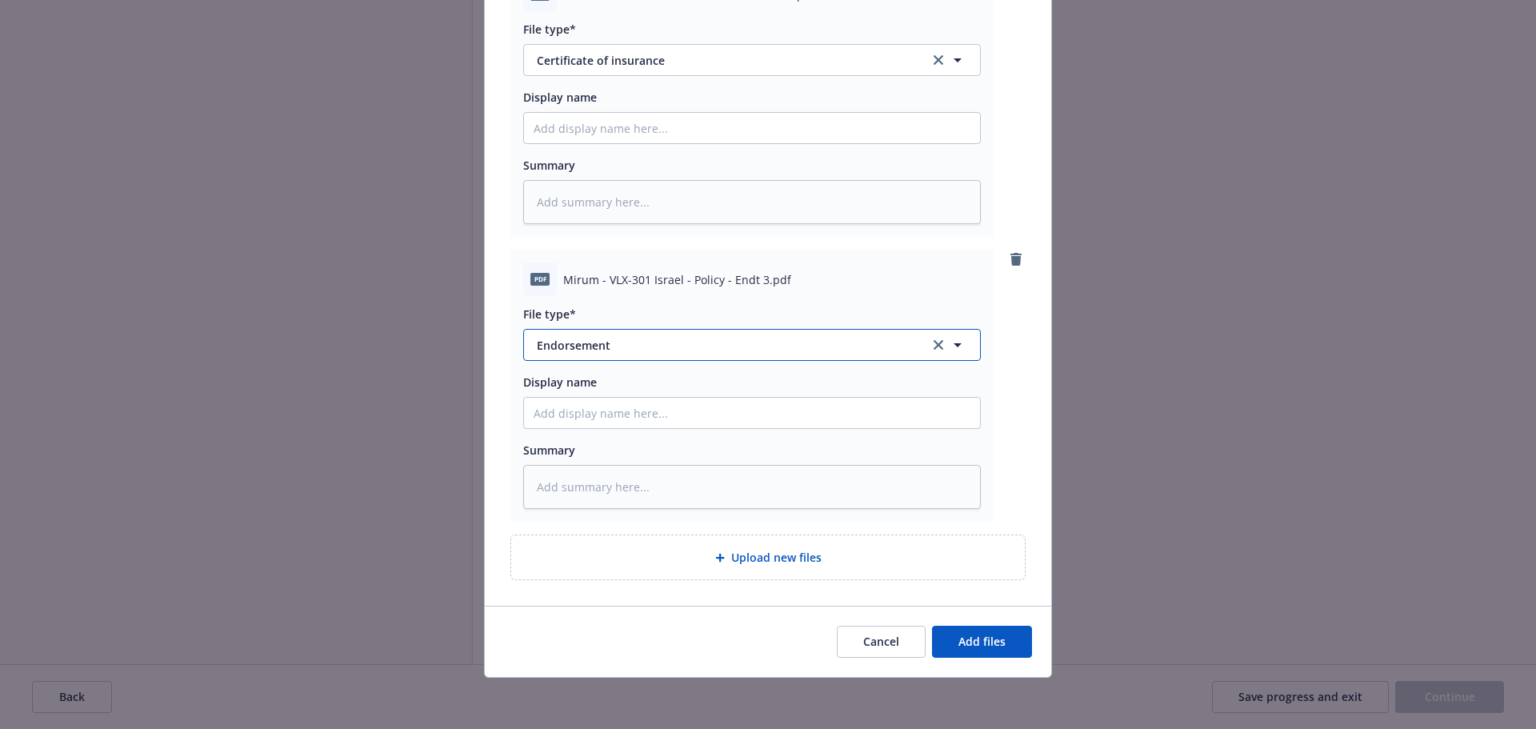
click at [610, 350] on span "Endorsement" at bounding box center [722, 345] width 370 height 17
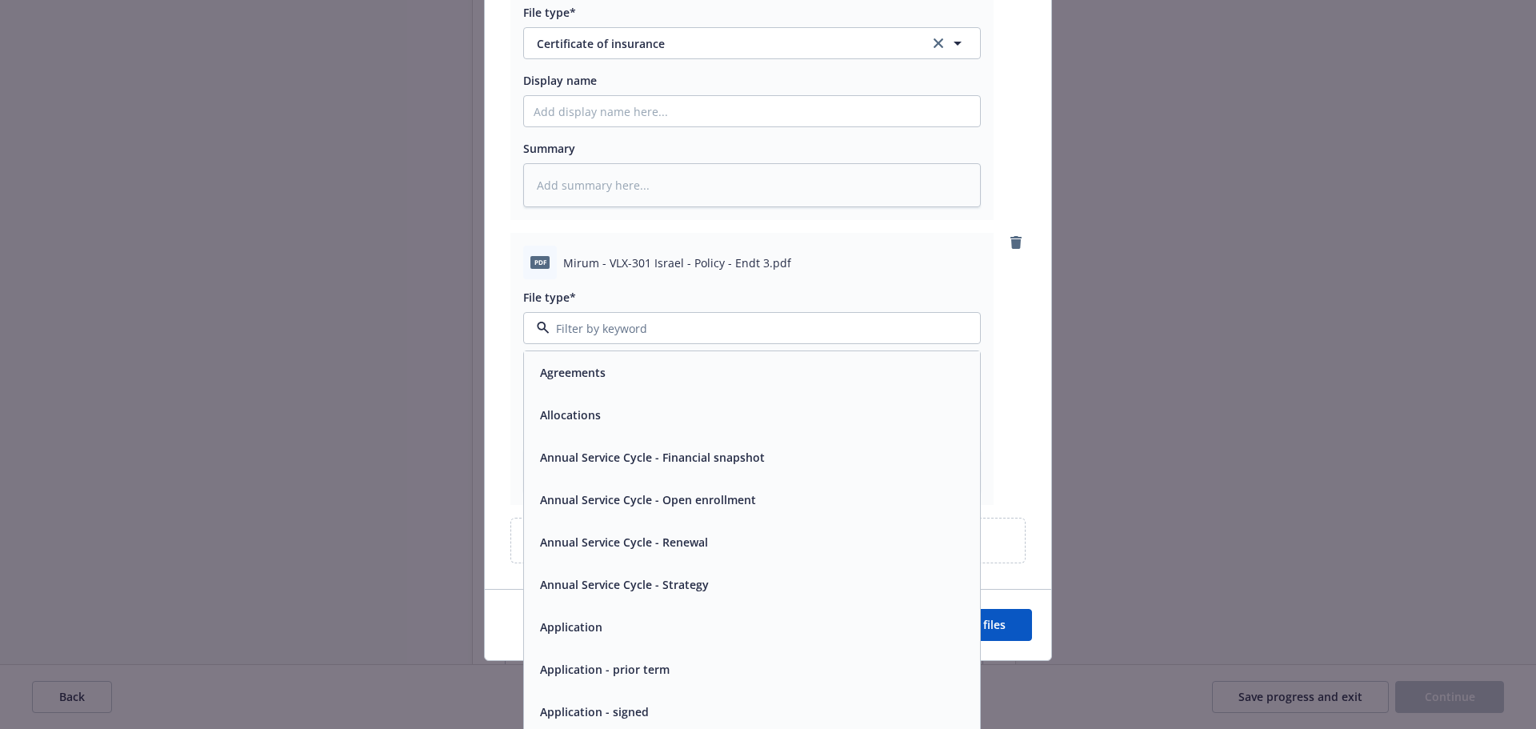
click at [1023, 306] on div "RE_ Mirum - Protocol VLX-301 Multiple Countries - Extend to 31Jan2027.msg File …" at bounding box center [768, 113] width 566 height 951
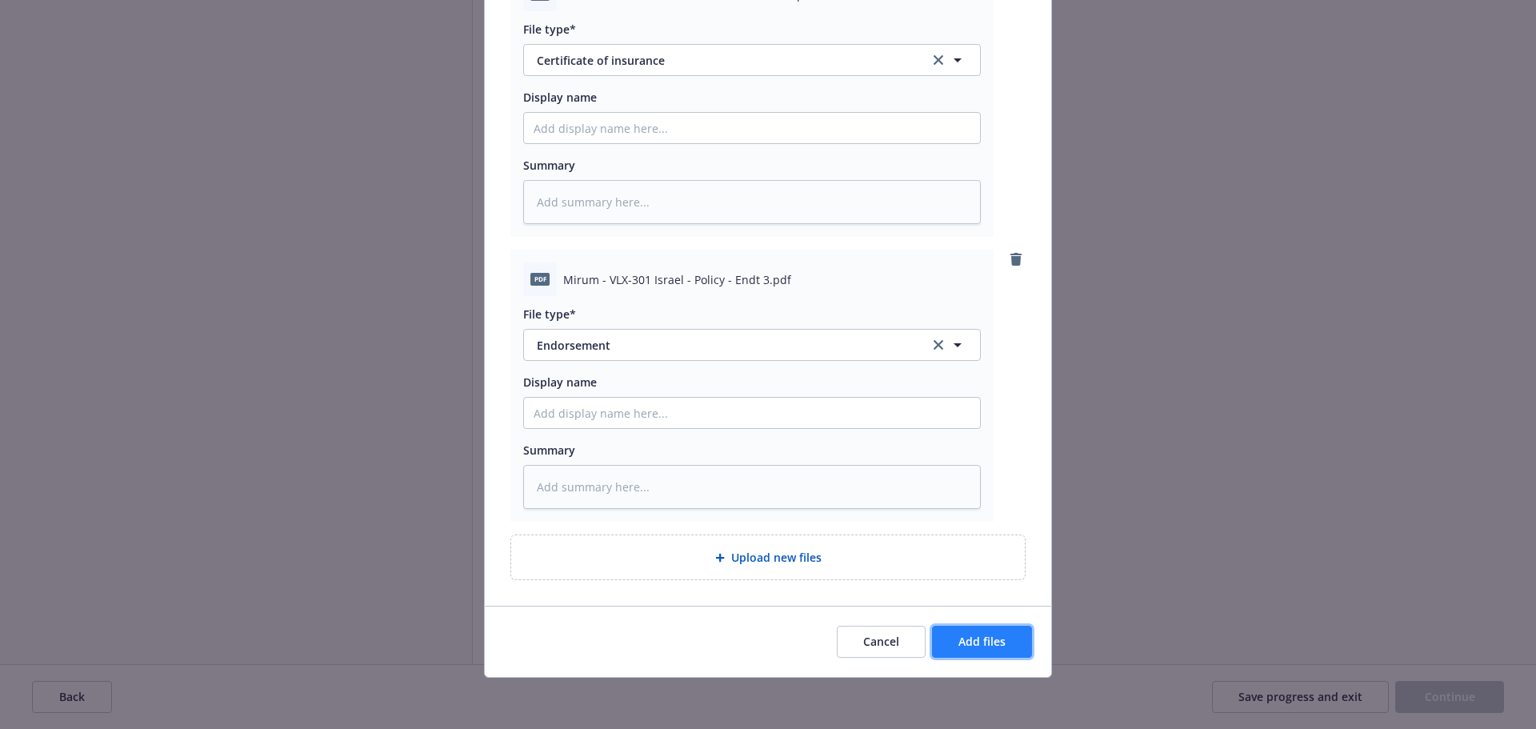
click at [976, 640] on span "Add files" at bounding box center [981, 641] width 47 height 15
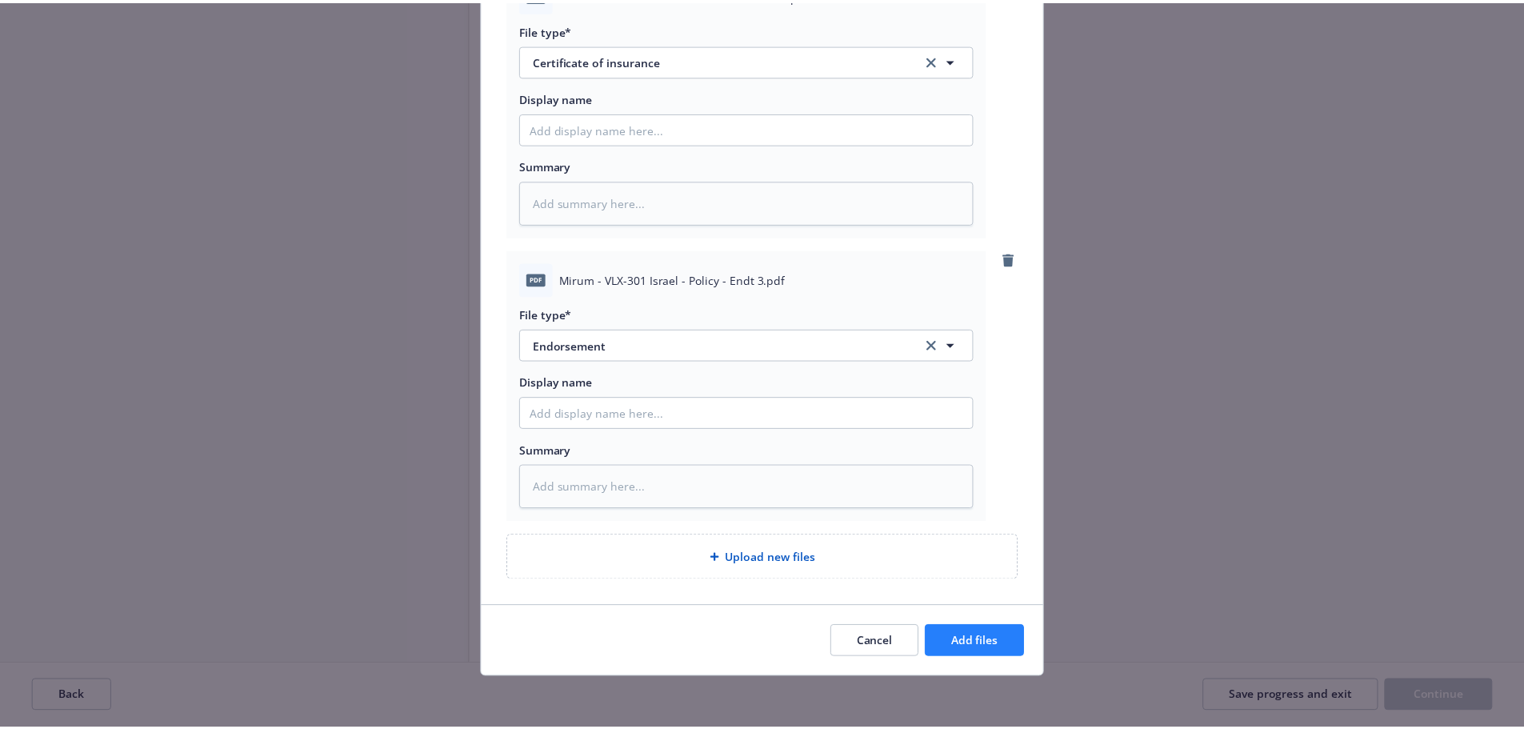
scroll to position [466, 0]
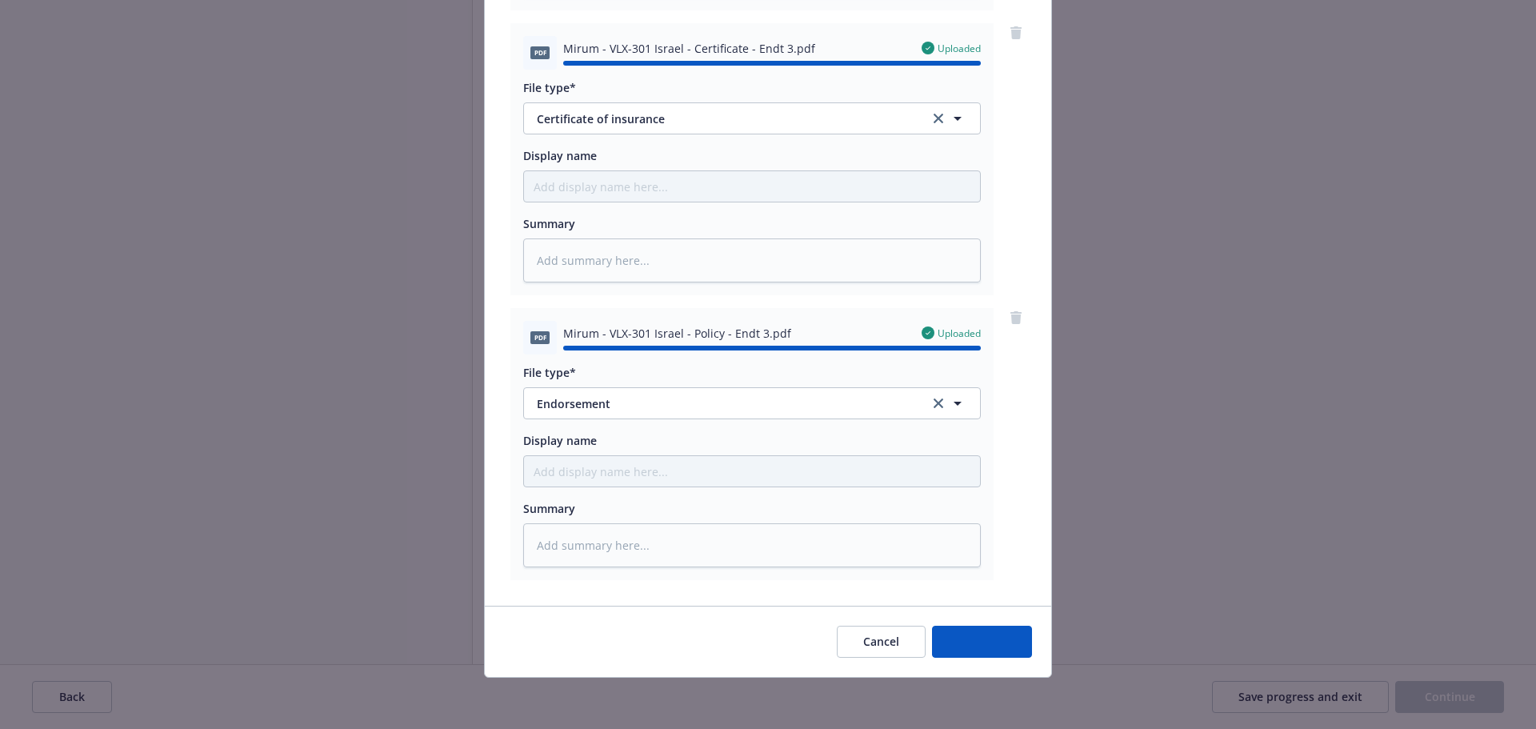
type textarea "x"
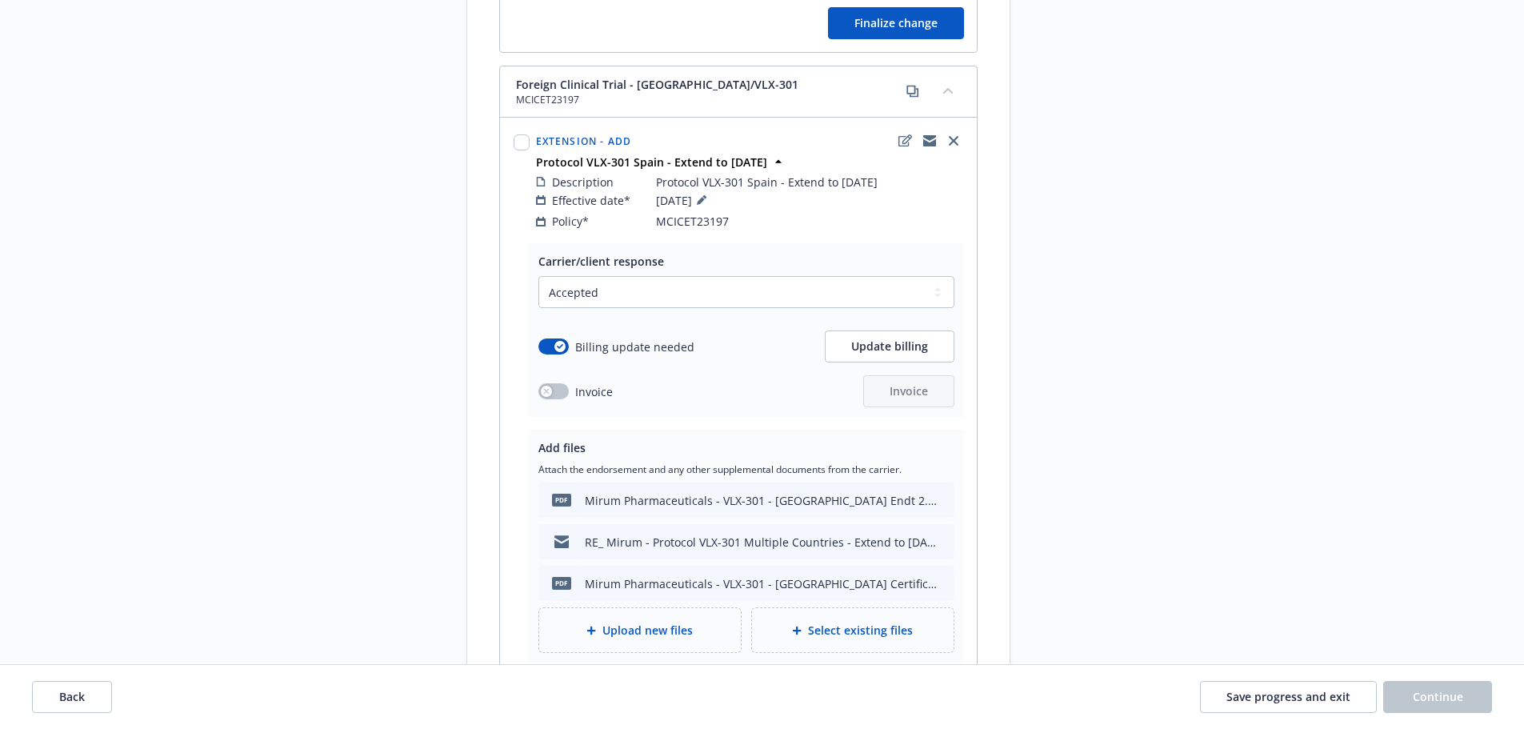
scroll to position [6141, 0]
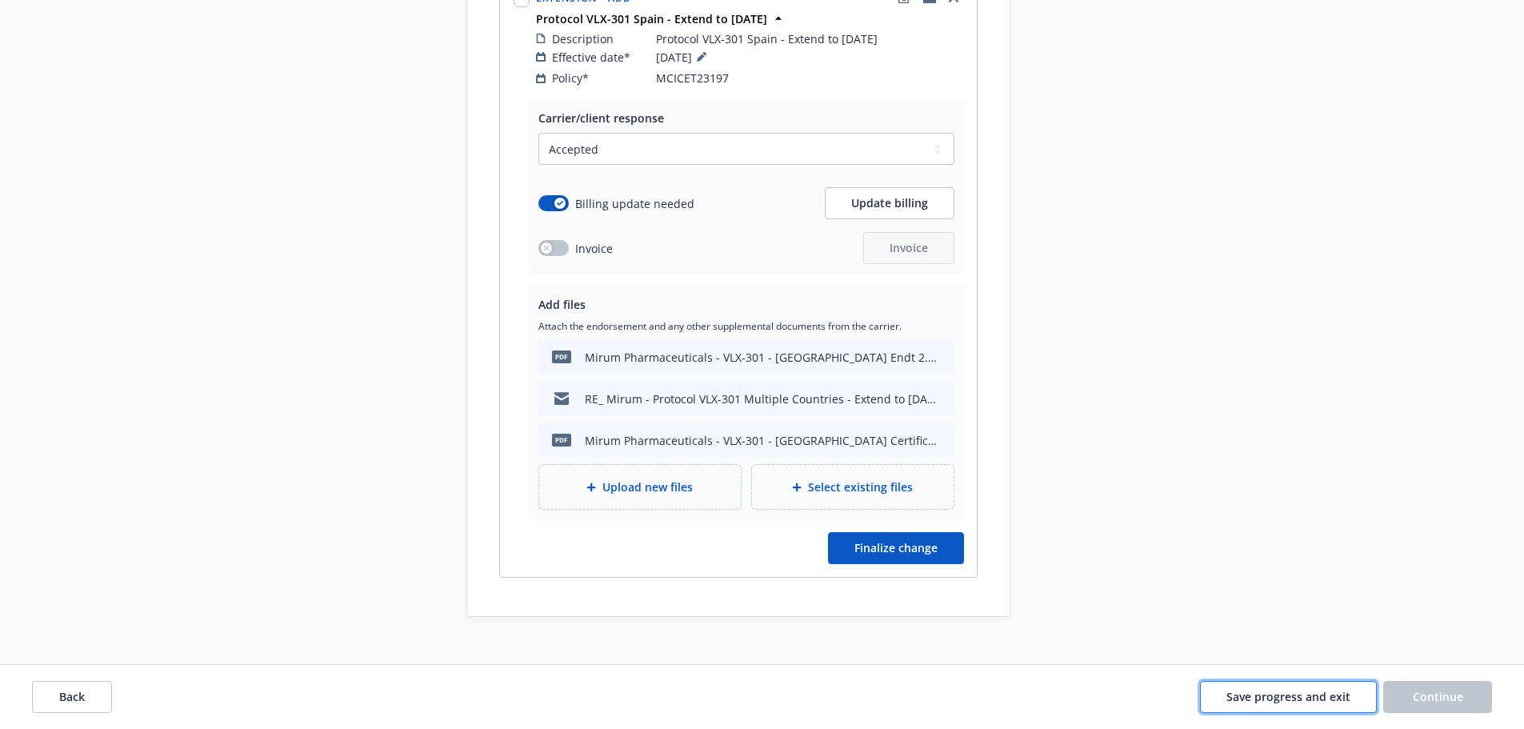
click at [1286, 712] on button "Save progress and exit" at bounding box center [1288, 697] width 177 height 32
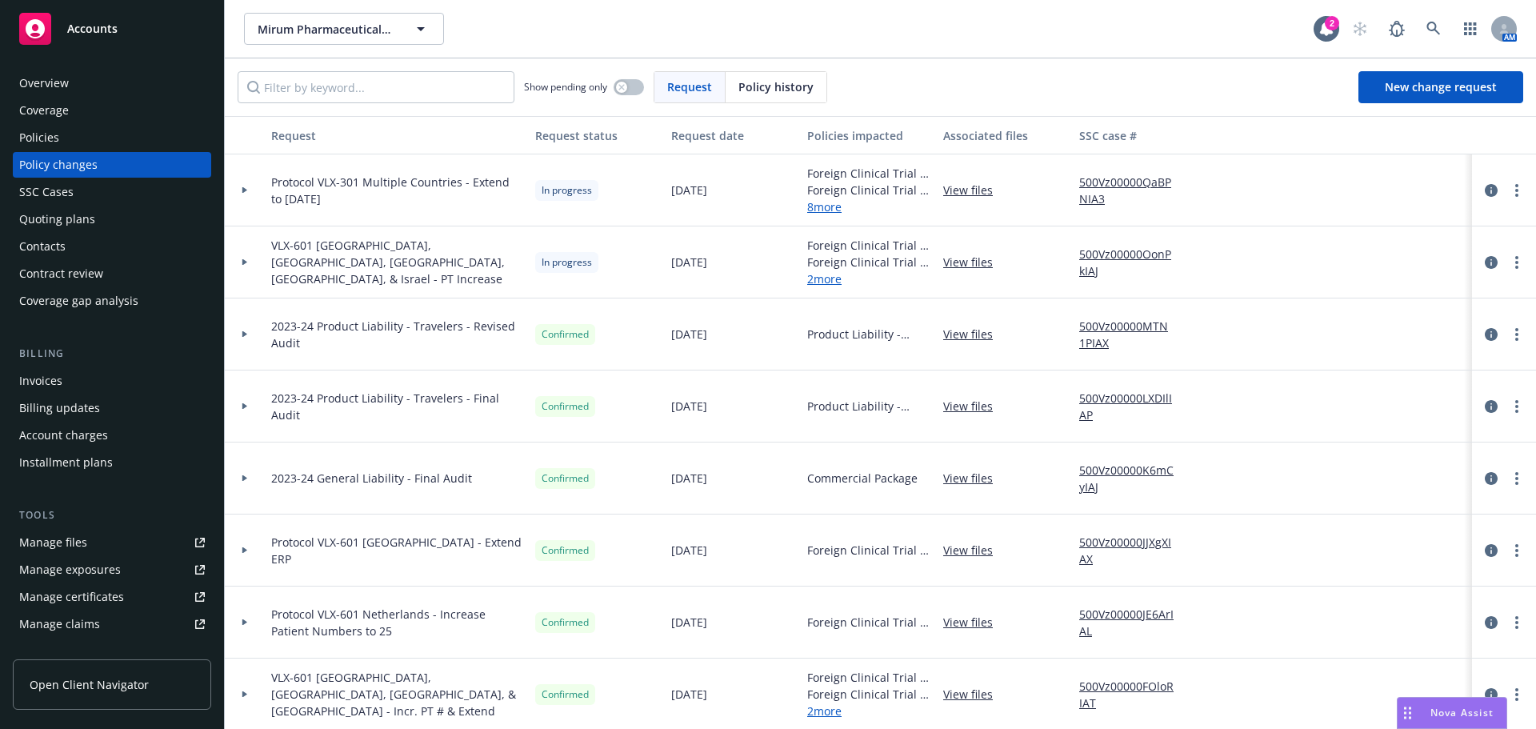
click at [102, 143] on div "Policies" at bounding box center [112, 138] width 186 height 26
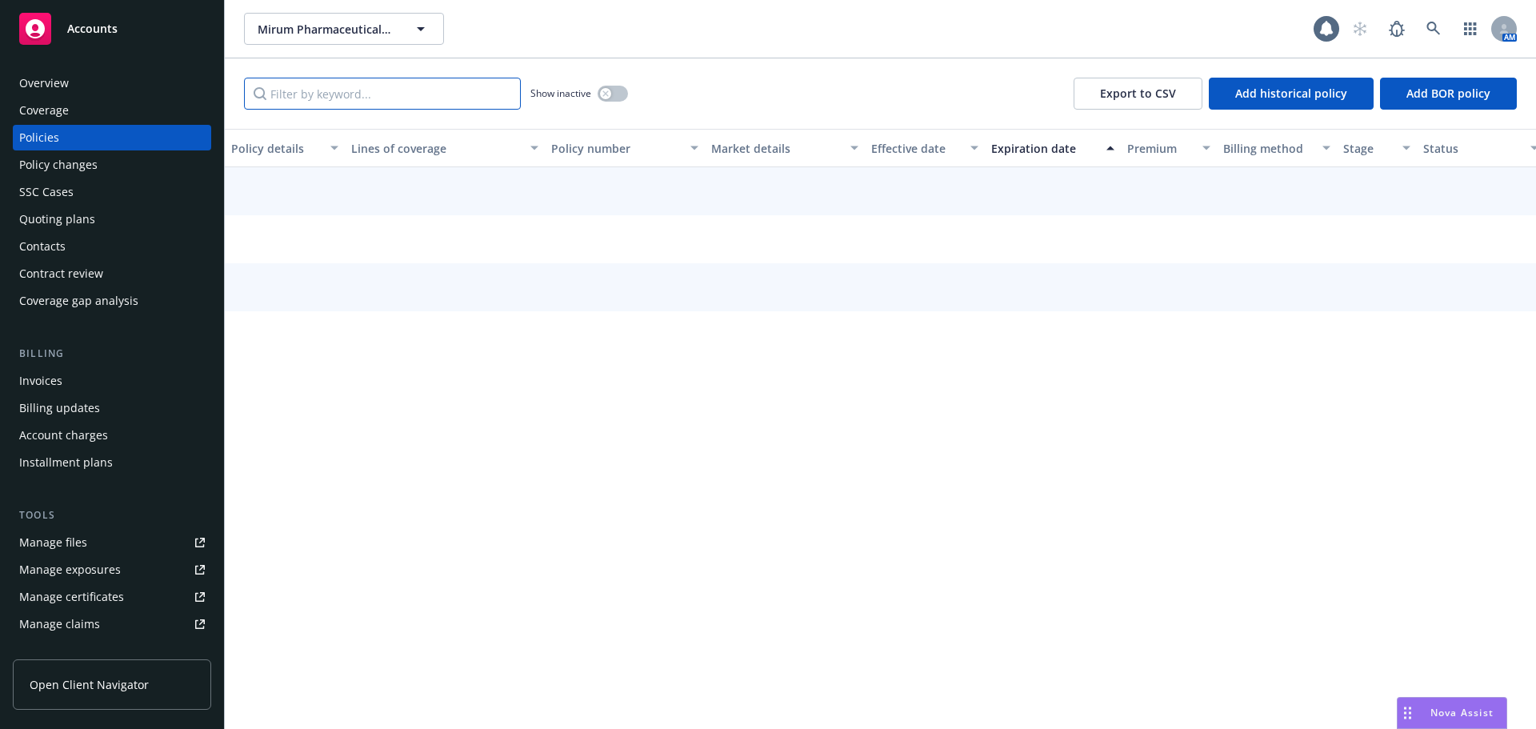
click at [346, 105] on input "Filter by keyword..." at bounding box center [382, 94] width 277 height 32
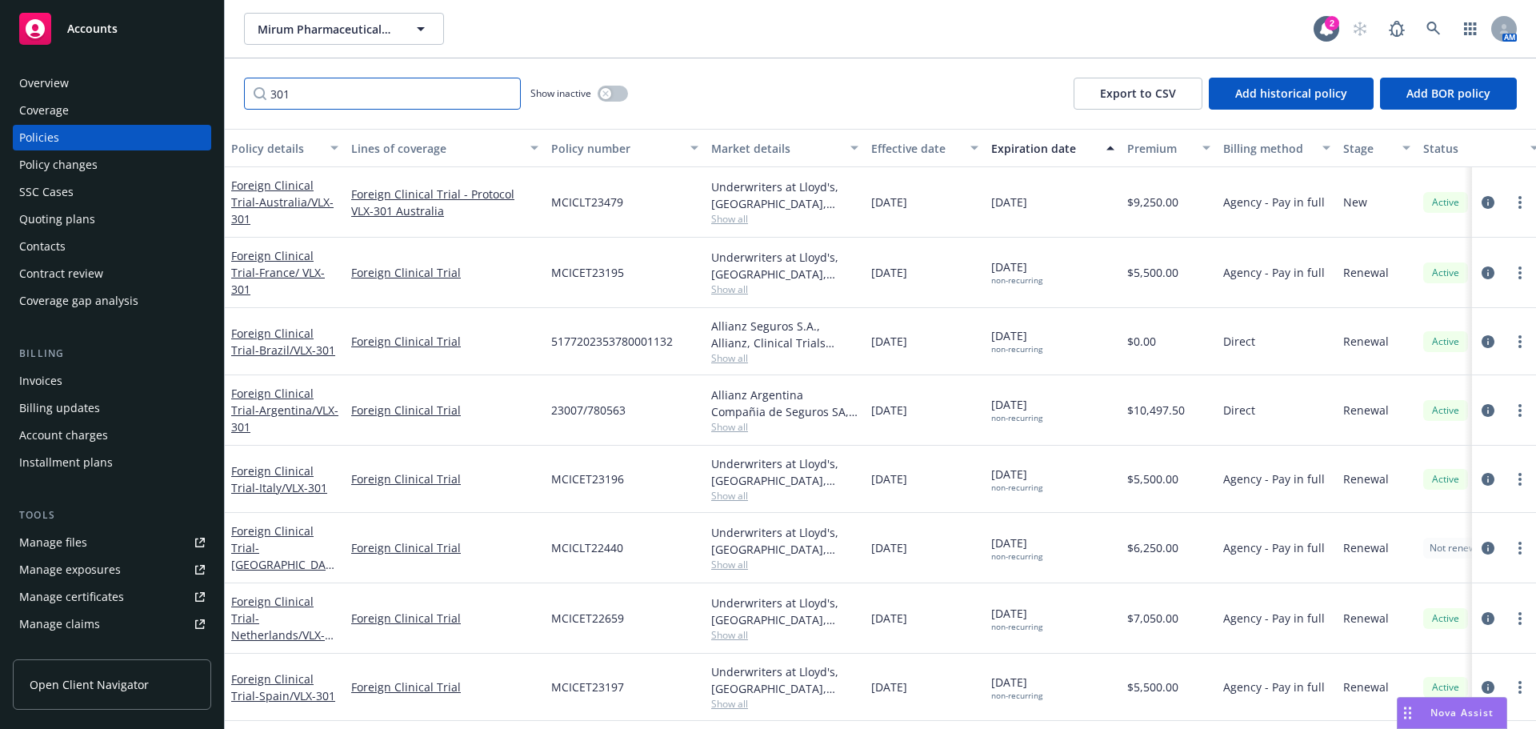
type input "301"
click at [307, 214] on span "- Australia/VLX-301" at bounding box center [282, 210] width 102 height 32
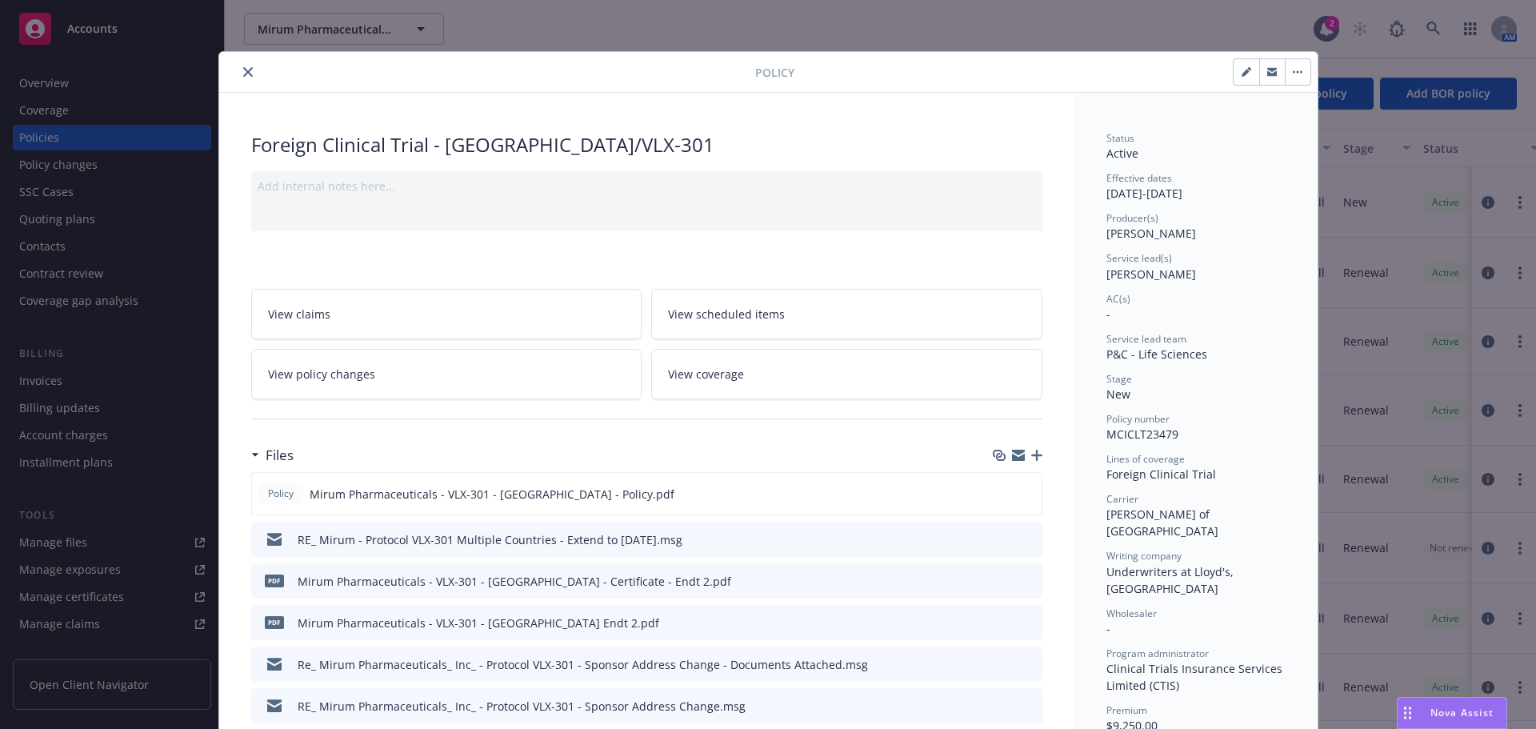
scroll to position [48, 0]
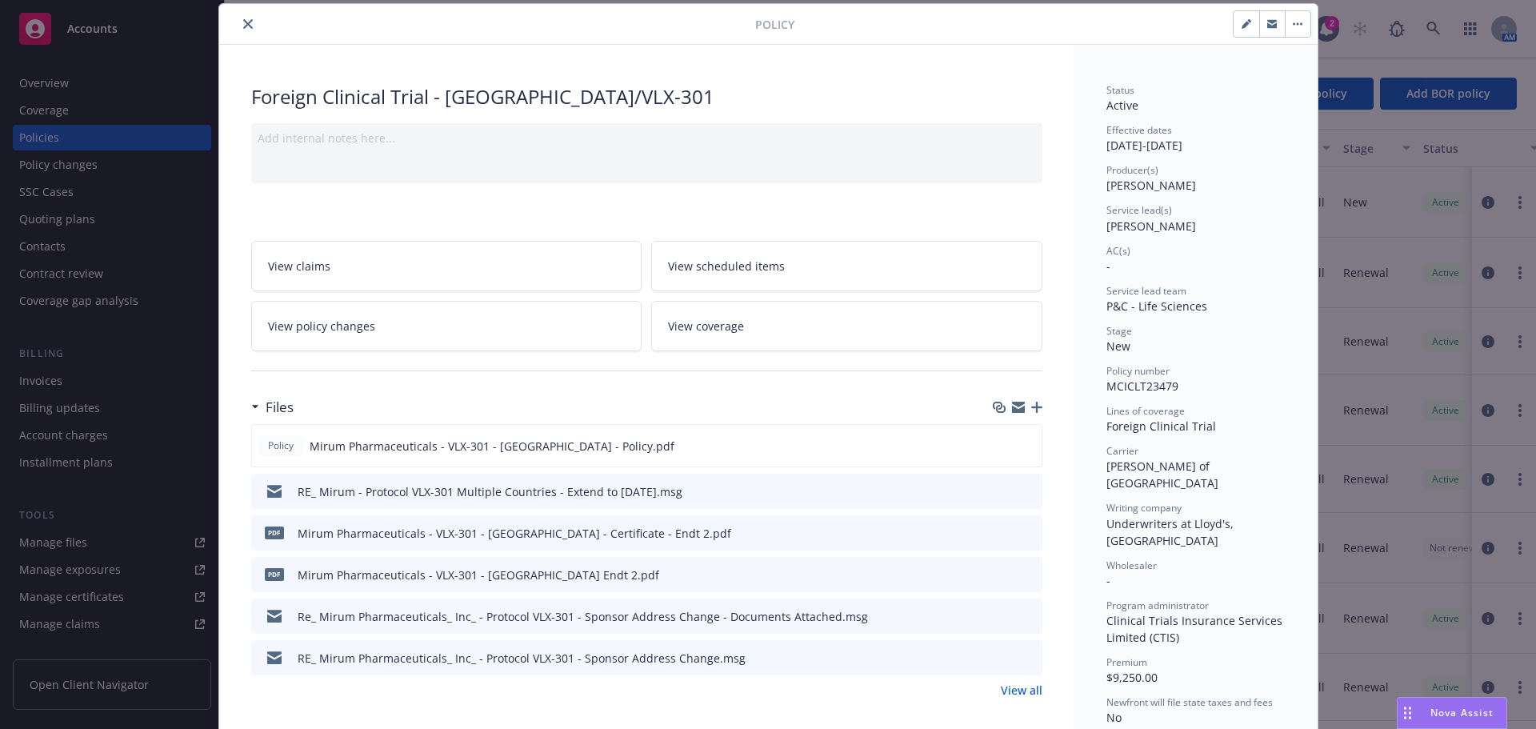
click at [1233, 29] on button "button" at bounding box center [1246, 24] width 26 height 26
select select "NEW"
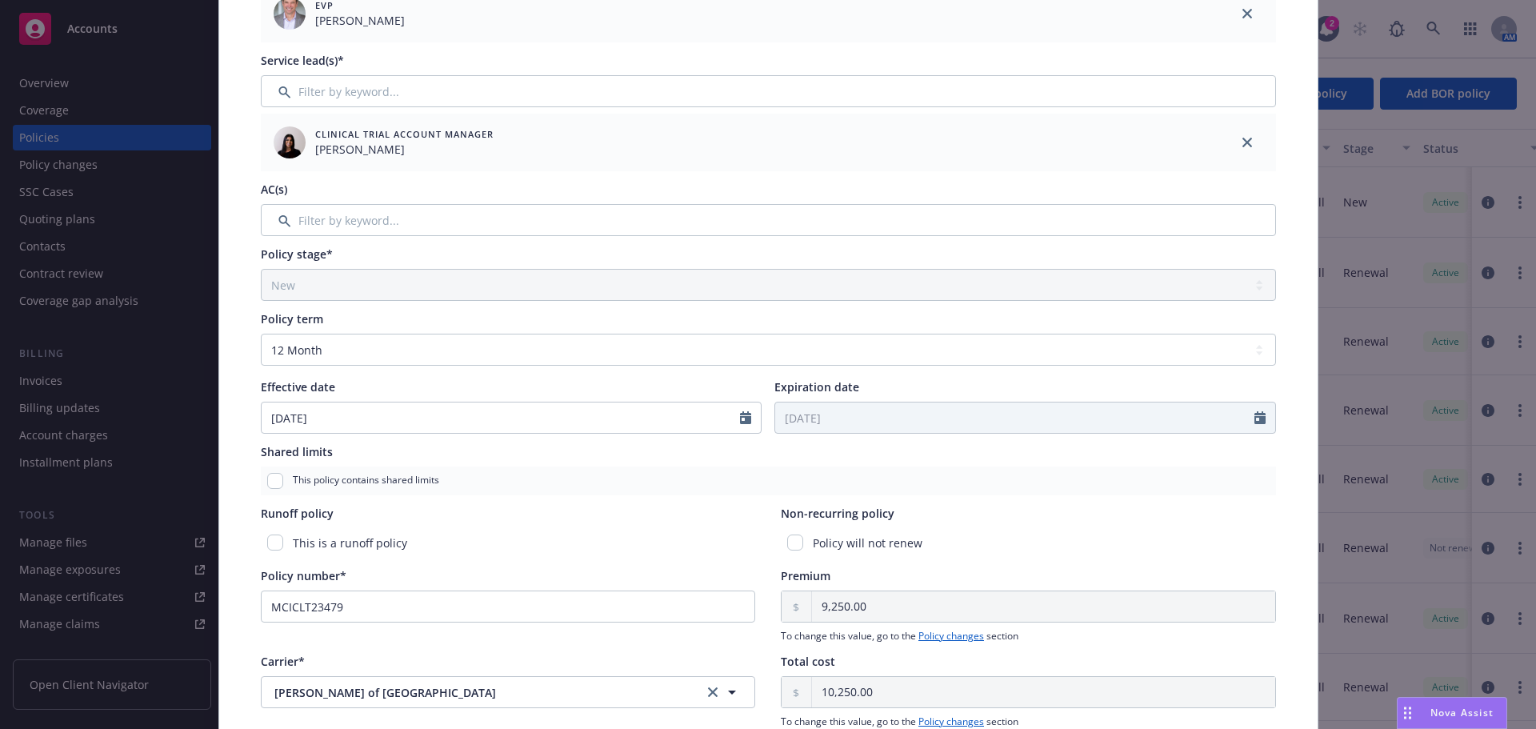
scroll to position [288, 0]
click at [402, 364] on select "Select policy term 12 Month 6 Month 4 Month 3 Month 2 Month 1 Month 36 Month (3…" at bounding box center [768, 349] width 1015 height 32
select select "other"
click at [261, 333] on select "Select policy term 12 Month 6 Month 4 Month 3 Month 2 Month 1 Month 36 Month (3…" at bounding box center [768, 349] width 1015 height 32
click at [897, 415] on input "Expiration date" at bounding box center [1014, 417] width 479 height 30
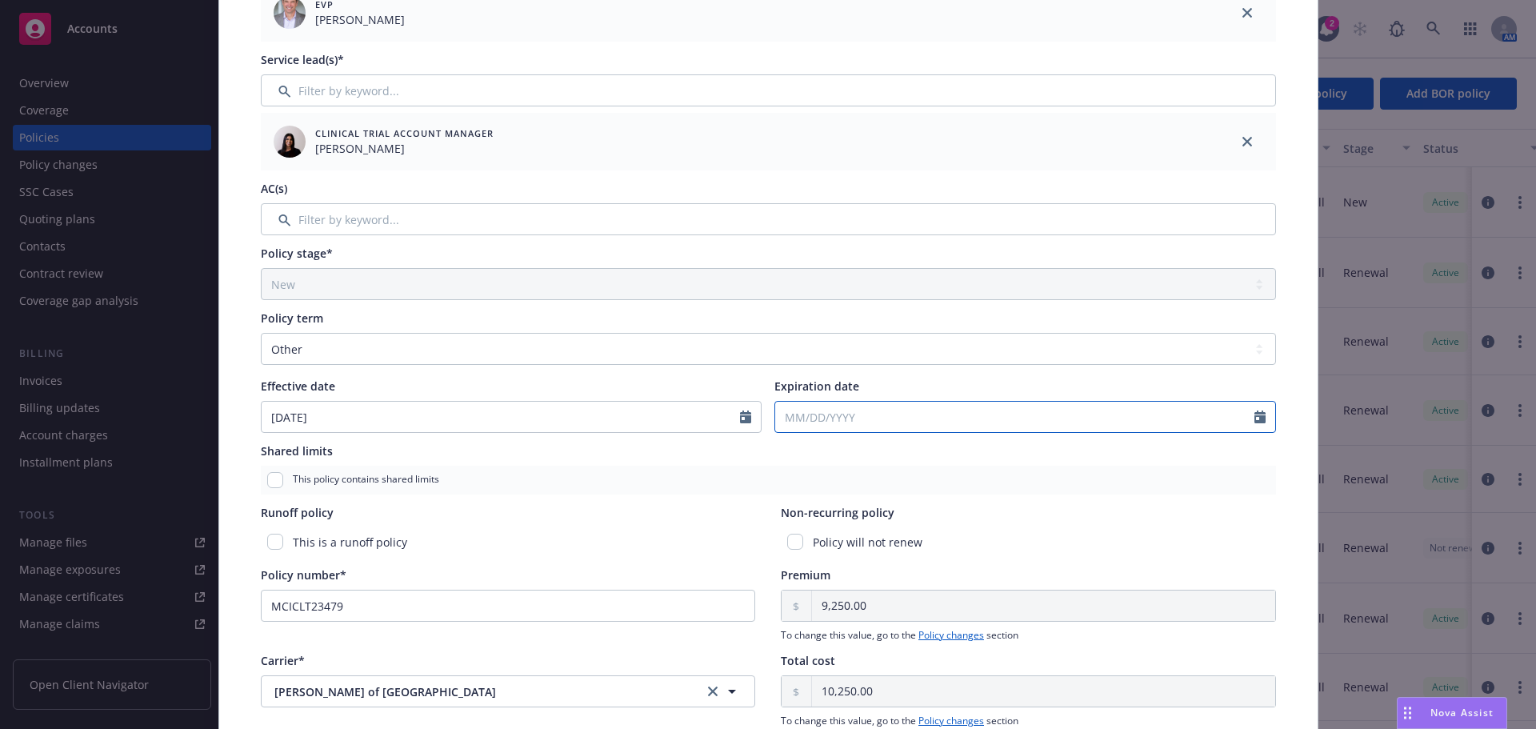
select select "8"
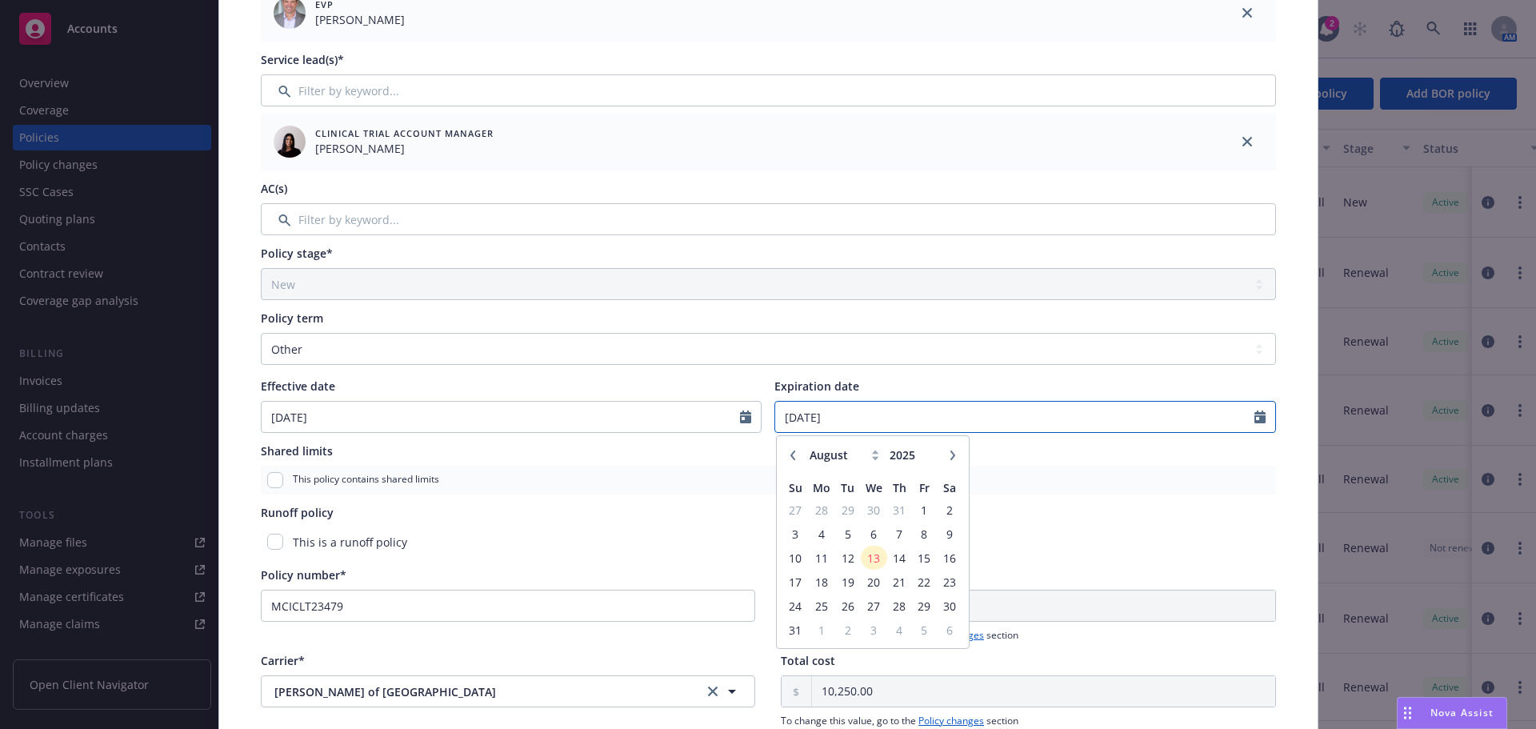
type input "01/31/2027"
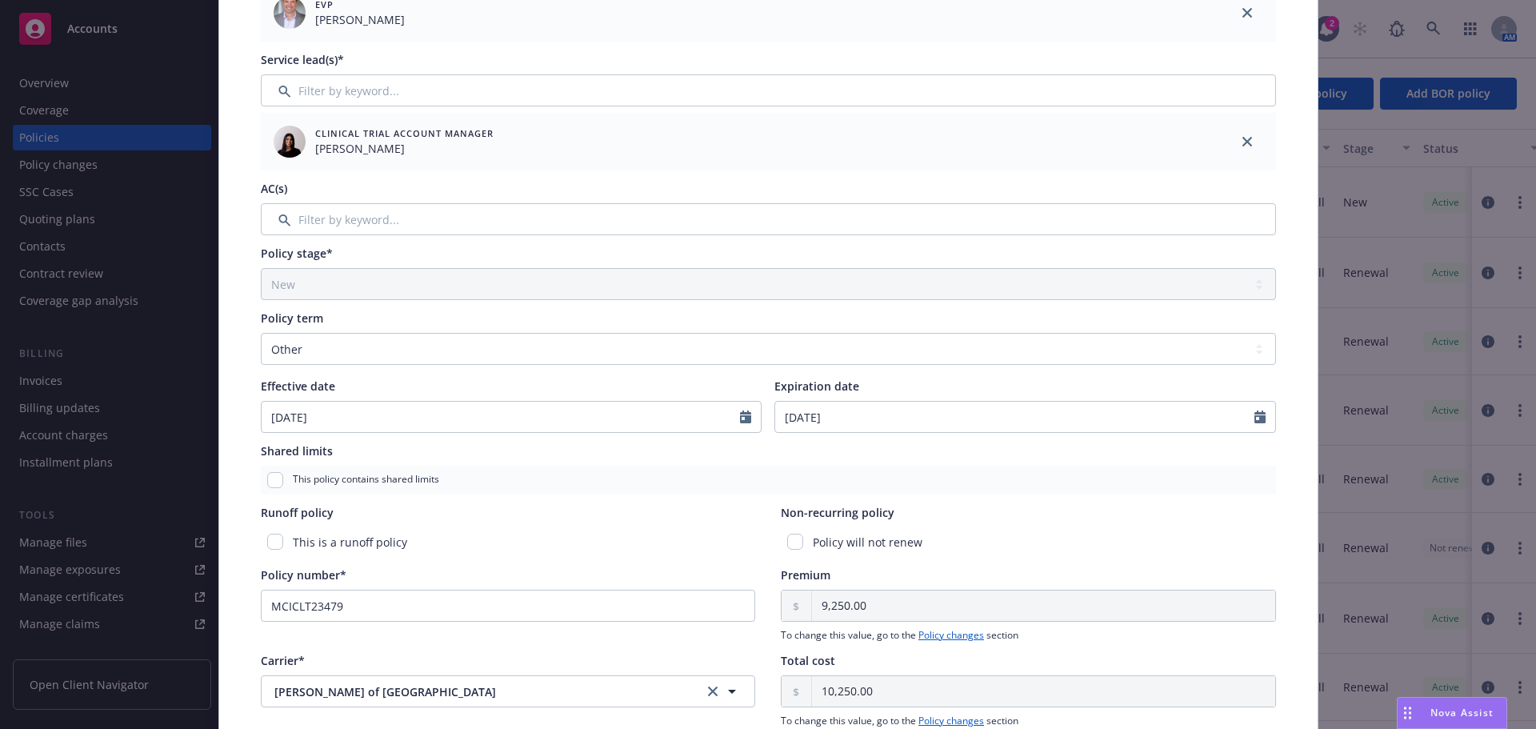
click at [1110, 479] on div "This policy contains shared limits" at bounding box center [768, 480] width 1015 height 29
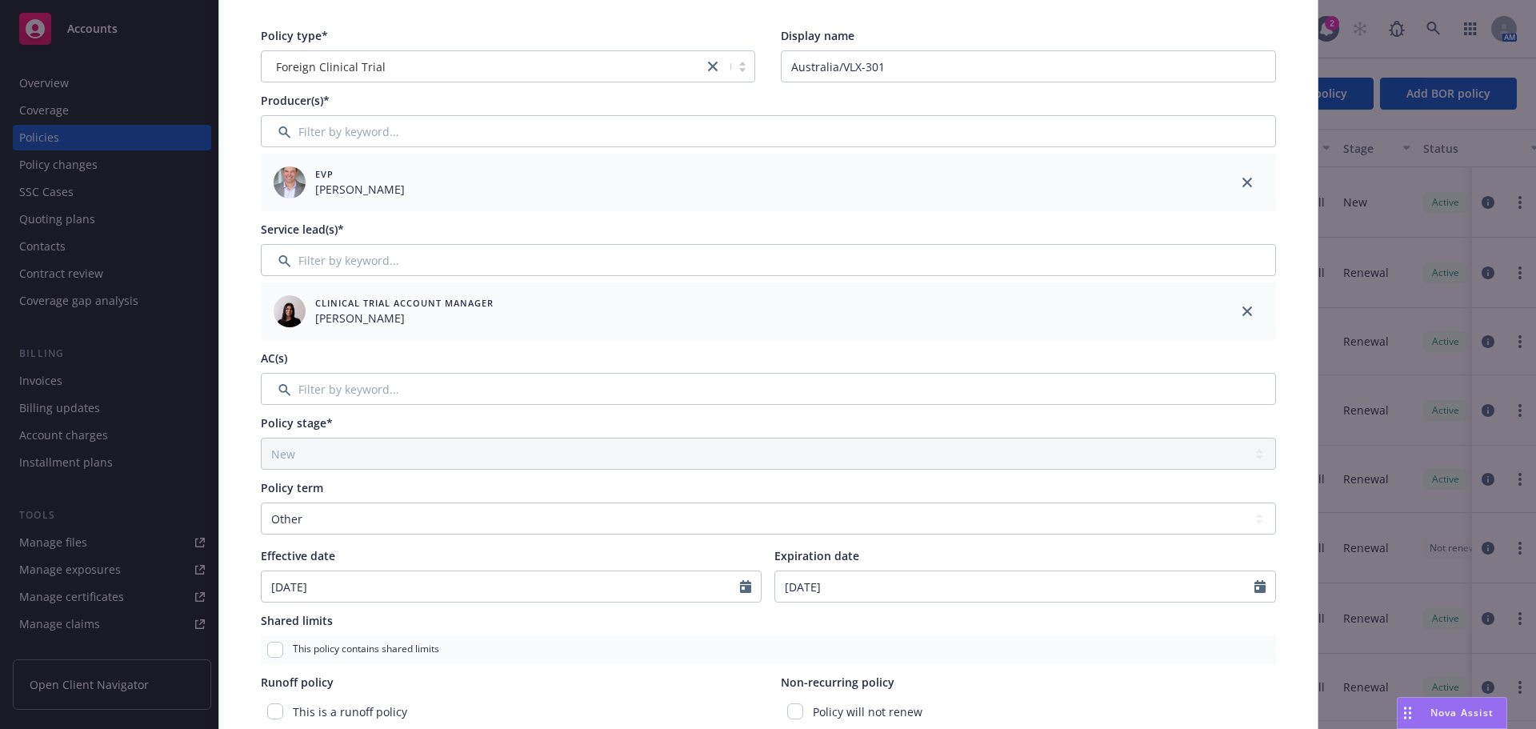
scroll to position [0, 0]
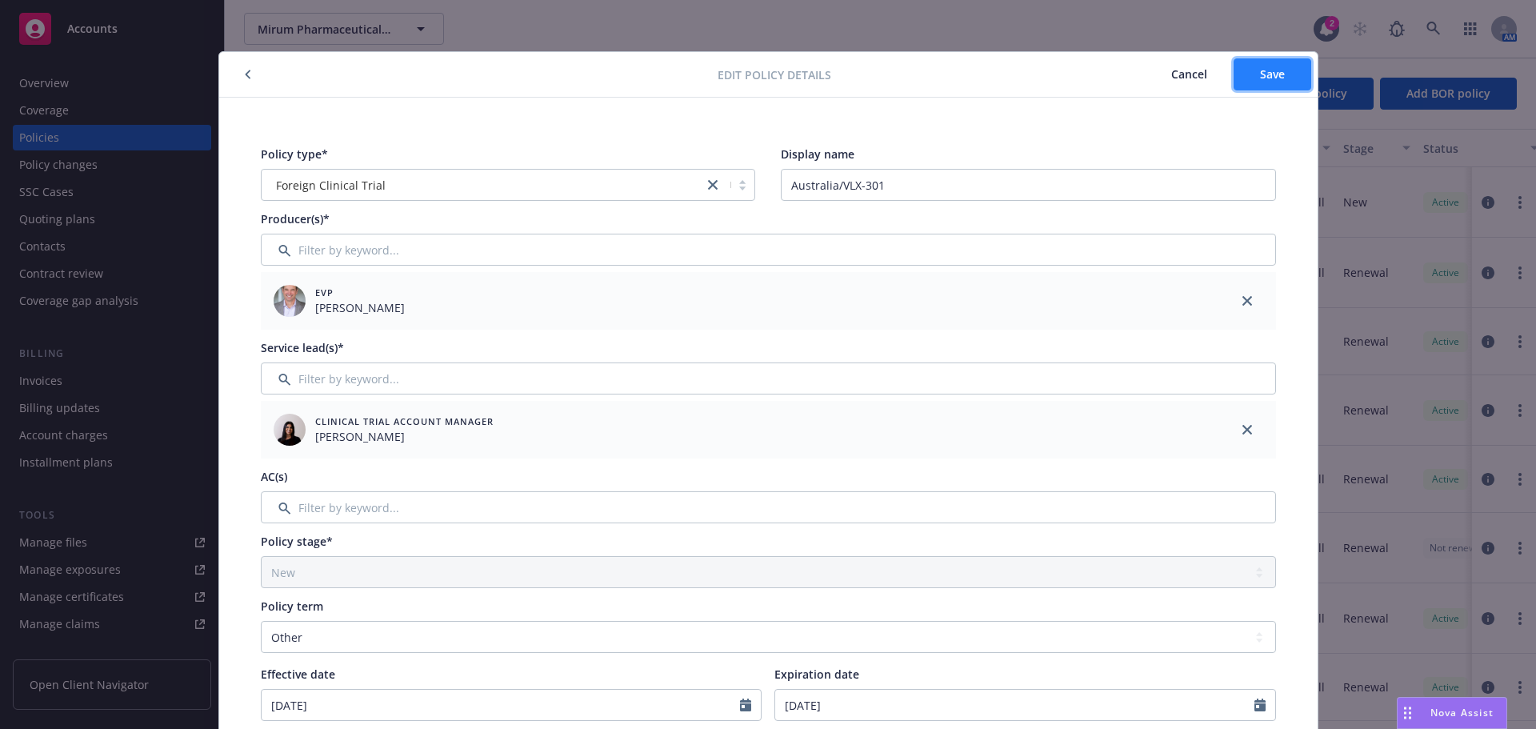
click at [1263, 71] on span "Save" at bounding box center [1272, 73] width 25 height 15
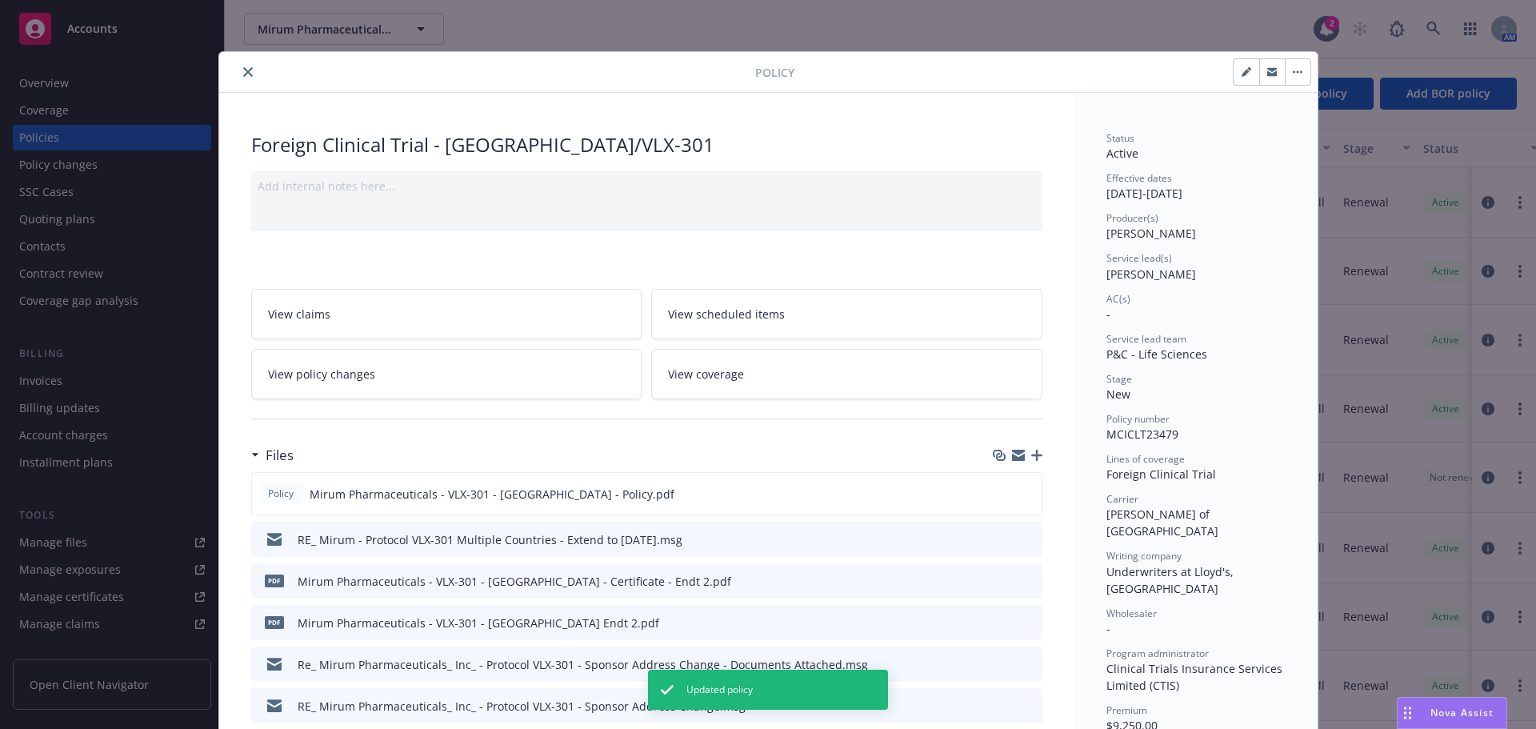
click at [241, 66] on button "close" at bounding box center [247, 71] width 19 height 19
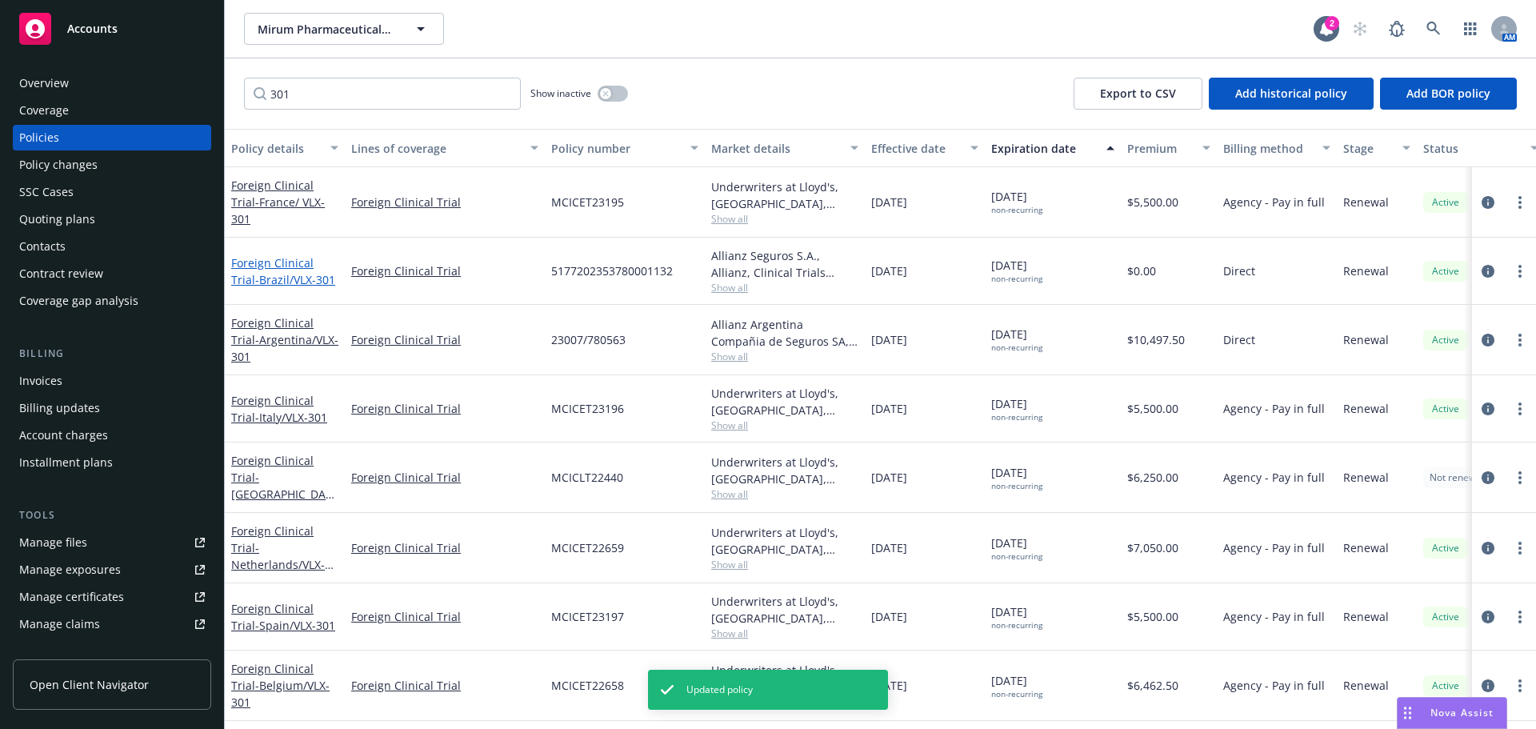
click at [271, 274] on span "- Brazil/VLX-301" at bounding box center [295, 279] width 80 height 15
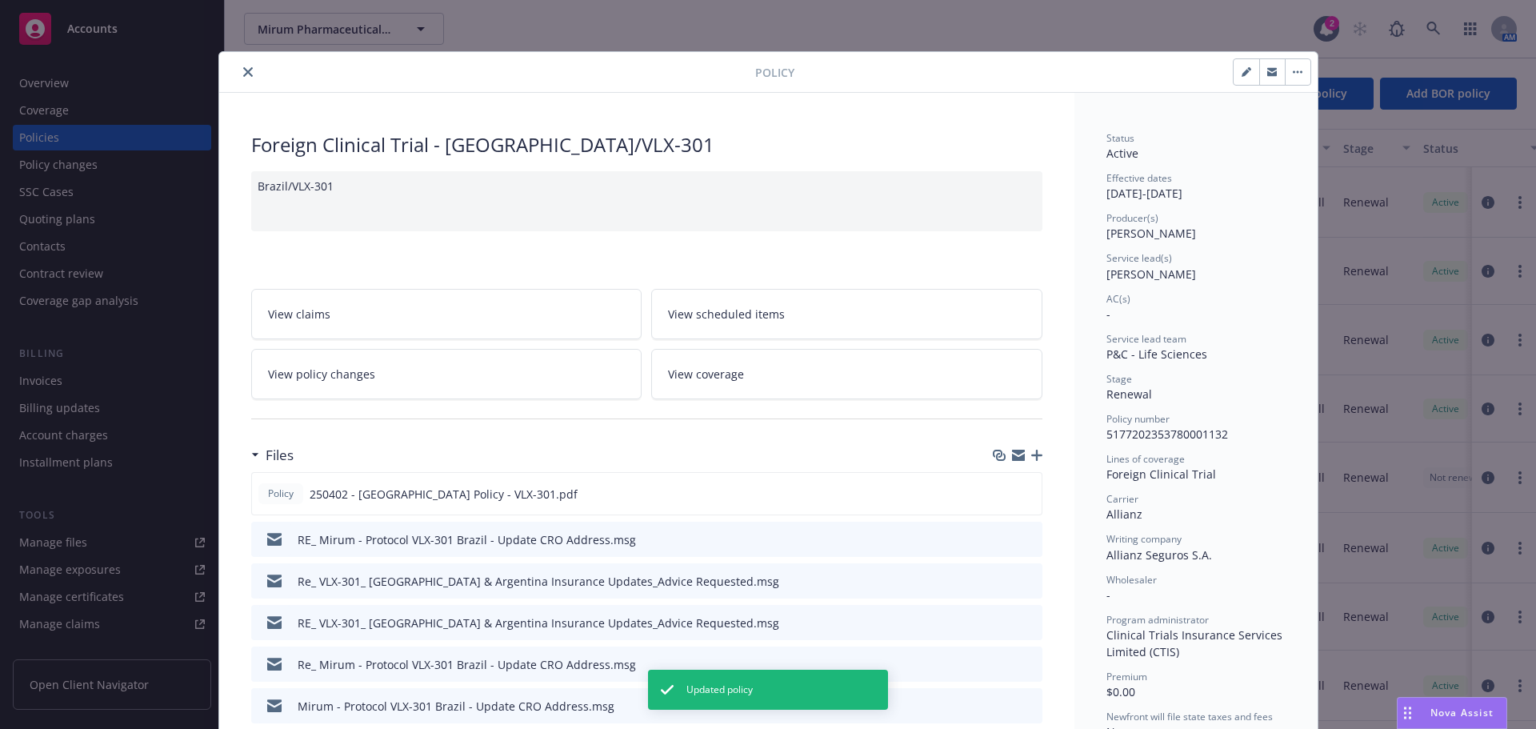
scroll to position [48, 0]
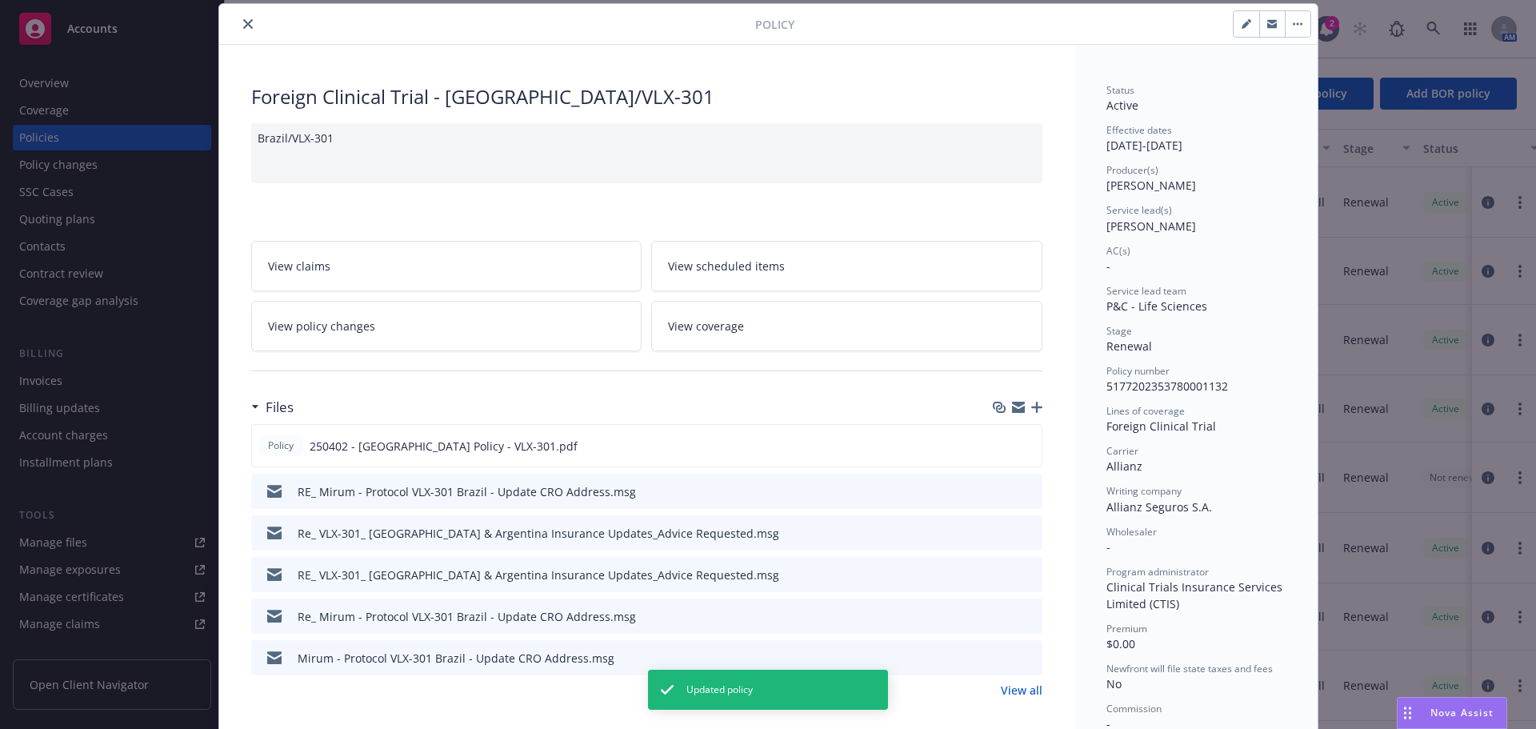
click at [1247, 22] on icon "button" at bounding box center [1249, 21] width 4 height 4
select select "RENEWAL"
select select "other"
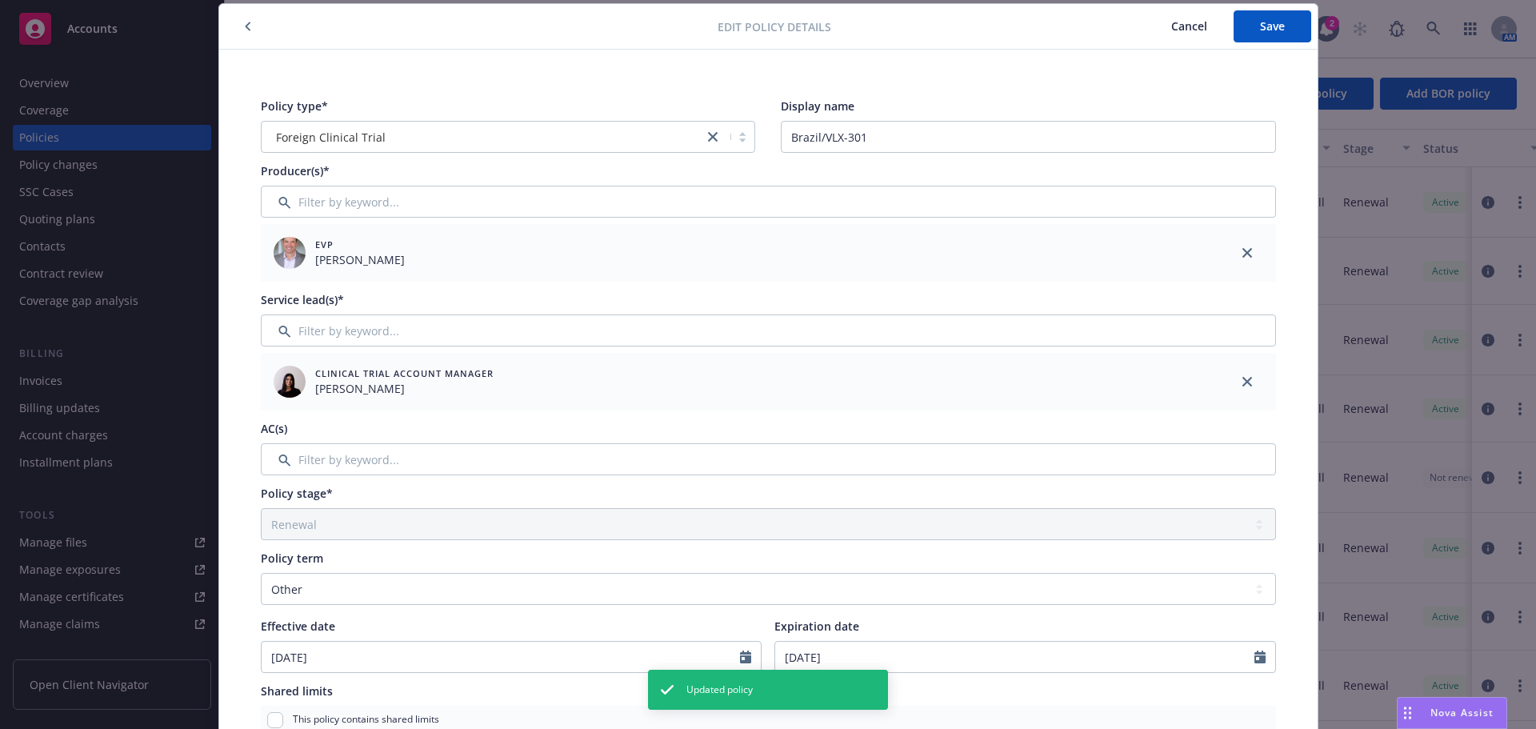
scroll to position [288, 0]
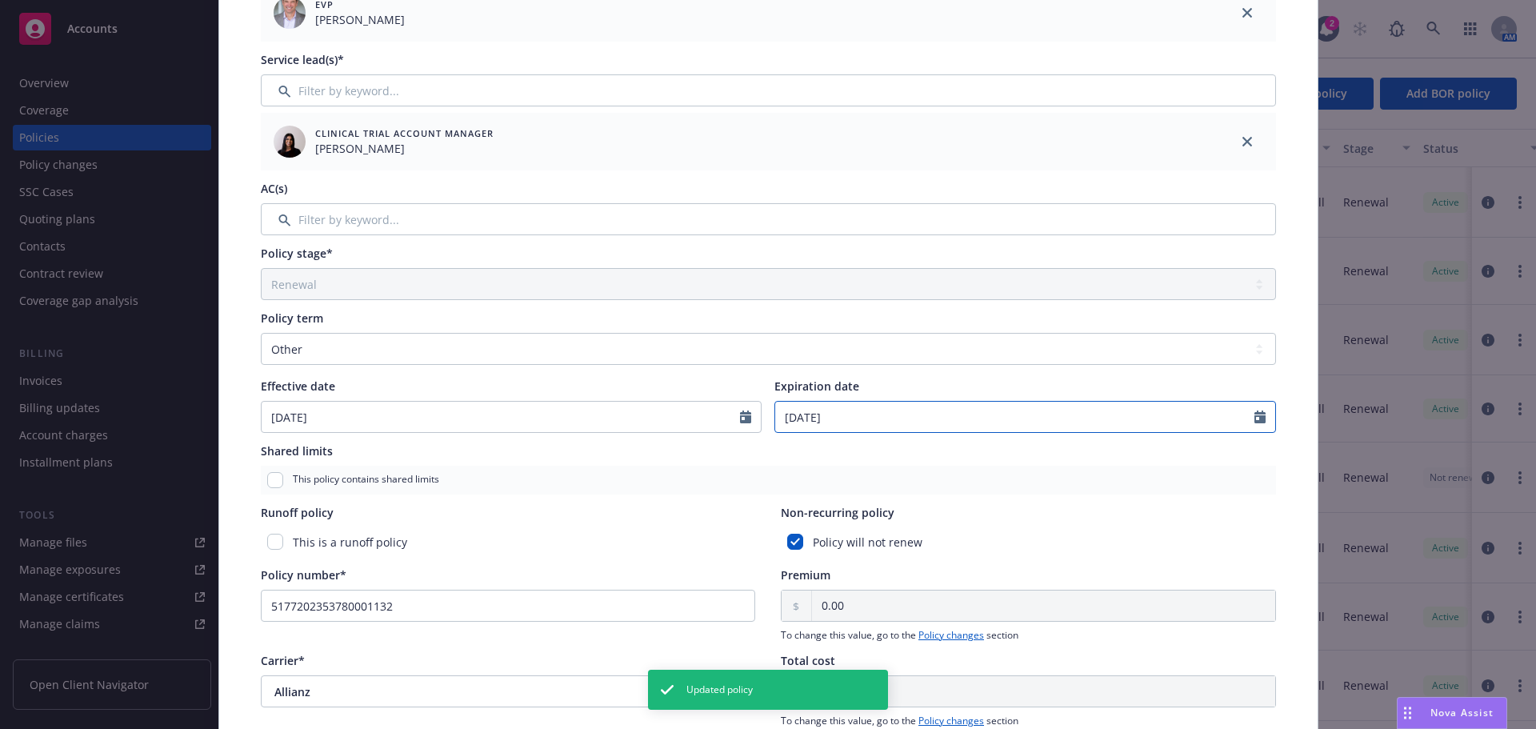
select select "12"
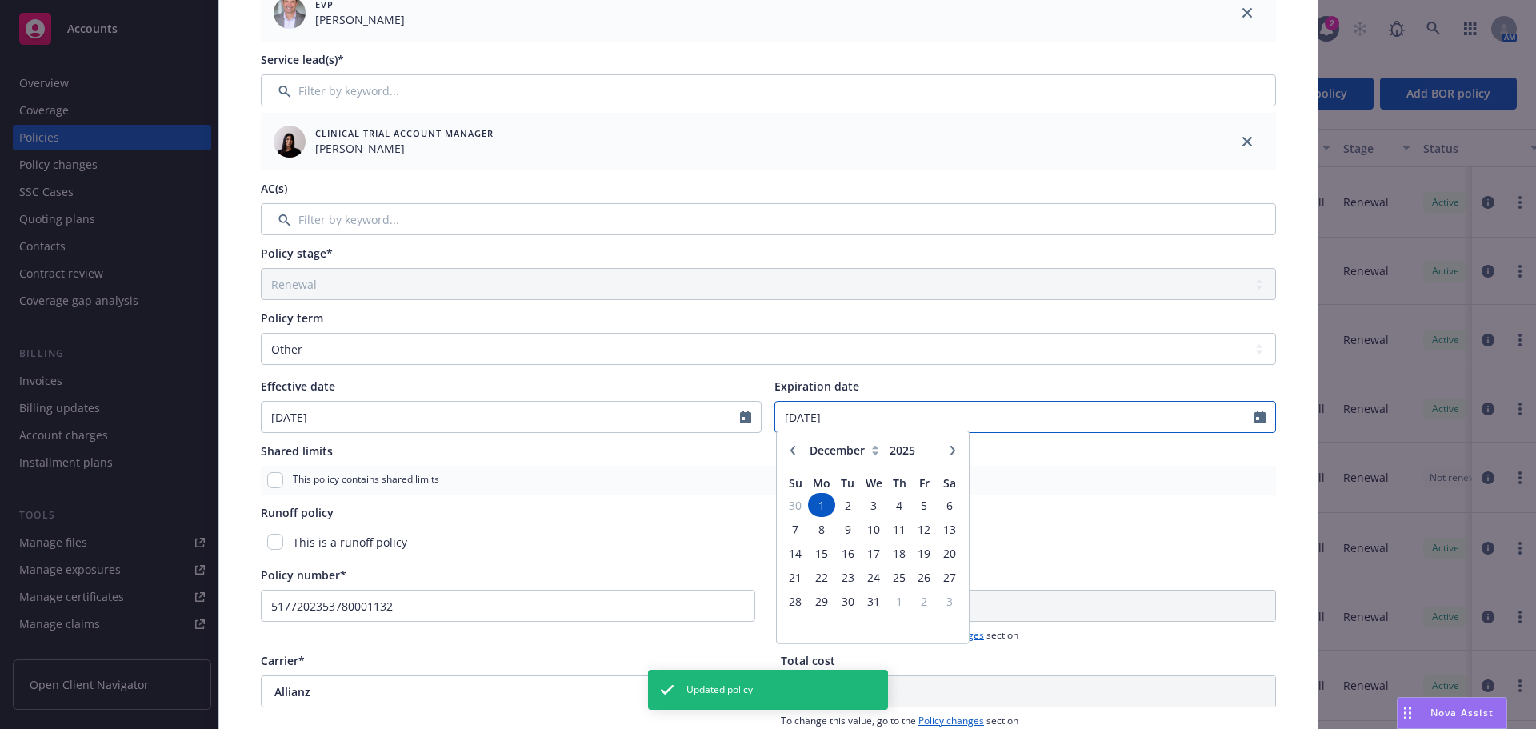
drag, startPoint x: 893, startPoint y: 414, endPoint x: 725, endPoint y: 422, distance: 168.2
click at [727, 422] on div "Effective date 06/30/2023 Expiration date 12/01/2025 January February March Apr…" at bounding box center [768, 405] width 1015 height 55
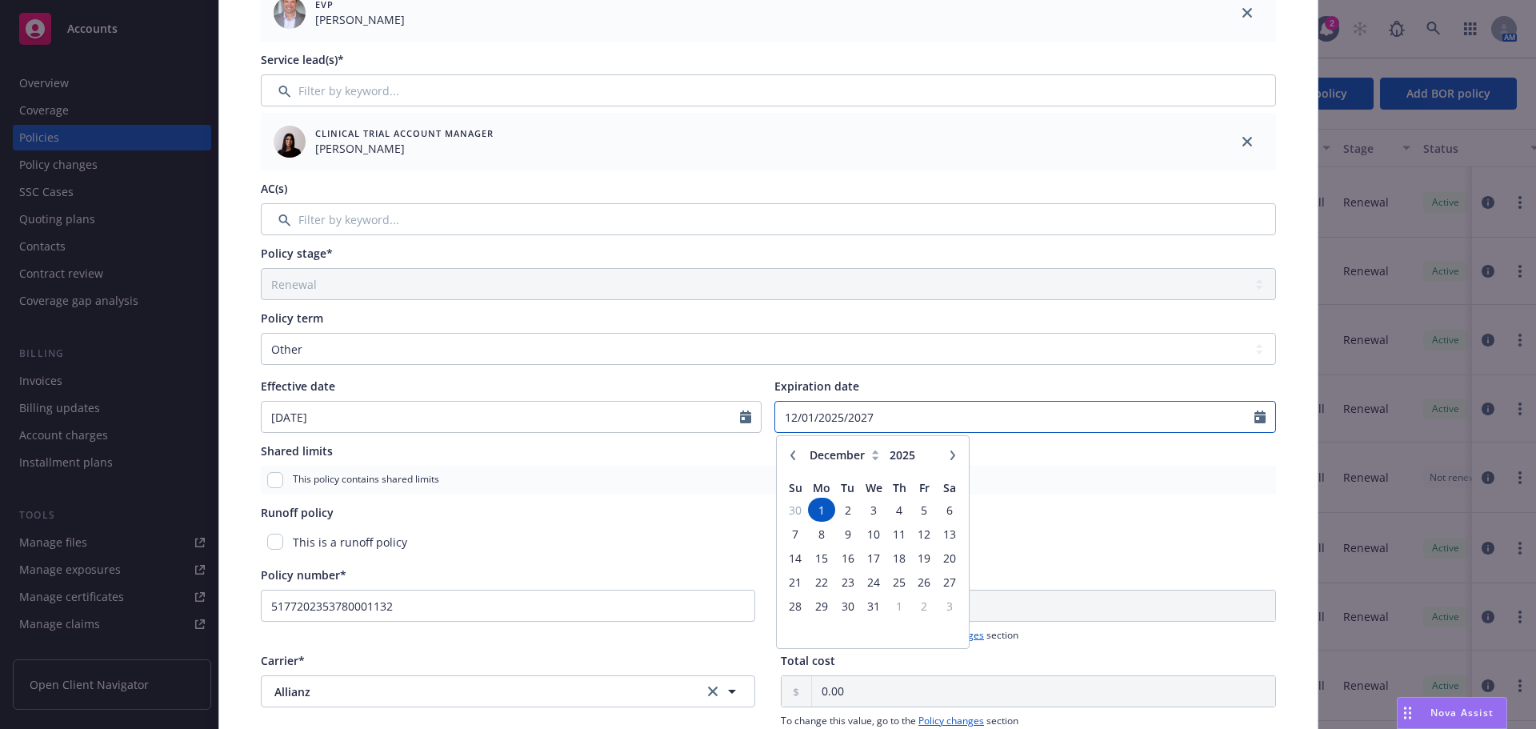
drag, startPoint x: 802, startPoint y: 417, endPoint x: 721, endPoint y: 422, distance: 80.9
click at [721, 422] on div "Effective date 06/30/2023 Expiration date 12/01/2025/2027 January February Marc…" at bounding box center [768, 405] width 1015 height 55
drag, startPoint x: 633, startPoint y: 422, endPoint x: 598, endPoint y: 422, distance: 35.2
click at [598, 422] on div "Effective date 06/30/2023 Expiration date 1/2025/2027 January February March Ap…" at bounding box center [768, 405] width 1015 height 55
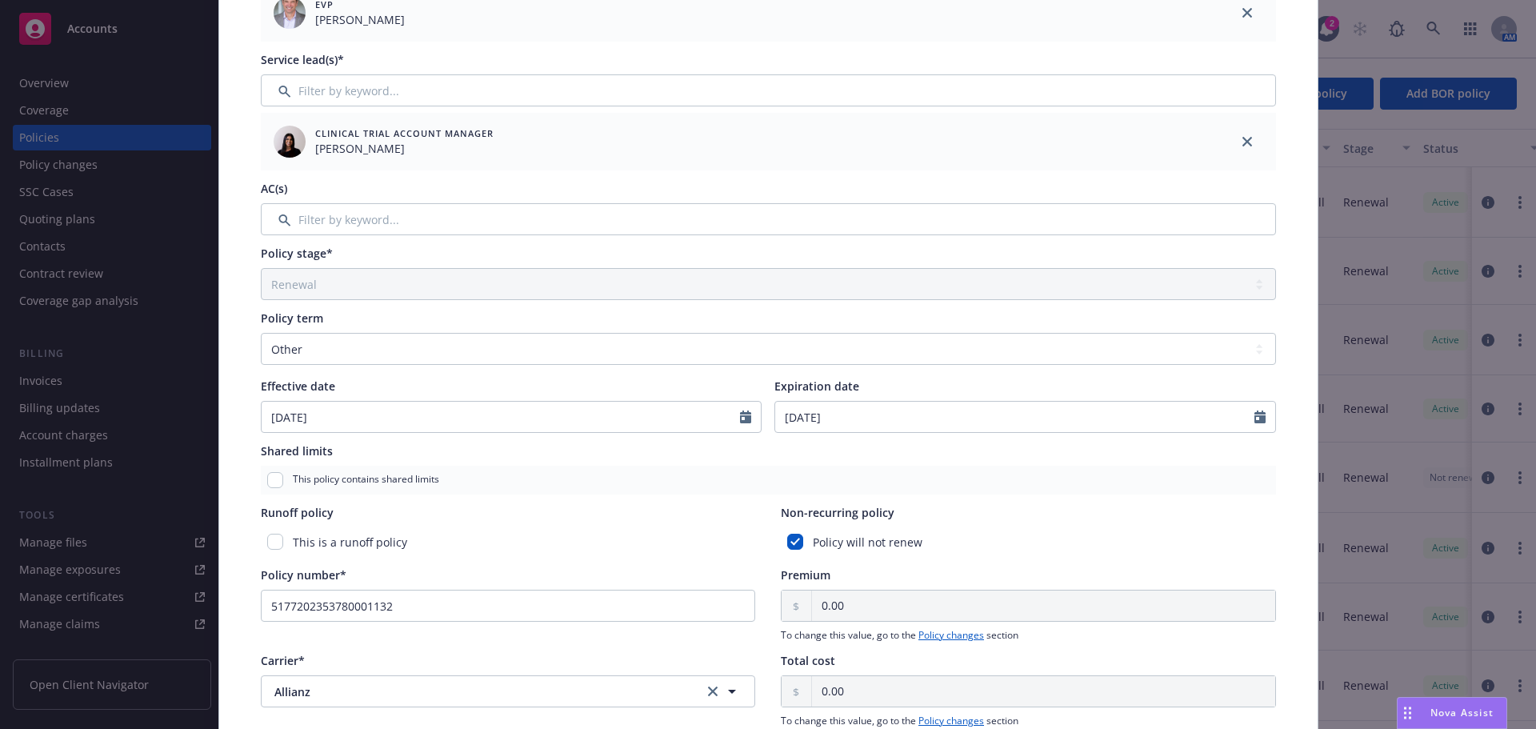
type input "01/31/2027"
click at [980, 374] on div "Policy term Select policy term 12 Month 6 Month 4 Month 3 Month 2 Month 1 Month…" at bounding box center [768, 371] width 1015 height 123
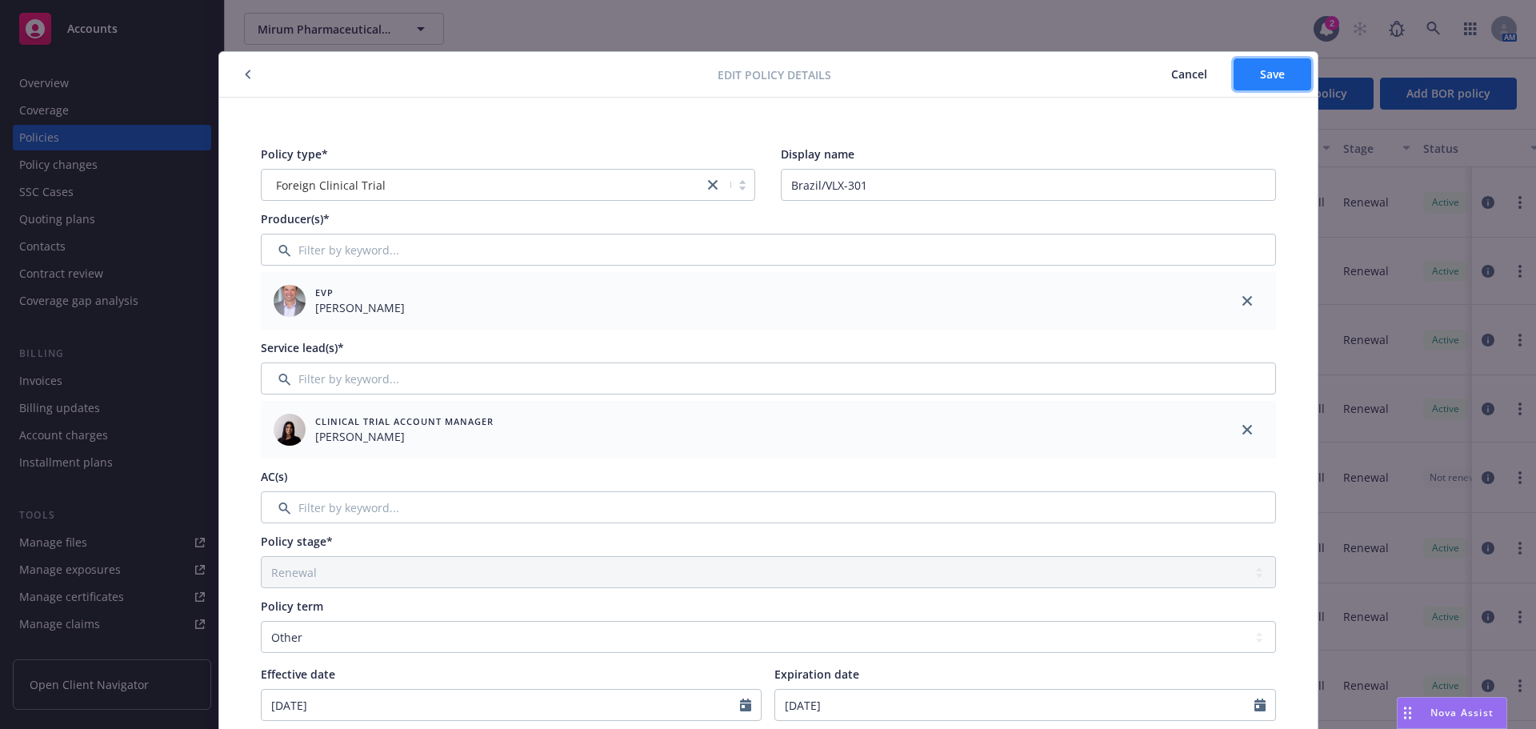
click at [1268, 78] on span "Save" at bounding box center [1272, 73] width 25 height 15
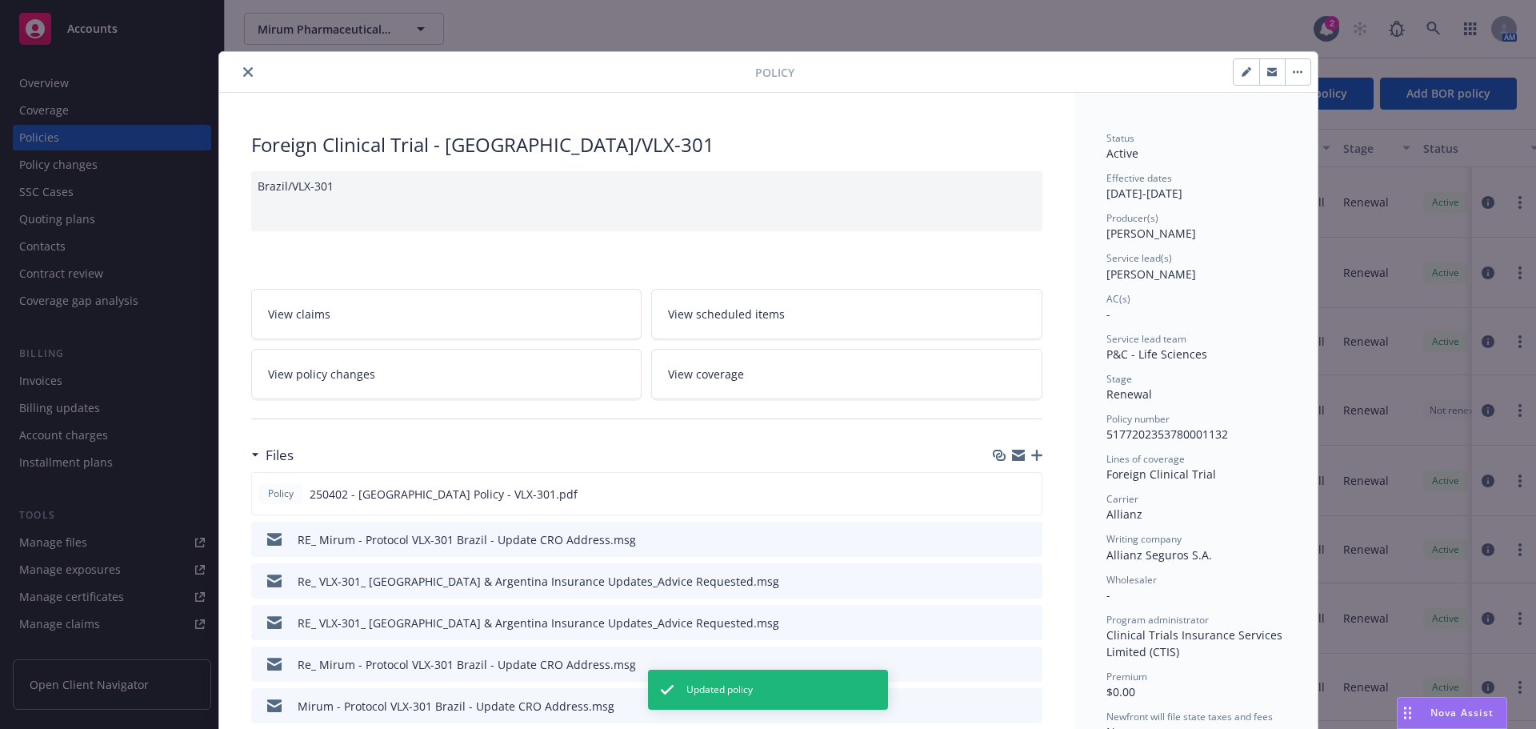
click at [238, 77] on button "close" at bounding box center [247, 71] width 19 height 19
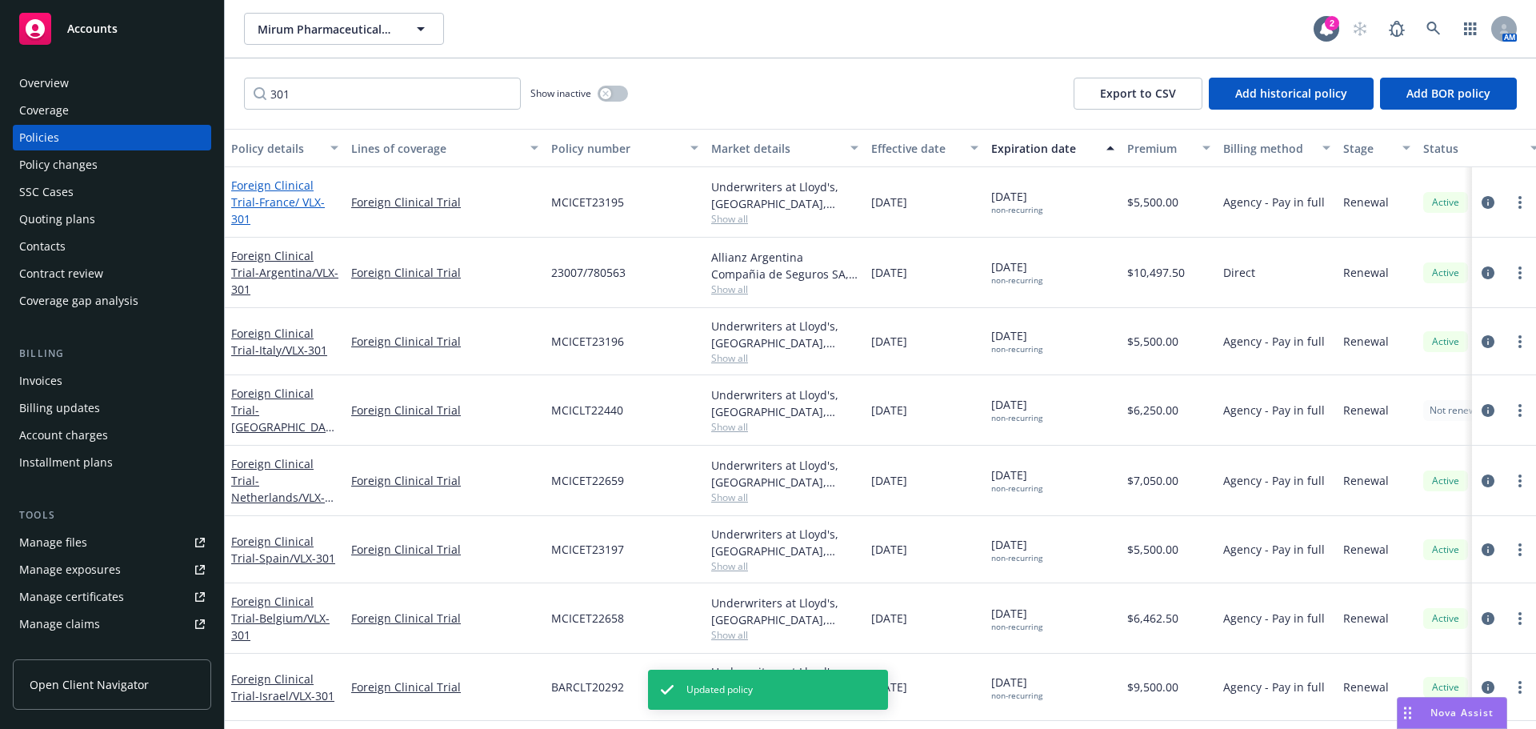
click at [294, 209] on span "- France/ VLX-301" at bounding box center [278, 210] width 94 height 32
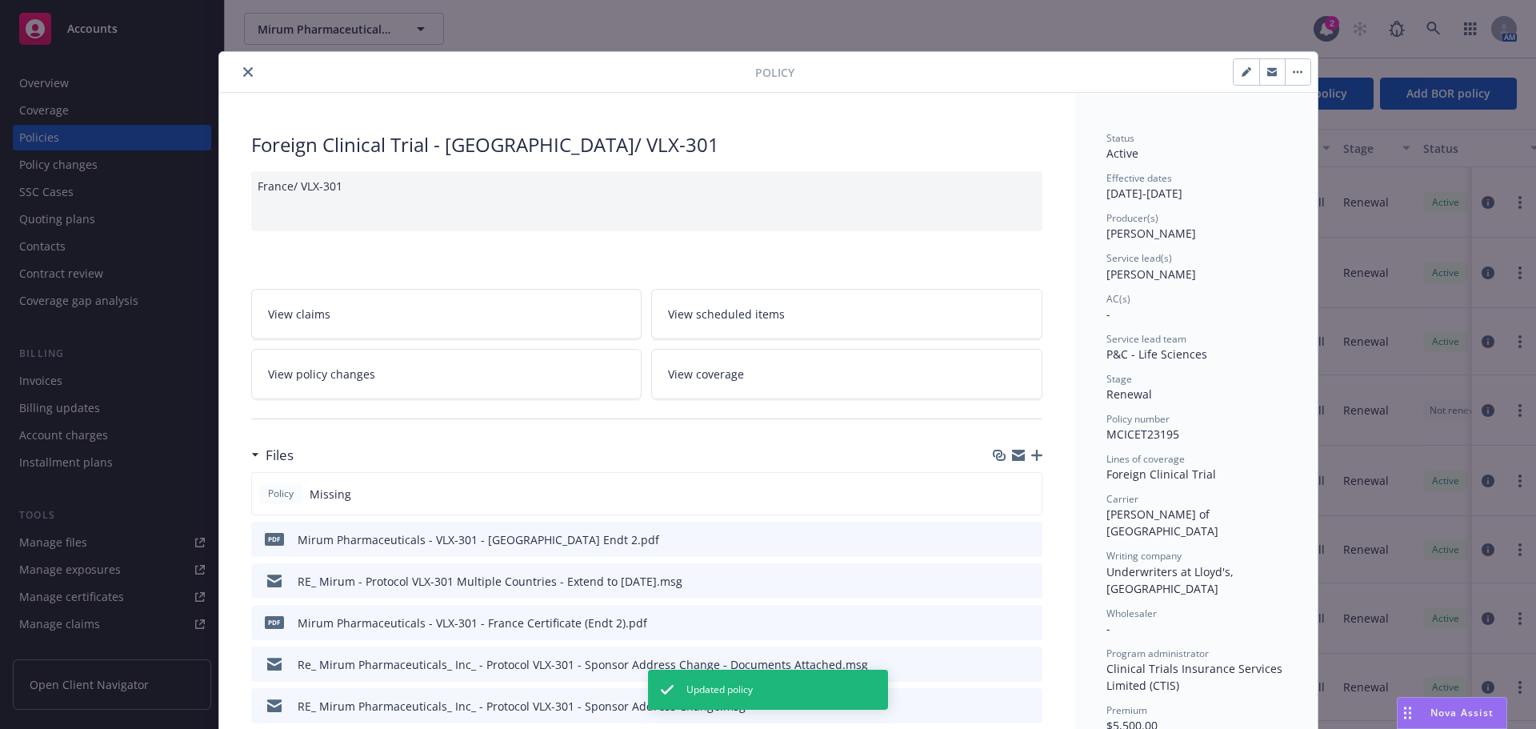
scroll to position [48, 0]
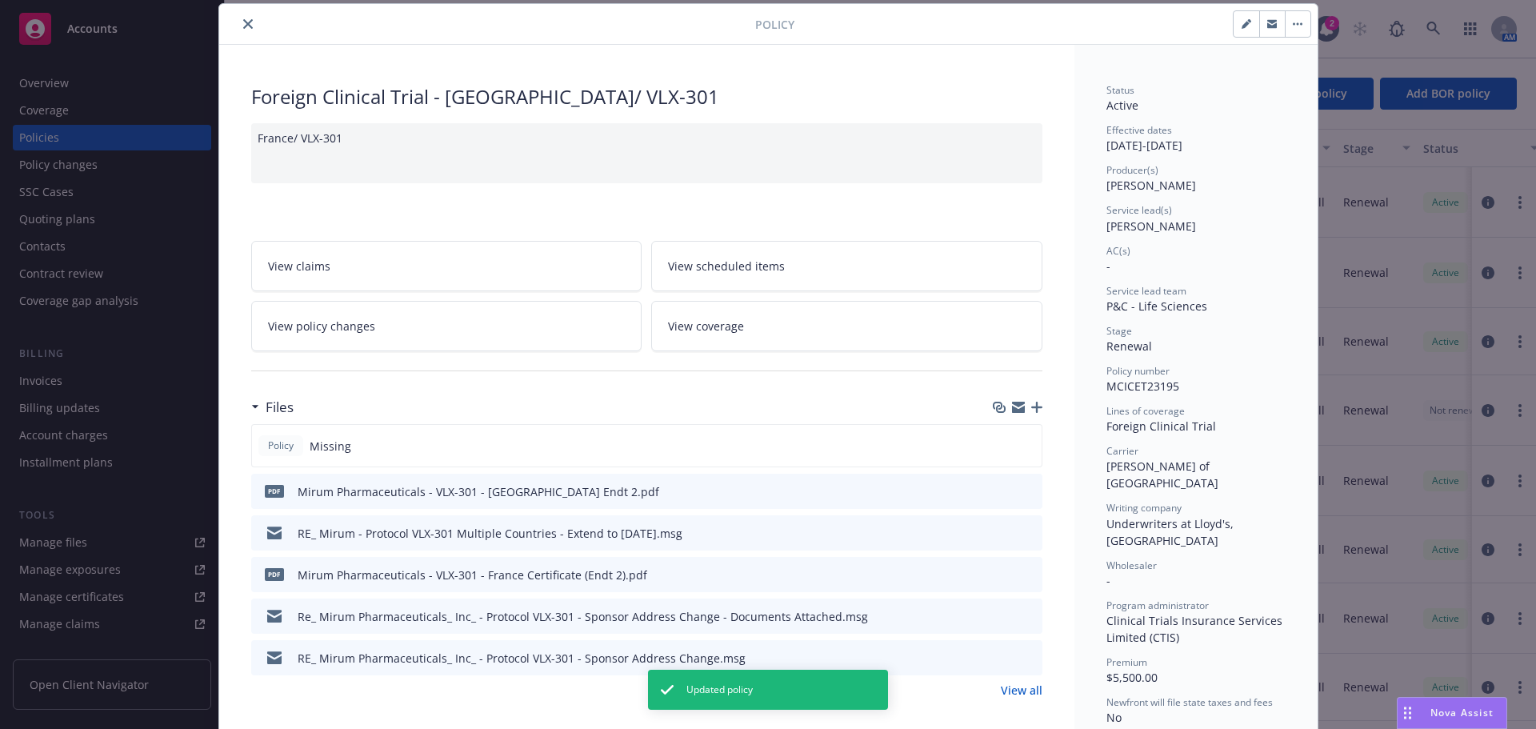
click at [1247, 22] on icon "button" at bounding box center [1249, 21] width 4 height 4
select select "RENEWAL"
select select "other"
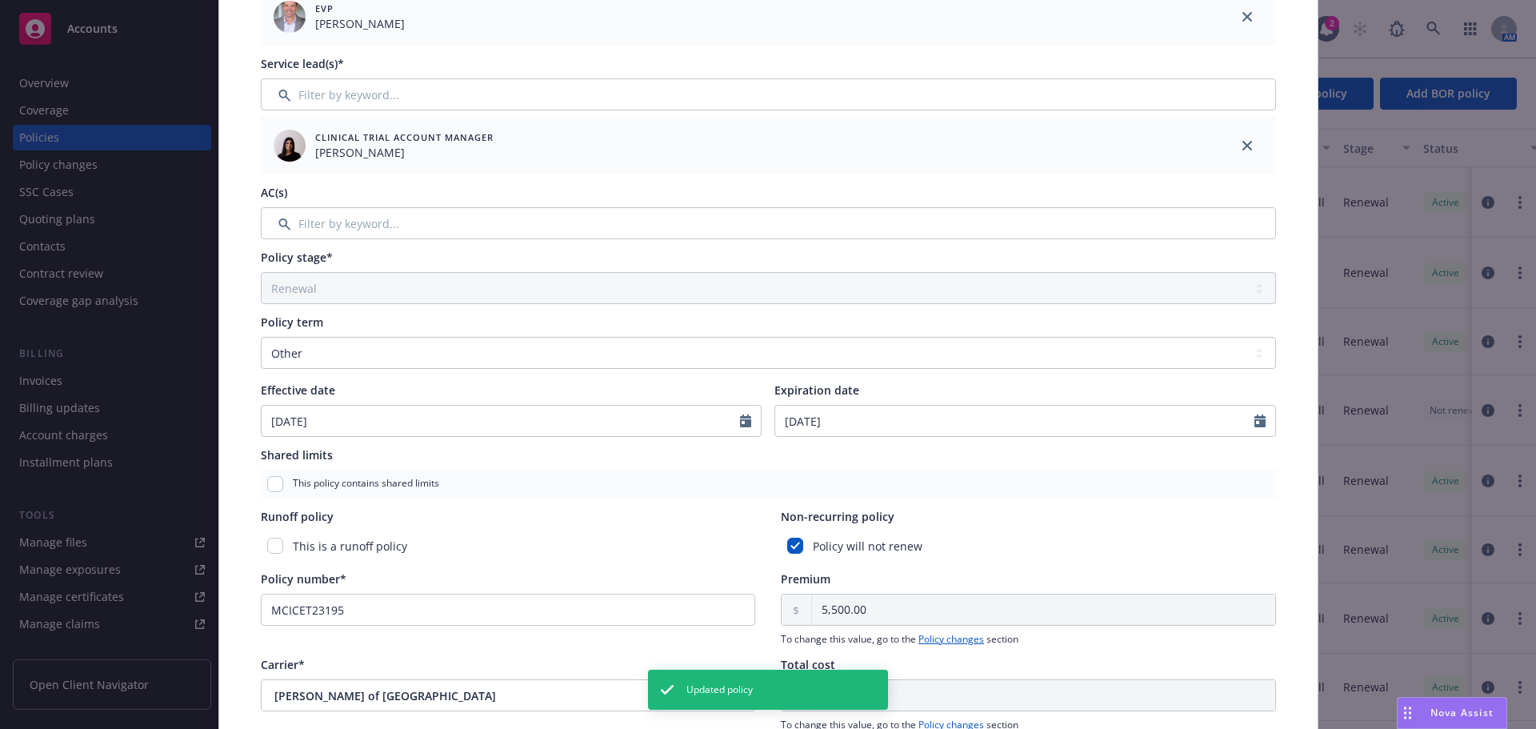
scroll to position [288, 0]
select select "12"
drag, startPoint x: 857, startPoint y: 409, endPoint x: 737, endPoint y: 408, distance: 120.8
click at [739, 408] on div "Effective date 11/20/2023 Expiration date 12/01/2025 January February March Apr…" at bounding box center [768, 405] width 1015 height 55
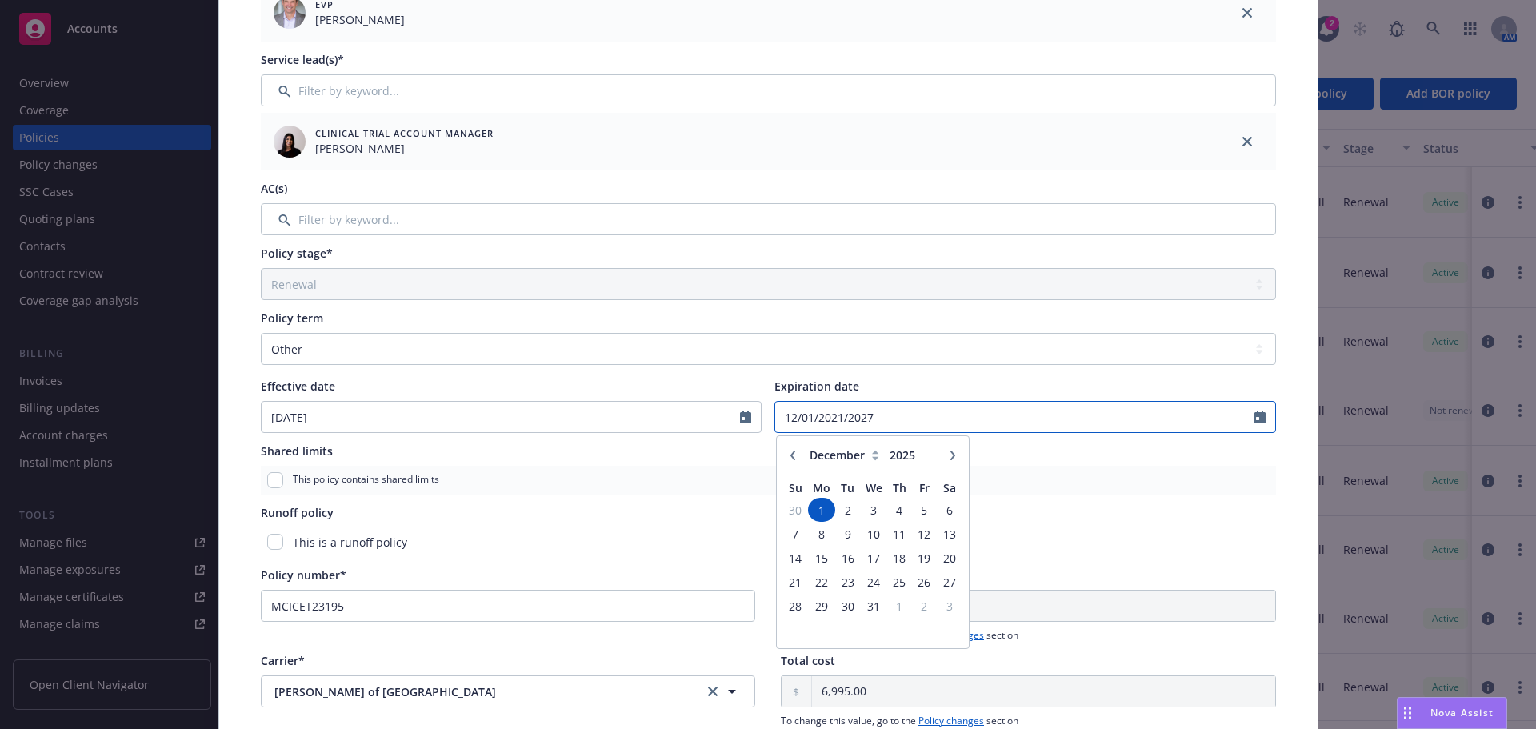
drag, startPoint x: 927, startPoint y: 414, endPoint x: 629, endPoint y: 403, distance: 298.6
click at [629, 403] on div "Effective date 11/20/2023 Expiration date 12/01/2021/2027 January February Marc…" at bounding box center [768, 405] width 1015 height 55
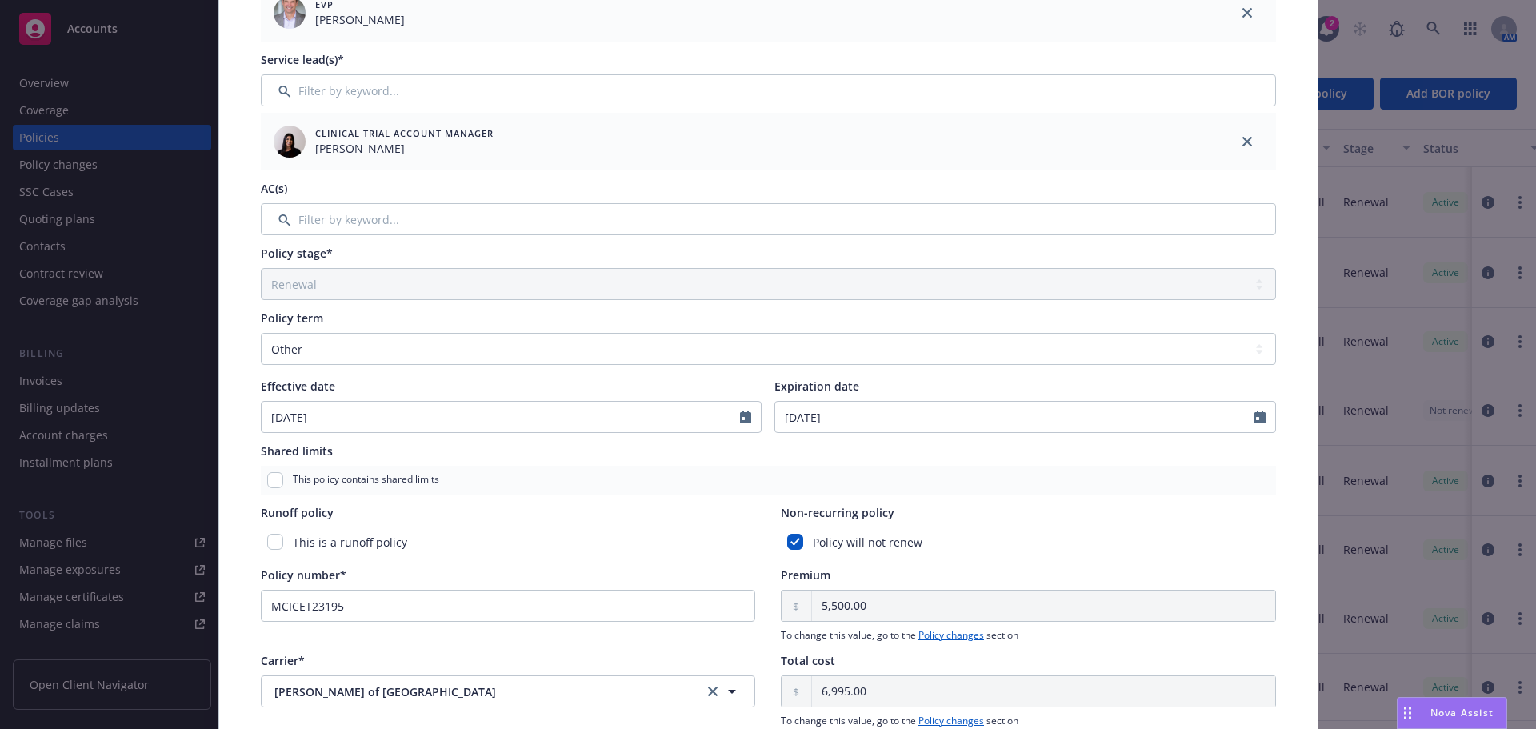
type input "01/31/2027"
click at [1227, 498] on div "Policy type* Foreign Clinical Trial Display name France/ VLX-301 Producer(s)* E…" at bounding box center [768, 390] width 1034 height 1084
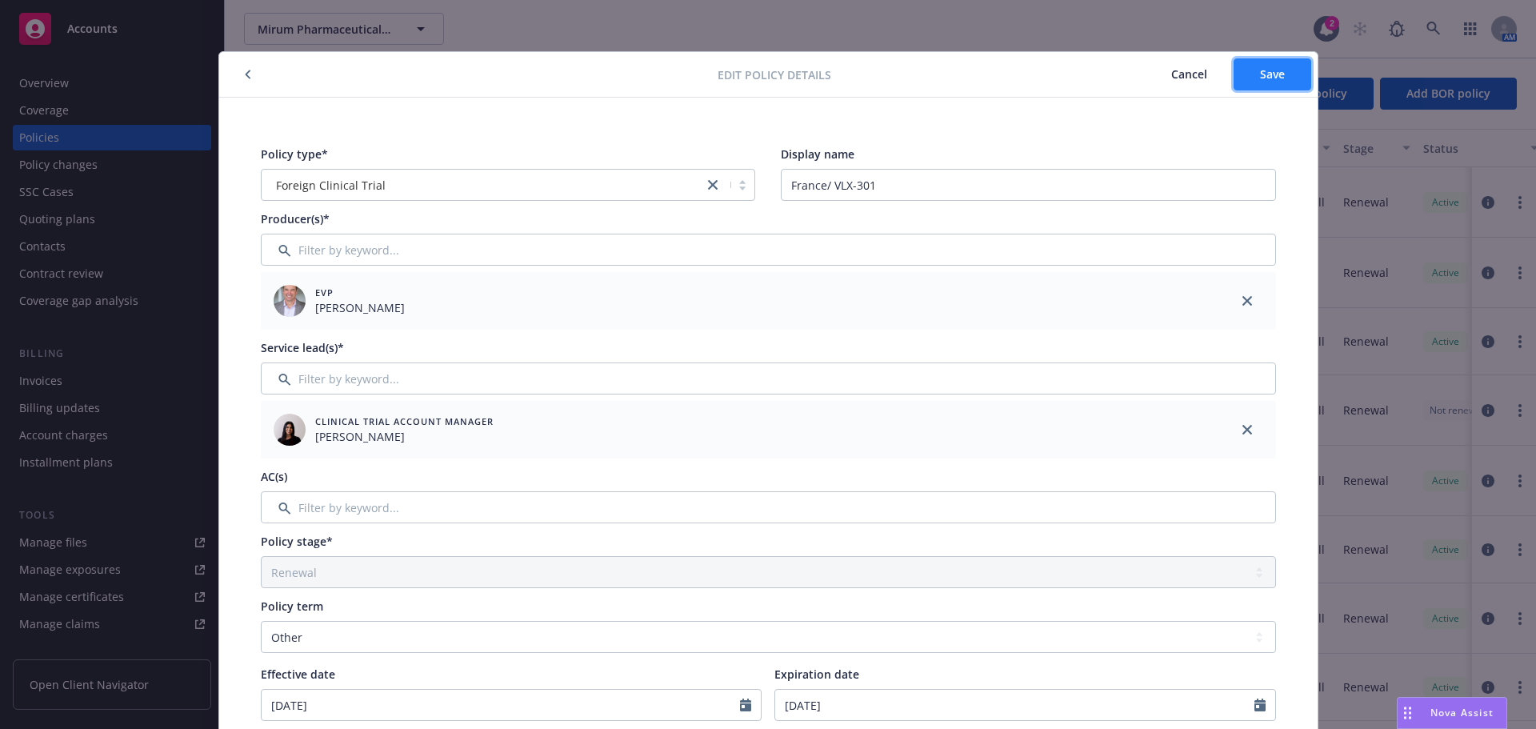
click at [1264, 66] on span "Save" at bounding box center [1272, 73] width 25 height 15
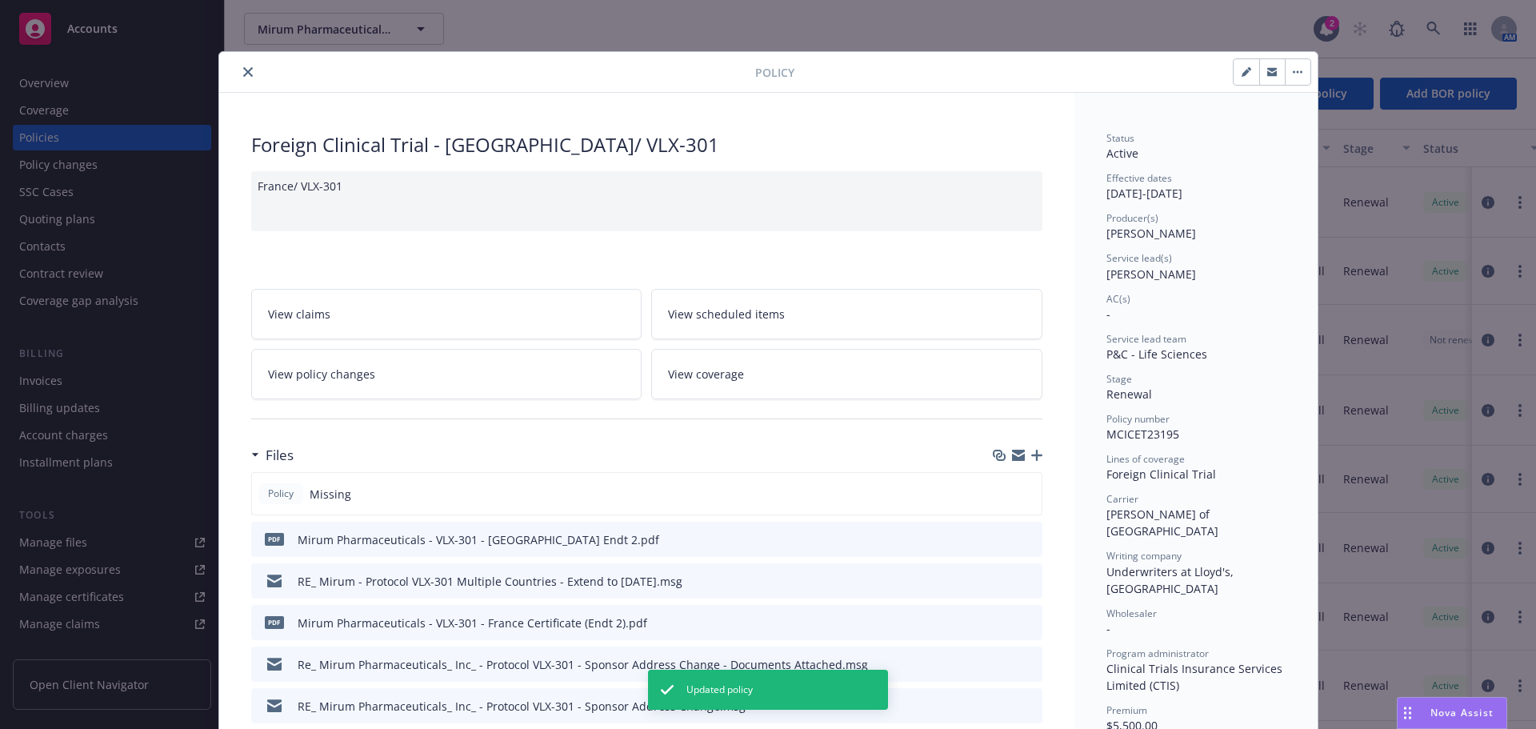
click at [238, 73] on button "close" at bounding box center [247, 71] width 19 height 19
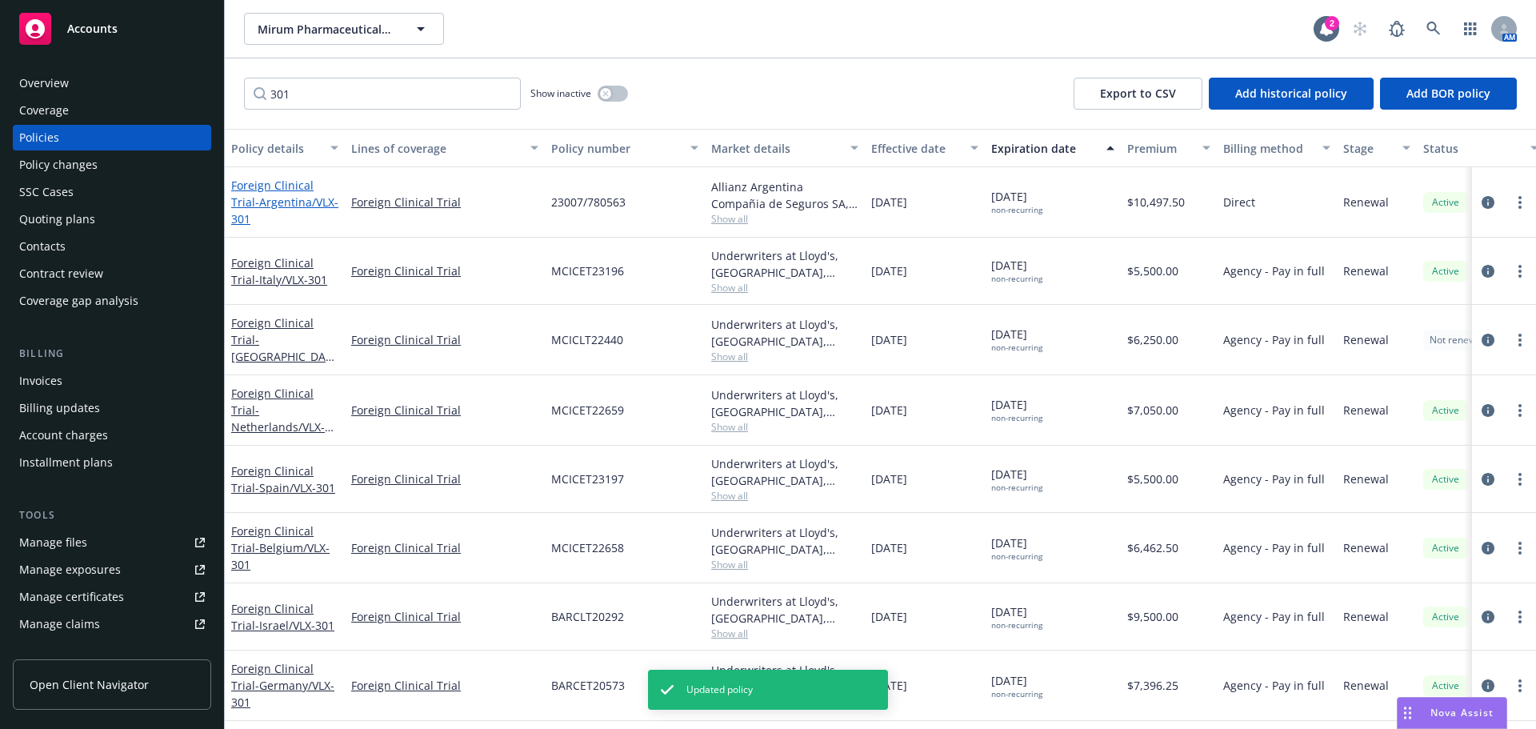
click at [263, 206] on span "- Argentina/VLX-301" at bounding box center [284, 210] width 107 height 32
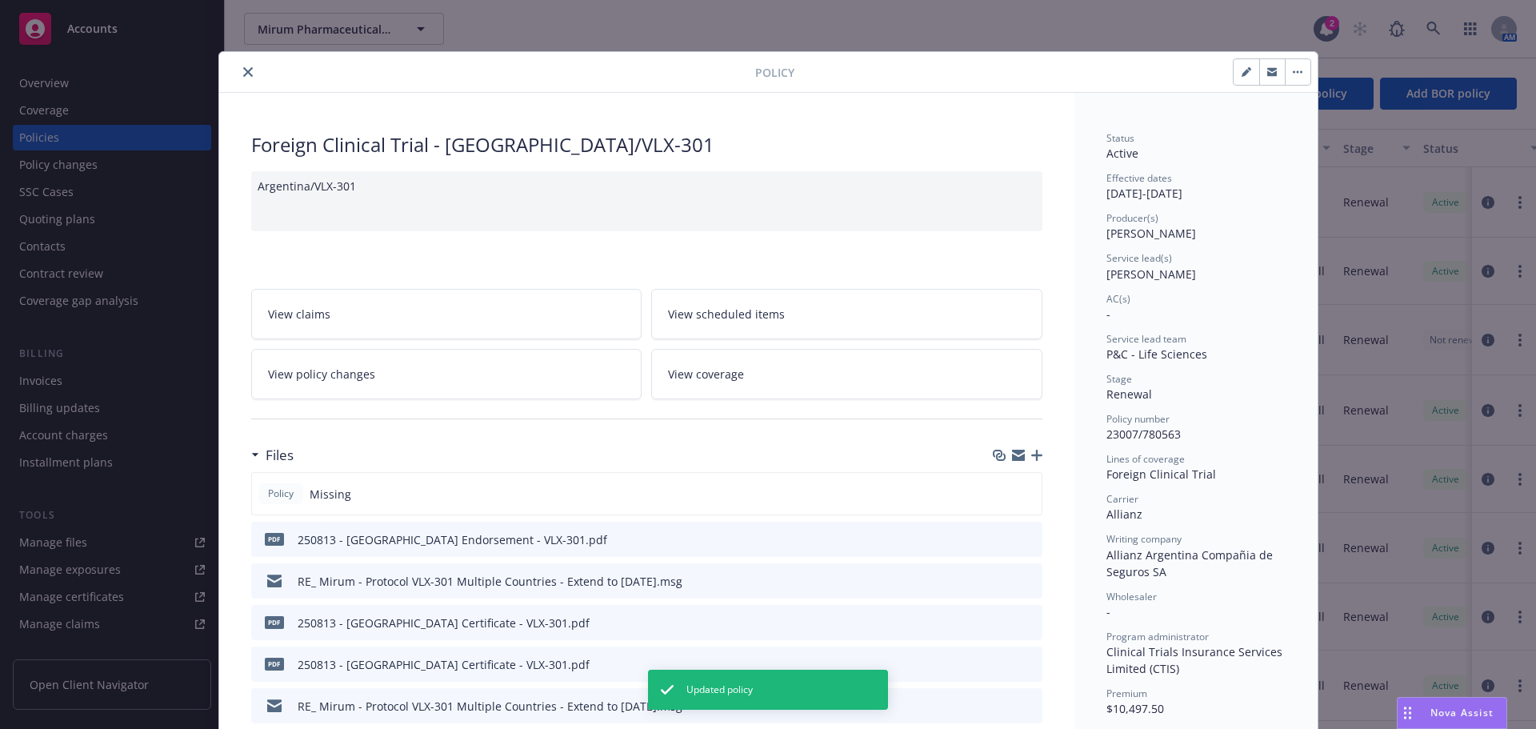
scroll to position [48, 0]
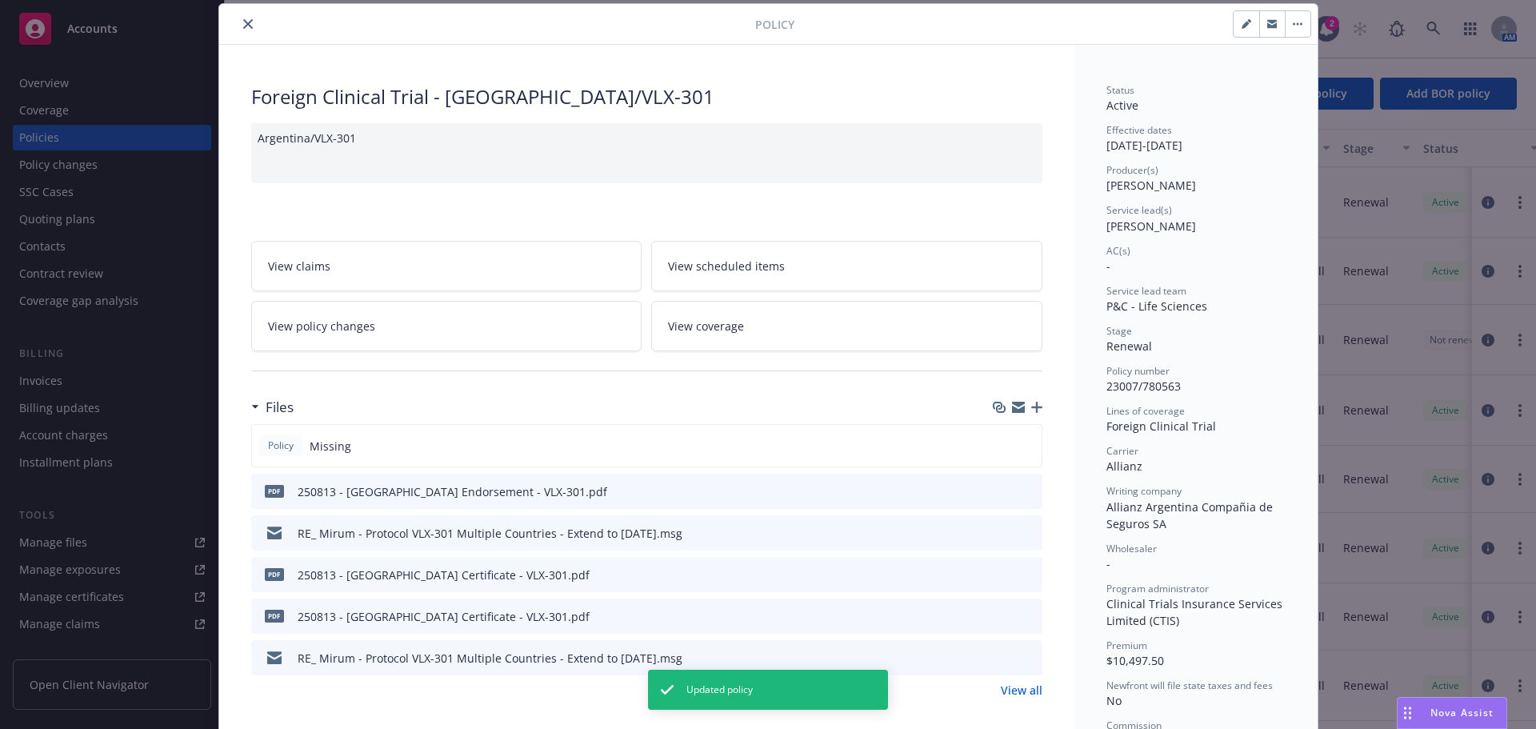
click at [1241, 26] on icon "button" at bounding box center [1245, 25] width 8 height 8
select select "RENEWAL"
select select "other"
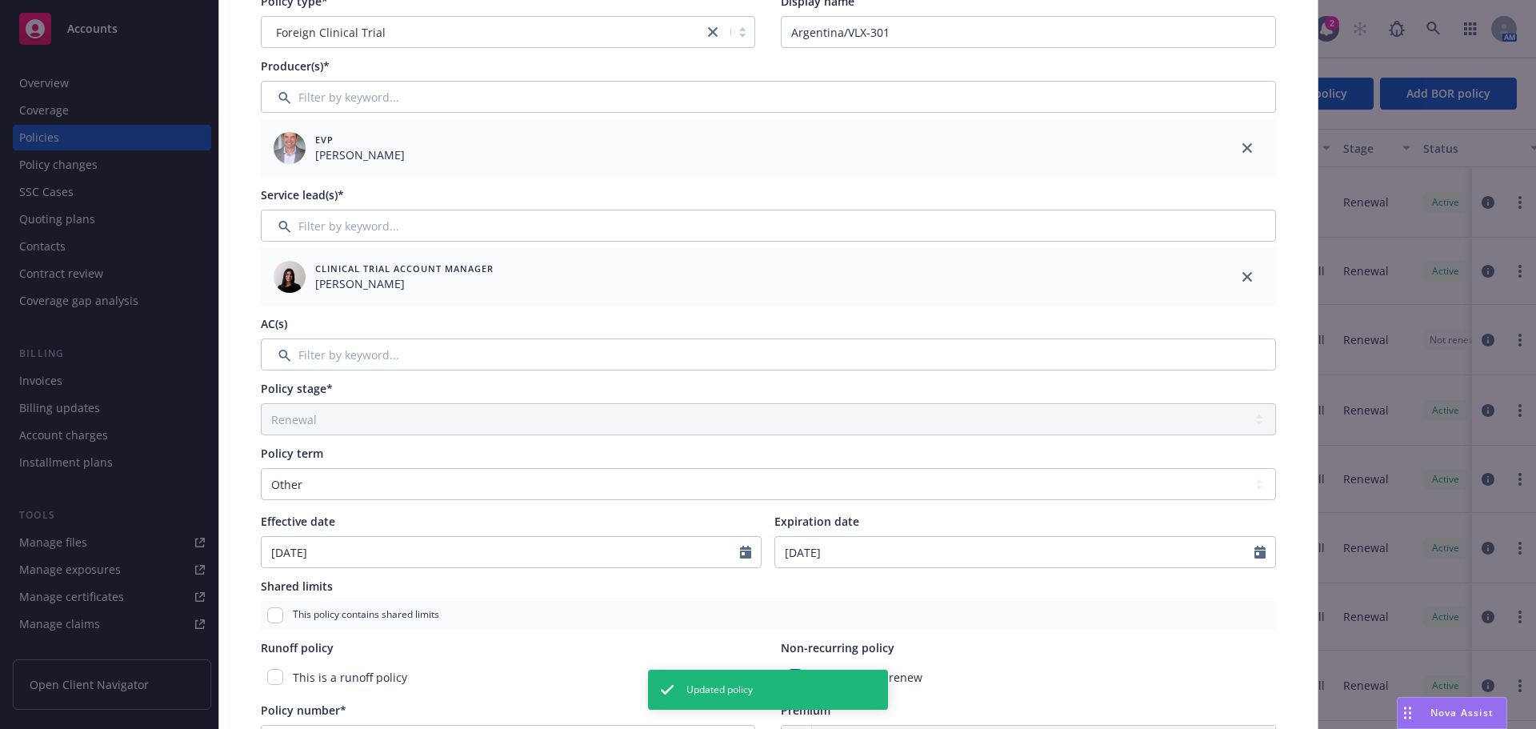
scroll to position [288, 0]
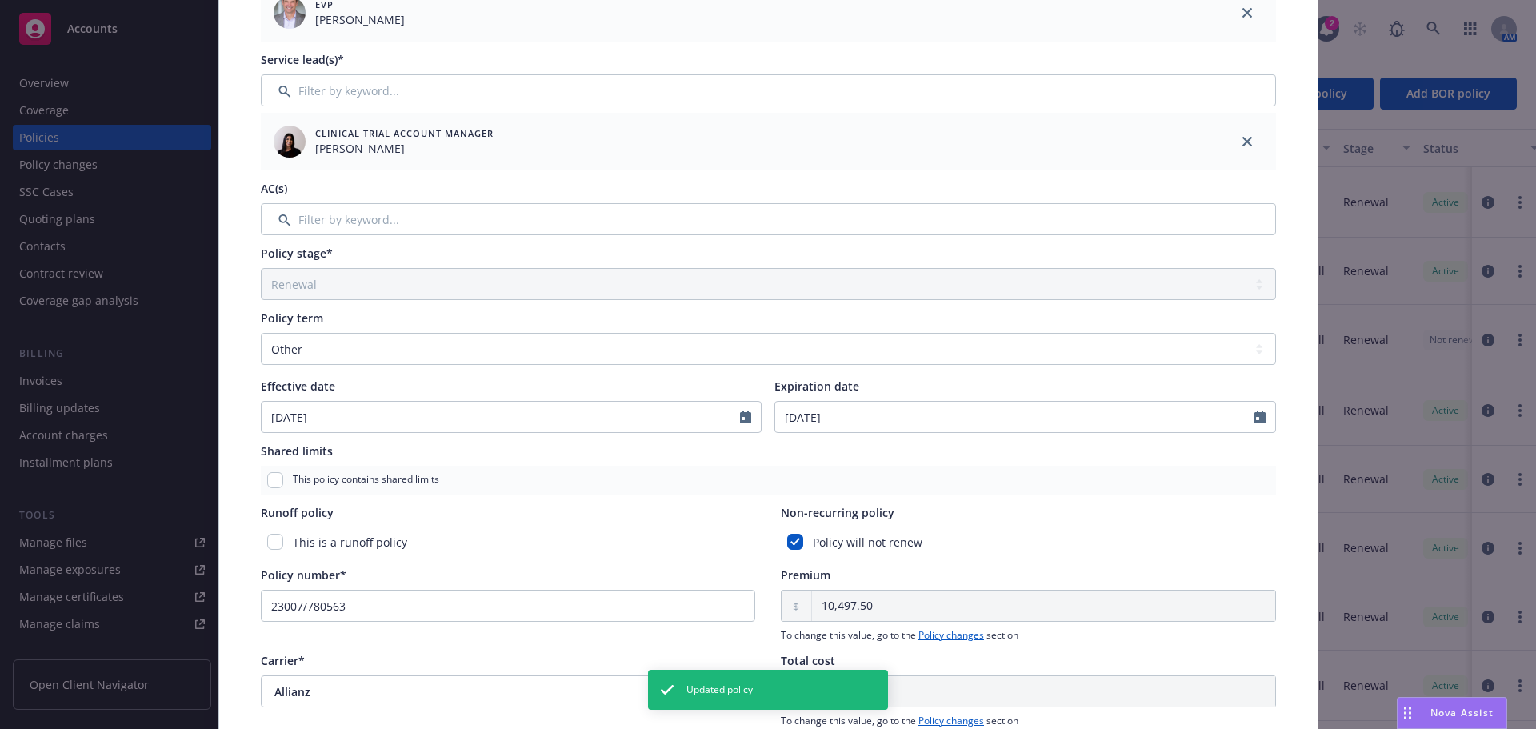
drag, startPoint x: 853, startPoint y: 433, endPoint x: 763, endPoint y: 416, distance: 91.9
click at [763, 416] on div "Policy type* Foreign Clinical Trial Display name Argentina/VLX-301 Producer(s)*…" at bounding box center [768, 390] width 1034 height 1084
select select "12"
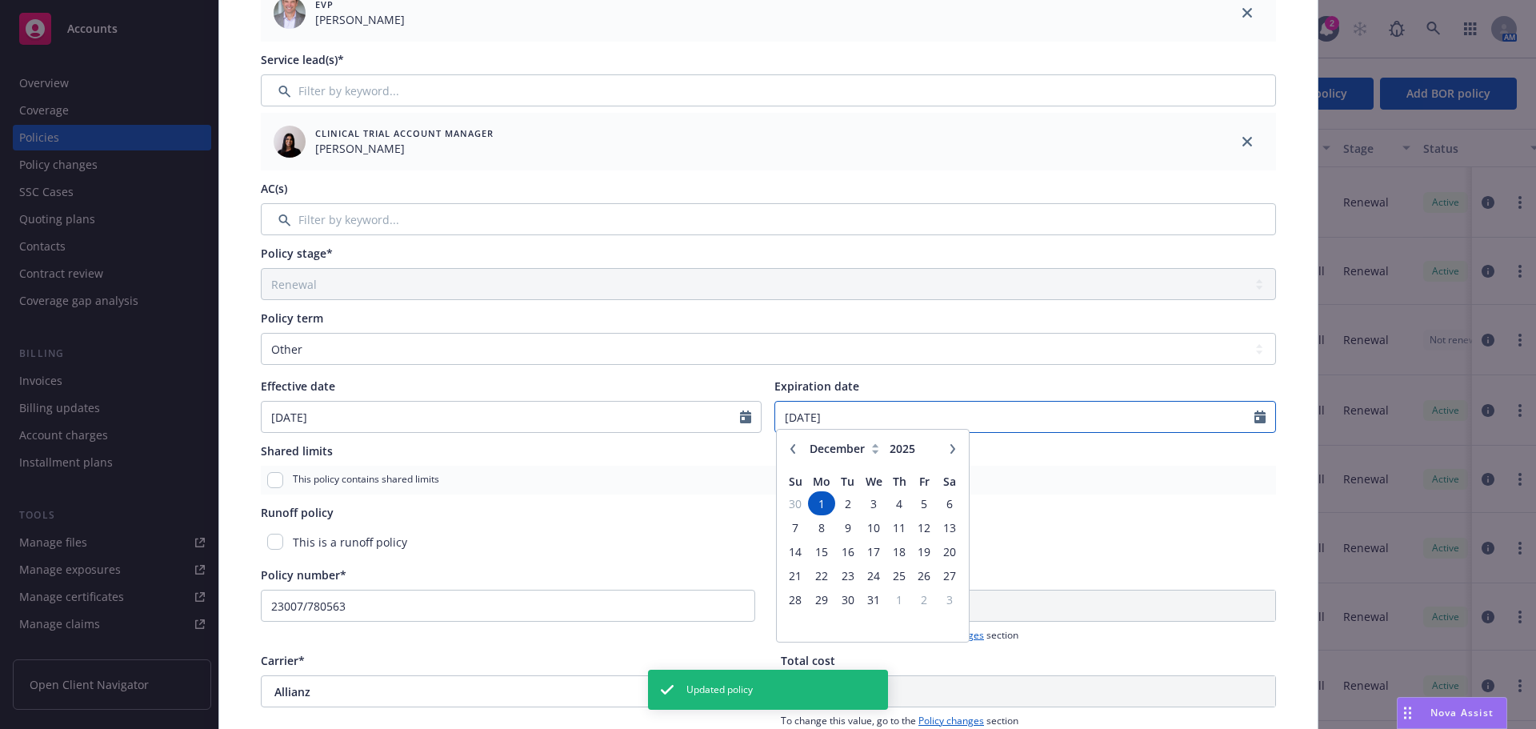
drag, startPoint x: 837, startPoint y: 419, endPoint x: 759, endPoint y: 417, distance: 78.4
click at [759, 417] on div "Effective date 07/28/2023 Expiration date 12/01/2025 January February March Apr…" at bounding box center [768, 405] width 1015 height 55
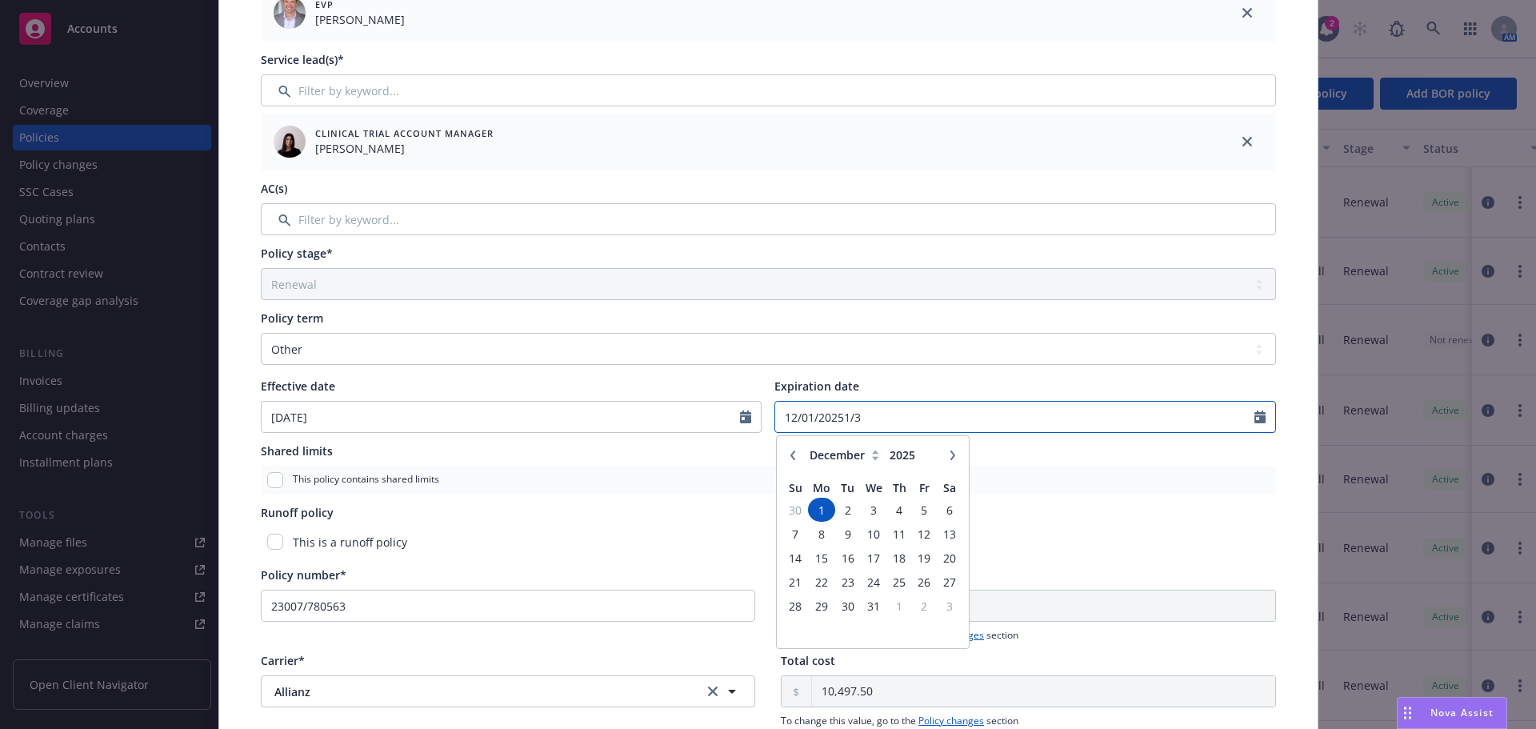
type input "12/01/20251/31"
drag, startPoint x: 933, startPoint y: 414, endPoint x: 540, endPoint y: 374, distance: 394.7
click at [546, 374] on div "Policy term Select policy term 12 Month 6 Month 4 Month 3 Month 2 Month 1 Month…" at bounding box center [768, 371] width 1015 height 123
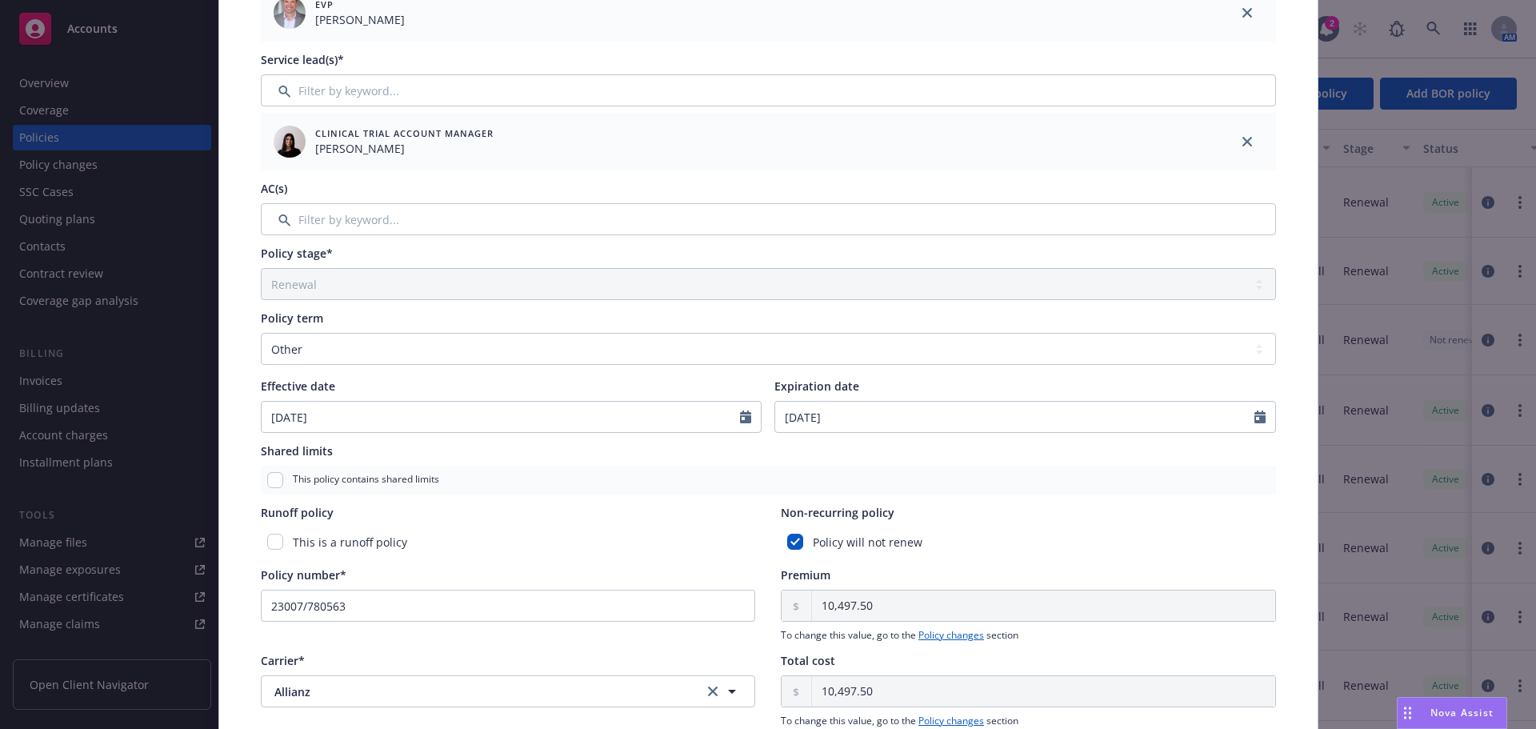
type input "01/31/2027"
click at [1002, 558] on div "Policy type* Foreign Clinical Trial Display name Argentina/VLX-301 Producer(s)*…" at bounding box center [768, 390] width 1034 height 1084
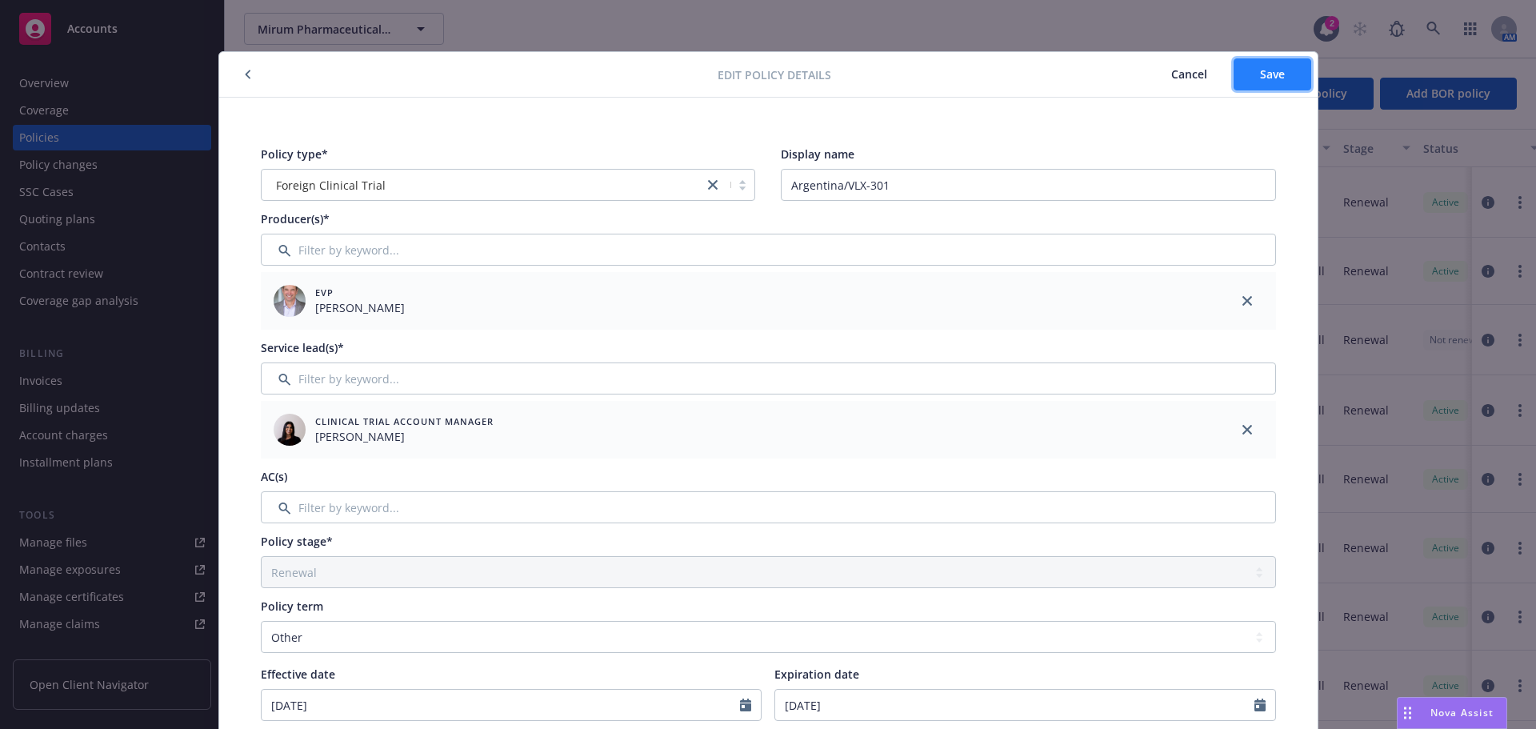
click at [1264, 63] on button "Save" at bounding box center [1272, 74] width 78 height 32
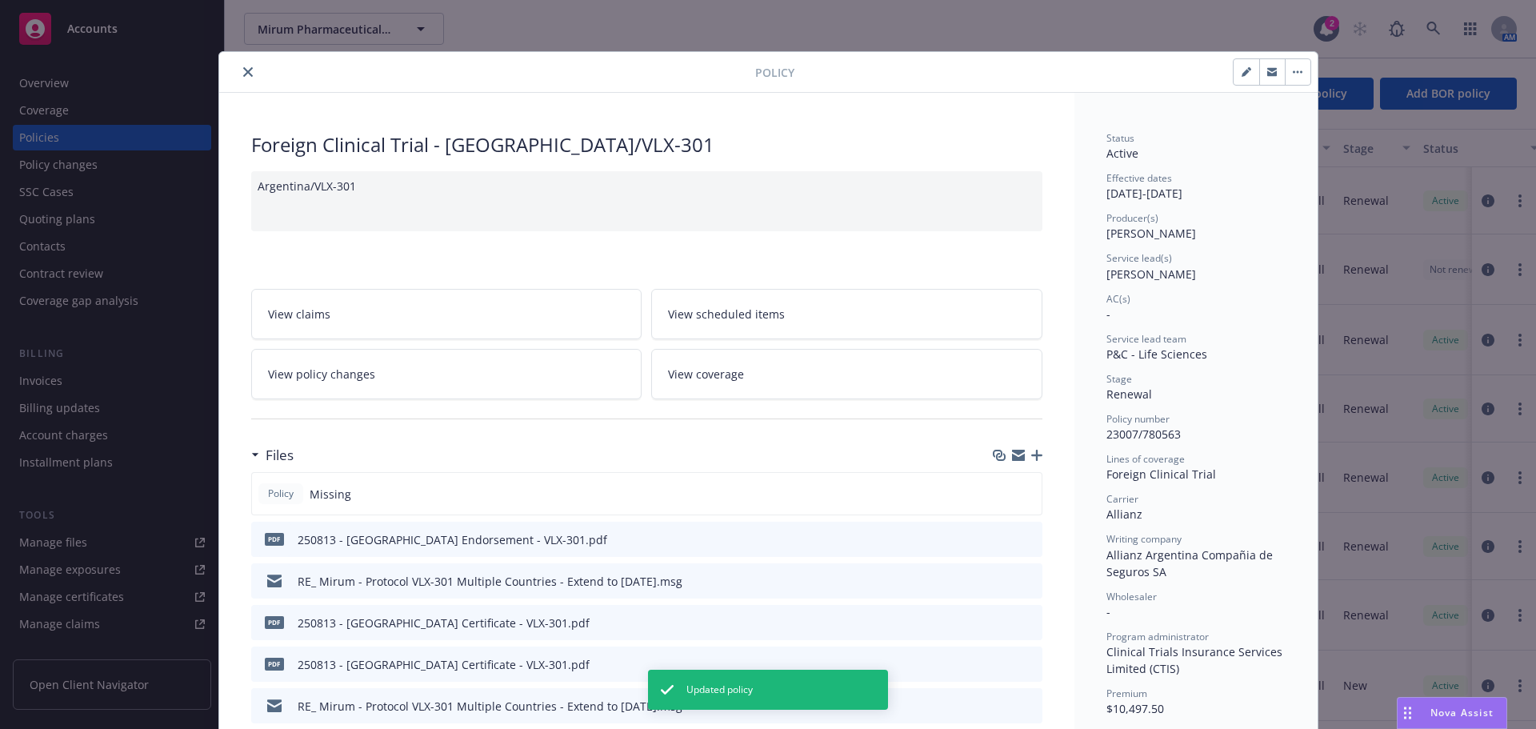
click at [238, 69] on button "close" at bounding box center [247, 71] width 19 height 19
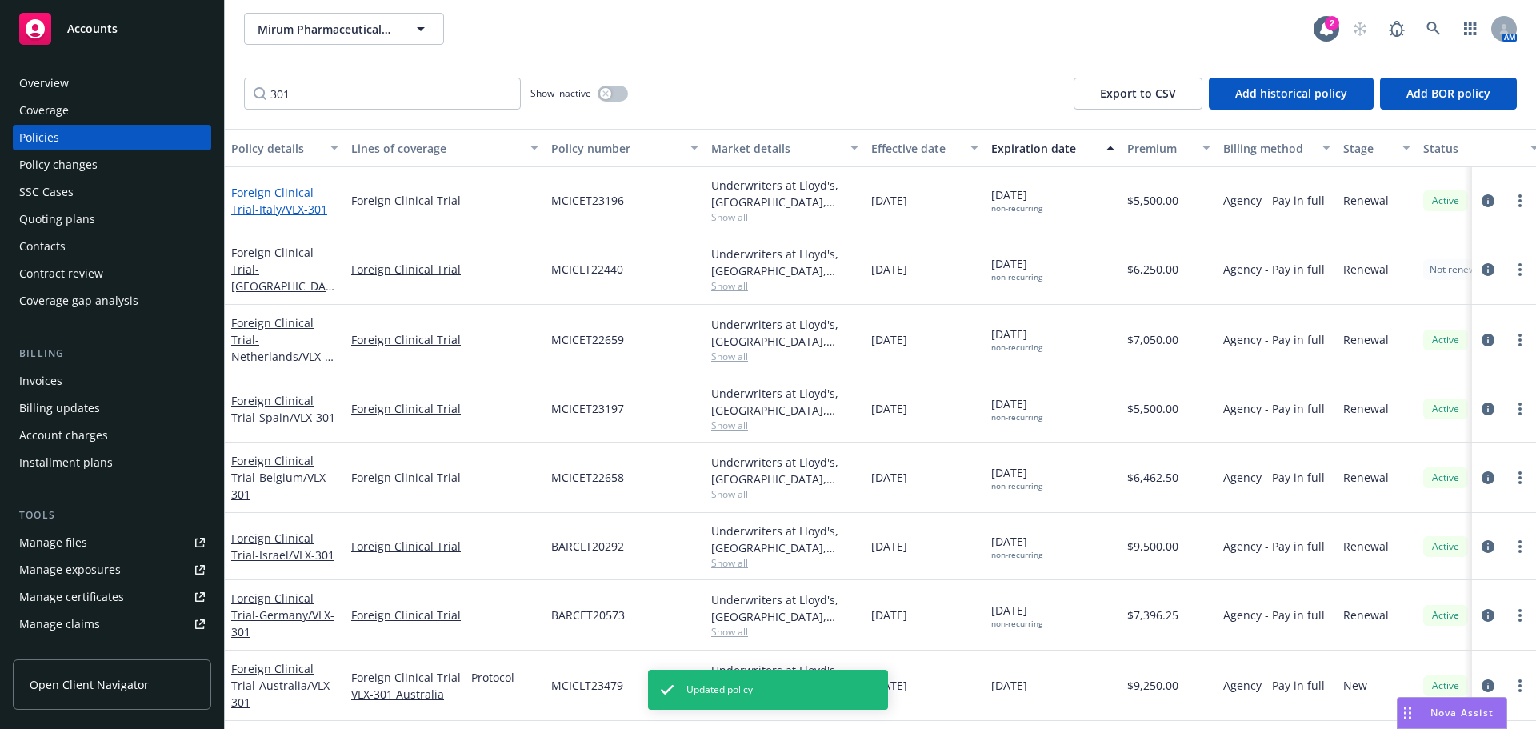
click at [275, 208] on span "- Italy/VLX-301" at bounding box center [291, 209] width 72 height 15
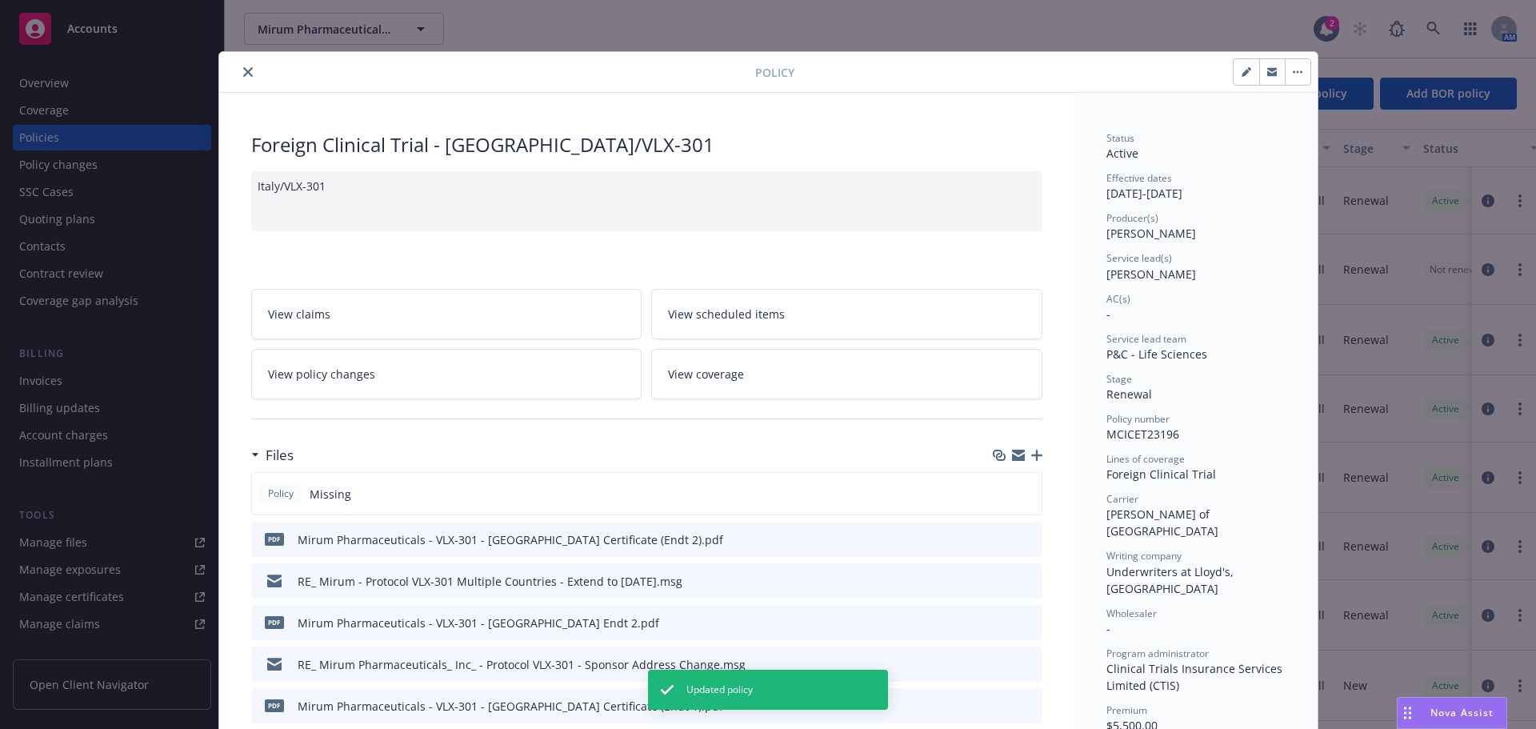
scroll to position [48, 0]
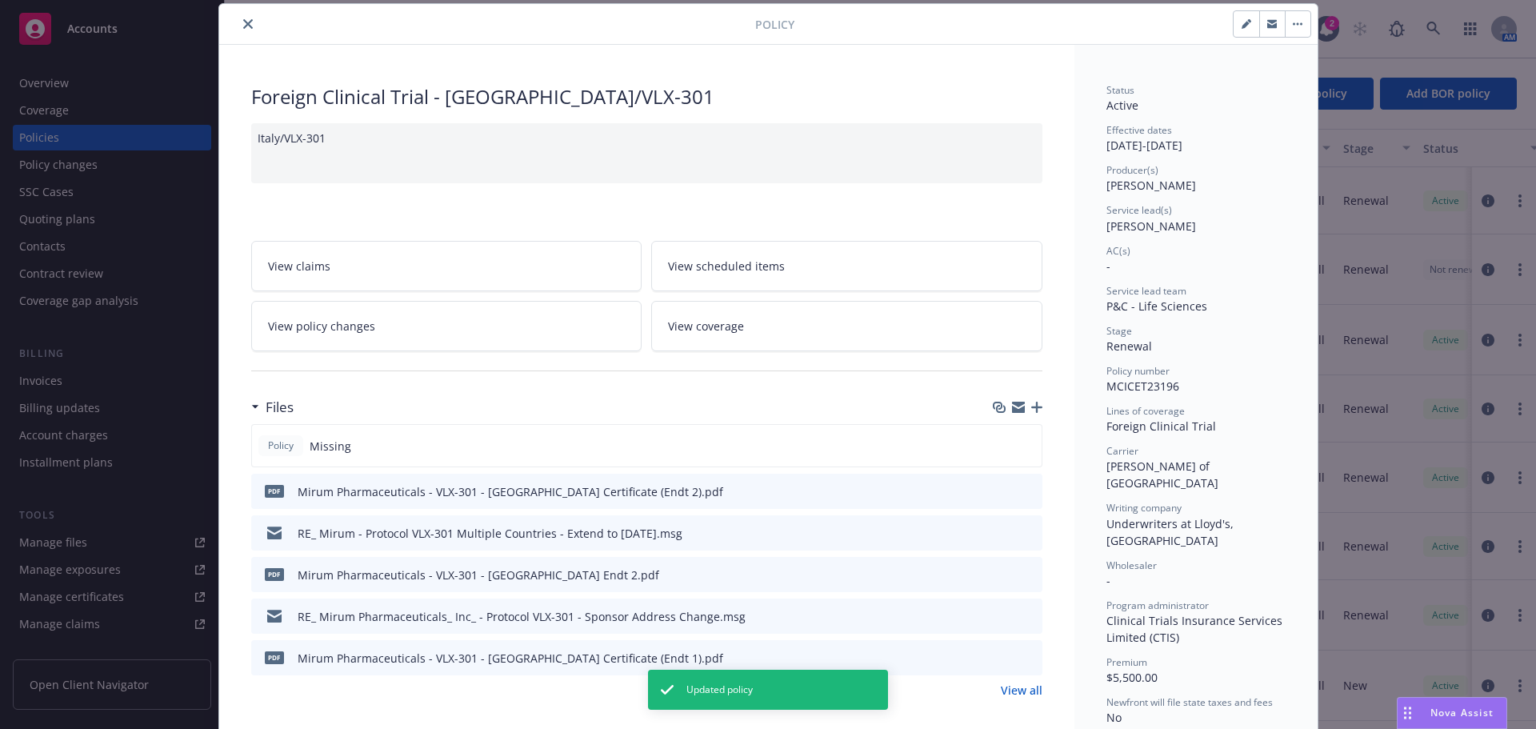
click at [1242, 23] on icon "button" at bounding box center [1245, 25] width 8 height 8
select select "RENEWAL"
select select "other"
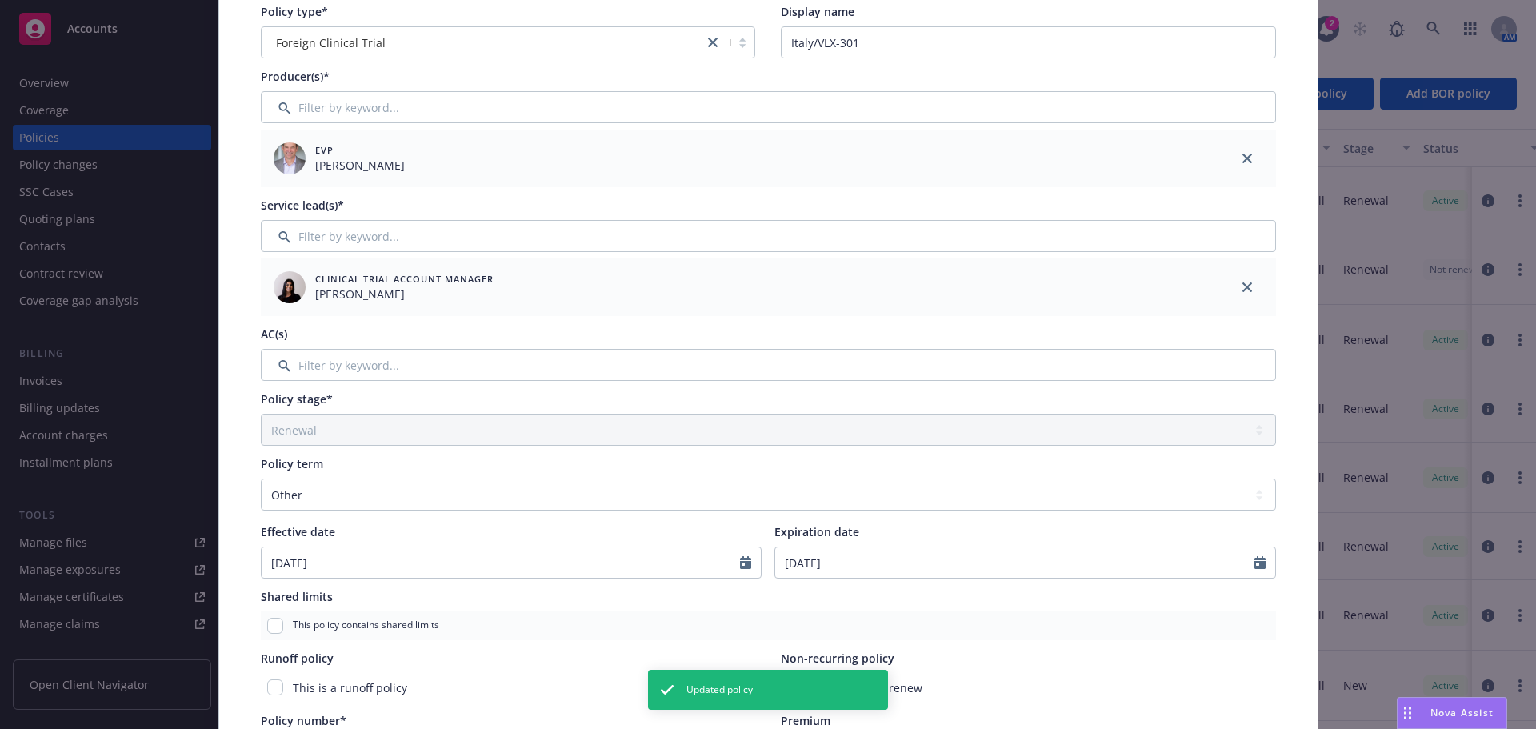
scroll to position [288, 0]
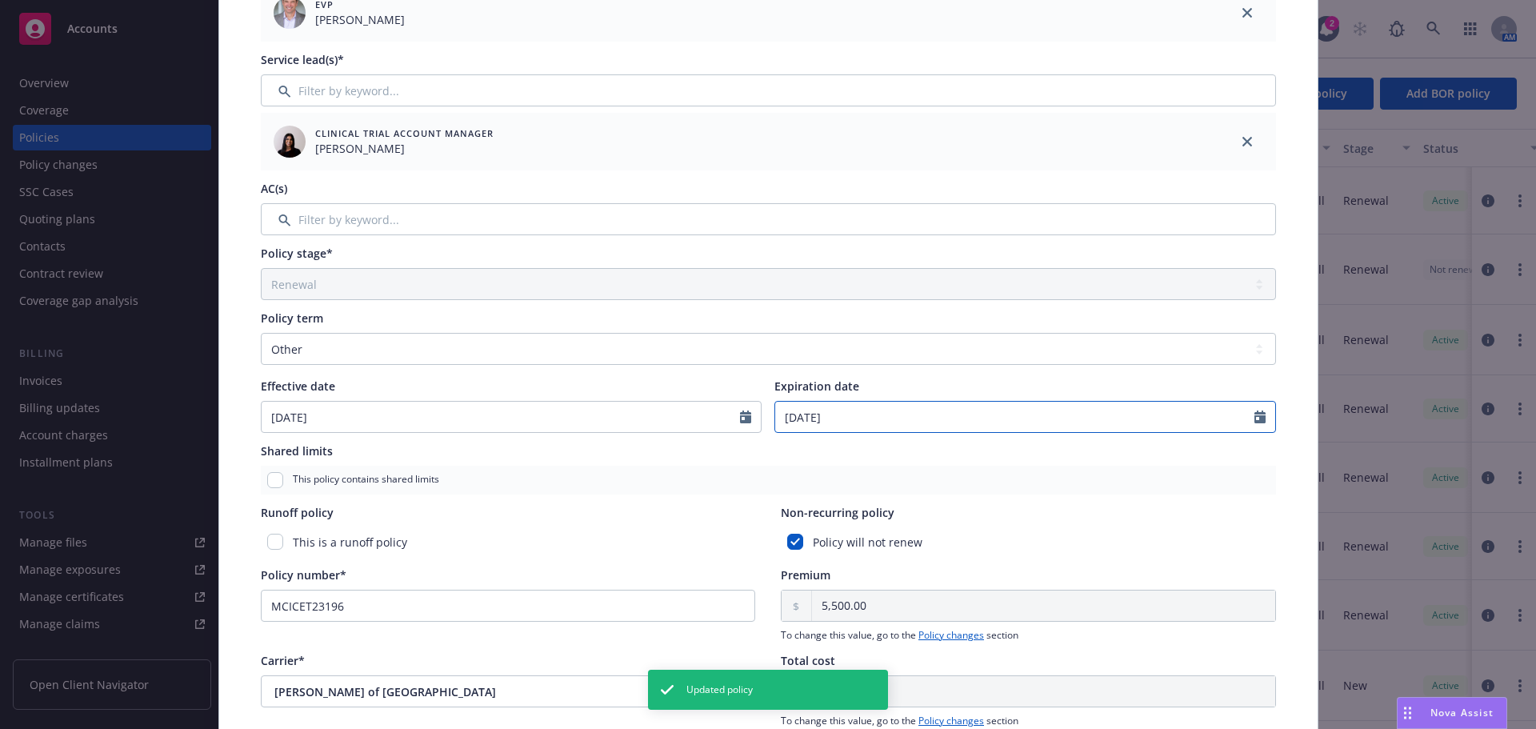
select select "12"
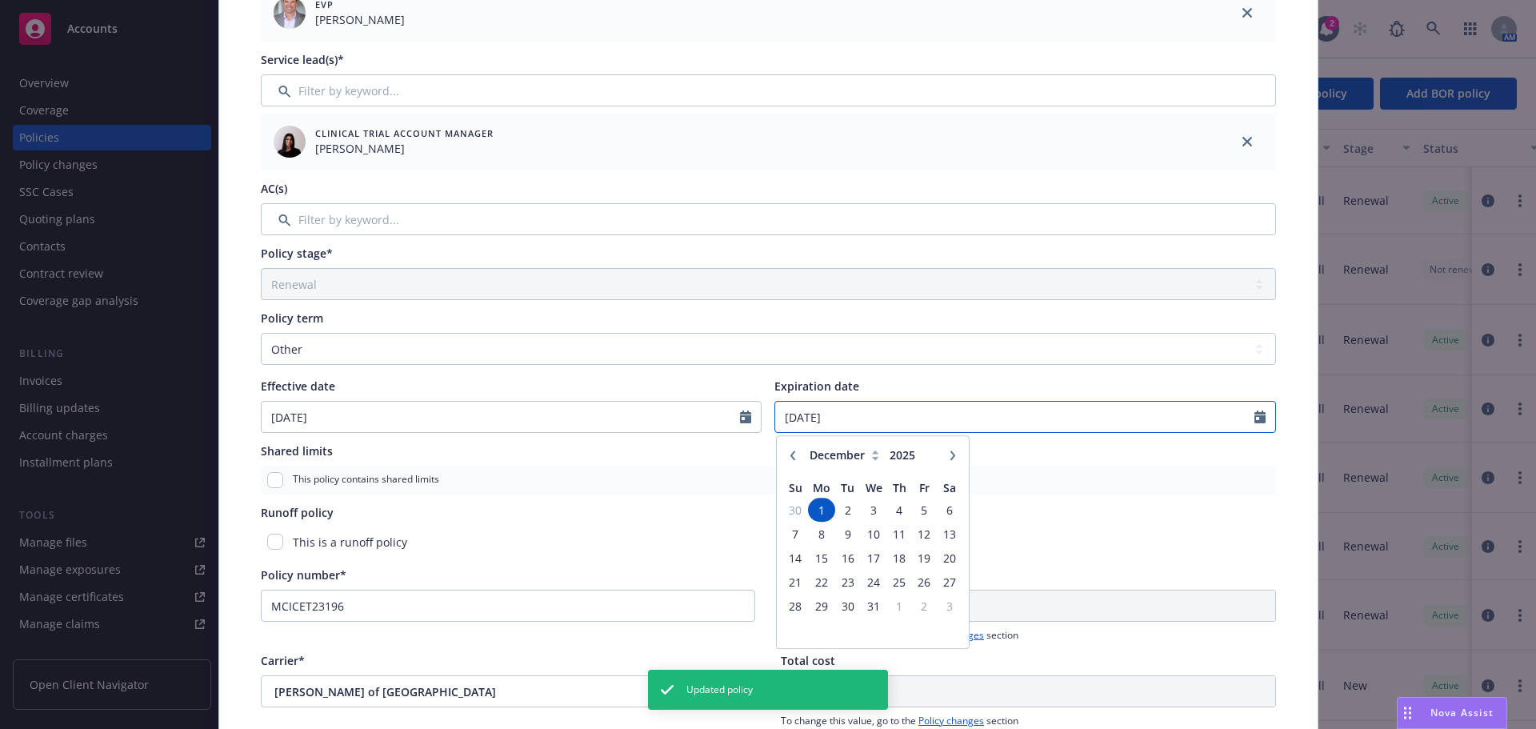
drag, startPoint x: 813, startPoint y: 425, endPoint x: 726, endPoint y: 422, distance: 87.2
click at [726, 422] on div "Effective date 11/20/2023 Expiration date 12/01/2025 January February March Apr…" at bounding box center [768, 405] width 1015 height 55
click at [903, 418] on input "Expiration date" at bounding box center [1014, 417] width 479 height 30
type input "12/01/20251"
drag, startPoint x: 863, startPoint y: 422, endPoint x: 621, endPoint y: 423, distance: 242.4
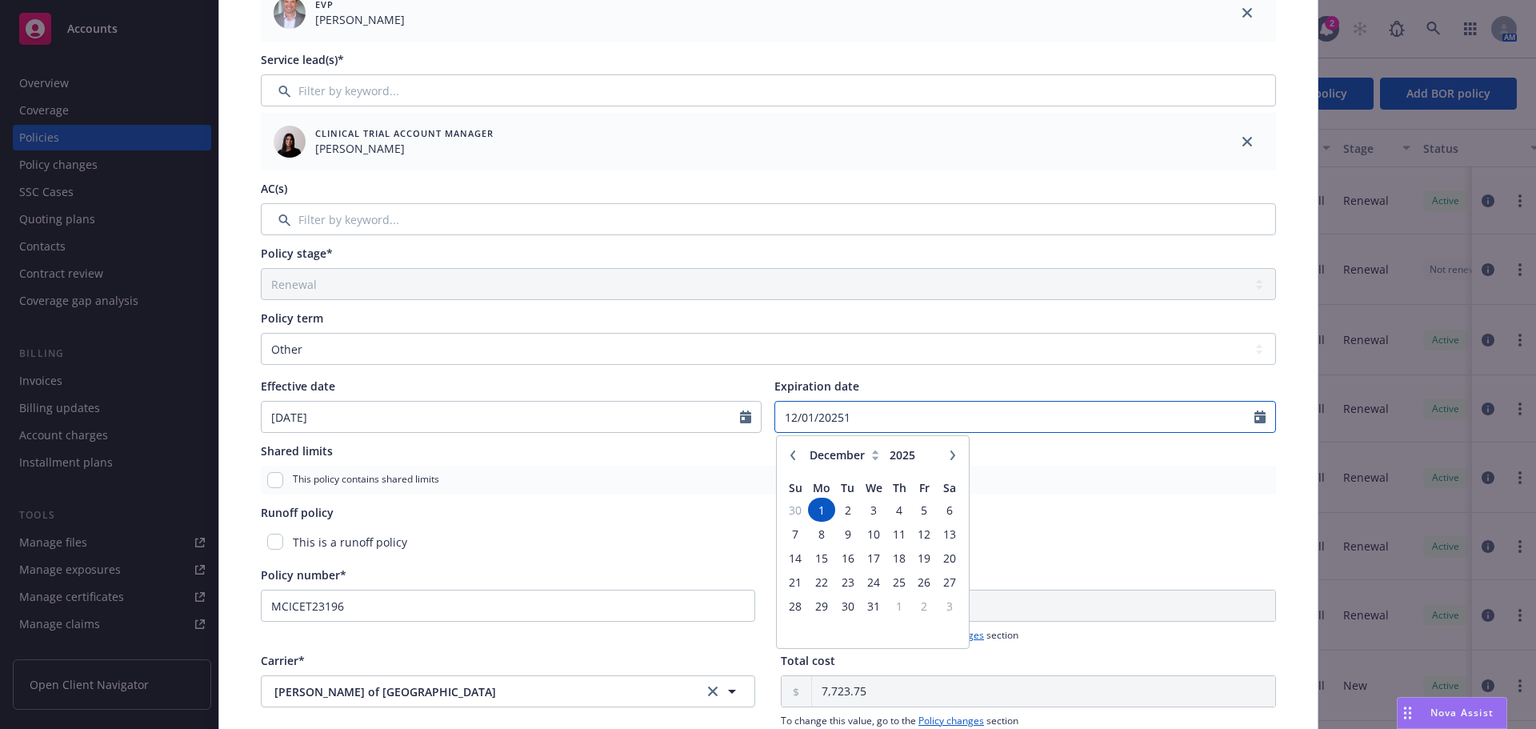
click at [621, 423] on div "Effective date 11/20/2023 Expiration date 12/01/20251 January February March Ap…" at bounding box center [768, 405] width 1015 height 55
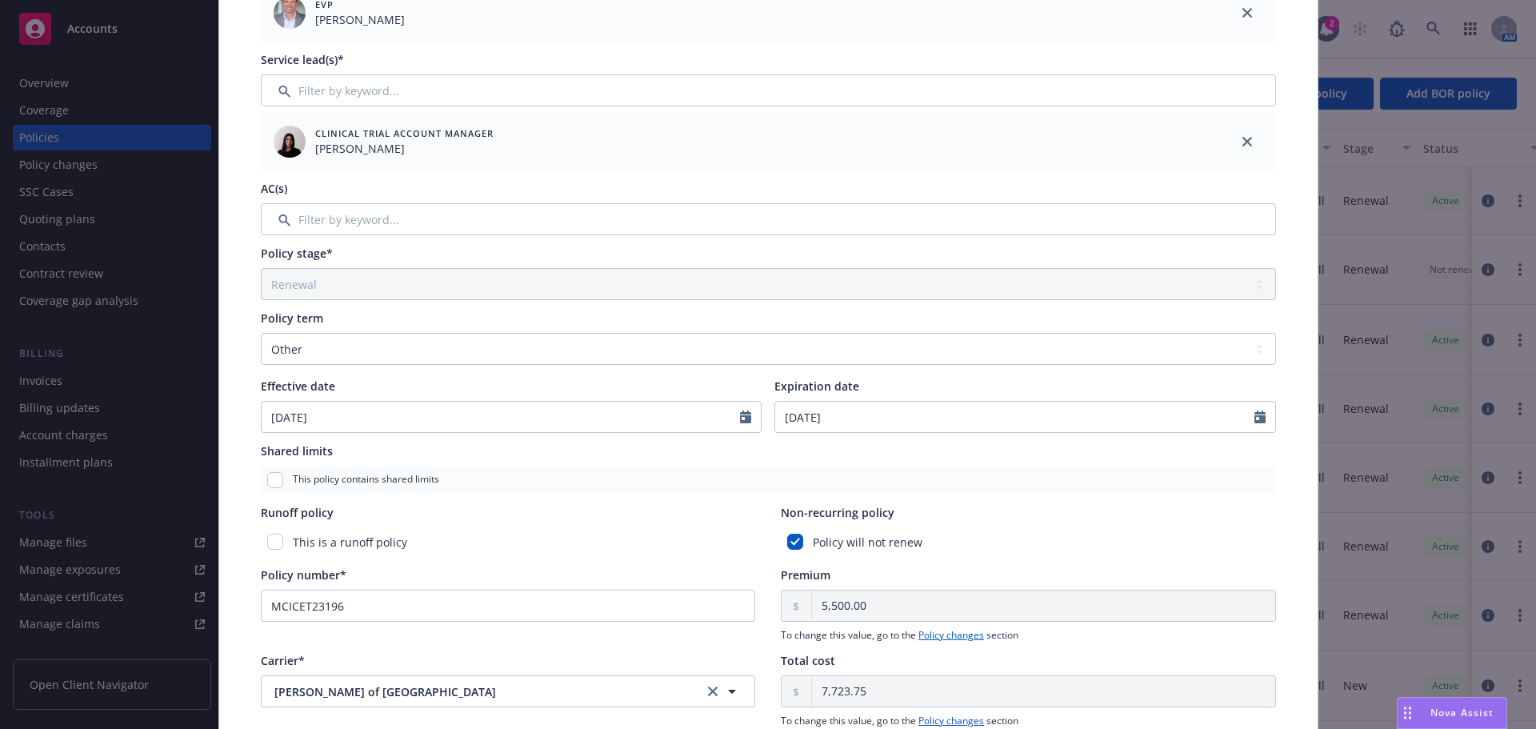
type input "01/31/2027"
click at [1193, 479] on div "This policy contains shared limits" at bounding box center [768, 480] width 1015 height 29
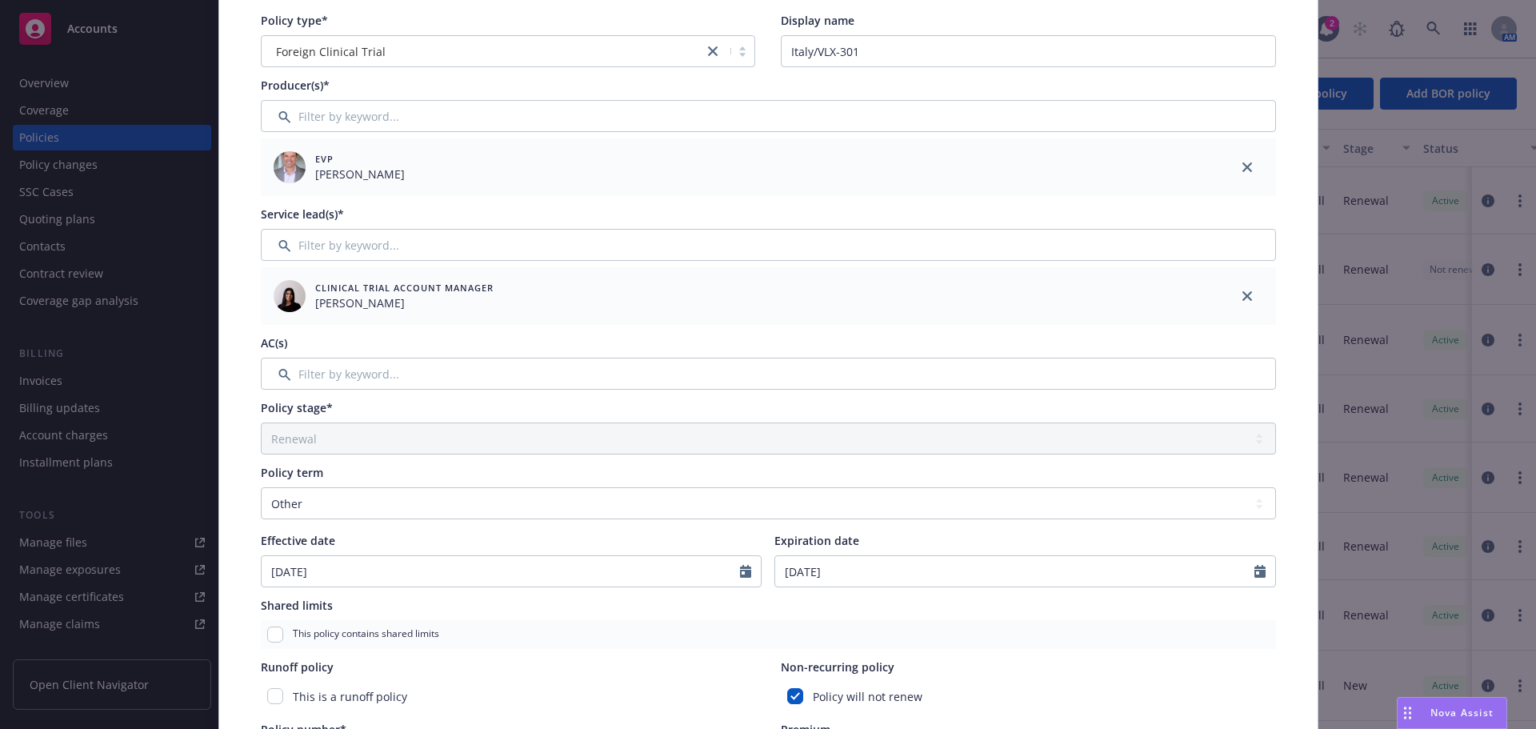
scroll to position [48, 0]
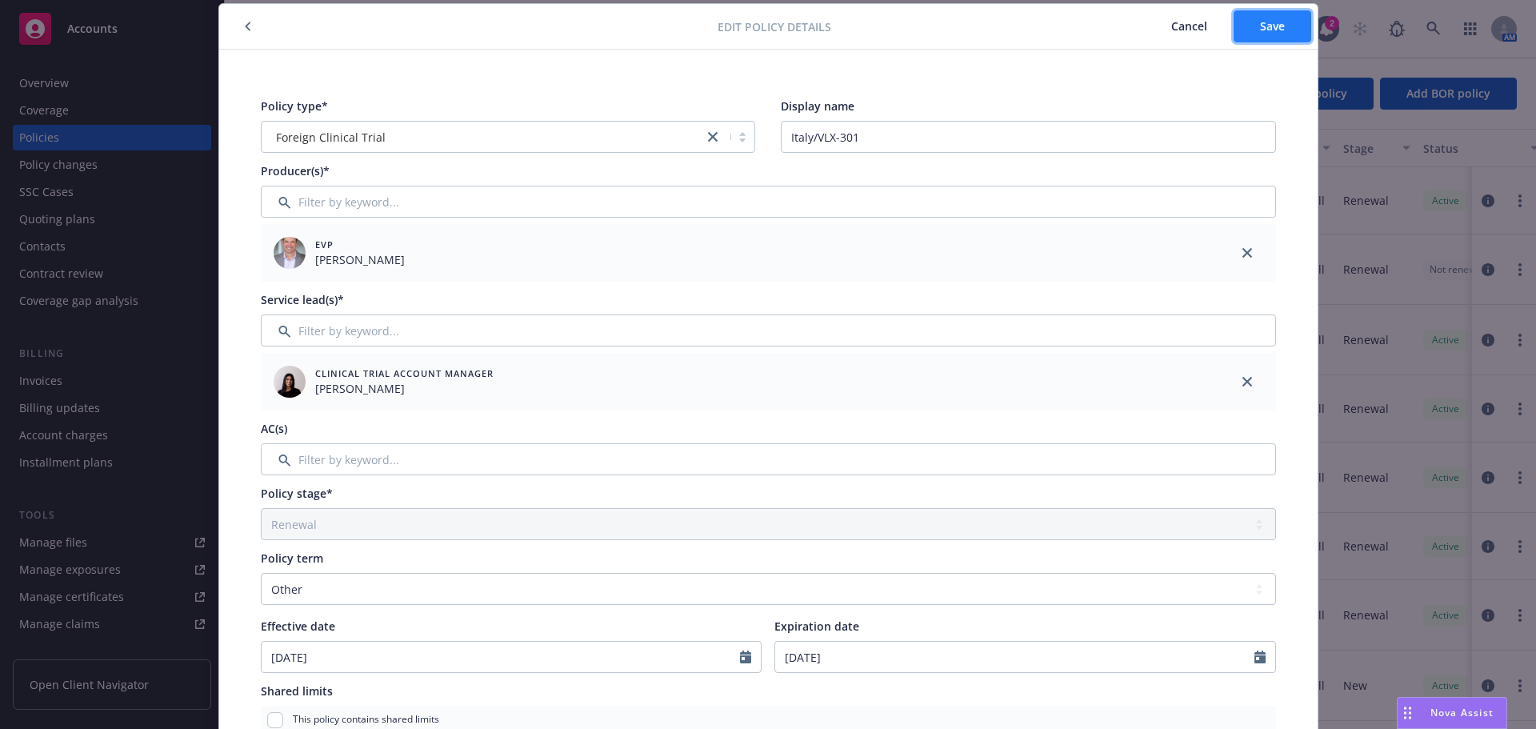
click at [1260, 20] on span "Save" at bounding box center [1272, 25] width 25 height 15
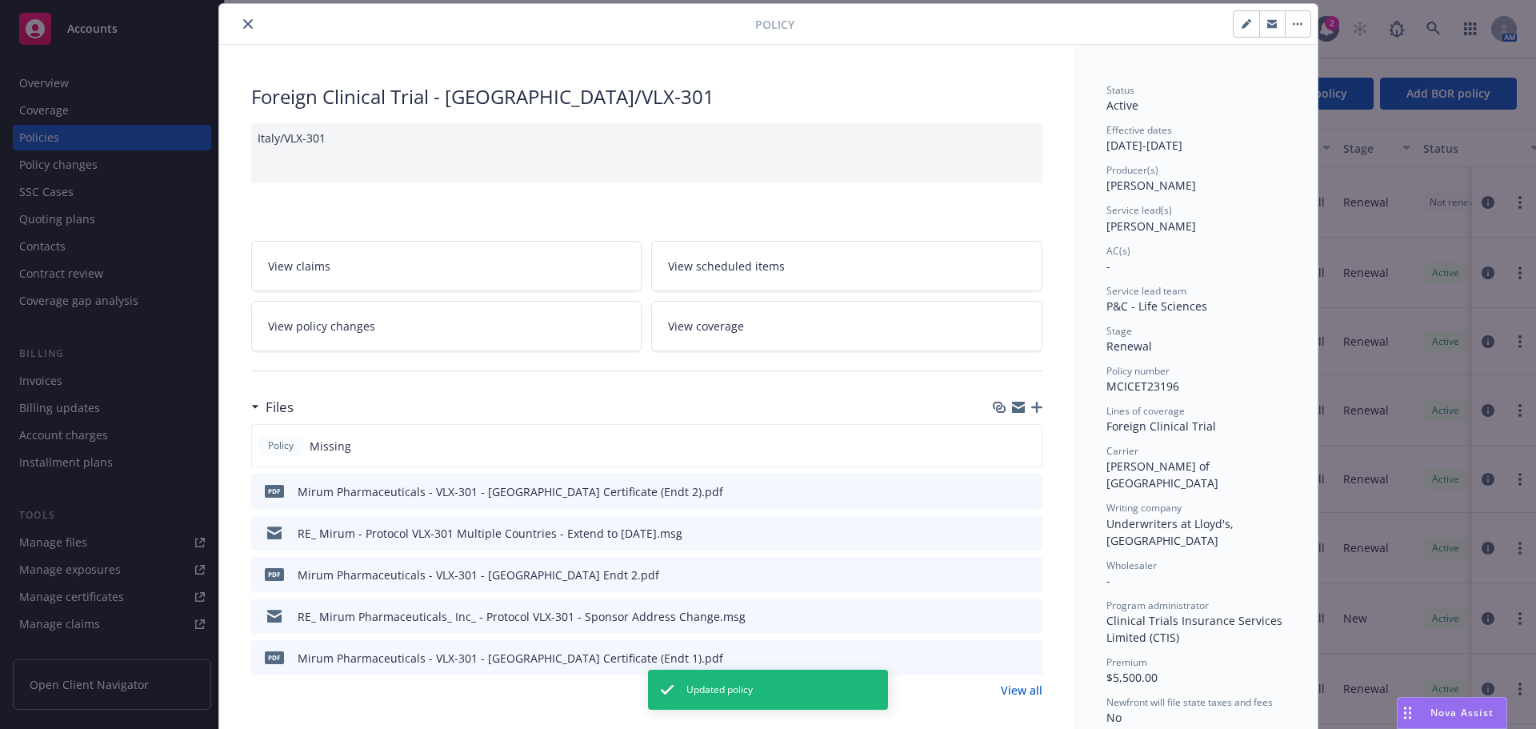
click at [238, 23] on button "close" at bounding box center [247, 23] width 19 height 19
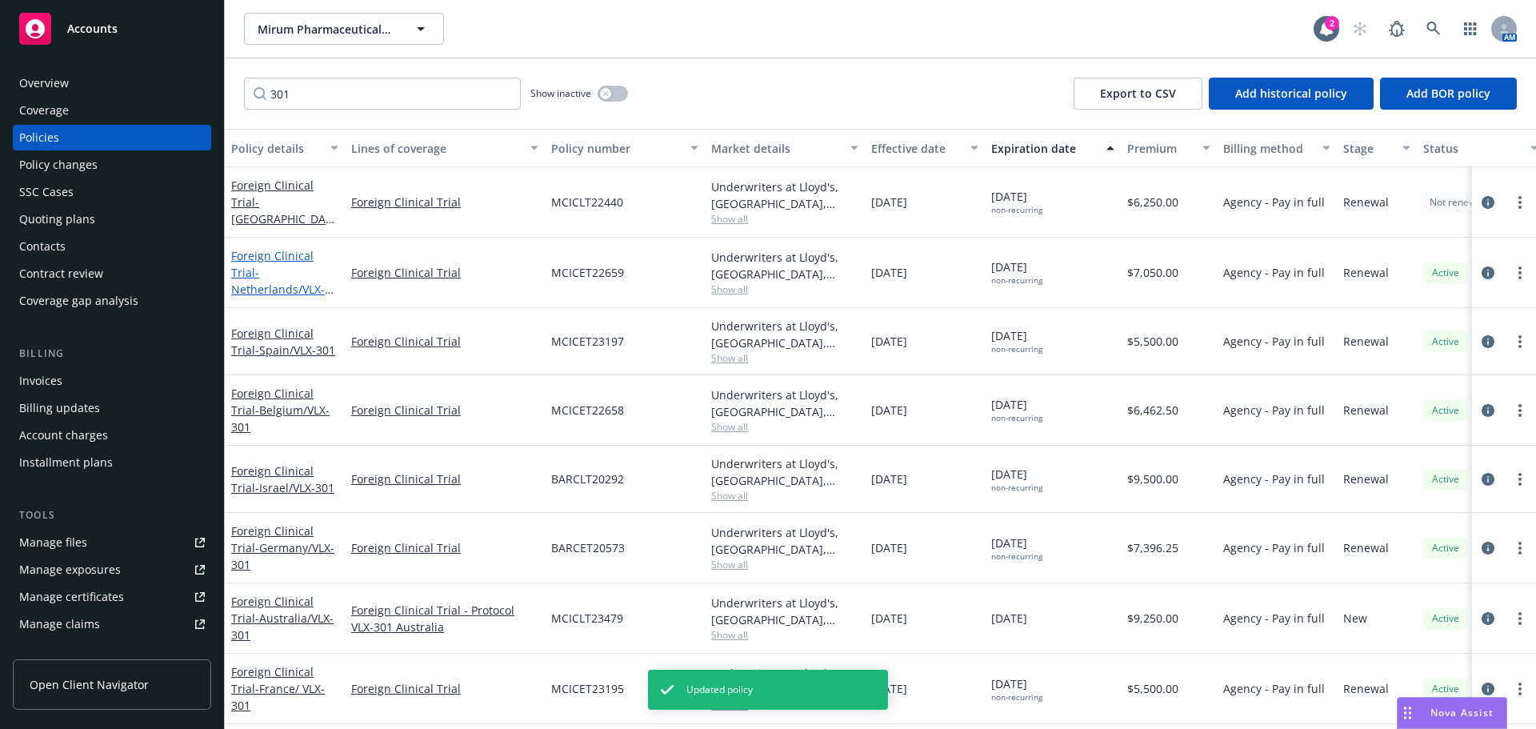
click at [287, 270] on span "- Netherlands/VLX-301" at bounding box center [282, 289] width 102 height 49
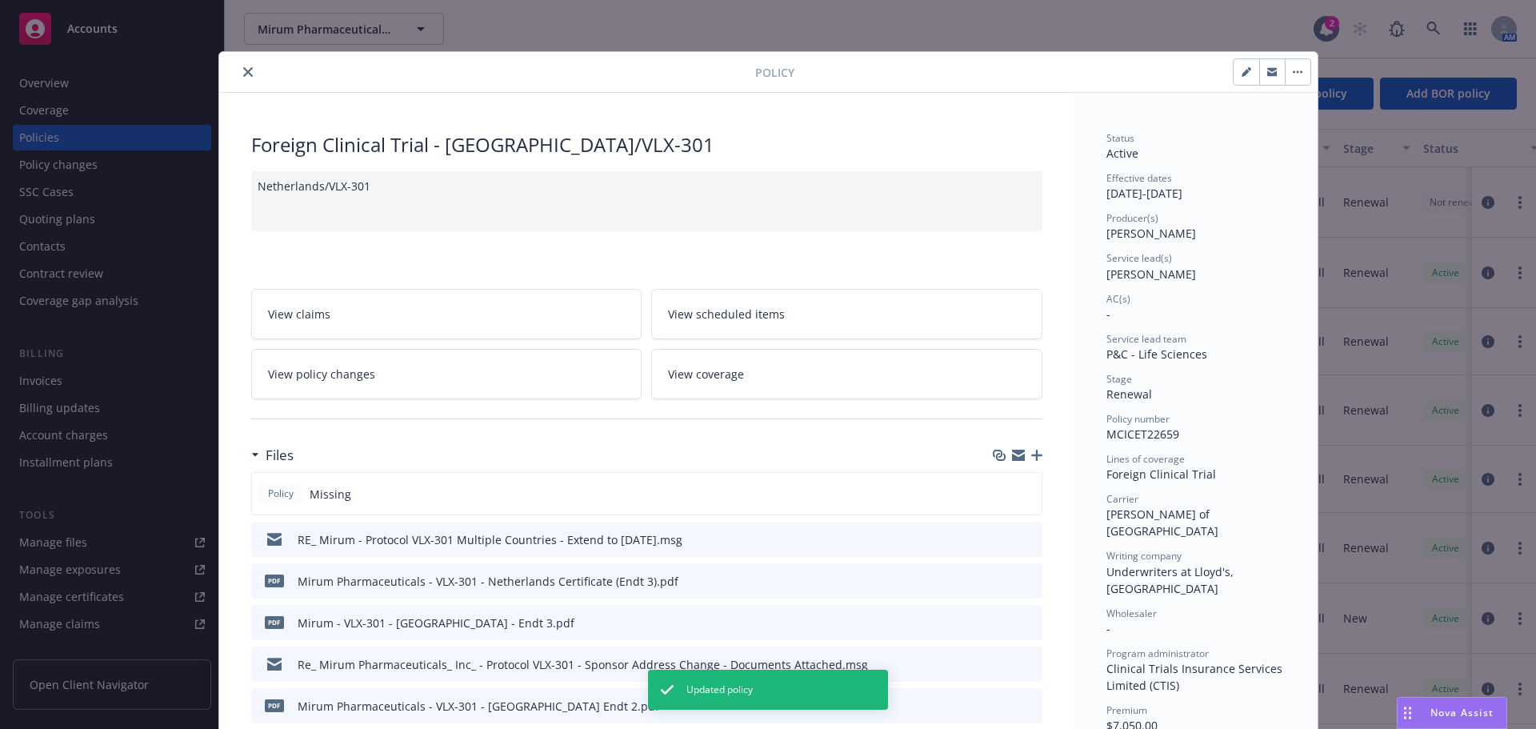
scroll to position [48, 0]
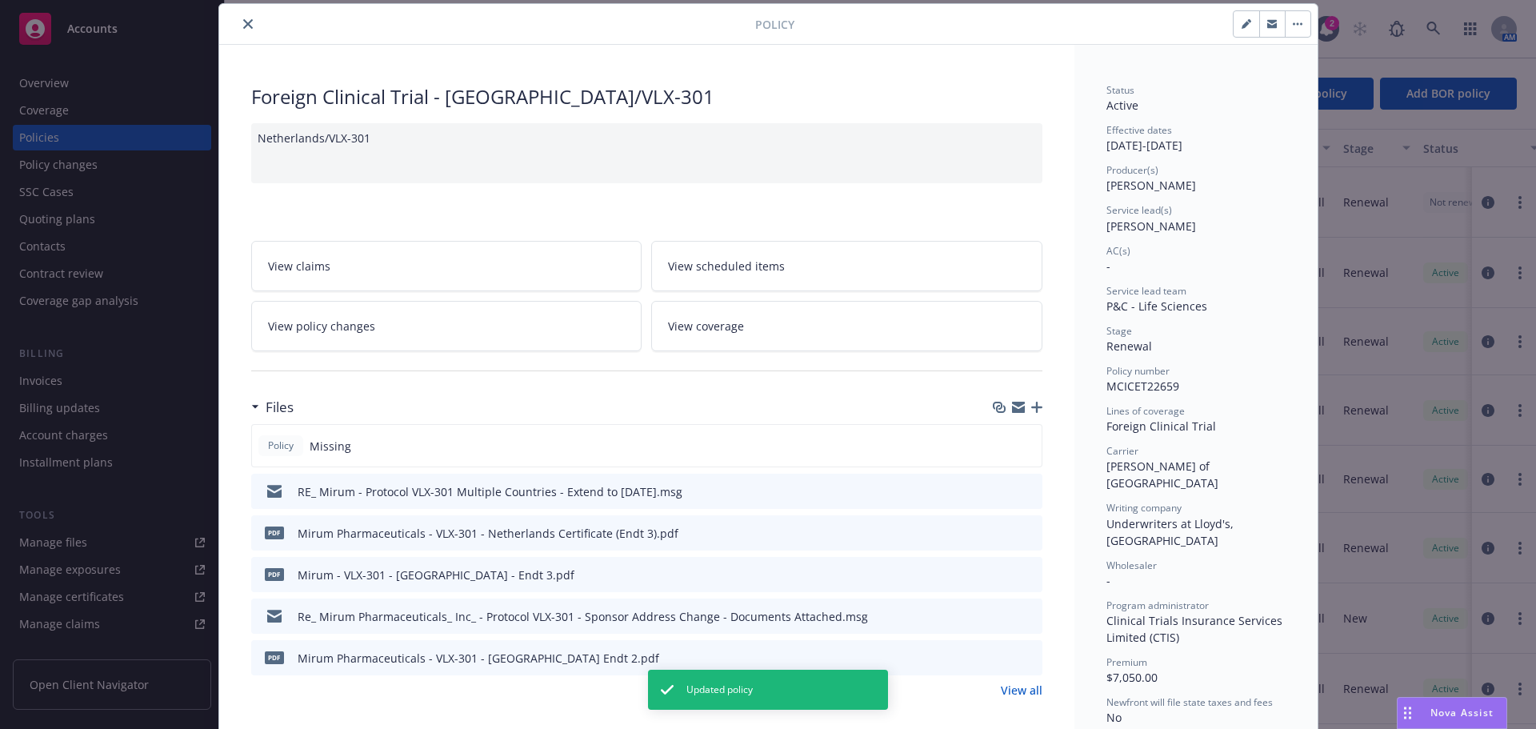
click at [1245, 26] on button "button" at bounding box center [1246, 24] width 26 height 26
select select "RENEWAL"
select select "other"
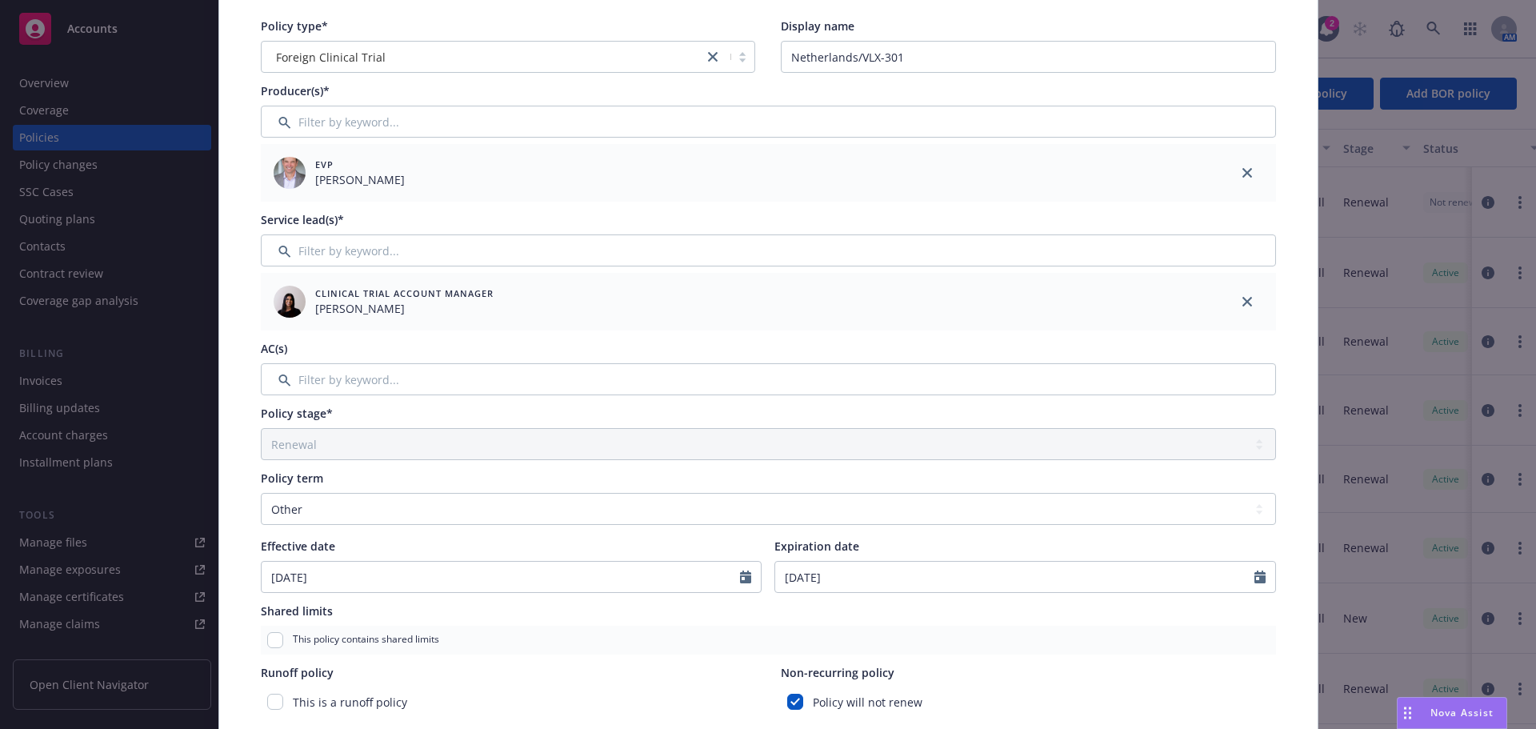
scroll to position [208, 0]
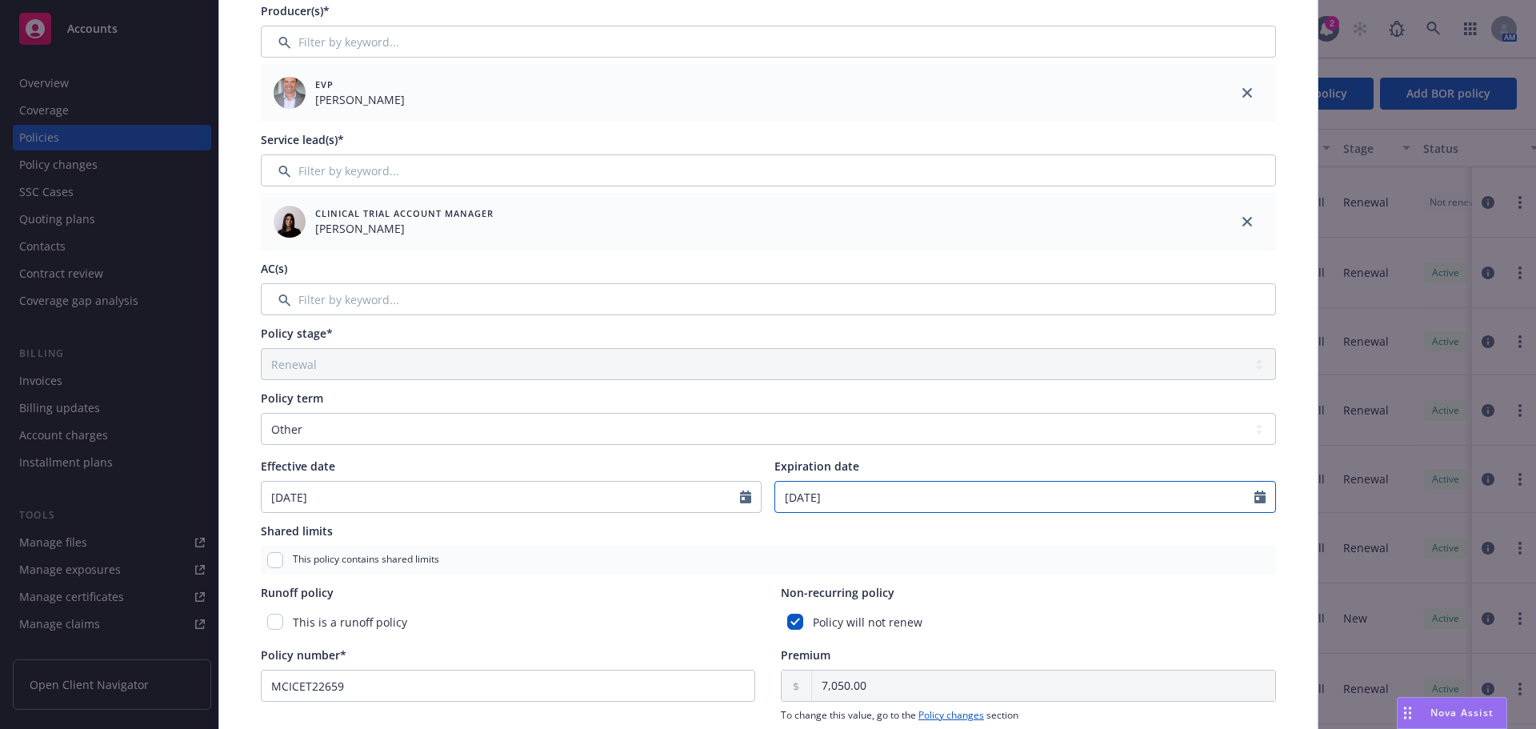
select select "12"
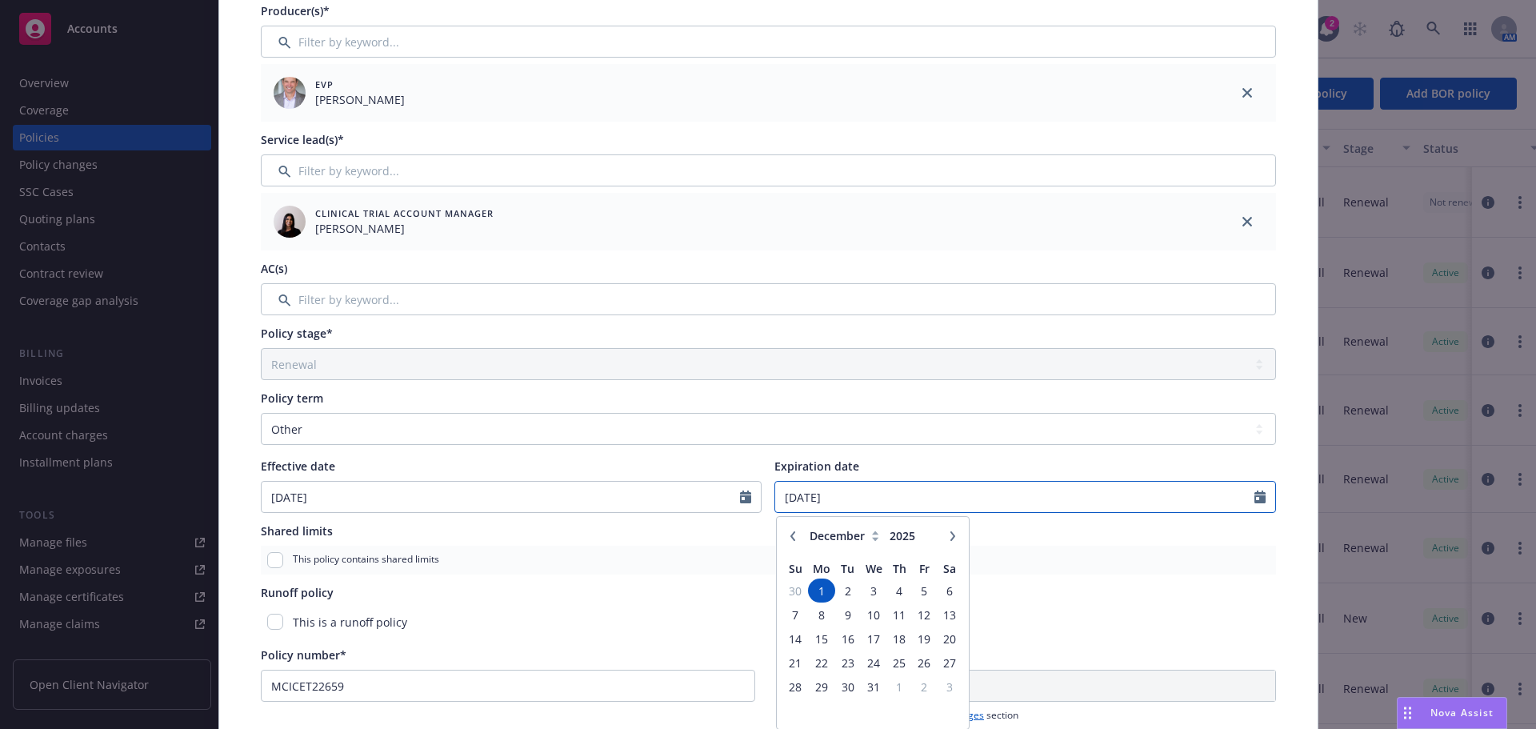
drag, startPoint x: 964, startPoint y: 510, endPoint x: 700, endPoint y: 504, distance: 264.0
click at [700, 504] on div "Effective date 06/29/2023 Expiration date 12/01/2025 January February March Apr…" at bounding box center [768, 485] width 1015 height 55
click at [864, 492] on input "1" at bounding box center [1014, 497] width 479 height 30
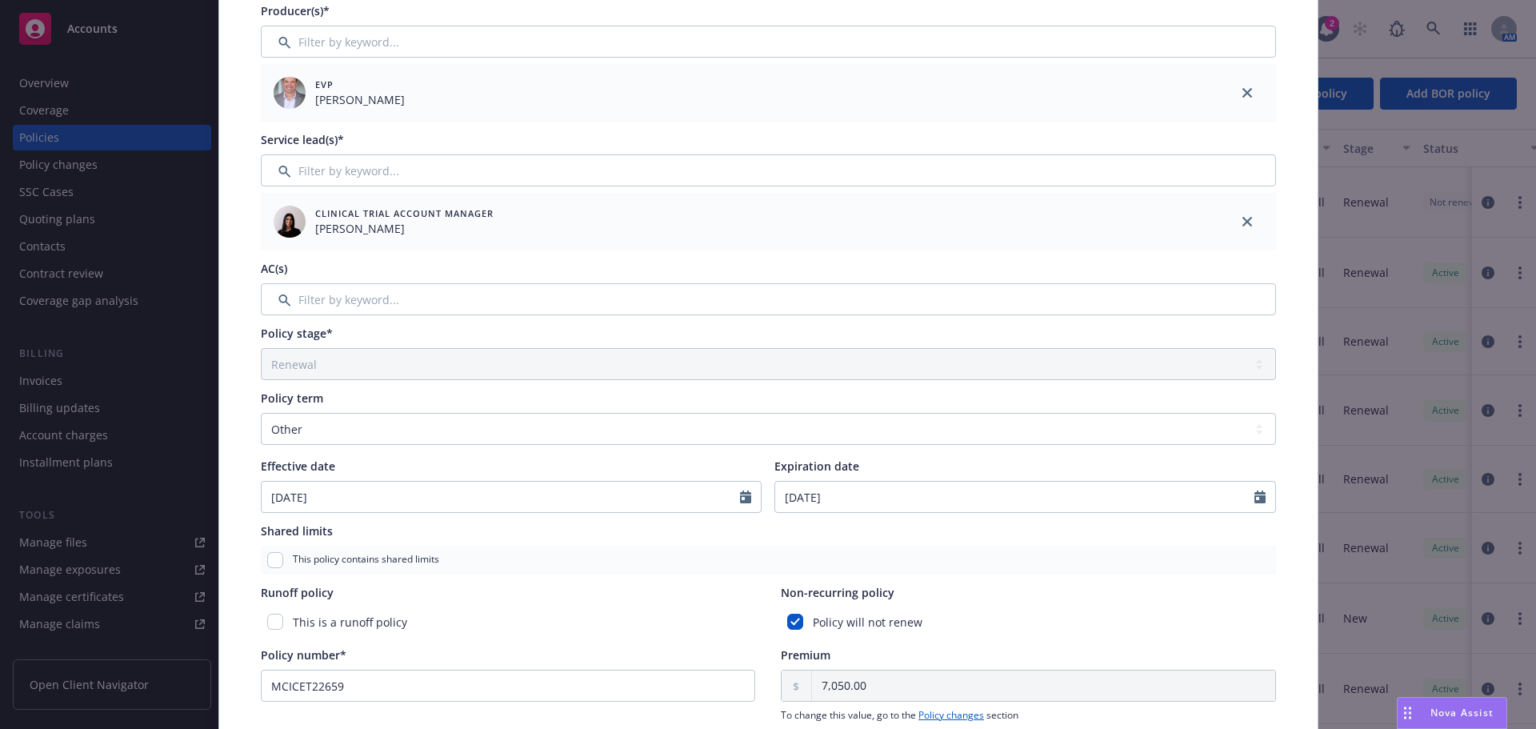
type input "01/31/2027"
click at [1177, 596] on div "Non-recurring policy" at bounding box center [1028, 592] width 495 height 17
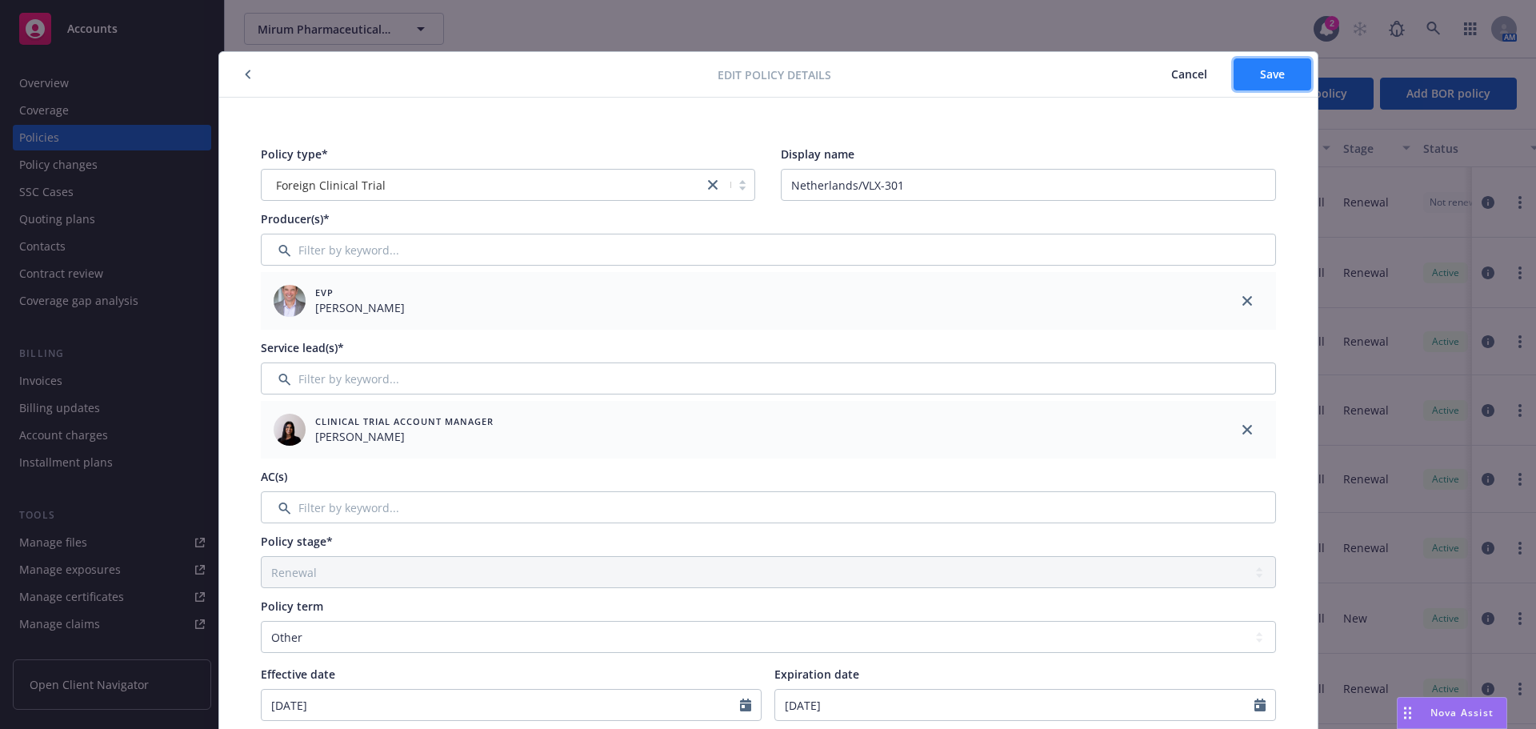
click at [1265, 75] on span "Save" at bounding box center [1272, 73] width 25 height 15
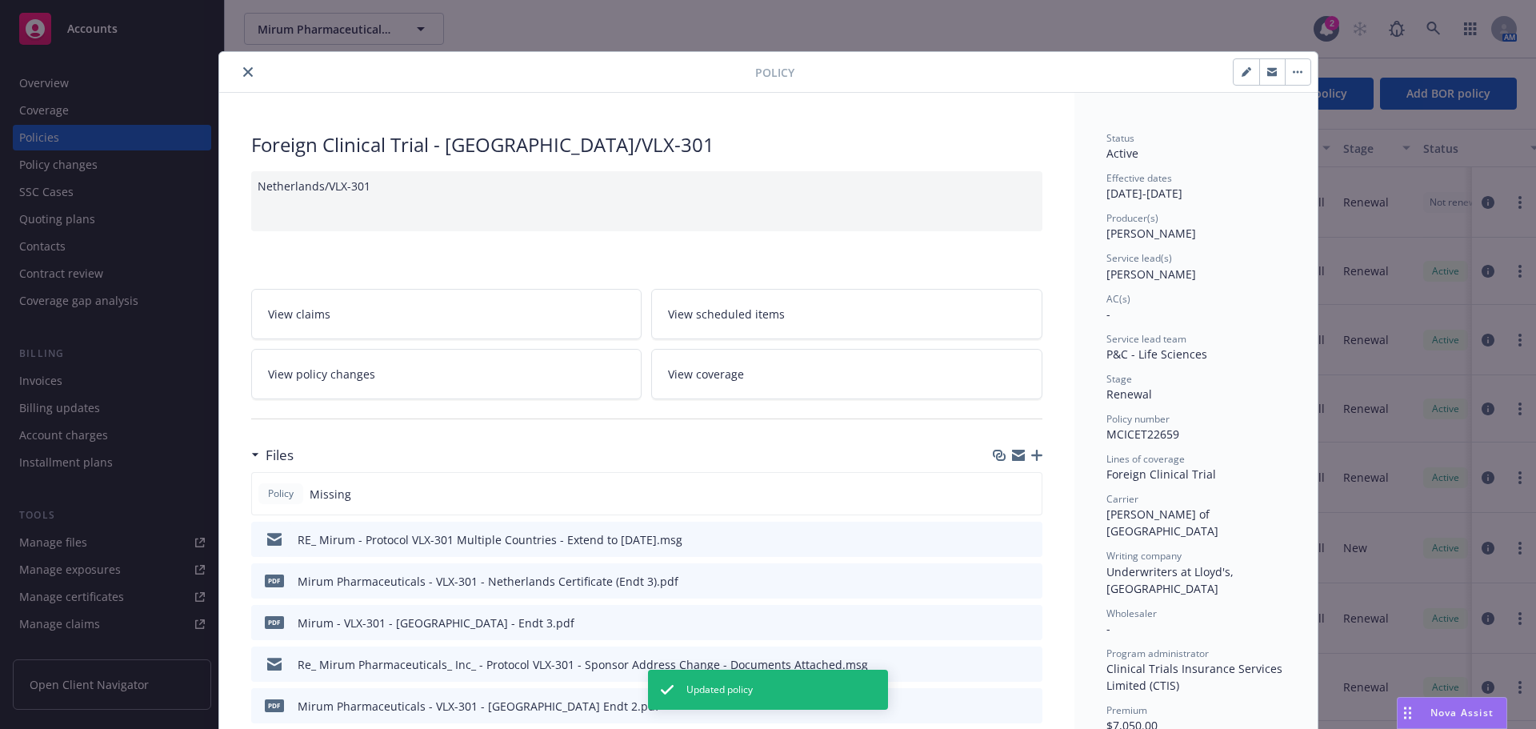
click at [242, 66] on button "close" at bounding box center [247, 71] width 19 height 19
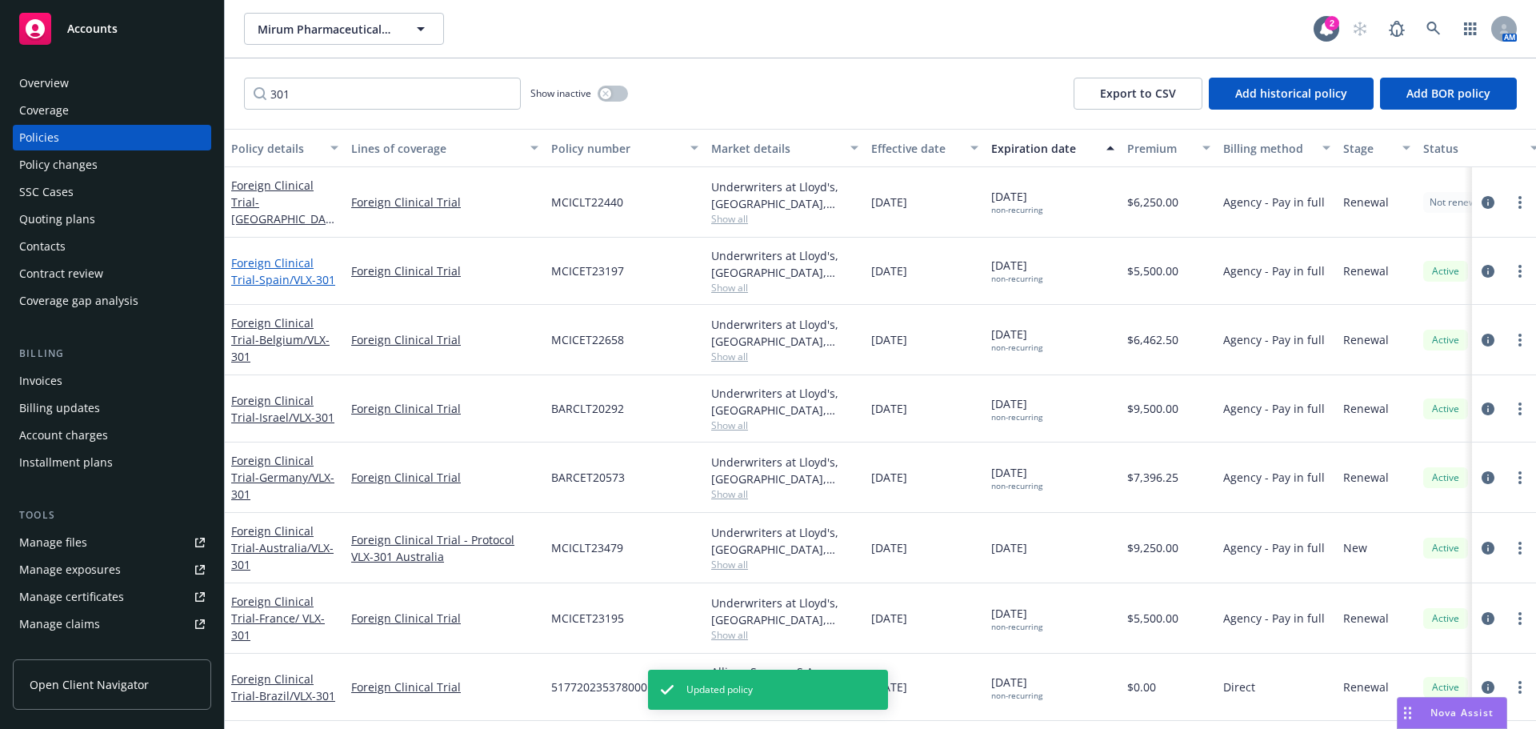
click at [286, 283] on span "- Spain/VLX-301" at bounding box center [295, 279] width 80 height 15
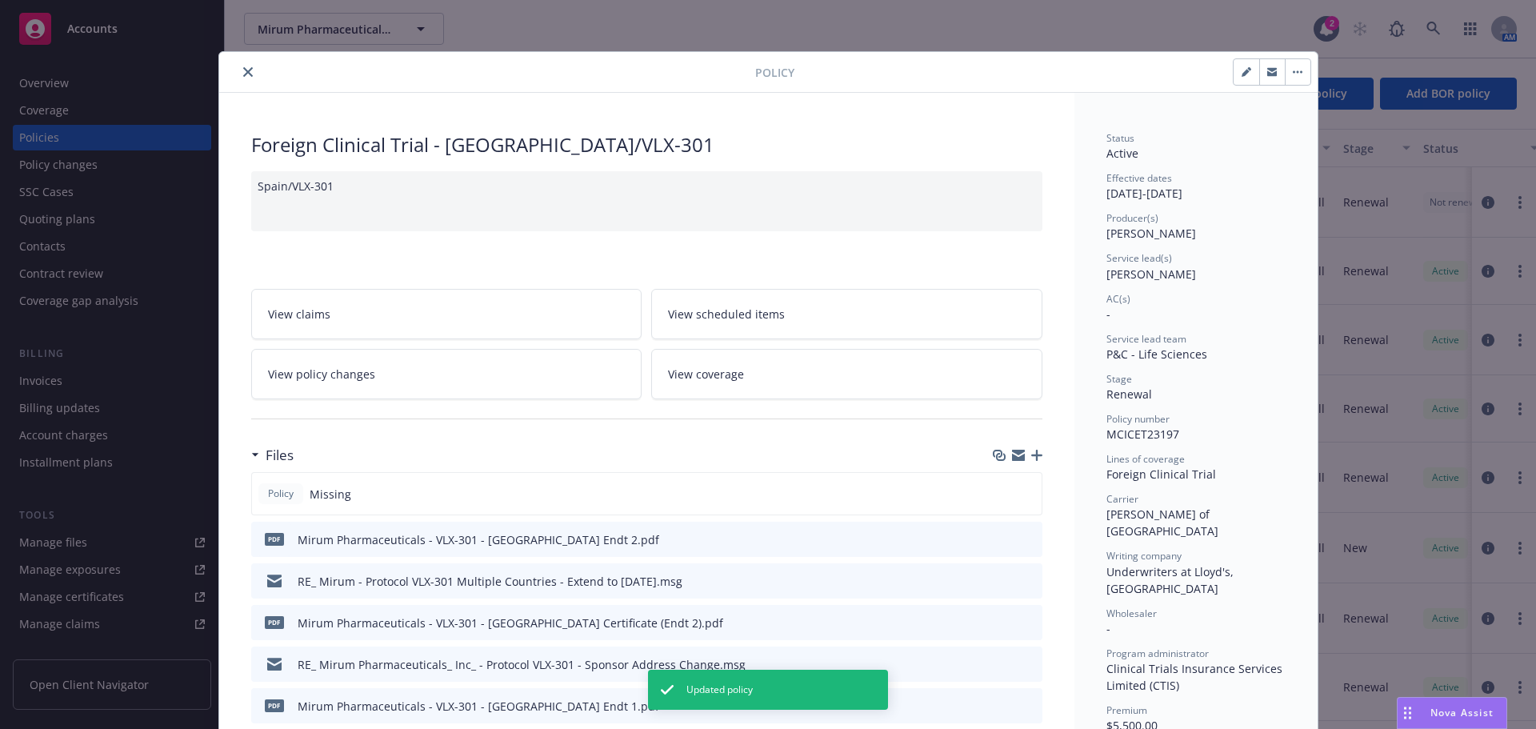
scroll to position [48, 0]
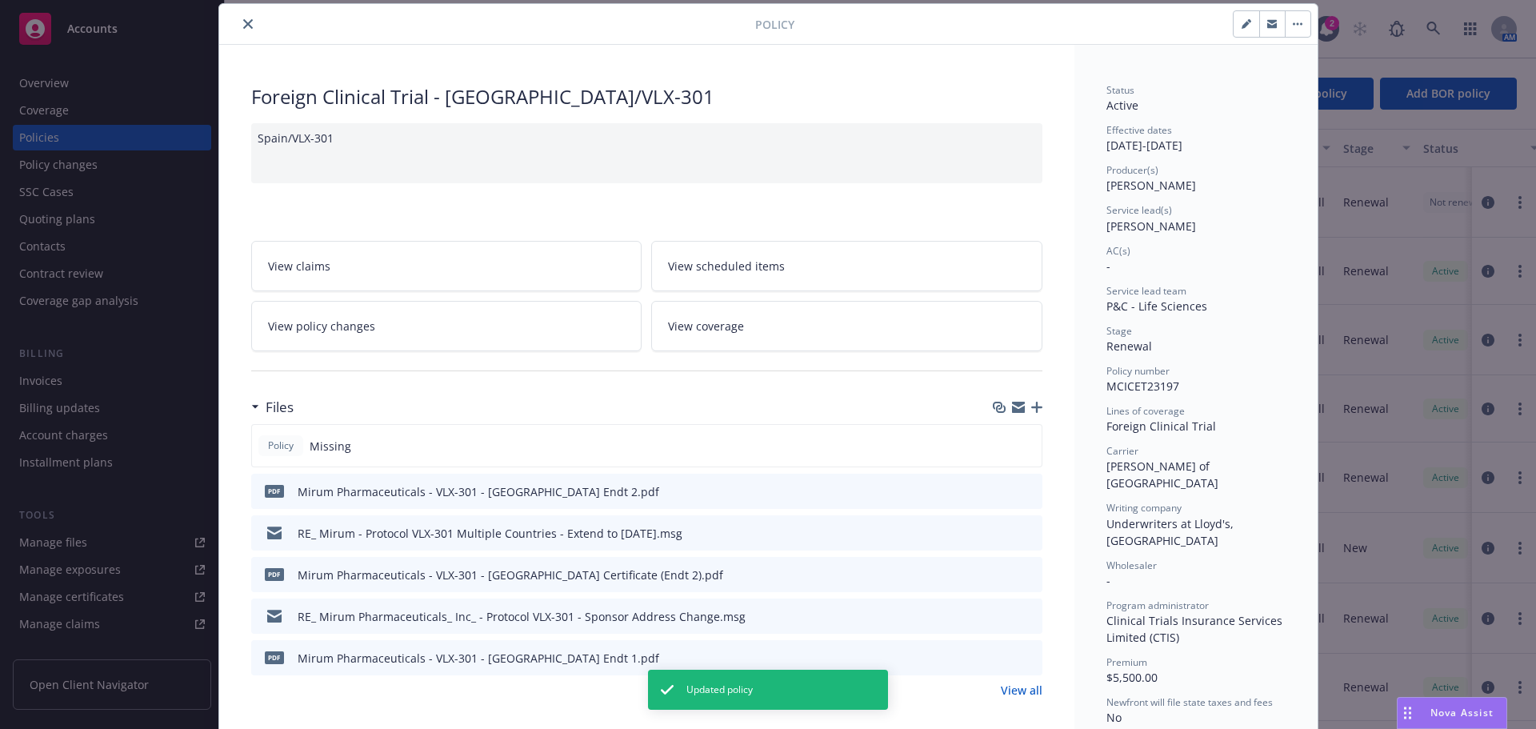
click at [1242, 36] on button "button" at bounding box center [1246, 24] width 26 height 26
select select "RENEWAL"
select select "other"
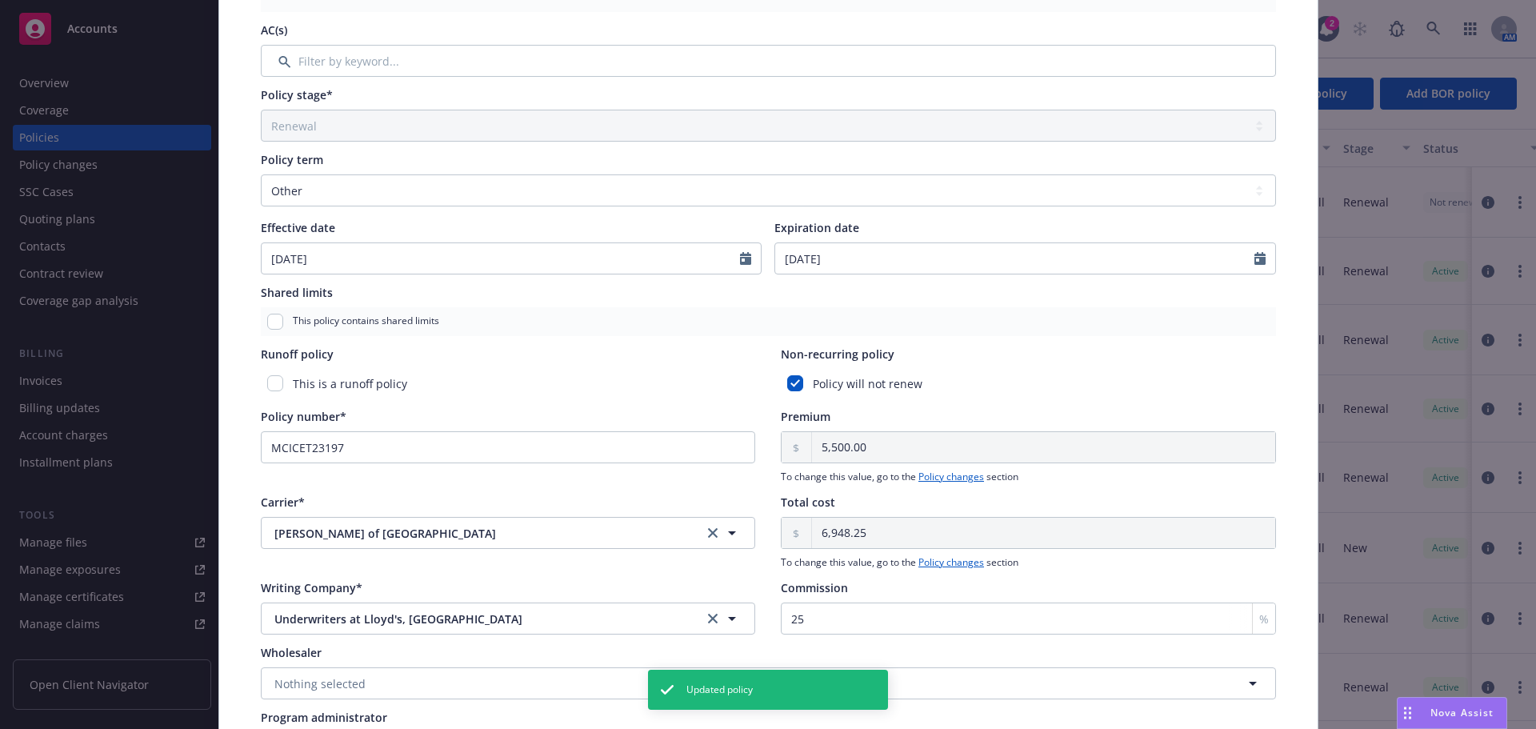
scroll to position [448, 0]
select select "12"
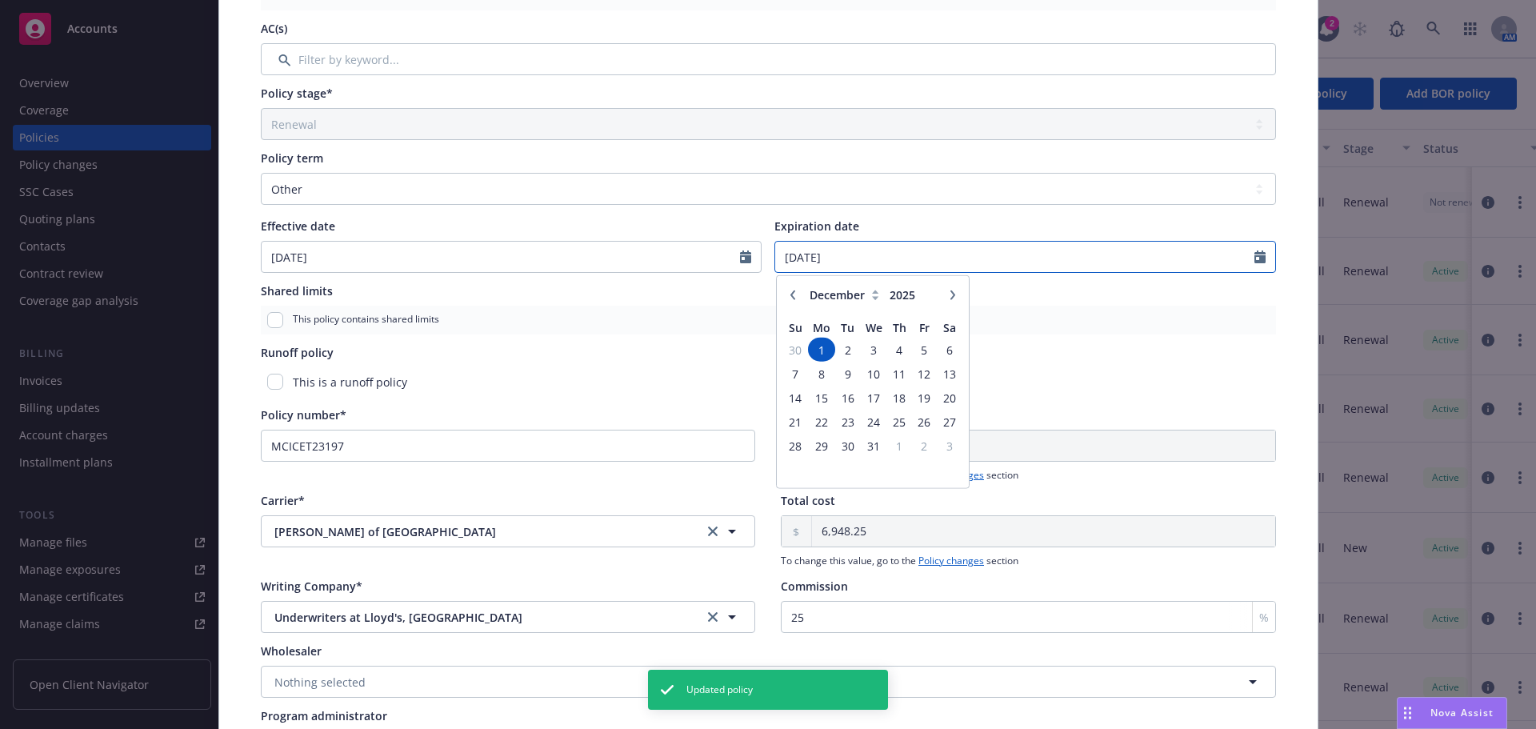
drag, startPoint x: 910, startPoint y: 256, endPoint x: 587, endPoint y: 267, distance: 323.4
click at [587, 267] on div "Effective date 11/20/2023 Expiration date 12/01/2025 January February March Apr…" at bounding box center [768, 245] width 1015 height 55
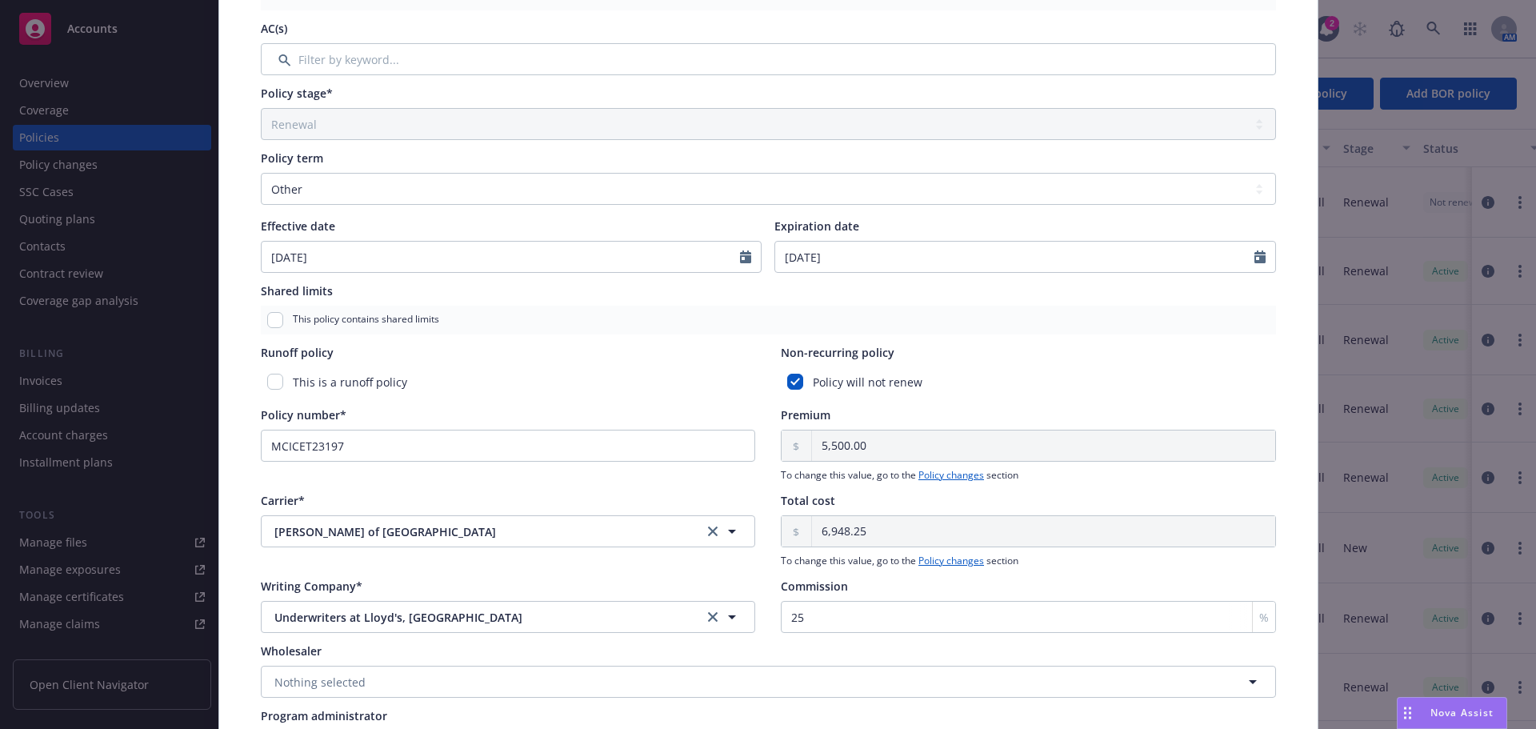
type input "01/31/2027"
click at [1248, 280] on div "Policy type* Foreign Clinical Trial Display name Spain/VLX-301 Producer(s)* EVP…" at bounding box center [768, 230] width 1034 height 1084
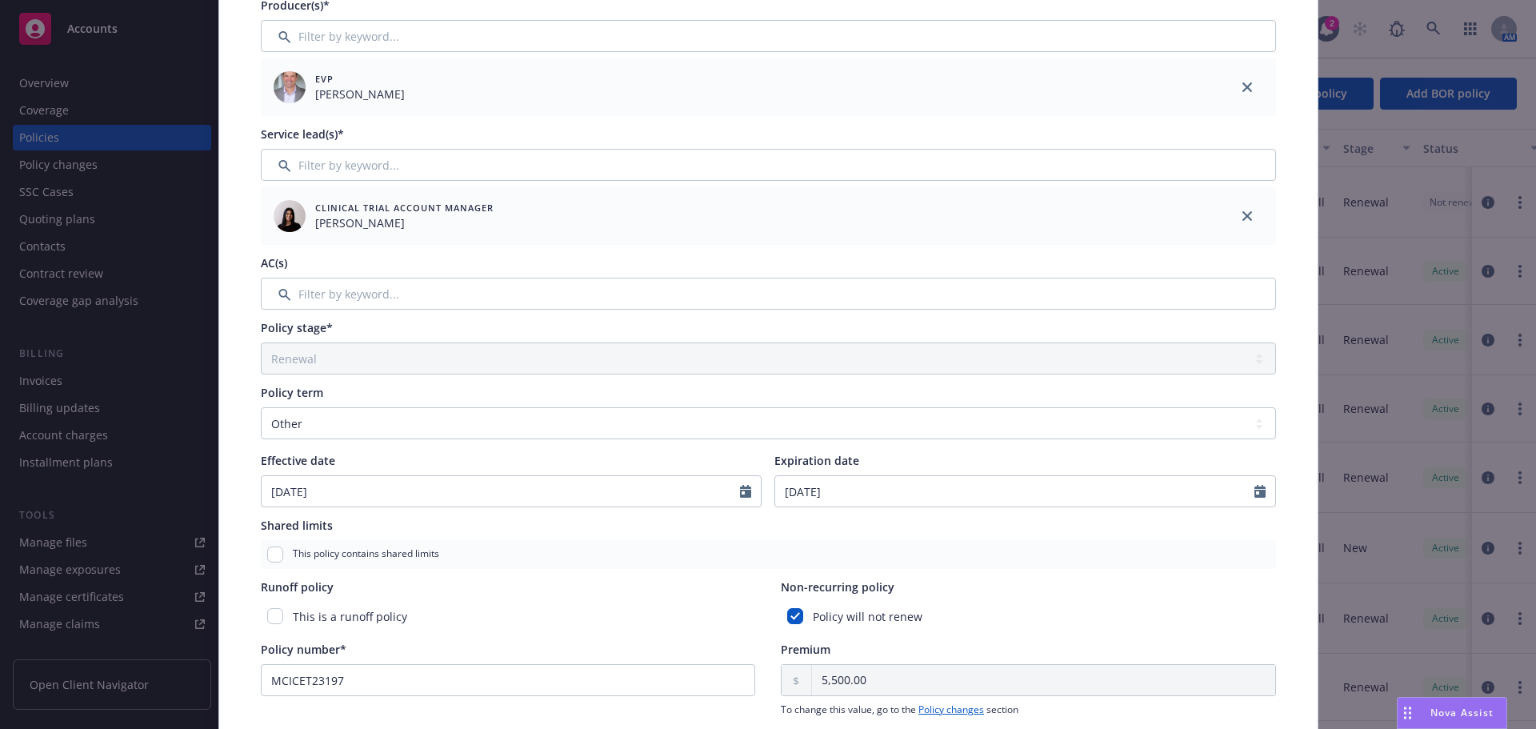
scroll to position [48, 0]
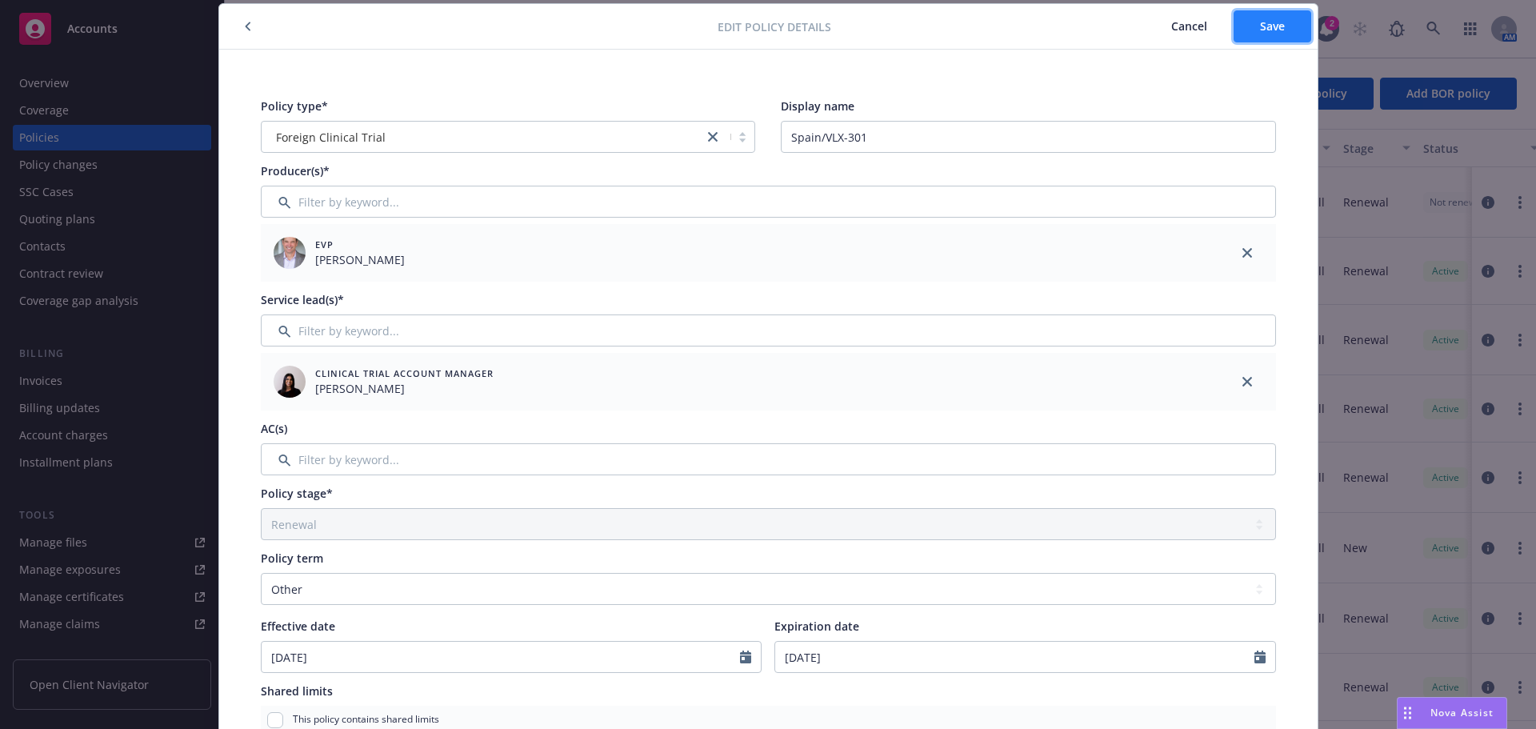
click at [1277, 20] on span "Save" at bounding box center [1272, 25] width 25 height 15
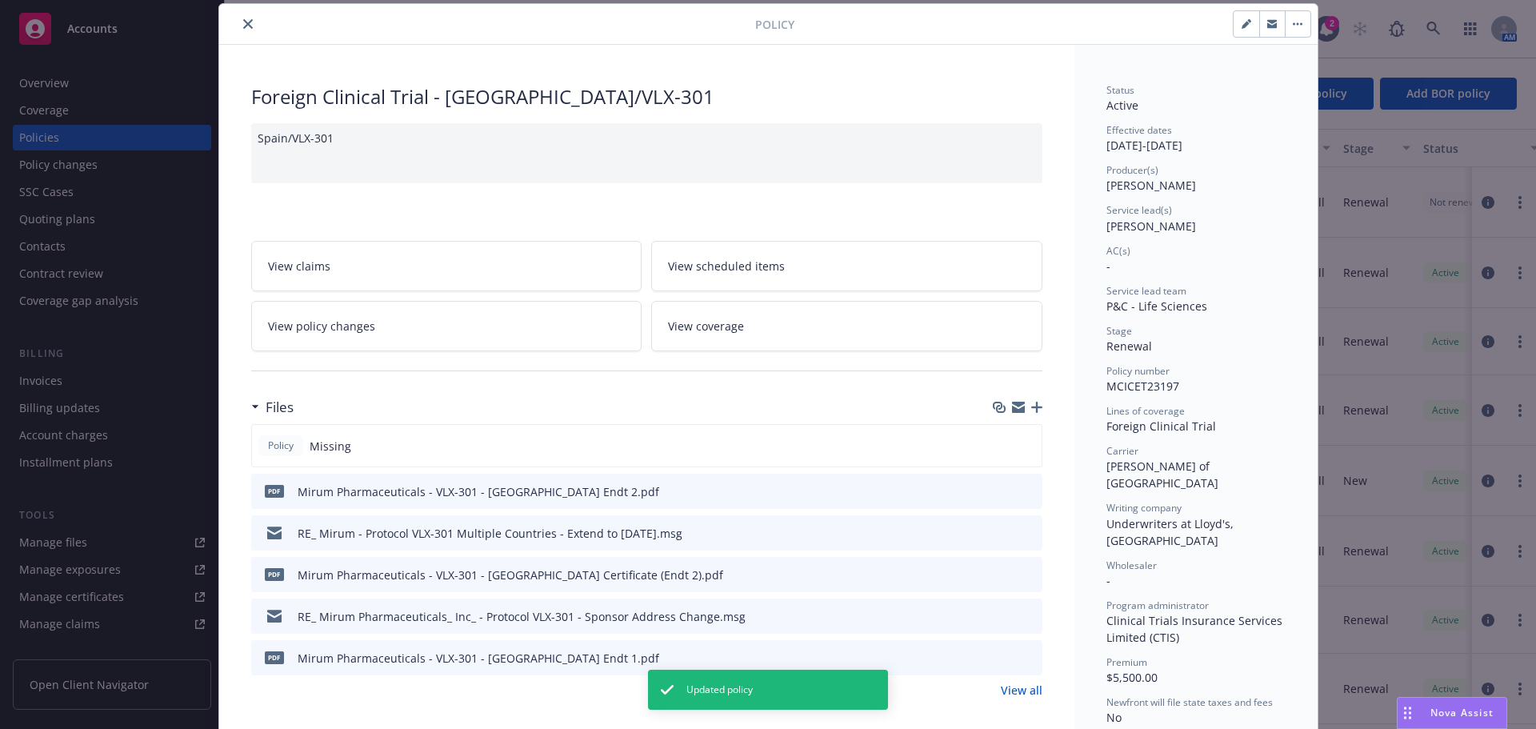
click at [245, 21] on icon "close" at bounding box center [248, 24] width 10 height 10
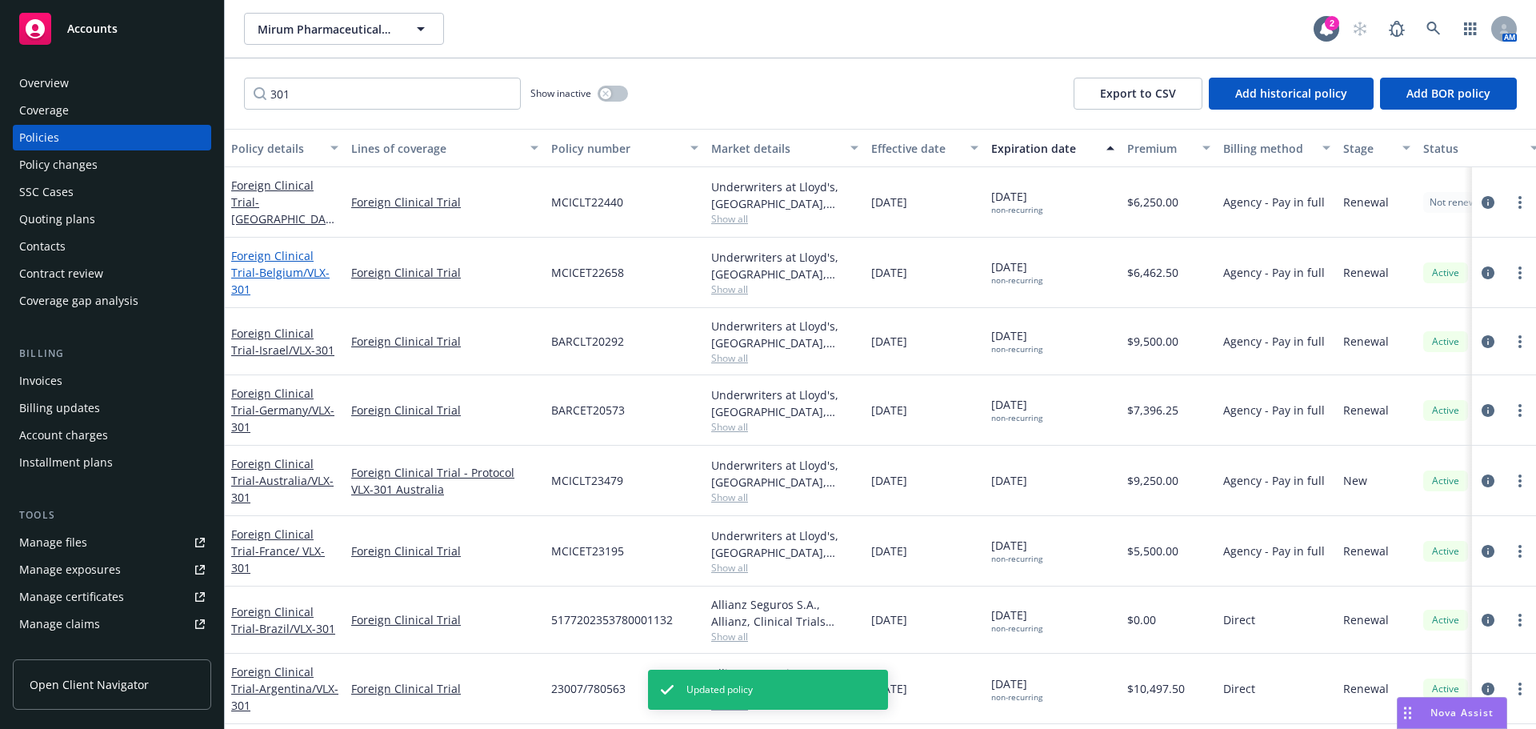
click at [314, 279] on span "- Belgium/VLX-301" at bounding box center [280, 281] width 98 height 32
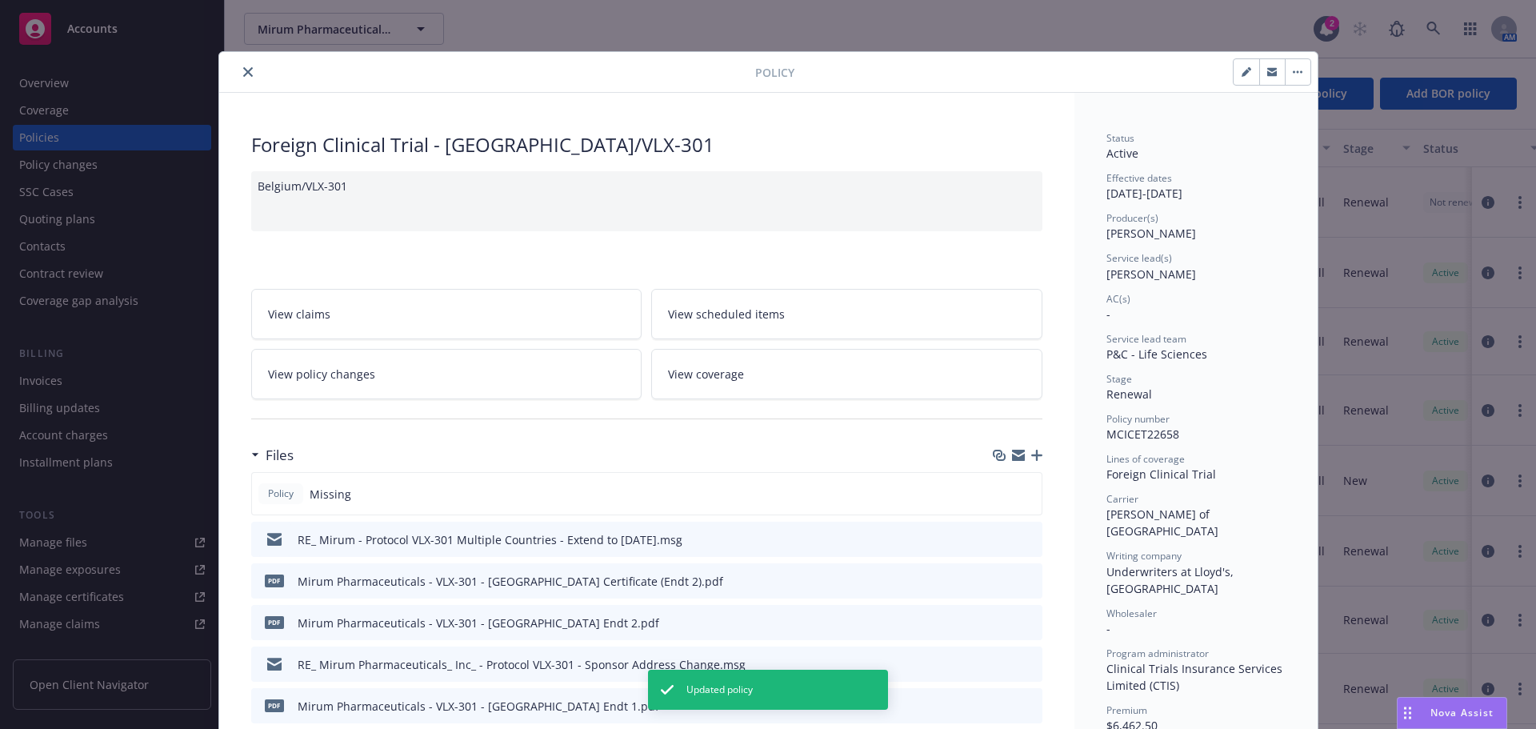
scroll to position [48, 0]
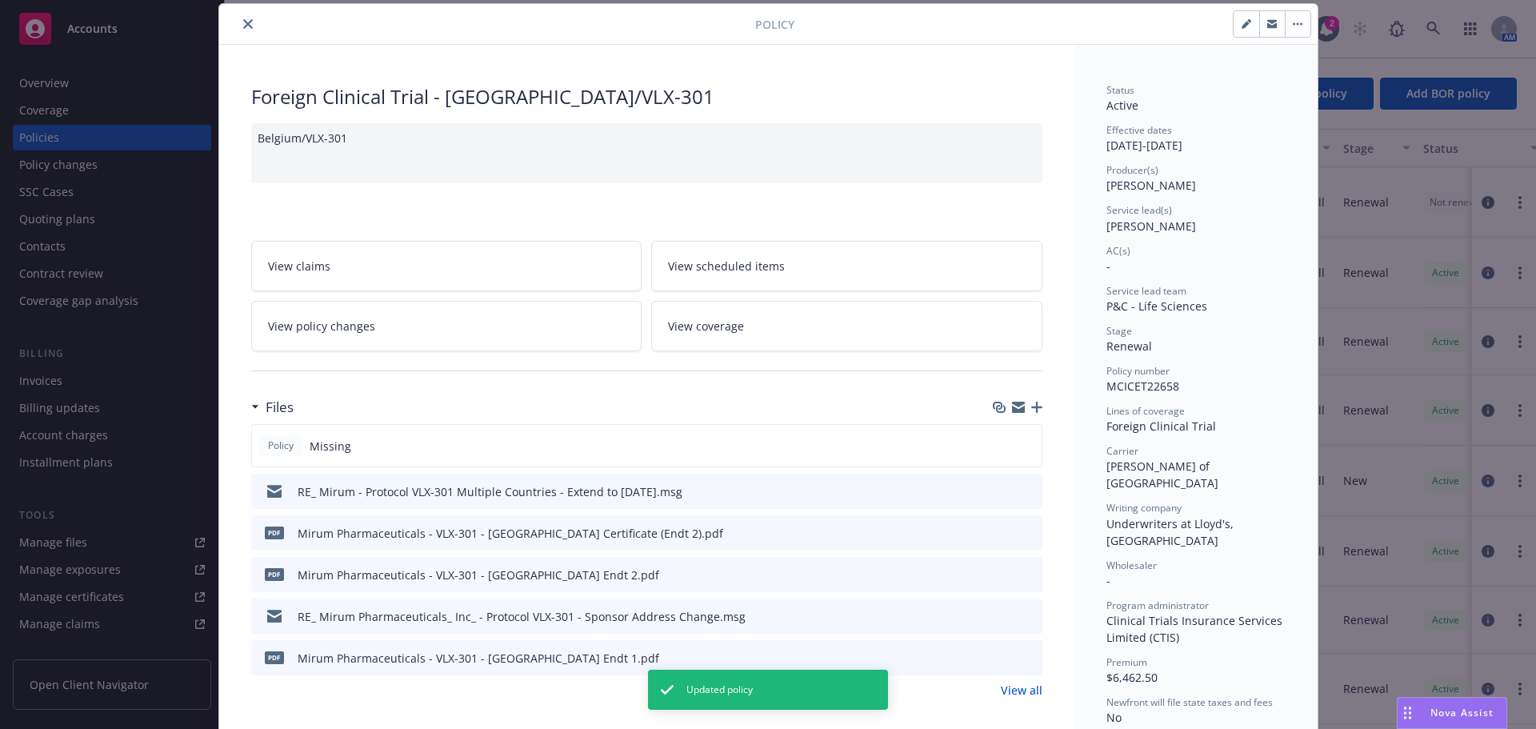
click at [1247, 22] on icon "button" at bounding box center [1249, 21] width 4 height 4
select select "RENEWAL"
select select "other"
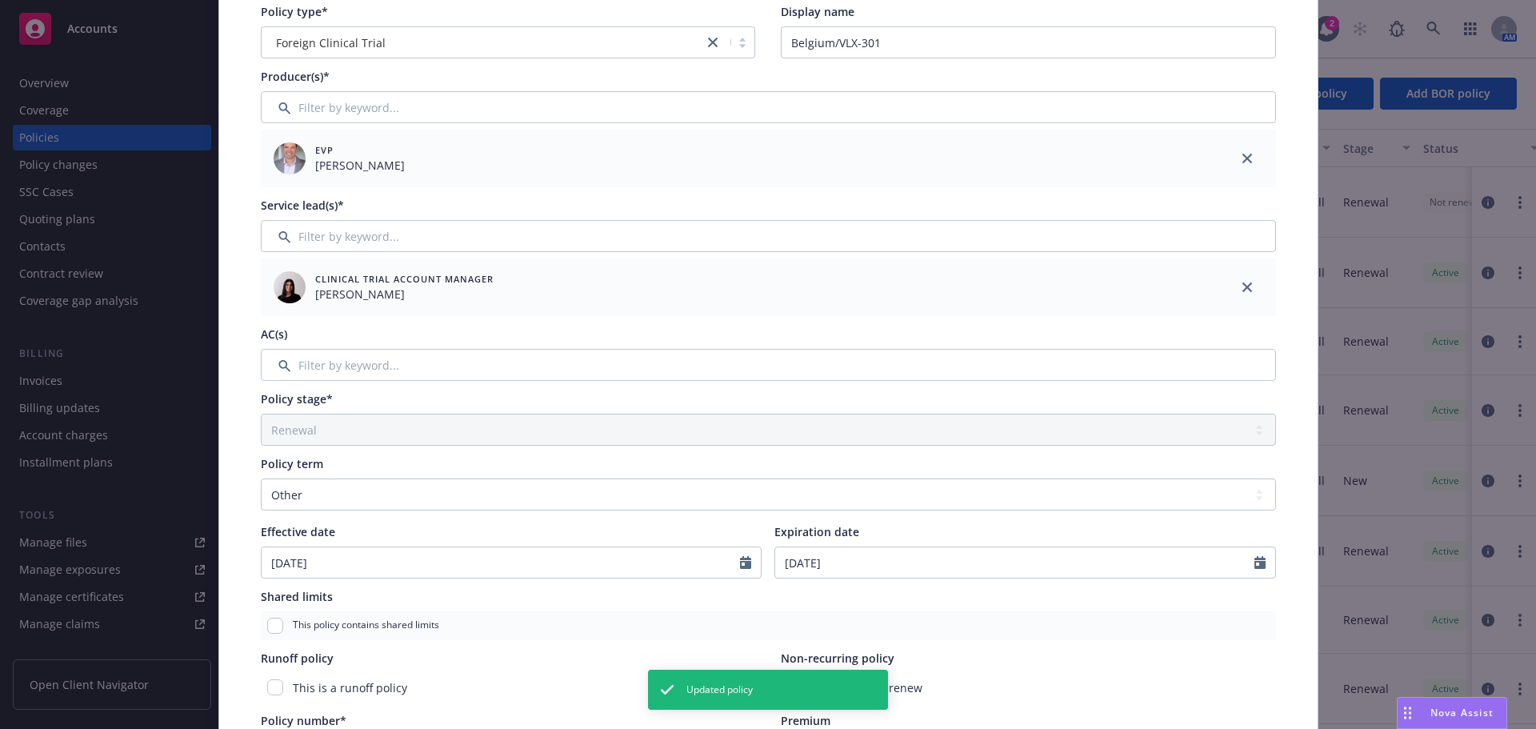
scroll to position [288, 0]
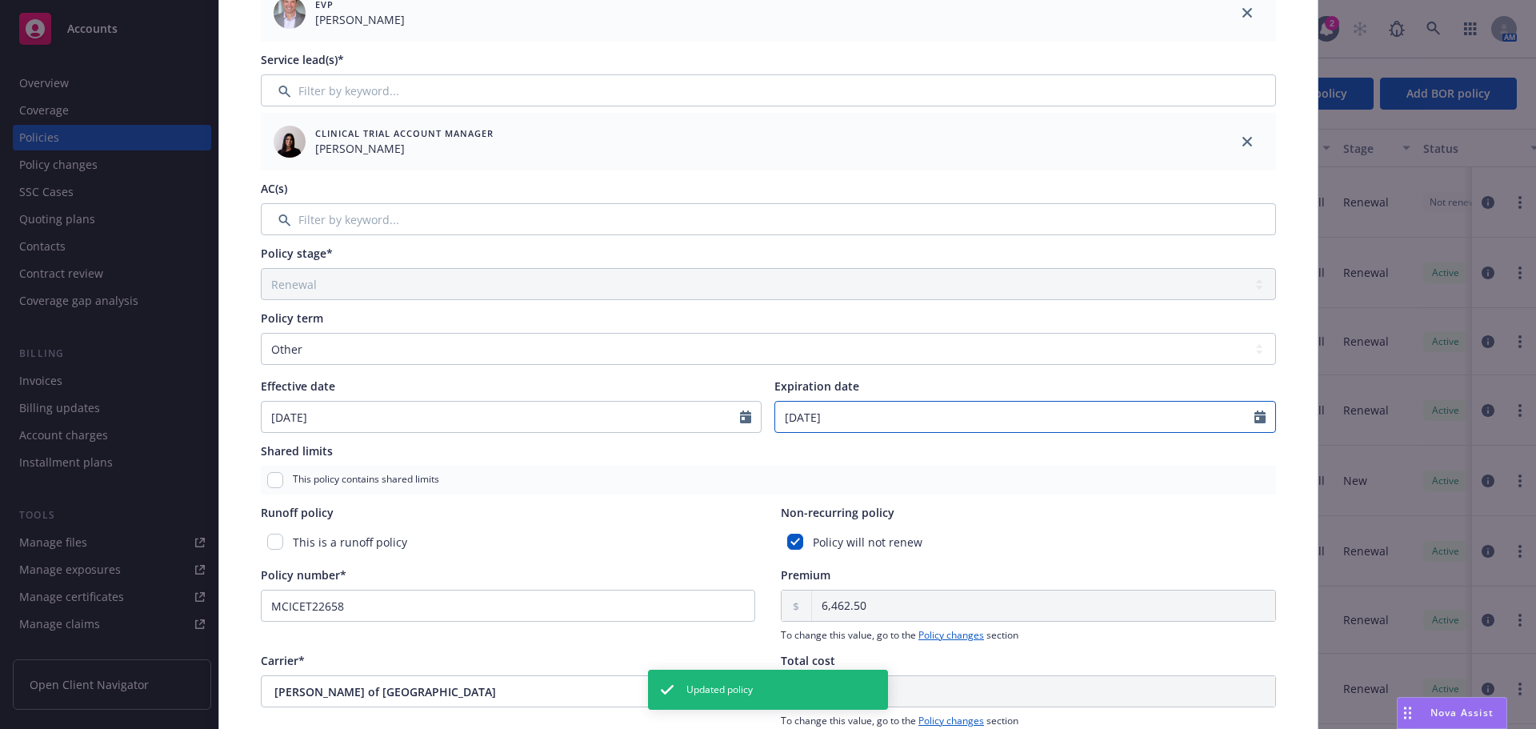
select select "12"
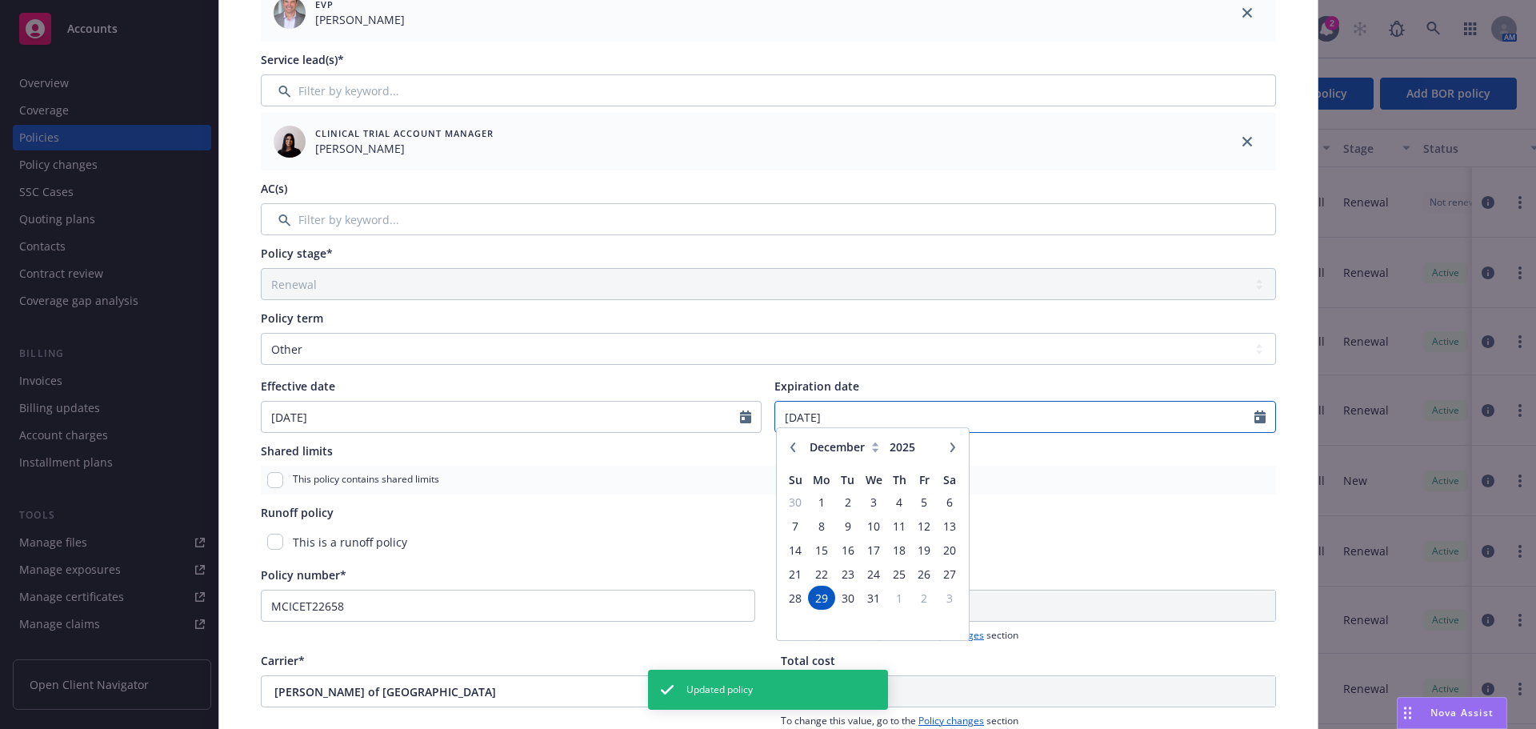
drag, startPoint x: 865, startPoint y: 422, endPoint x: 679, endPoint y: 418, distance: 186.4
click at [690, 418] on div "Effective date 06/29/2023 Expiration date 12/29/2025 January February March Apr…" at bounding box center [768, 405] width 1015 height 55
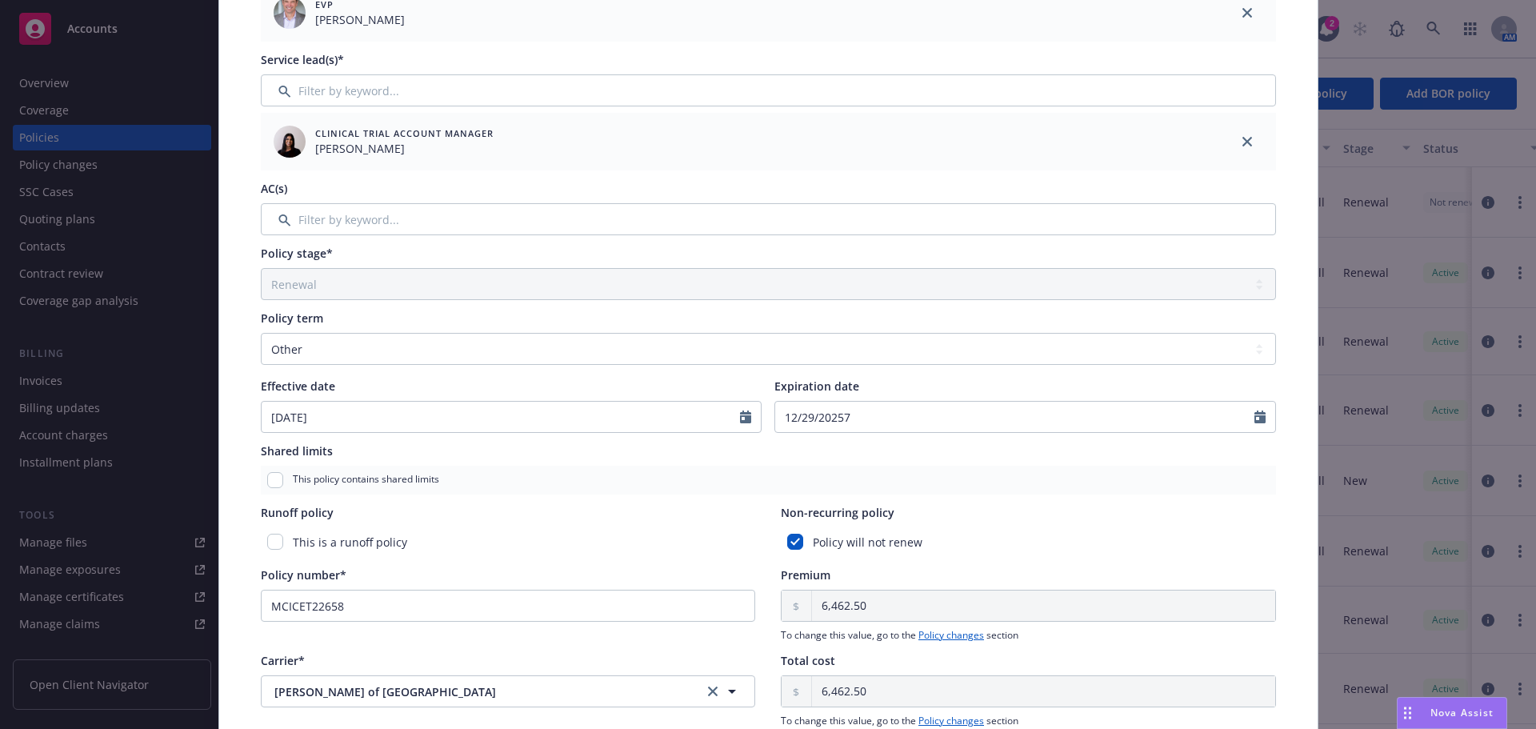
type input "12/29/2025"
click at [1161, 473] on div "This policy contains shared limits" at bounding box center [768, 480] width 1015 height 29
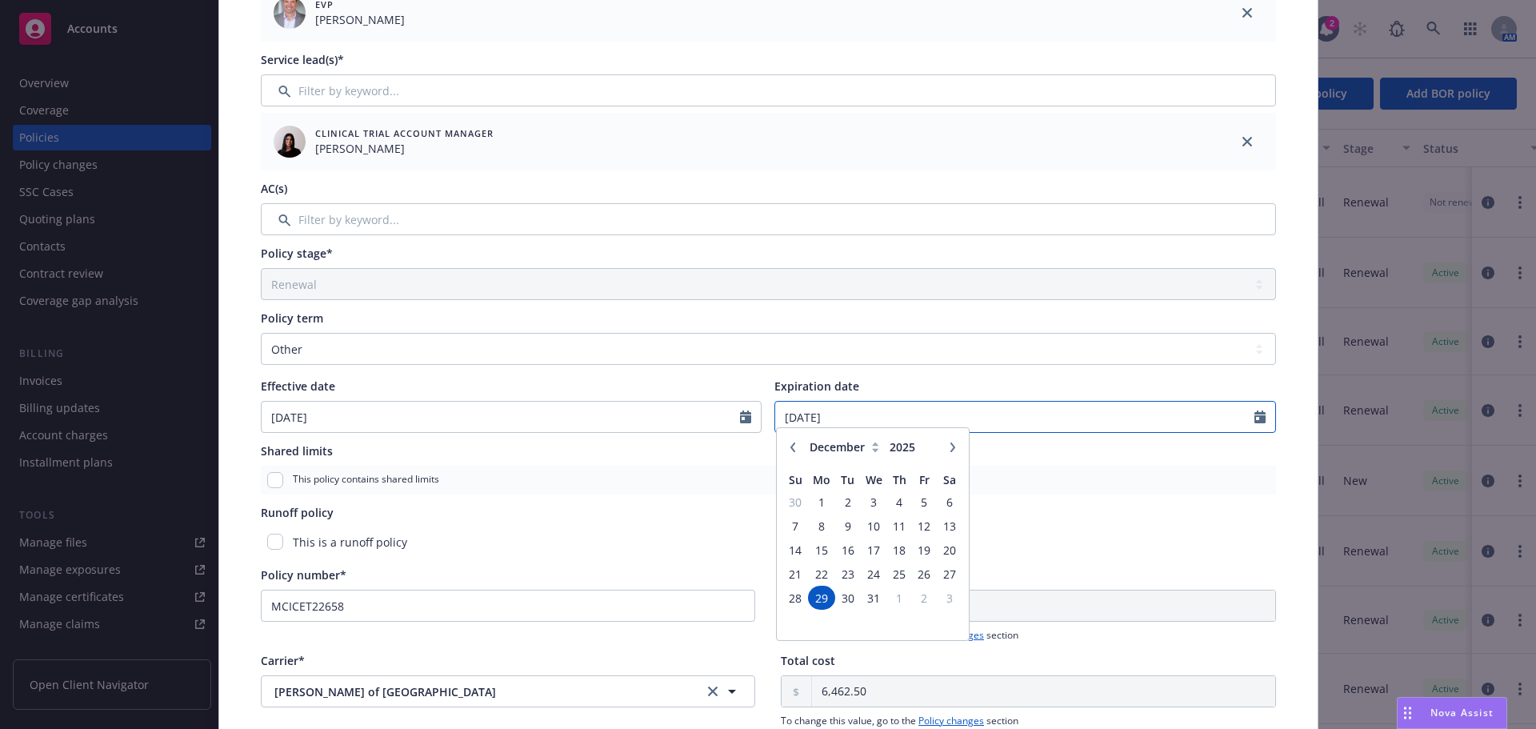
select select "12"
drag, startPoint x: 917, startPoint y: 418, endPoint x: 711, endPoint y: 416, distance: 206.4
click at [715, 417] on div "Effective date 06/29/2023 Expiration date 12/29/2025 January February March Apr…" at bounding box center [768, 405] width 1015 height 55
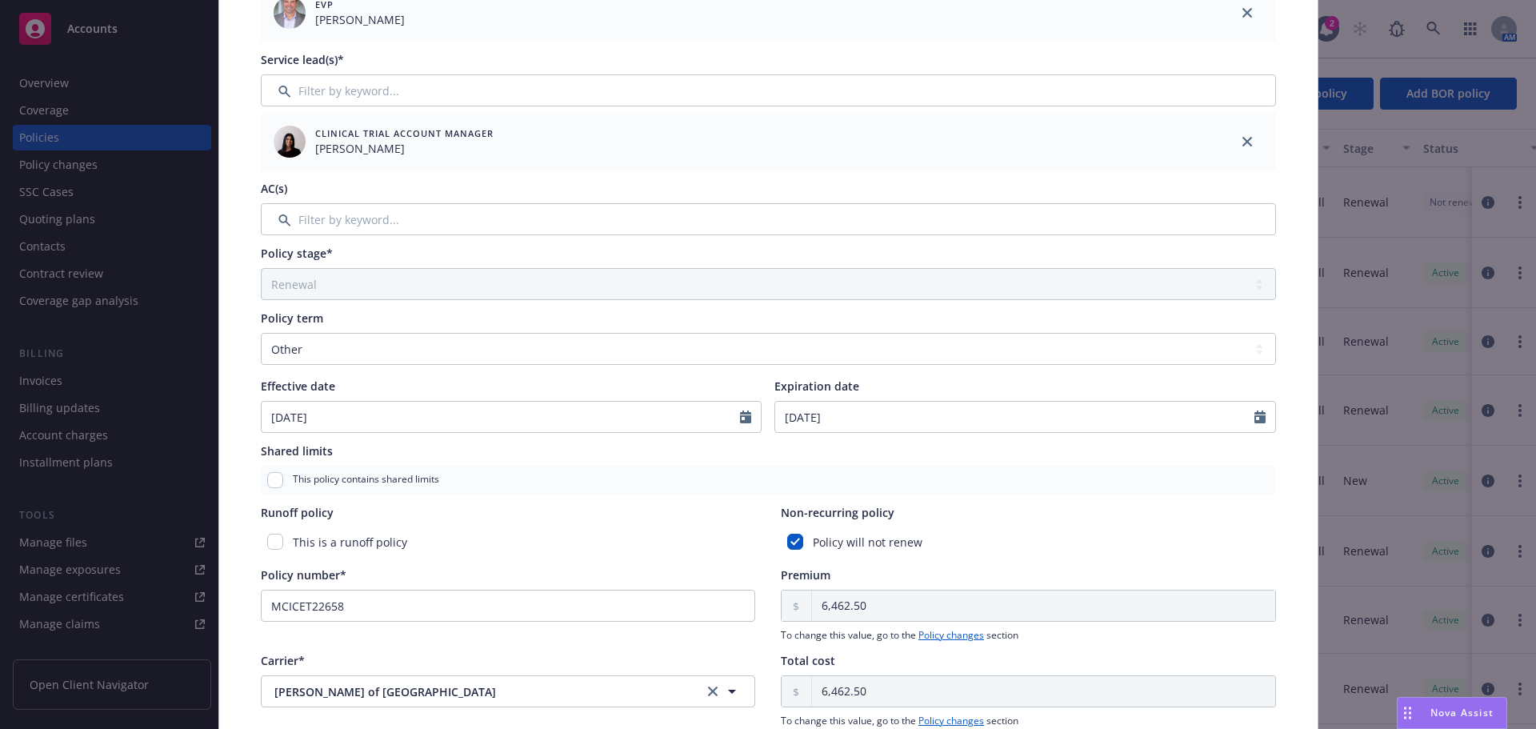
type input "01/31/2027"
click at [922, 379] on div "Expiration date" at bounding box center [1025, 386] width 502 height 17
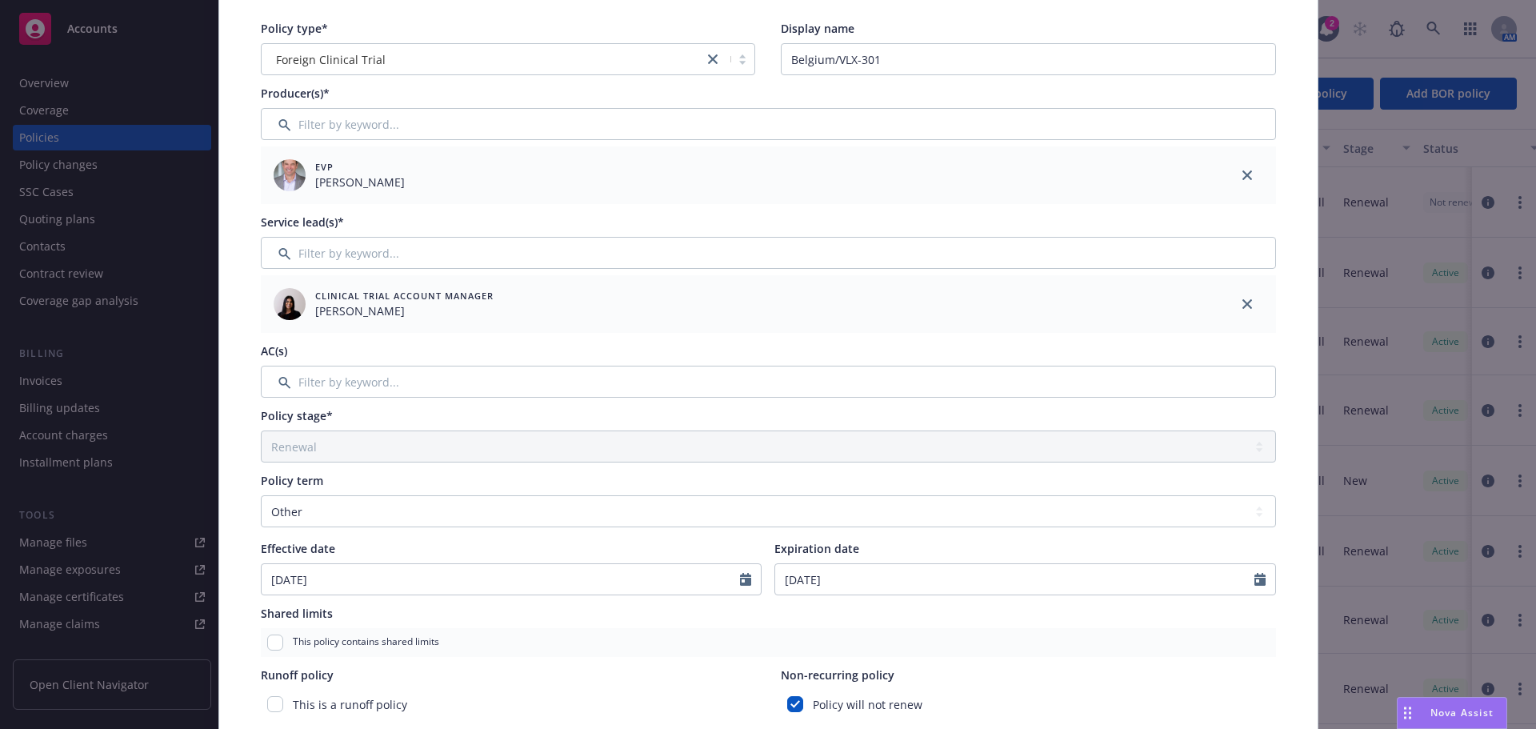
scroll to position [0, 0]
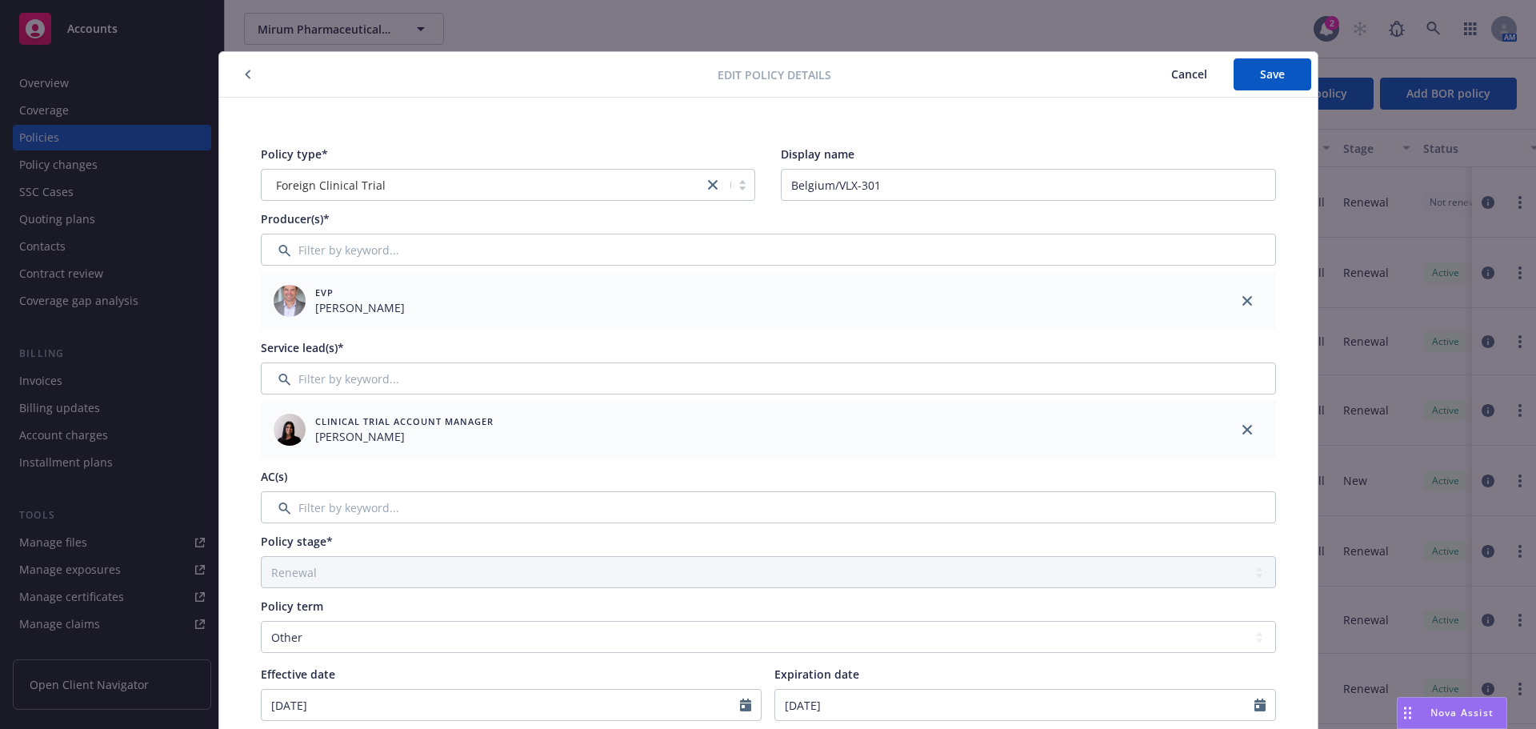
click at [1246, 57] on div "Edit policy details Cancel Save" at bounding box center [768, 75] width 1098 height 46
click at [1255, 60] on button "Save" at bounding box center [1272, 74] width 78 height 32
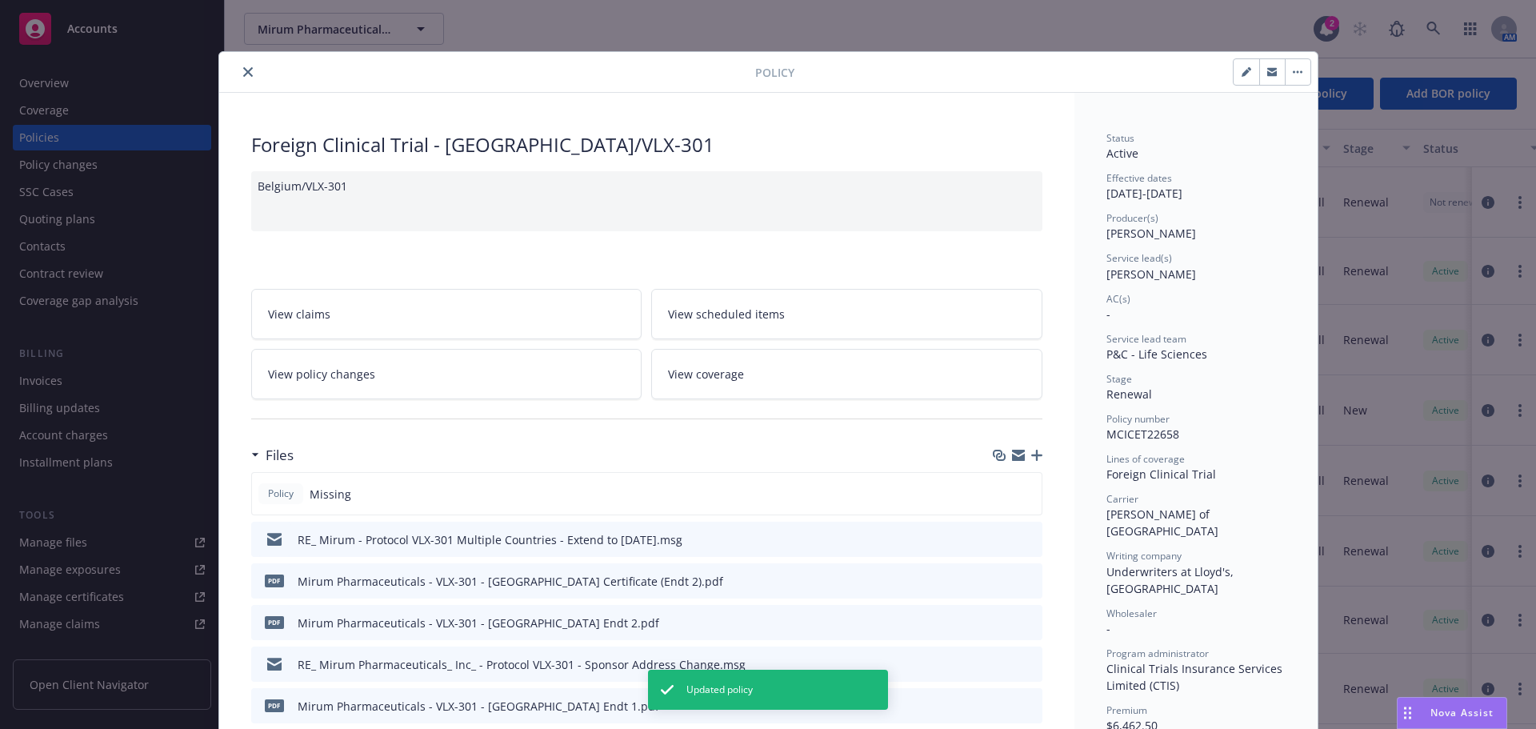
click at [243, 75] on icon "close" at bounding box center [248, 72] width 10 height 10
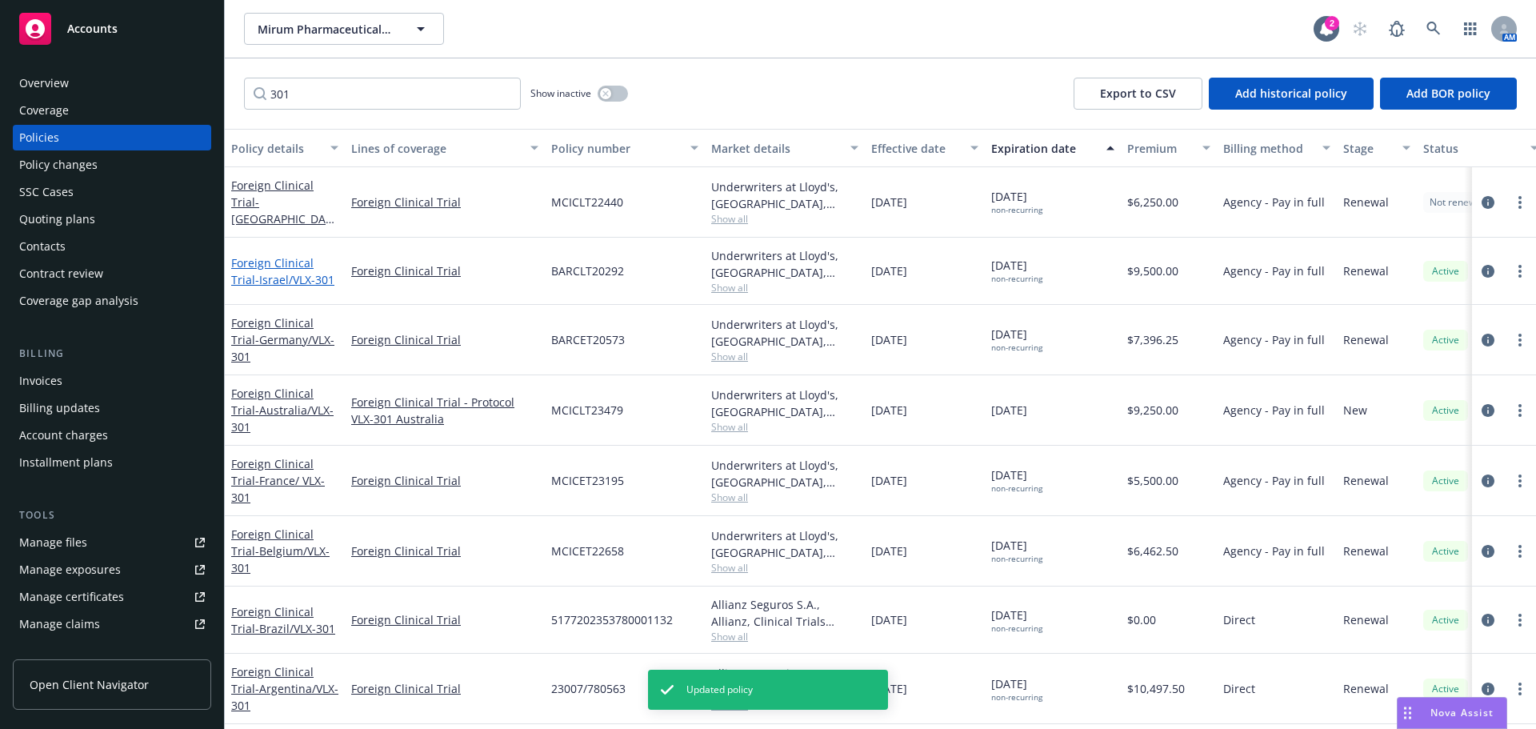
click at [282, 278] on span "- Israel/VLX-301" at bounding box center [294, 279] width 79 height 15
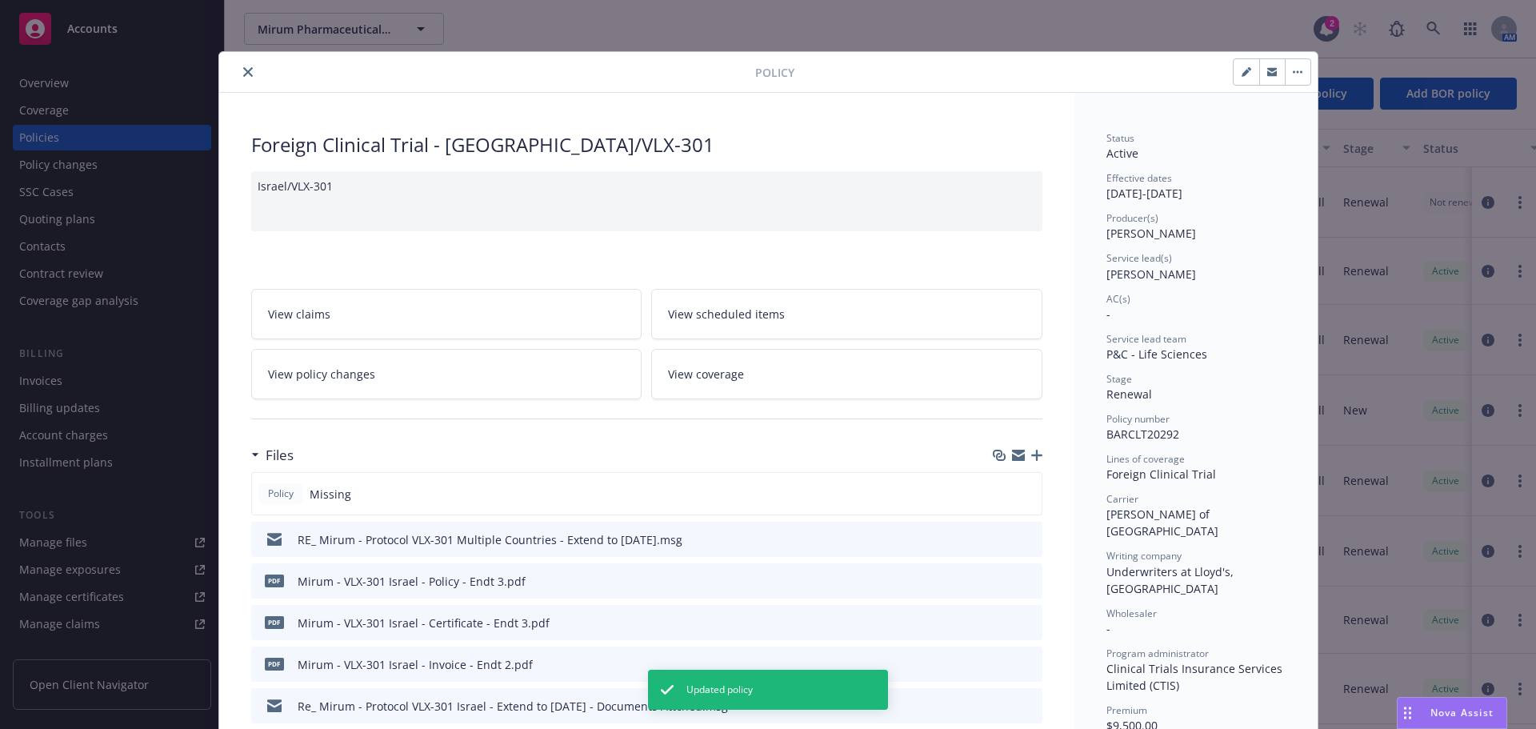
scroll to position [48, 0]
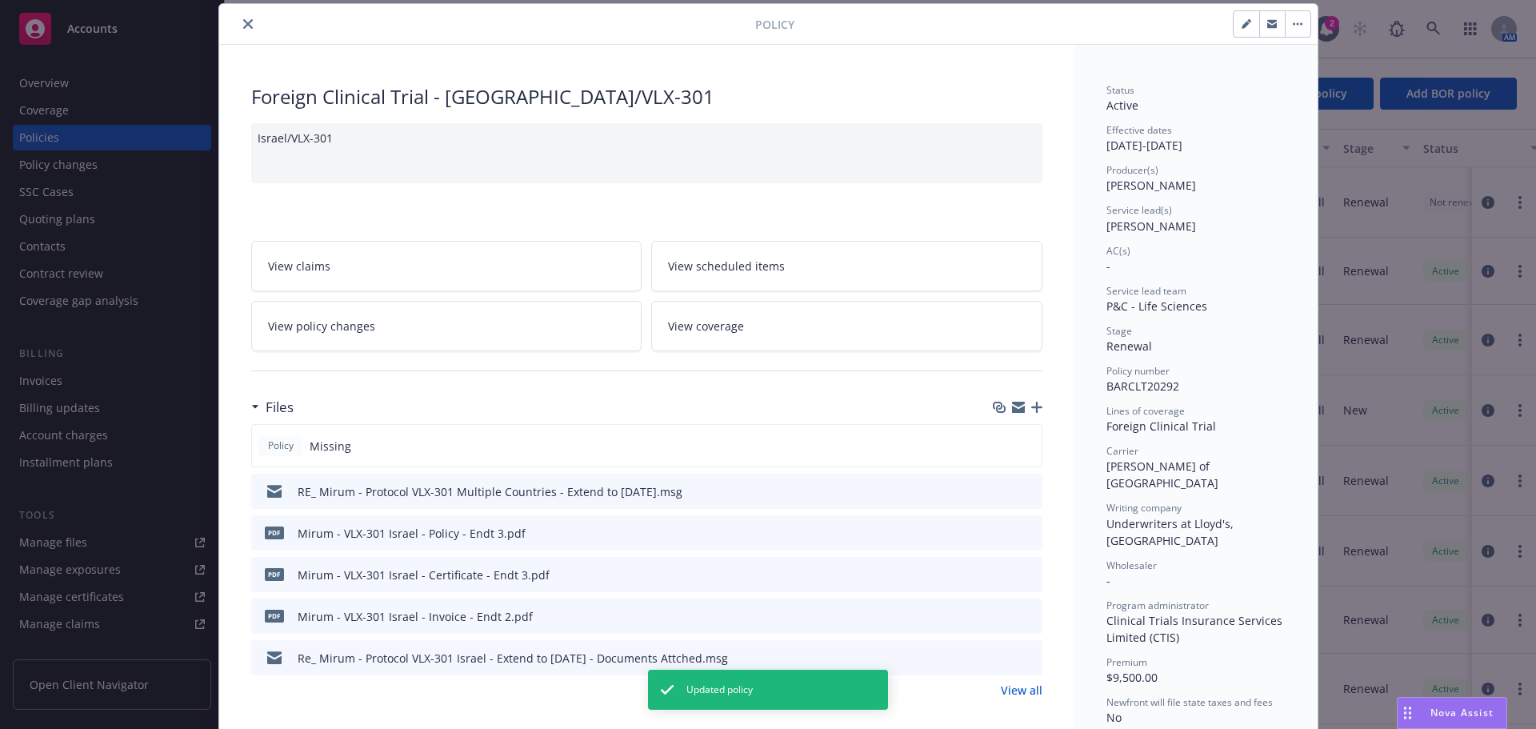
click at [1249, 32] on button "button" at bounding box center [1246, 24] width 26 height 26
select select "RENEWAL"
select select "other"
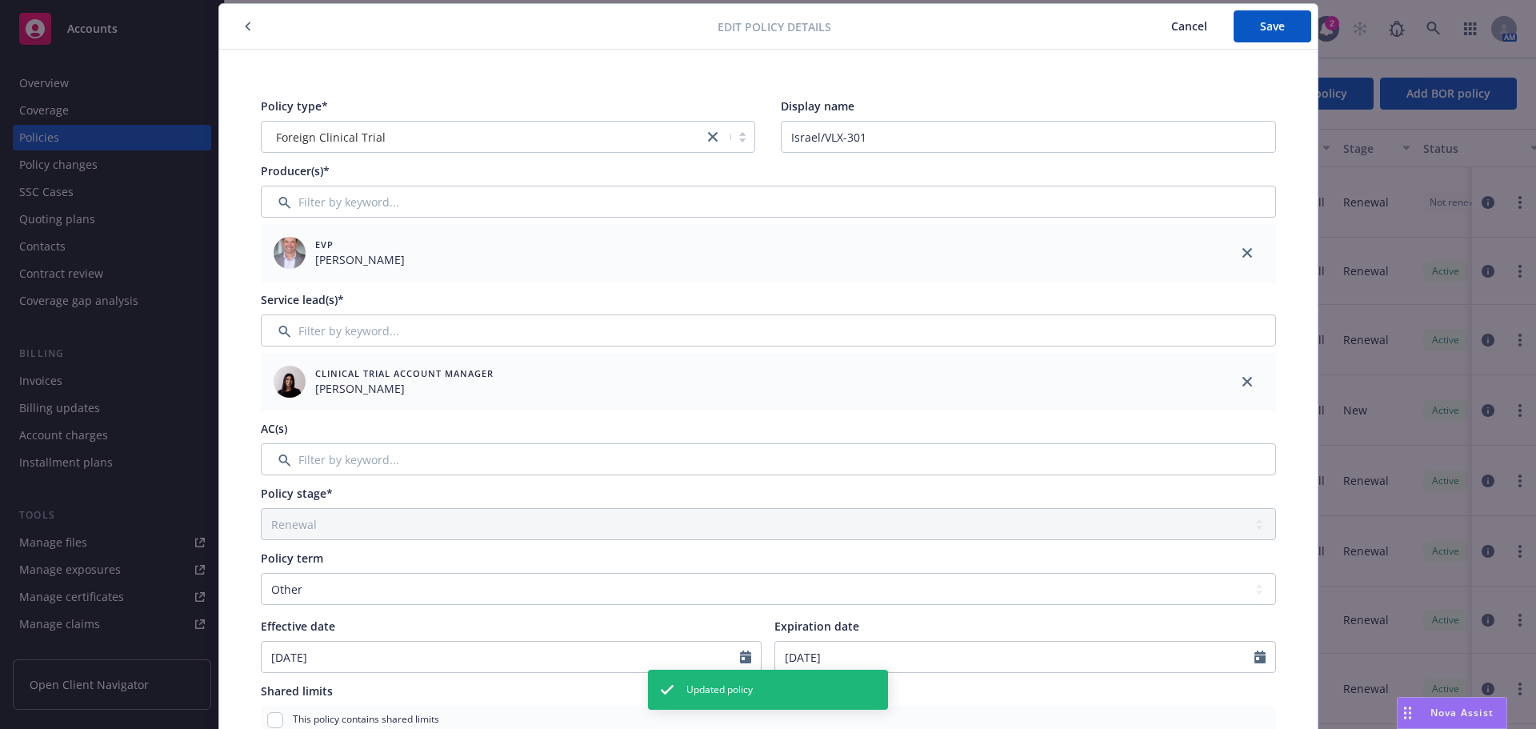
scroll to position [128, 0]
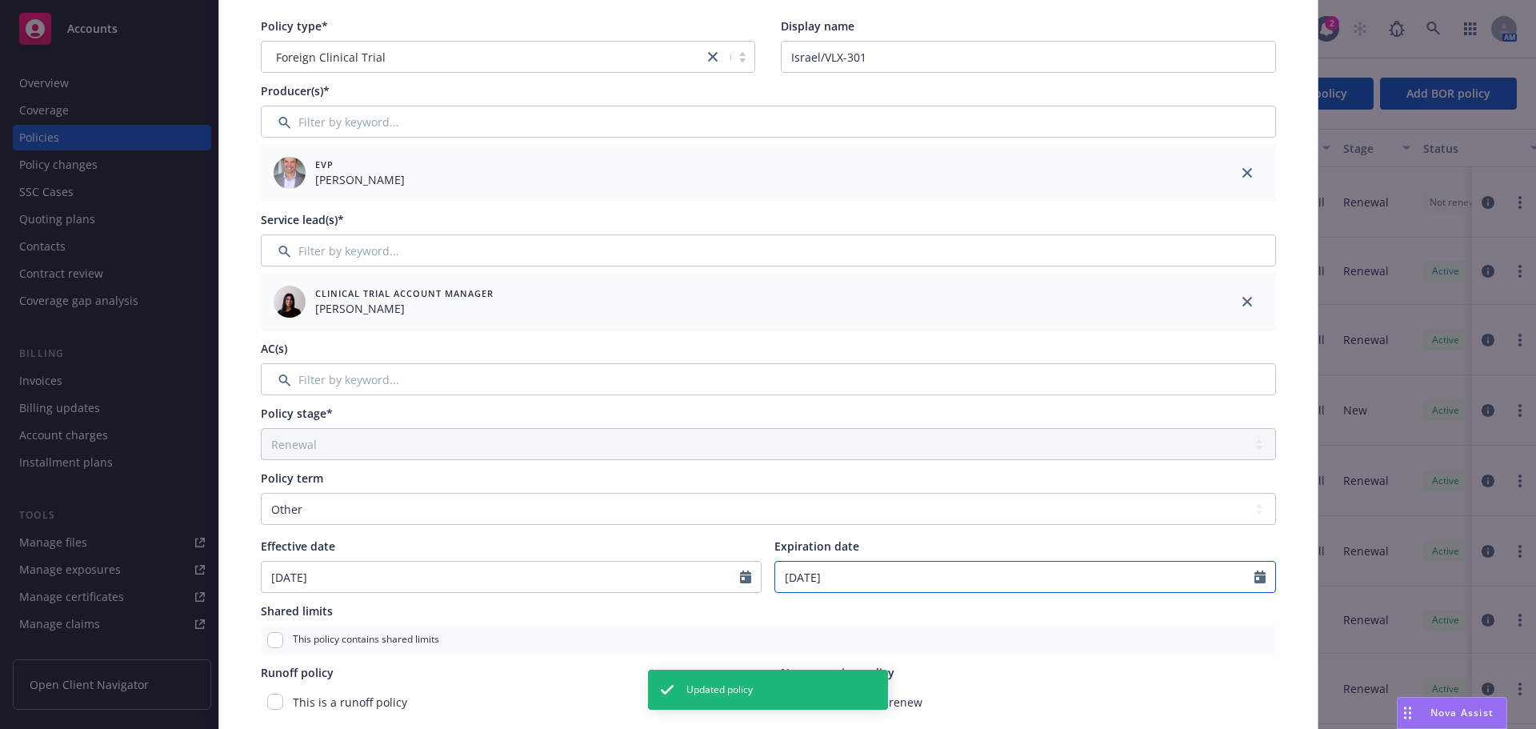
select select "12"
drag, startPoint x: 782, startPoint y: 578, endPoint x: 755, endPoint y: 575, distance: 26.5
click at [755, 575] on div "Effective date 12/03/2020 Expiration date 12/31/2025 January February March Apr…" at bounding box center [768, 565] width 1015 height 55
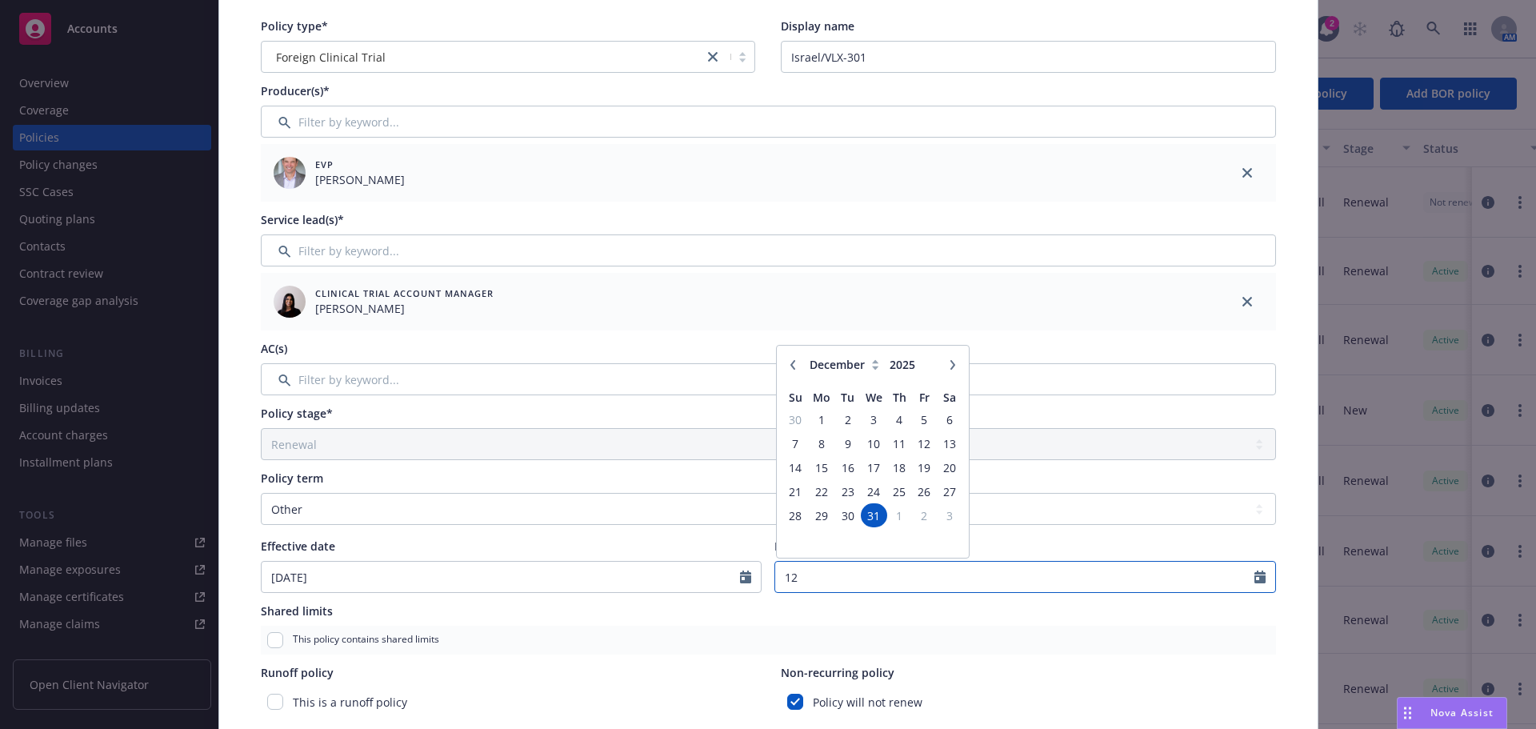
type input "1"
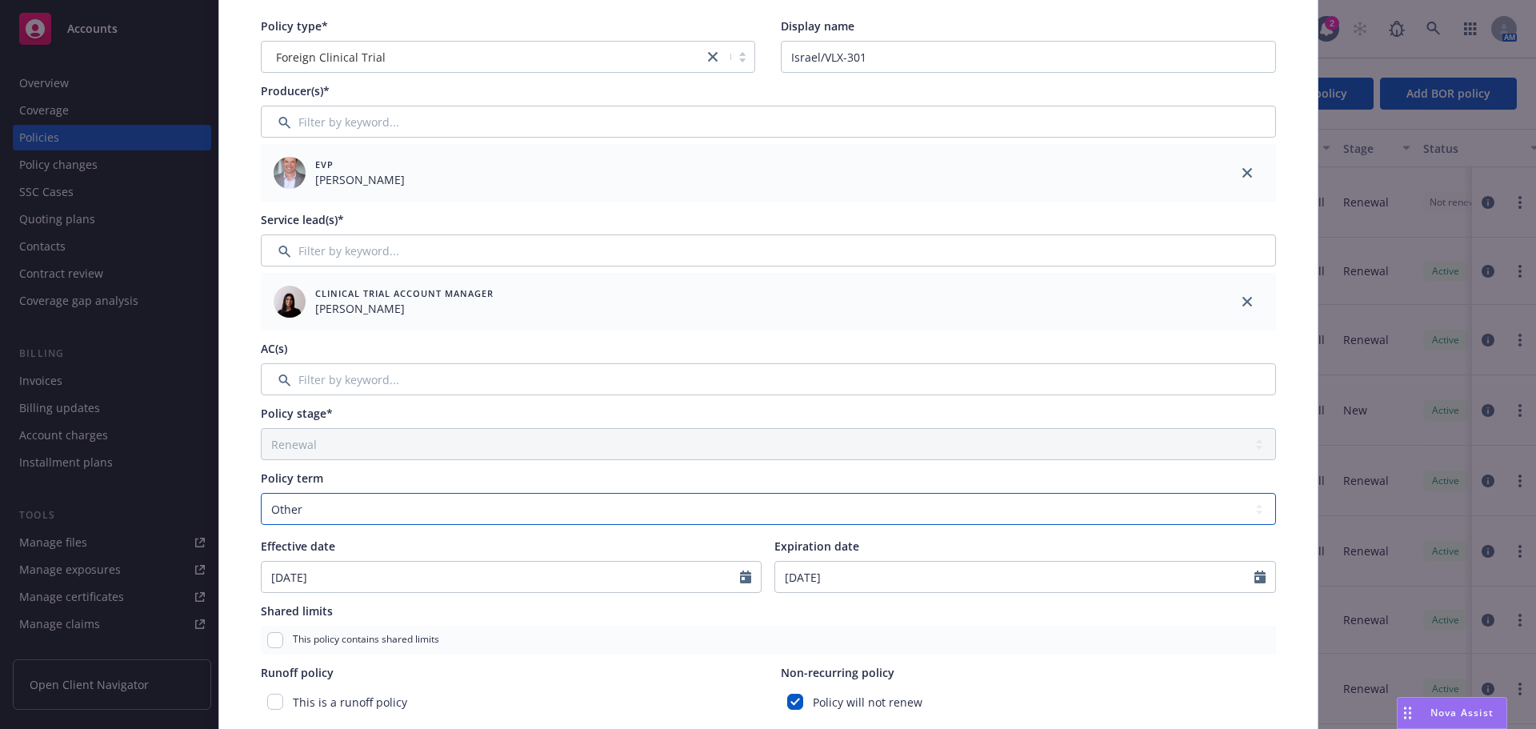
type input "01/31/2027"
click at [1145, 514] on select "Select policy term 12 Month 6 Month 4 Month 3 Month 2 Month 1 Month 36 Month (3…" at bounding box center [768, 509] width 1015 height 32
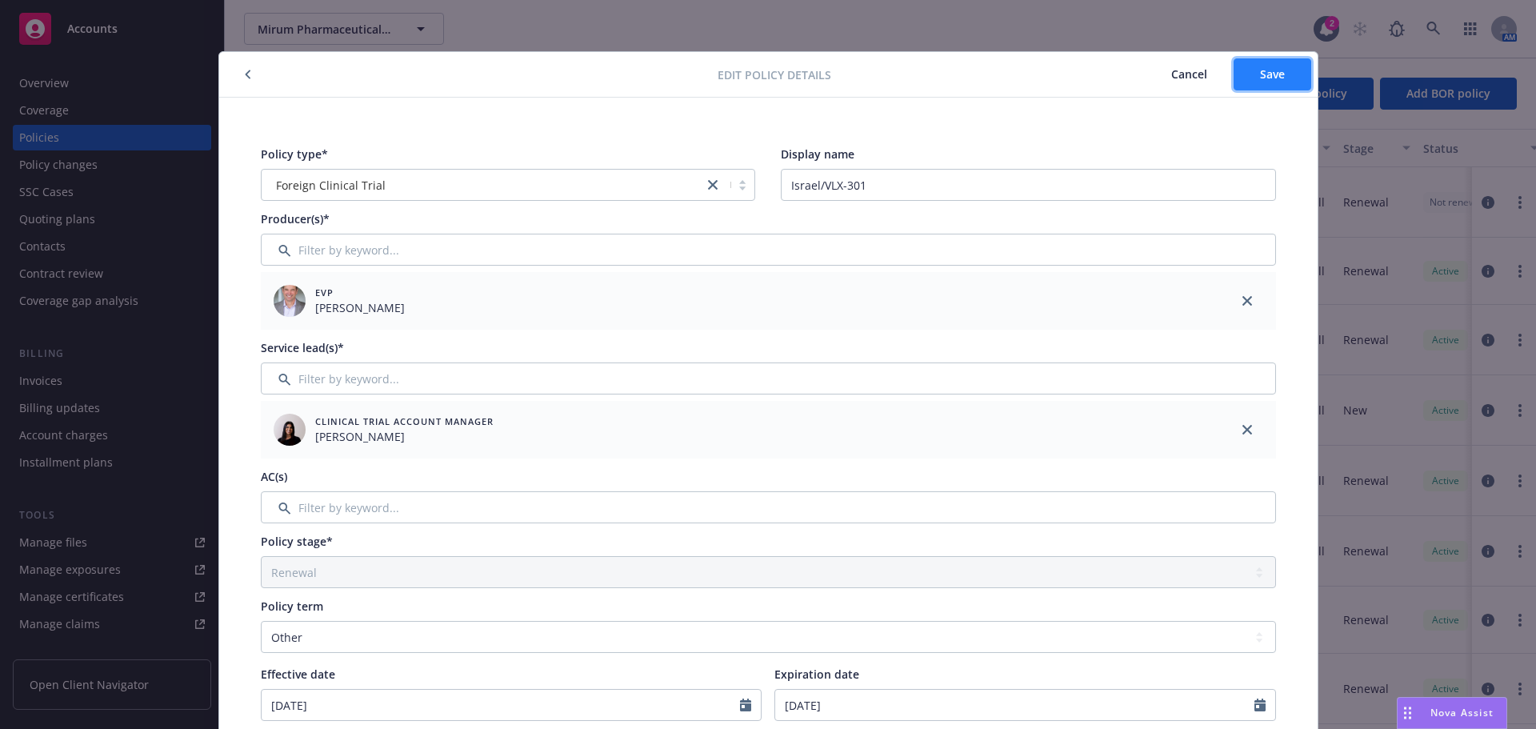
click at [1286, 70] on button "Save" at bounding box center [1272, 74] width 78 height 32
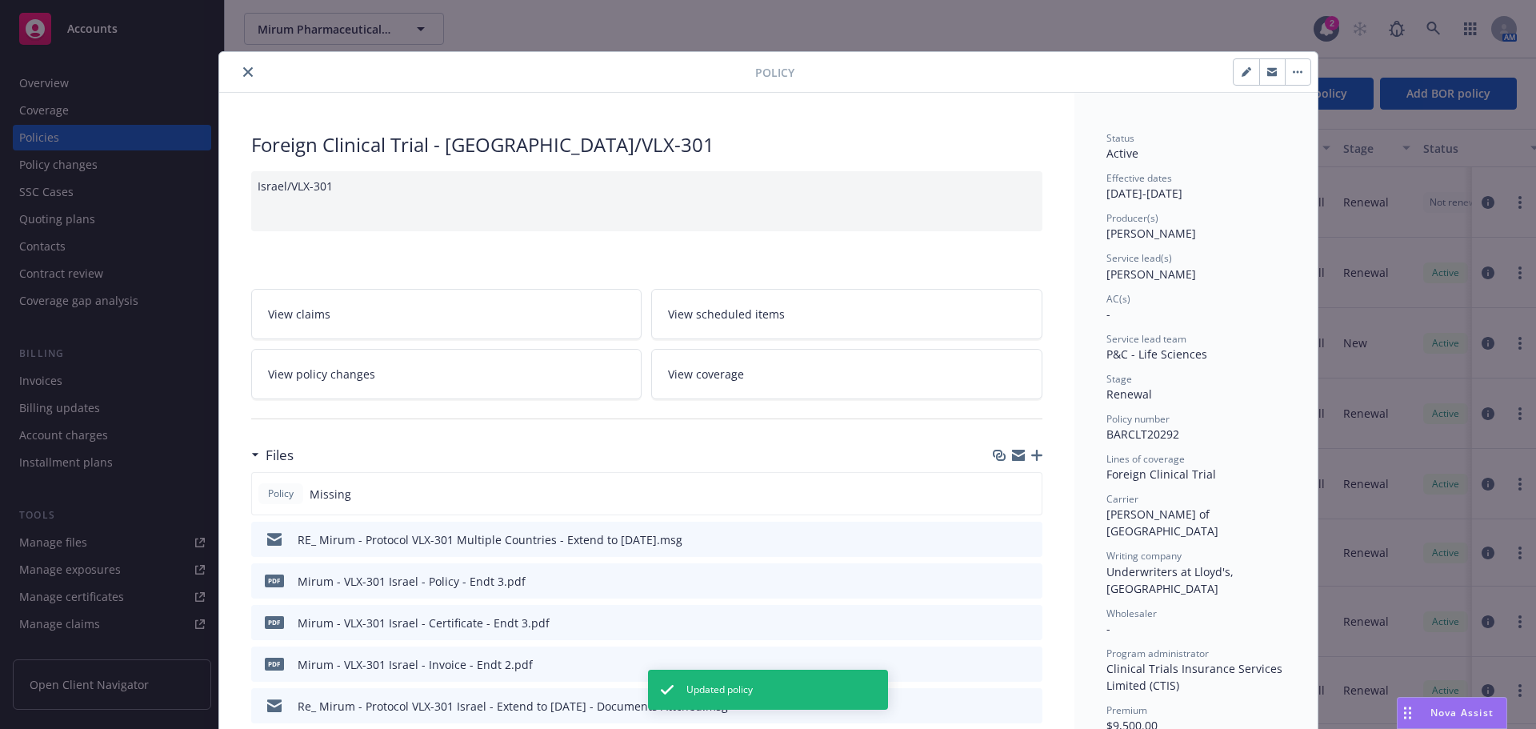
click at [246, 67] on button "close" at bounding box center [247, 71] width 19 height 19
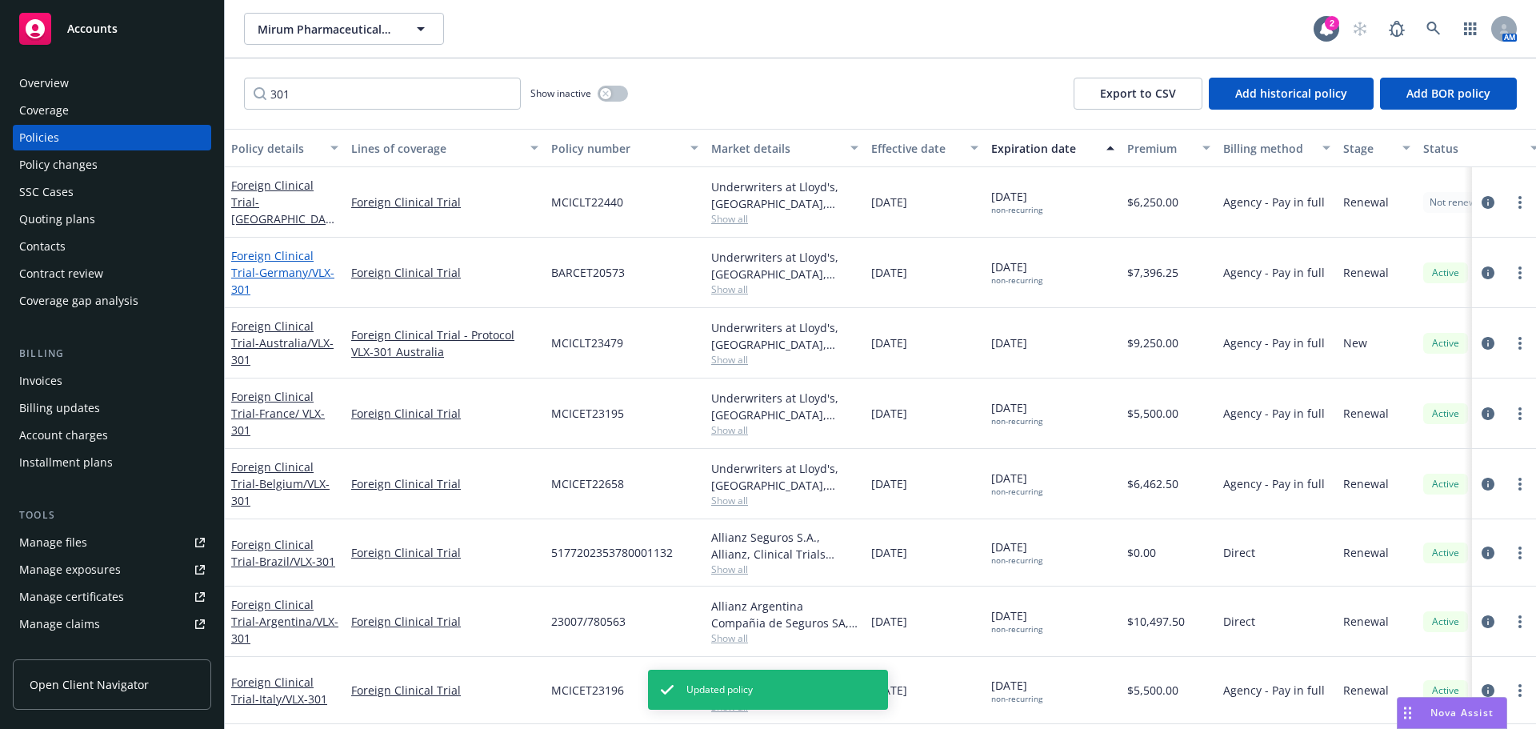
click at [271, 285] on span "- Germany/VLX-301" at bounding box center [282, 281] width 103 height 32
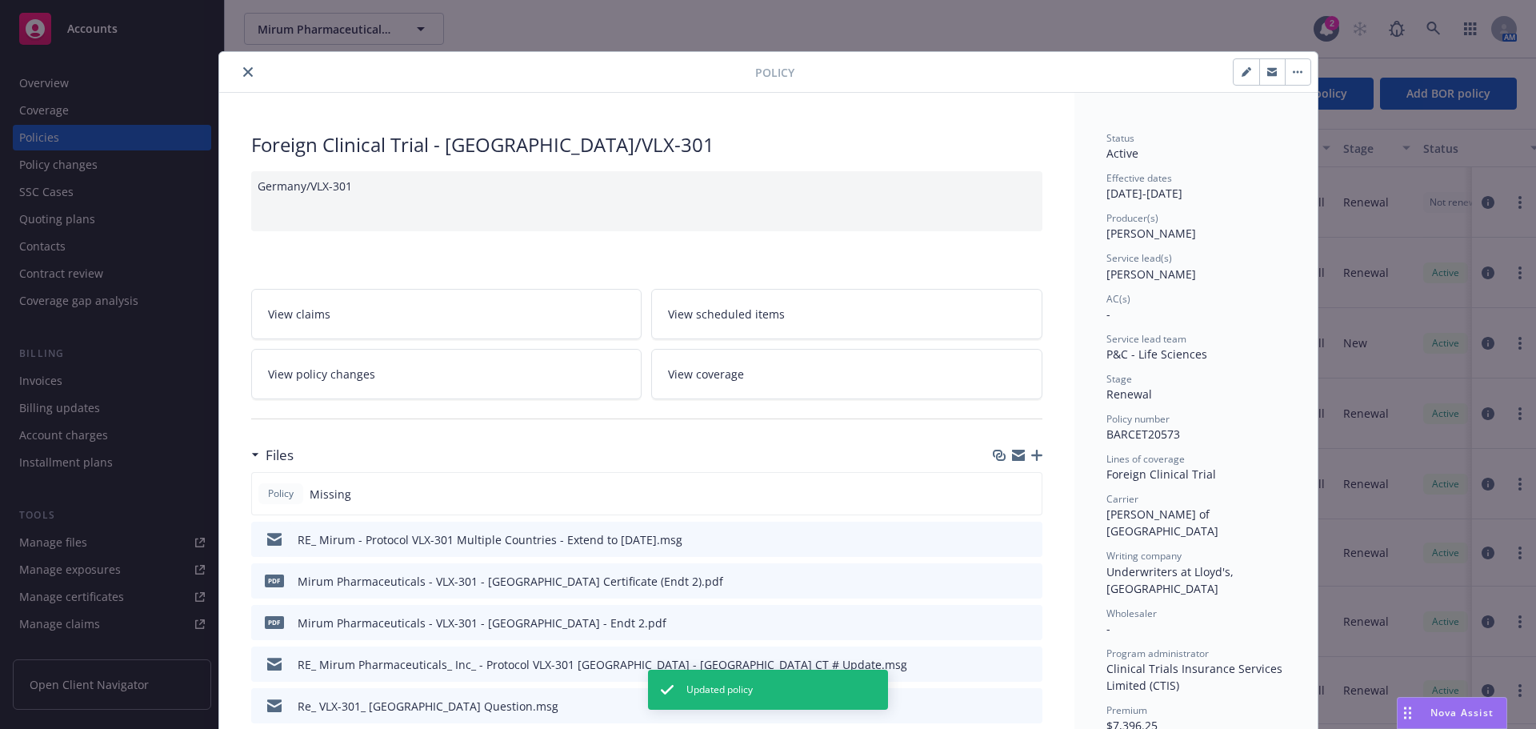
scroll to position [48, 0]
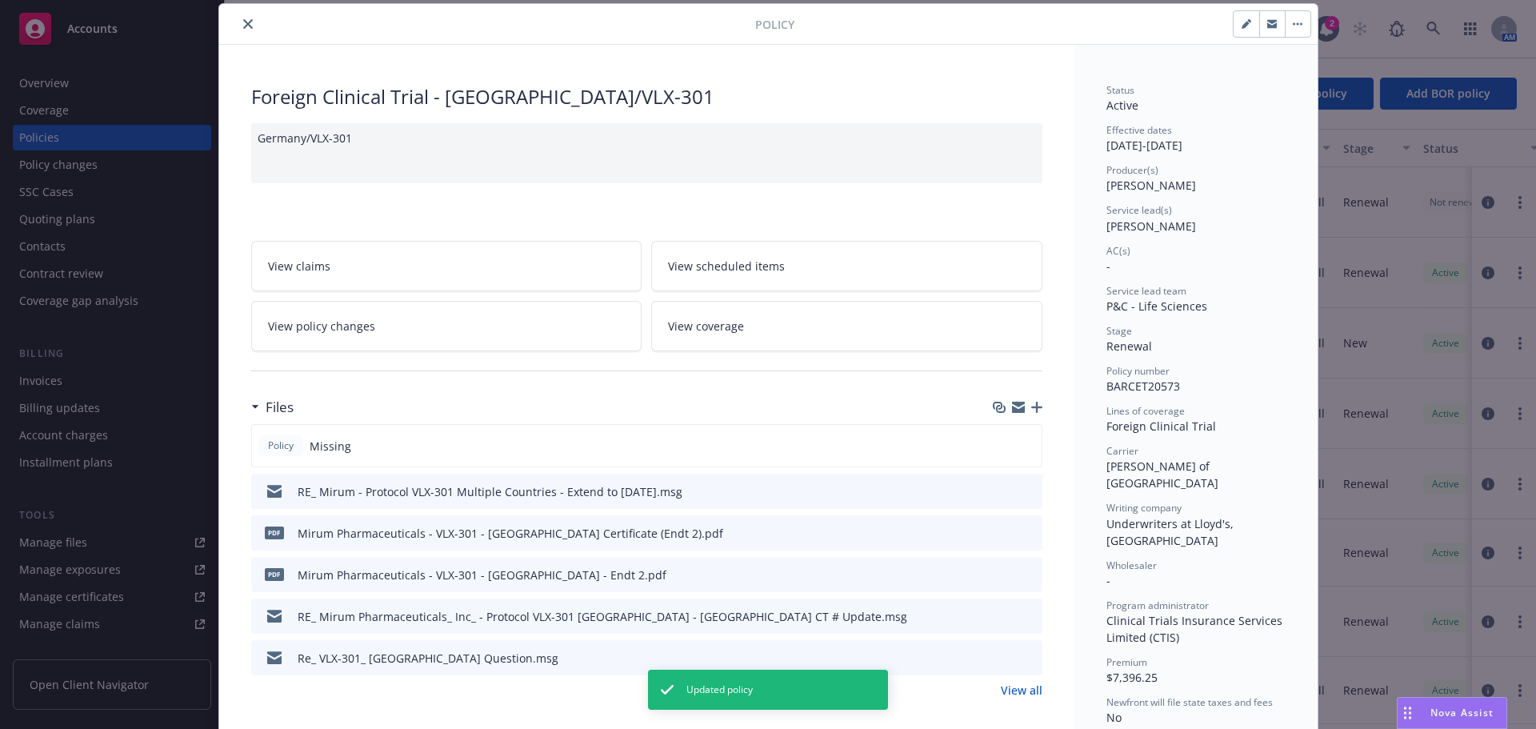
click at [1233, 30] on button "button" at bounding box center [1246, 24] width 26 height 26
select select "RENEWAL"
select select "other"
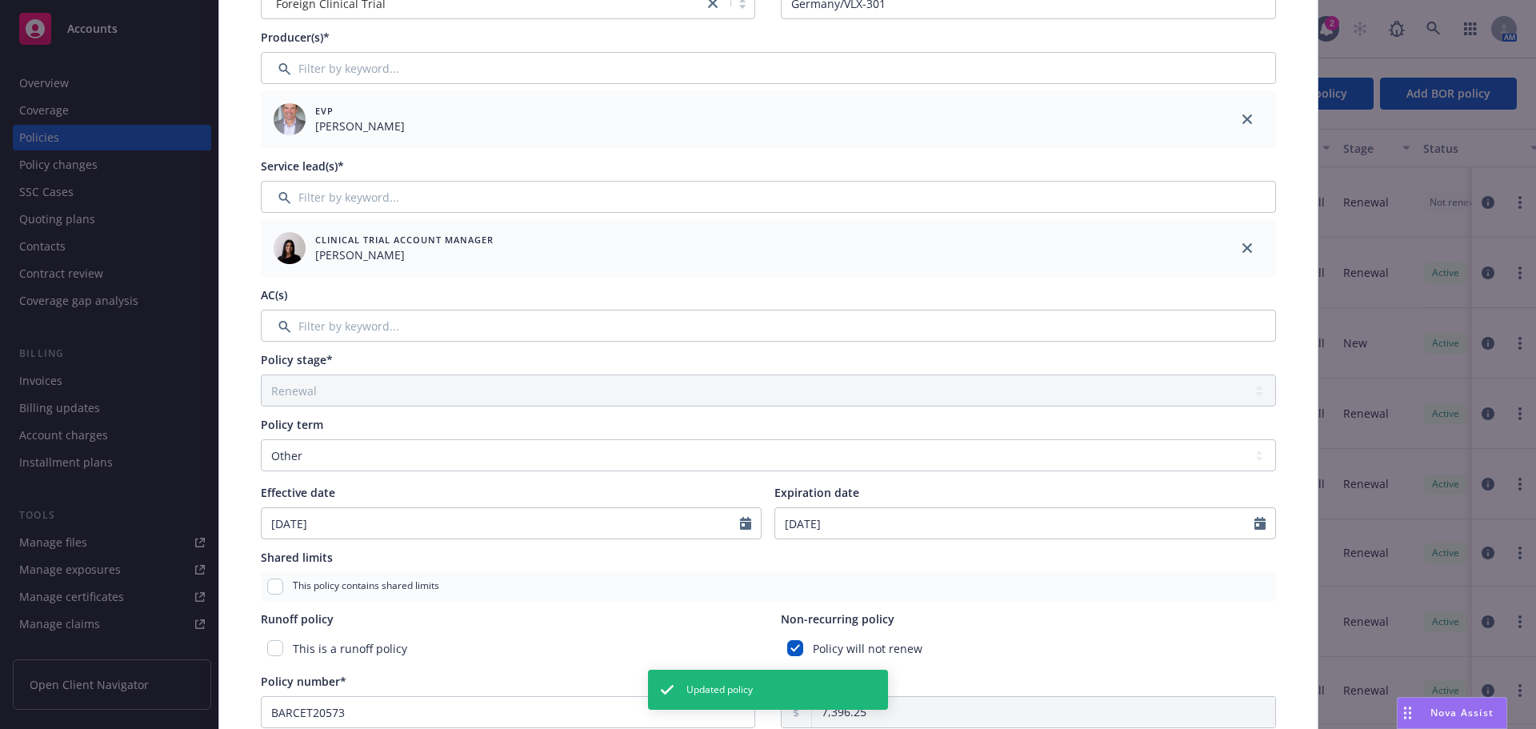
scroll to position [368, 0]
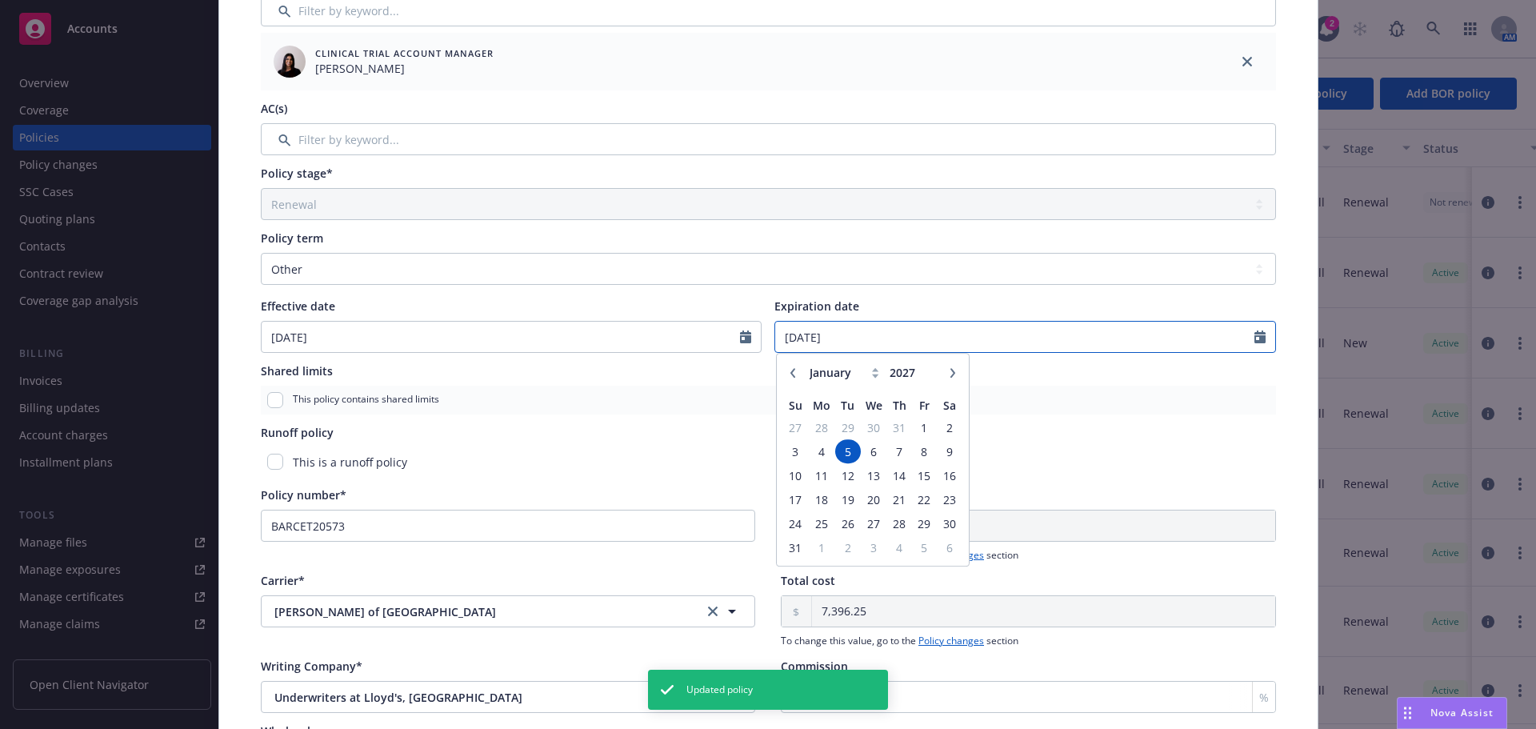
drag, startPoint x: 883, startPoint y: 340, endPoint x: 674, endPoint y: 324, distance: 210.2
click at [674, 324] on div "Effective date 05/05/2021 Expiration date 01/05/2027 January February March Apr…" at bounding box center [768, 325] width 1015 height 55
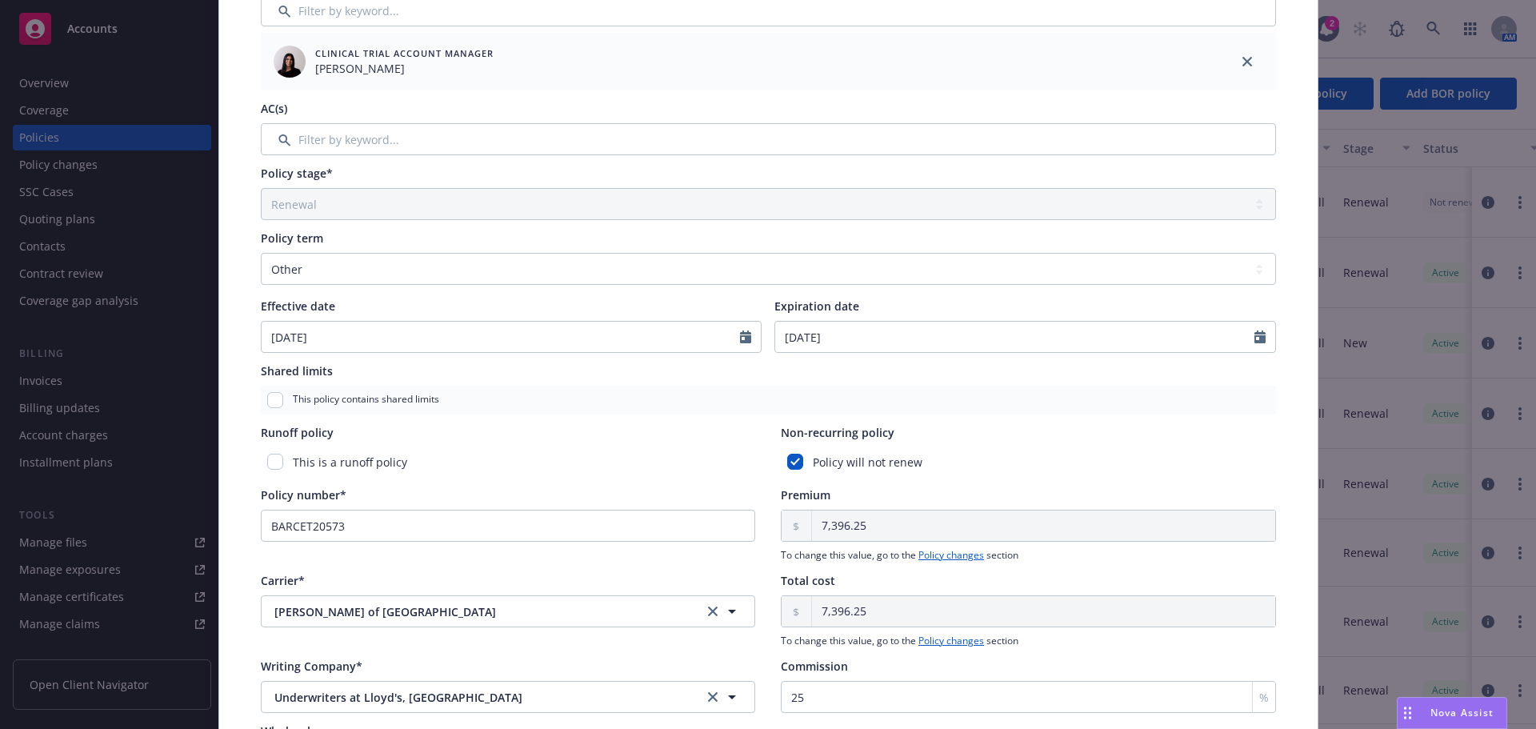
type input "01/31/2027"
click at [1049, 430] on div "Non-recurring policy" at bounding box center [1028, 432] width 495 height 17
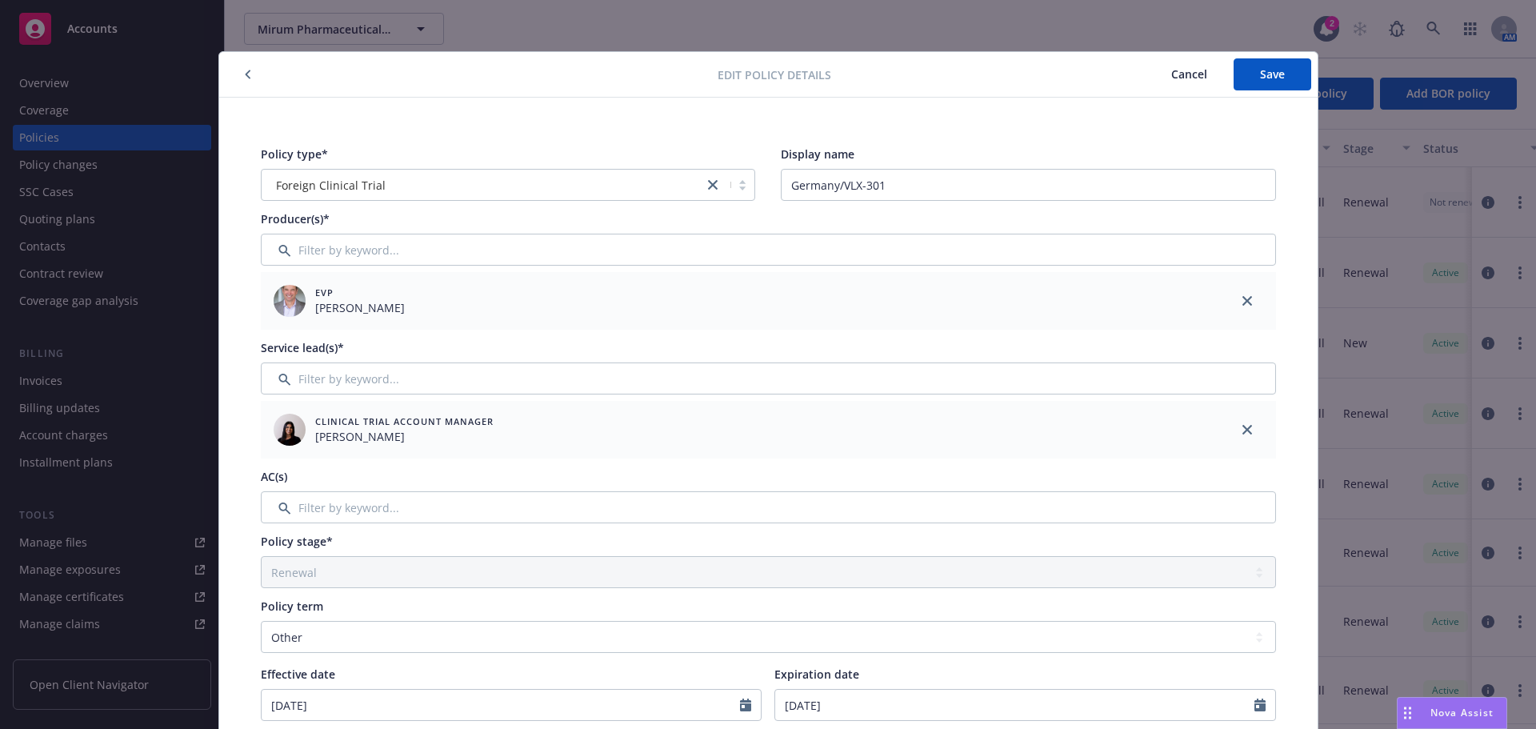
click at [1259, 58] on div "Edit policy details Cancel Save" at bounding box center [768, 75] width 1098 height 46
click at [1267, 70] on span "Save" at bounding box center [1272, 73] width 25 height 15
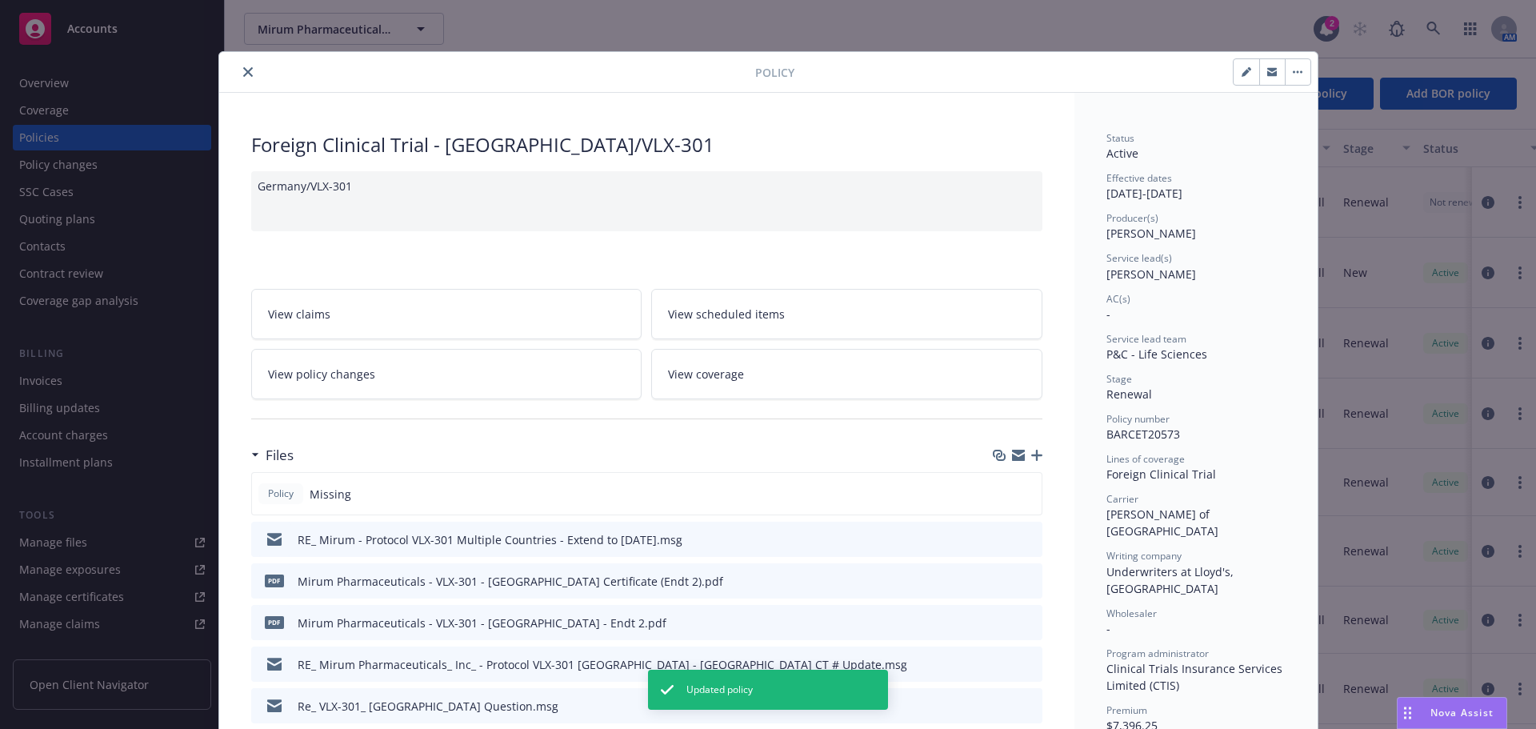
click at [240, 62] on div "Policy" at bounding box center [768, 72] width 1098 height 41
click at [243, 72] on icon "close" at bounding box center [248, 72] width 10 height 10
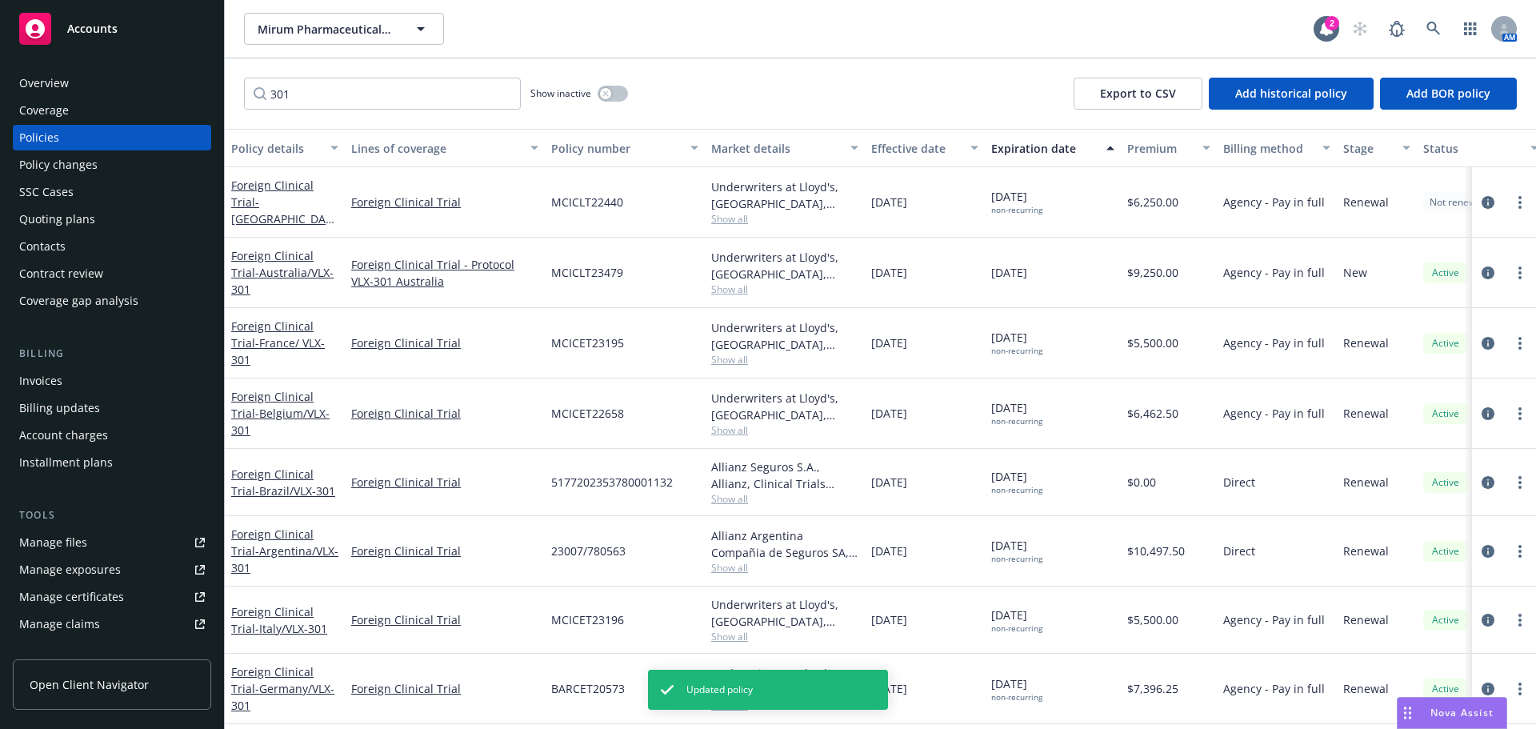
click at [72, 79] on div "Overview" at bounding box center [112, 83] width 186 height 26
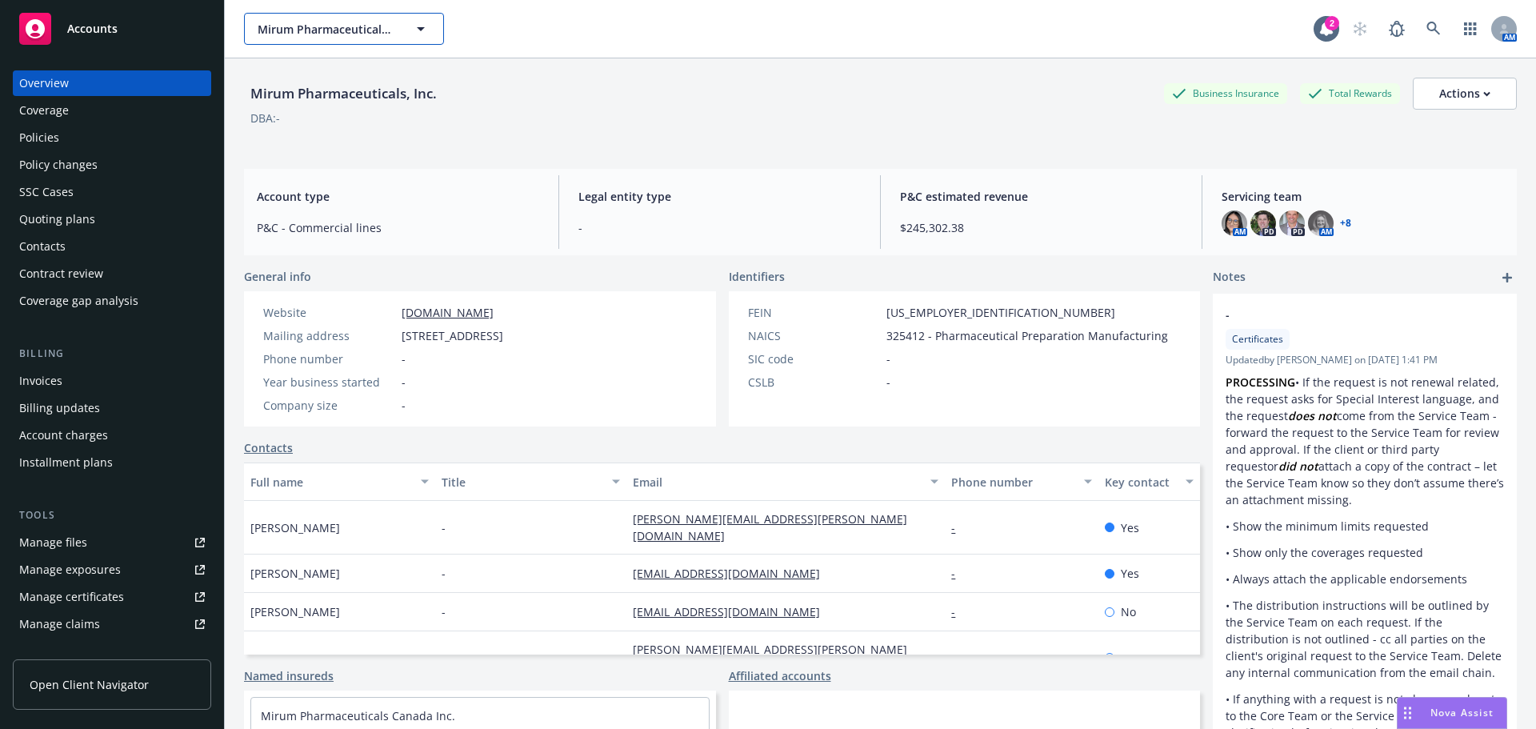
click at [313, 34] on span "Mirum Pharmaceuticals, Inc." at bounding box center [327, 29] width 138 height 17
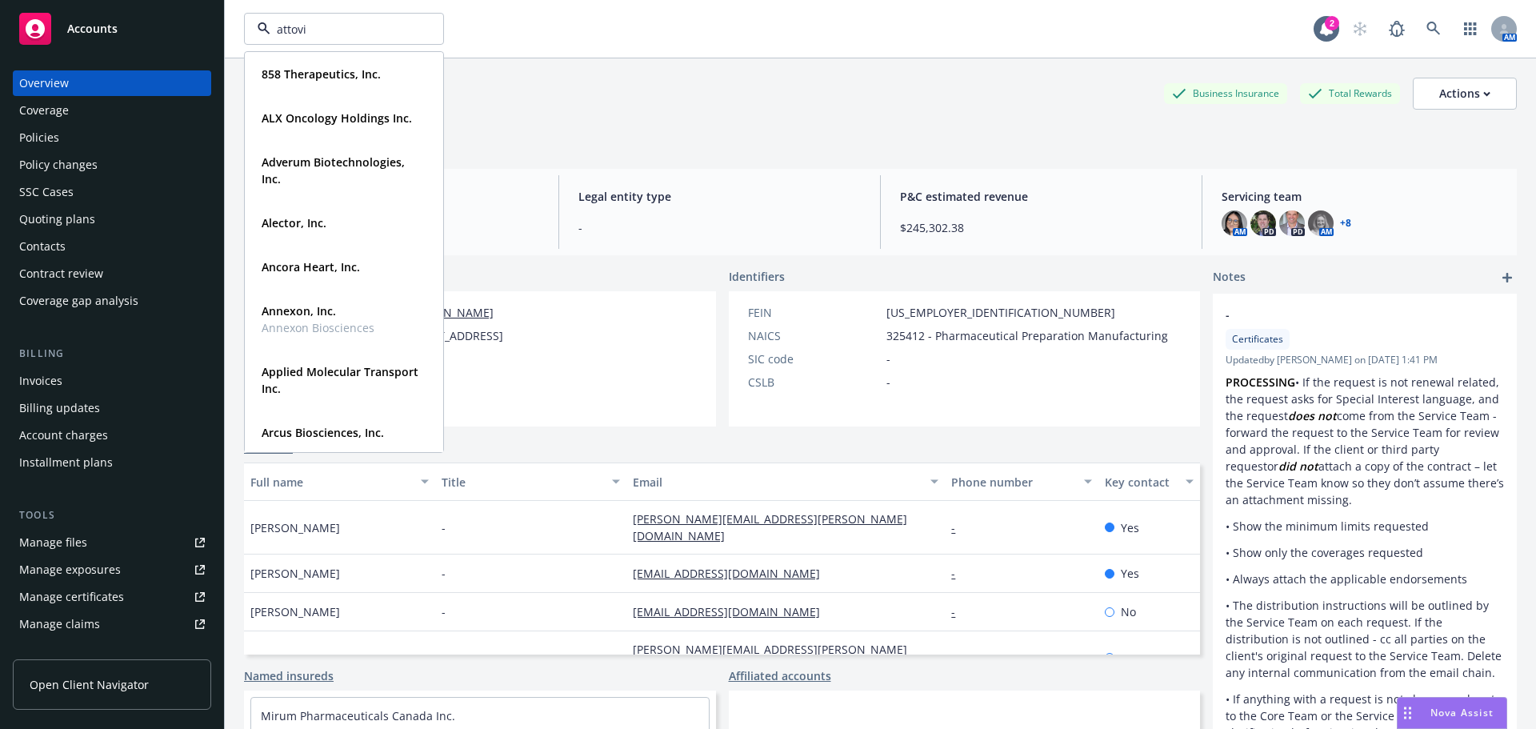
type input "attovia"
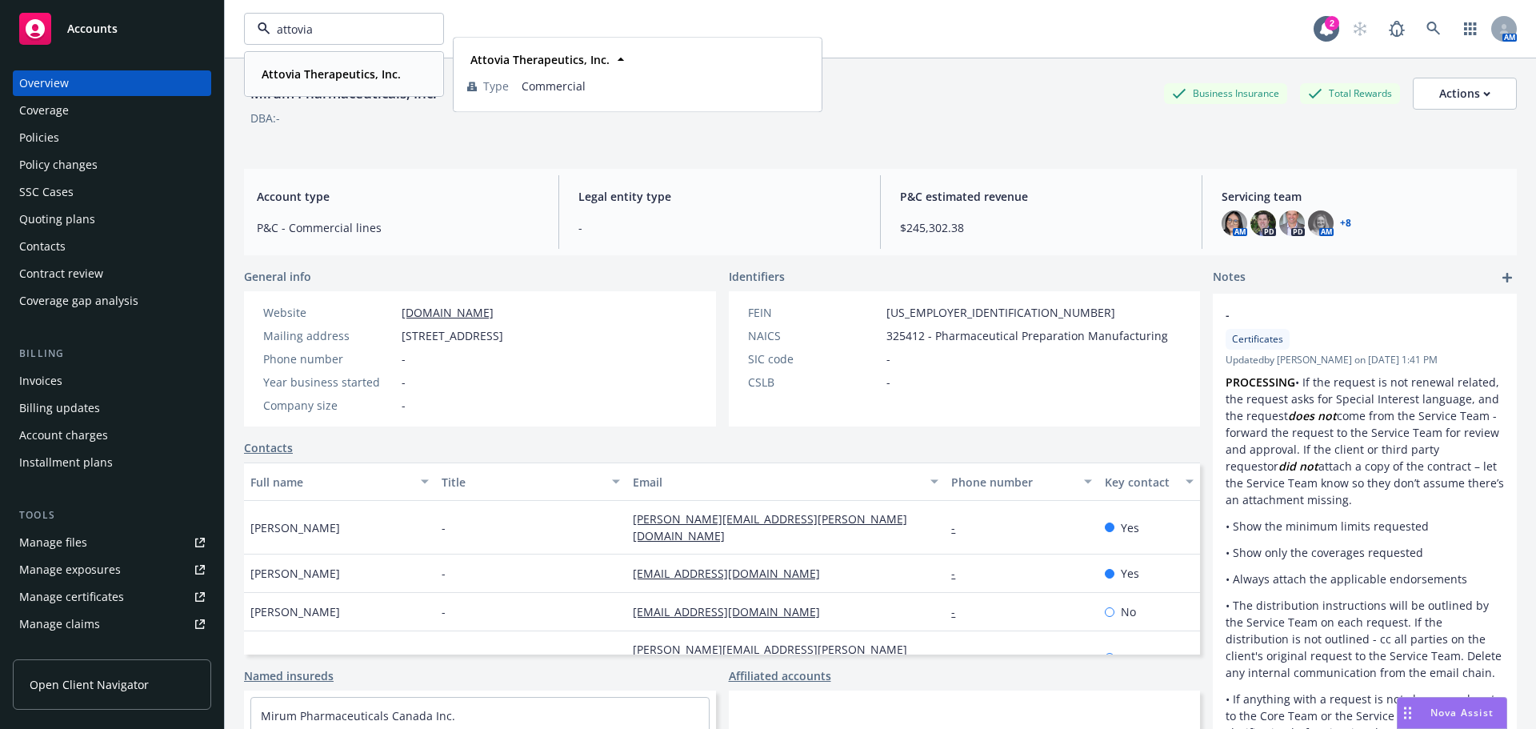
click at [313, 74] on strong "Attovia Therapeutics, Inc." at bounding box center [331, 73] width 139 height 15
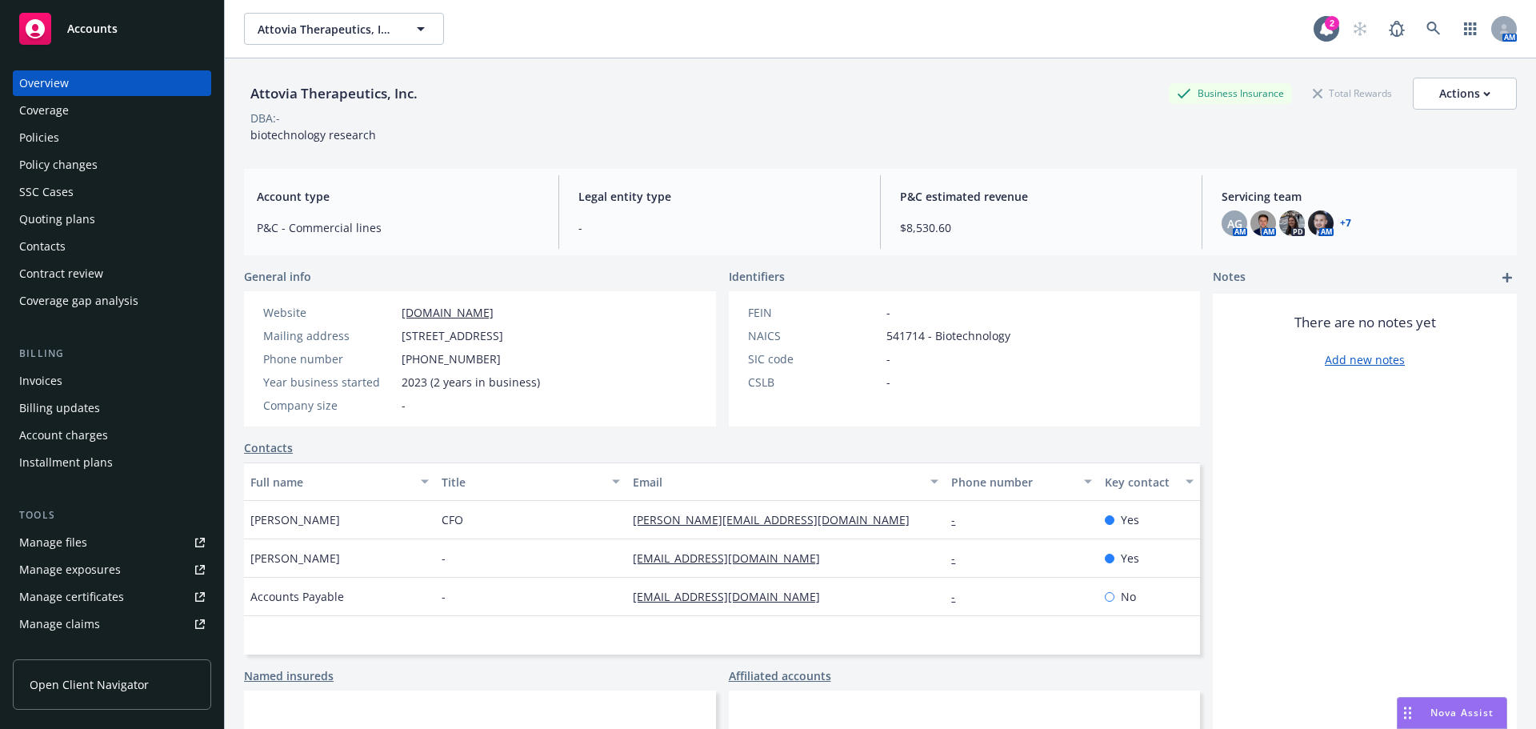
click at [73, 138] on div "Policies" at bounding box center [112, 138] width 186 height 26
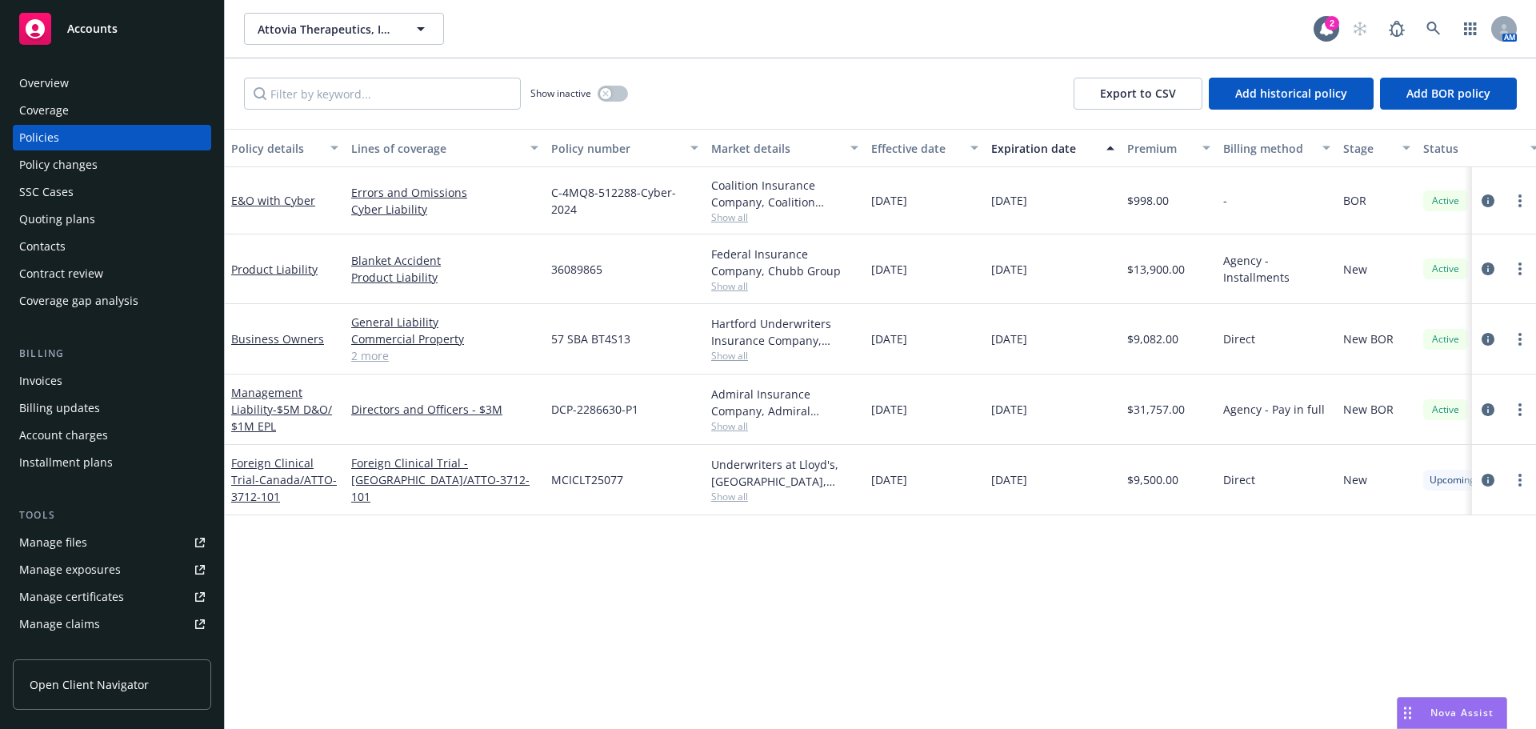
click at [113, 226] on div "Quoting plans" at bounding box center [112, 219] width 186 height 26
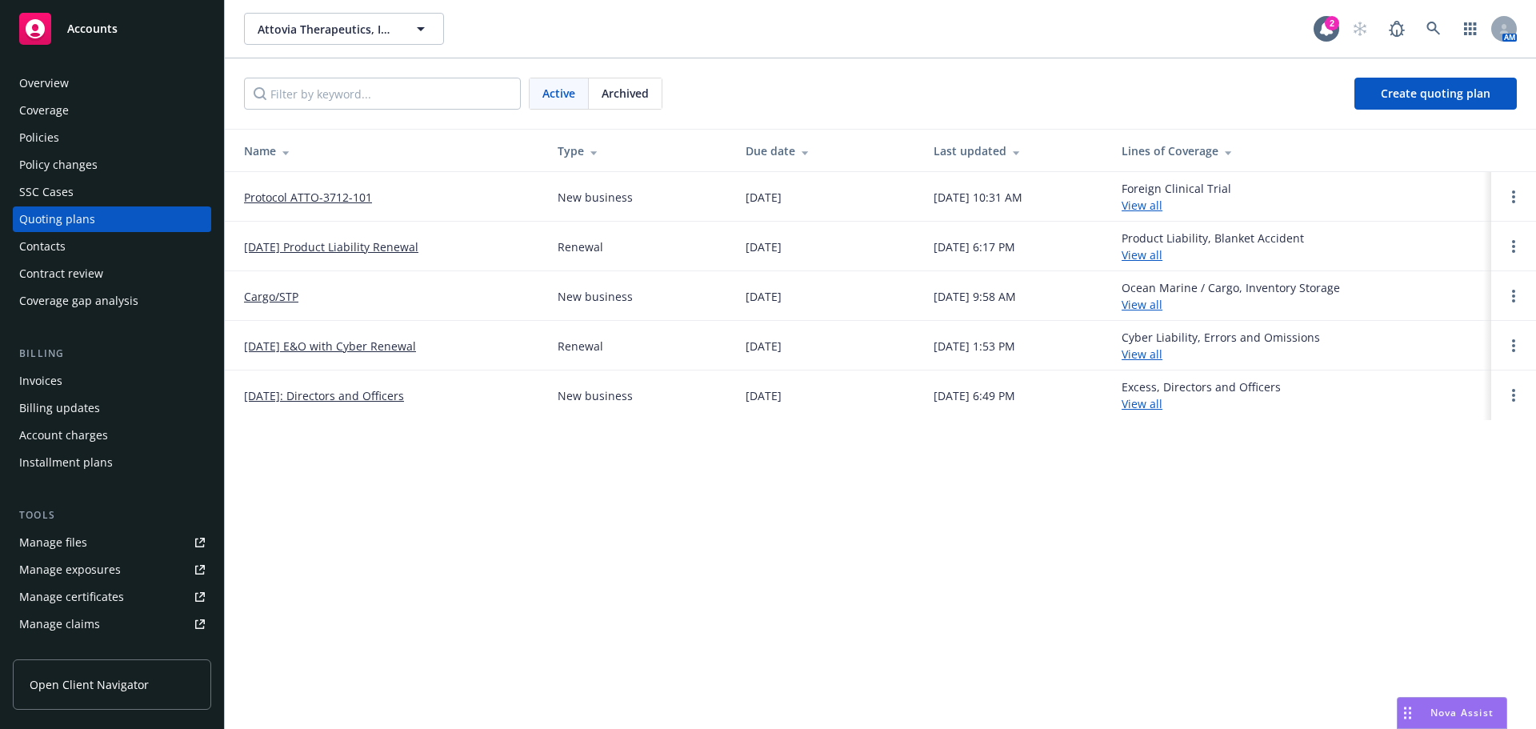
click at [328, 196] on link "Protocol ATTO-3712-101" at bounding box center [308, 197] width 128 height 17
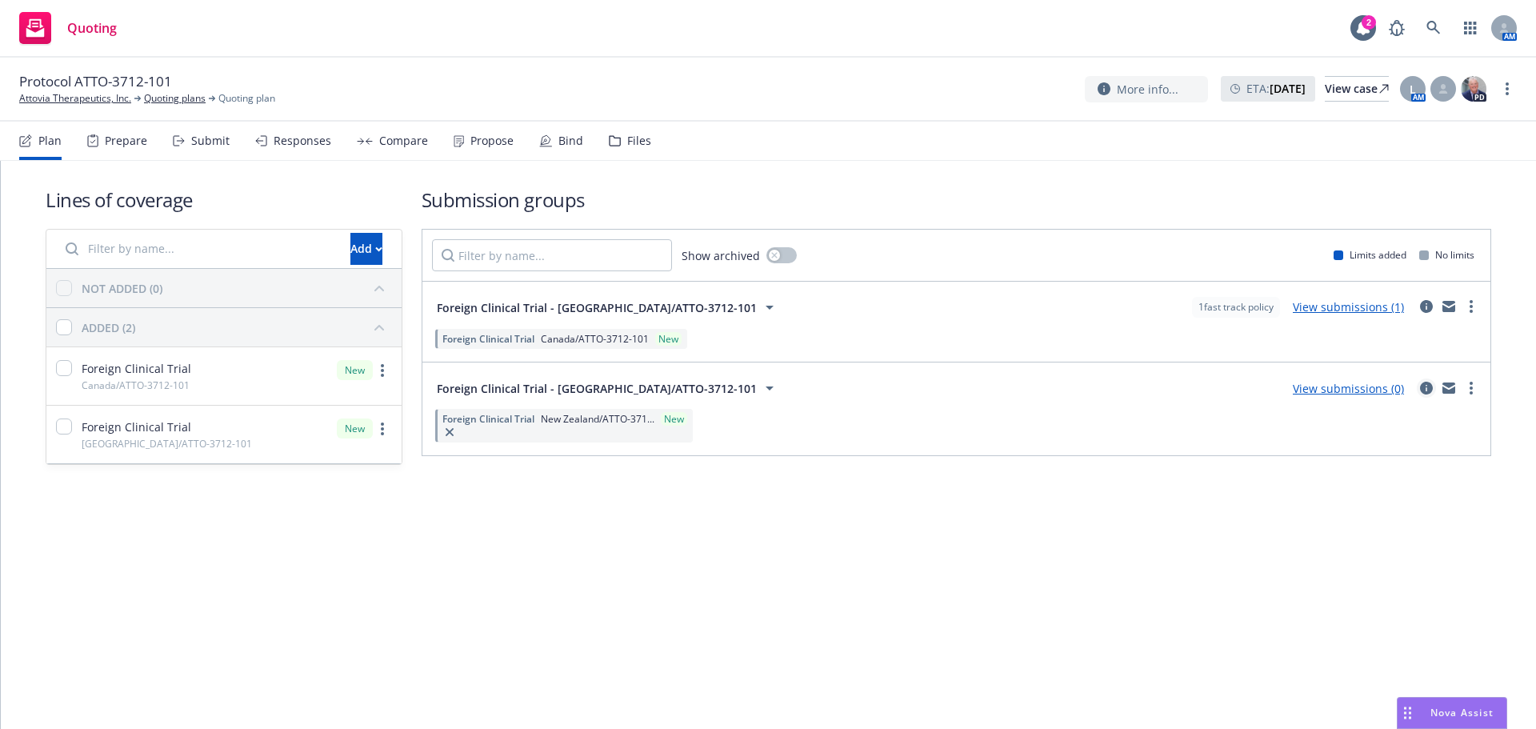
click at [1429, 388] on icon "circleInformation" at bounding box center [1426, 388] width 13 height 13
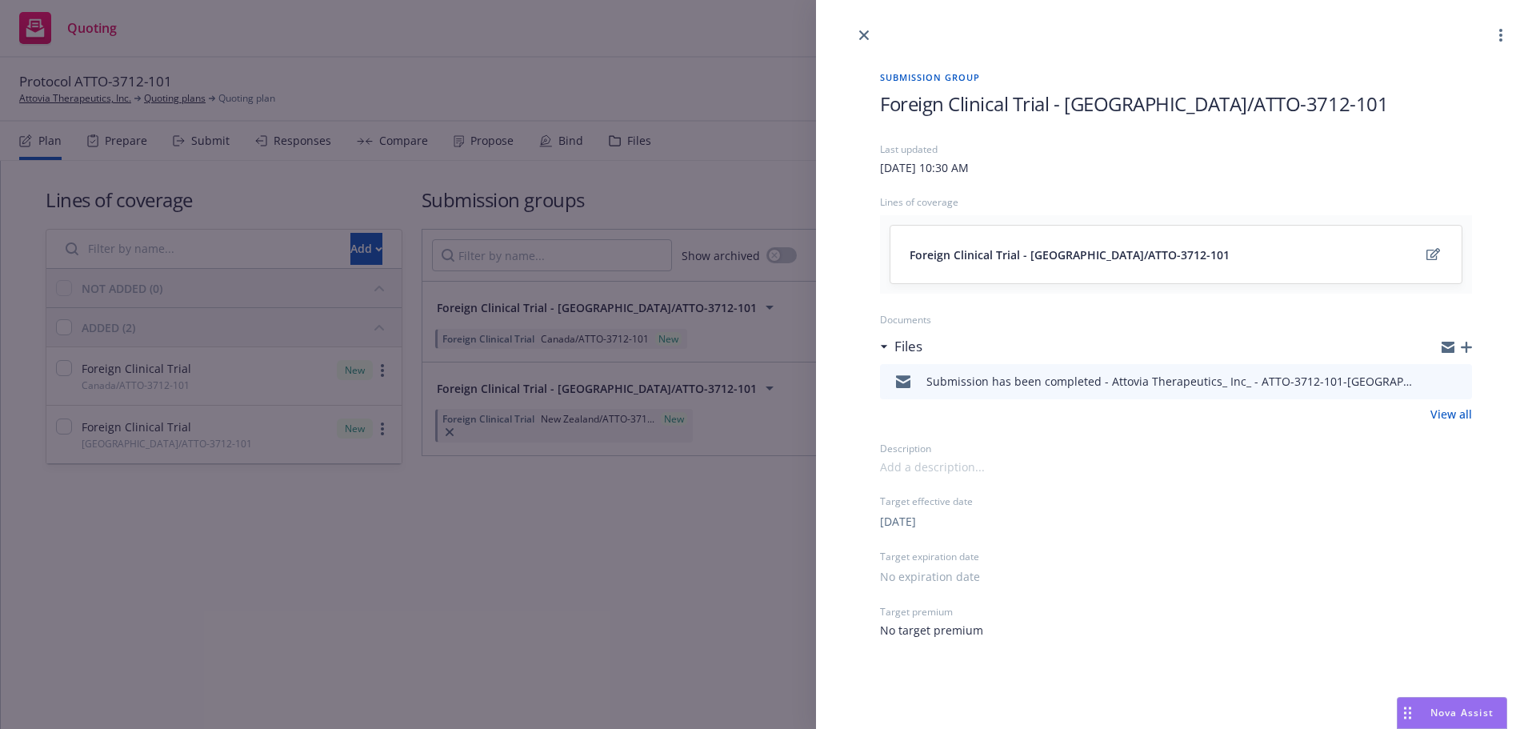
click at [1461, 347] on icon "button" at bounding box center [1466, 347] width 11 height 11
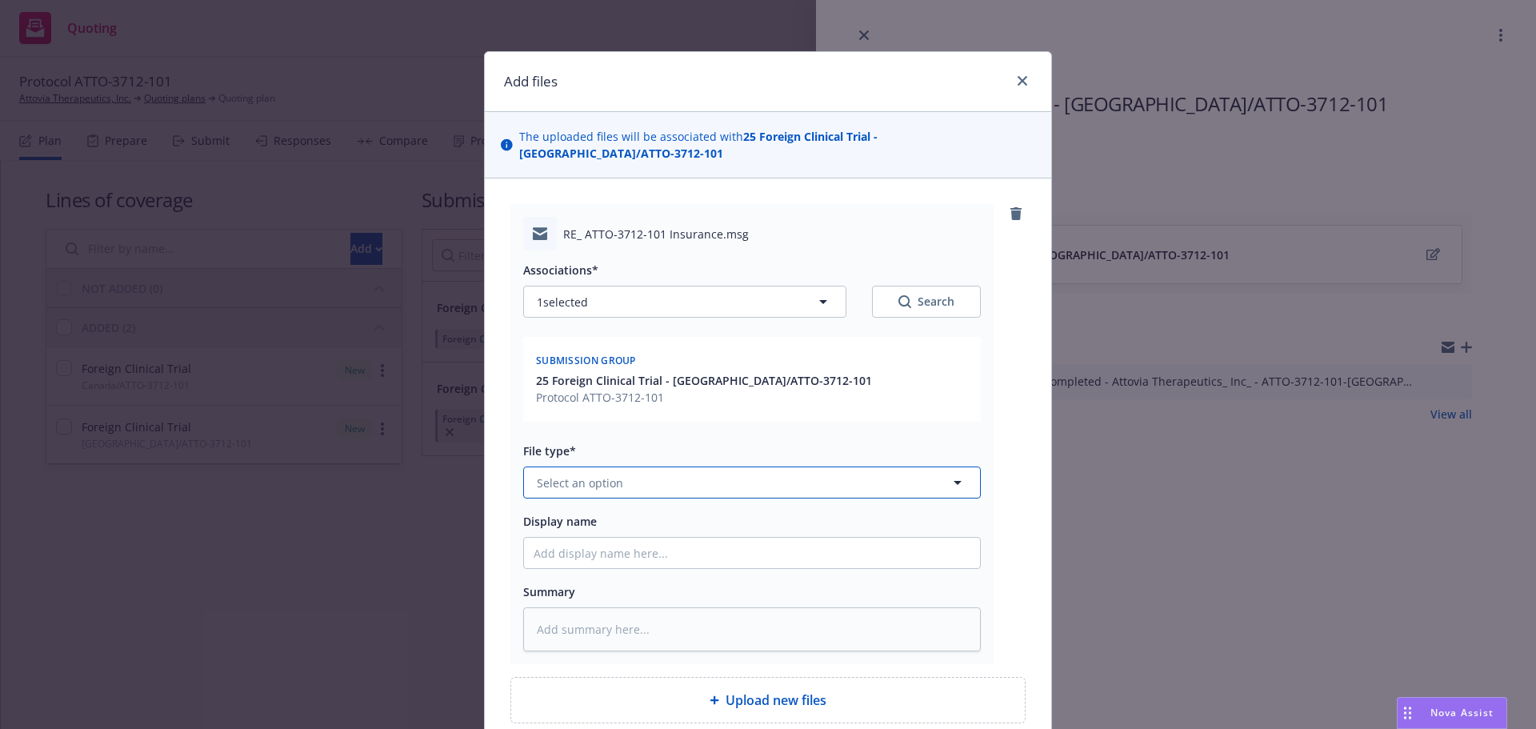
click at [630, 486] on button "Select an option" at bounding box center [752, 482] width 458 height 32
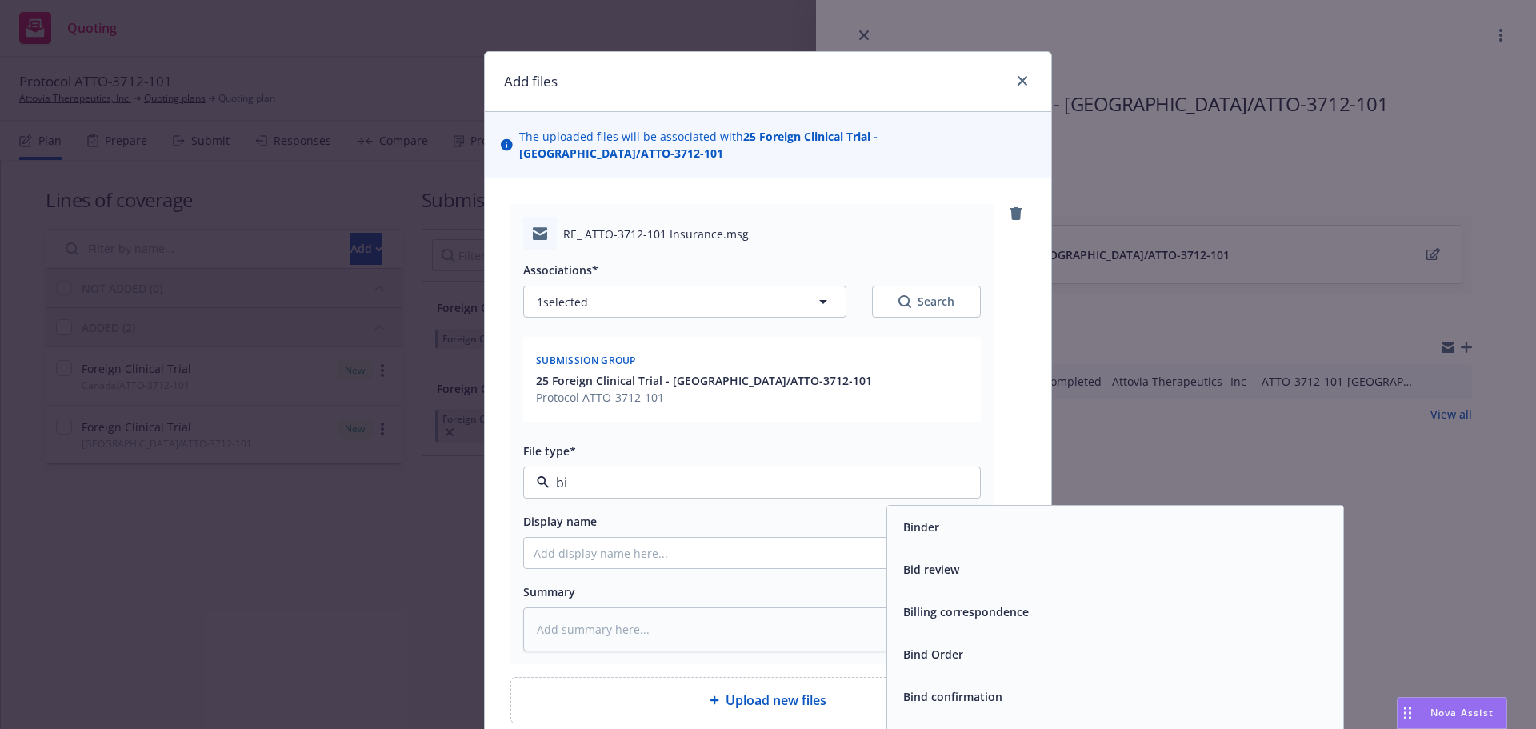
type input "bin"
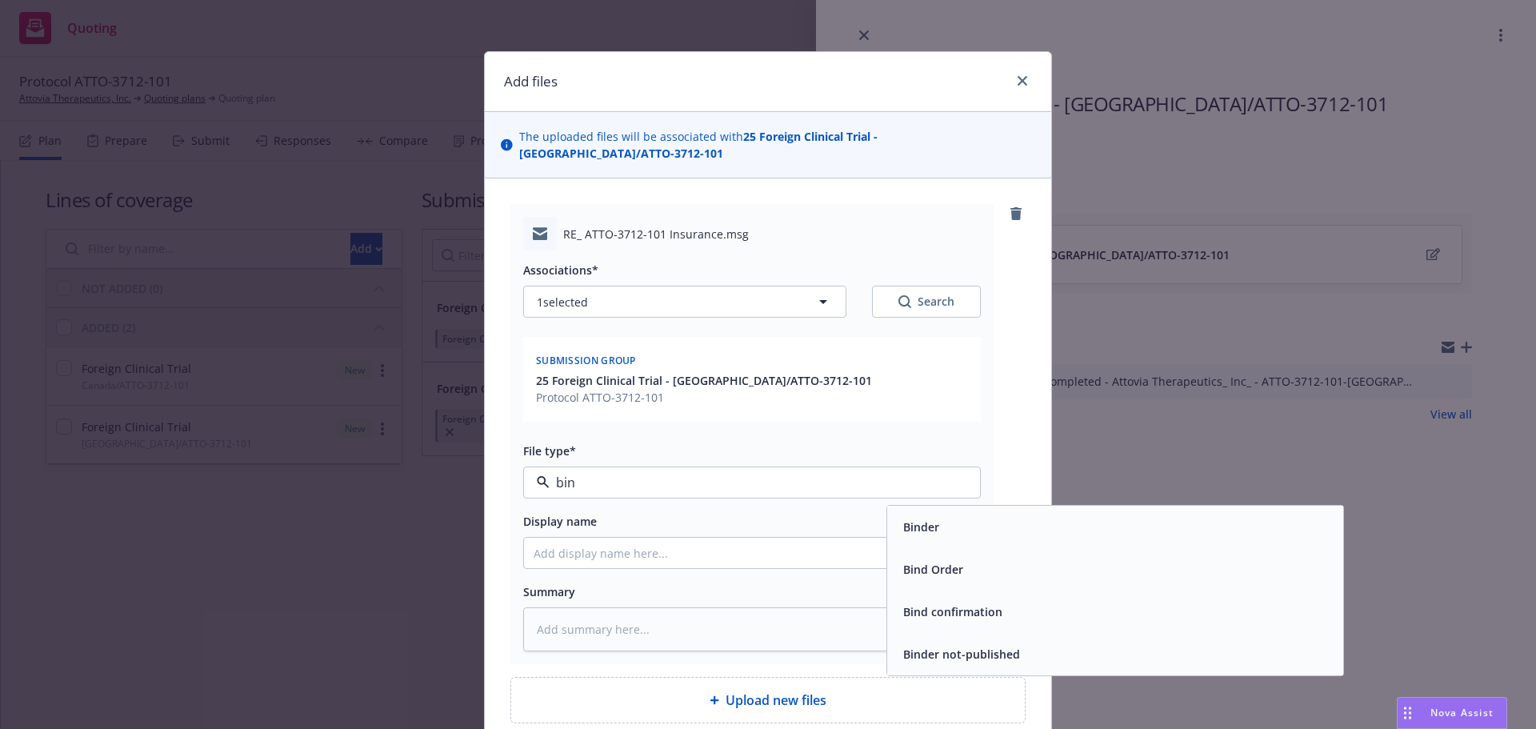
click at [1005, 556] on div "Bind Order" at bounding box center [1115, 569] width 456 height 42
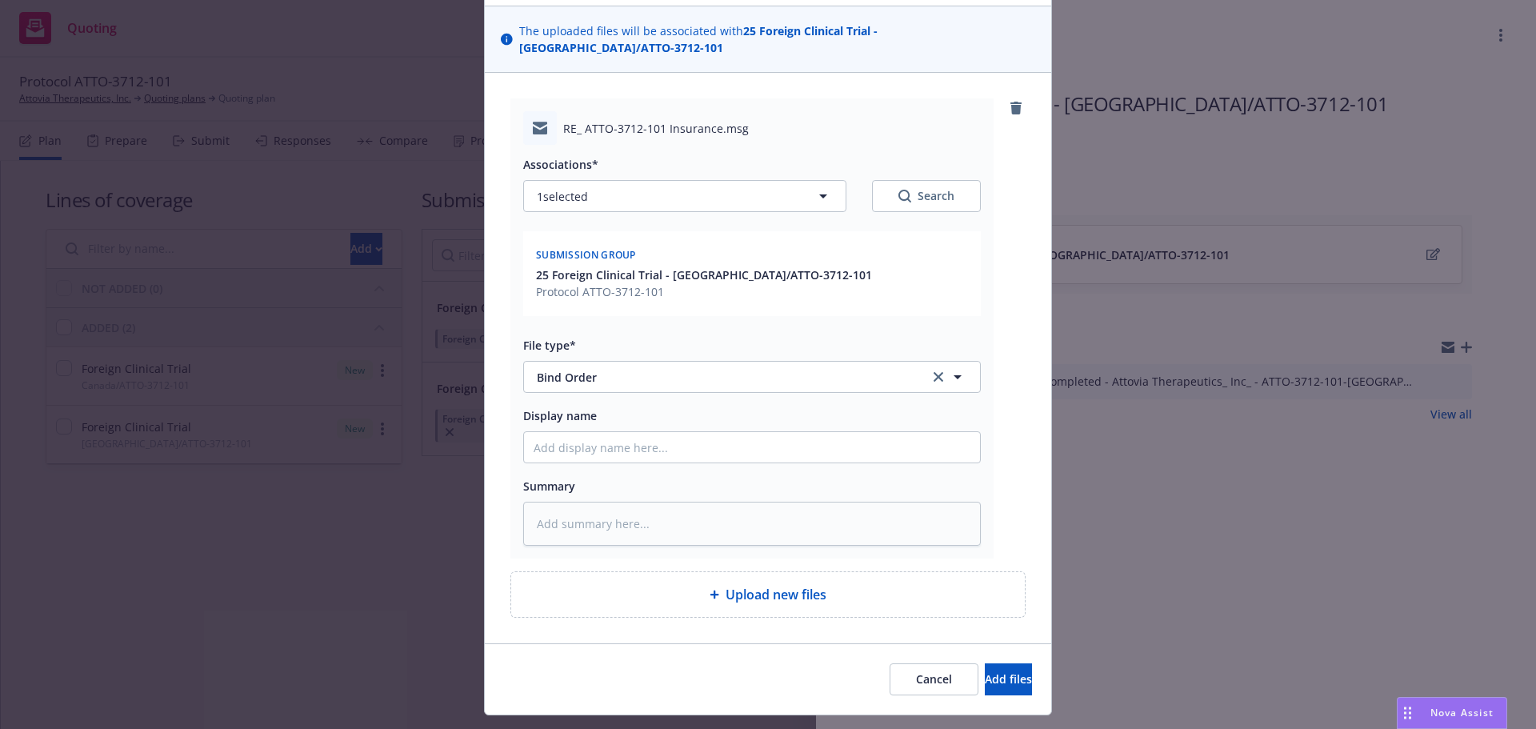
scroll to position [143, 0]
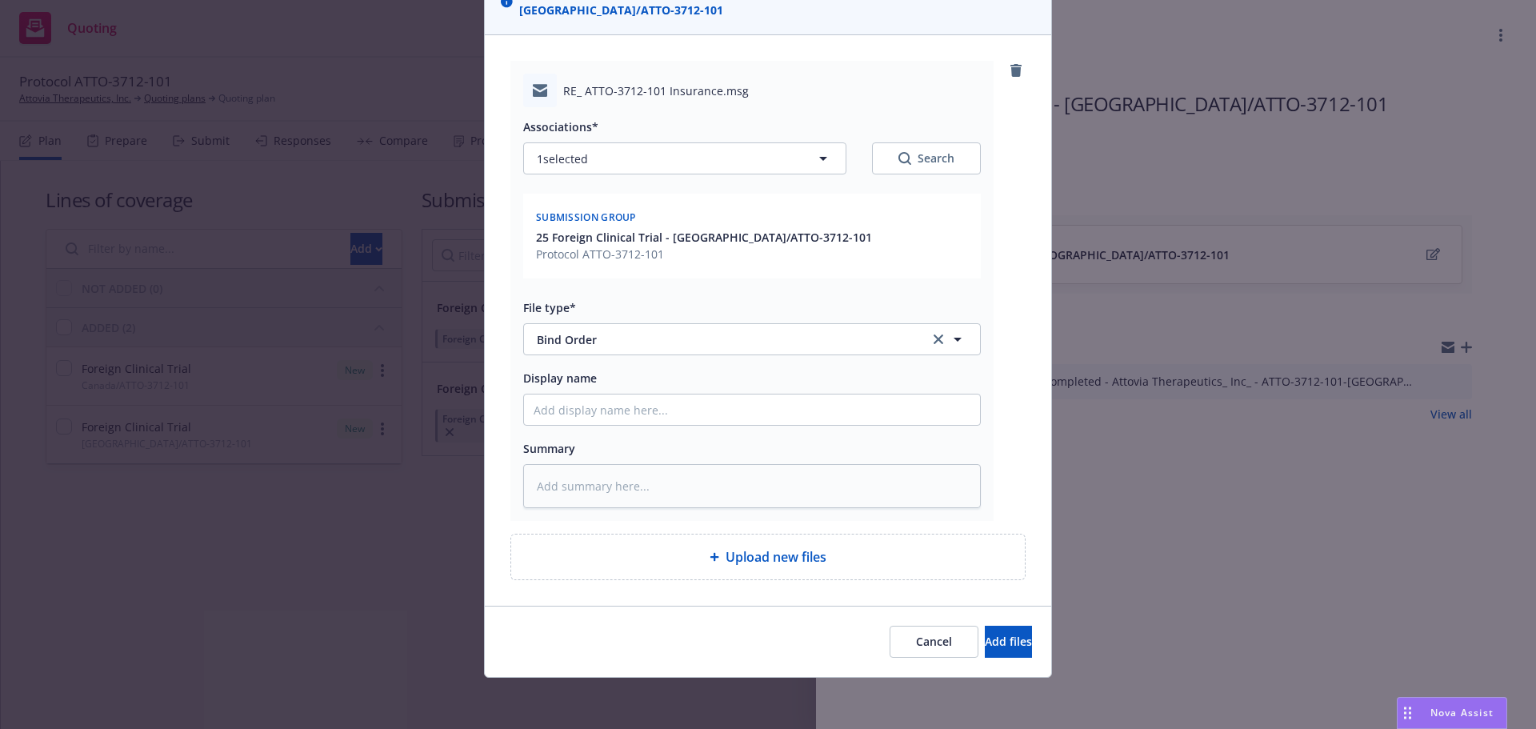
type textarea "x"
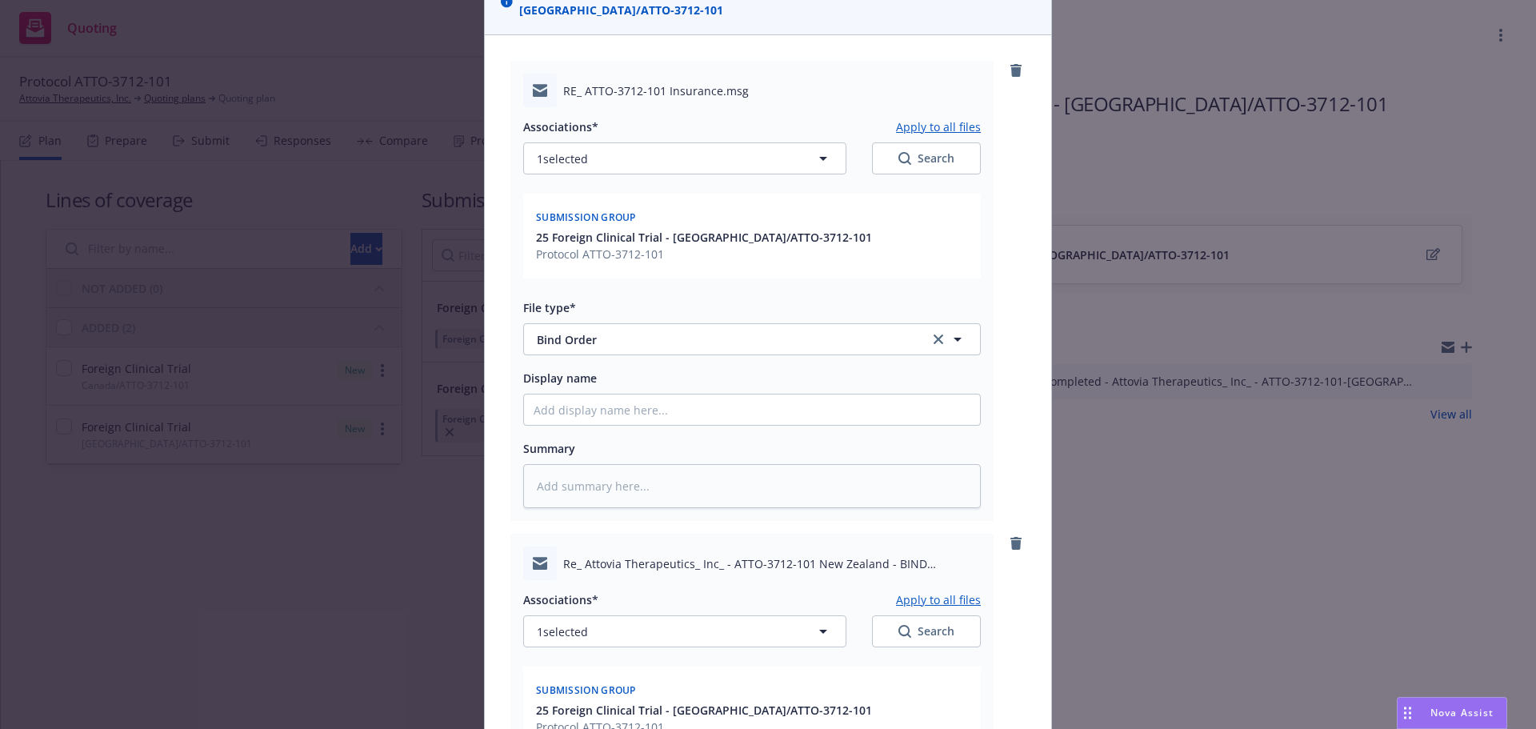
scroll to position [616, 0]
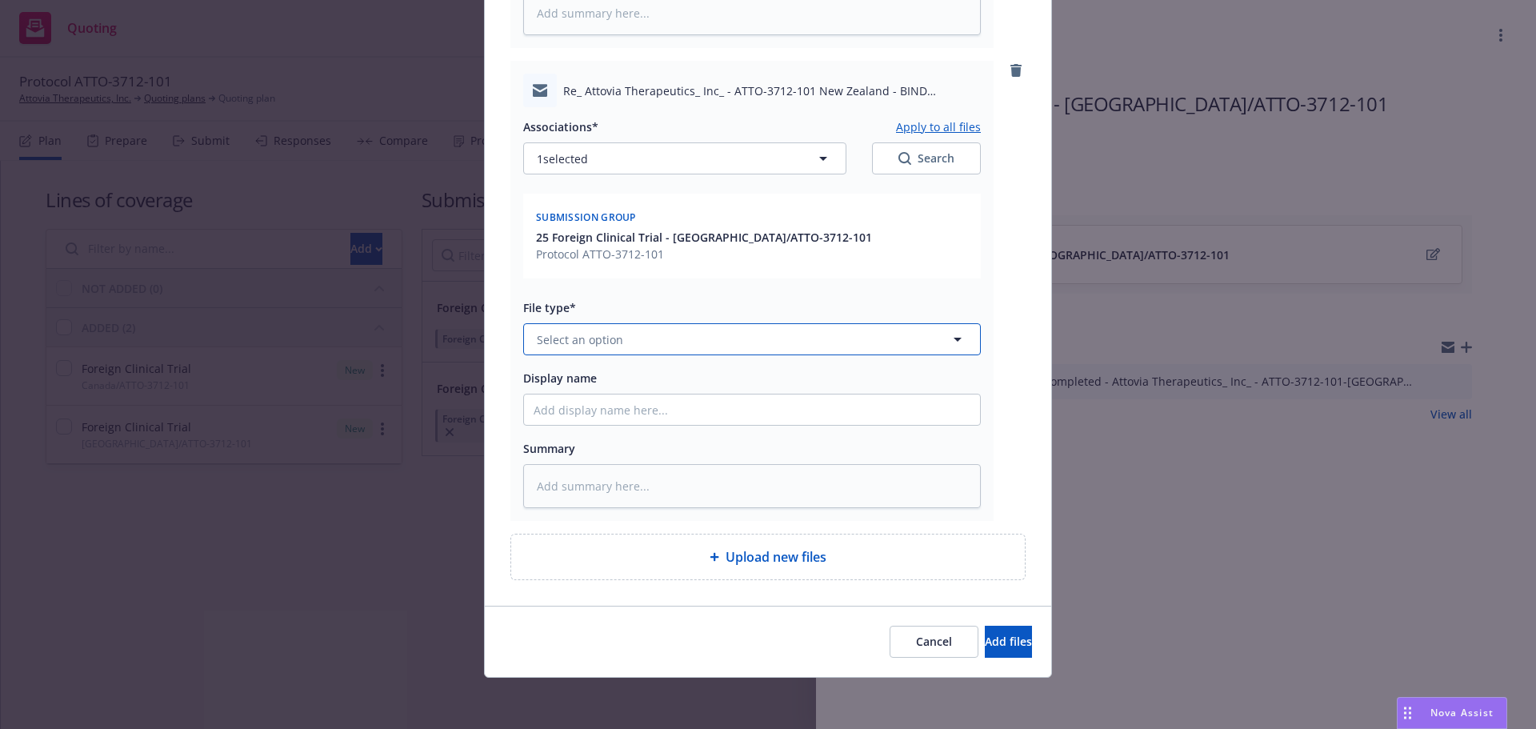
click at [635, 342] on button "Select an option" at bounding box center [752, 339] width 458 height 32
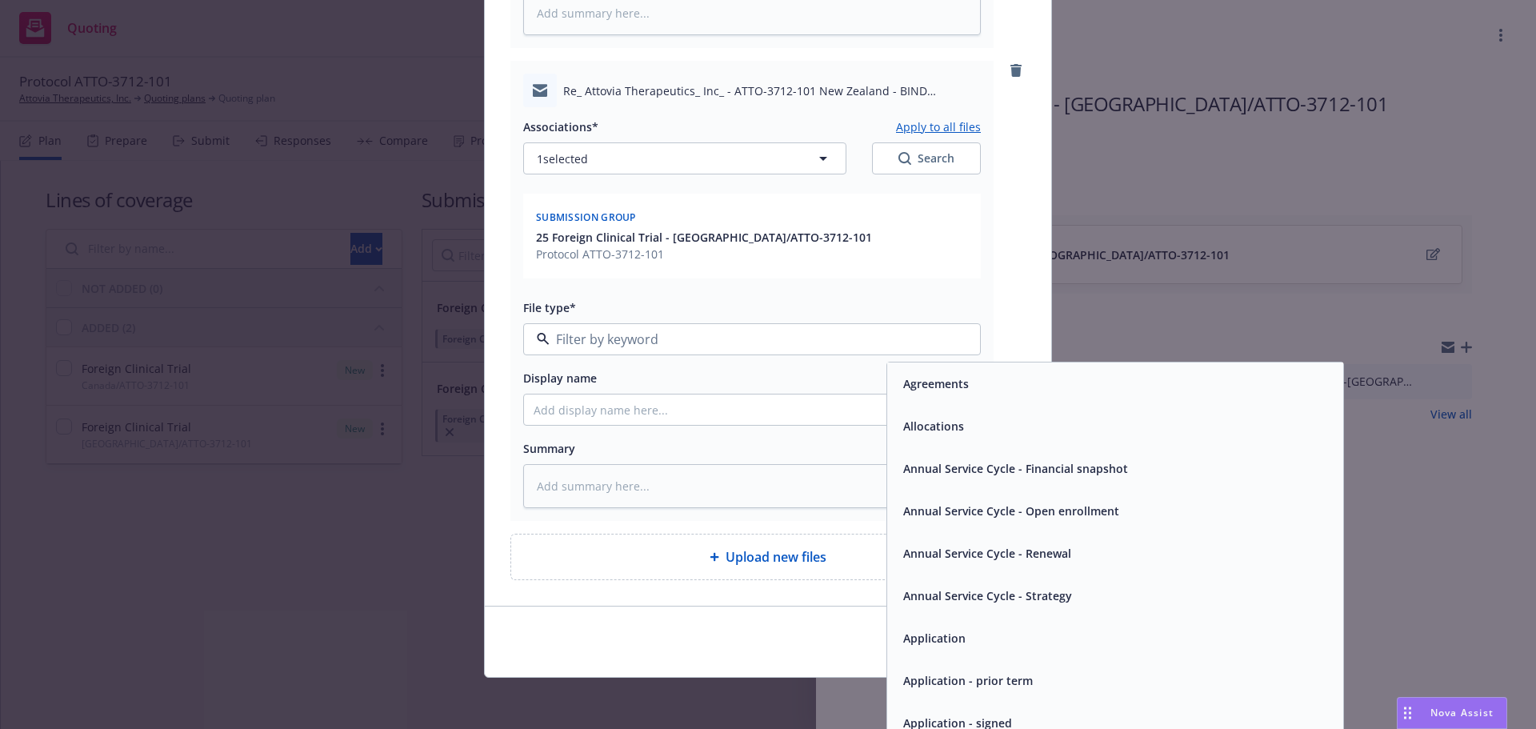
type input "b"
type input "em"
click at [983, 418] on div "Email" at bounding box center [1115, 425] width 437 height 23
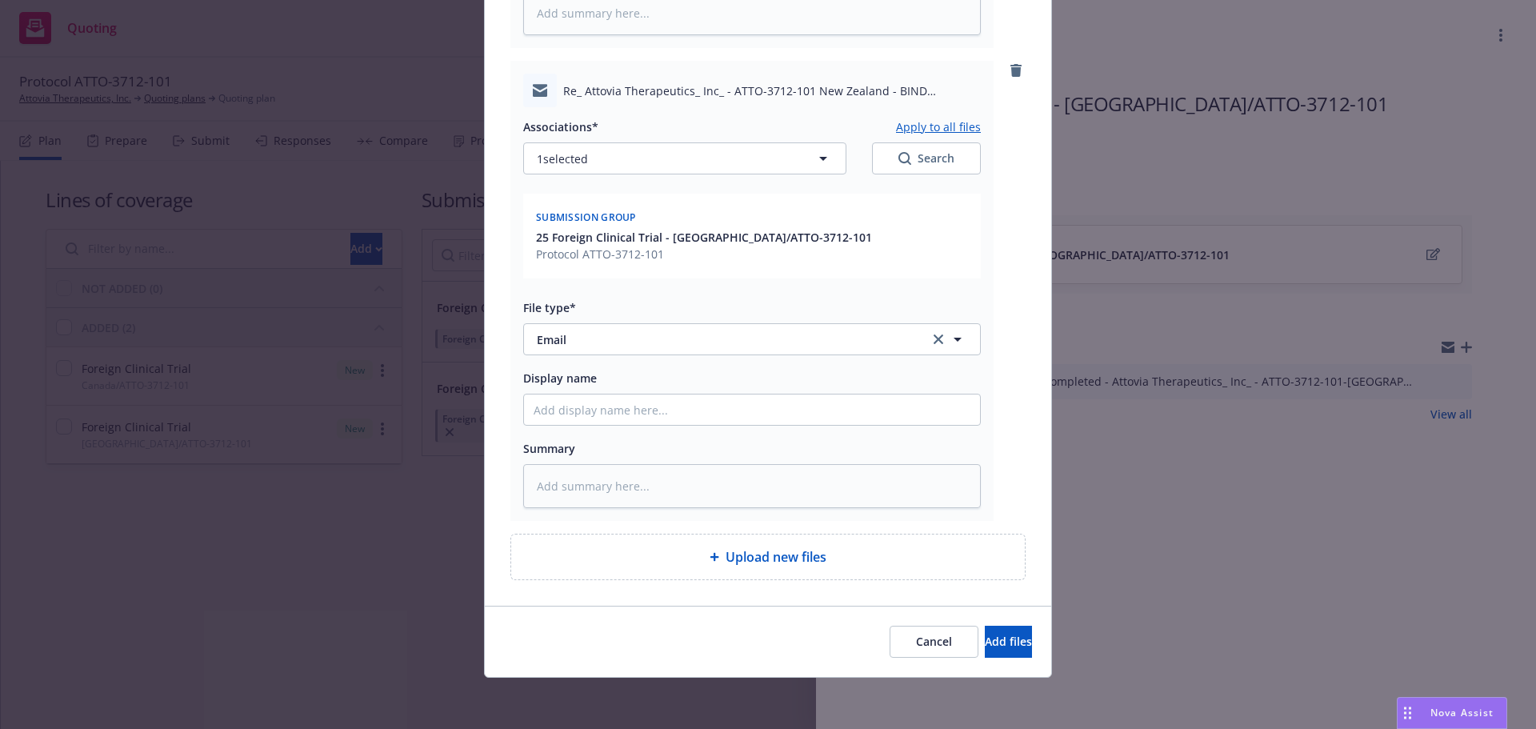
type textarea "x"
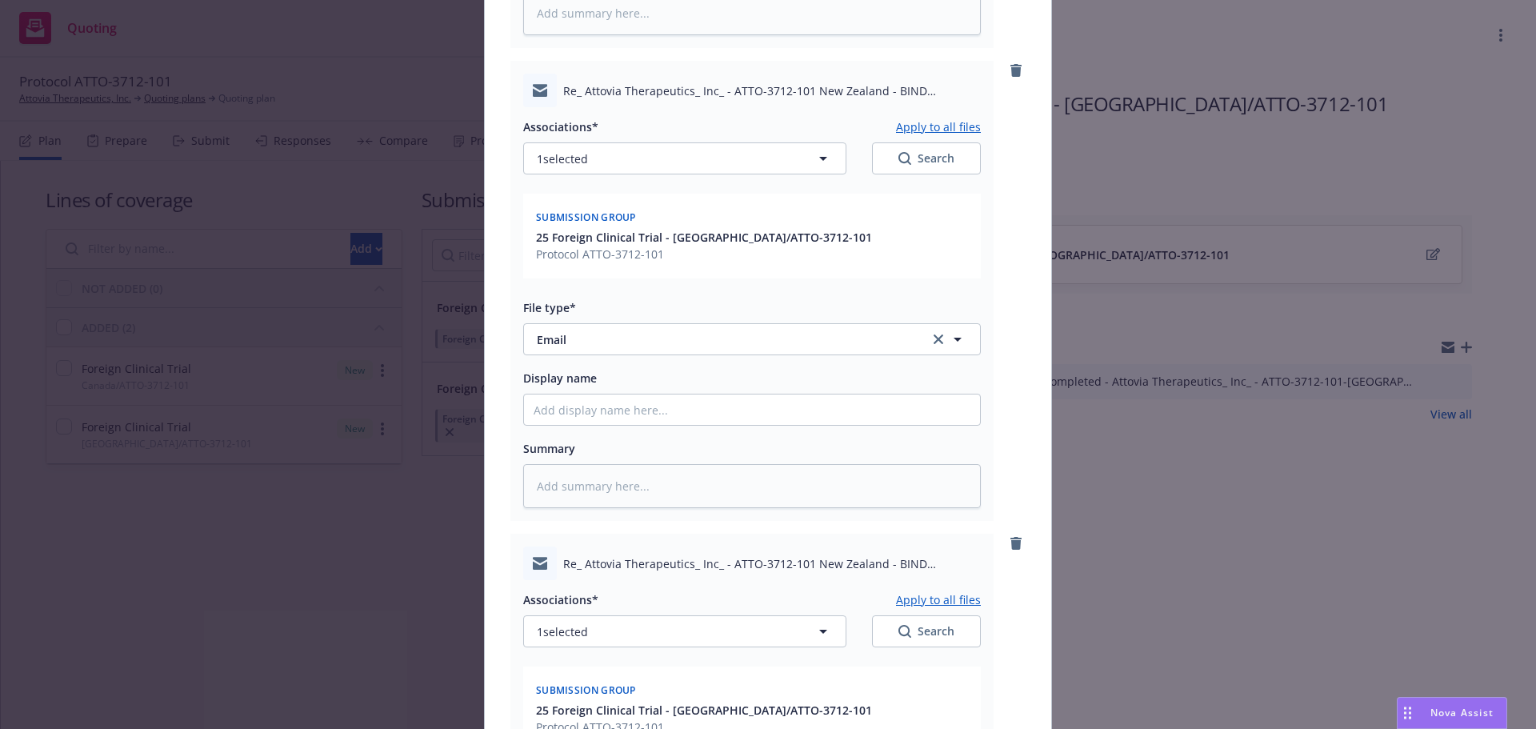
scroll to position [936, 0]
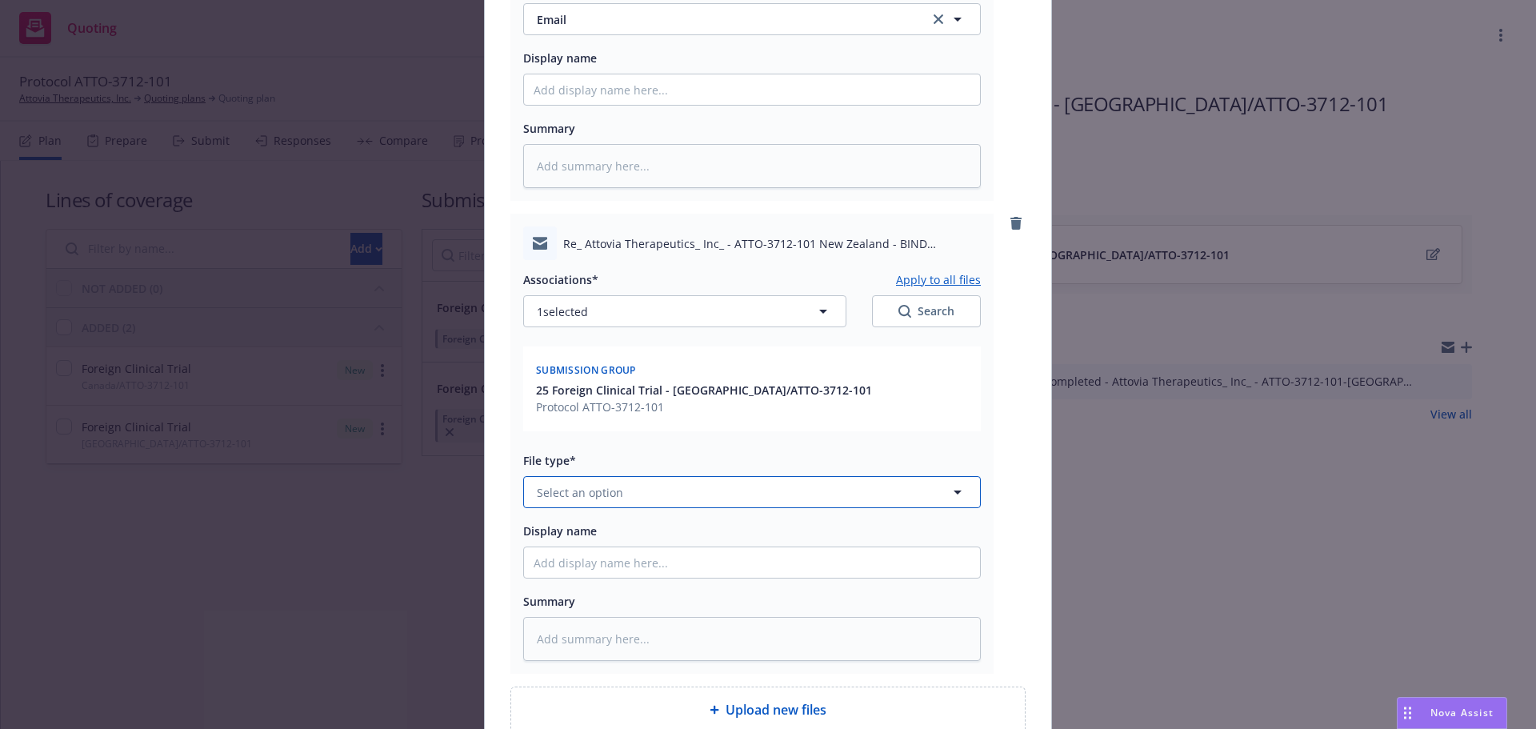
click at [583, 498] on span "Select an option" at bounding box center [580, 492] width 86 height 17
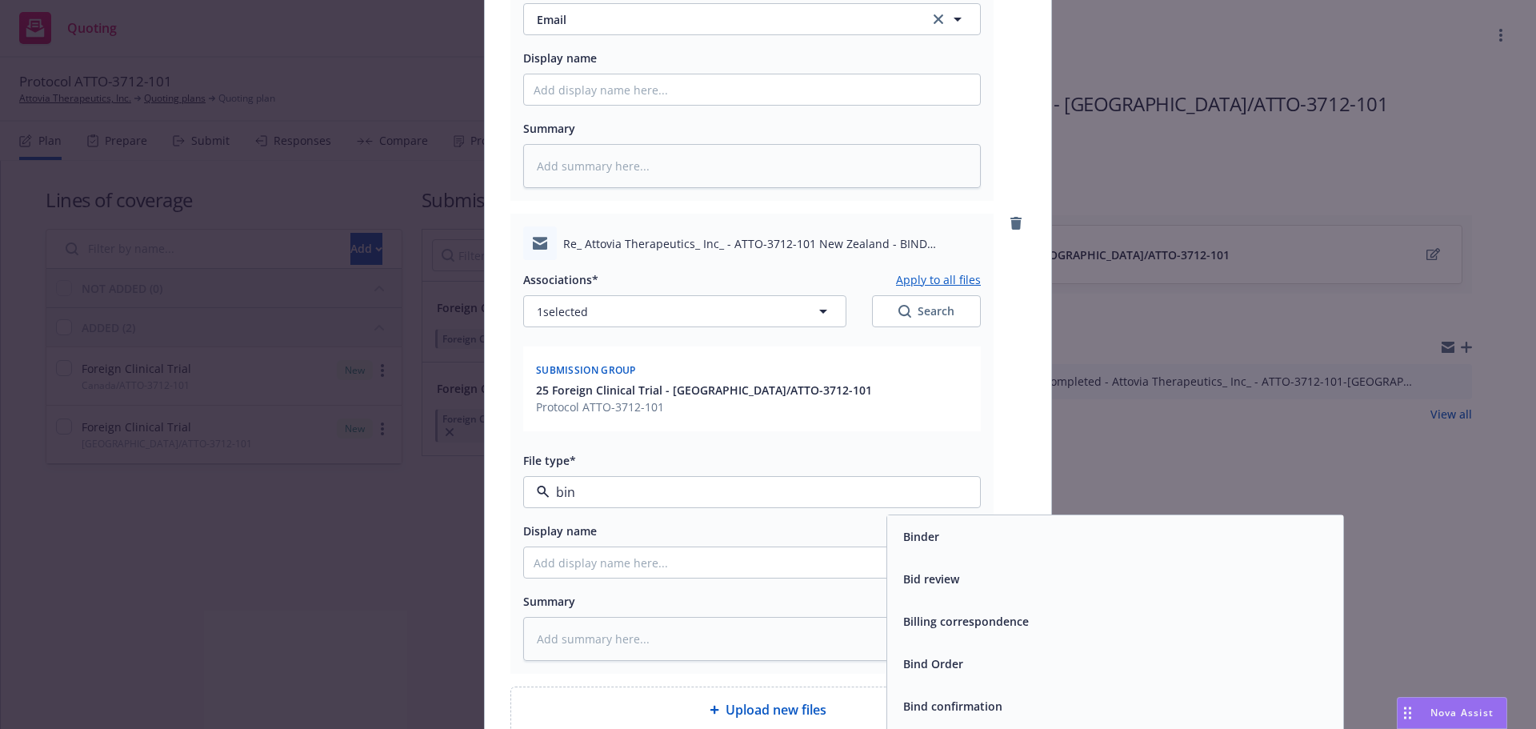
type input "bind"
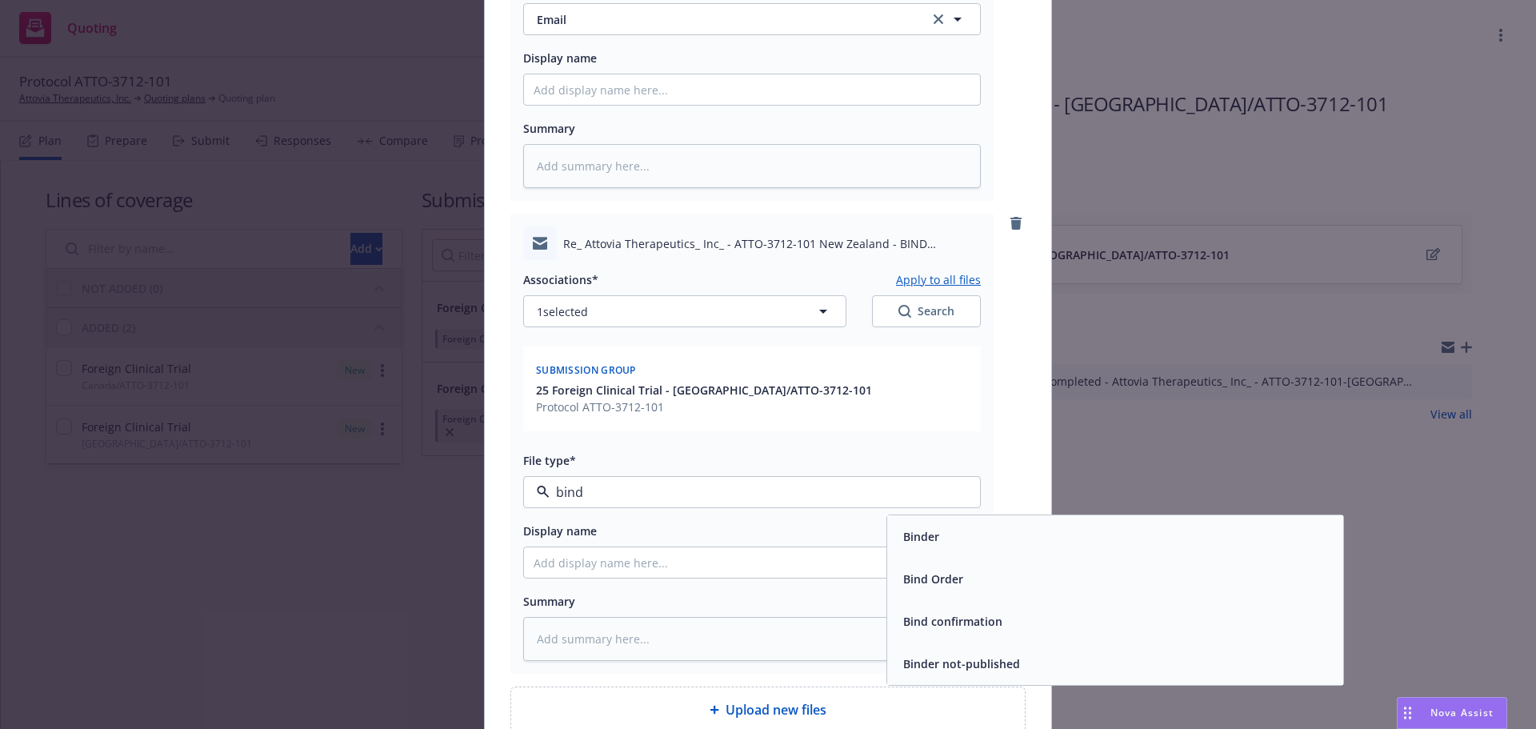
click at [1013, 585] on div "Bind Order" at bounding box center [1115, 578] width 437 height 23
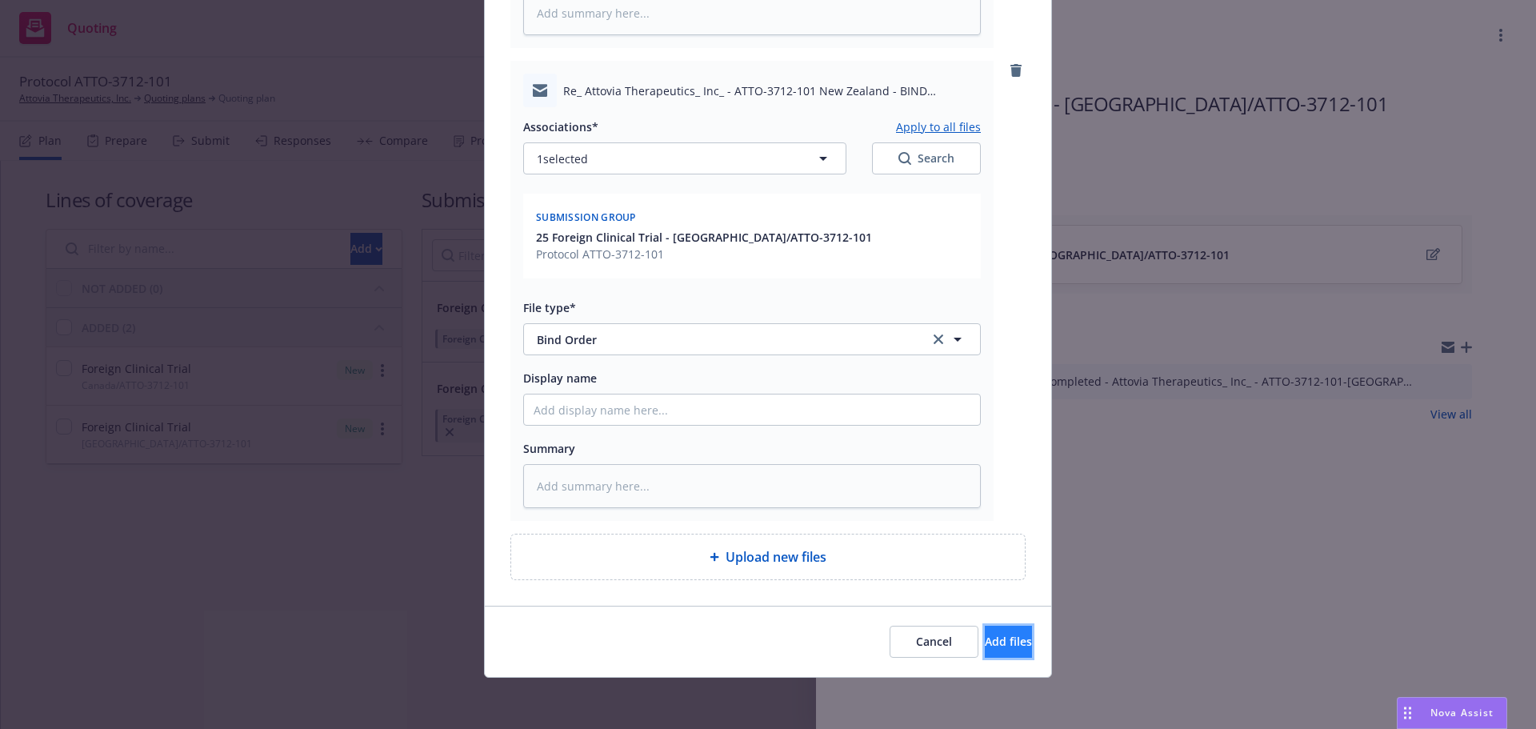
click at [993, 638] on span "Add files" at bounding box center [1008, 641] width 47 height 15
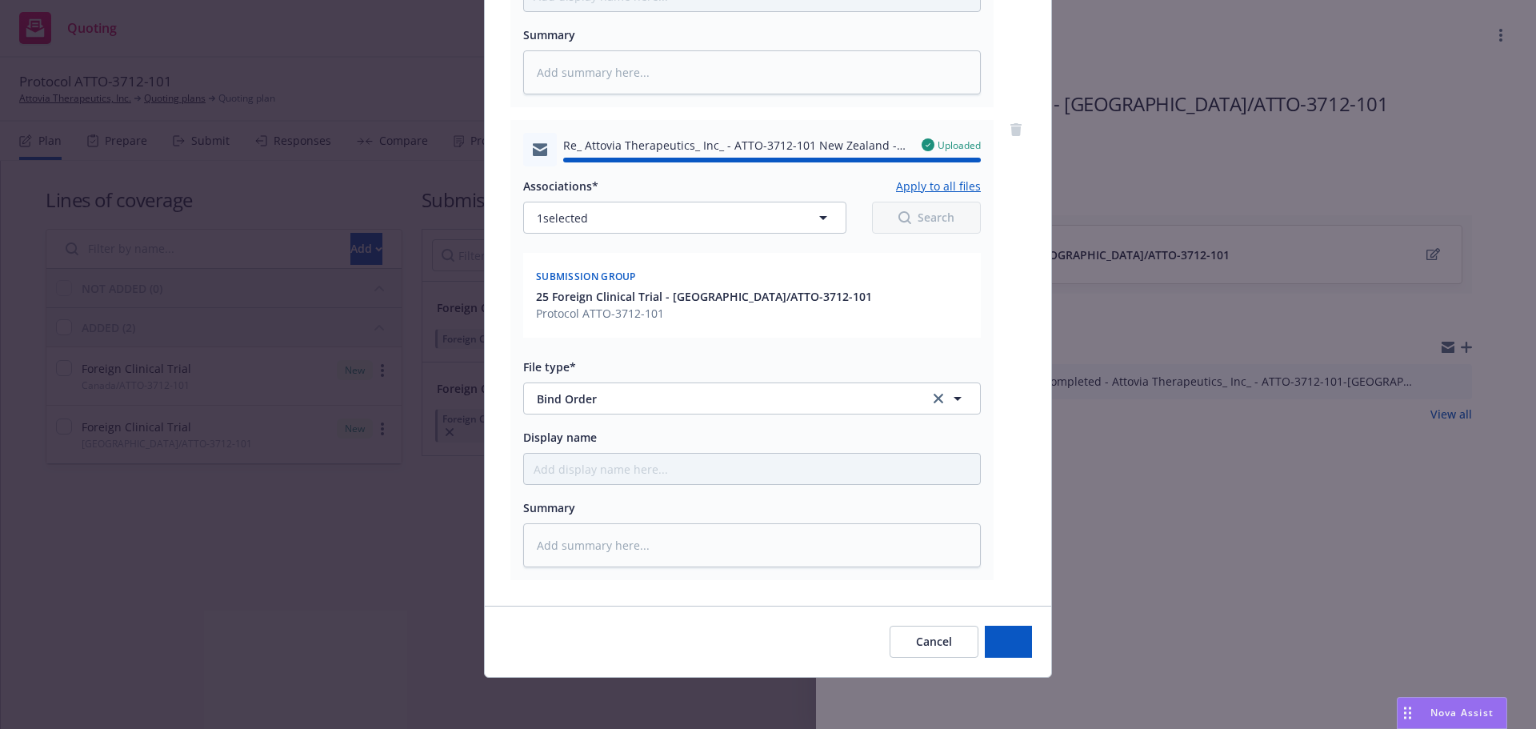
type textarea "x"
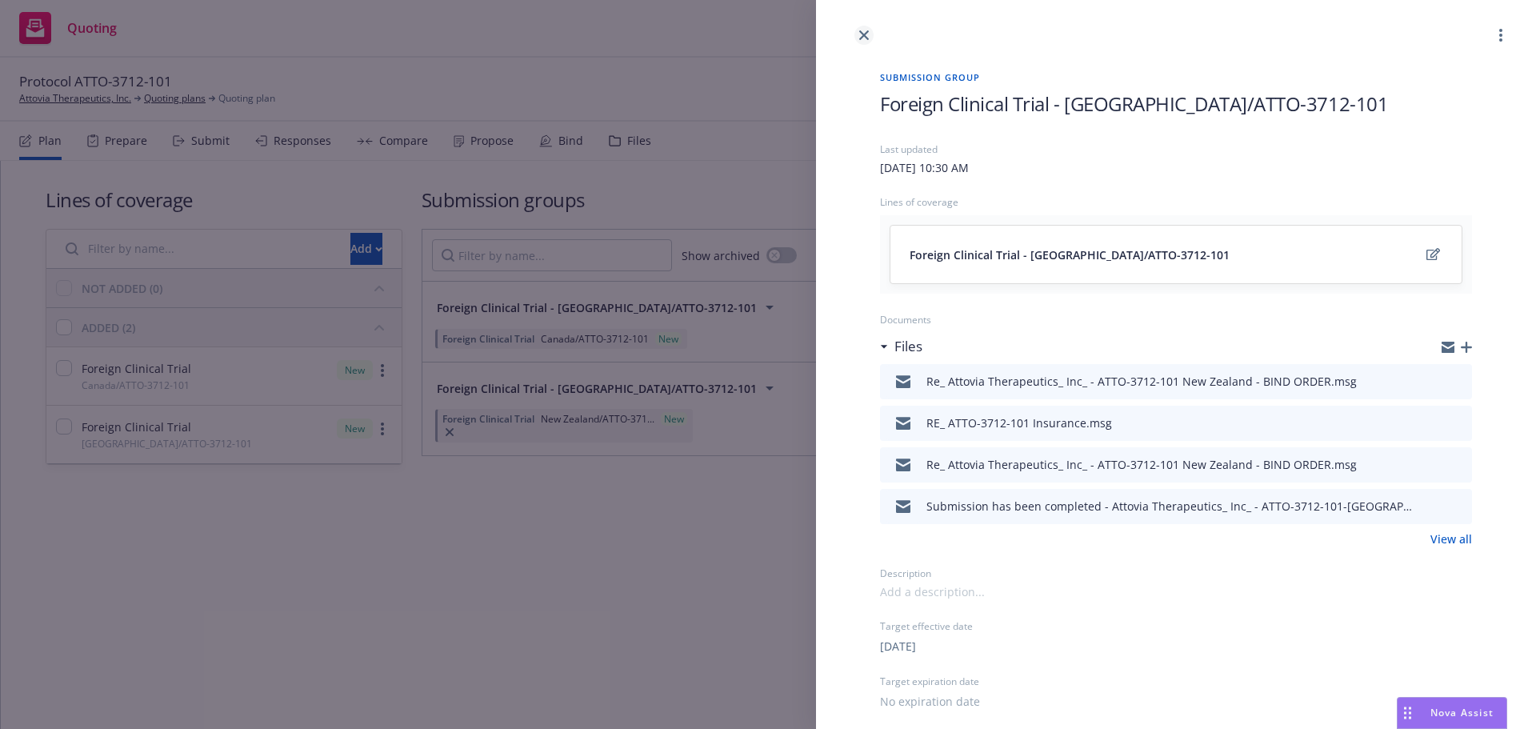
click at [868, 34] on icon "close" at bounding box center [864, 35] width 10 height 10
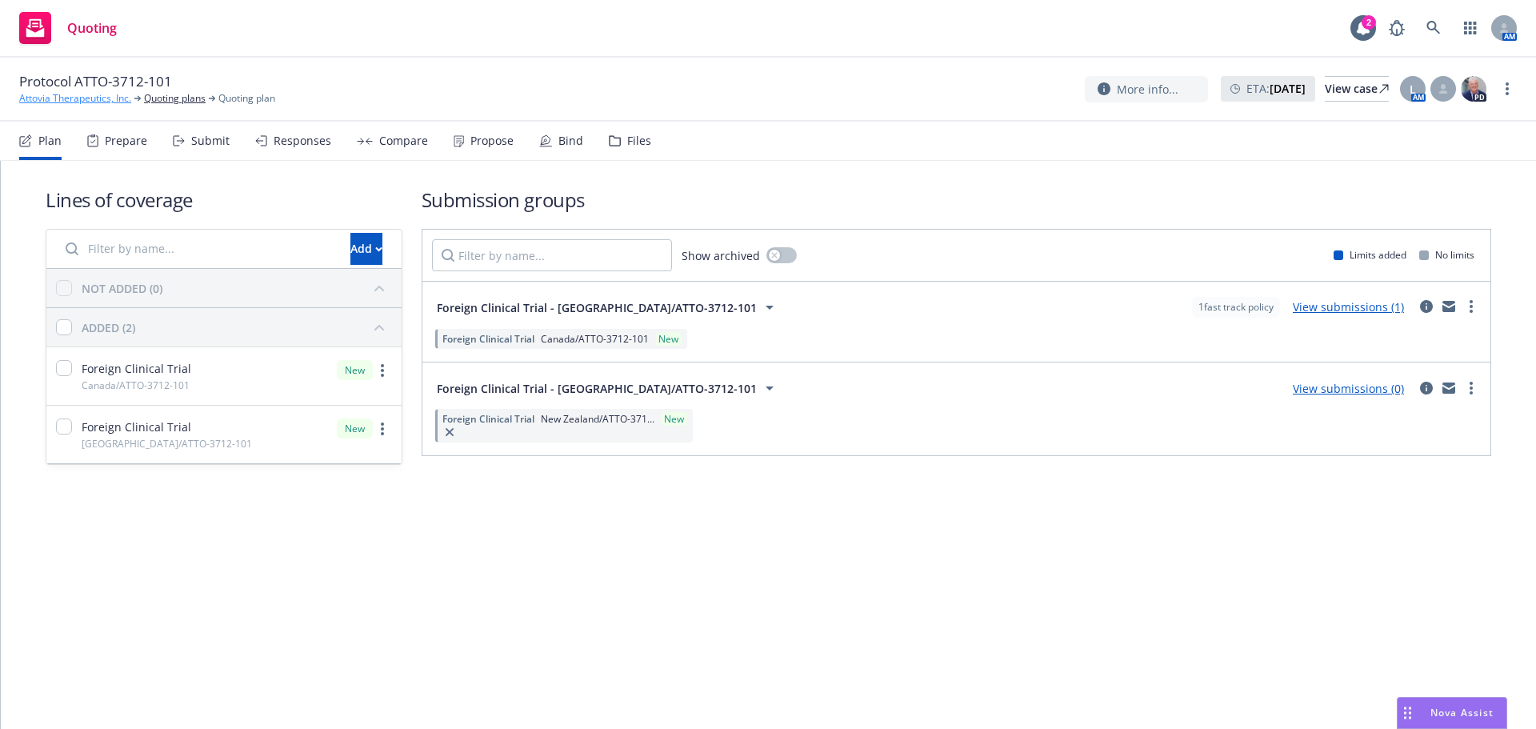
click at [66, 94] on link "Attovia Therapeutics, Inc." at bounding box center [75, 98] width 112 height 14
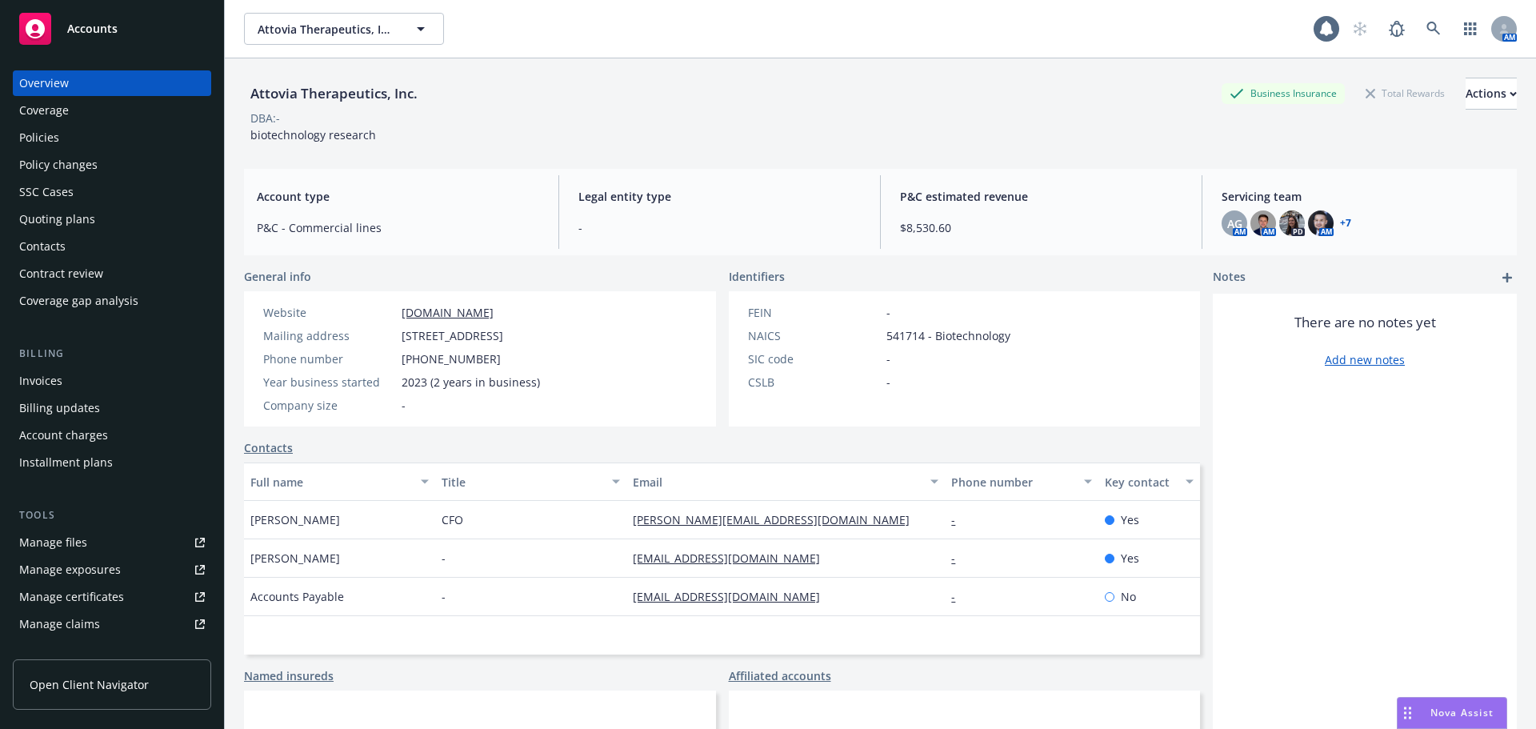
click at [113, 141] on div "Policies" at bounding box center [112, 138] width 186 height 26
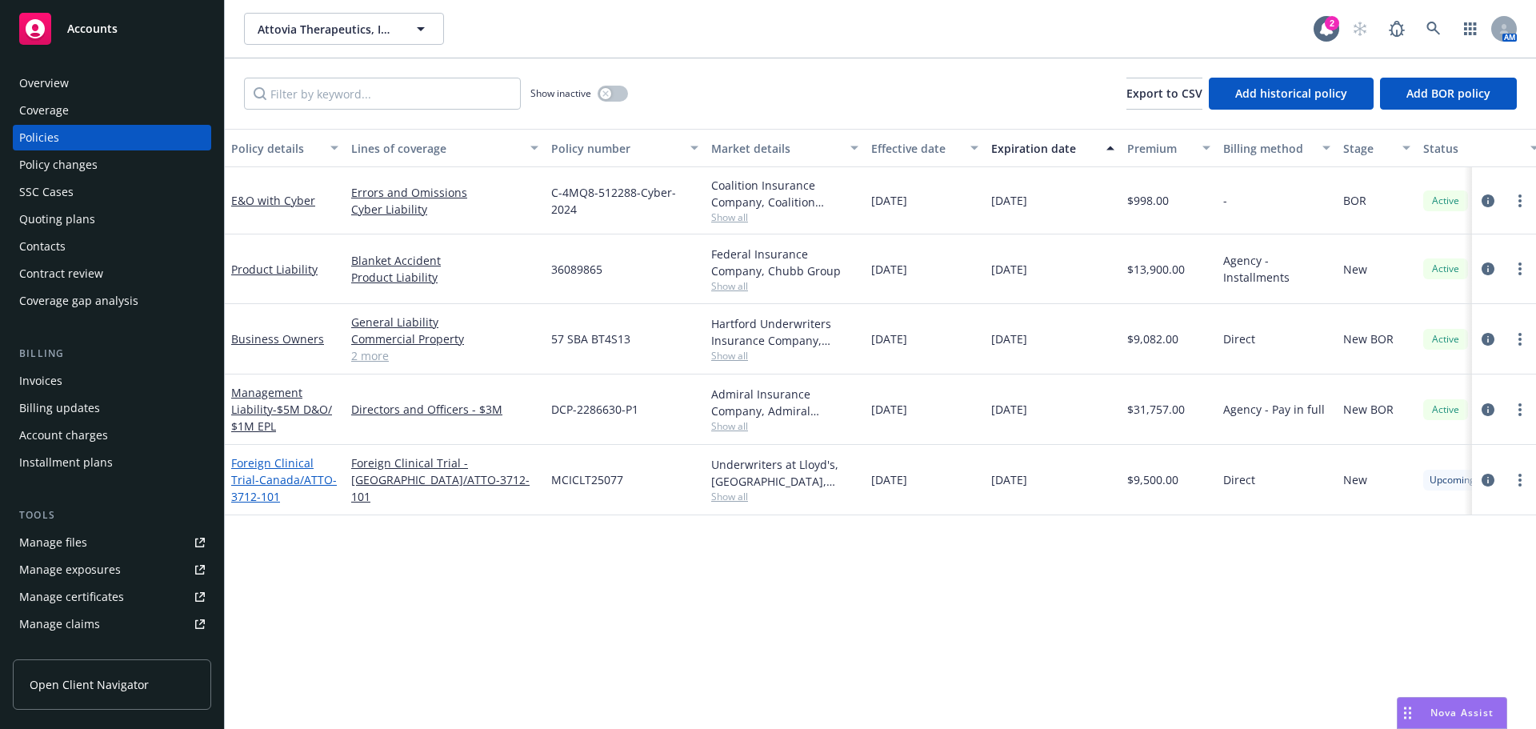
click at [274, 482] on span "- [GEOGRAPHIC_DATA]/ATTO-3712-101" at bounding box center [284, 488] width 106 height 32
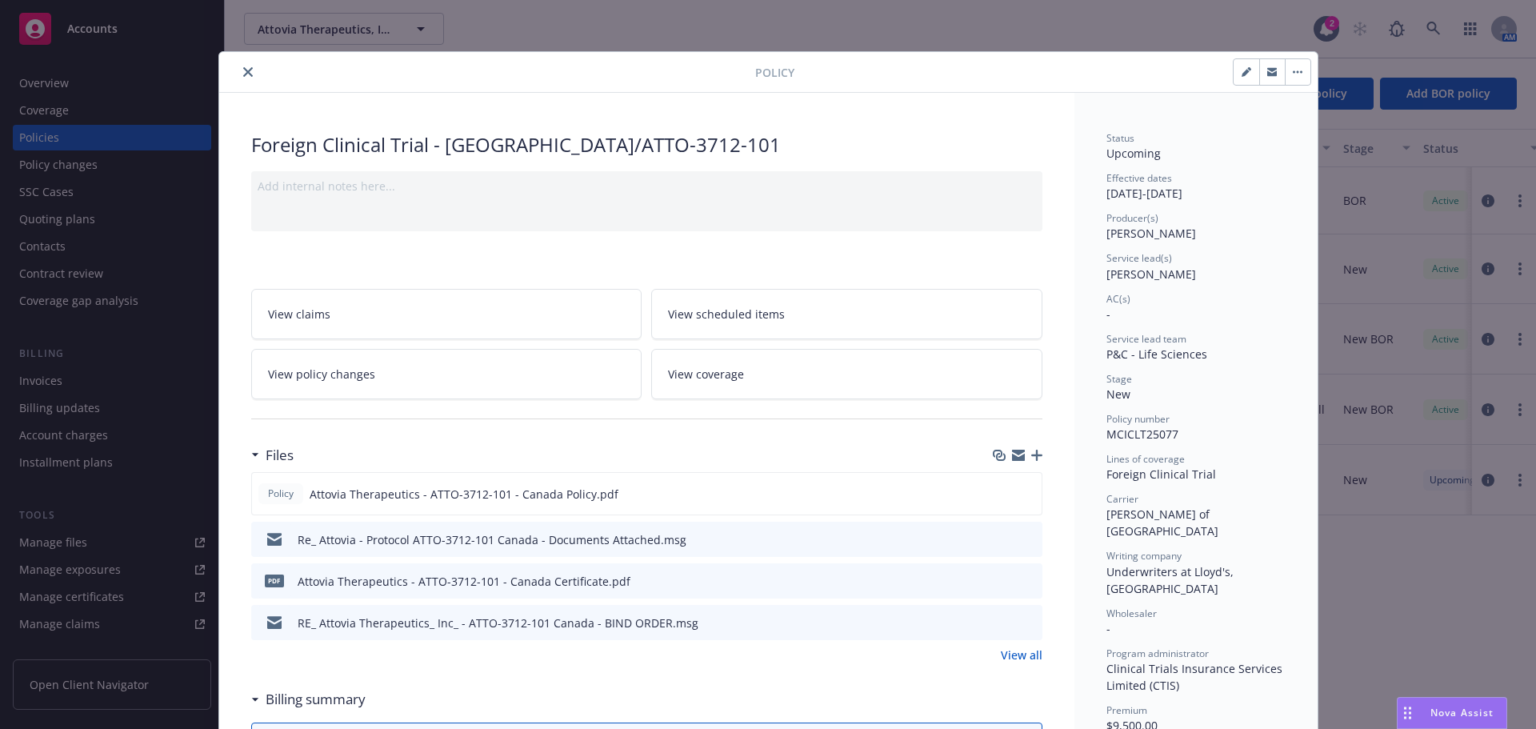
click at [1034, 456] on icon "button" at bounding box center [1036, 455] width 11 height 11
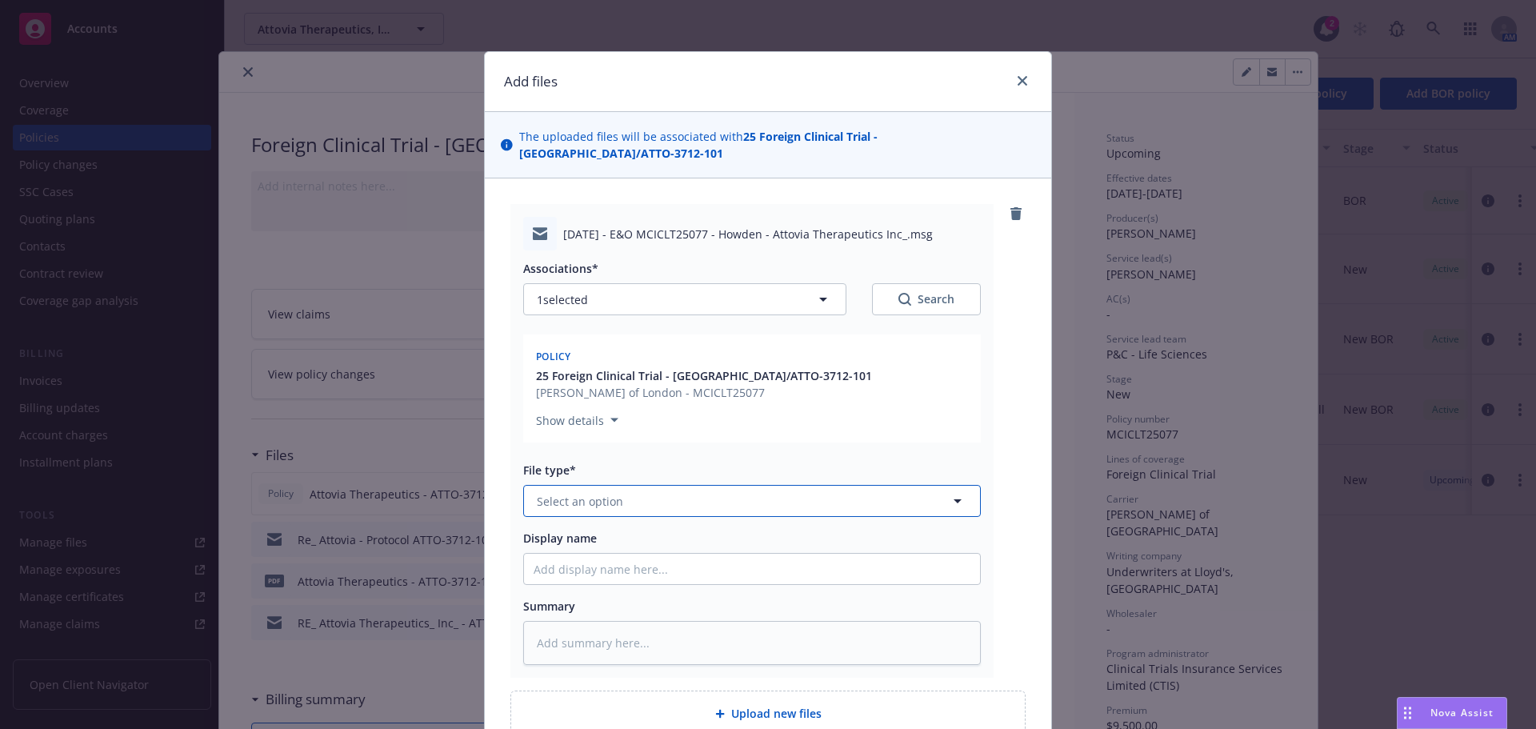
click at [692, 487] on button "Select an option" at bounding box center [752, 501] width 458 height 32
type input "em"
click at [577, 576] on div "Email" at bounding box center [752, 587] width 437 height 23
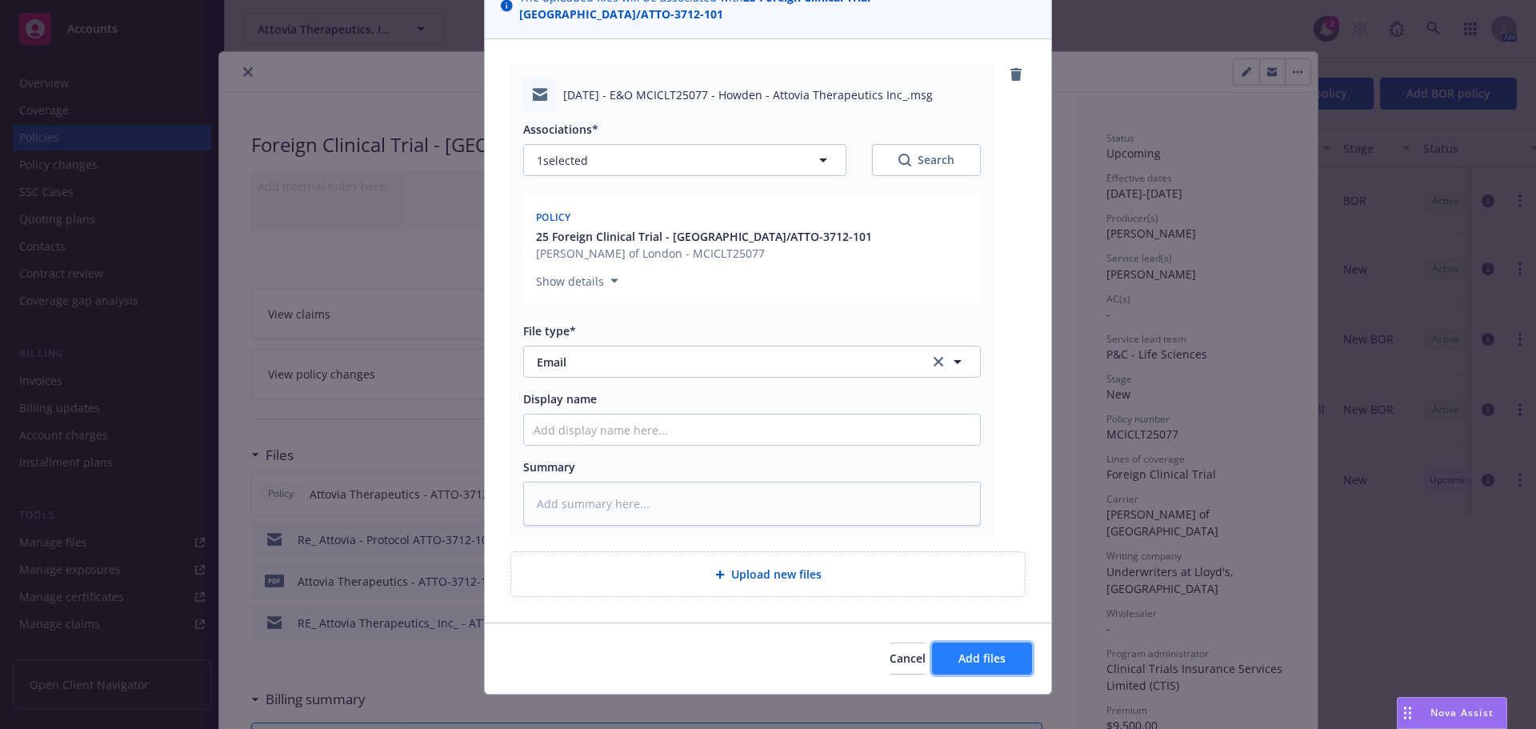
click at [989, 654] on button "Add files" at bounding box center [982, 658] width 100 height 32
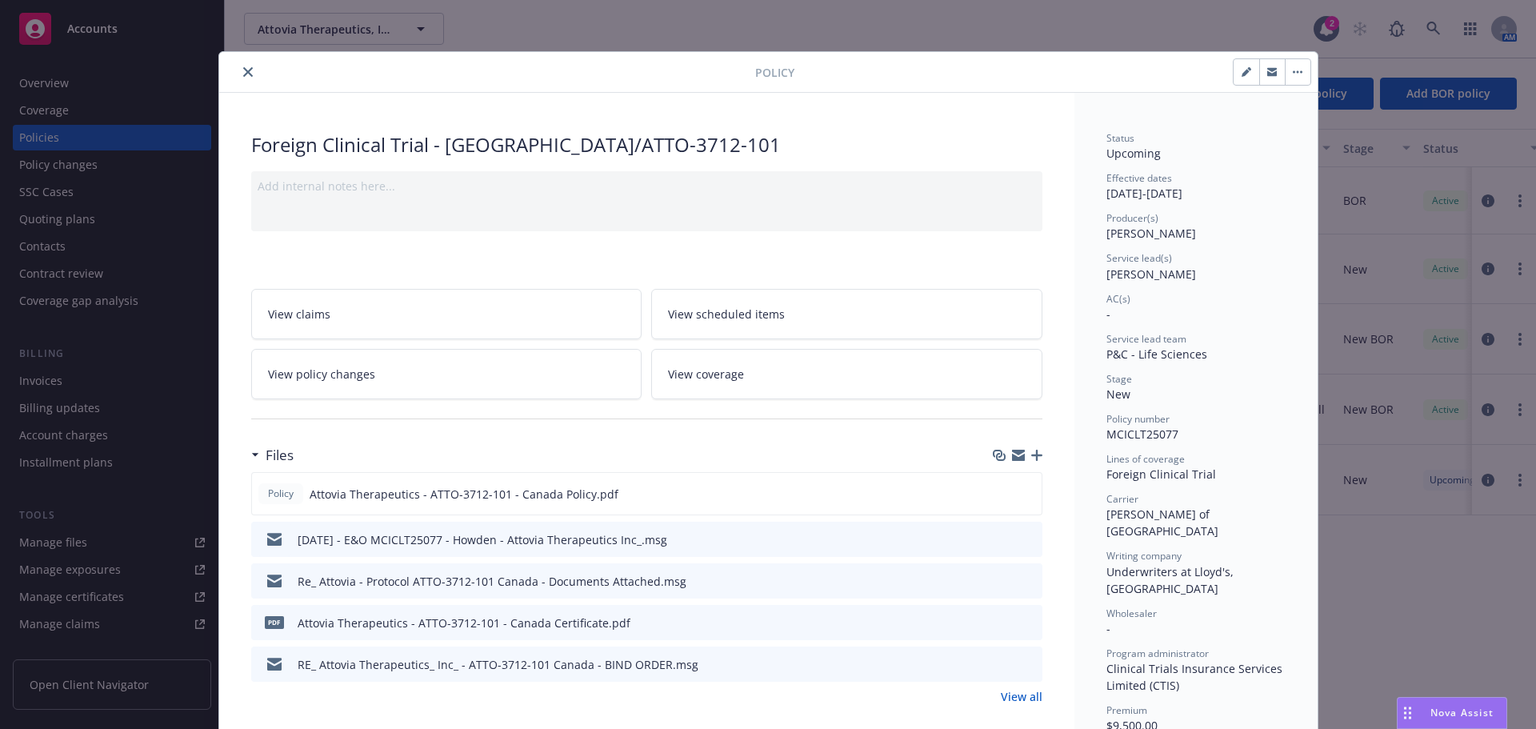
click at [1032, 454] on icon "button" at bounding box center [1036, 455] width 11 height 11
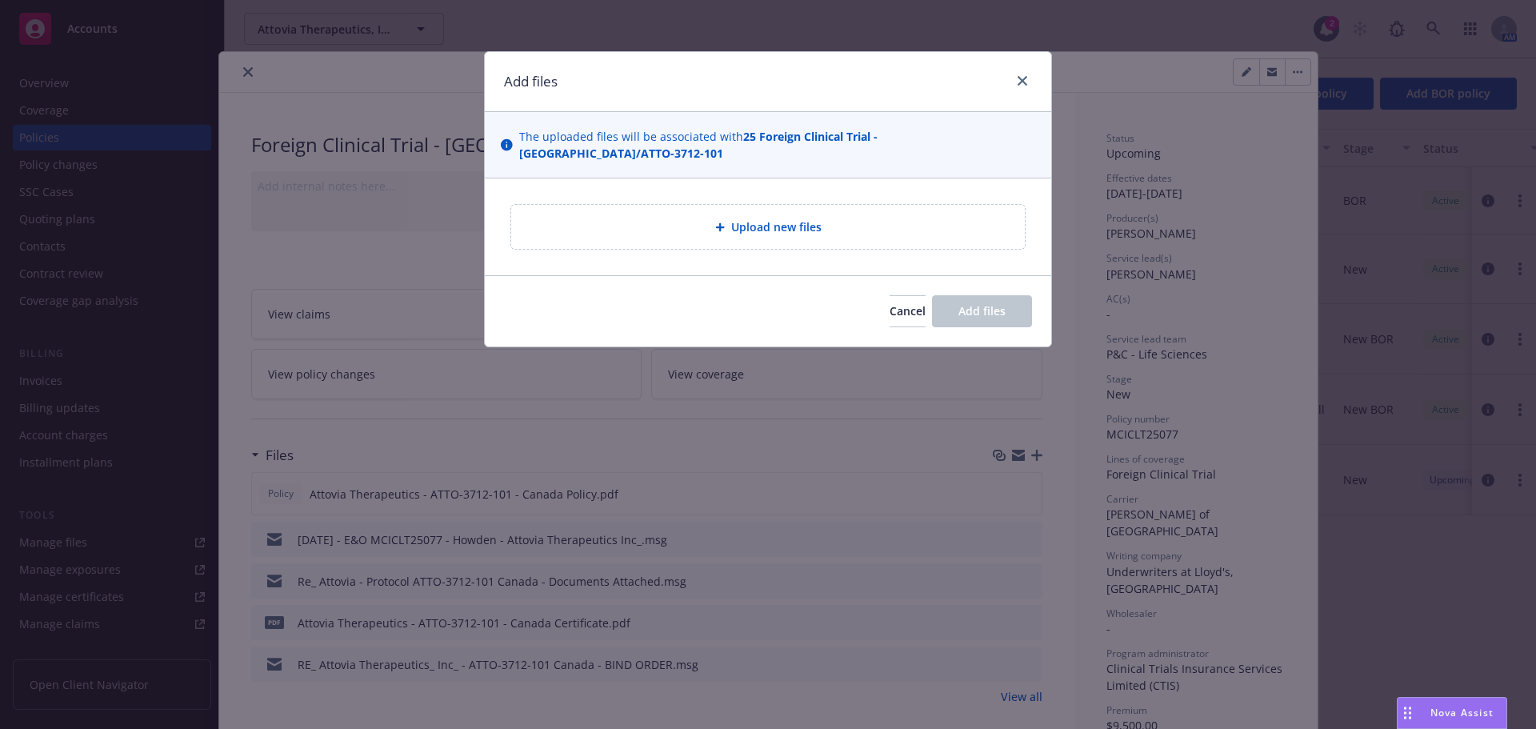
type textarea "x"
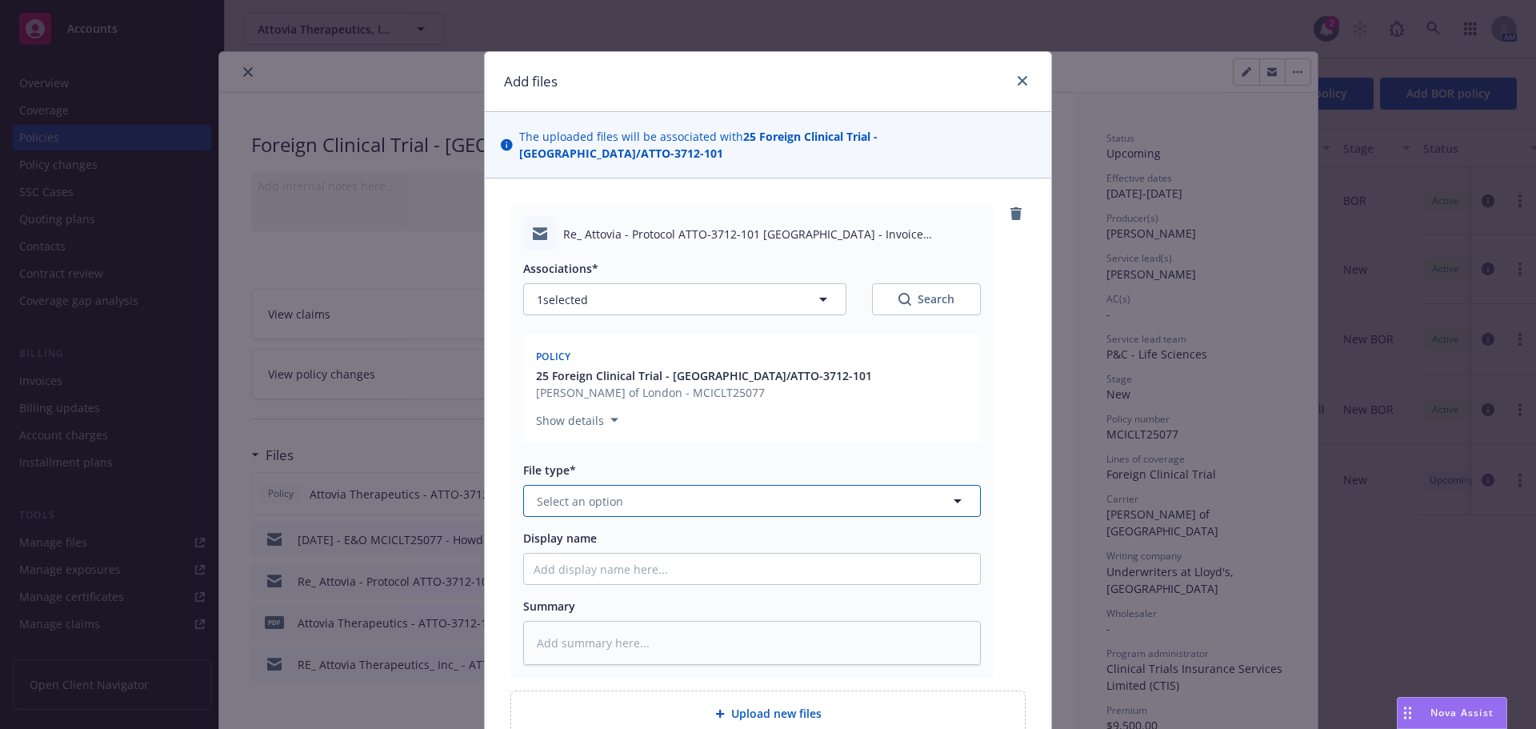
click at [614, 493] on span "Select an option" at bounding box center [580, 501] width 86 height 17
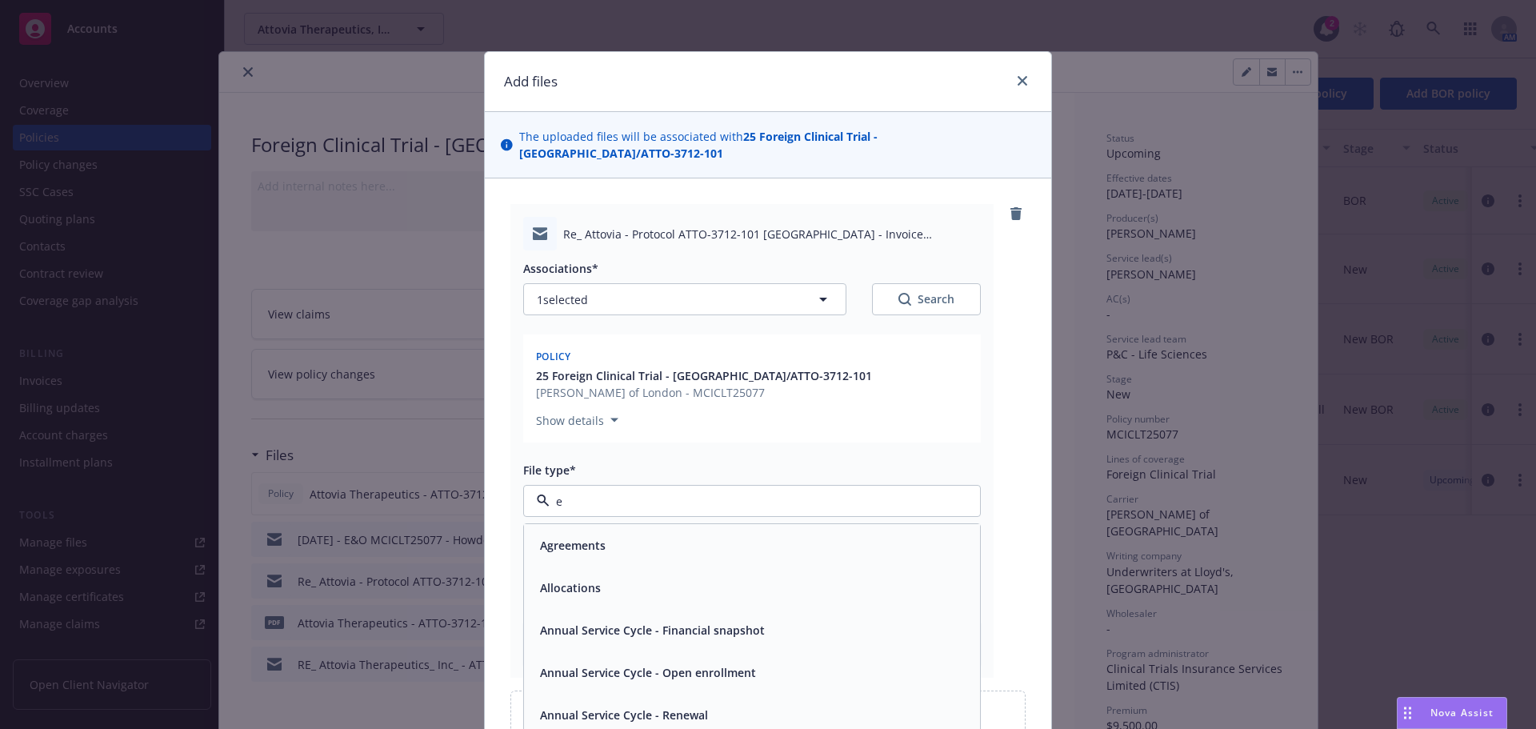
type input "em"
click at [554, 579] on span "Email" at bounding box center [555, 587] width 30 height 17
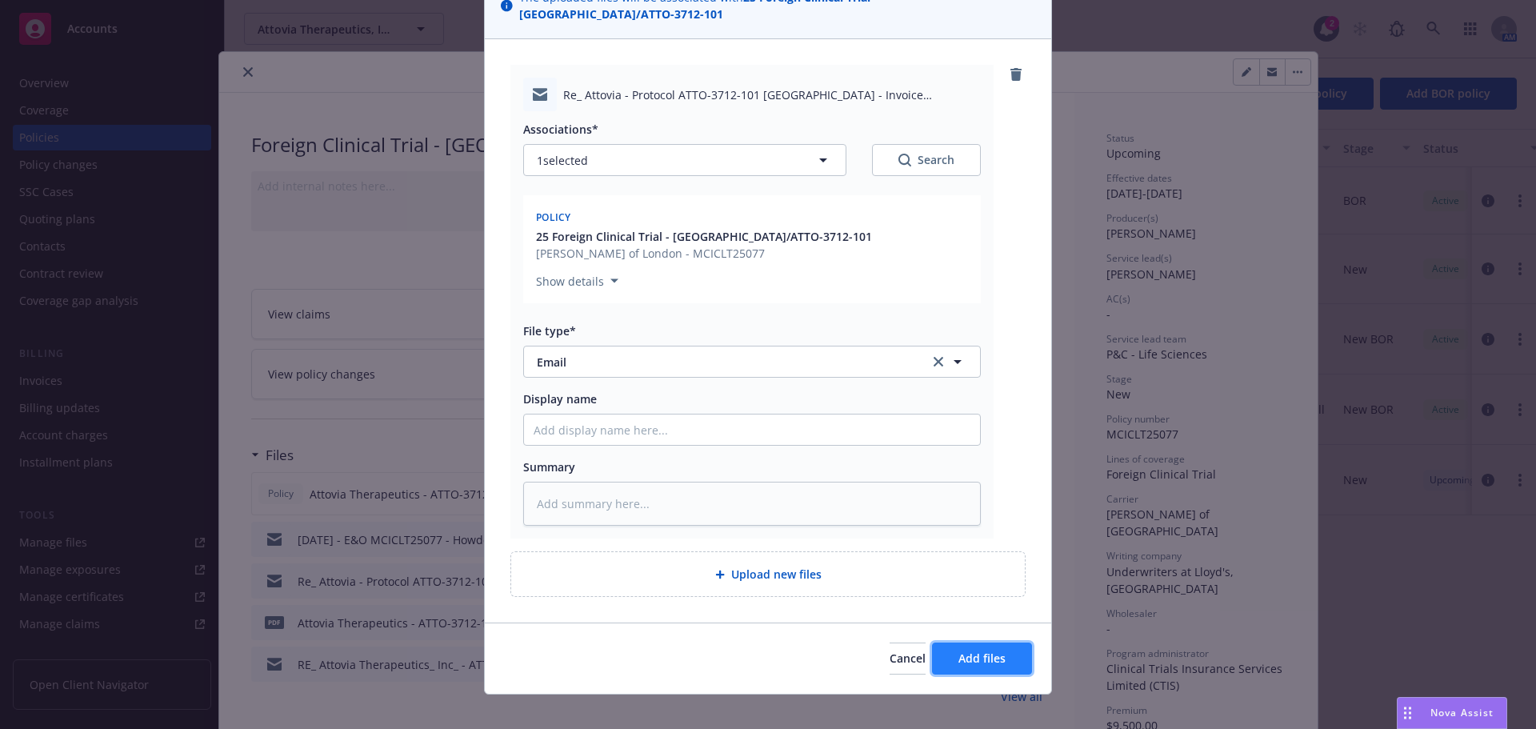
click at [1009, 642] on button "Add files" at bounding box center [982, 658] width 100 height 32
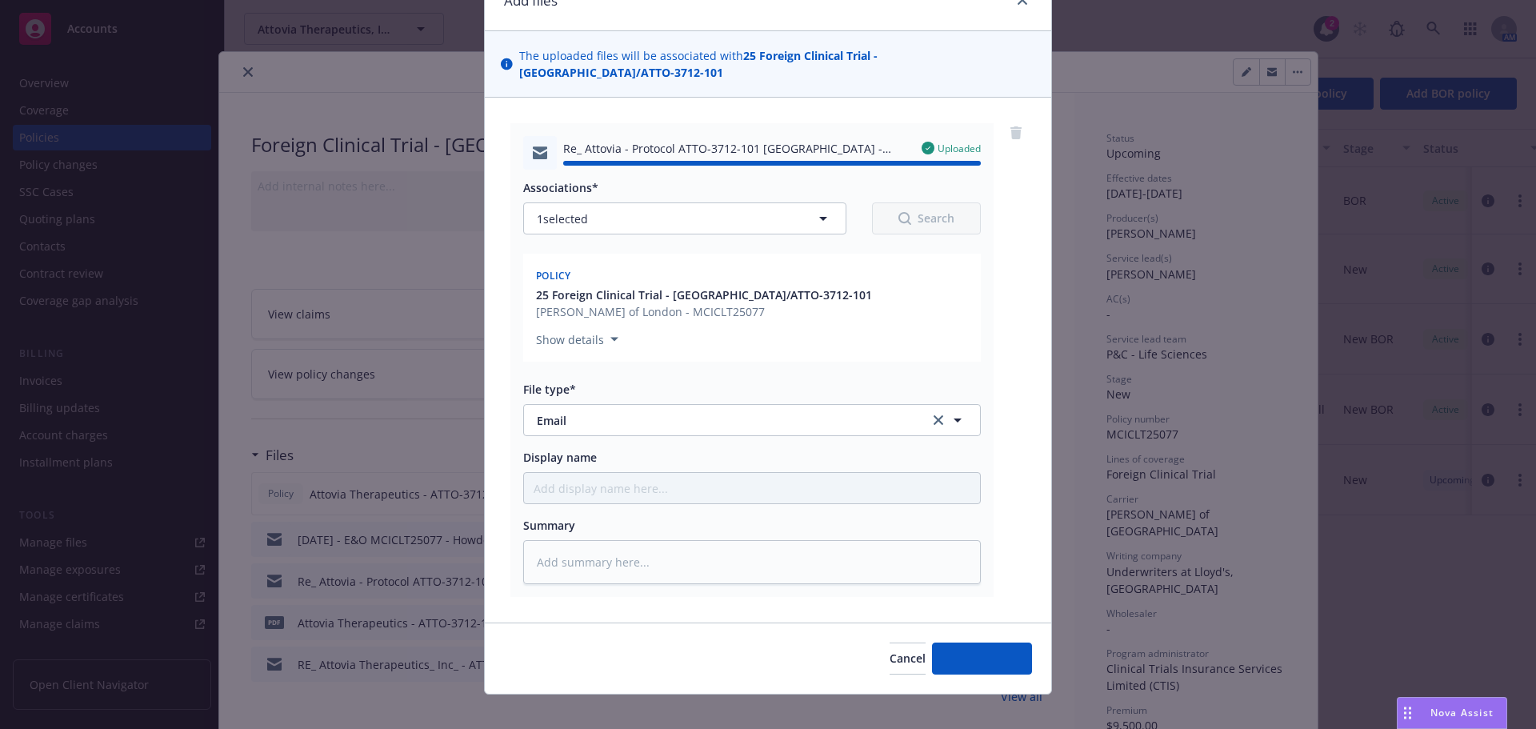
type textarea "x"
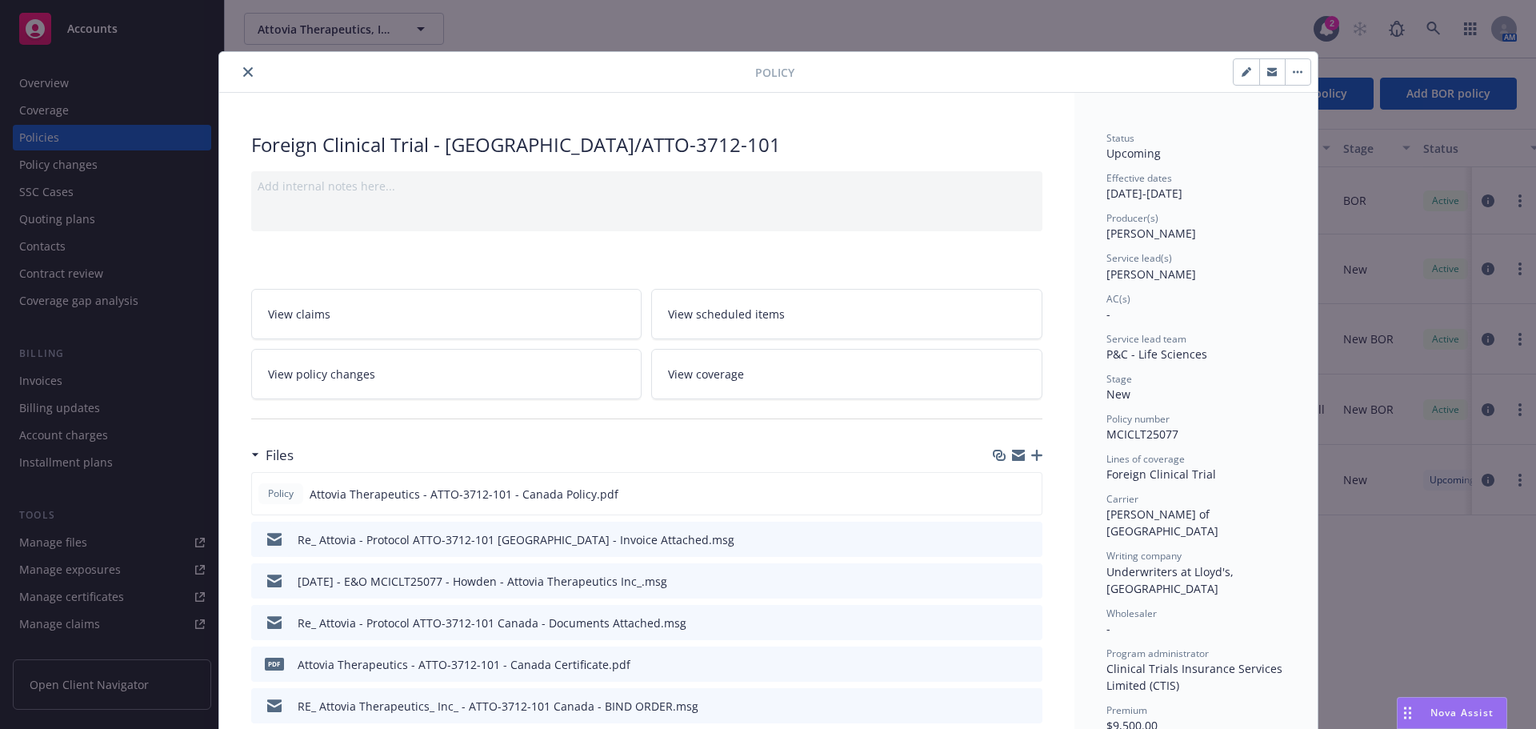
click at [243, 71] on icon "close" at bounding box center [248, 72] width 10 height 10
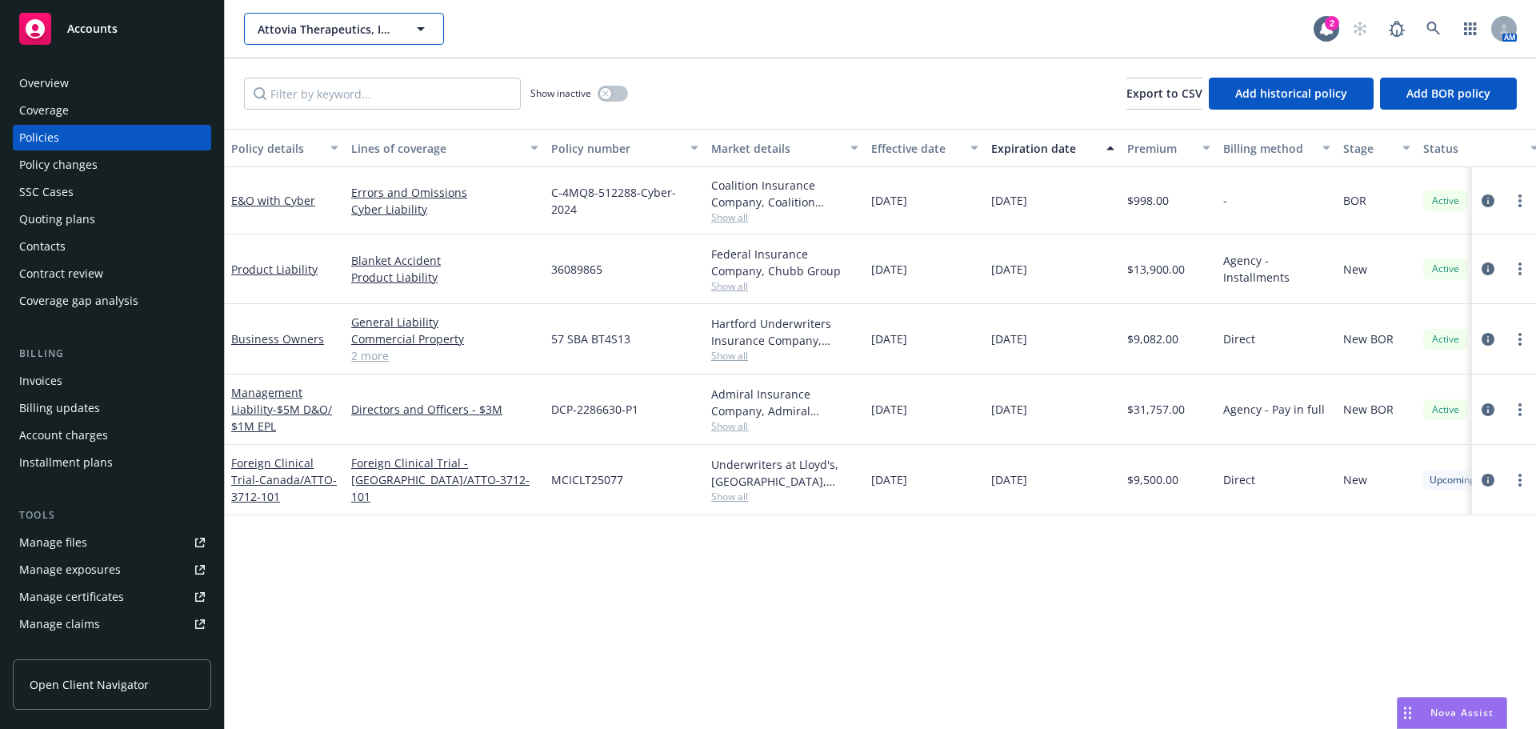
click at [333, 26] on span "Attovia Therapeutics, Inc." at bounding box center [327, 29] width 138 height 17
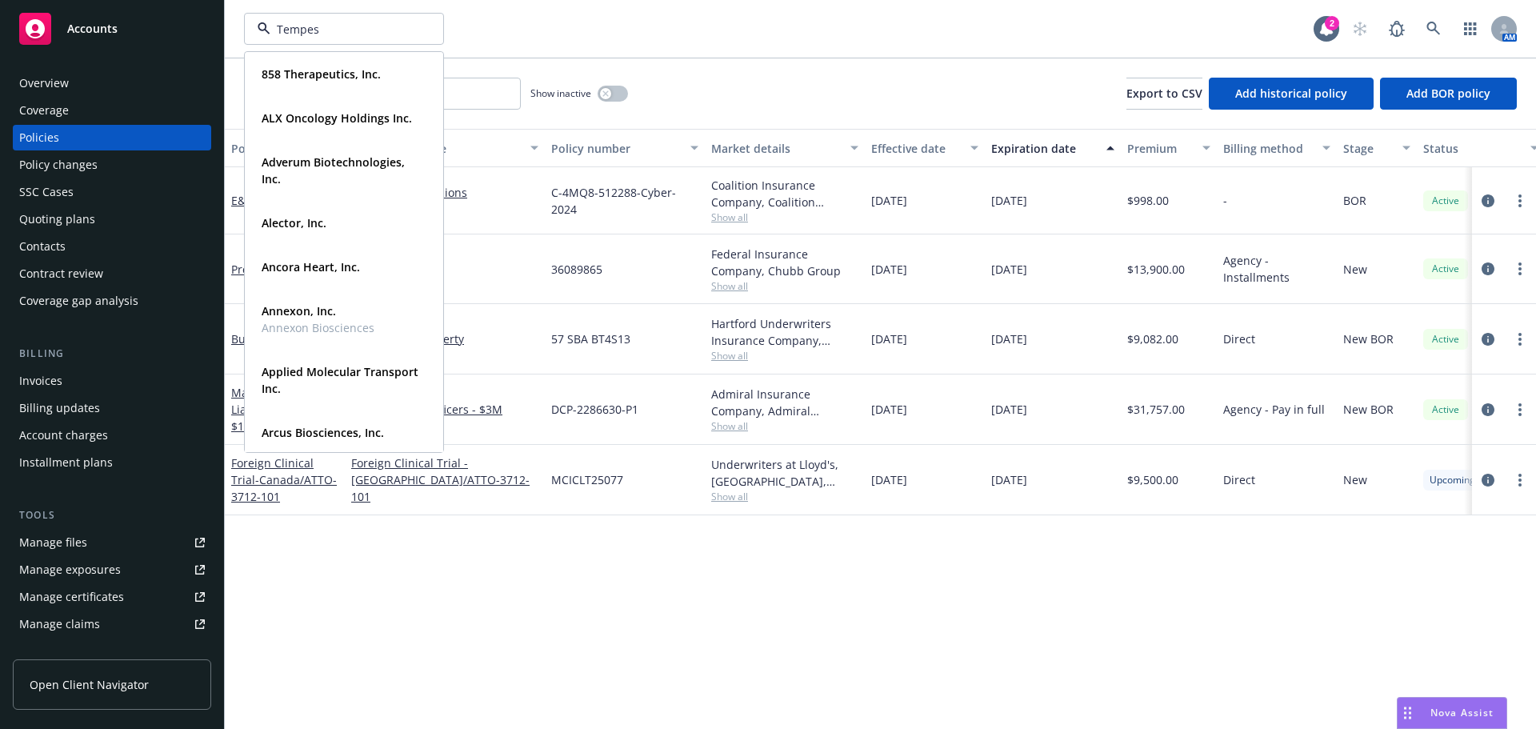
type input "Tempest"
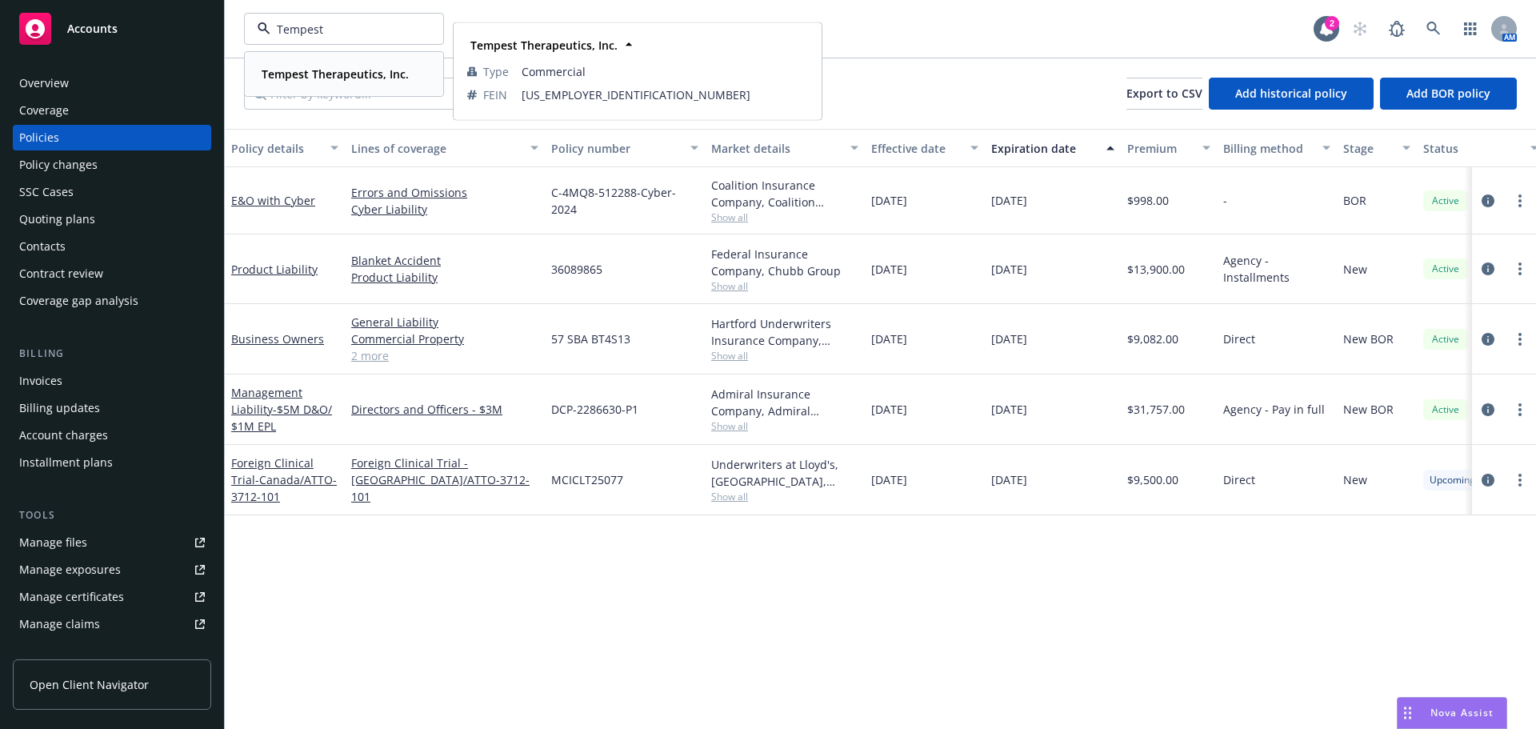
click at [311, 81] on strong "Tempest Therapeutics, Inc." at bounding box center [335, 73] width 147 height 15
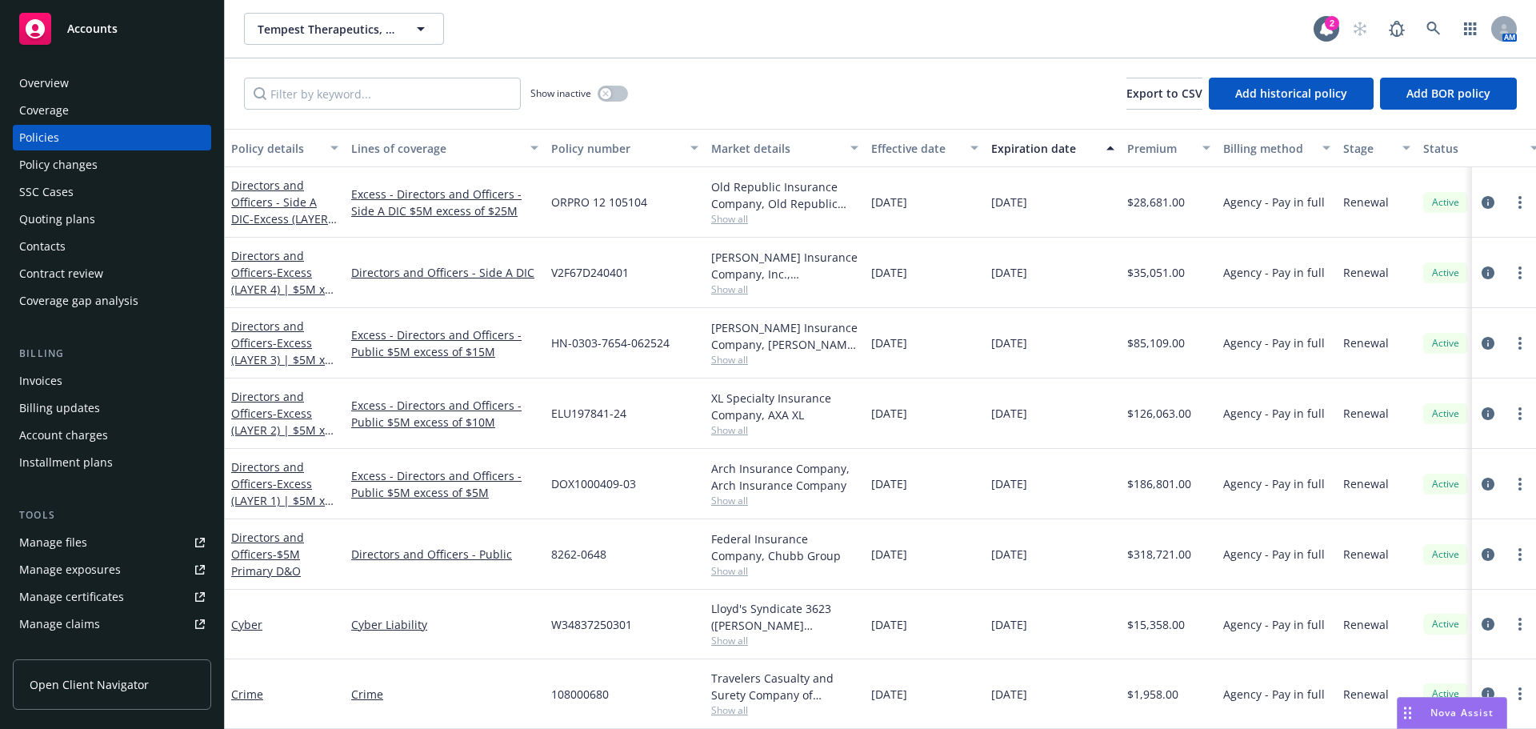
click at [74, 382] on div "Invoices" at bounding box center [112, 381] width 186 height 26
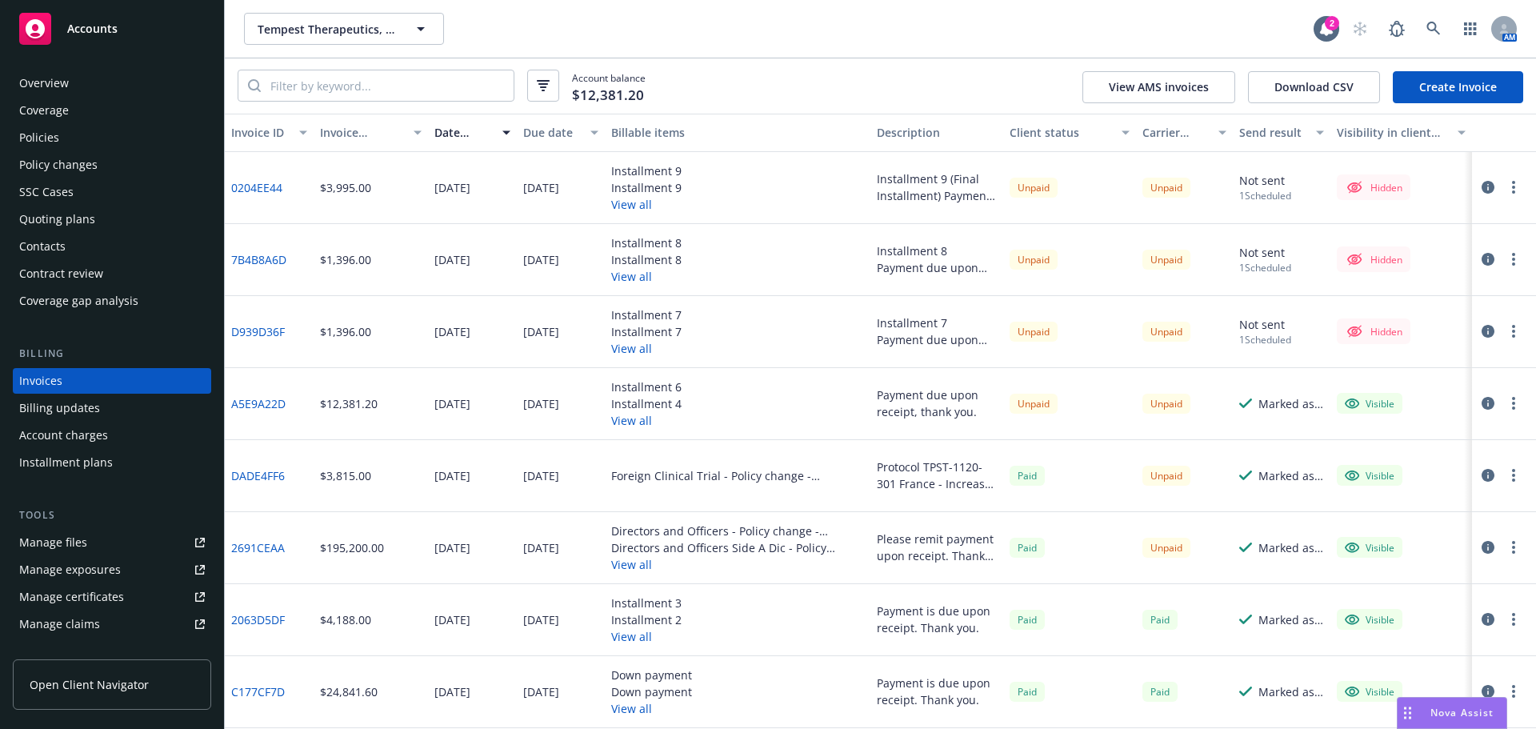
scroll to position [80, 0]
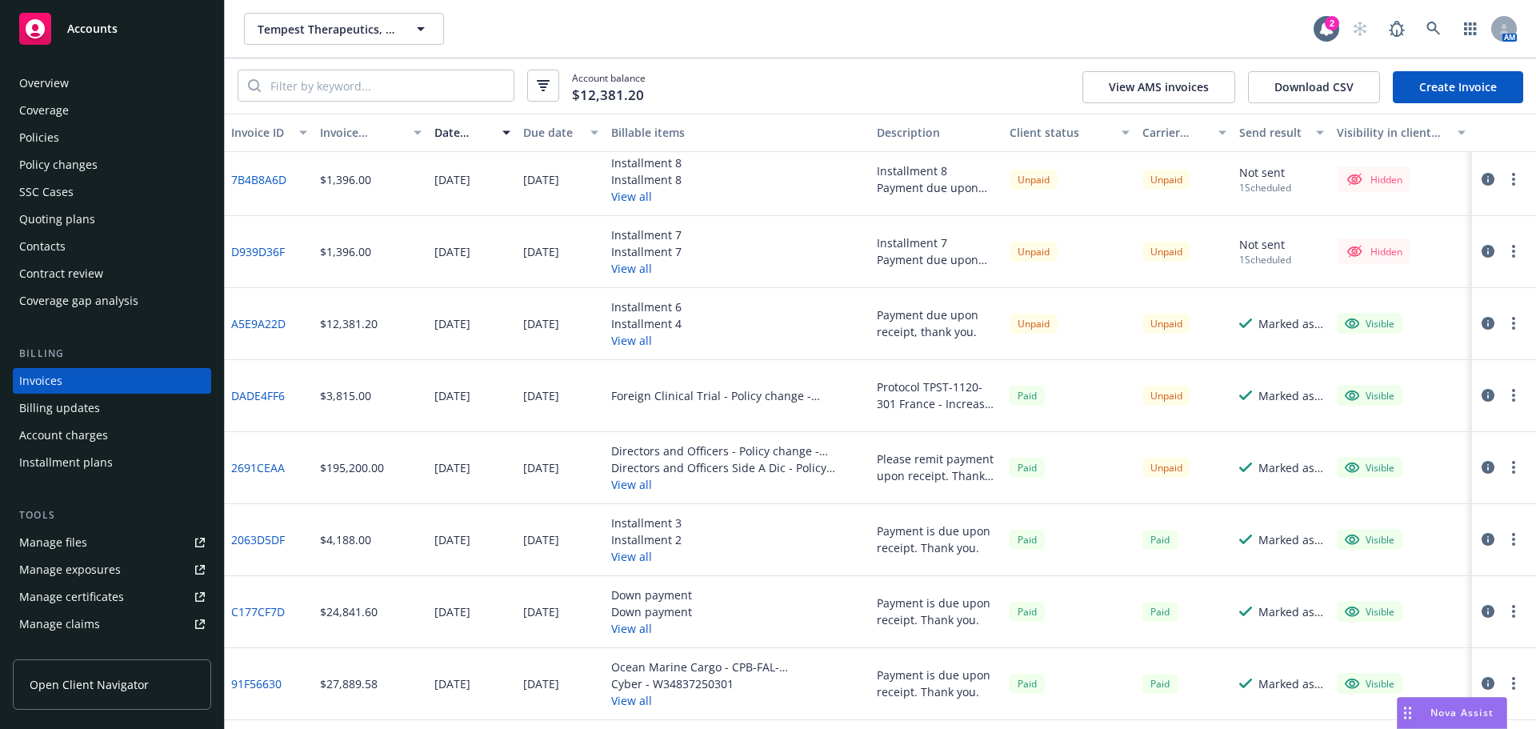
click at [103, 169] on div "Policy changes" at bounding box center [112, 165] width 186 height 26
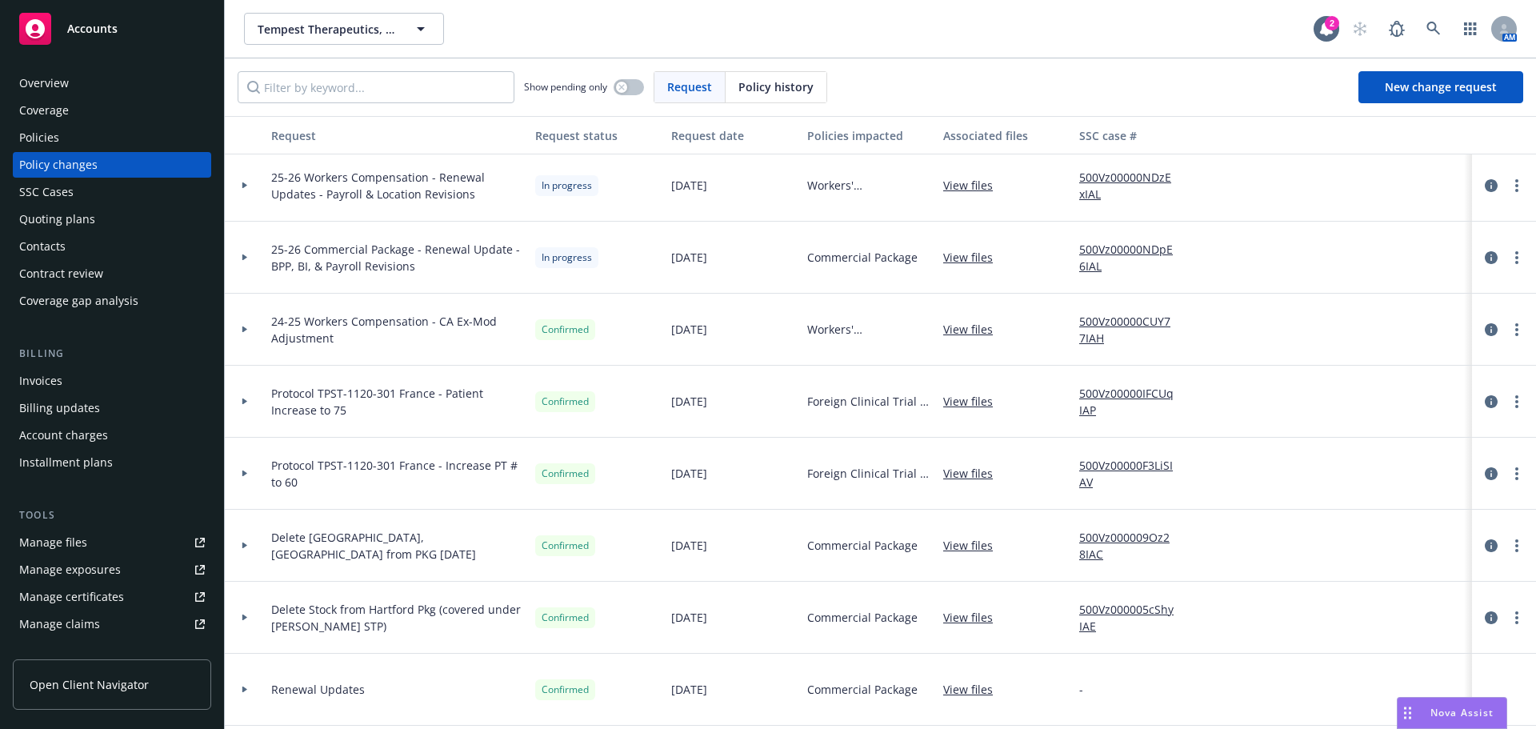
scroll to position [160, 0]
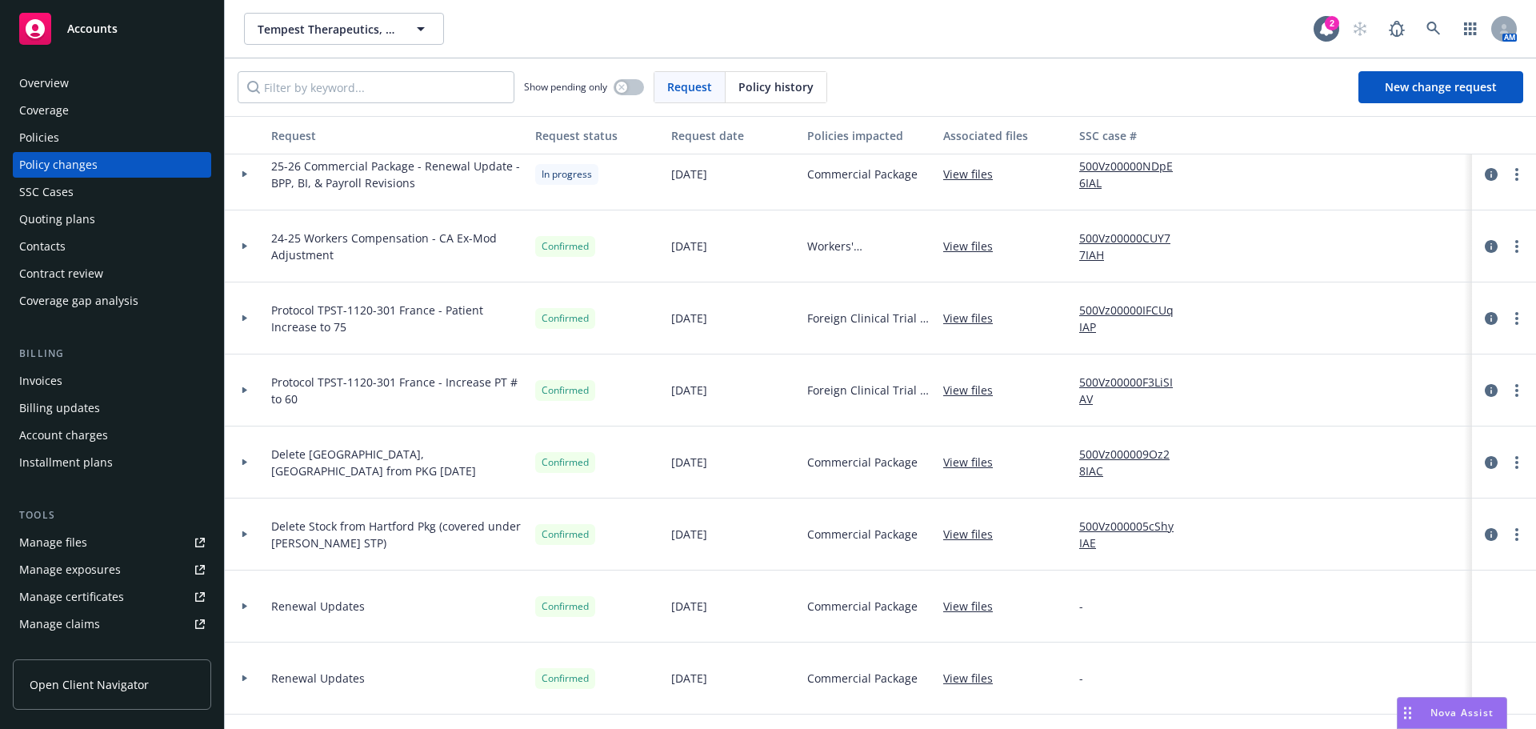
click at [243, 322] on div at bounding box center [245, 318] width 40 height 72
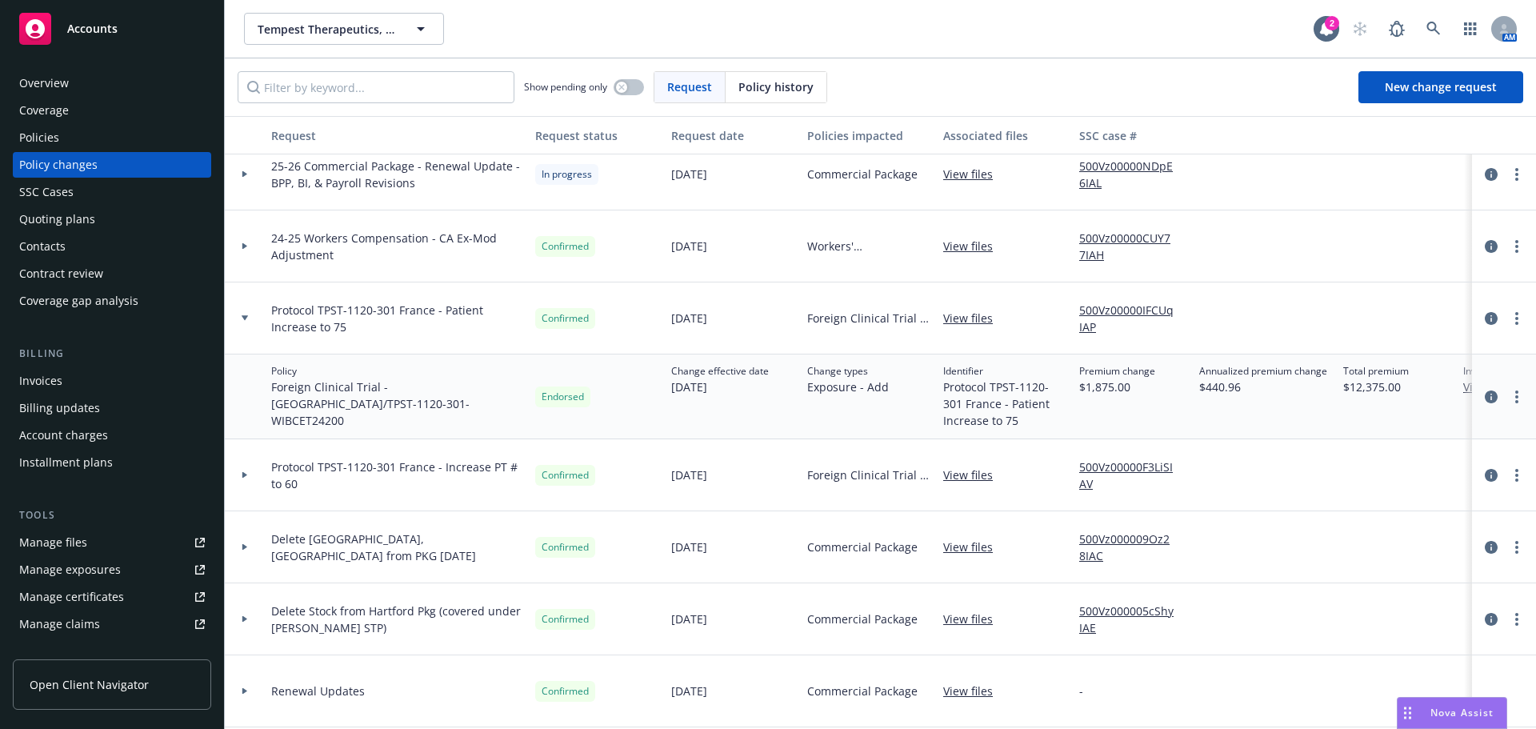
click at [103, 135] on div "Policies" at bounding box center [112, 138] width 186 height 26
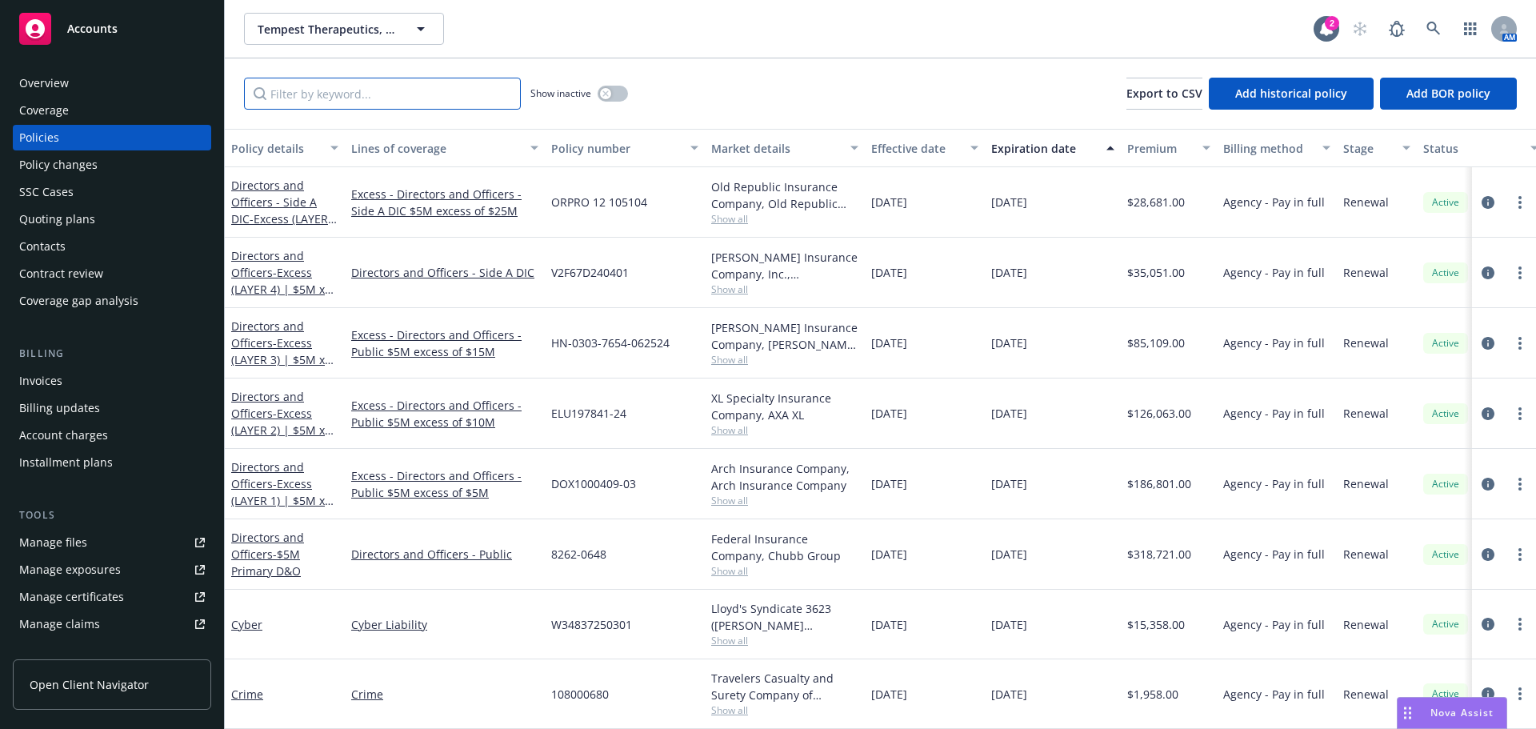
click at [394, 99] on input "Filter by keyword..." at bounding box center [382, 94] width 277 height 32
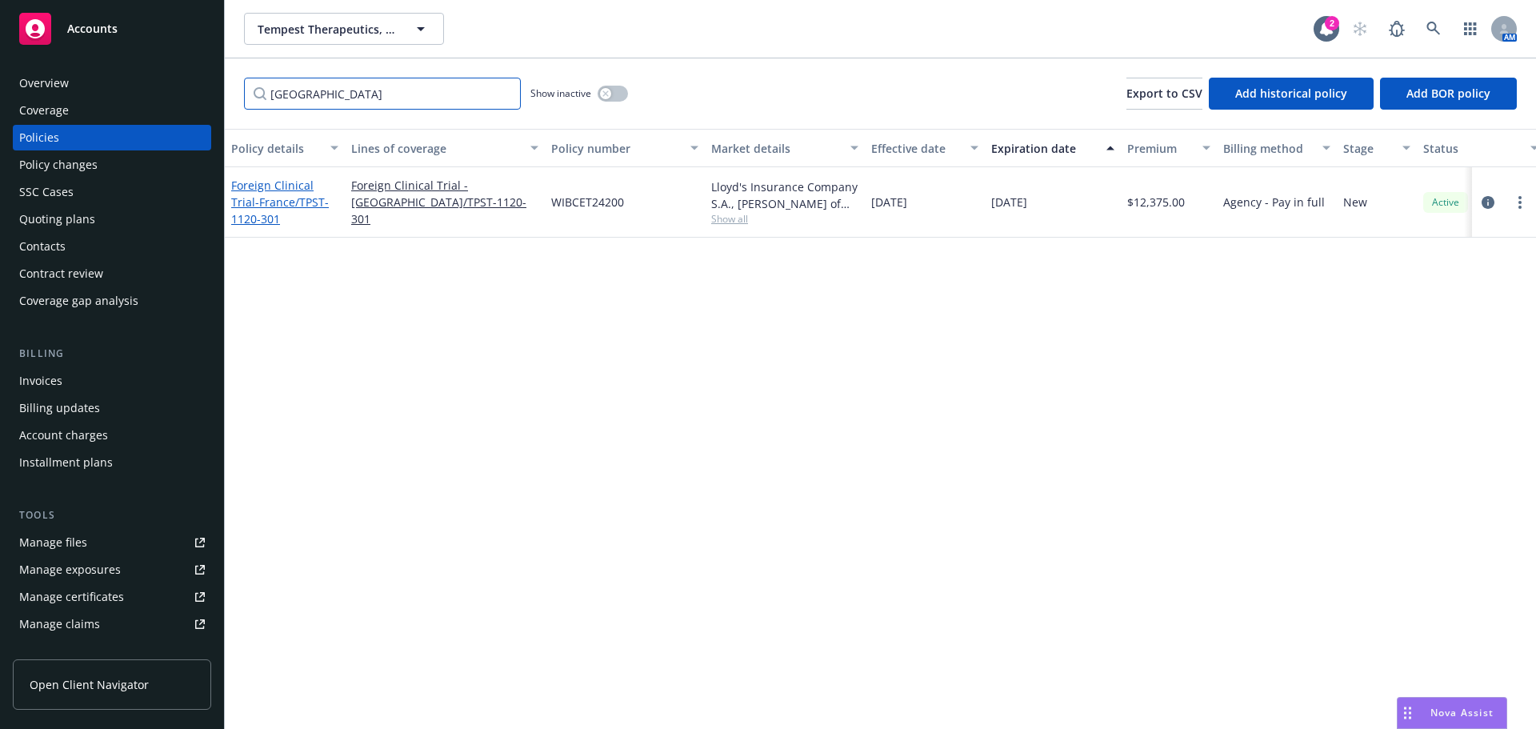
type input "france"
click at [288, 204] on span "- France/TPST-1120-301" at bounding box center [280, 210] width 98 height 32
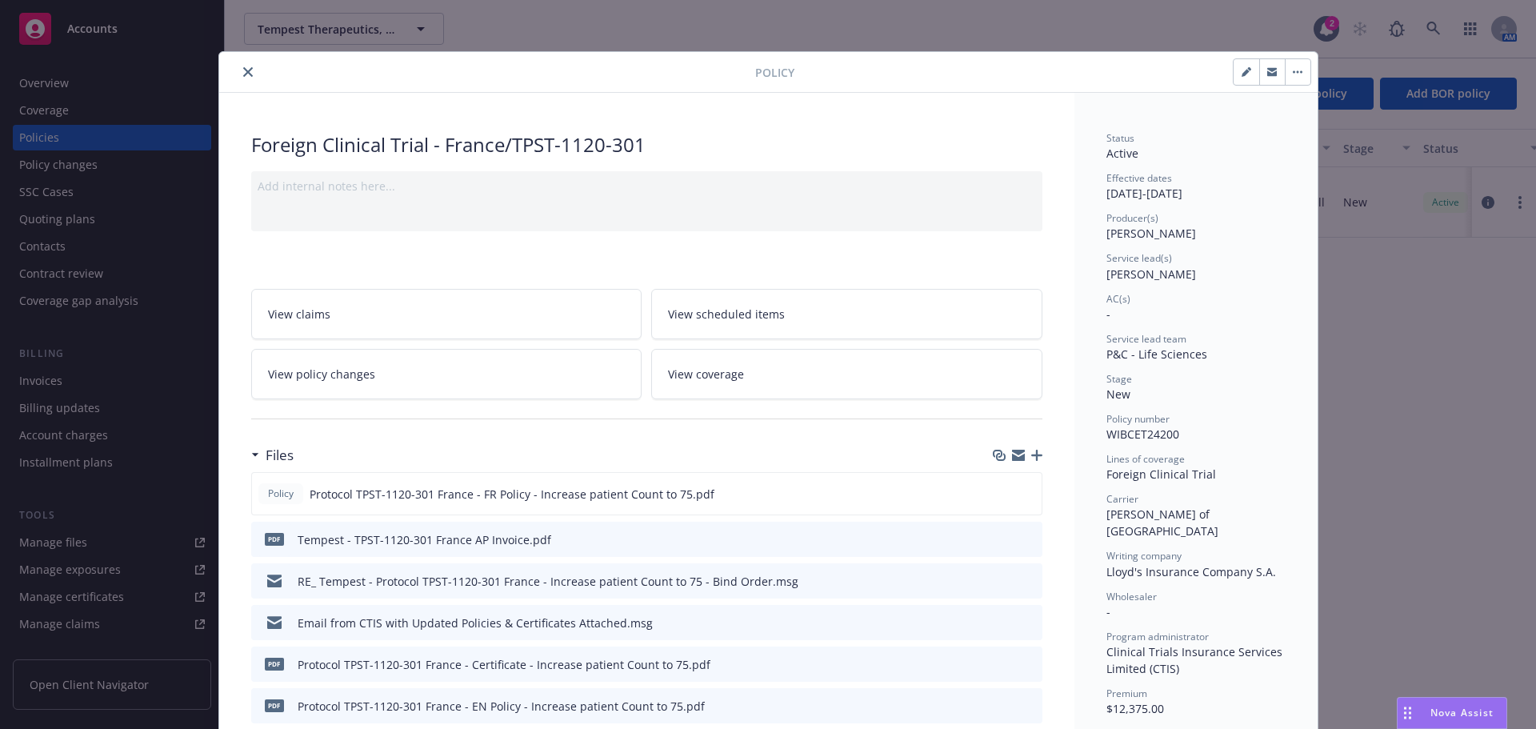
click at [246, 69] on button "close" at bounding box center [247, 71] width 19 height 19
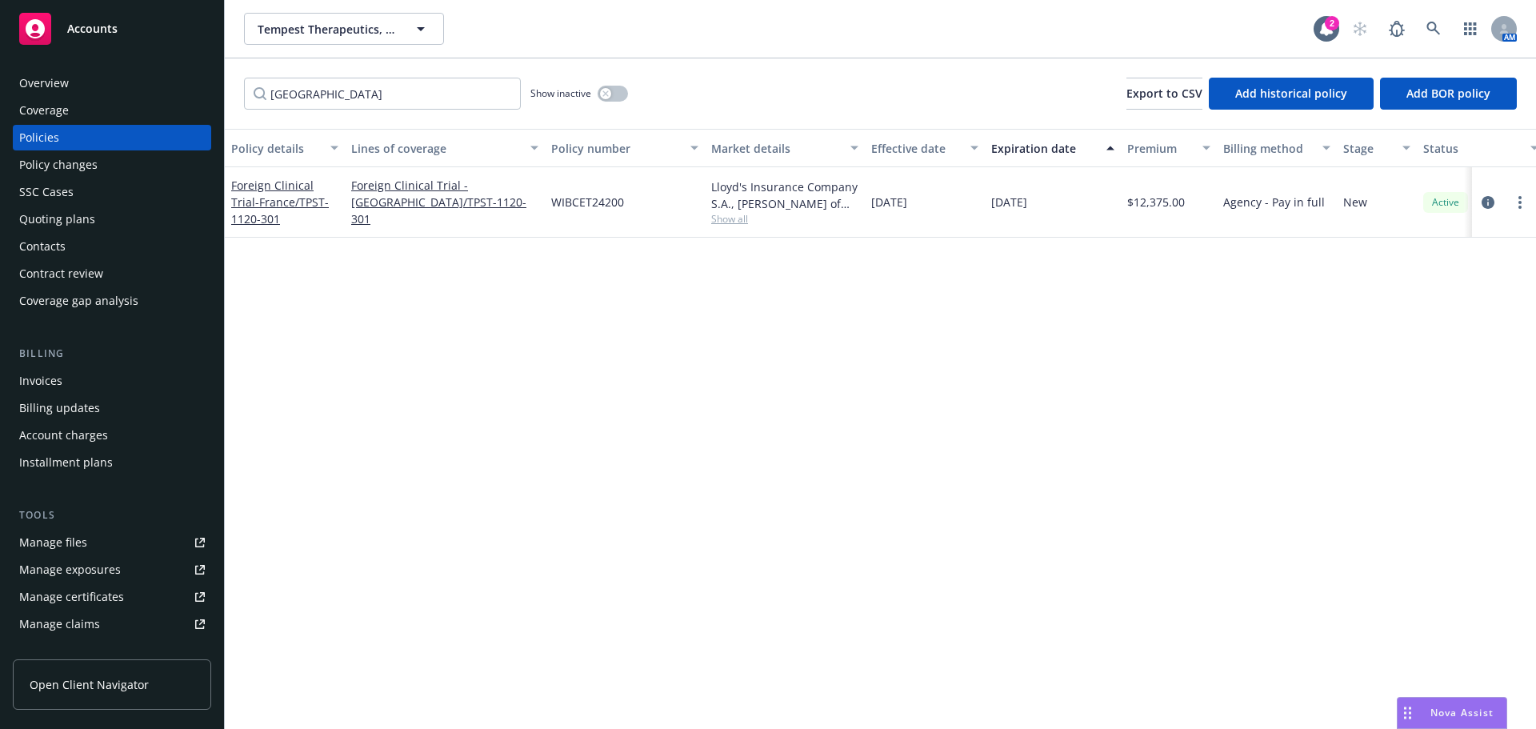
click at [59, 384] on div "Invoices" at bounding box center [40, 381] width 43 height 26
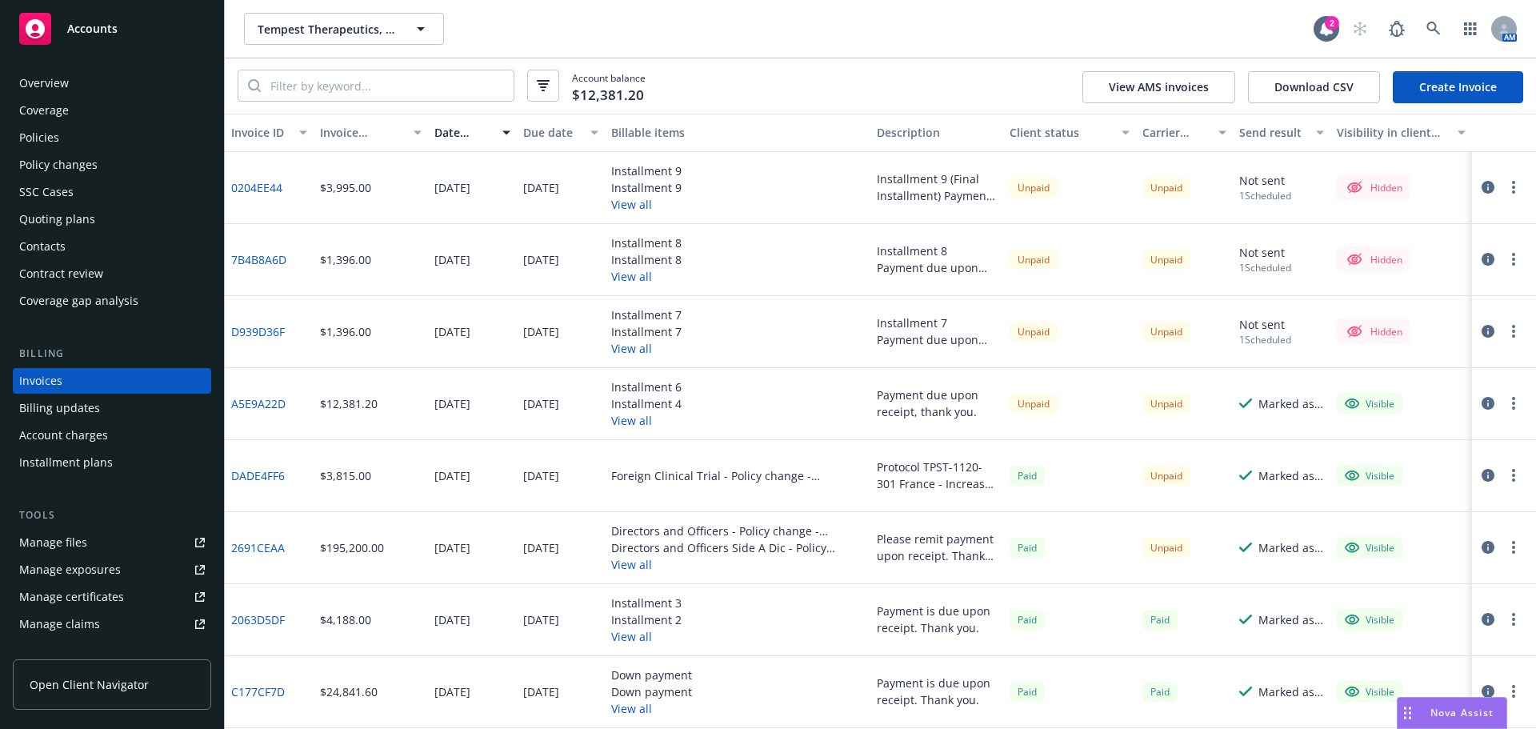
scroll to position [80, 0]
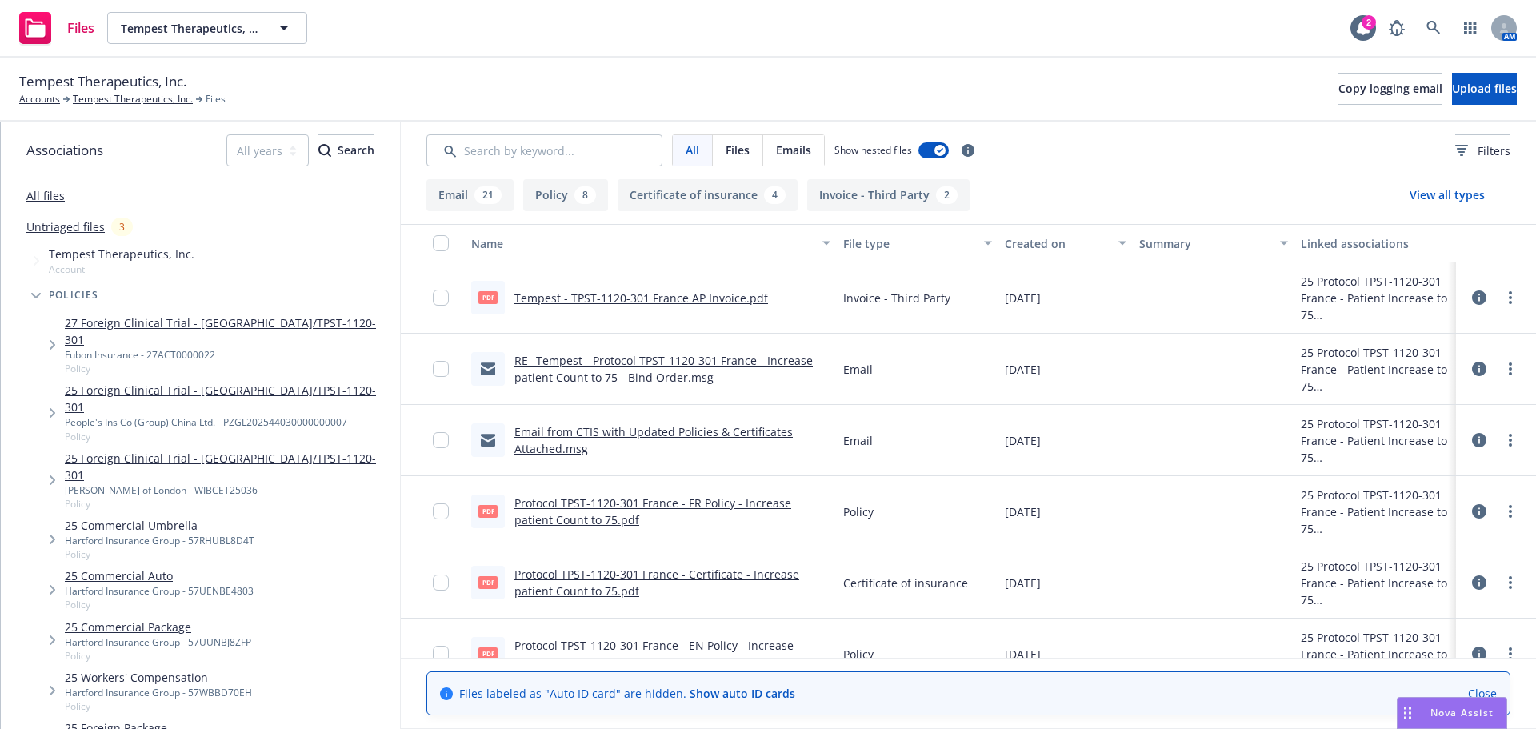
click at [674, 294] on link "Tempest - TPST-1120-301 France AP Invoice.pdf" at bounding box center [641, 297] width 254 height 15
click at [750, 507] on link "Protocol TPST-1120-301 France - FR Policy - Increase patient Count to 75.pdf" at bounding box center [652, 511] width 277 height 32
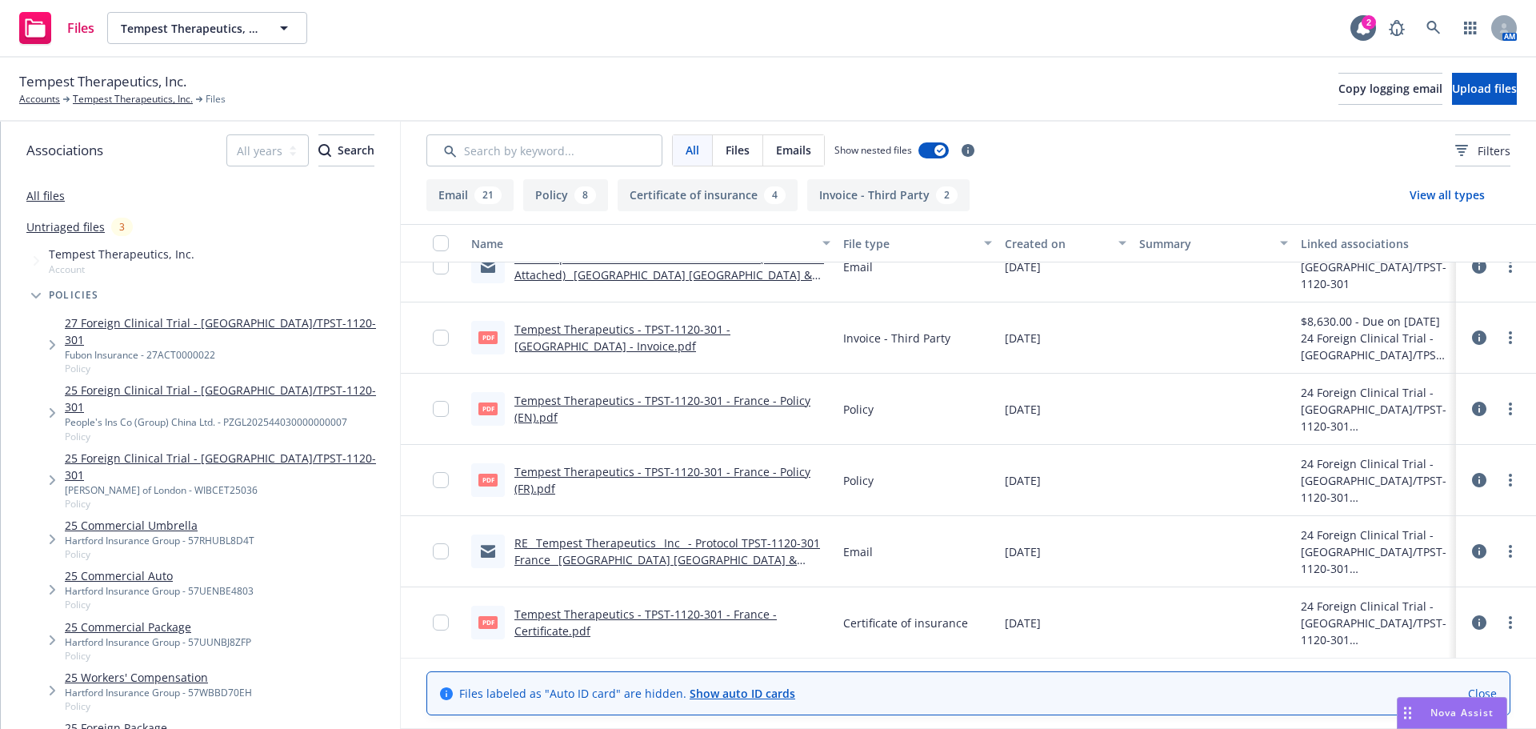
scroll to position [2074, 0]
click at [694, 324] on link "Tempest Therapeutics - TPST-1120-301 - [GEOGRAPHIC_DATA] - Invoice.pdf" at bounding box center [622, 337] width 216 height 32
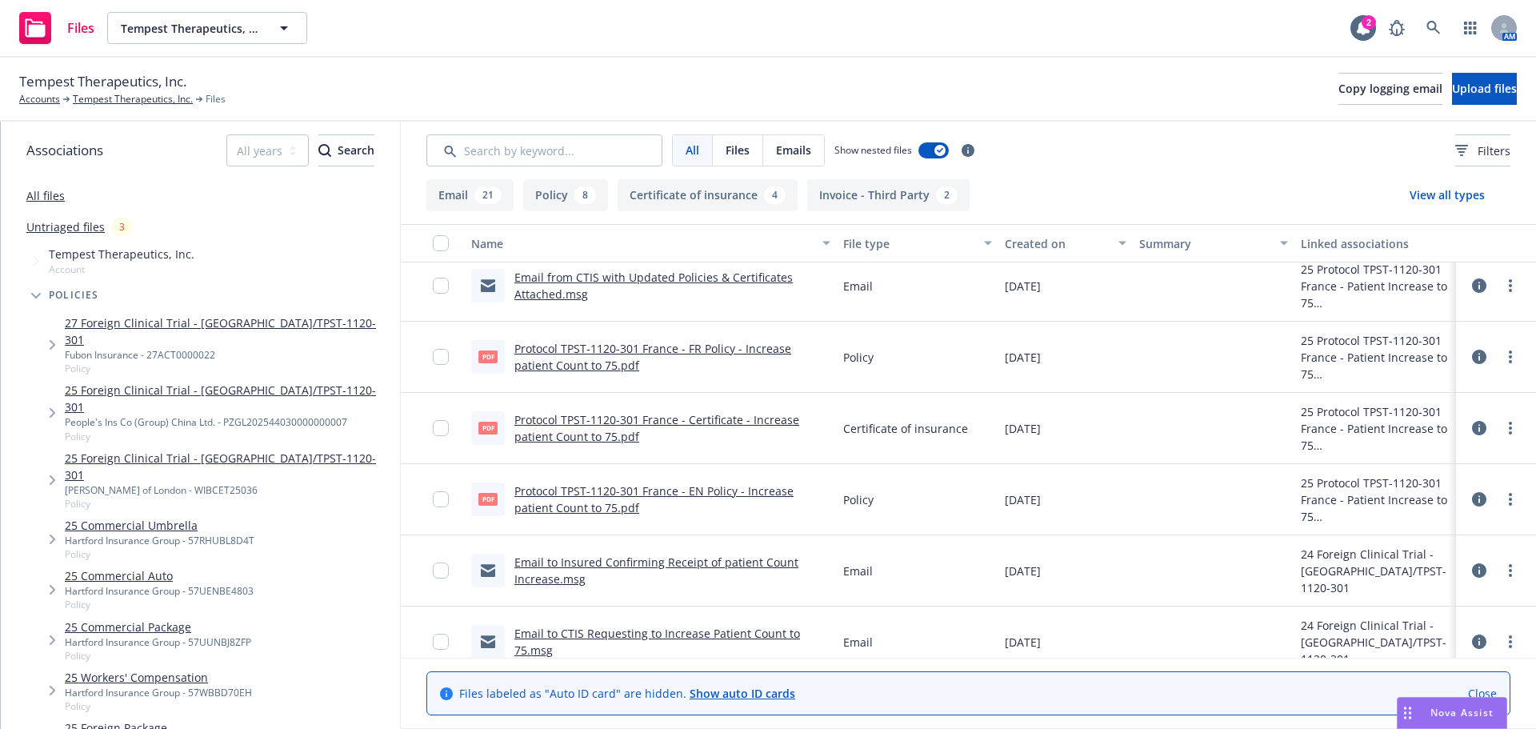
scroll to position [0, 0]
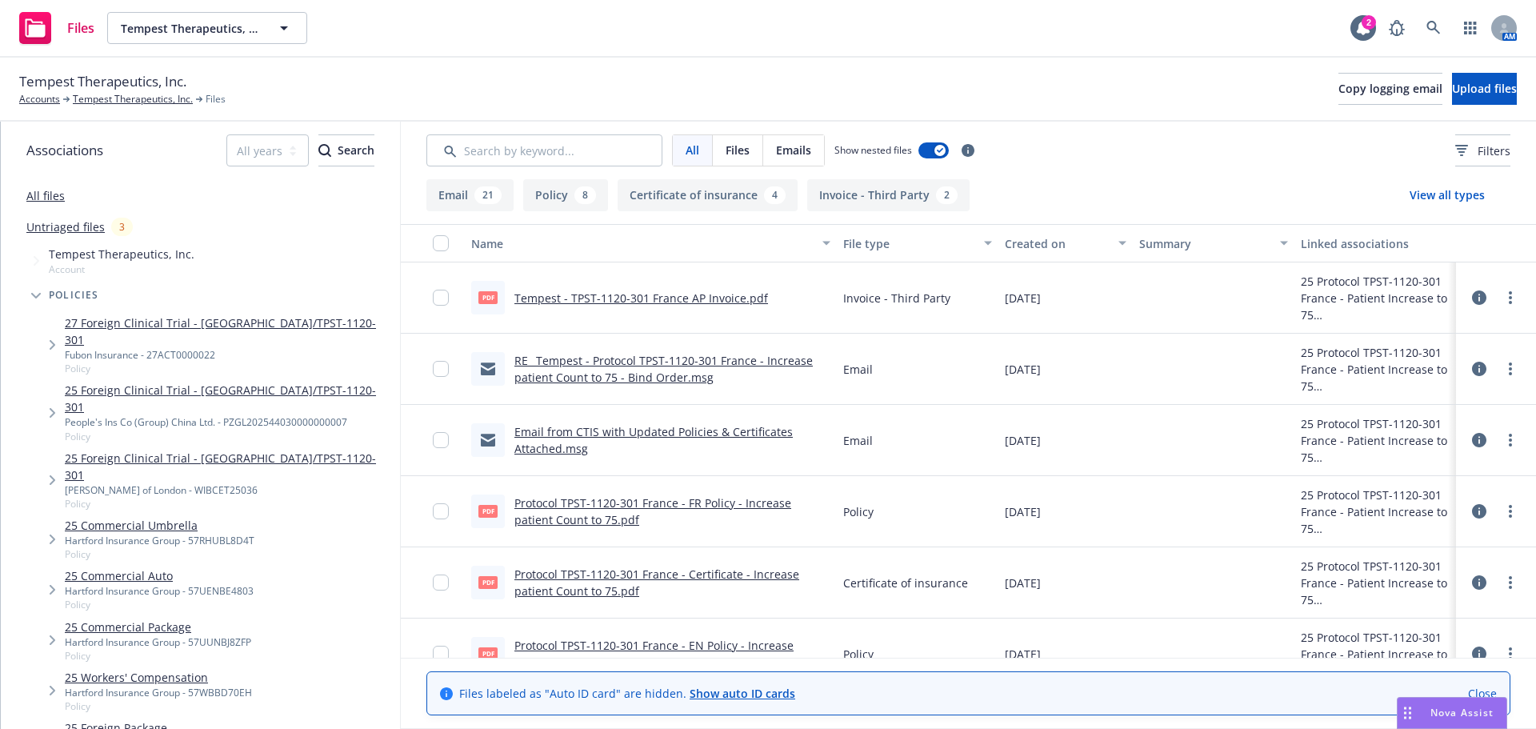
click at [710, 301] on link "Tempest - TPST-1120-301 France AP Invoice.pdf" at bounding box center [641, 297] width 254 height 15
click at [1452, 82] on span "Upload files" at bounding box center [1484, 88] width 65 height 15
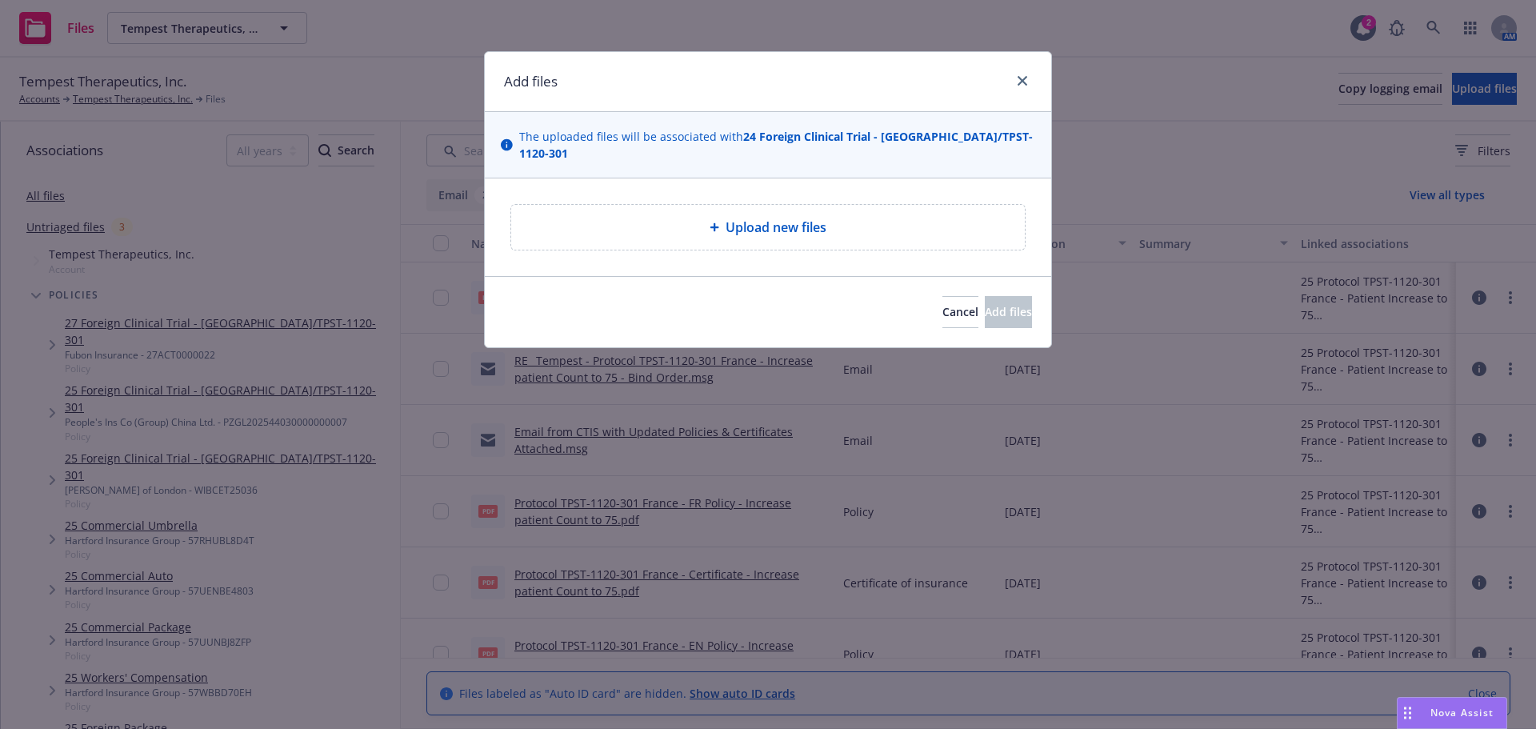
click at [657, 218] on div "Upload new files" at bounding box center [768, 227] width 488 height 19
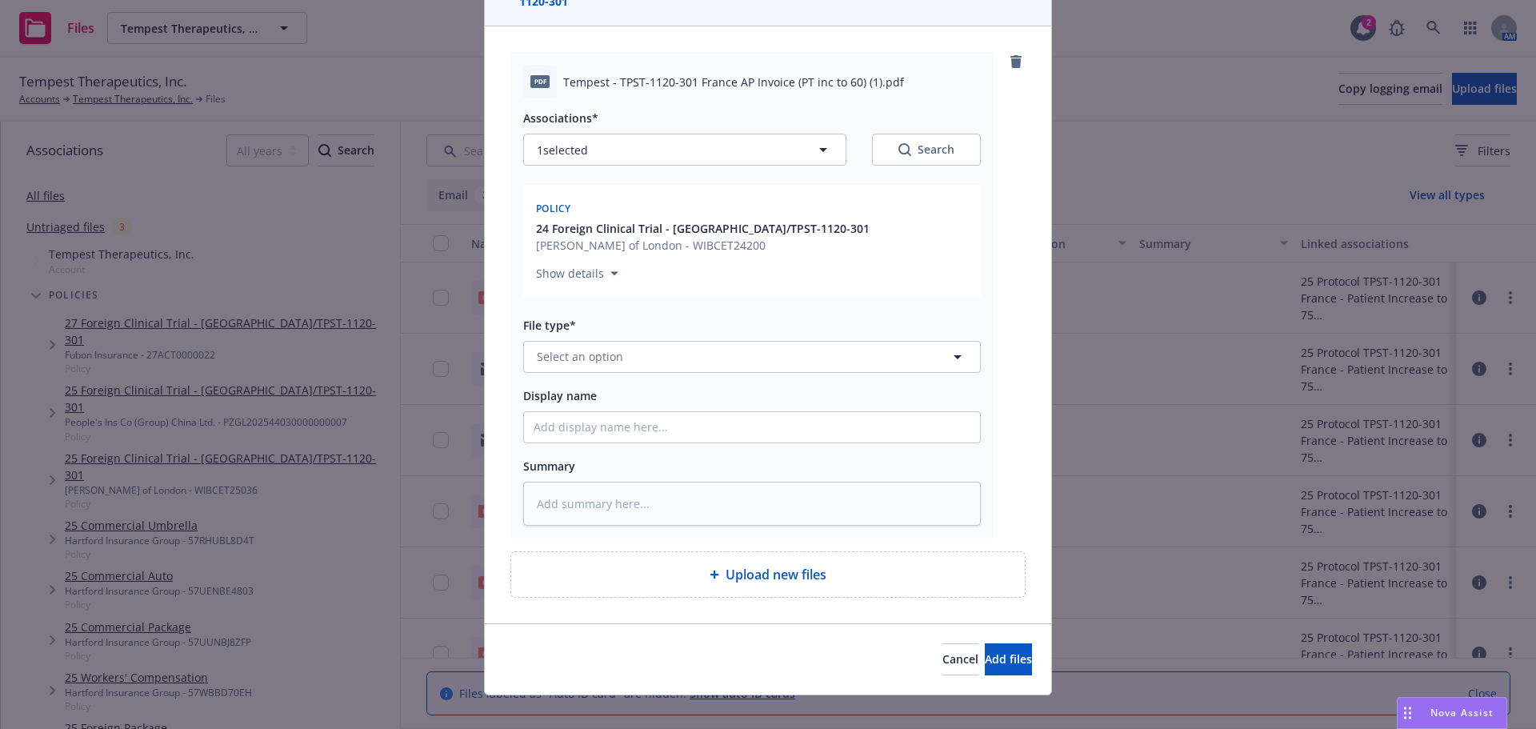
scroll to position [153, 0]
click at [710, 340] on button "Select an option" at bounding box center [752, 356] width 458 height 32
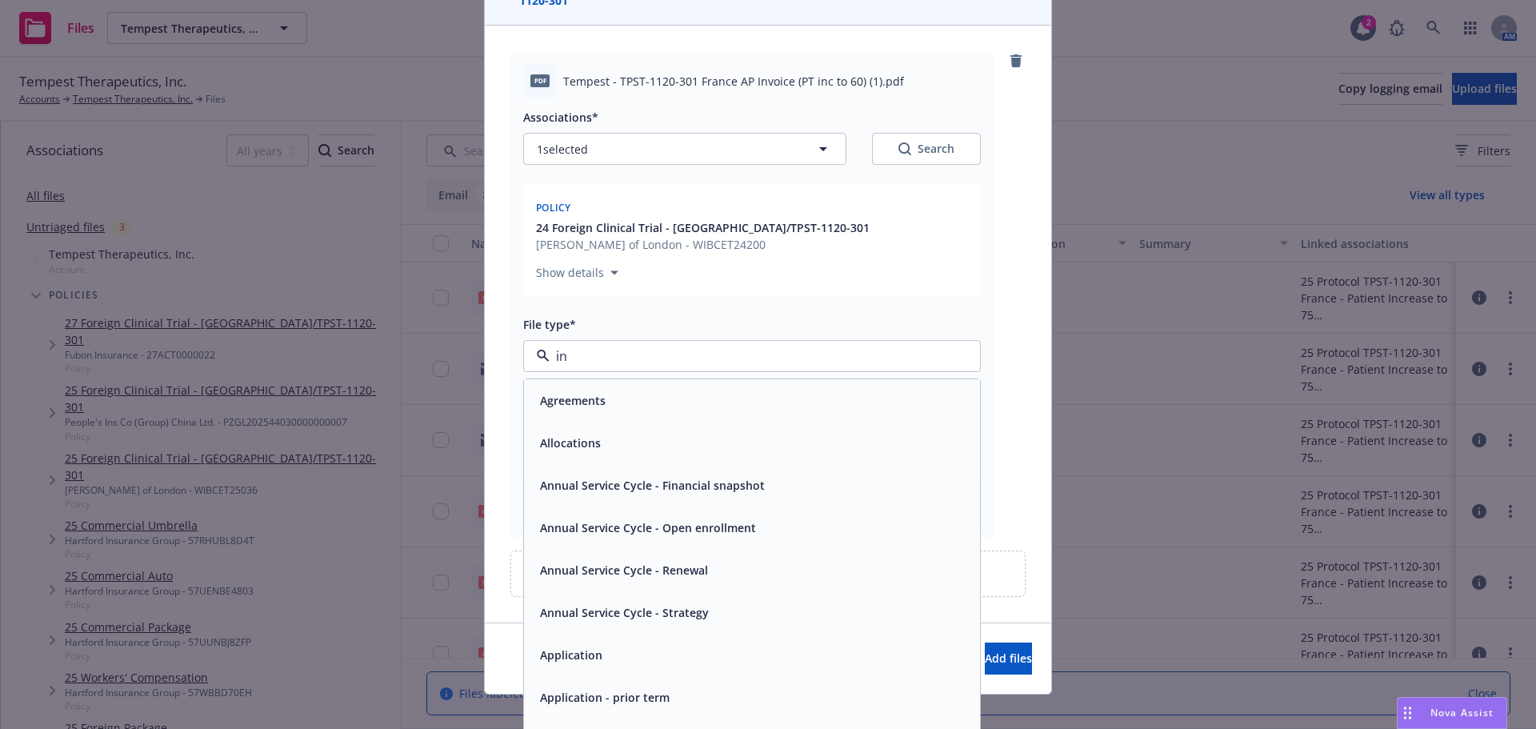
type input "inv"
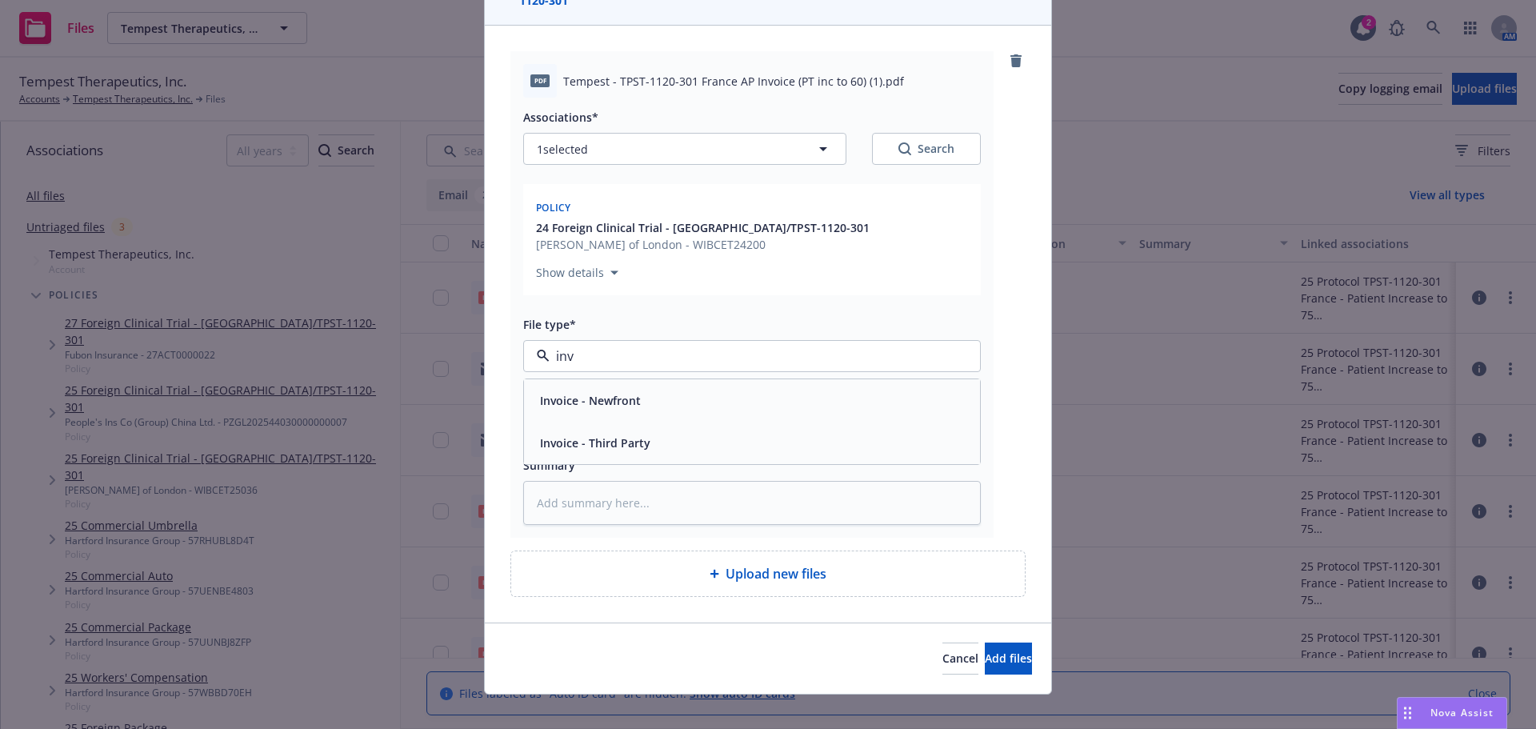
click at [682, 431] on div "Invoice - Third Party" at bounding box center [752, 442] width 437 height 23
click at [985, 650] on span "Add files" at bounding box center [1008, 657] width 47 height 15
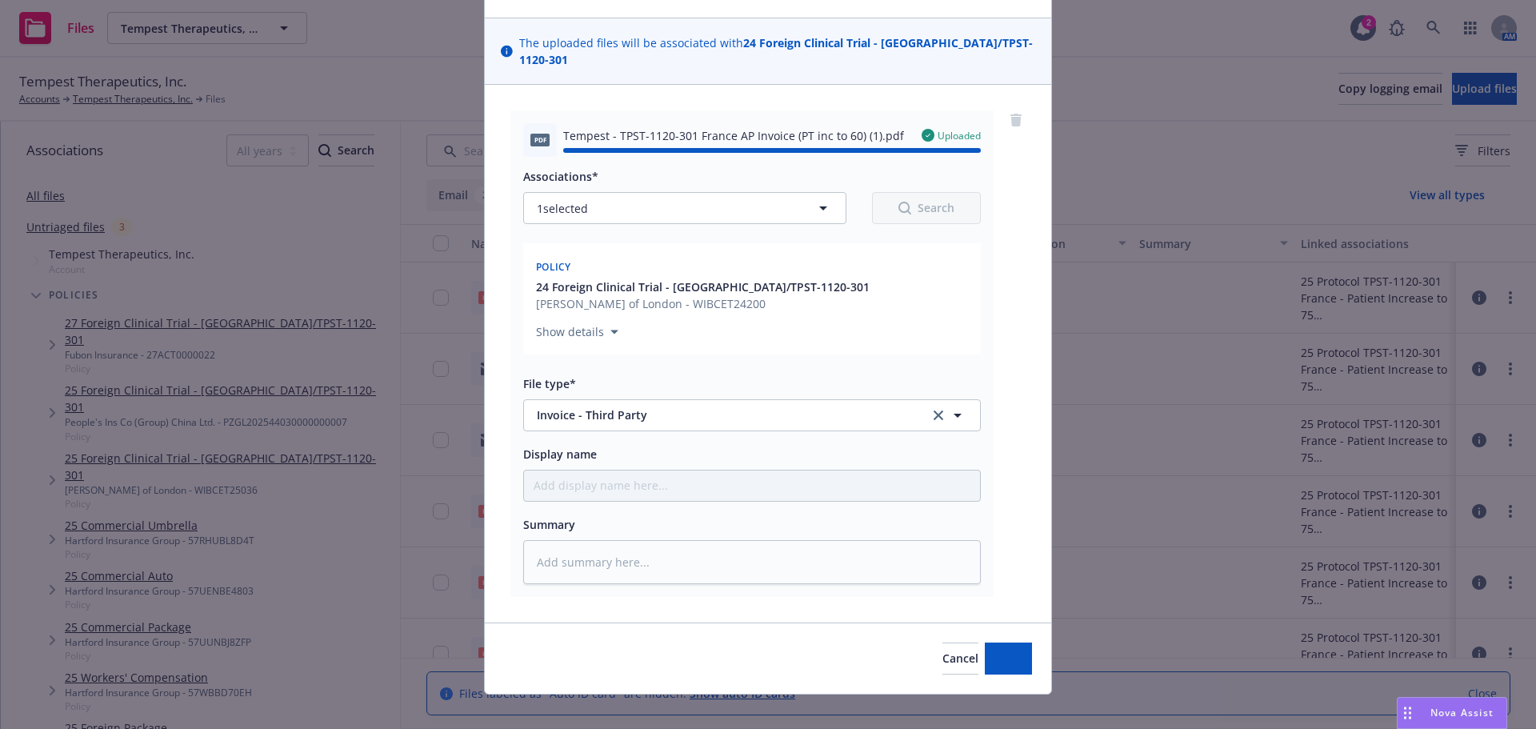
type textarea "x"
